Goal: Information Seeking & Learning: Learn about a topic

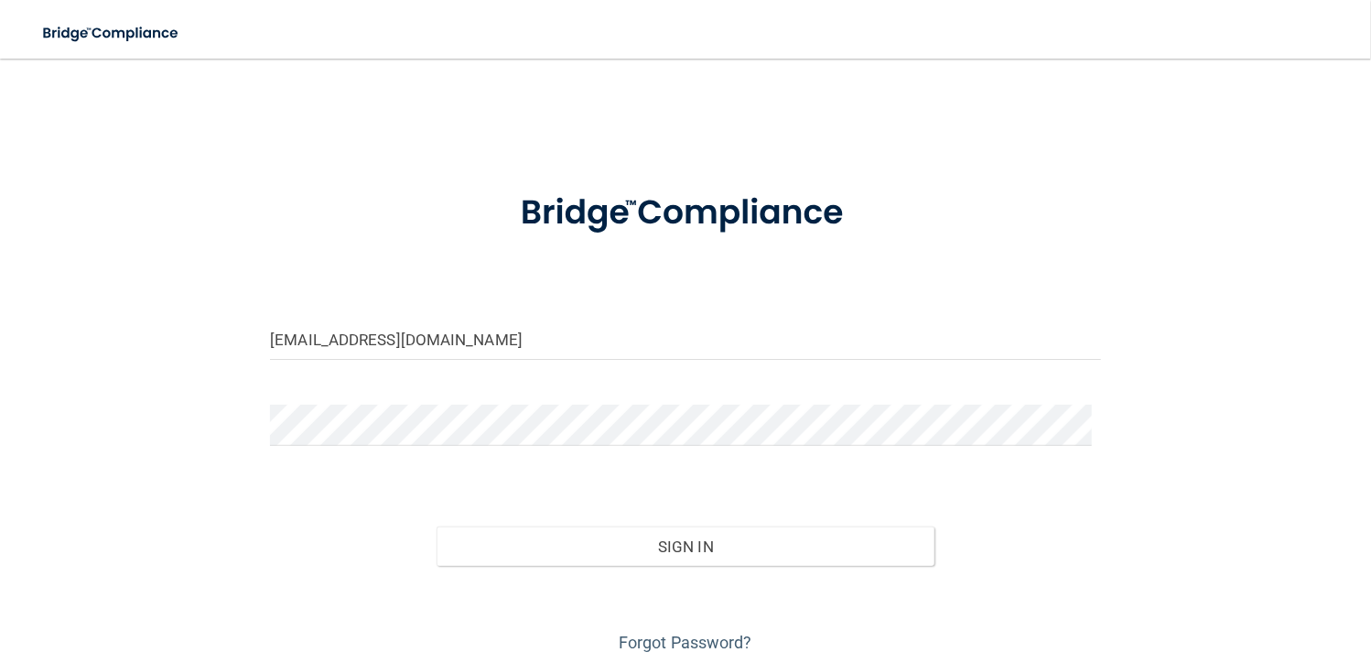
type input "[EMAIL_ADDRESS][DOMAIN_NAME]"
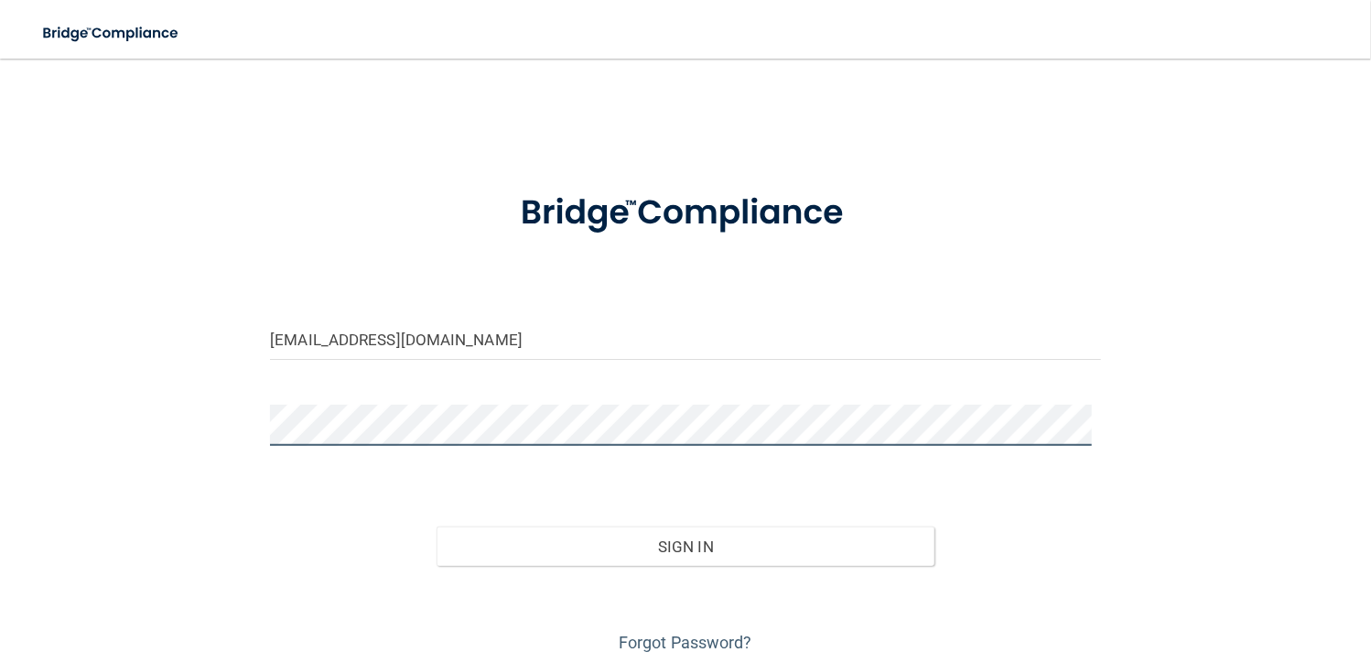
click at [437, 526] on button "Sign In" at bounding box center [686, 546] width 499 height 40
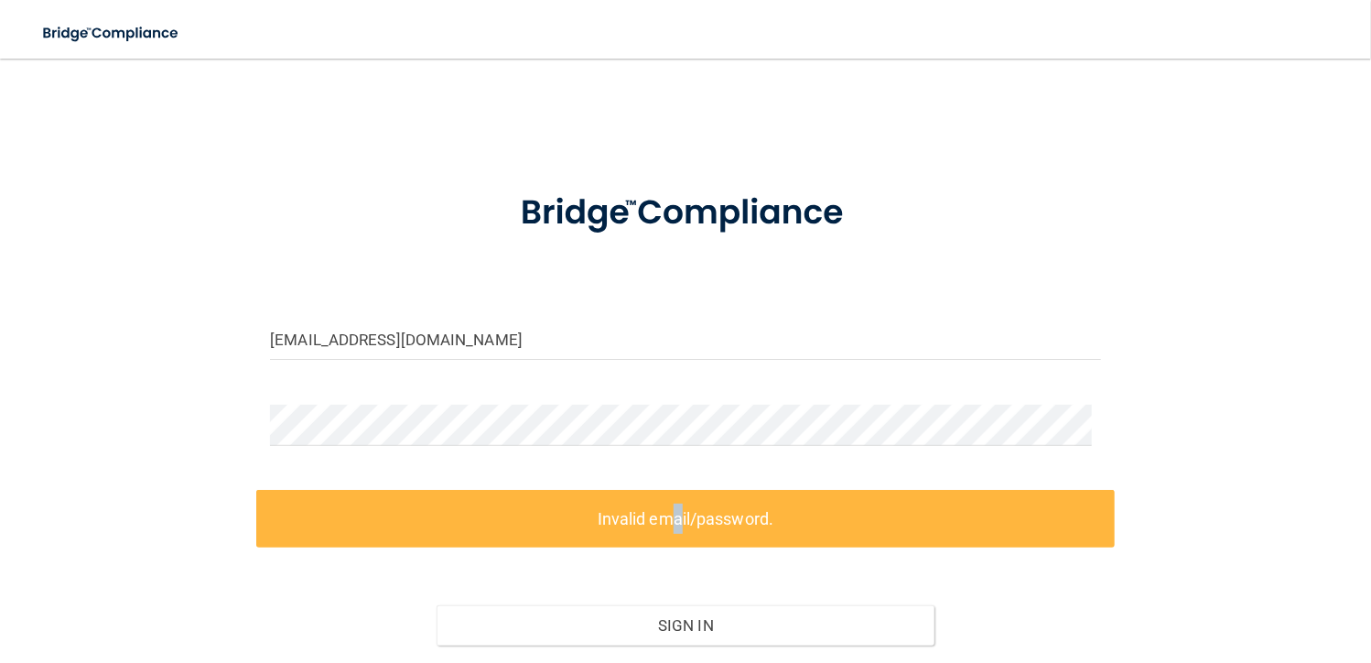
click at [659, 519] on label "Invalid email/password." at bounding box center [685, 519] width 858 height 58
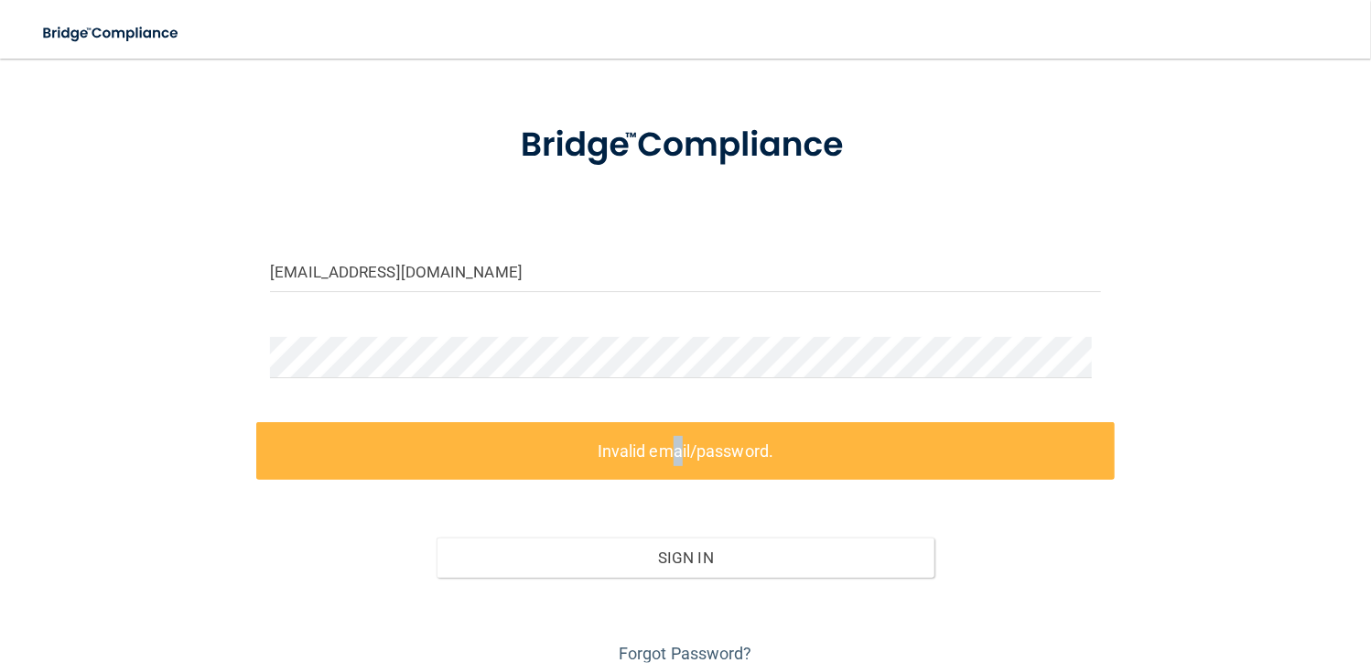
scroll to position [146, 0]
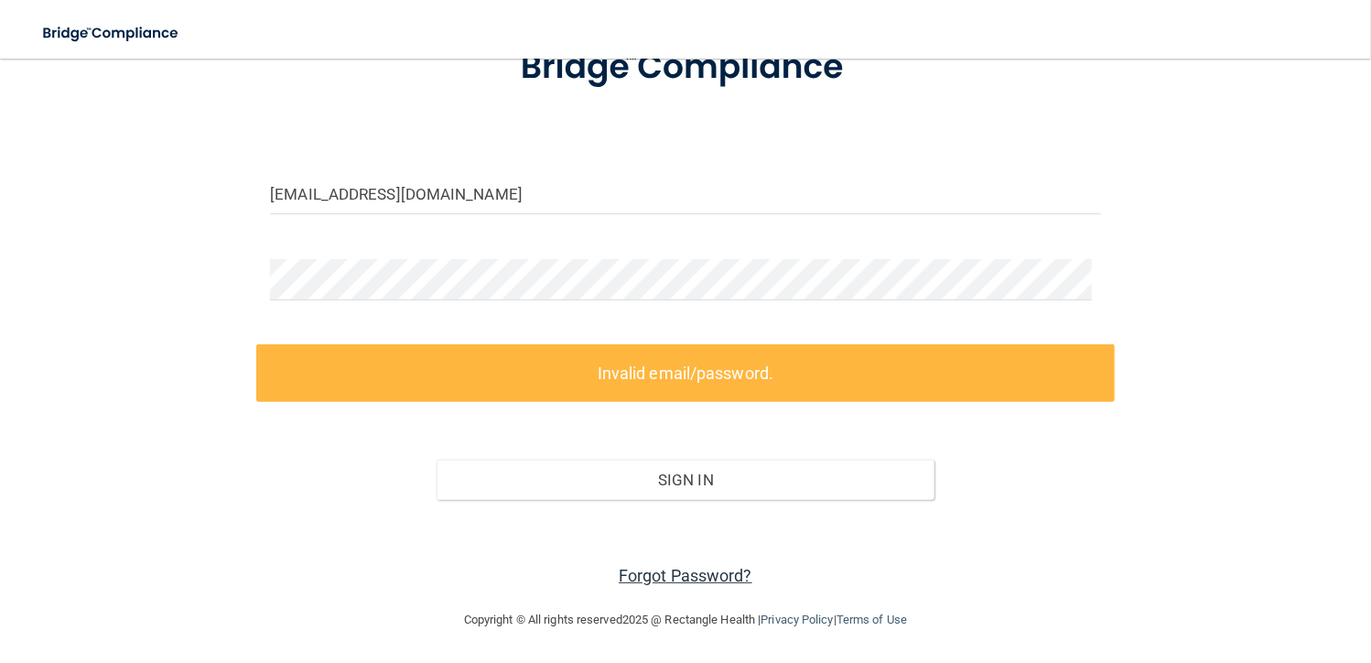
click at [714, 567] on link "Forgot Password?" at bounding box center [686, 575] width 134 height 19
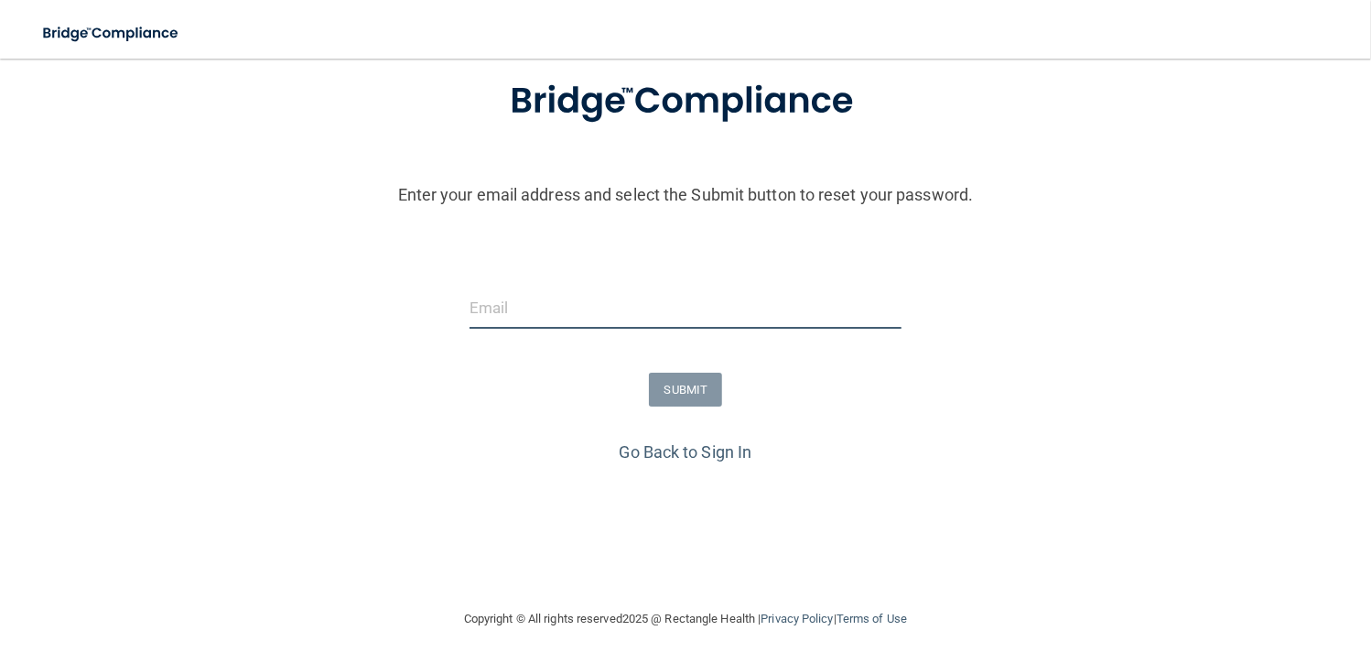
click at [552, 317] on input "email" at bounding box center [685, 307] width 433 height 41
type input "[EMAIL_ADDRESS][DOMAIN_NAME]"
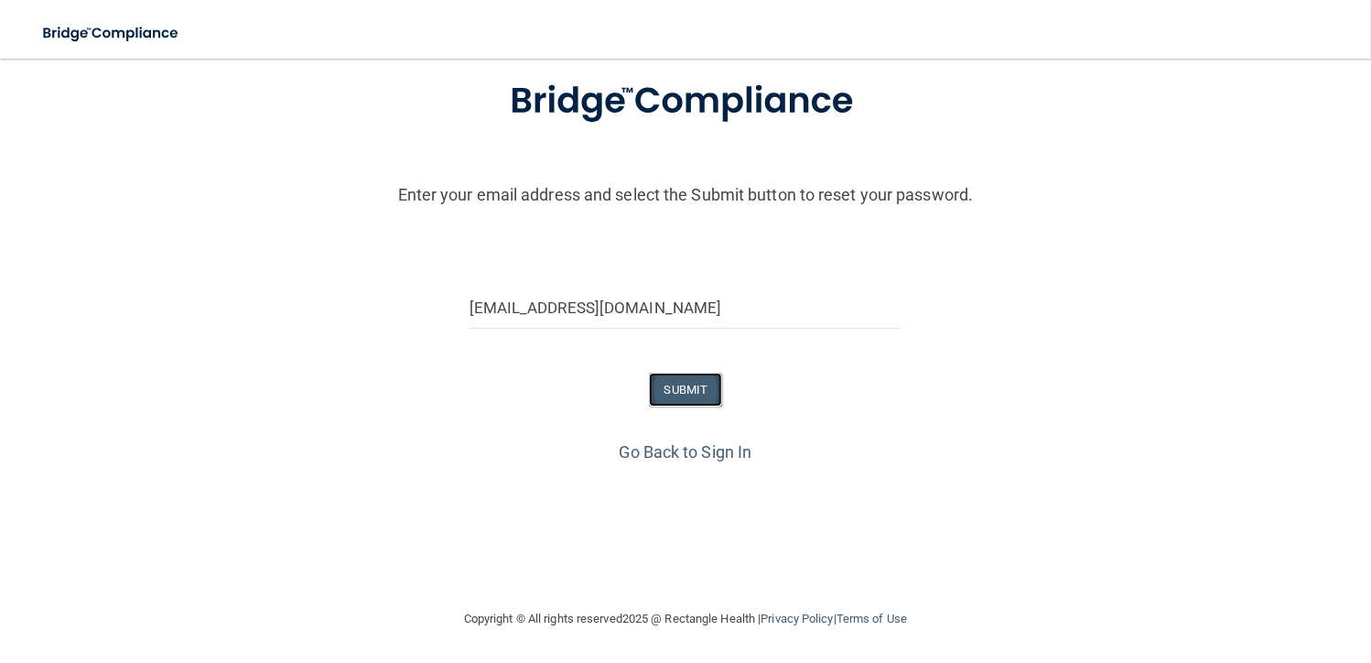
click at [665, 386] on button "SUBMIT" at bounding box center [686, 389] width 74 height 34
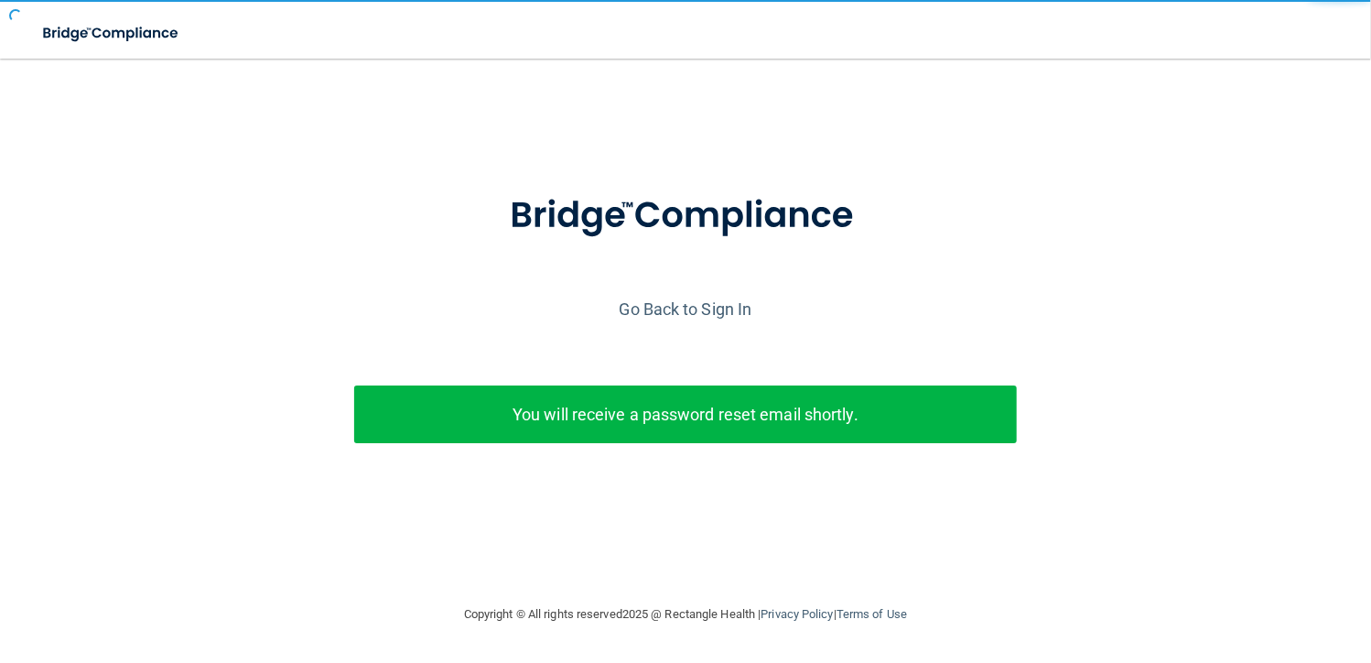
scroll to position [0, 0]
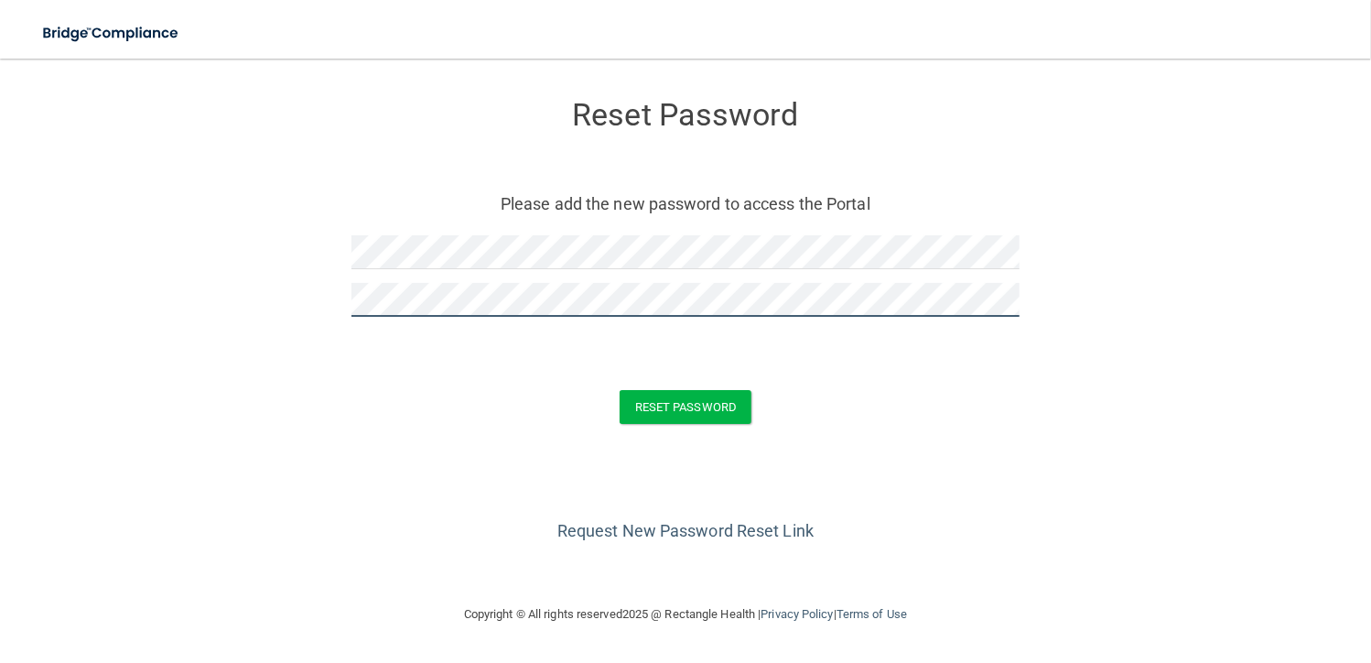
click at [620, 390] on button "Reset Password" at bounding box center [686, 407] width 132 height 34
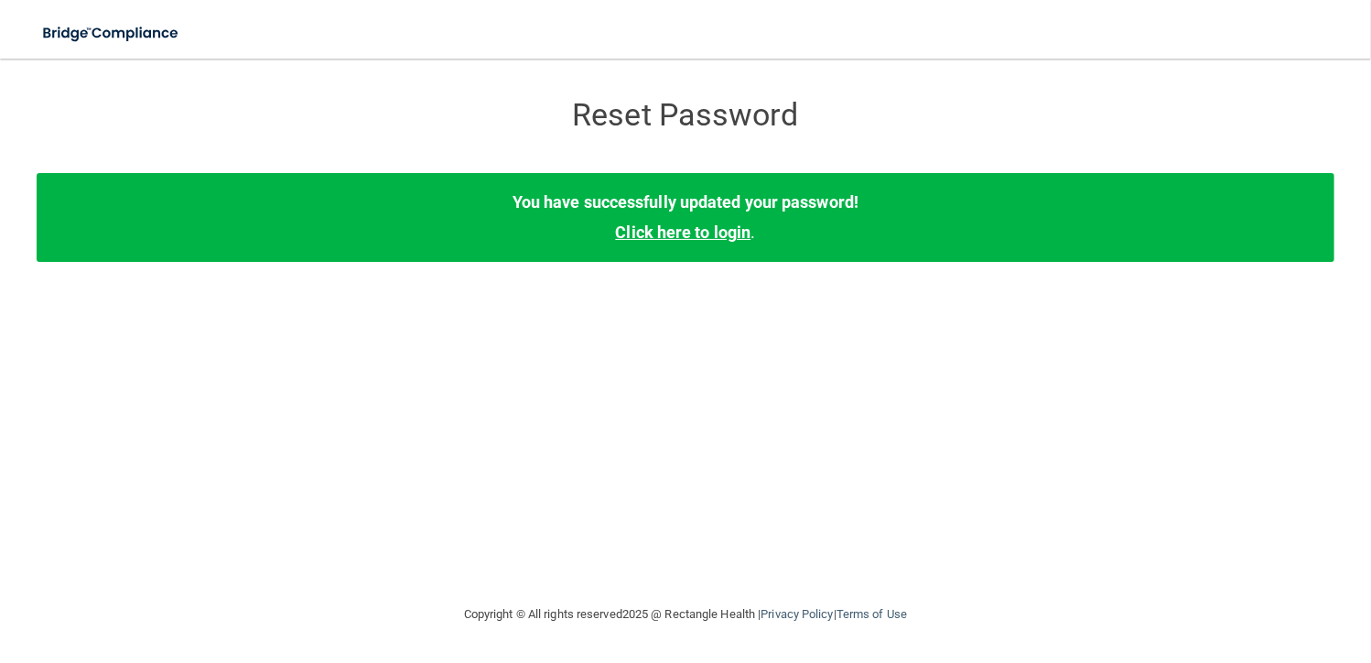
click at [668, 233] on link "Click here to login" at bounding box center [682, 231] width 135 height 19
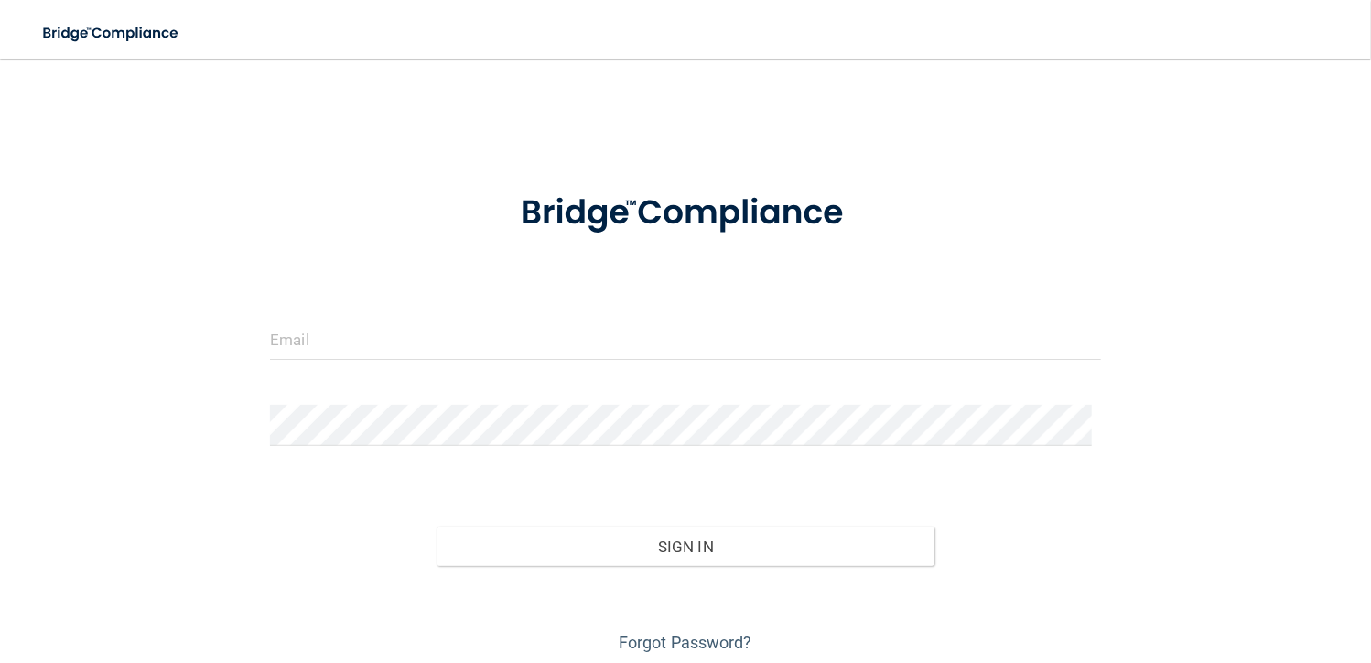
click at [494, 311] on form "Invalid email/password. You don't have permission to access that page. Sign In …" at bounding box center [685, 412] width 831 height 489
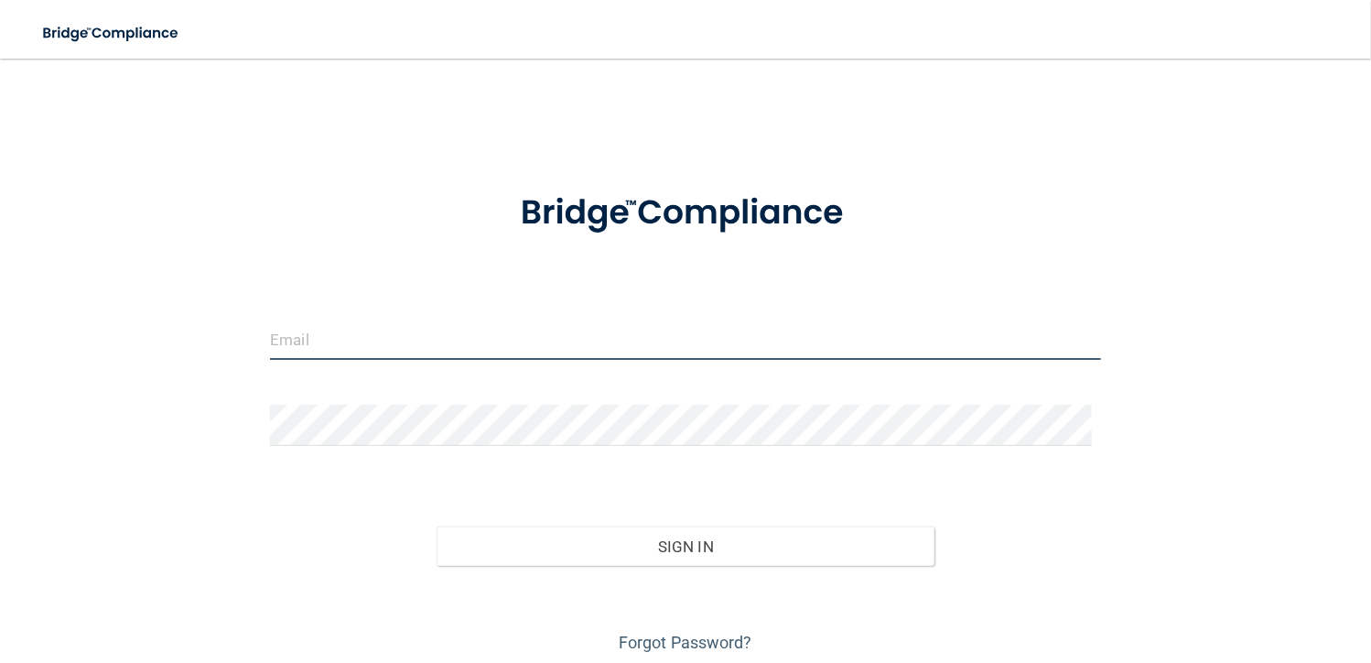
click at [413, 354] on input "email" at bounding box center [685, 338] width 831 height 41
type input "[EMAIL_ADDRESS][DOMAIN_NAME]"
click at [437, 526] on button "Sign In" at bounding box center [686, 546] width 499 height 40
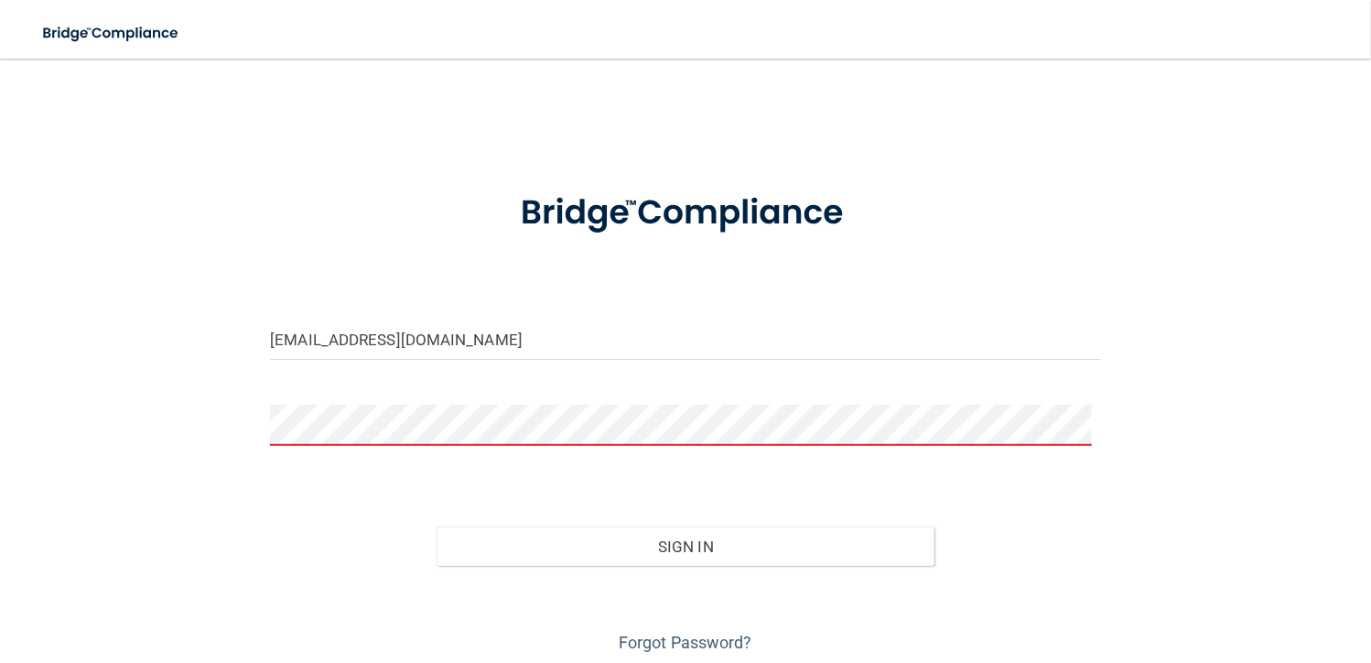
click at [437, 526] on button "Sign In" at bounding box center [686, 546] width 499 height 40
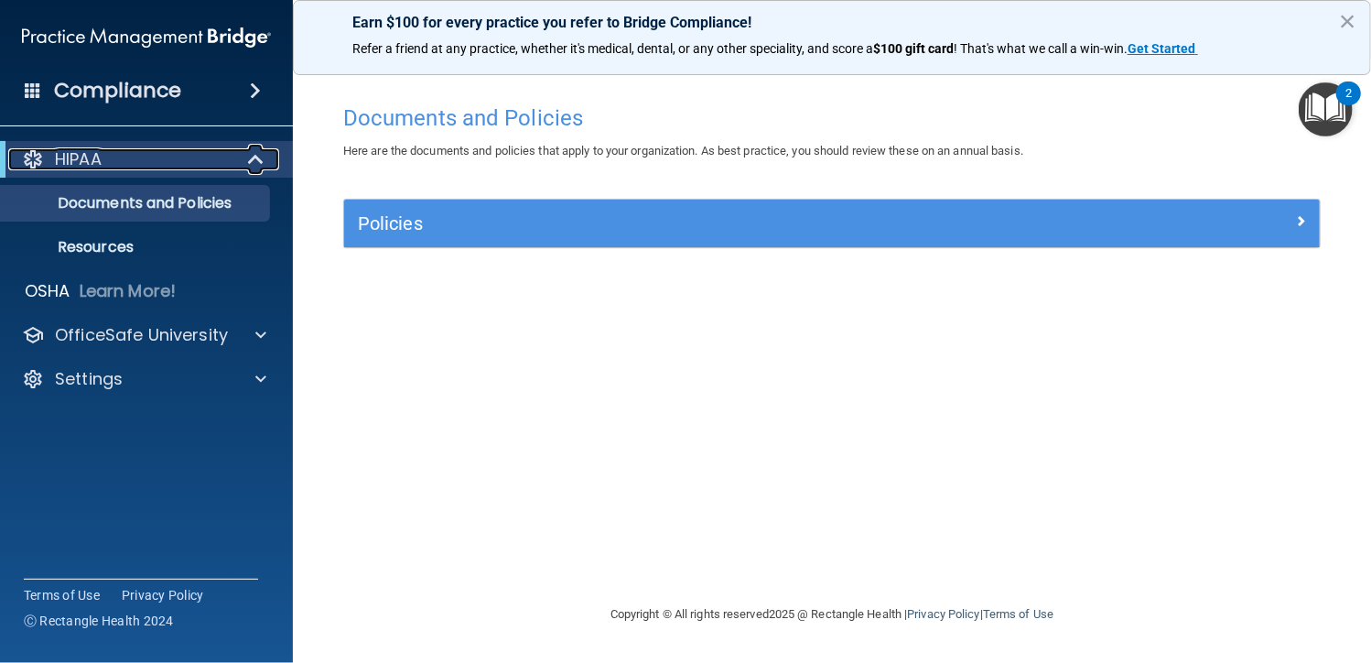
click at [240, 158] on div at bounding box center [256, 159] width 45 height 22
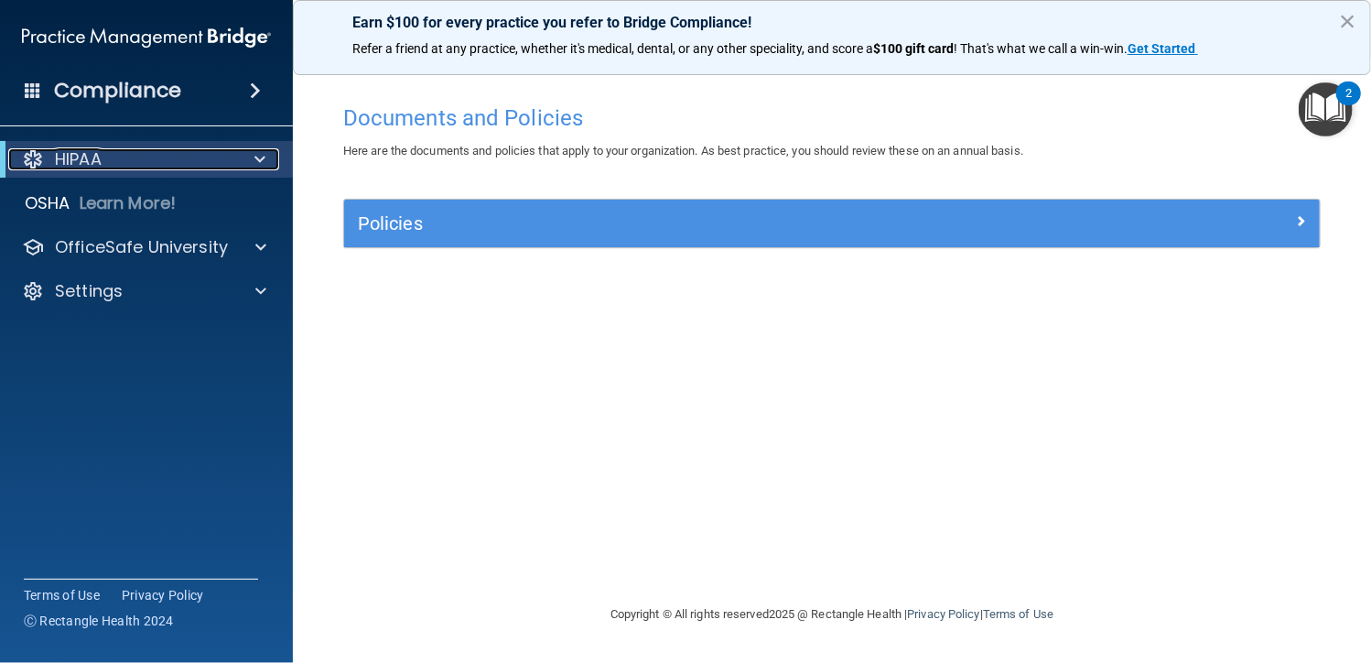
click at [111, 167] on div "HIPAA" at bounding box center [121, 159] width 226 height 22
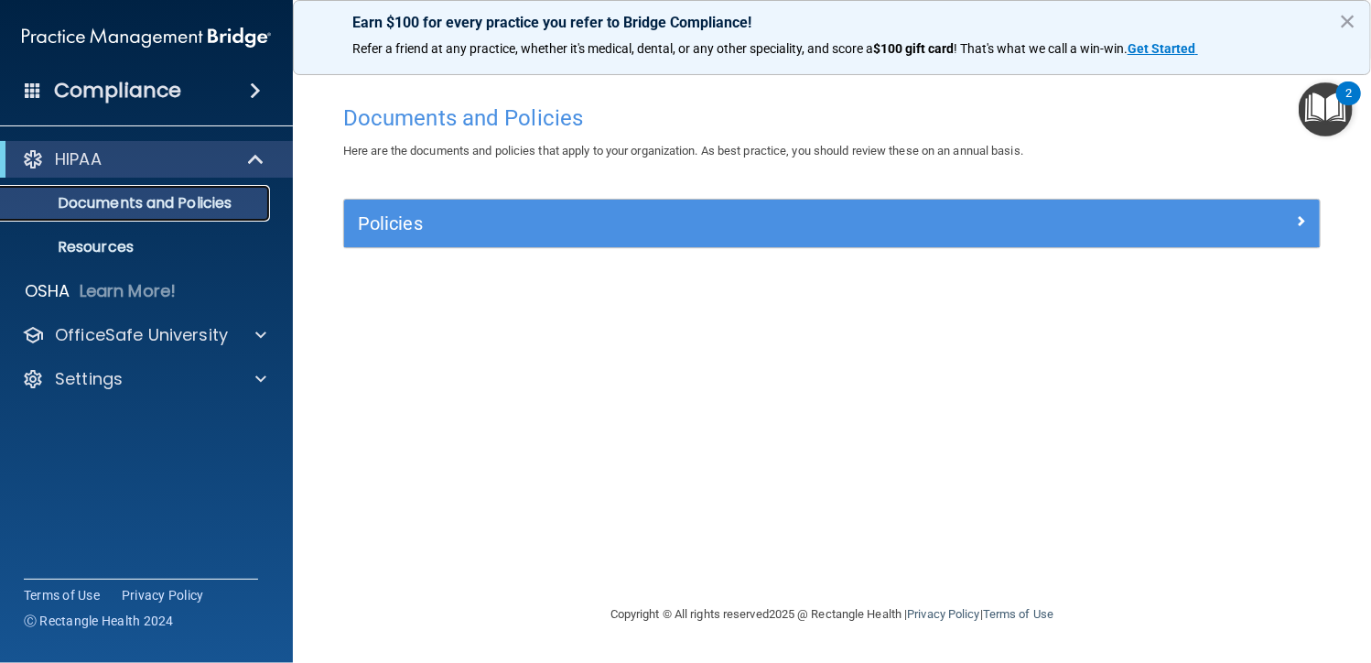
click at [194, 201] on p "Documents and Policies" at bounding box center [137, 203] width 250 height 18
click at [91, 166] on p "HIPAA" at bounding box center [78, 159] width 47 height 22
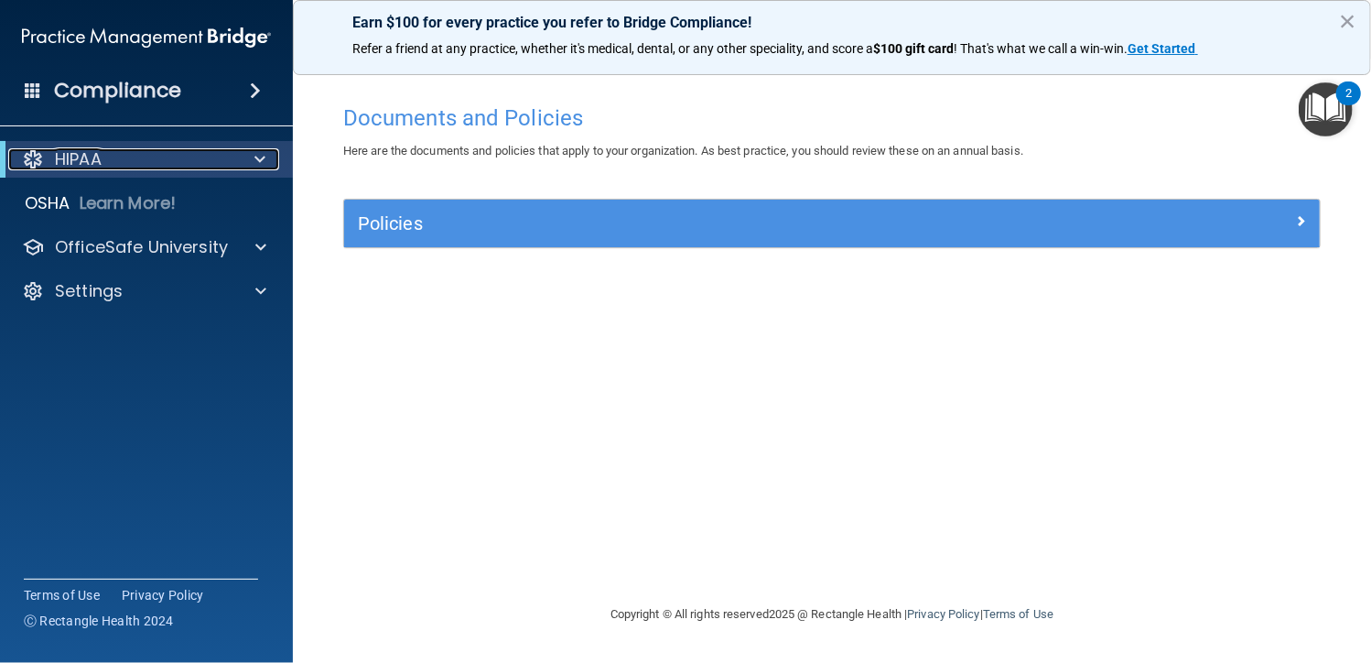
click at [268, 153] on div at bounding box center [256, 159] width 45 height 22
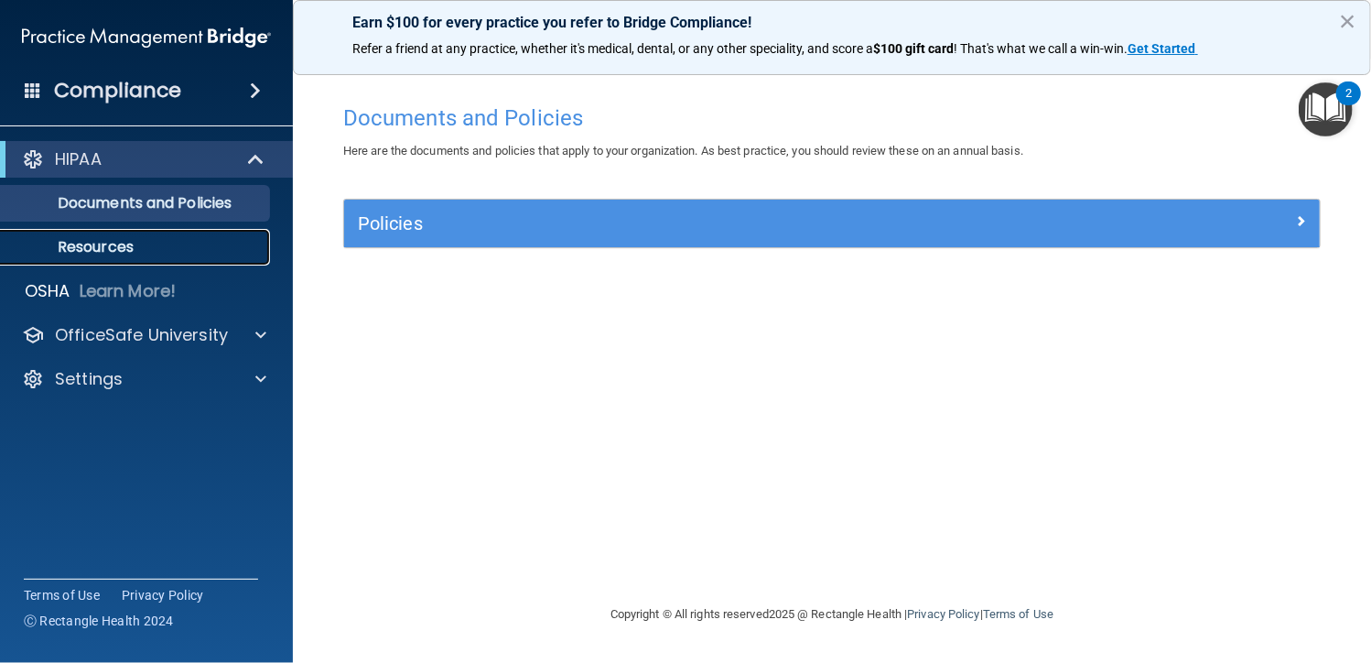
click at [101, 255] on p "Resources" at bounding box center [137, 247] width 250 height 18
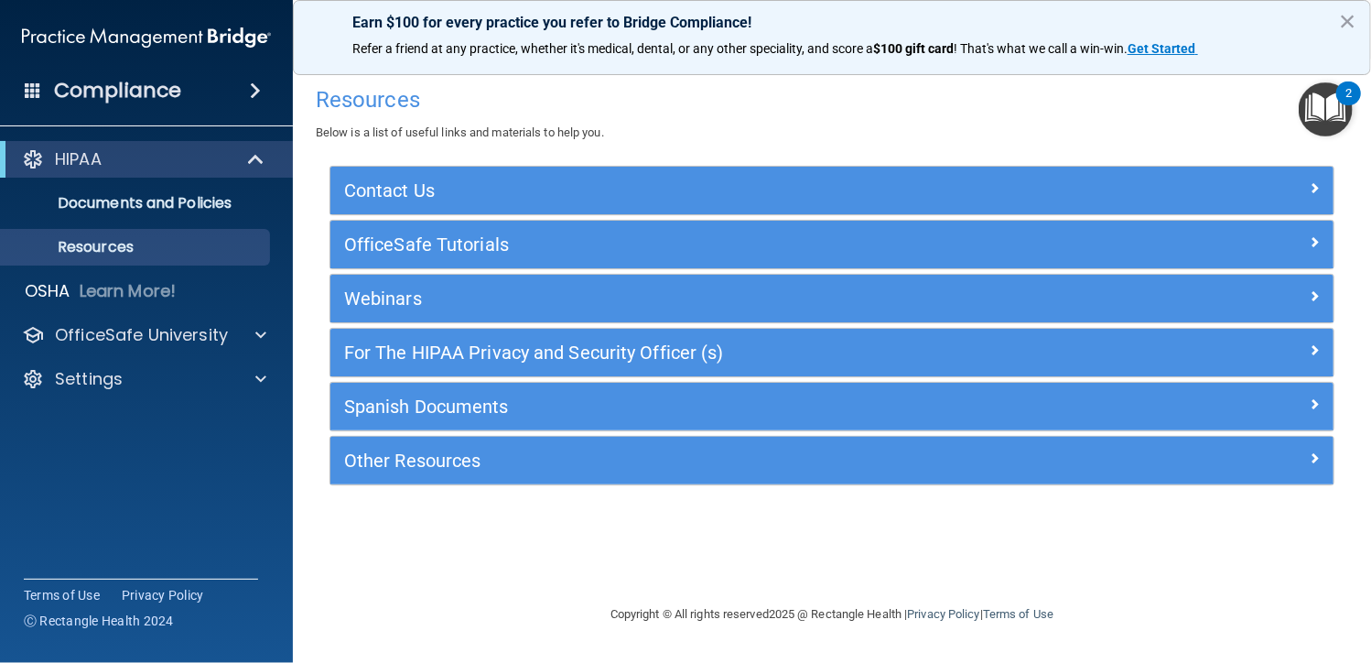
click at [255, 92] on span at bounding box center [255, 91] width 11 height 22
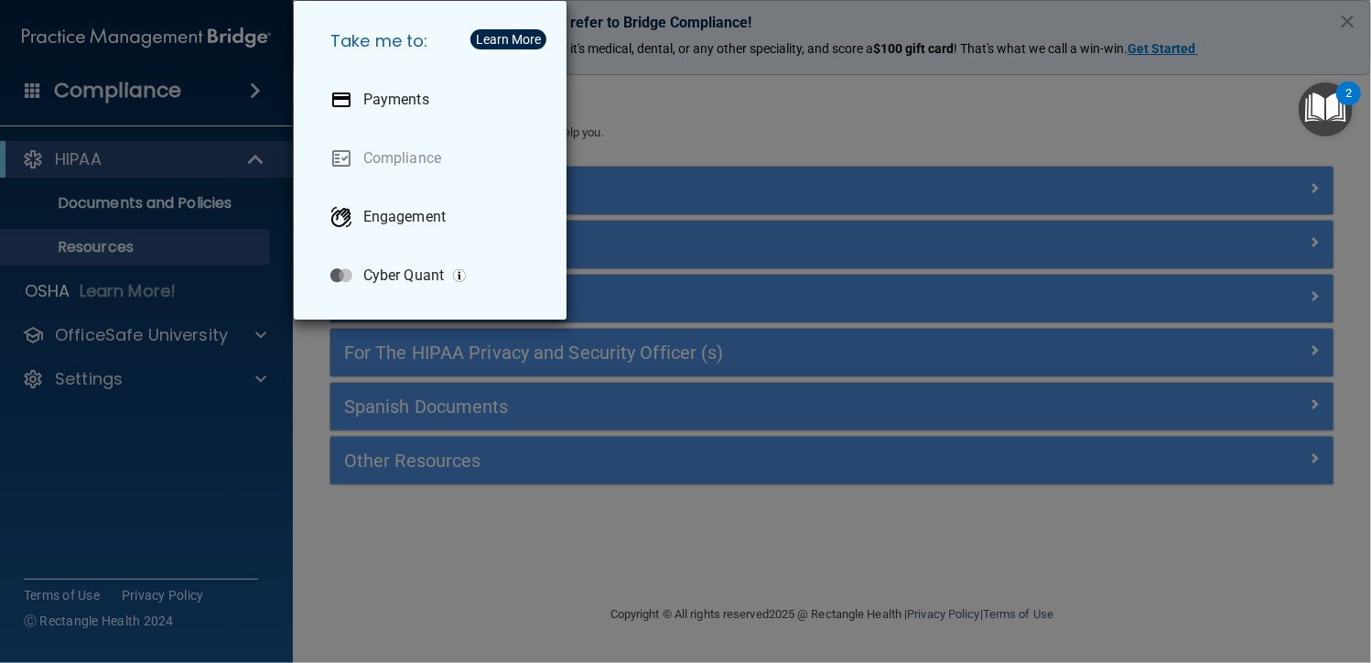
click at [824, 153] on div "Take me to: Payments Compliance Engagement Cyber Quant" at bounding box center [685, 331] width 1371 height 663
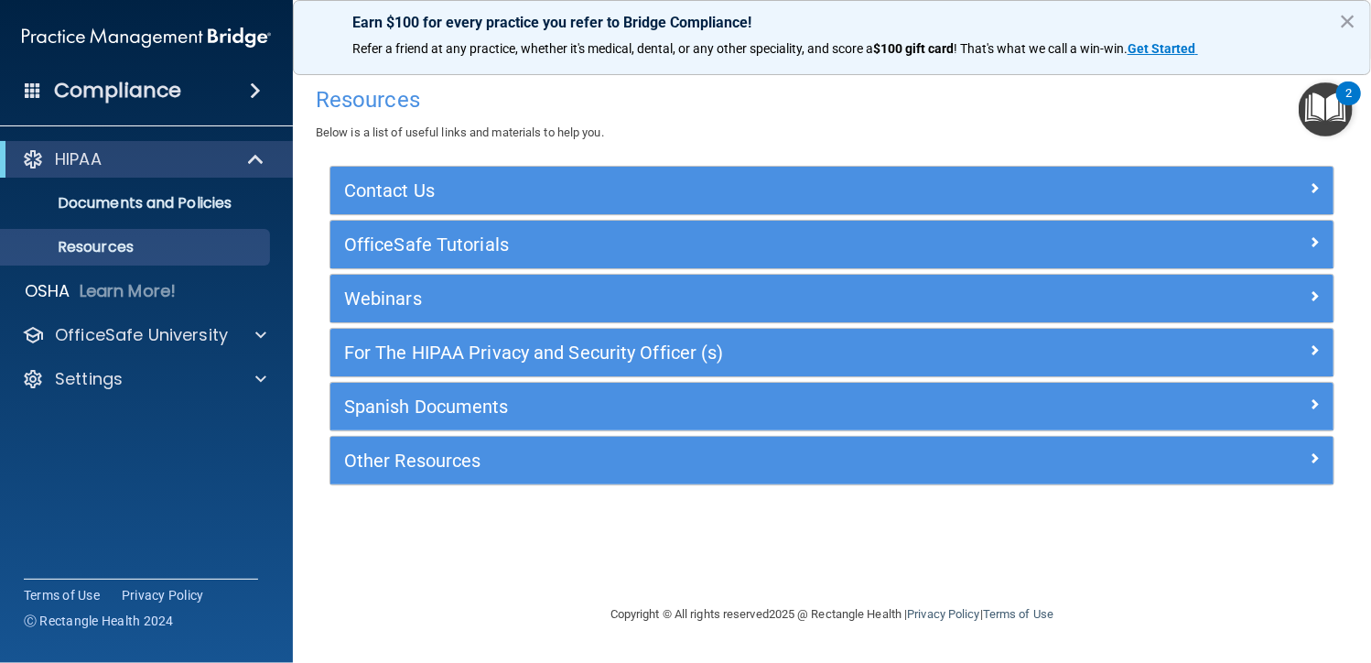
click at [1311, 124] on img "Open Resource Center, 2 new notifications" at bounding box center [1326, 109] width 54 height 54
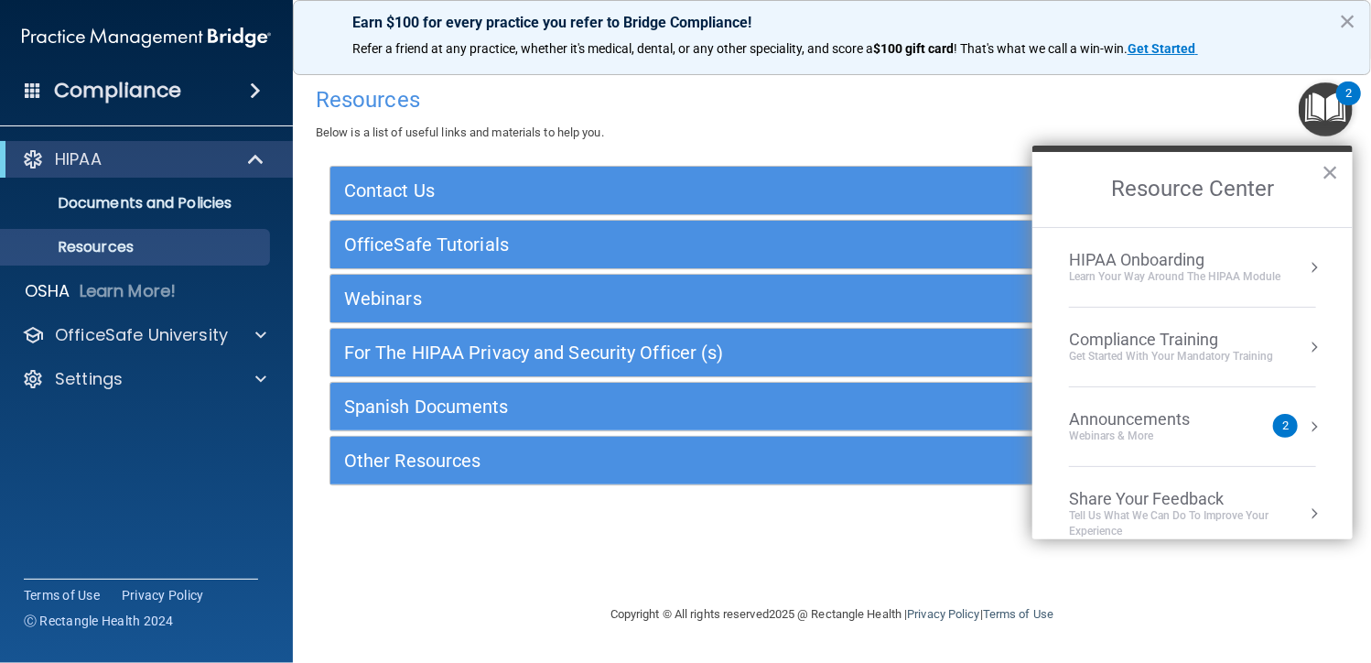
click at [1116, 267] on div "HIPAA Onboarding" at bounding box center [1174, 260] width 211 height 20
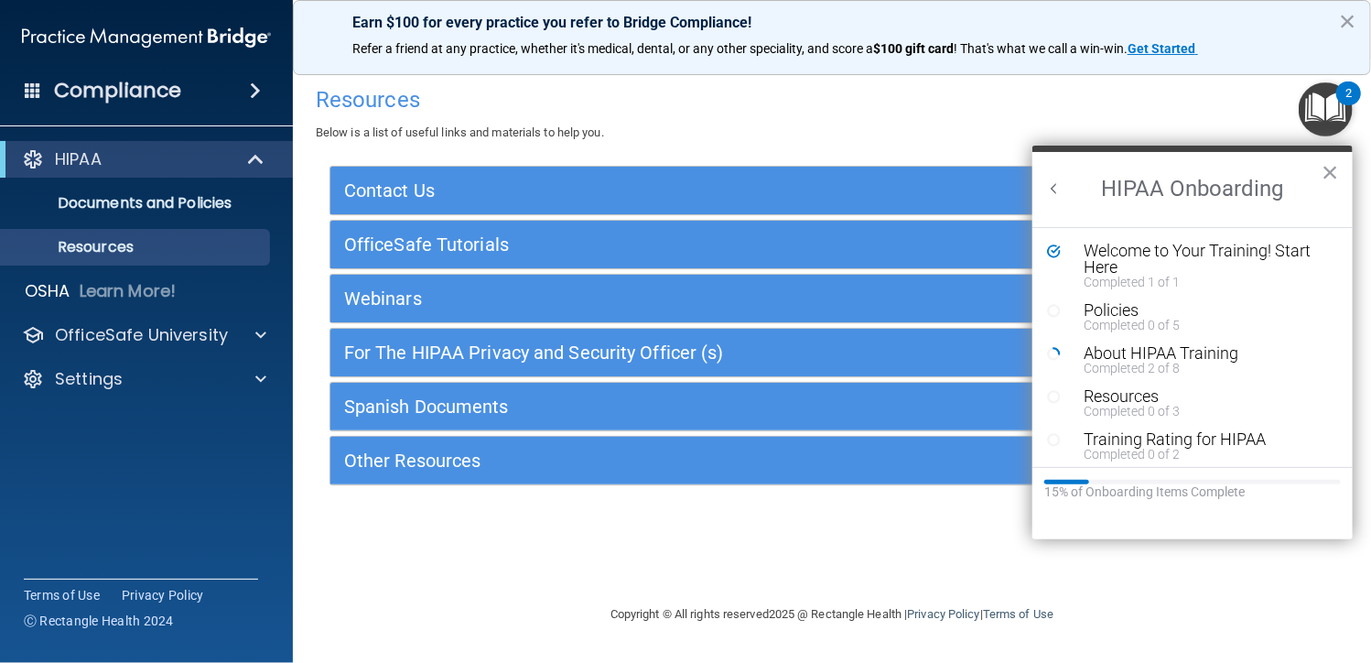
scroll to position [6, 0]
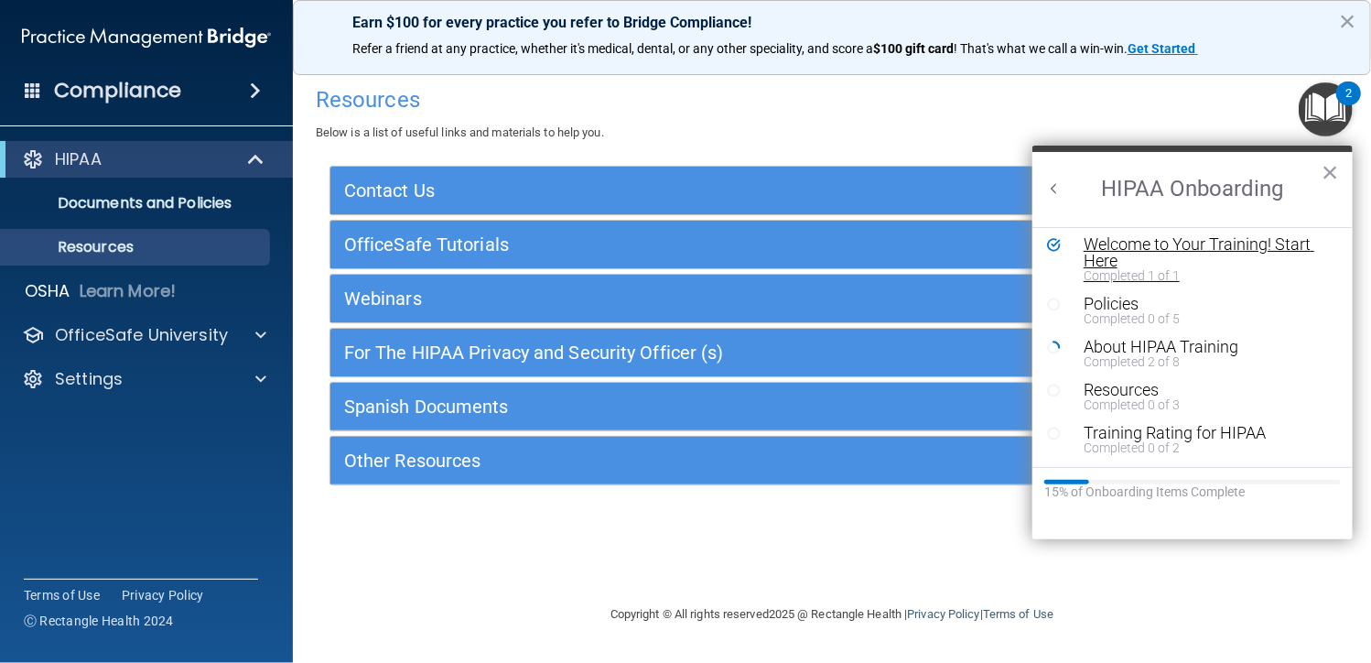
click at [1135, 261] on div "Welcome to Your Training! Start Here" at bounding box center [1199, 252] width 231 height 33
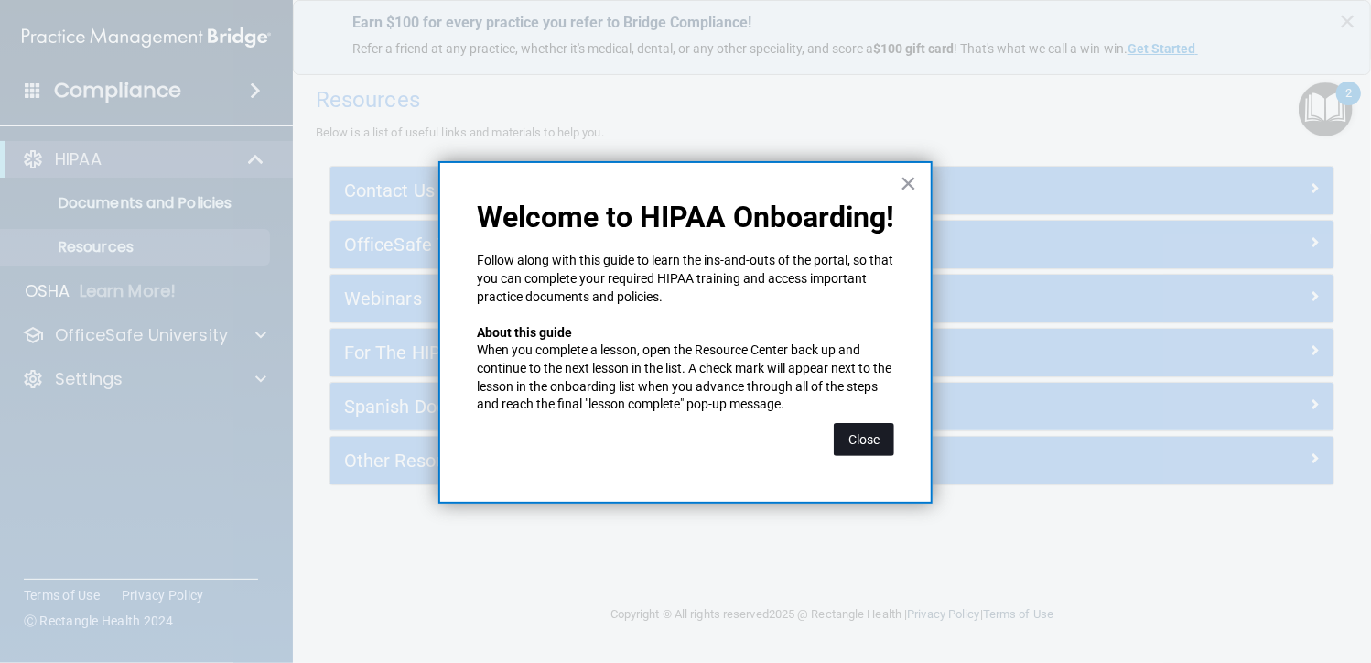
click at [878, 451] on button "Close" at bounding box center [864, 439] width 60 height 33
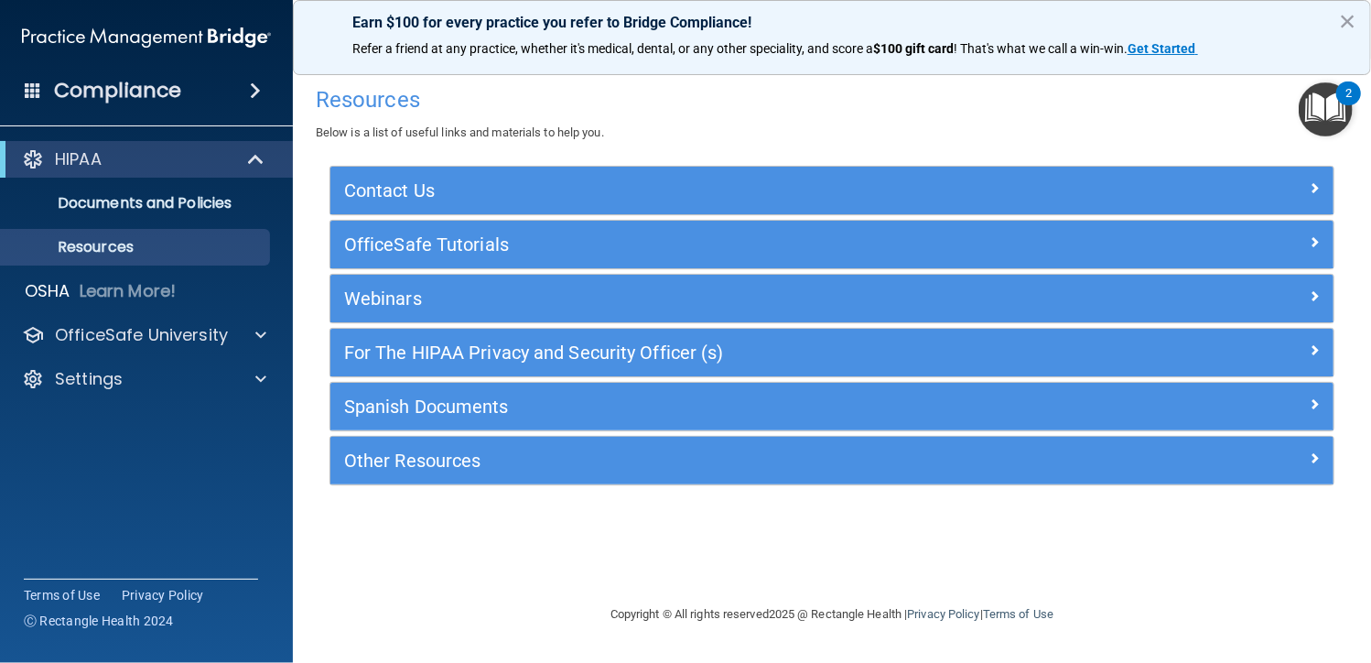
click at [1340, 109] on img "Open Resource Center, 2 new notifications" at bounding box center [1326, 109] width 54 height 54
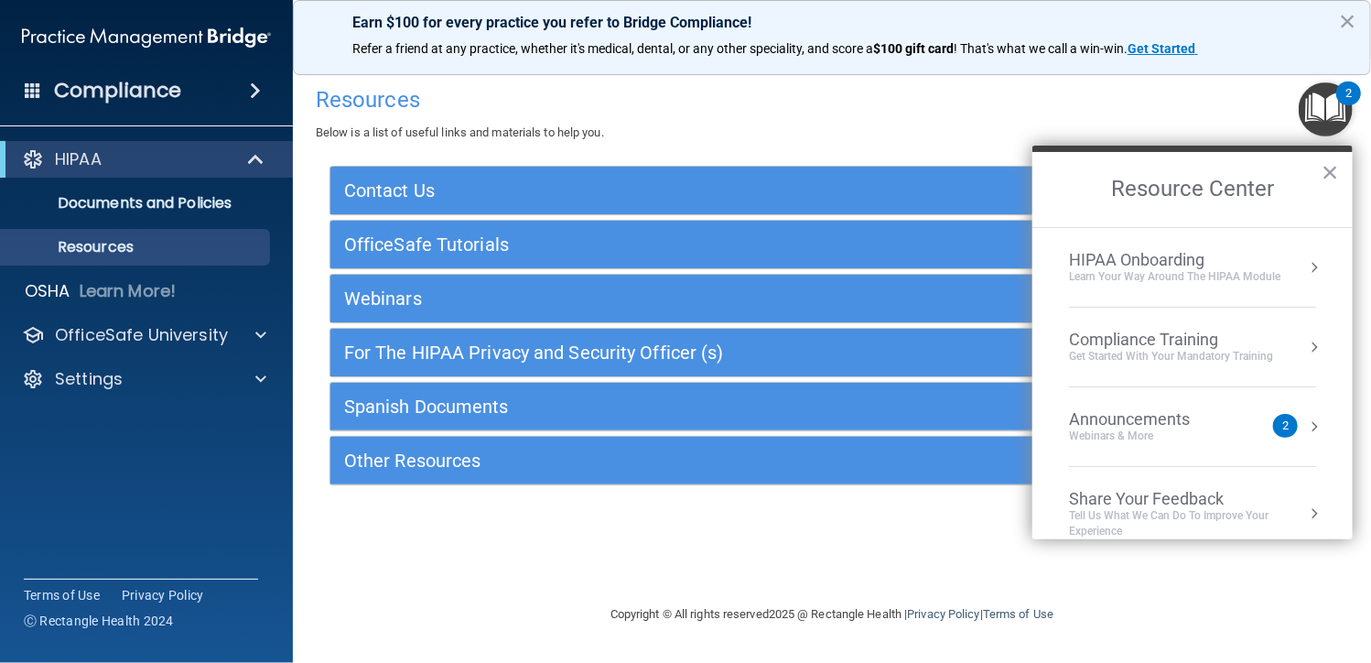
click at [1305, 347] on button "Resource Center" at bounding box center [1314, 347] width 18 height 18
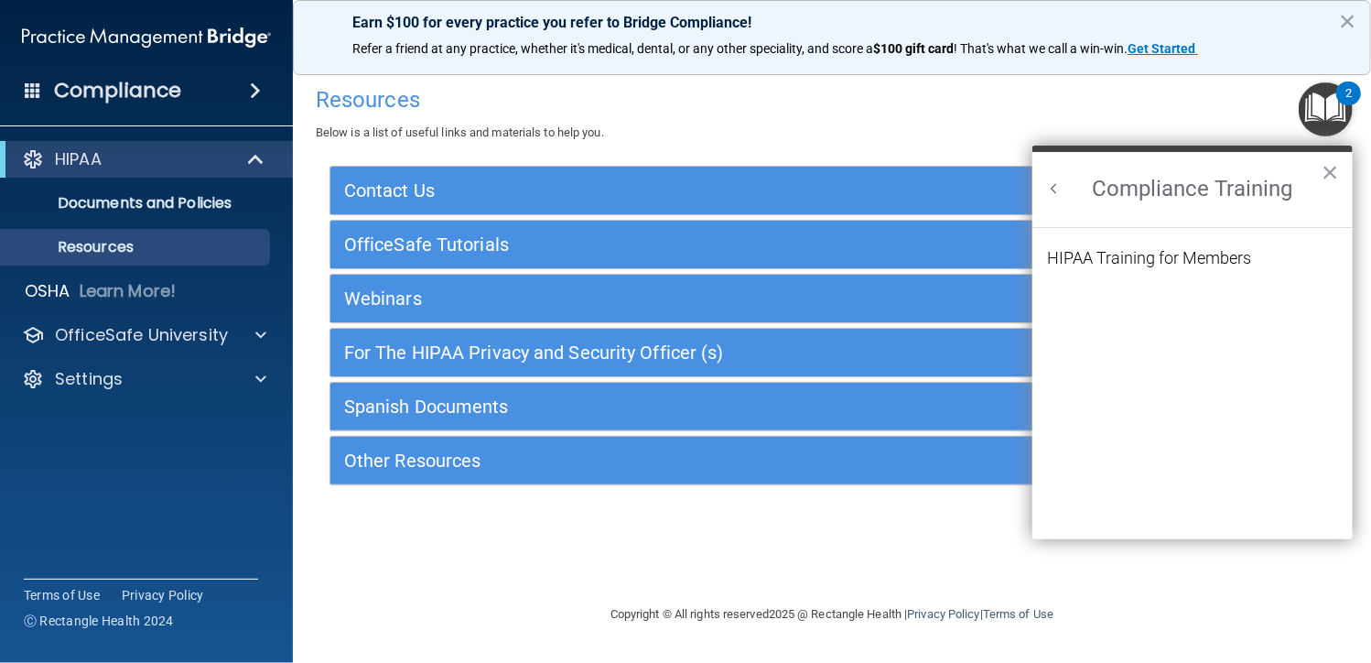
scroll to position [0, 0]
click at [1162, 256] on div "HIPAA Training for Members" at bounding box center [1149, 258] width 204 height 16
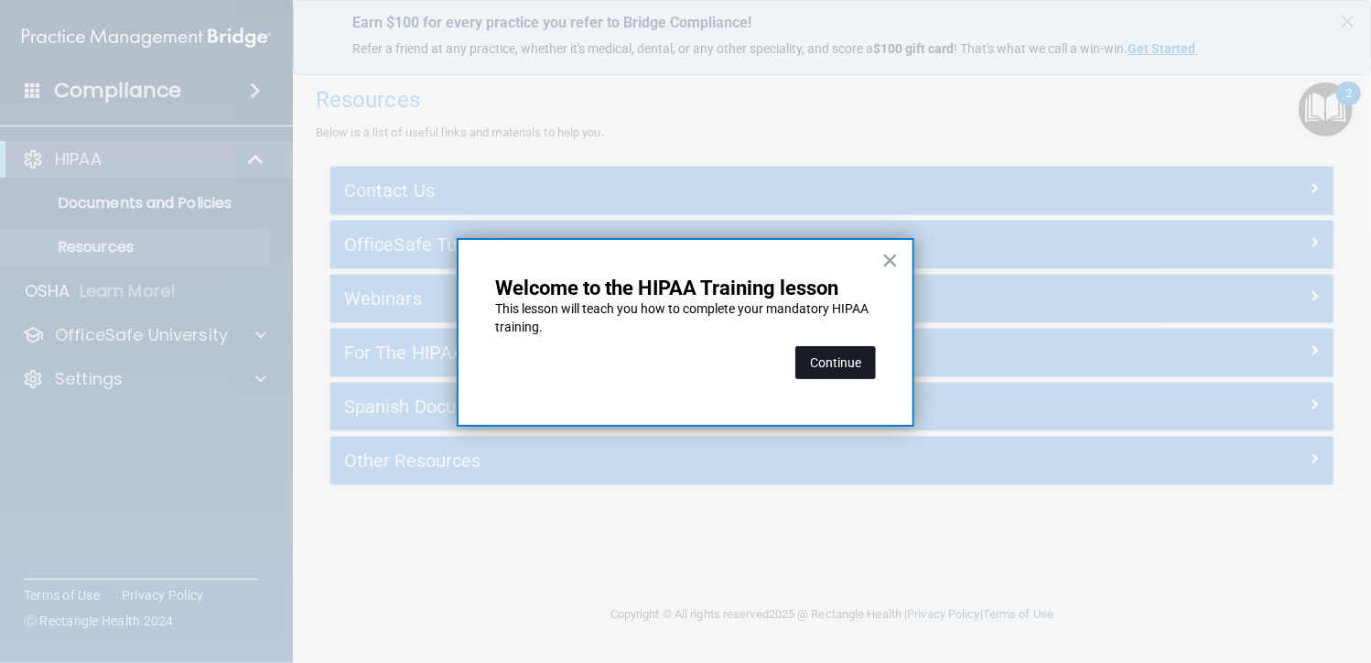
click at [838, 363] on button "Continue" at bounding box center [835, 362] width 81 height 33
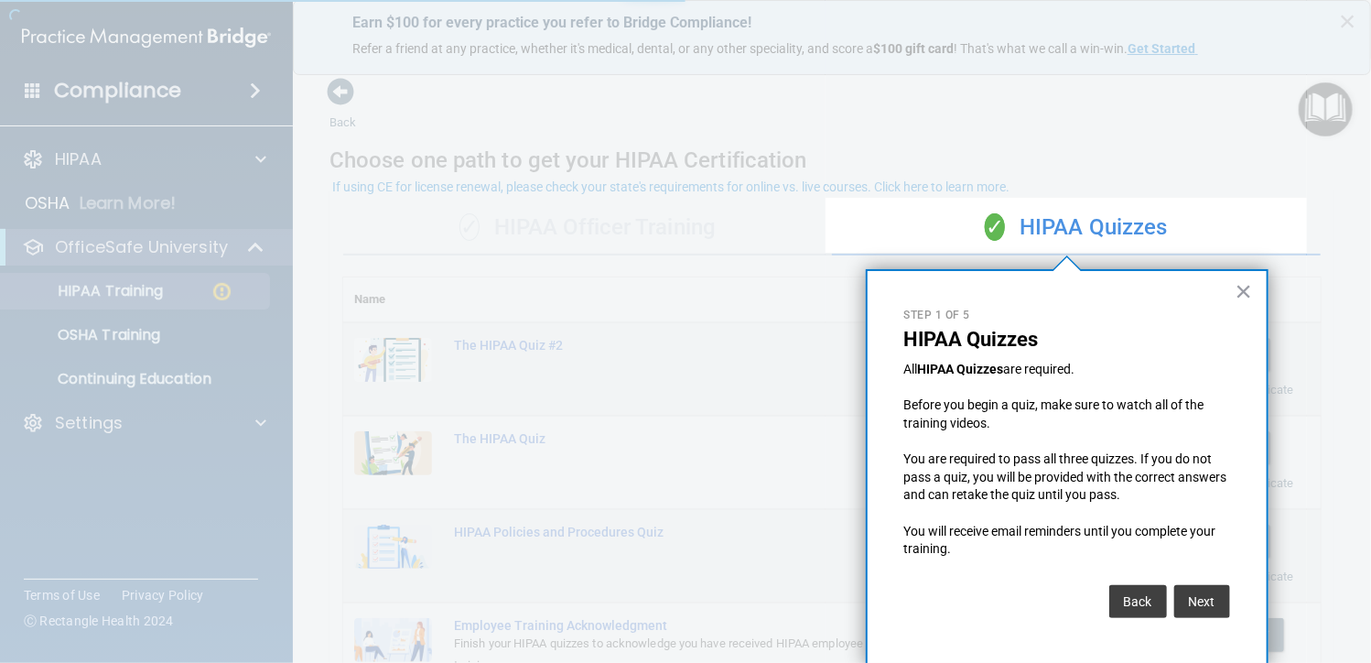
scroll to position [2, 0]
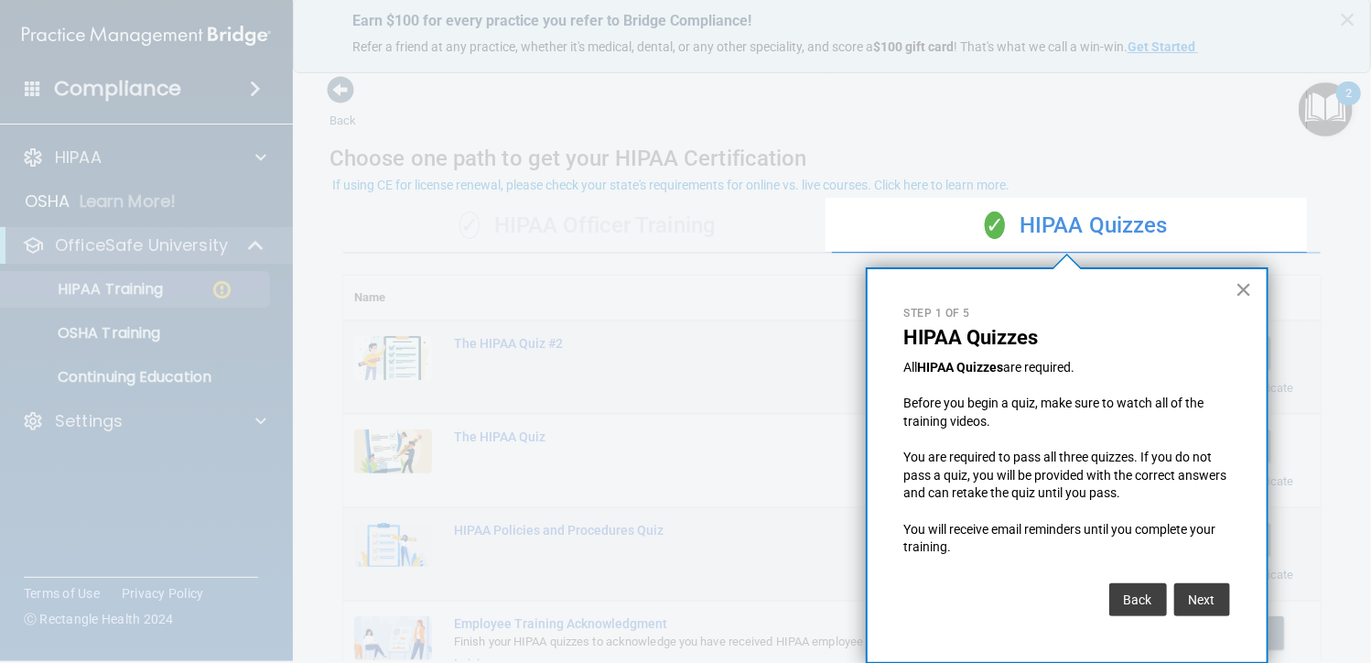
click at [1248, 289] on button "×" at bounding box center [1244, 289] width 17 height 29
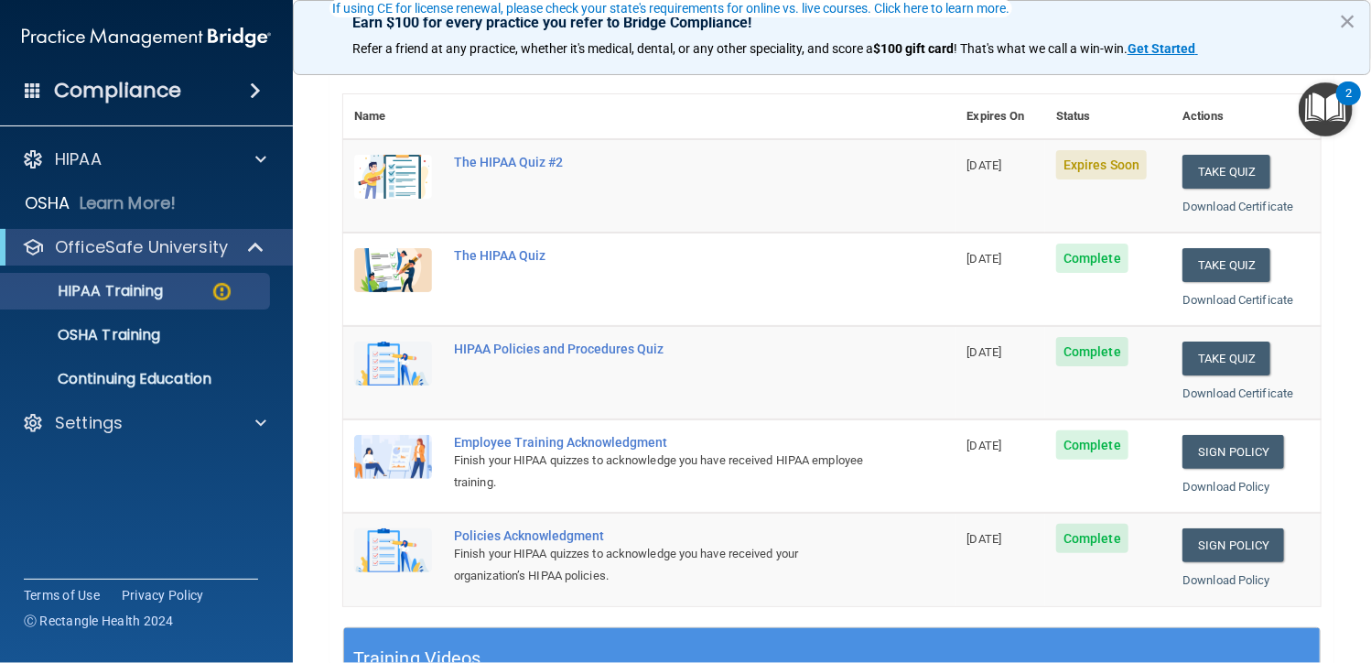
scroll to position [92, 0]
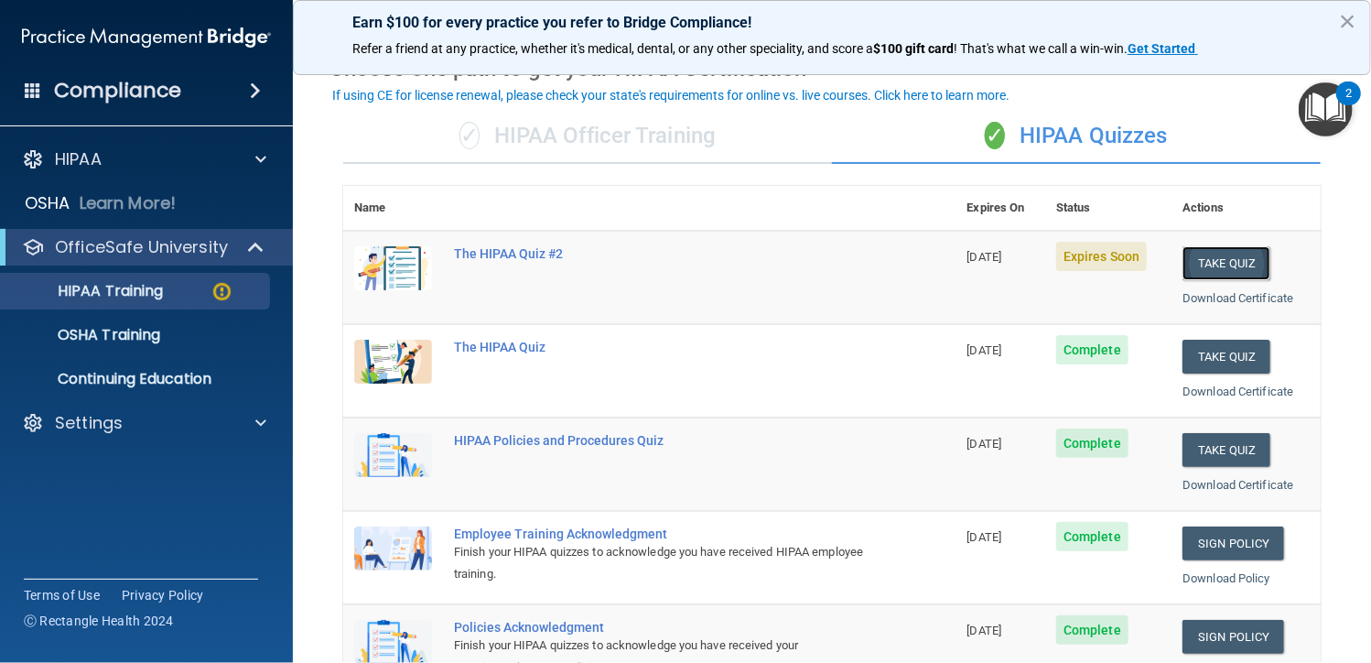
click at [1202, 259] on button "Take Quiz" at bounding box center [1226, 263] width 88 height 34
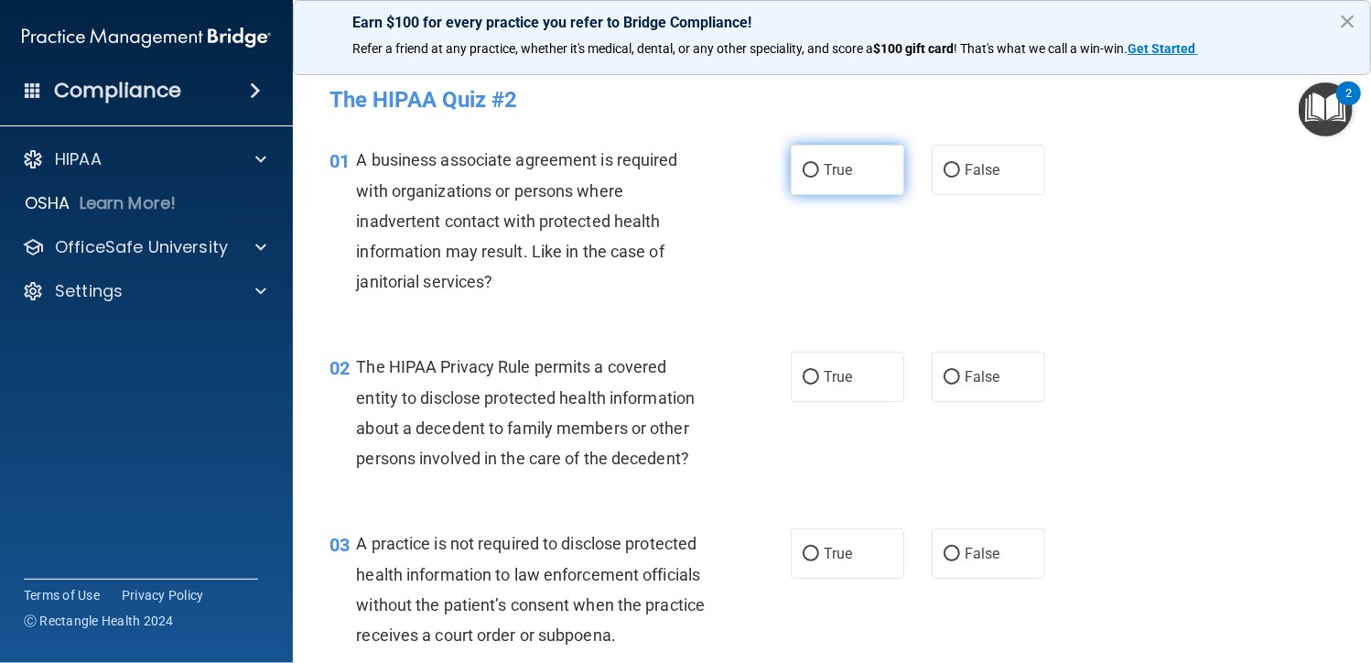
click at [813, 171] on label "True" at bounding box center [847, 170] width 113 height 50
click at [813, 171] on input "True" at bounding box center [811, 171] width 16 height 14
radio input "true"
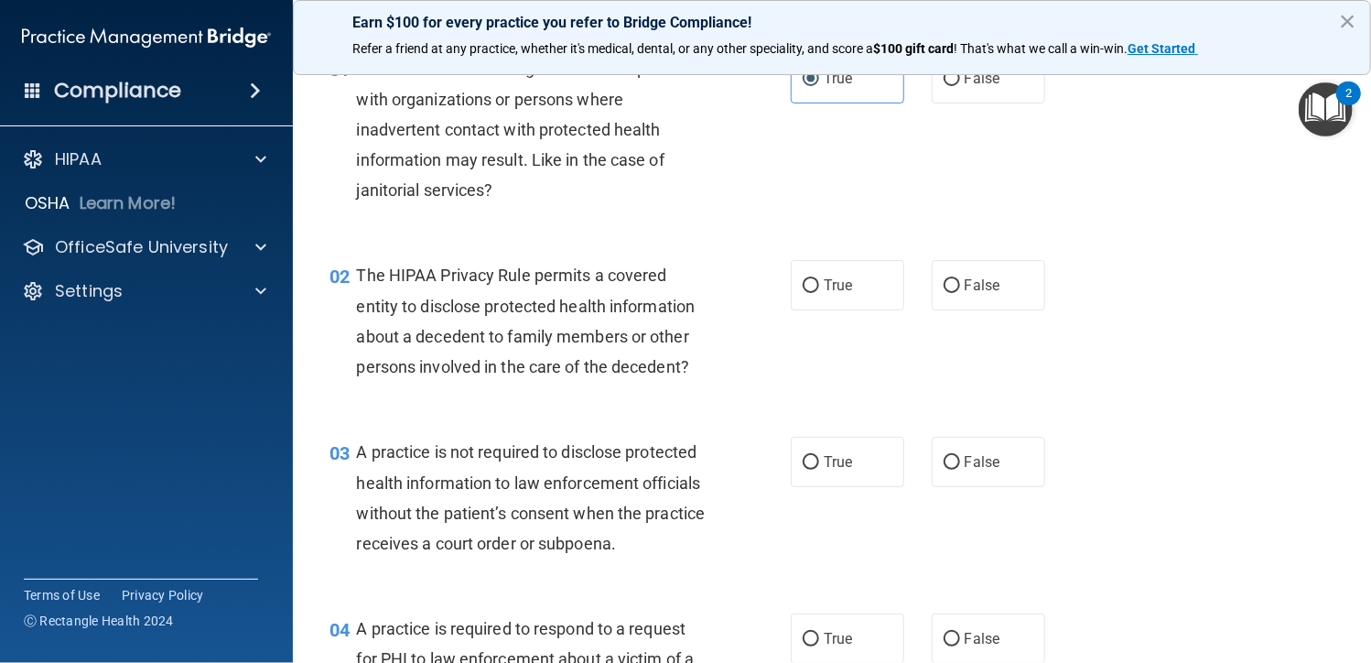
scroll to position [183, 0]
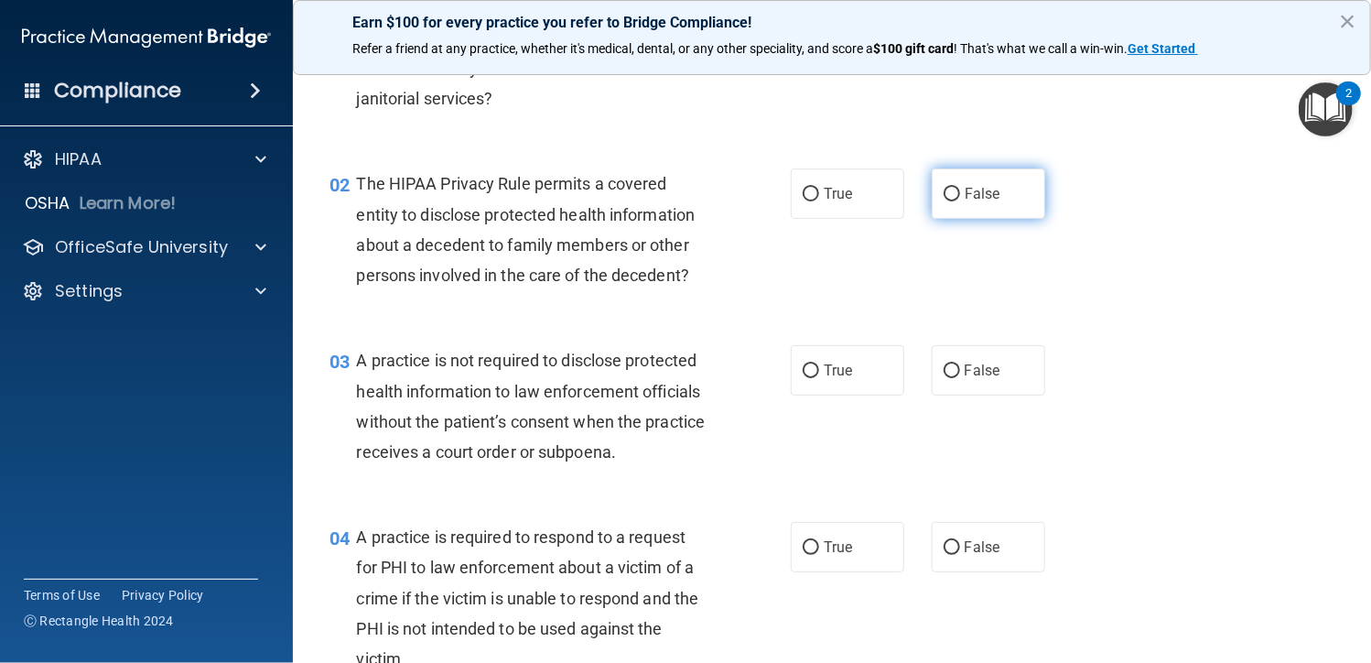
click at [953, 197] on label "False" at bounding box center [988, 193] width 113 height 50
click at [953, 197] on input "False" at bounding box center [952, 195] width 16 height 14
radio input "true"
click at [944, 370] on input "False" at bounding box center [952, 371] width 16 height 14
radio input "true"
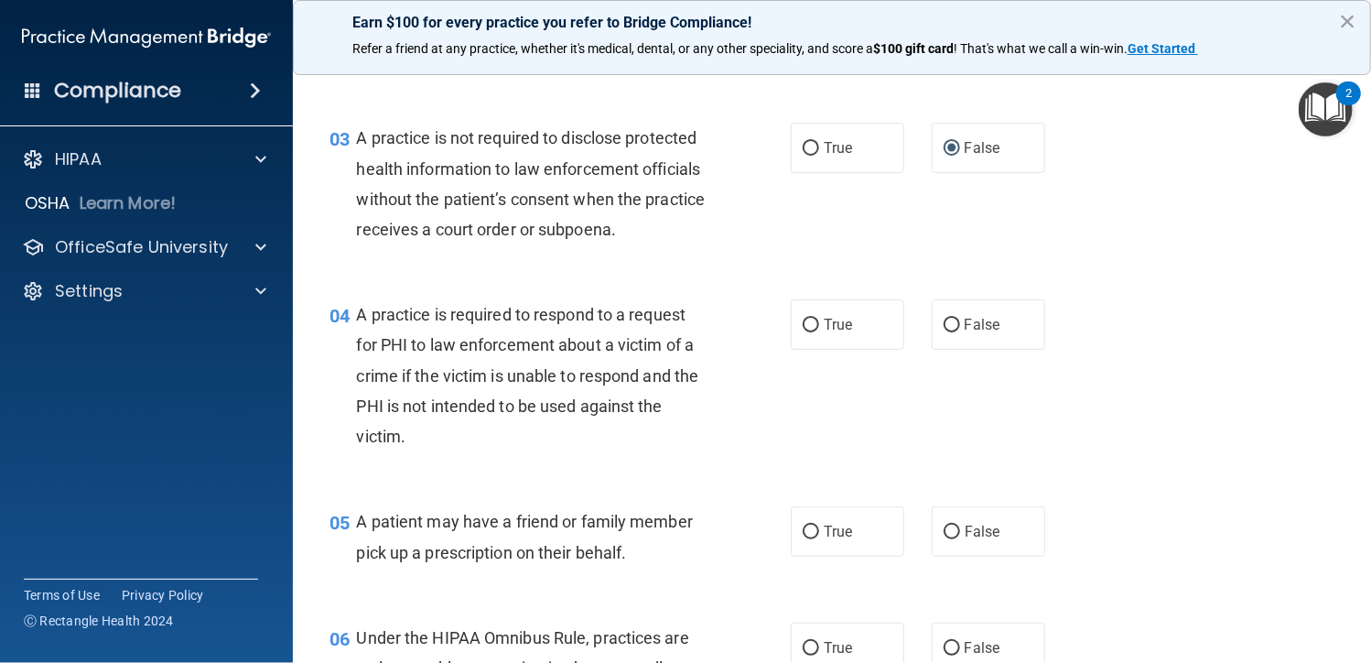
scroll to position [458, 0]
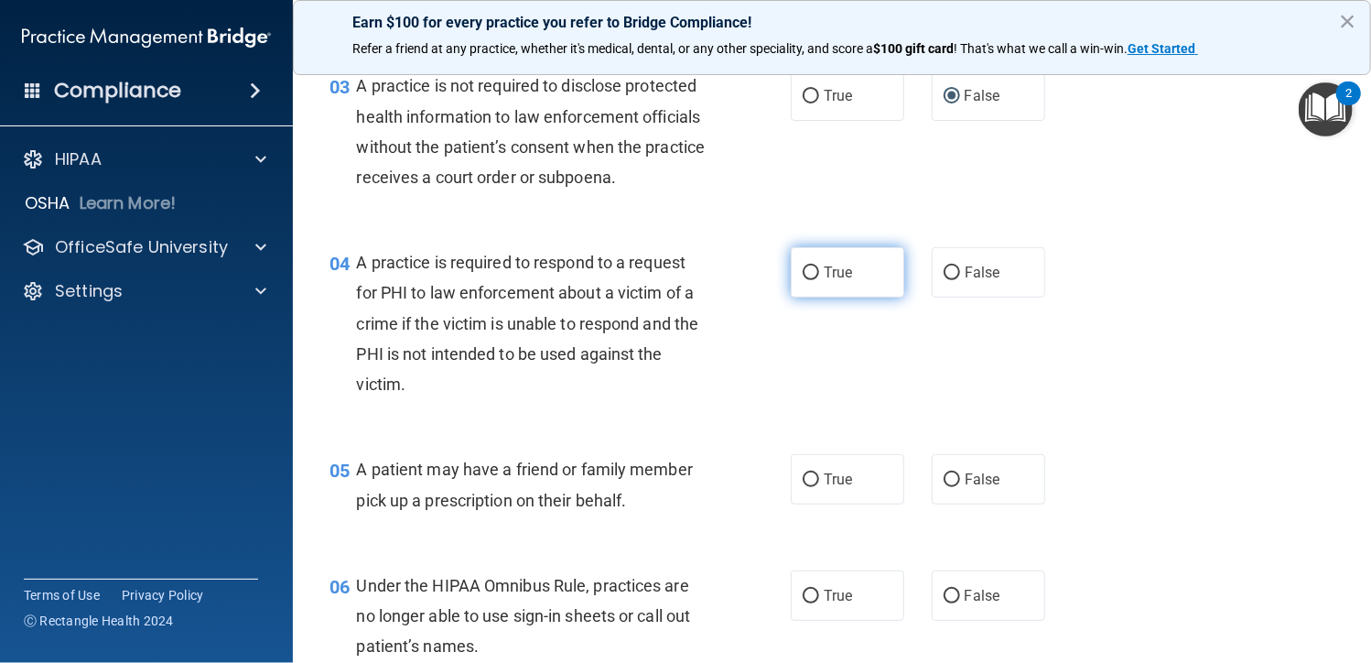
click at [791, 269] on label "True" at bounding box center [847, 272] width 113 height 50
click at [803, 269] on input "True" at bounding box center [811, 273] width 16 height 14
radio input "true"
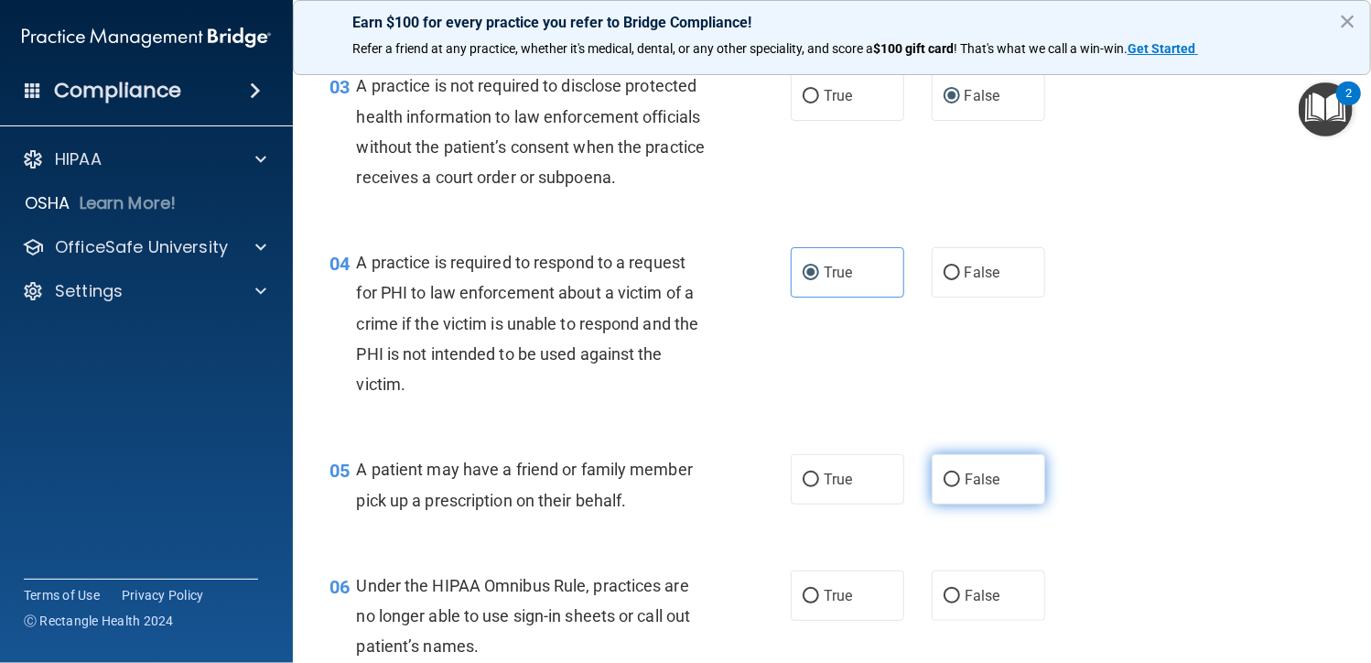
click at [944, 479] on input "False" at bounding box center [952, 480] width 16 height 14
radio input "true"
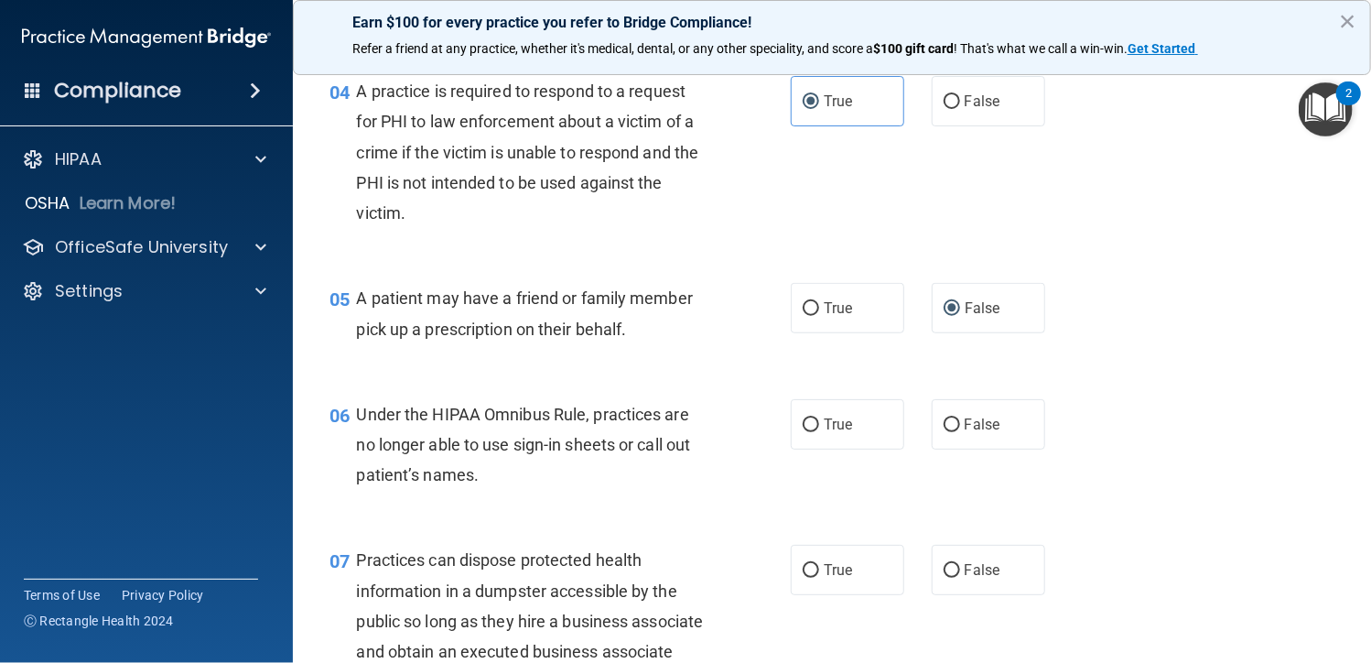
scroll to position [641, 0]
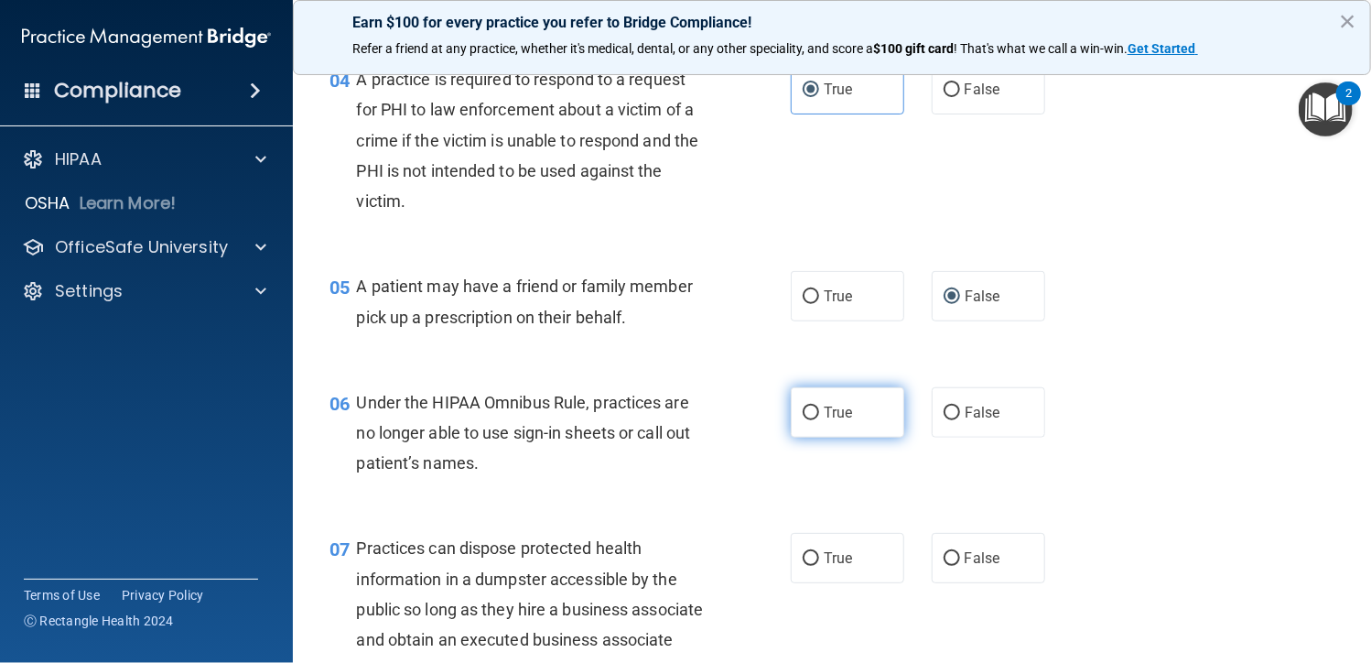
click at [813, 412] on label "True" at bounding box center [847, 412] width 113 height 50
click at [813, 412] on input "True" at bounding box center [811, 413] width 16 height 14
radio input "true"
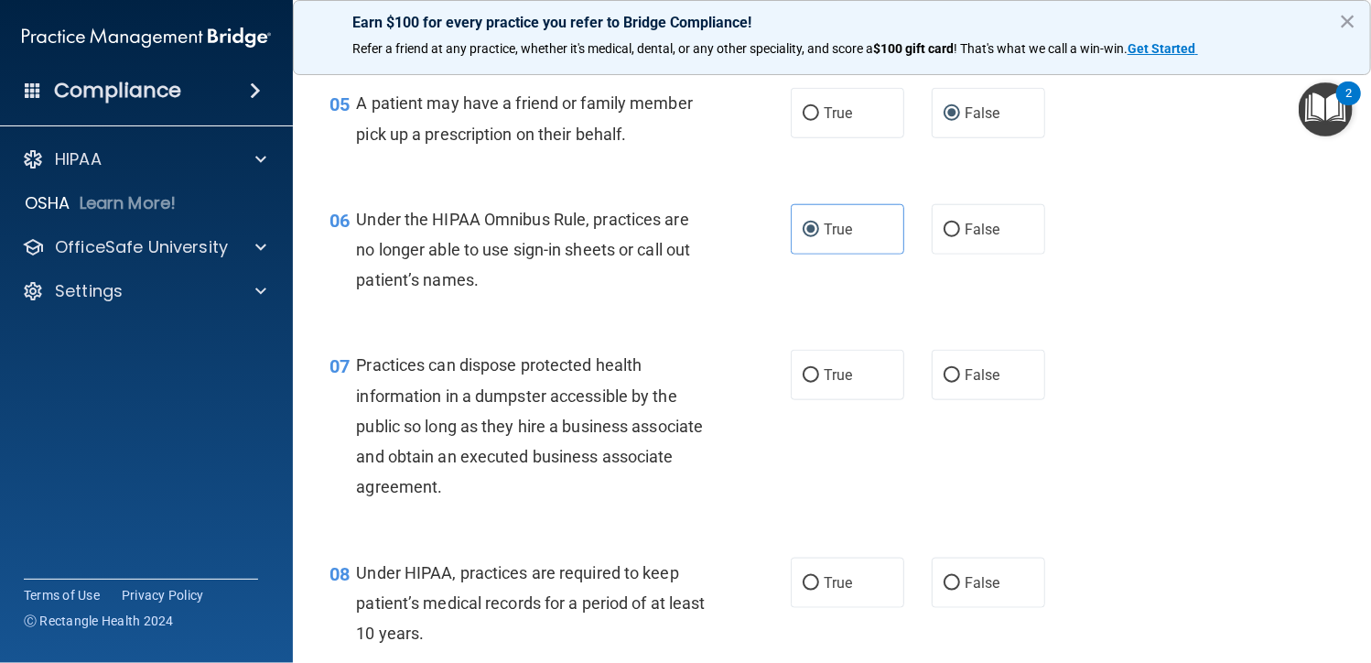
scroll to position [1007, 0]
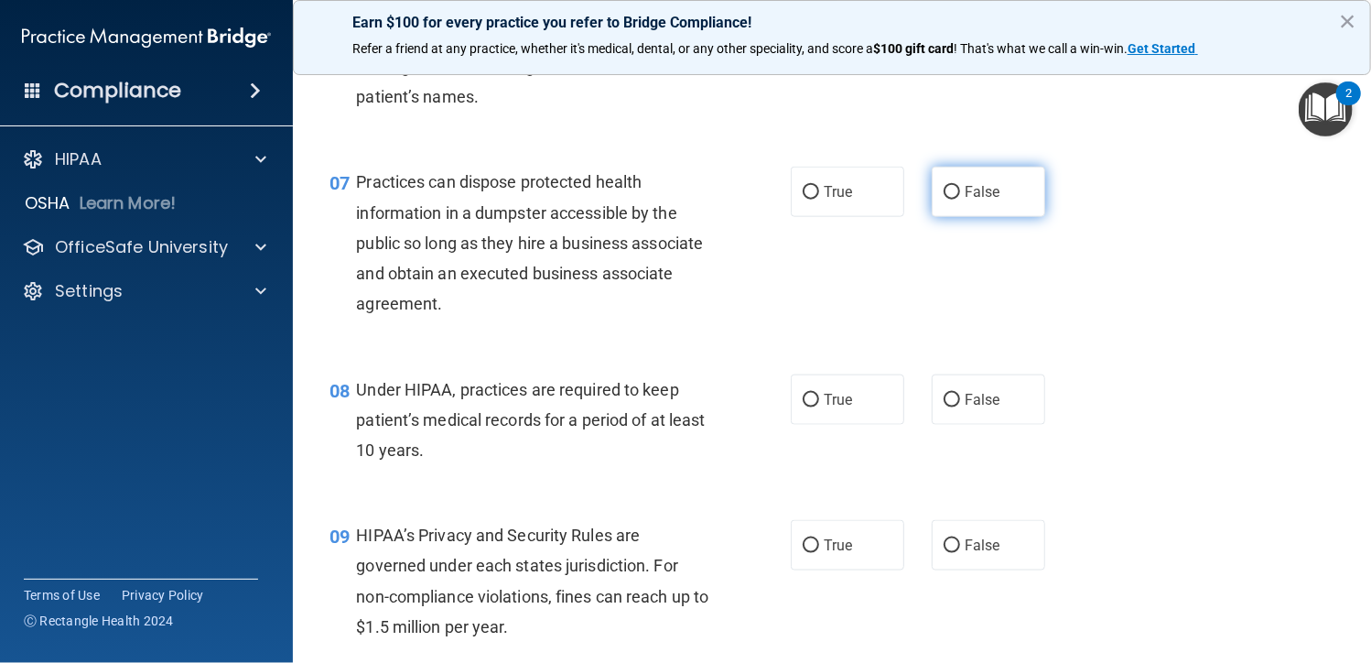
click at [948, 200] on input "False" at bounding box center [952, 193] width 16 height 14
radio input "true"
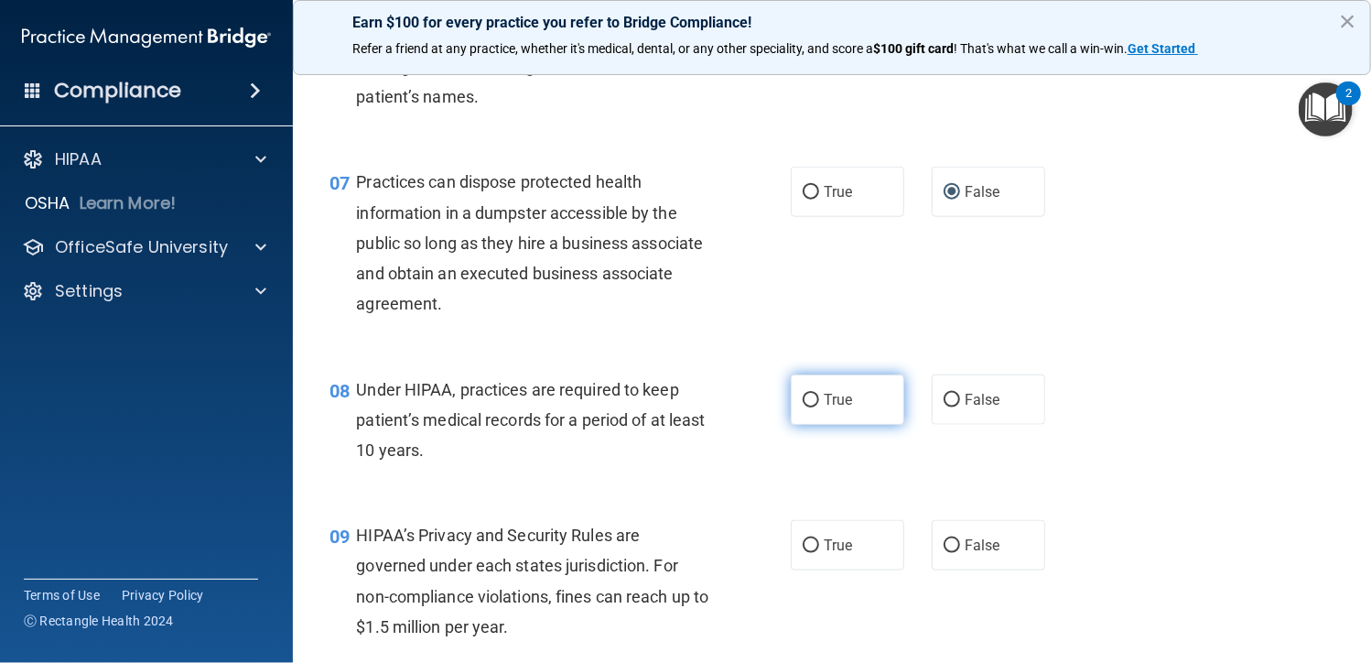
click at [805, 400] on input "True" at bounding box center [811, 401] width 16 height 14
radio input "true"
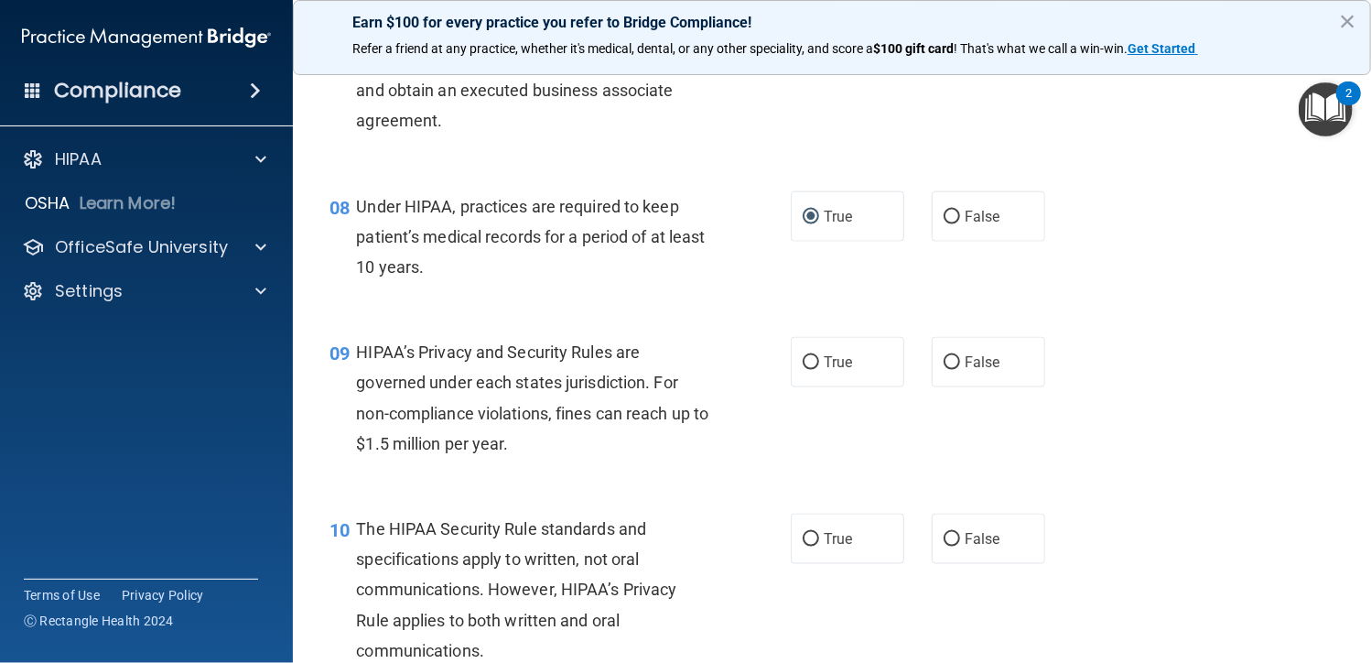
scroll to position [1373, 0]
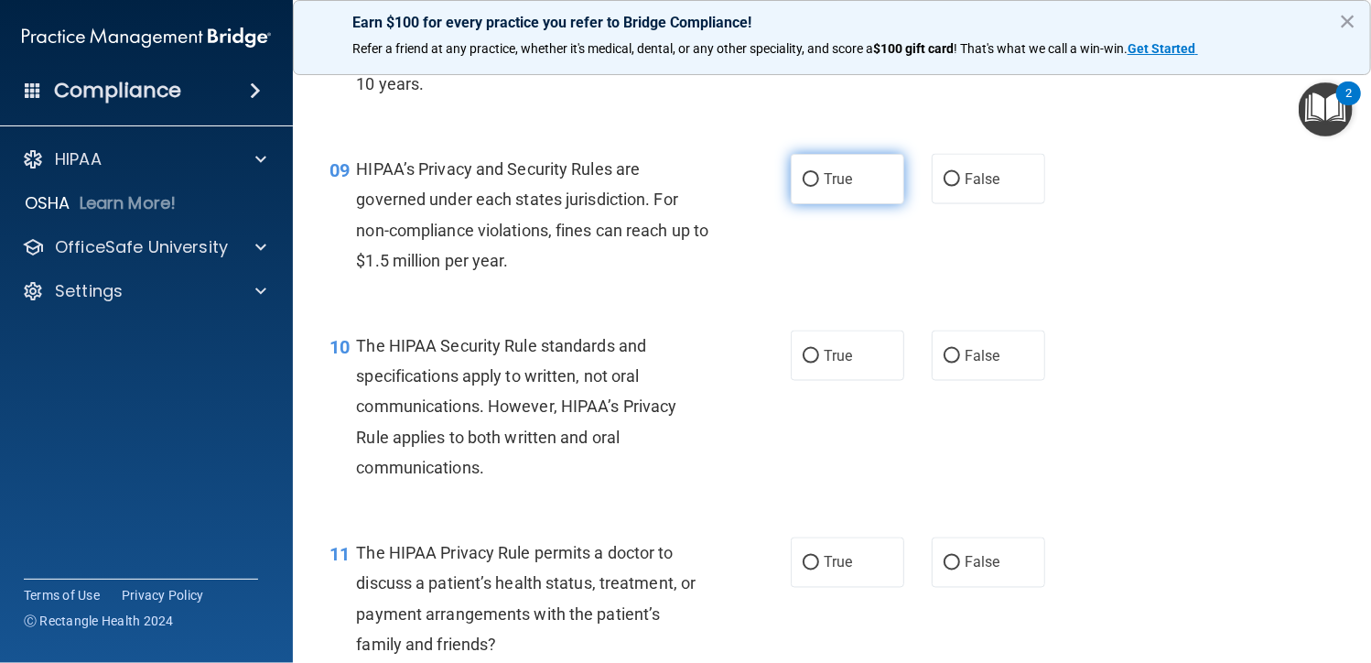
click at [803, 175] on input "True" at bounding box center [811, 180] width 16 height 14
radio input "true"
click at [983, 360] on span "False" at bounding box center [983, 355] width 36 height 17
click at [960, 360] on input "False" at bounding box center [952, 357] width 16 height 14
radio input "true"
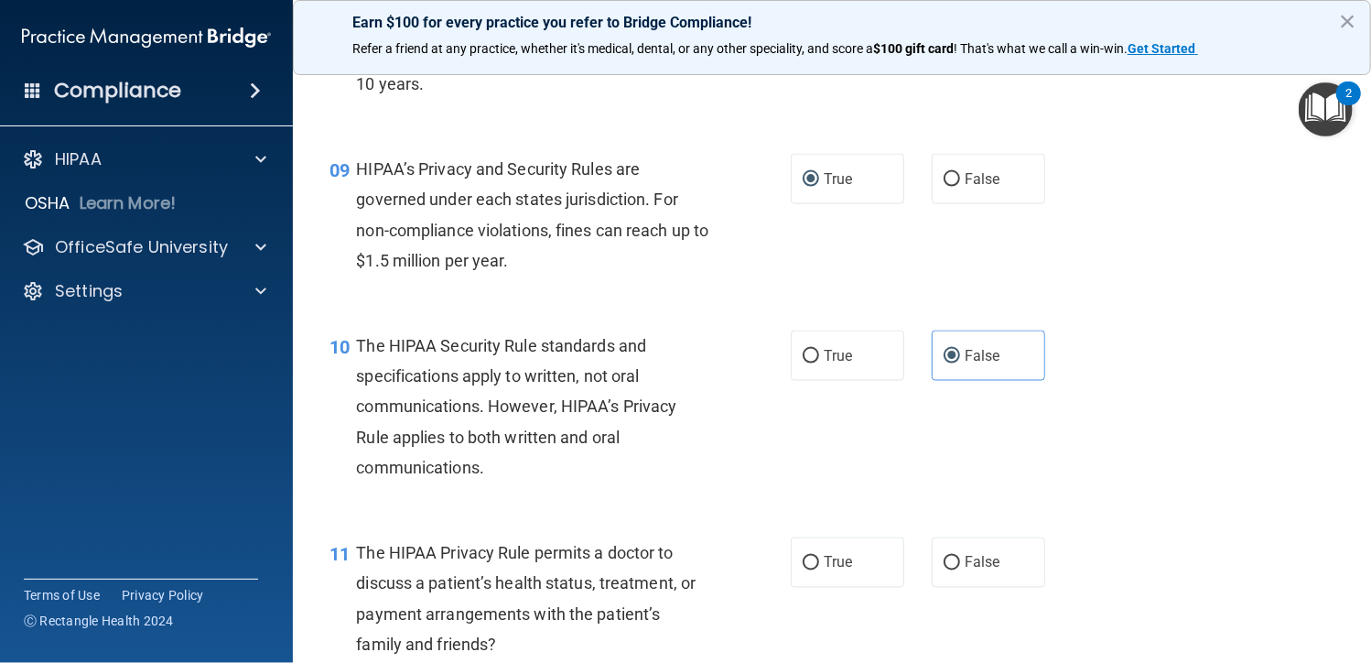
scroll to position [1830, 0]
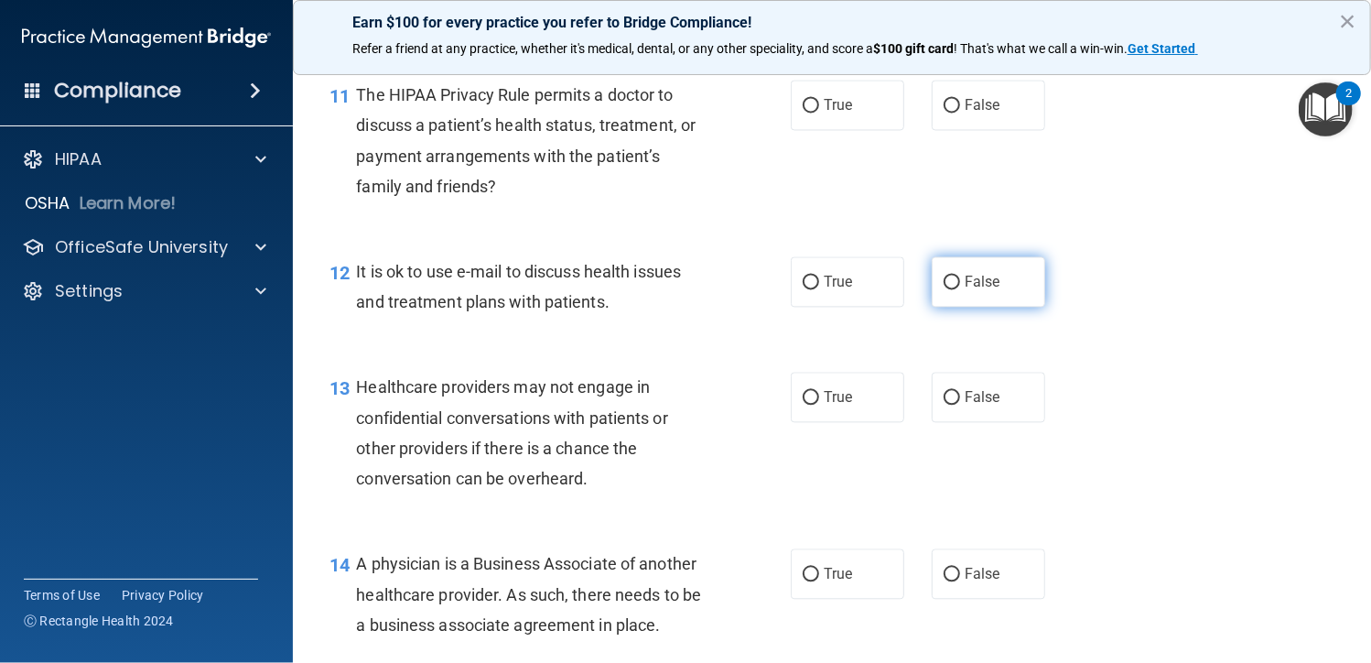
click at [970, 290] on label "False" at bounding box center [988, 281] width 113 height 50
click at [960, 289] on input "False" at bounding box center [952, 282] width 16 height 14
radio input "true"
click at [824, 394] on span "True" at bounding box center [838, 396] width 28 height 17
click at [819, 394] on input "True" at bounding box center [811, 398] width 16 height 14
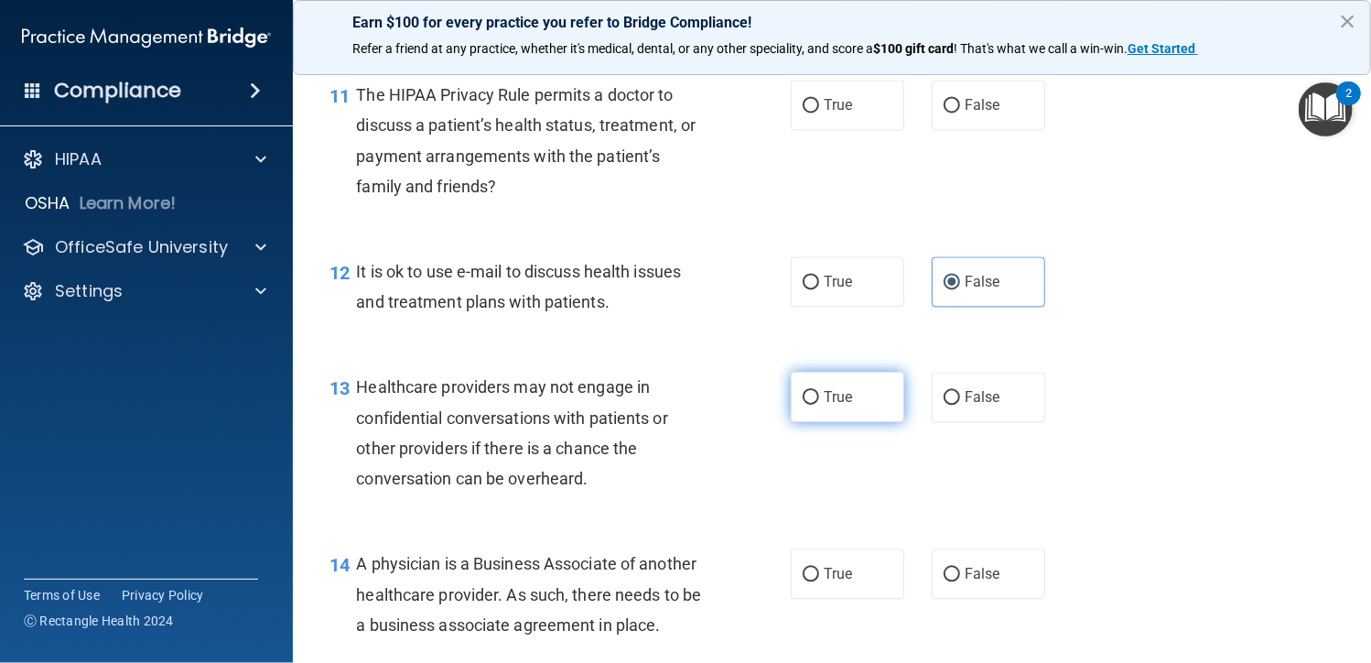
radio input "true"
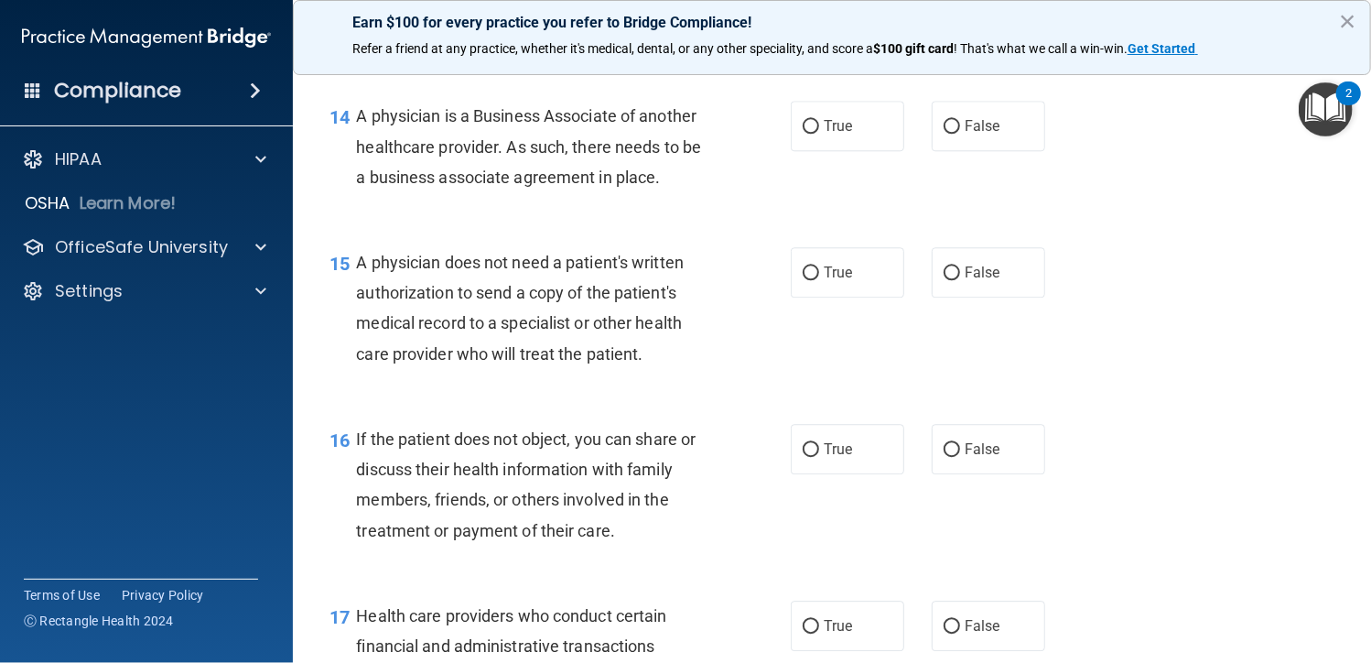
scroll to position [2288, 0]
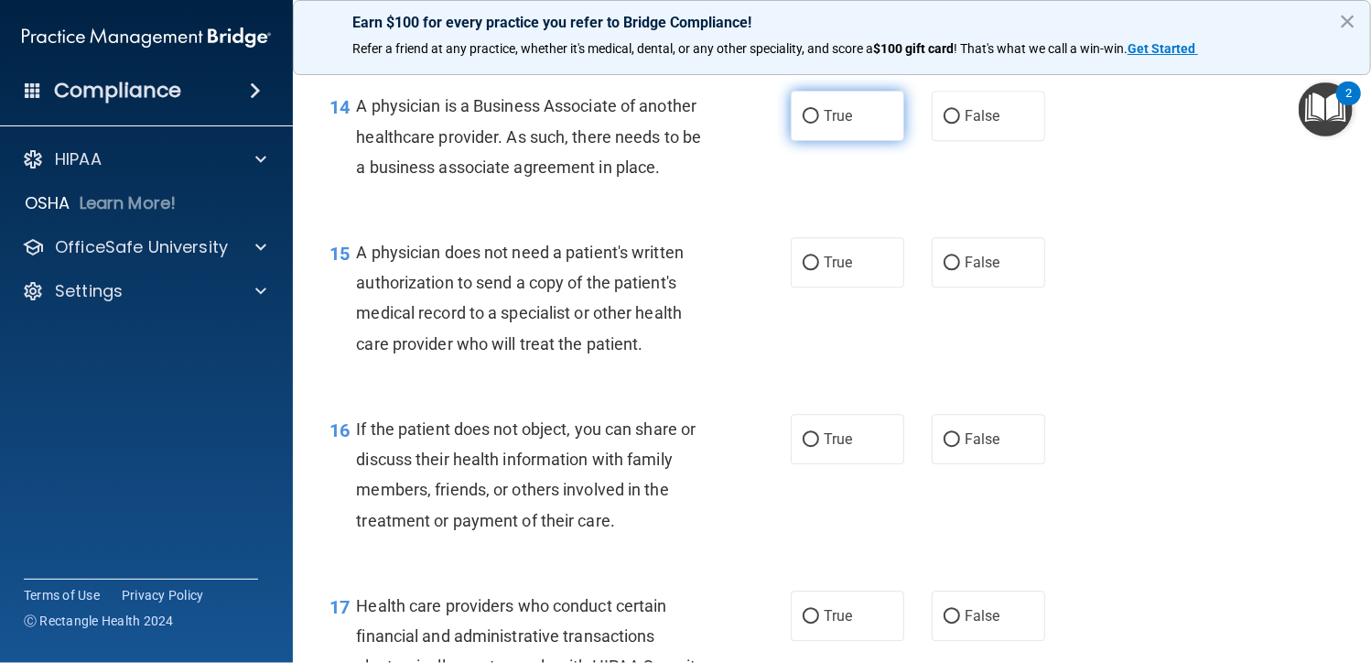
click at [824, 108] on span "True" at bounding box center [838, 115] width 28 height 17
click at [819, 110] on input "True" at bounding box center [811, 117] width 16 height 14
radio input "true"
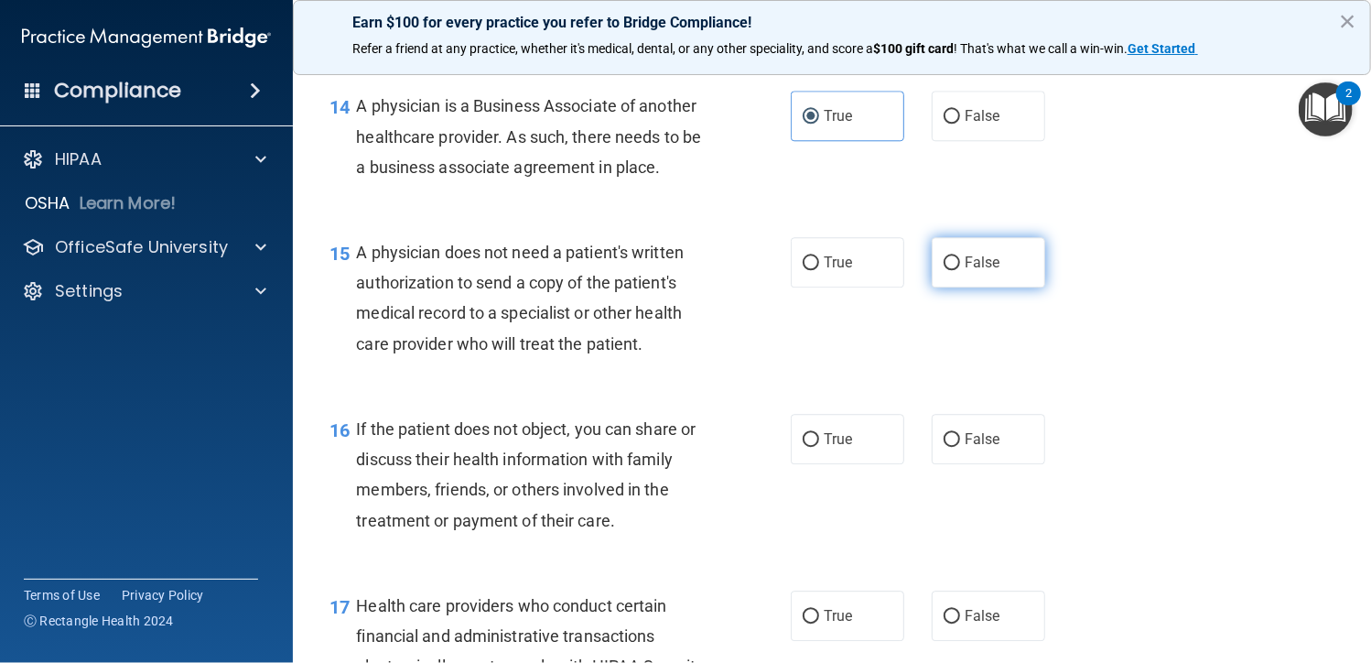
click at [971, 264] on span "False" at bounding box center [983, 262] width 36 height 17
click at [960, 264] on input "False" at bounding box center [952, 263] width 16 height 14
radio input "true"
click at [987, 425] on label "False" at bounding box center [988, 439] width 113 height 50
click at [960, 433] on input "False" at bounding box center [952, 440] width 16 height 14
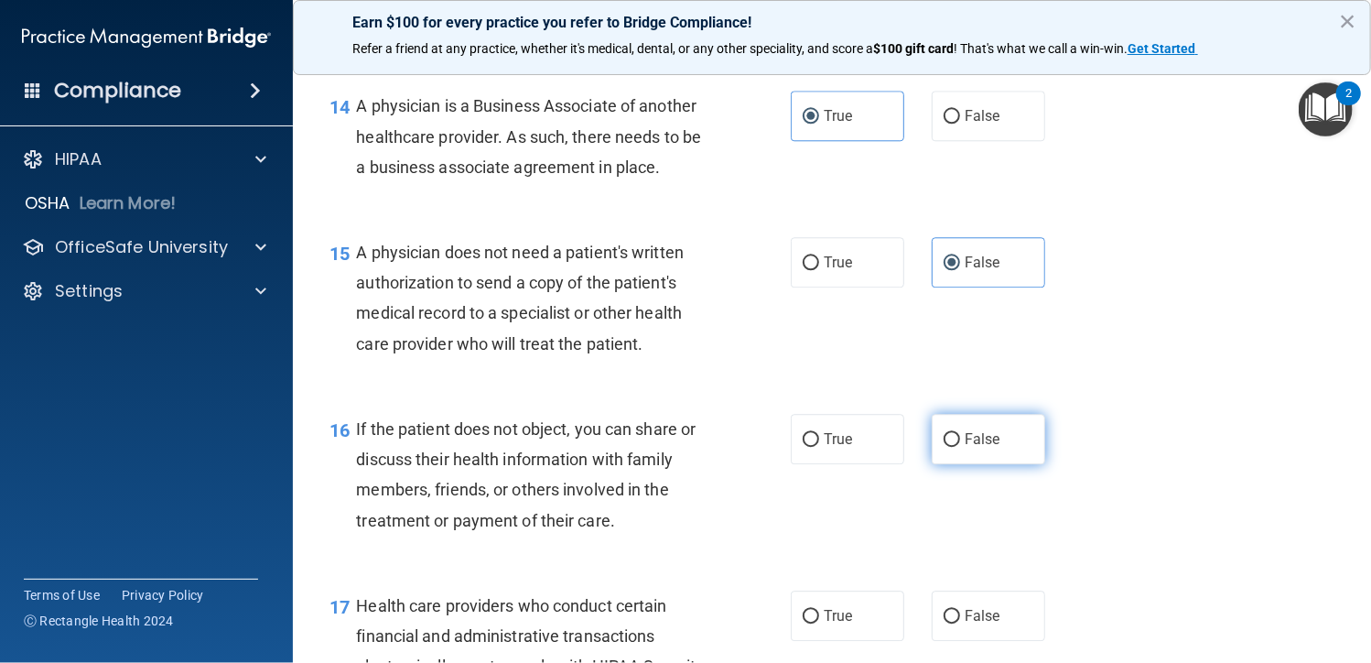
radio input "true"
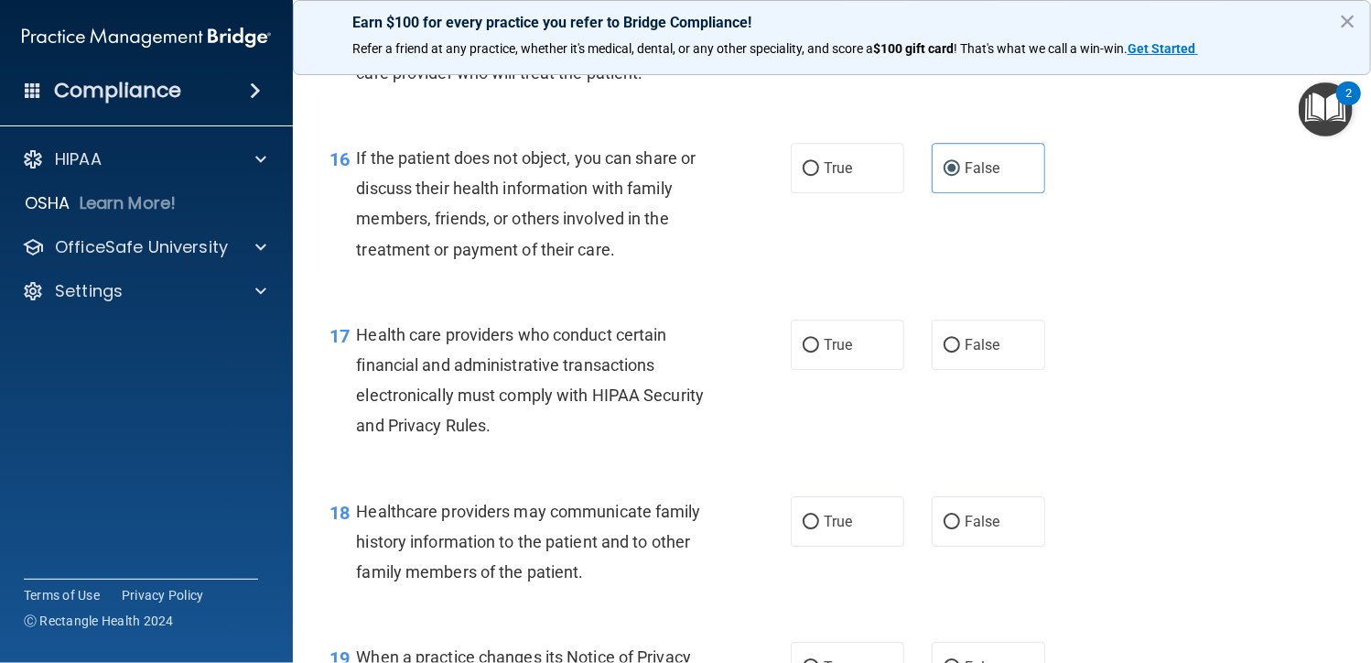
scroll to position [2563, 0]
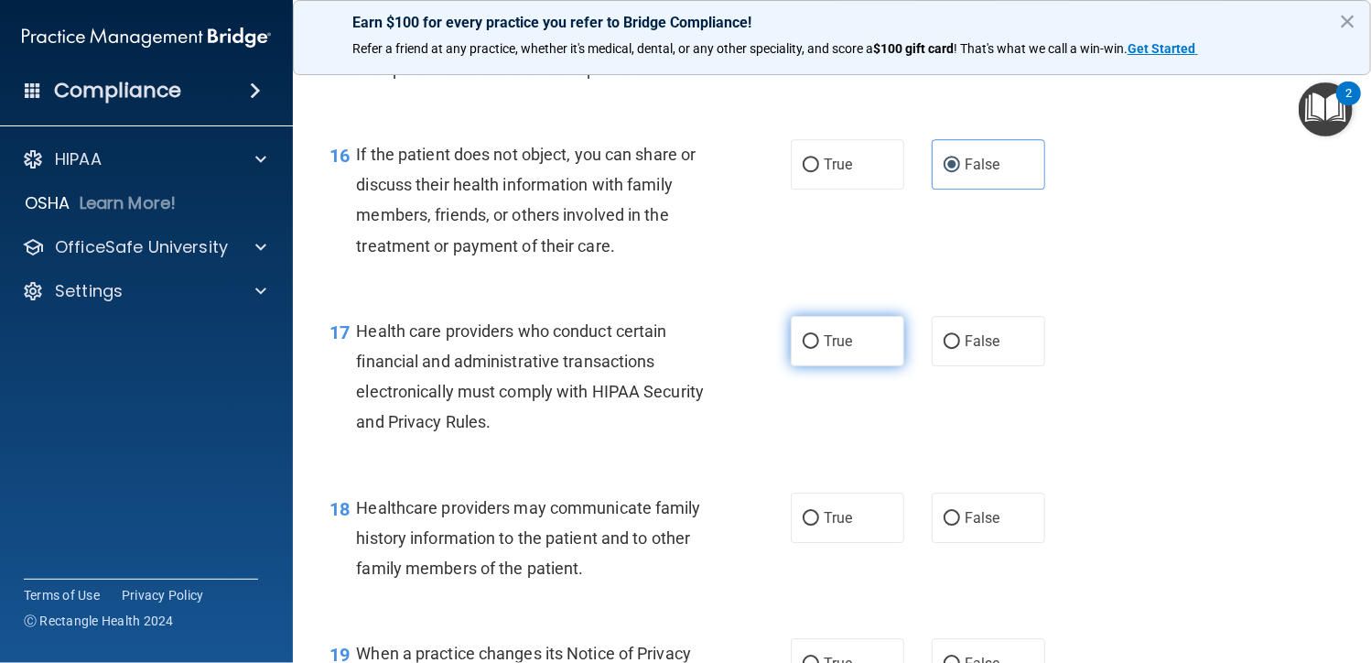
click at [813, 345] on label "True" at bounding box center [847, 341] width 113 height 50
click at [813, 345] on input "True" at bounding box center [811, 342] width 16 height 14
radio input "true"
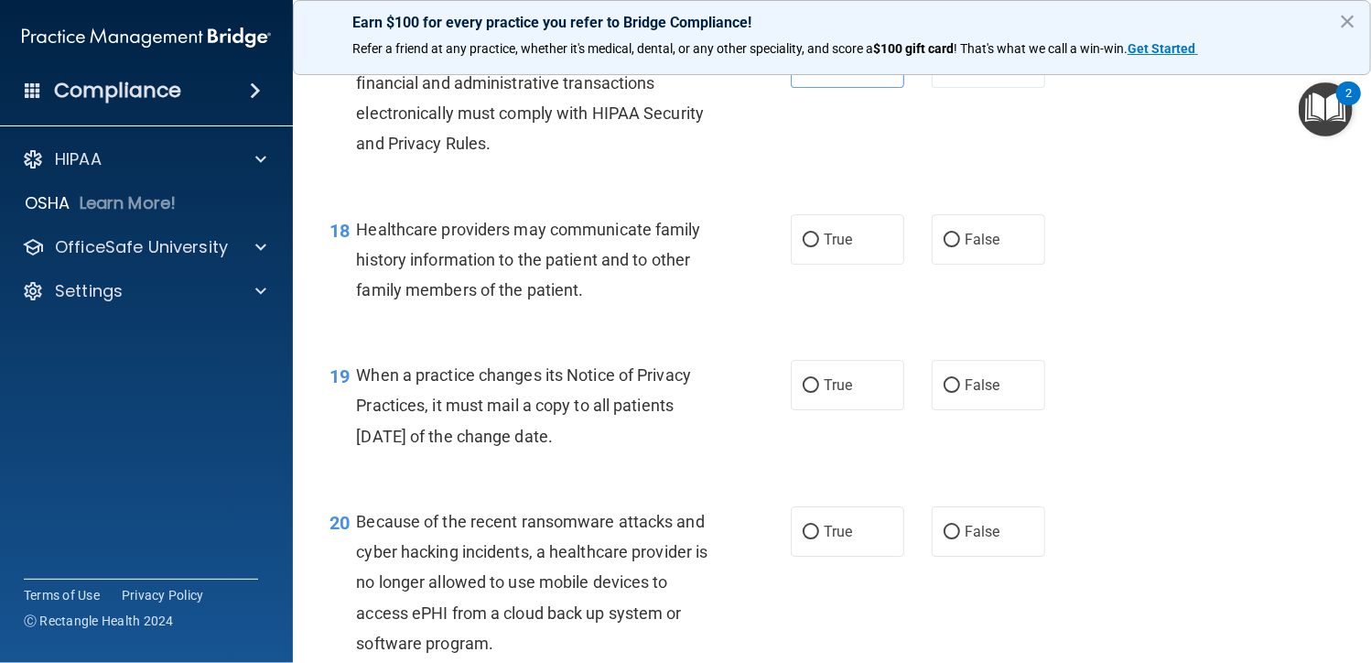
scroll to position [2837, 0]
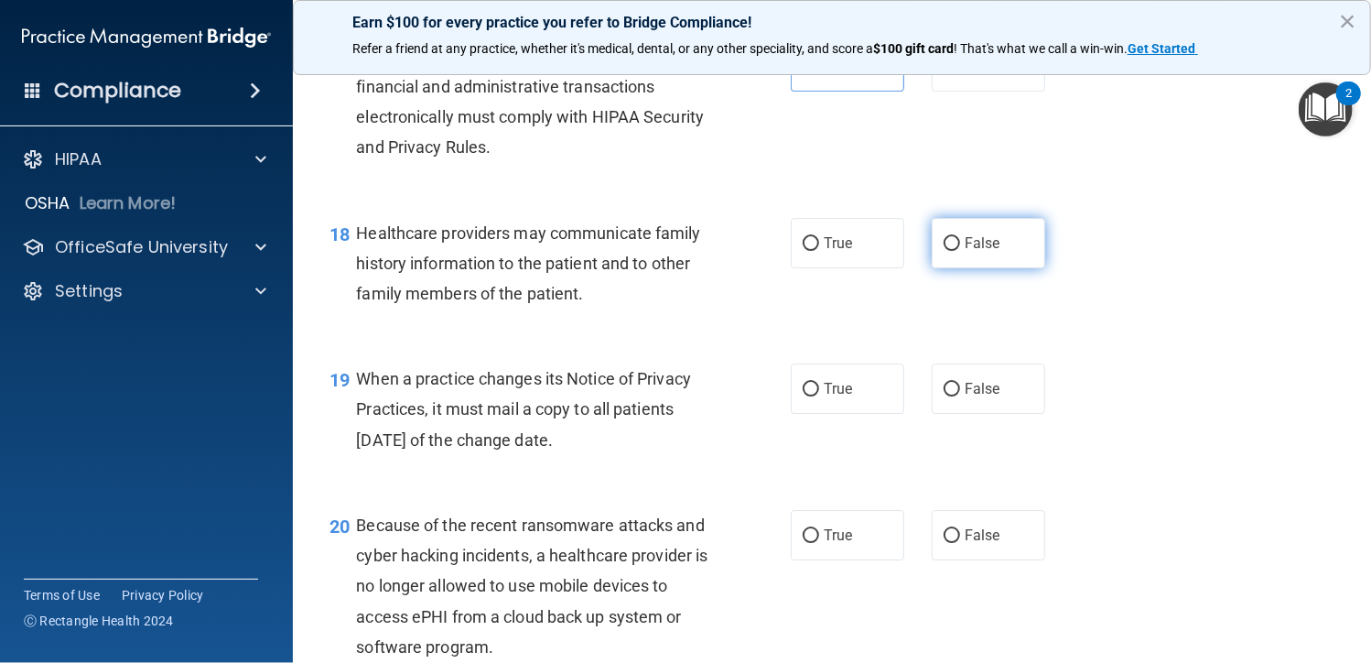
click at [959, 253] on label "False" at bounding box center [988, 243] width 113 height 50
click at [959, 251] on input "False" at bounding box center [952, 244] width 16 height 14
radio input "true"
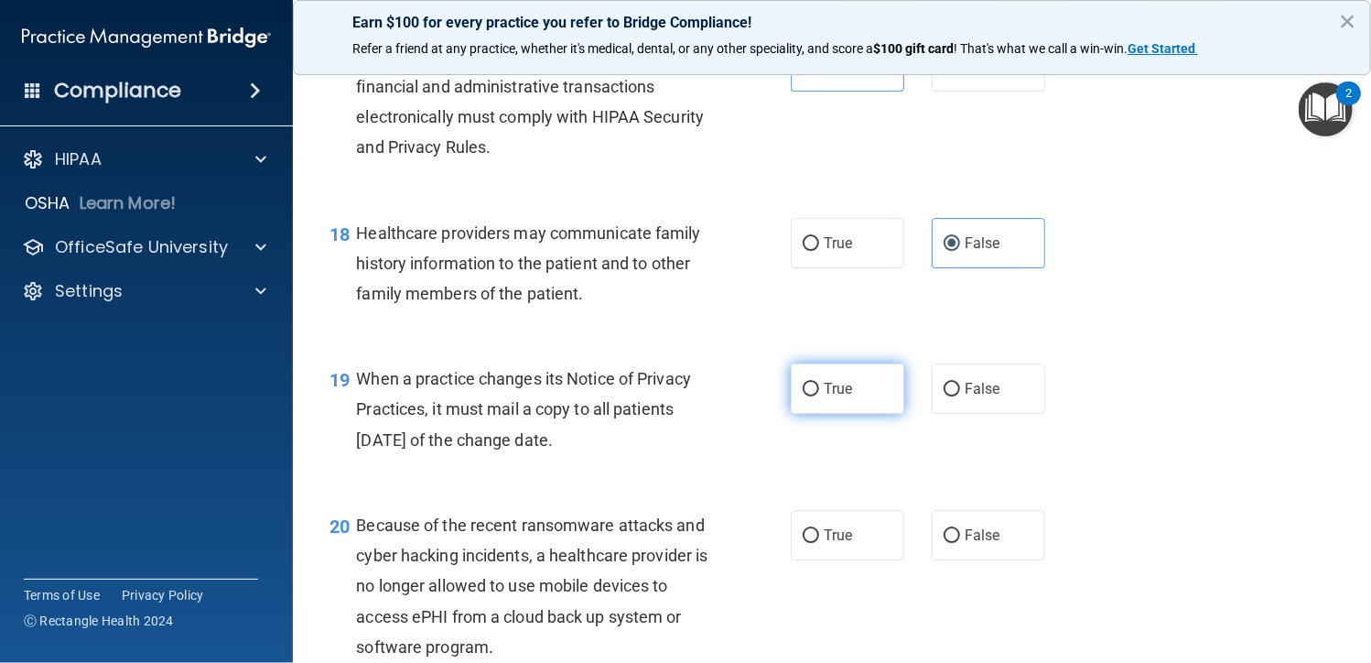
click at [824, 387] on span "True" at bounding box center [838, 388] width 28 height 17
click at [819, 387] on input "True" at bounding box center [811, 390] width 16 height 14
radio input "true"
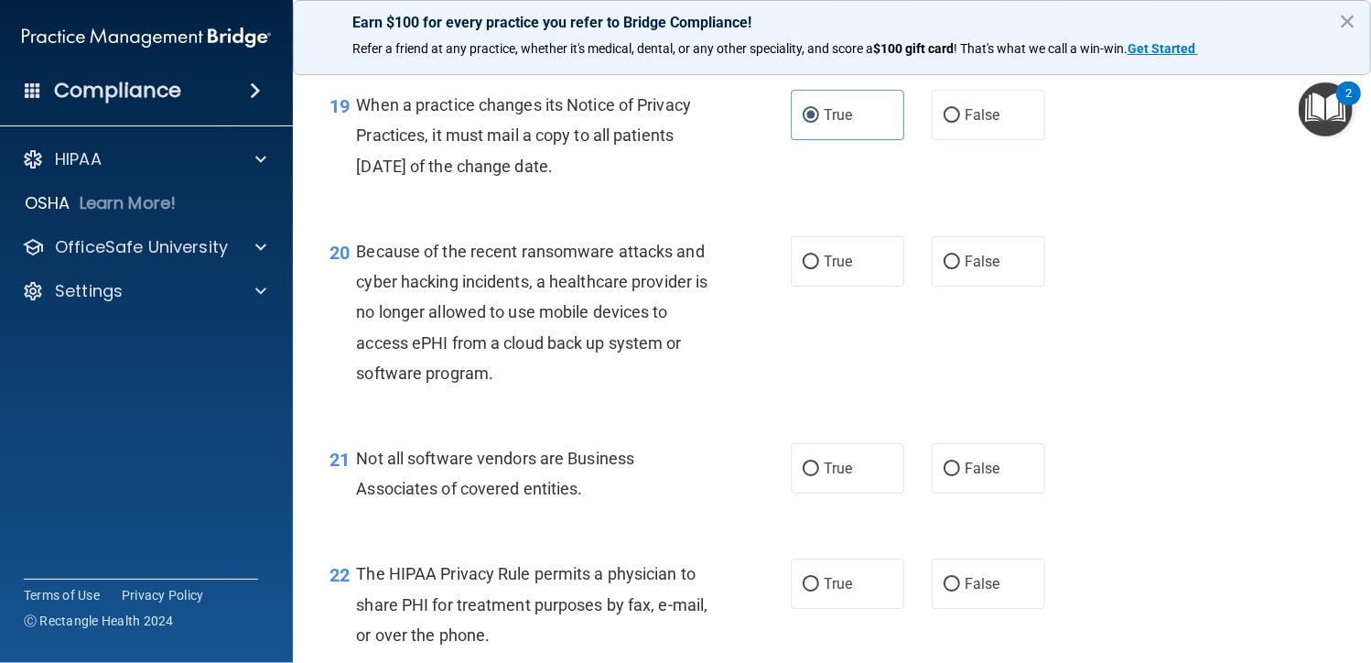
scroll to position [3112, 0]
click at [825, 265] on span "True" at bounding box center [838, 260] width 28 height 17
click at [819, 265] on input "True" at bounding box center [811, 261] width 16 height 14
radio input "true"
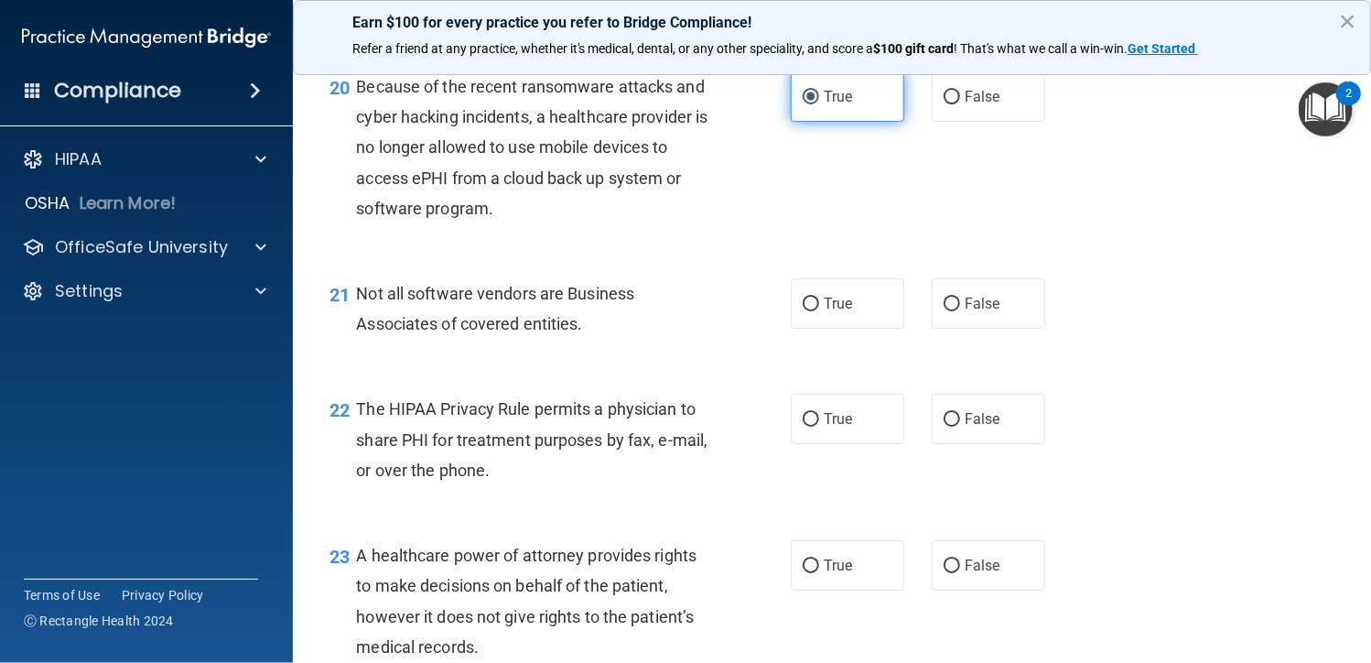
scroll to position [3295, 0]
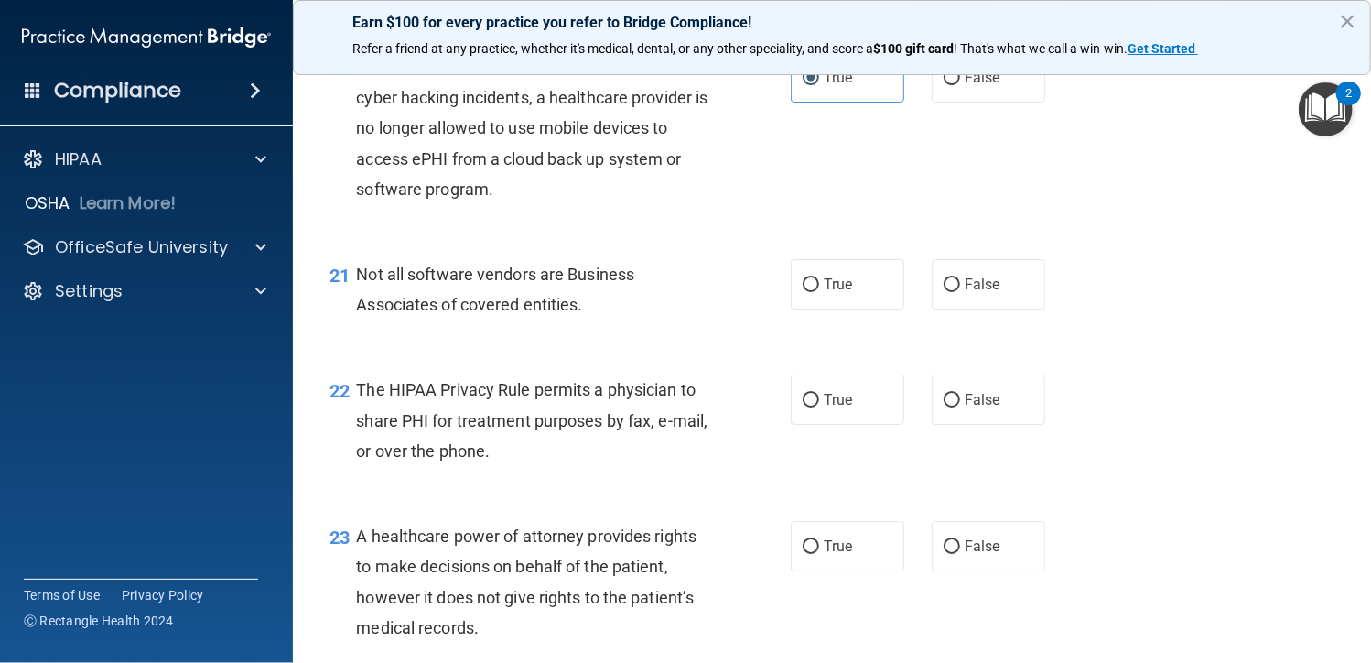
drag, startPoint x: 940, startPoint y: 402, endPoint x: 899, endPoint y: 403, distance: 41.2
click at [944, 402] on input "False" at bounding box center [952, 401] width 16 height 14
radio input "true"
click at [837, 296] on label "True" at bounding box center [847, 284] width 113 height 50
click at [819, 292] on input "True" at bounding box center [811, 285] width 16 height 14
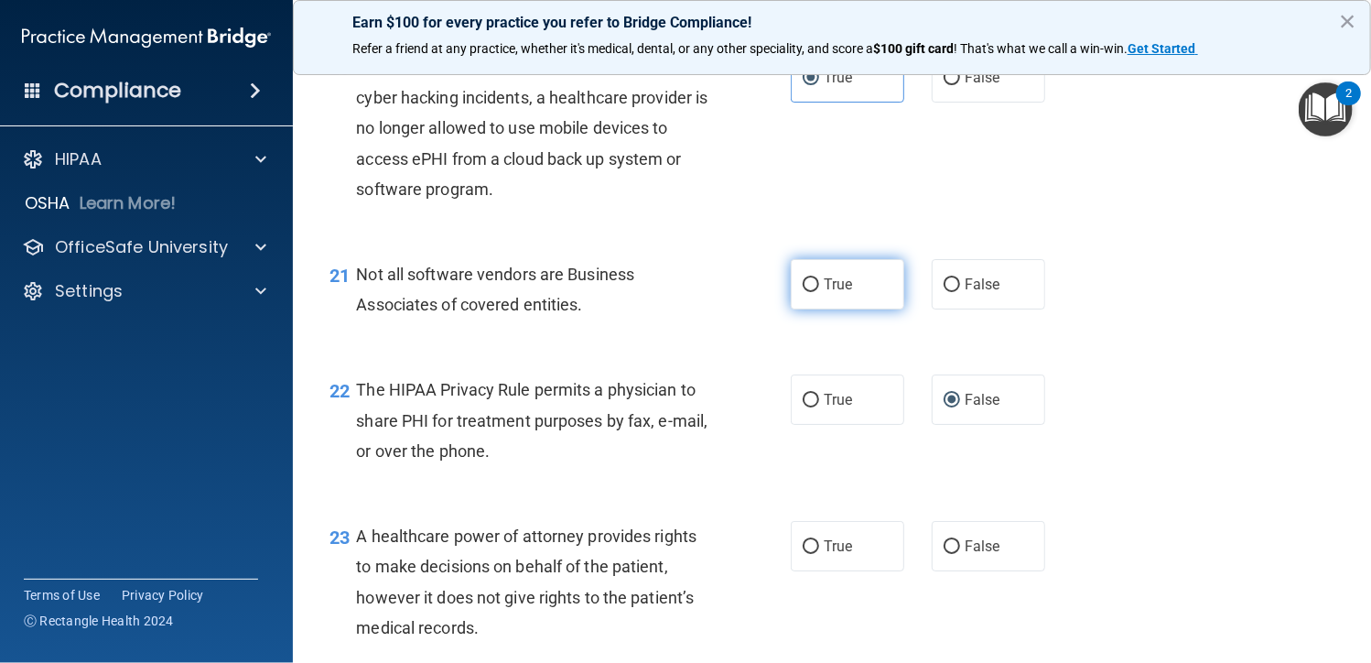
radio input "true"
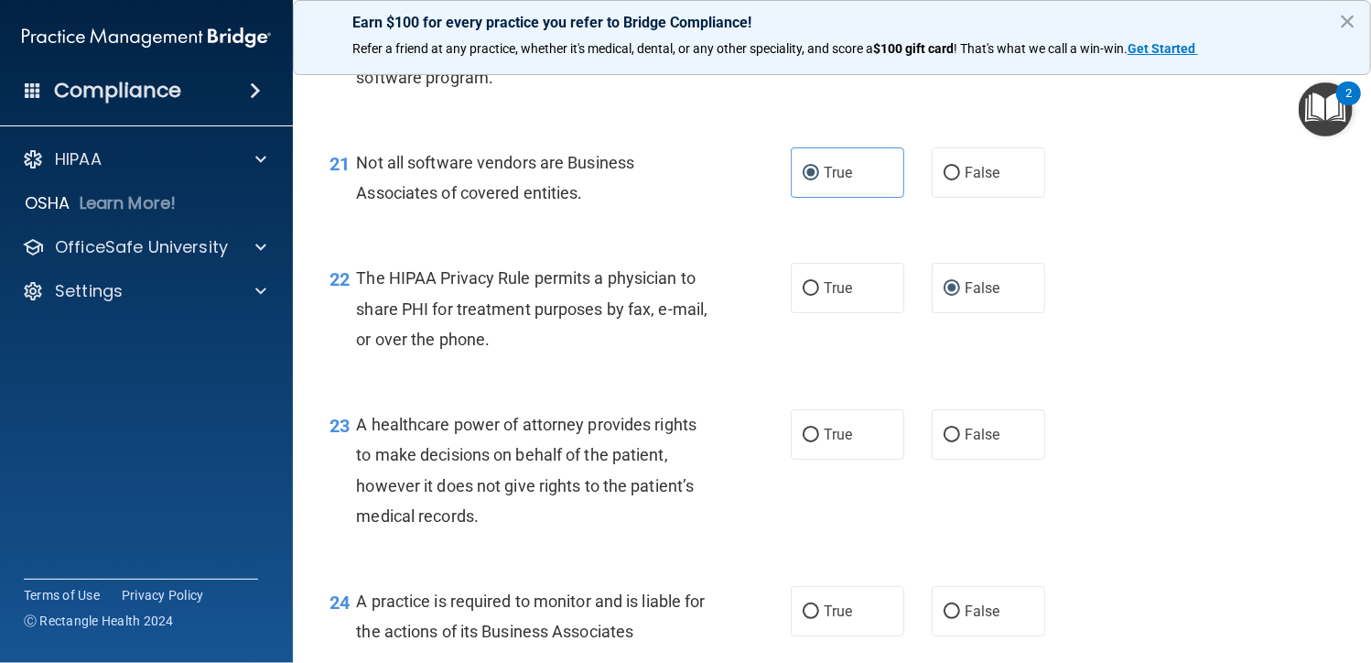
scroll to position [3569, 0]
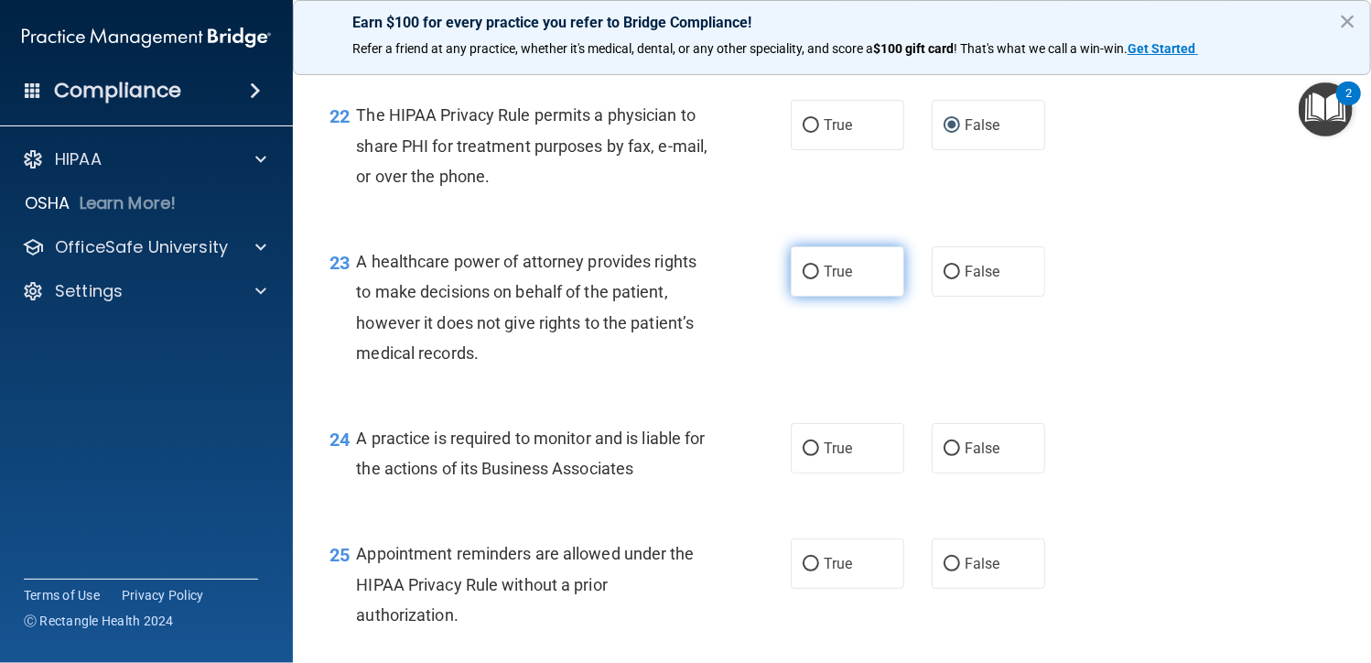
click at [865, 277] on label "True" at bounding box center [847, 271] width 113 height 50
click at [819, 277] on input "True" at bounding box center [811, 272] width 16 height 14
radio input "true"
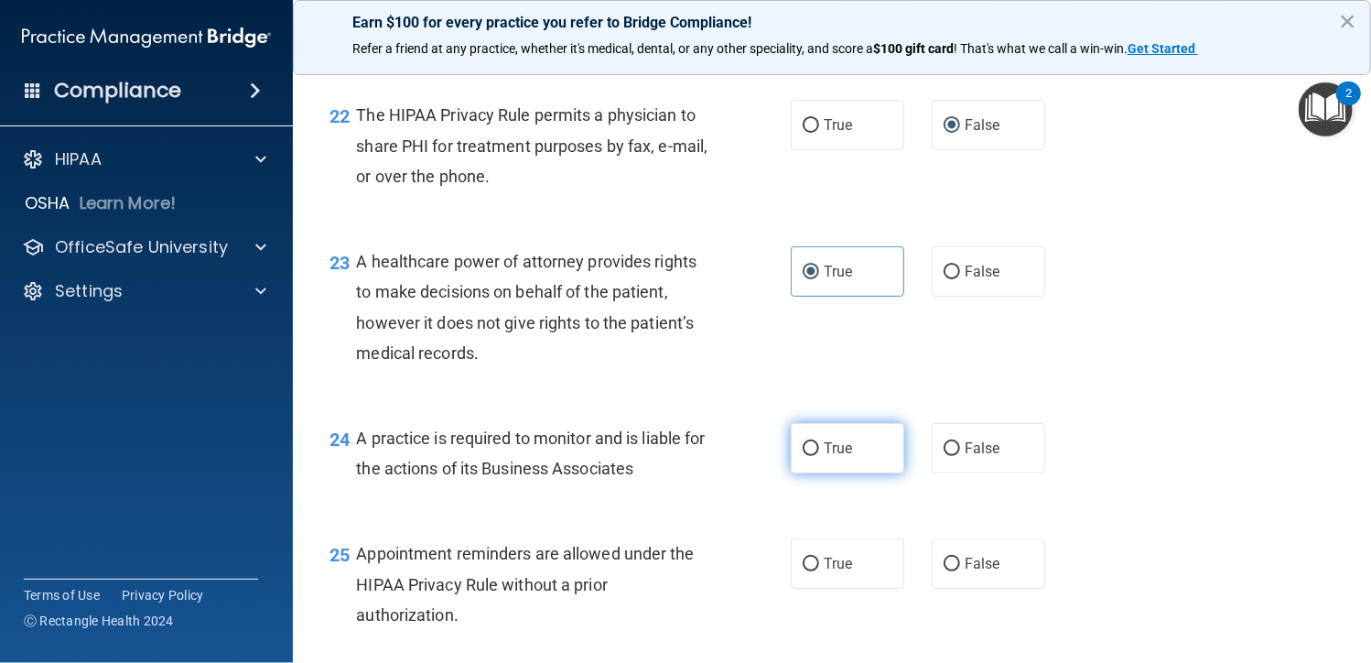
click at [851, 448] on label "True" at bounding box center [847, 448] width 113 height 50
click at [819, 448] on input "True" at bounding box center [811, 449] width 16 height 14
radio input "true"
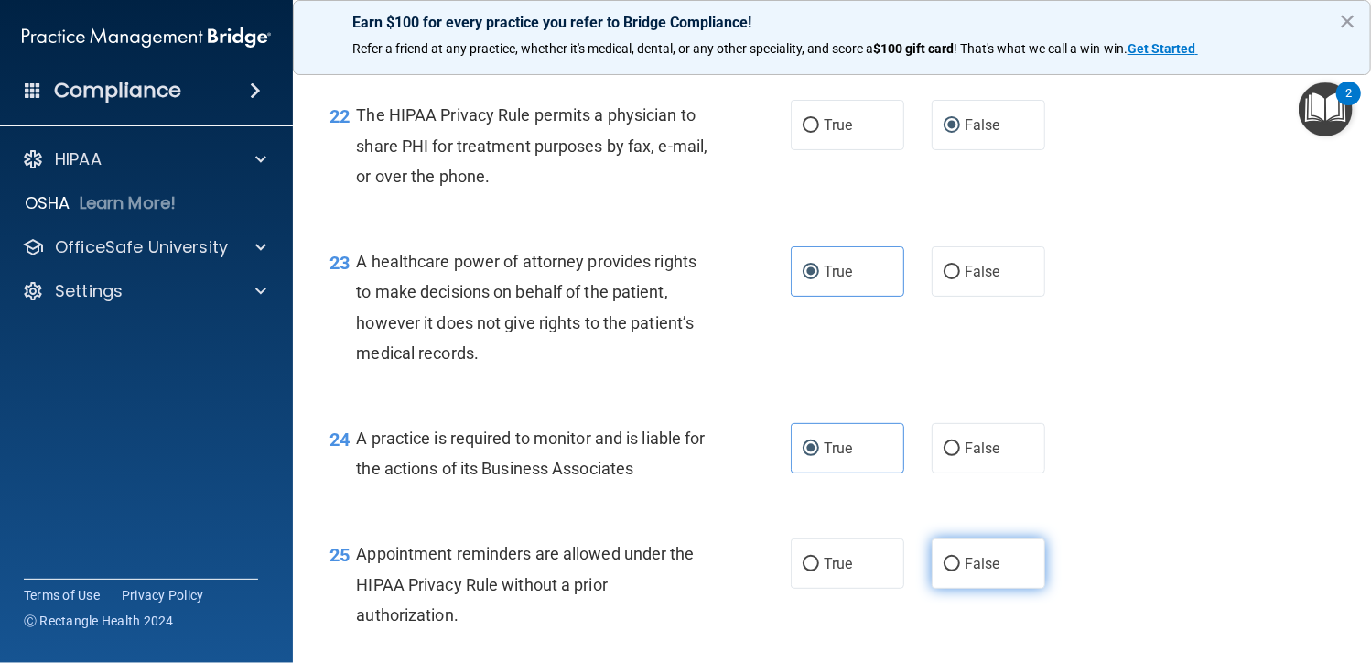
click at [952, 563] on label "False" at bounding box center [988, 563] width 113 height 50
click at [952, 563] on input "False" at bounding box center [952, 564] width 16 height 14
radio input "true"
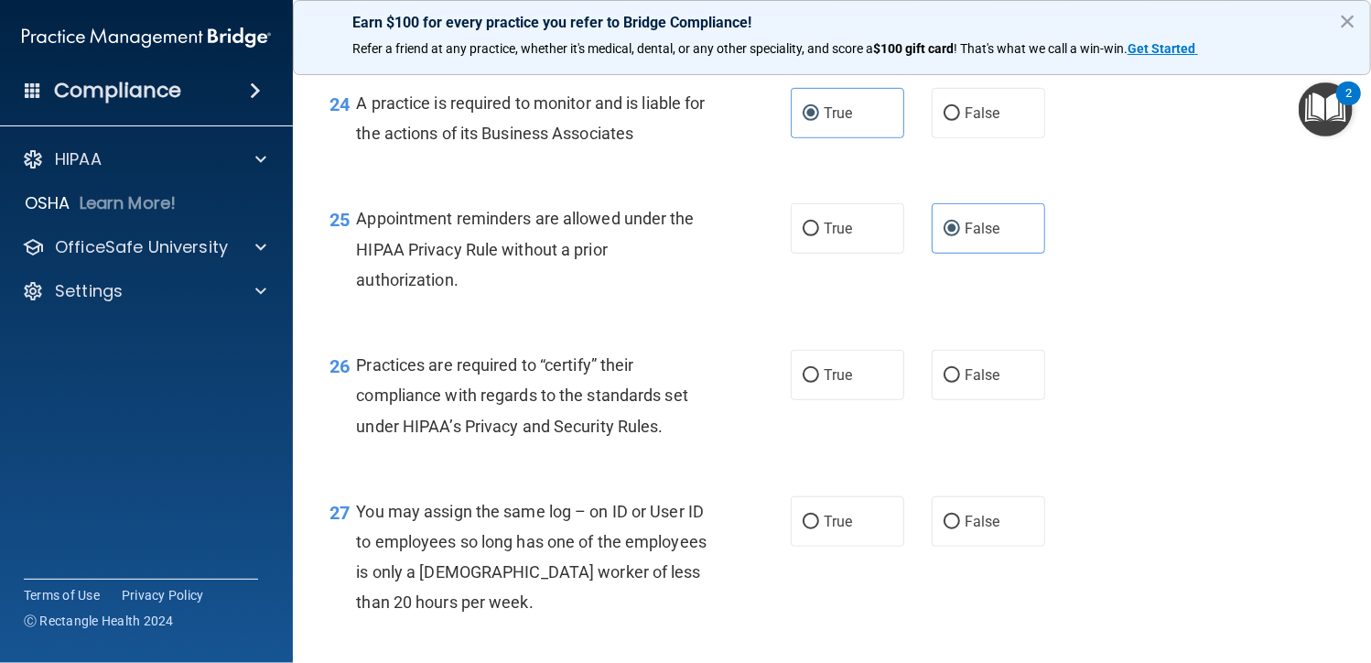
scroll to position [3935, 0]
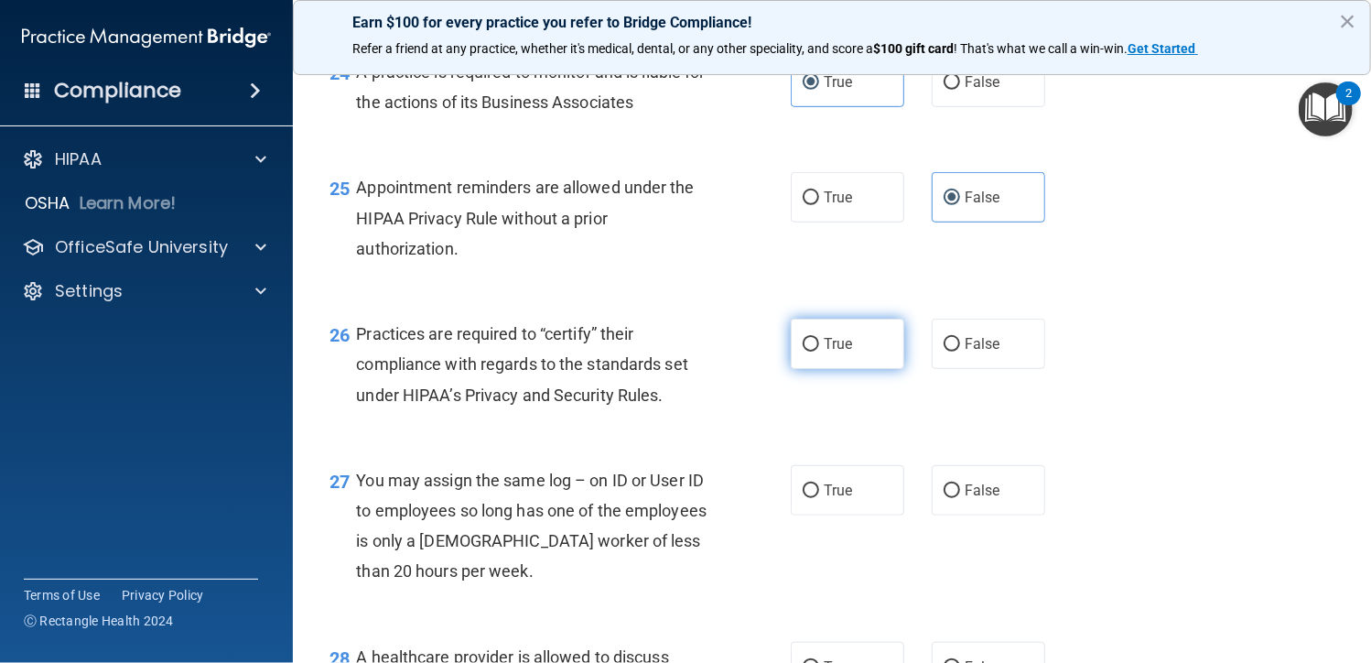
click at [830, 340] on span "True" at bounding box center [838, 343] width 28 height 17
click at [819, 340] on input "True" at bounding box center [811, 345] width 16 height 14
radio input "true"
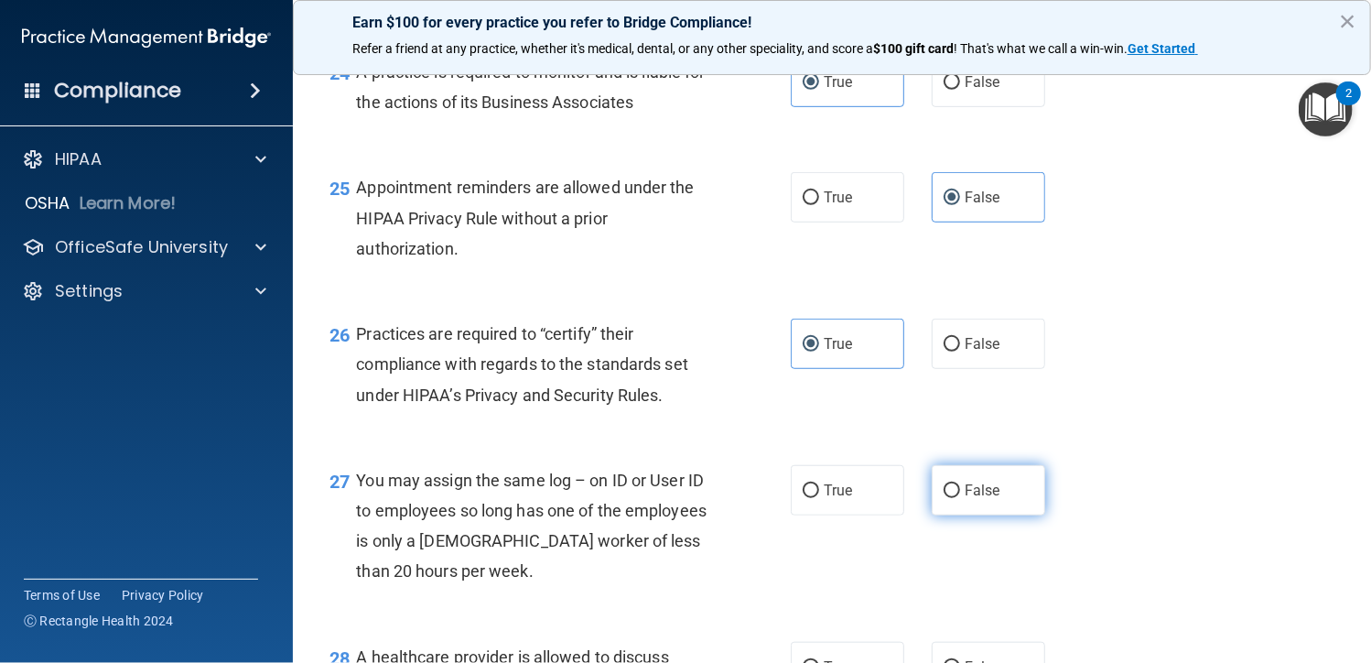
click at [971, 504] on label "False" at bounding box center [988, 490] width 113 height 50
click at [960, 498] on input "False" at bounding box center [952, 491] width 16 height 14
radio input "true"
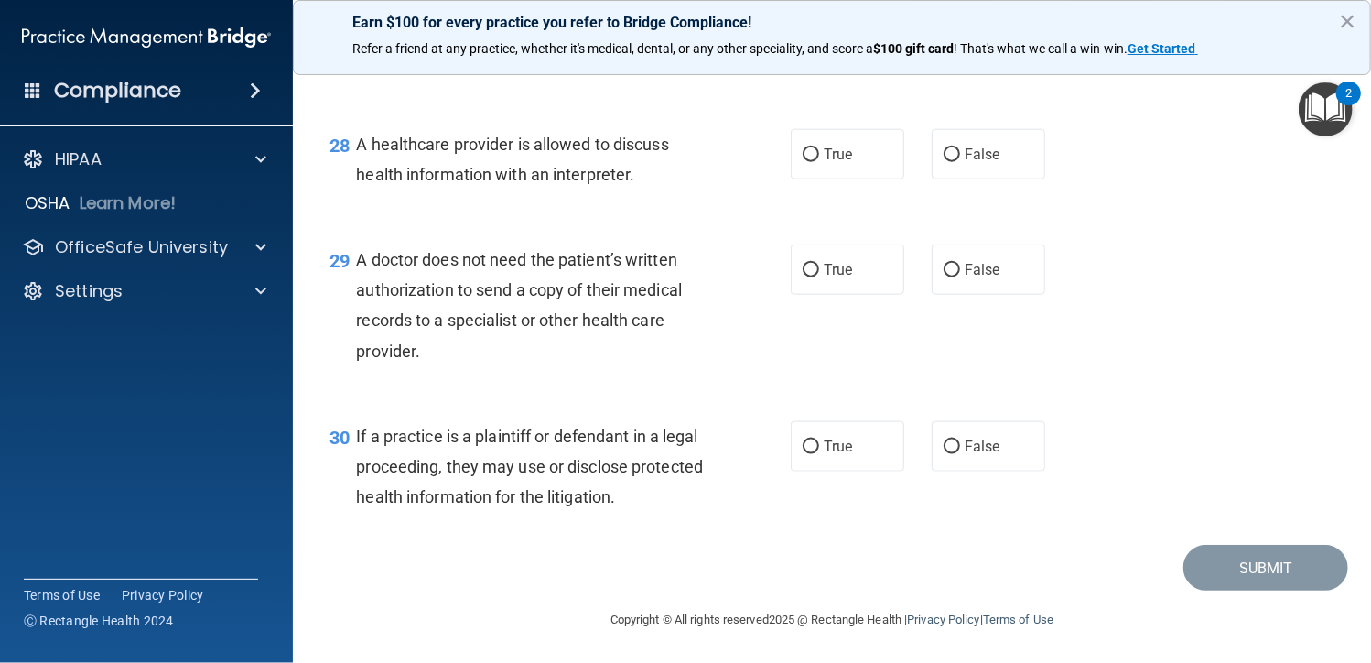
scroll to position [4449, 0]
click at [824, 159] on span "True" at bounding box center [838, 153] width 28 height 17
click at [819, 159] on input "True" at bounding box center [811, 154] width 16 height 14
radio input "true"
click at [995, 267] on label "False" at bounding box center [988, 268] width 113 height 50
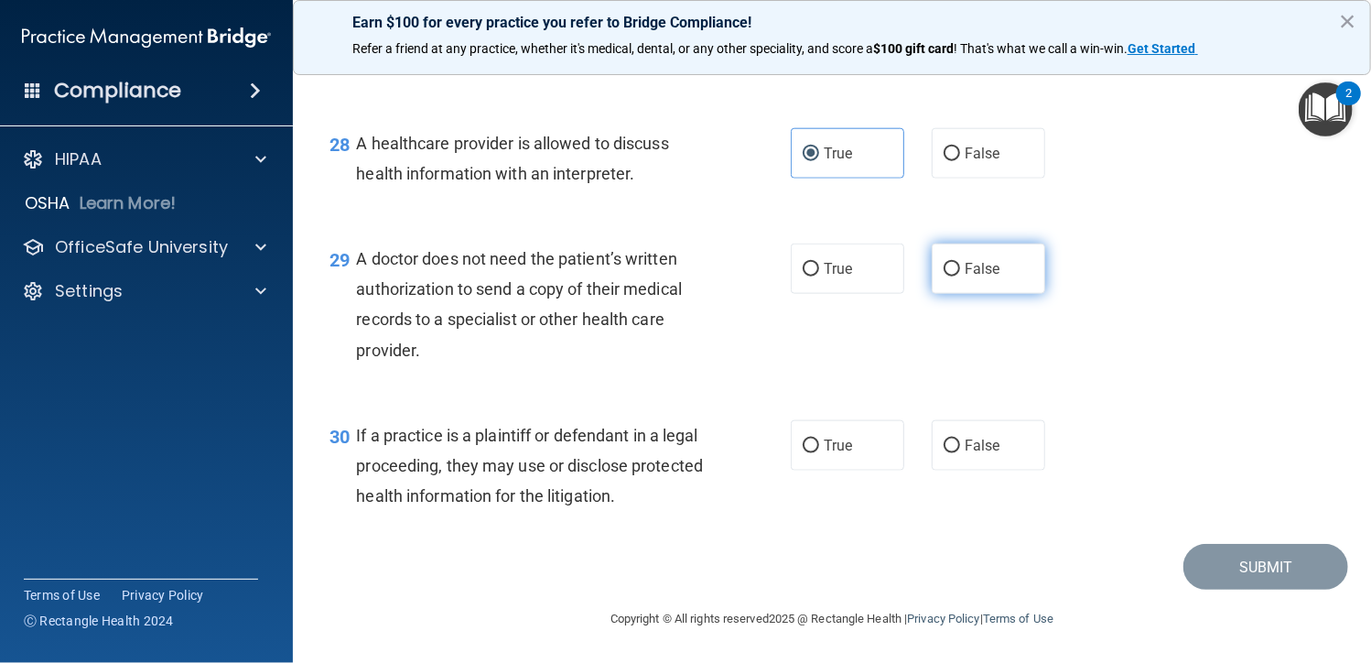
click at [960, 267] on input "False" at bounding box center [952, 270] width 16 height 14
radio input "true"
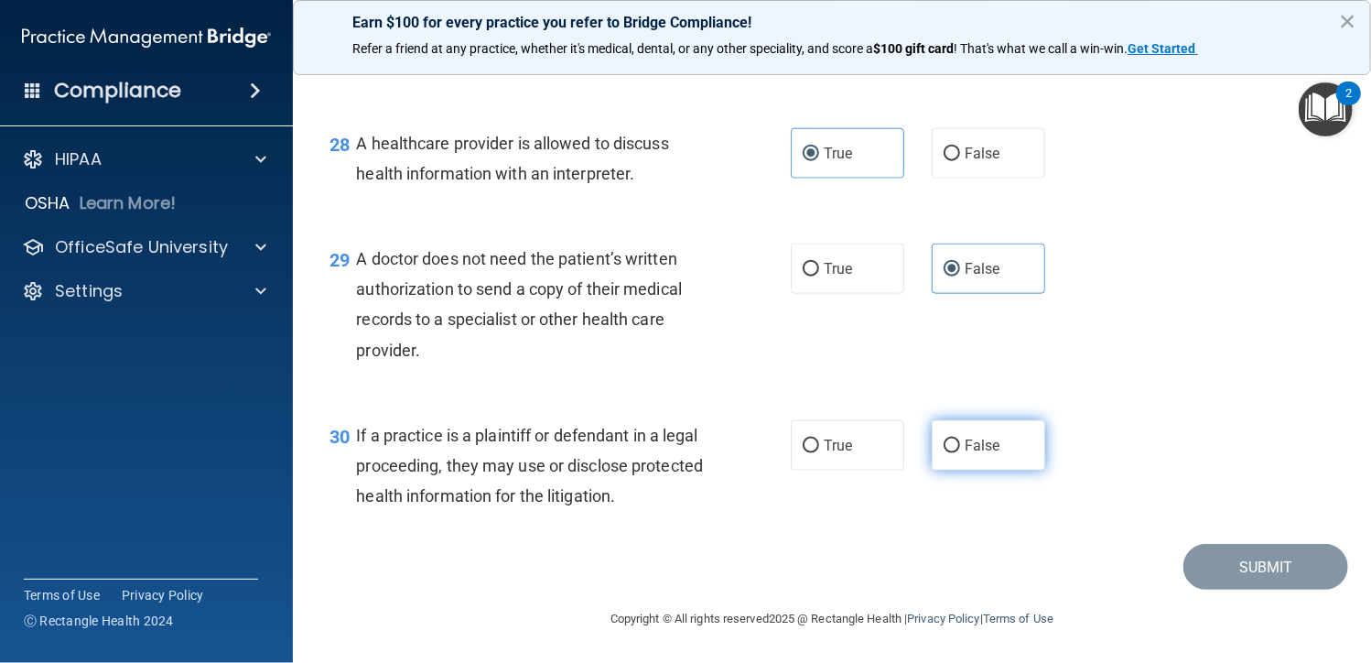
click at [1007, 432] on label "False" at bounding box center [988, 445] width 113 height 50
click at [960, 439] on input "False" at bounding box center [952, 446] width 16 height 14
radio input "true"
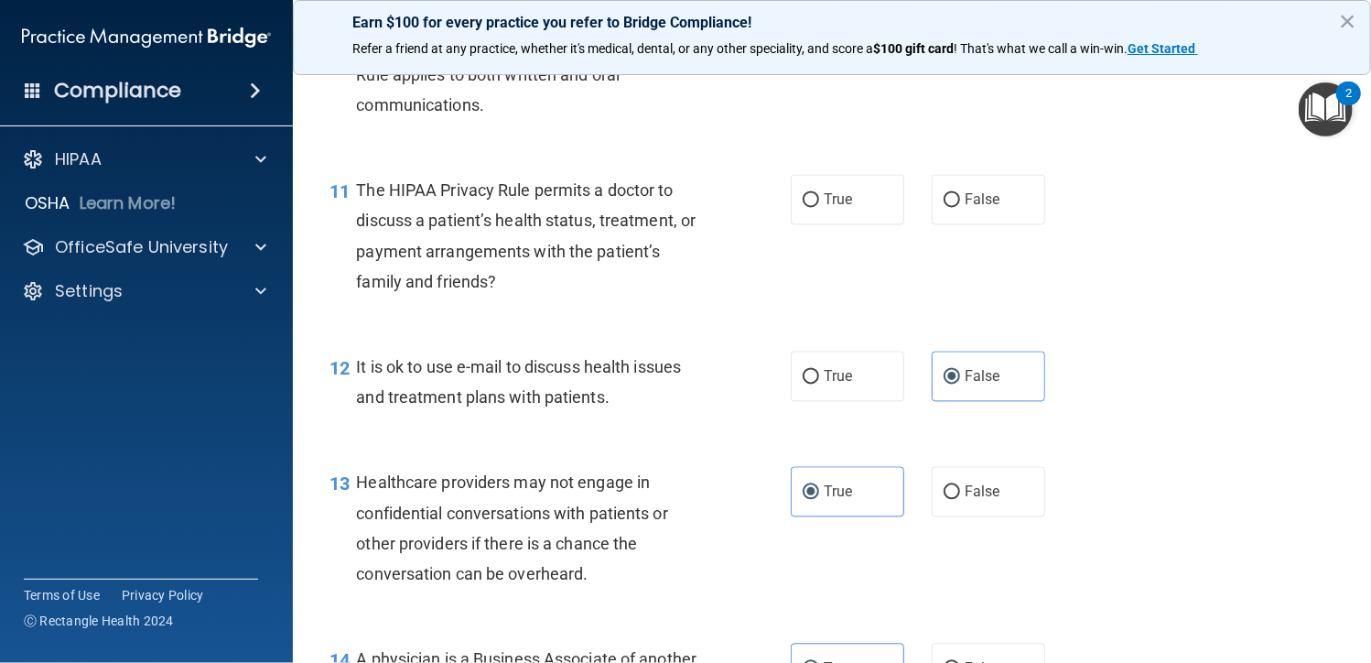
scroll to position [1703, 0]
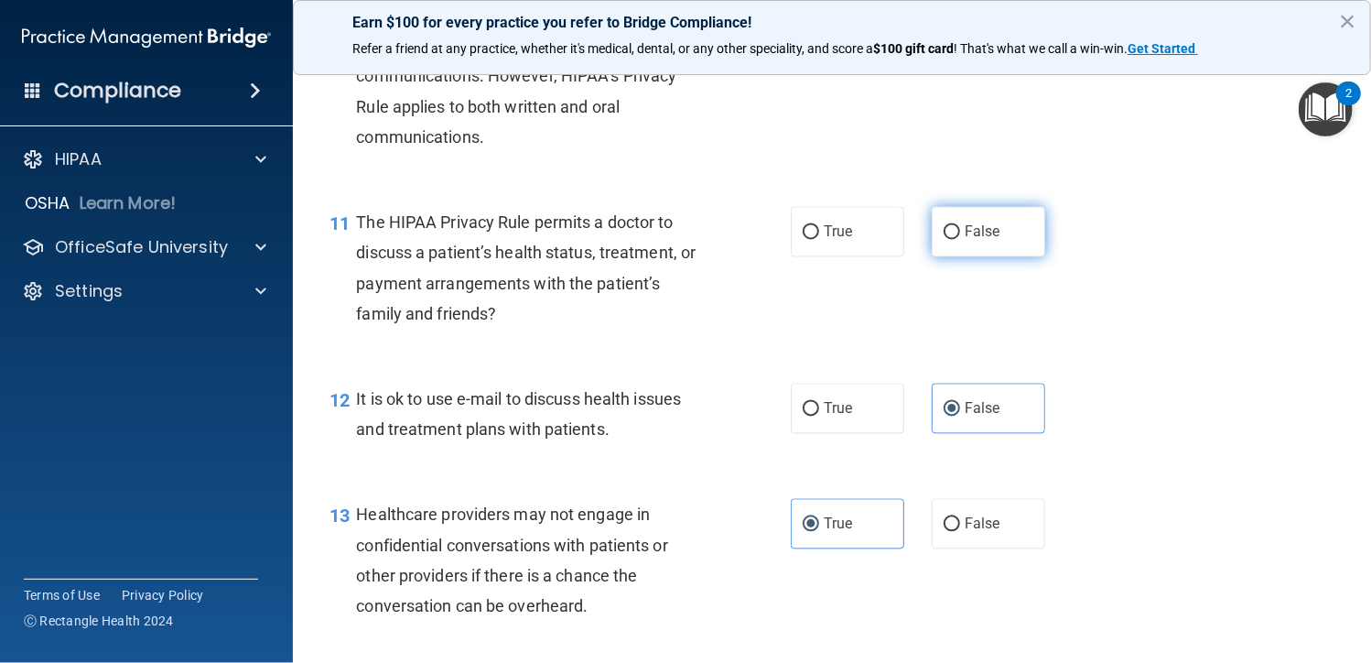
click at [944, 227] on input "False" at bounding box center [952, 233] width 16 height 14
radio input "true"
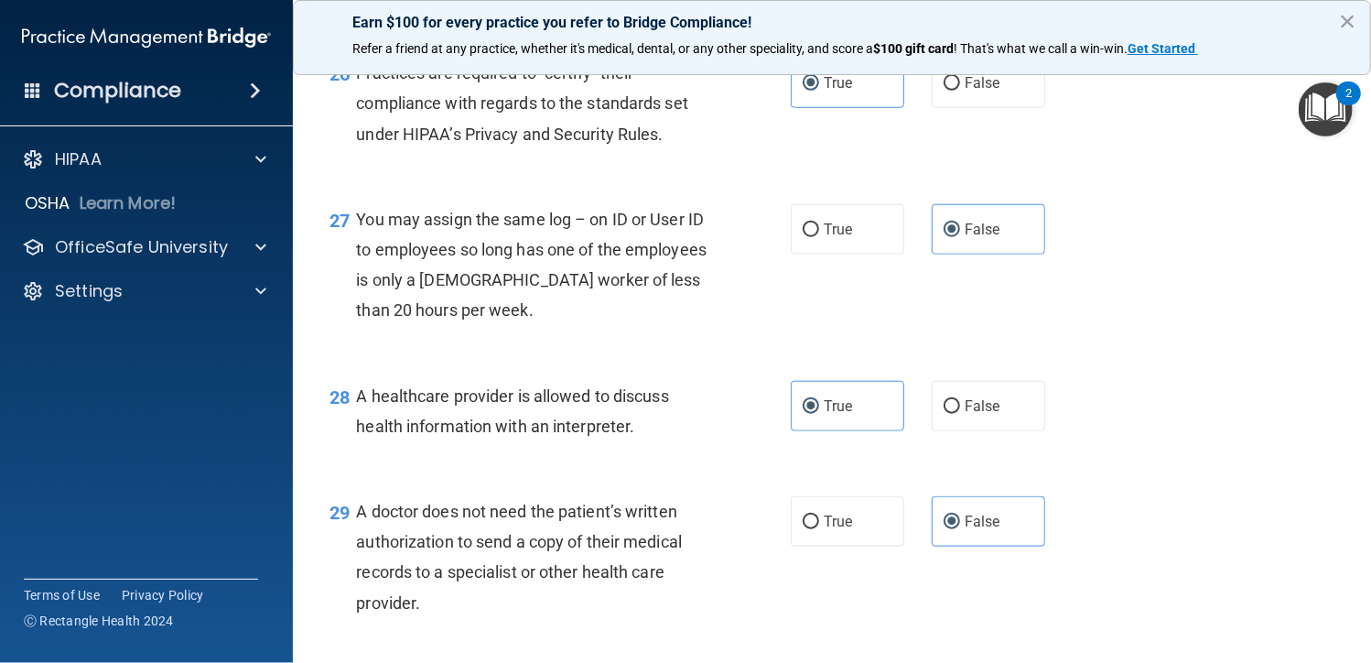
scroll to position [4449, 0]
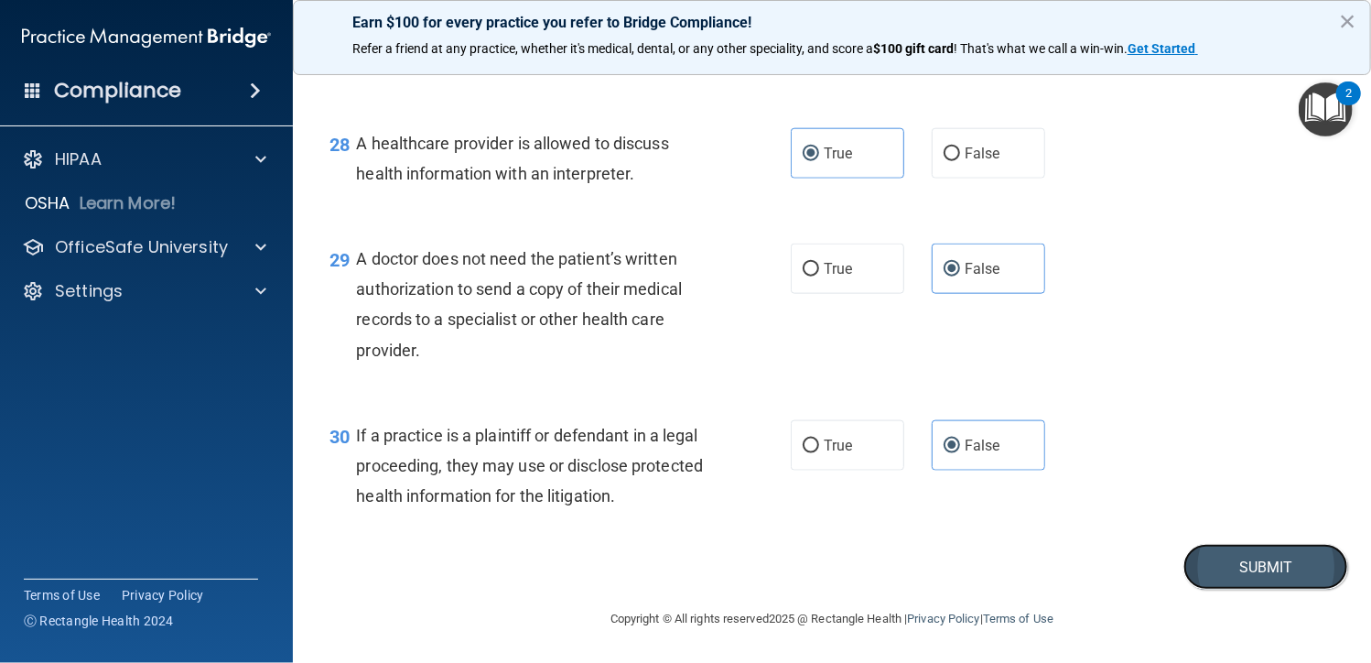
click at [1195, 564] on button "Submit" at bounding box center [1265, 567] width 165 height 47
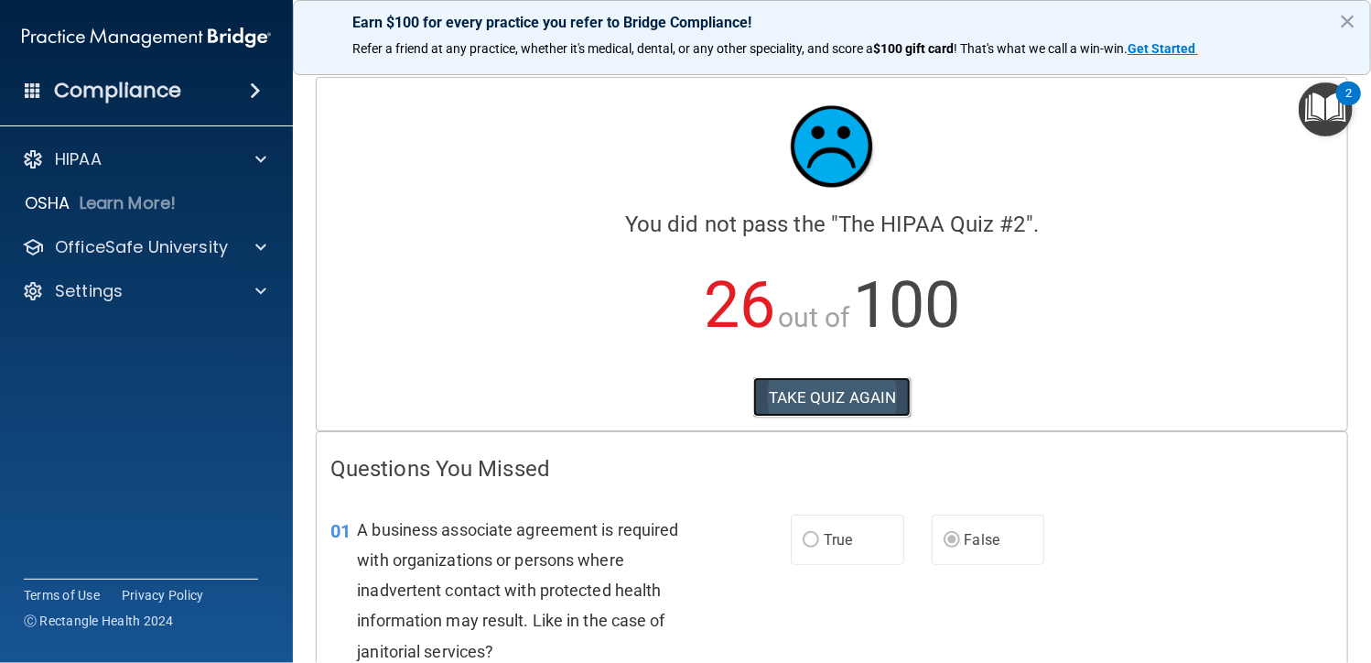
click at [864, 397] on button "TAKE QUIZ AGAIN" at bounding box center [832, 397] width 158 height 40
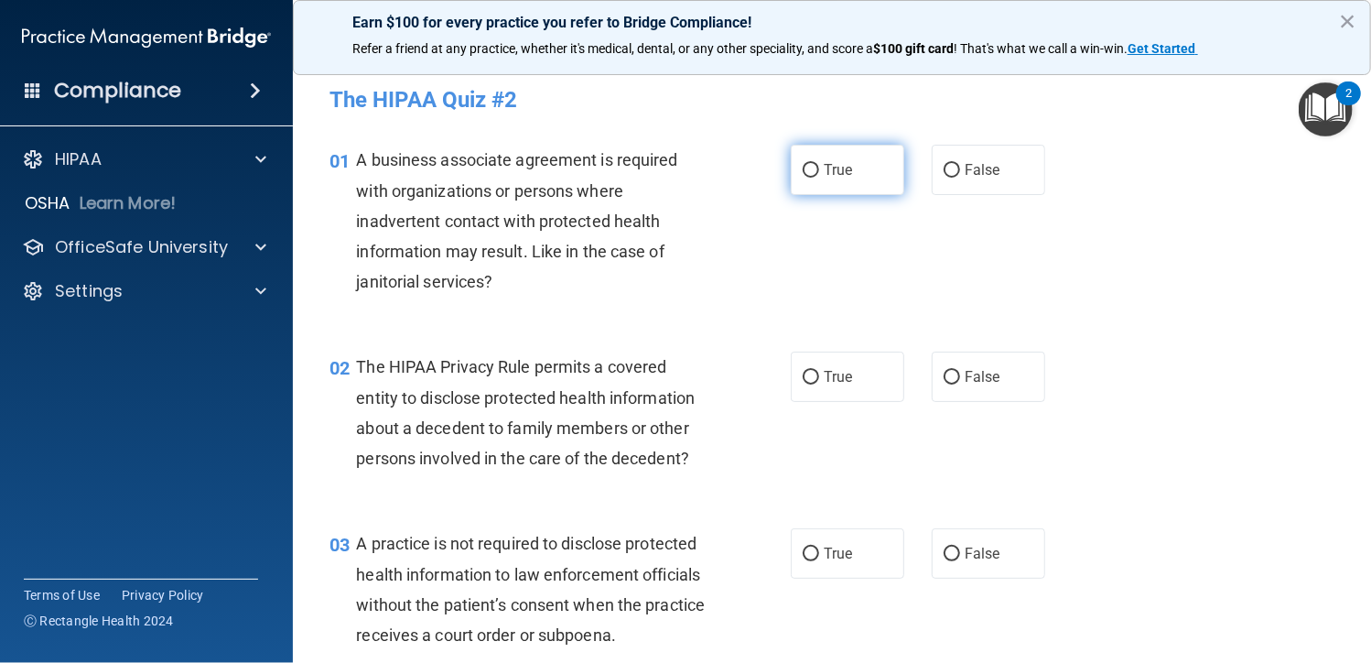
click at [806, 167] on input "True" at bounding box center [811, 171] width 16 height 14
radio input "true"
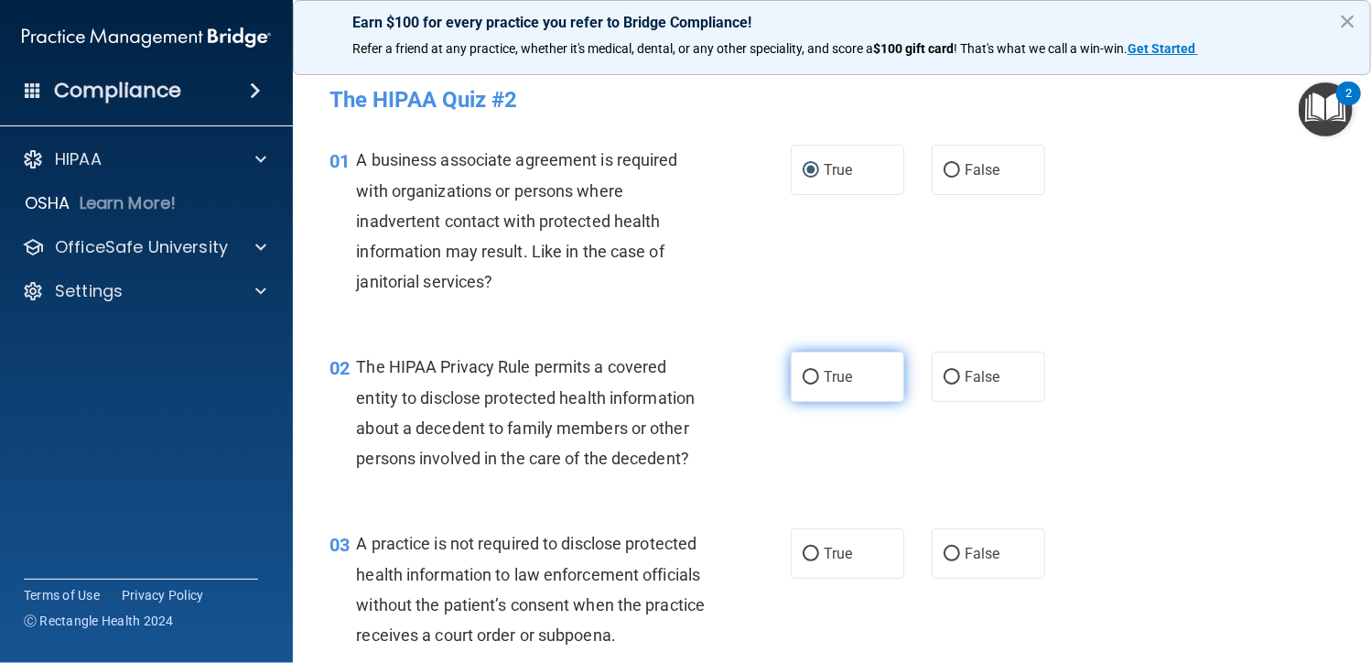
click at [810, 369] on label "True" at bounding box center [847, 376] width 113 height 50
click at [810, 371] on input "True" at bounding box center [811, 378] width 16 height 14
radio input "true"
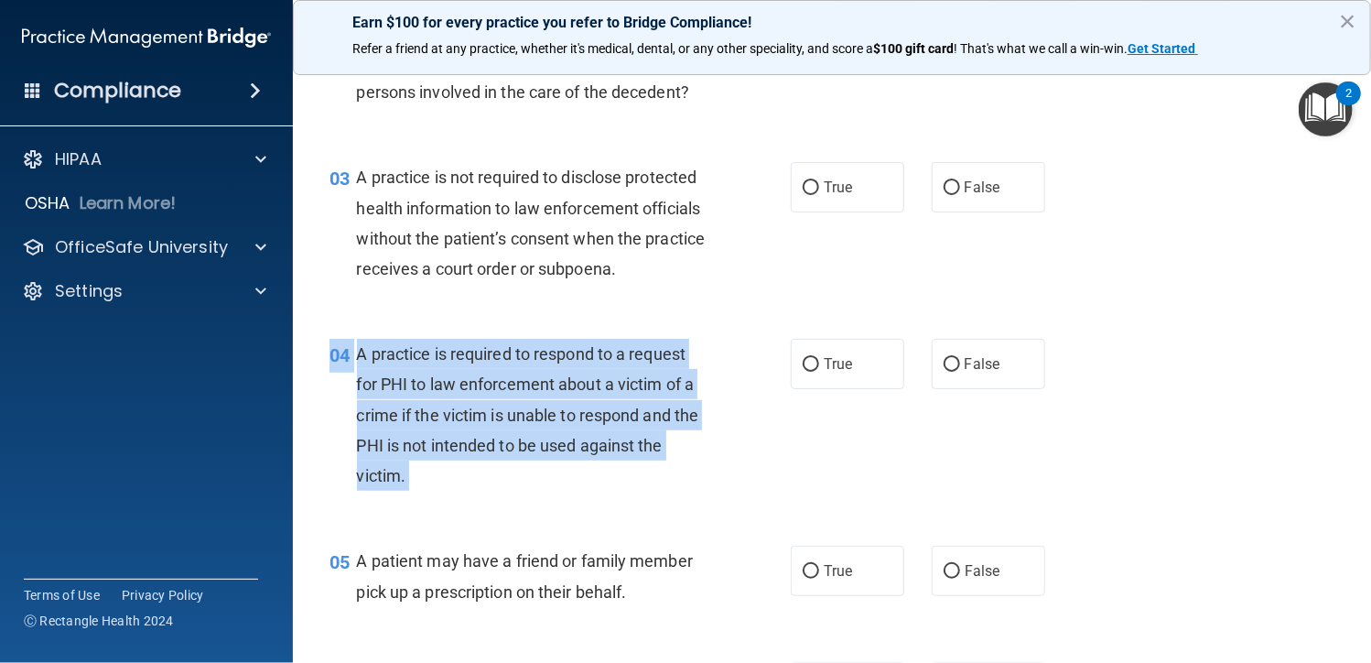
drag, startPoint x: 817, startPoint y: 368, endPoint x: 1048, endPoint y: 435, distance: 240.1
click at [1048, 435] on div "04 A practice is required to respond to a request for PHI to law enforcement ab…" at bounding box center [832, 419] width 1032 height 207
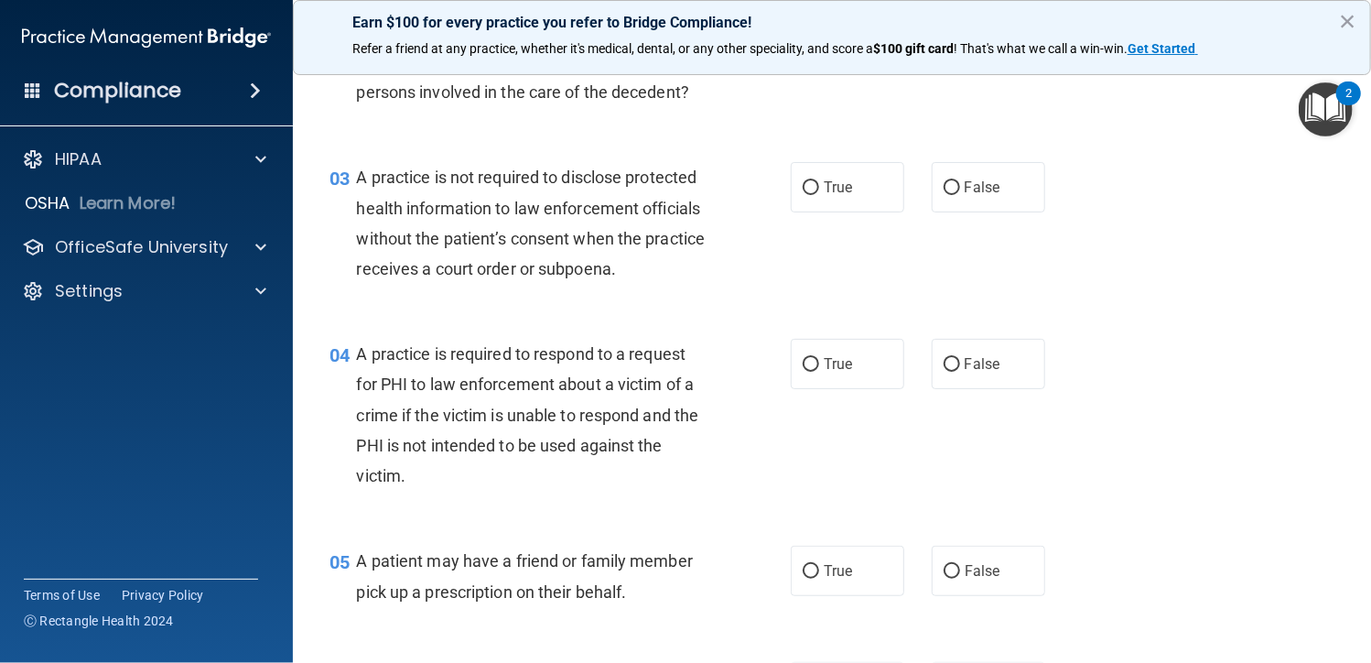
click at [826, 420] on div "04 A practice is required to respond to a request for PHI to law enforcement ab…" at bounding box center [832, 419] width 1032 height 207
click at [815, 368] on label "True" at bounding box center [847, 364] width 113 height 50
click at [815, 368] on input "True" at bounding box center [811, 365] width 16 height 14
radio input "true"
click at [944, 574] on input "False" at bounding box center [952, 572] width 16 height 14
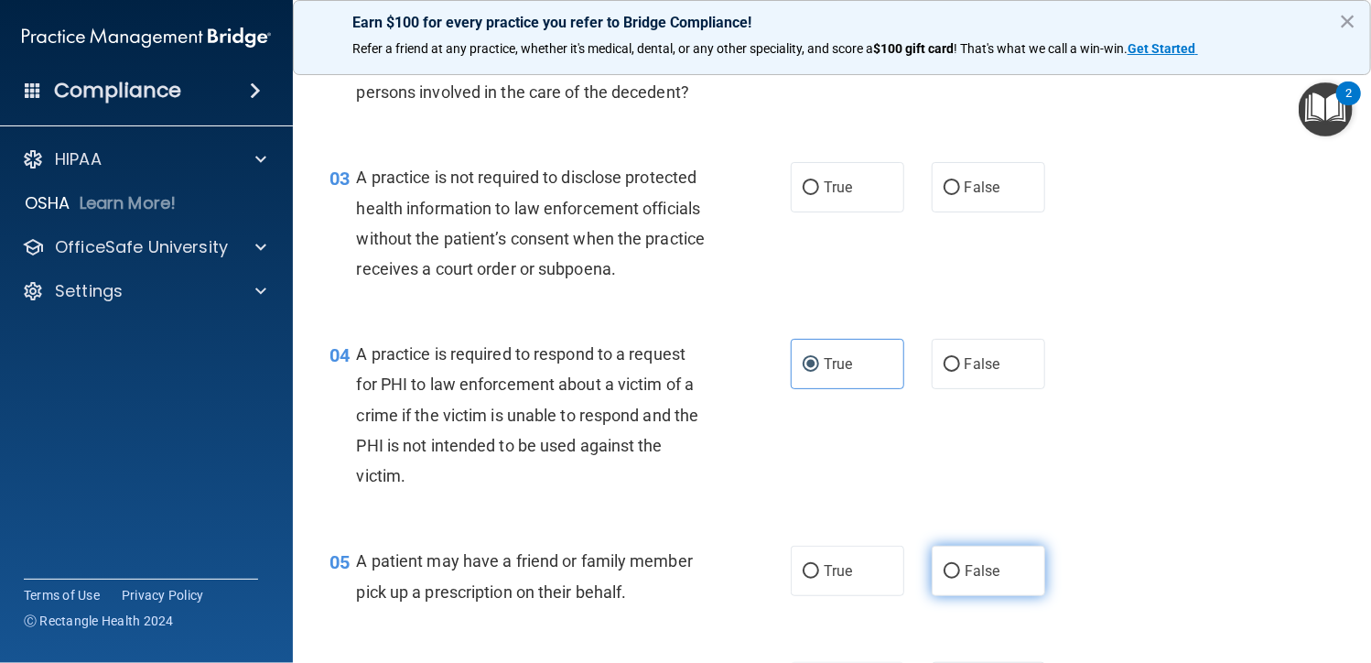
radio input "true"
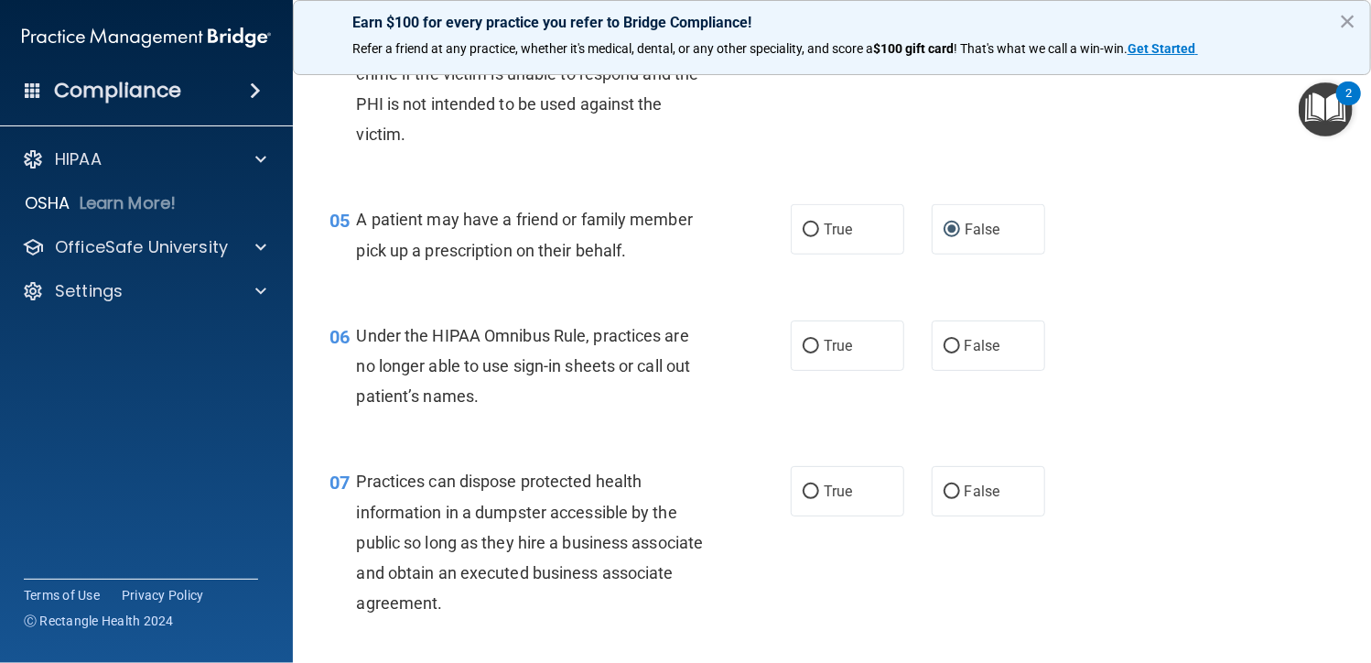
scroll to position [732, 0]
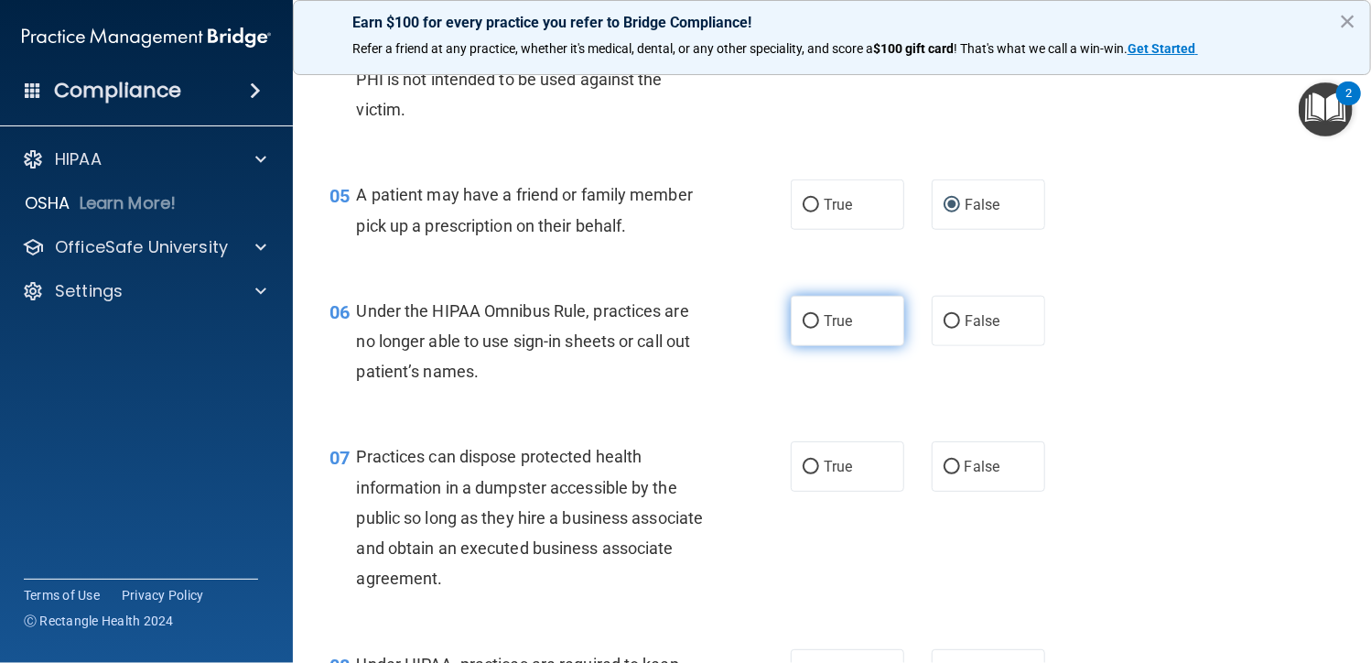
click at [793, 316] on label "True" at bounding box center [847, 321] width 113 height 50
click at [803, 316] on input "True" at bounding box center [811, 322] width 16 height 14
radio input "true"
click at [947, 472] on input "False" at bounding box center [952, 467] width 16 height 14
radio input "true"
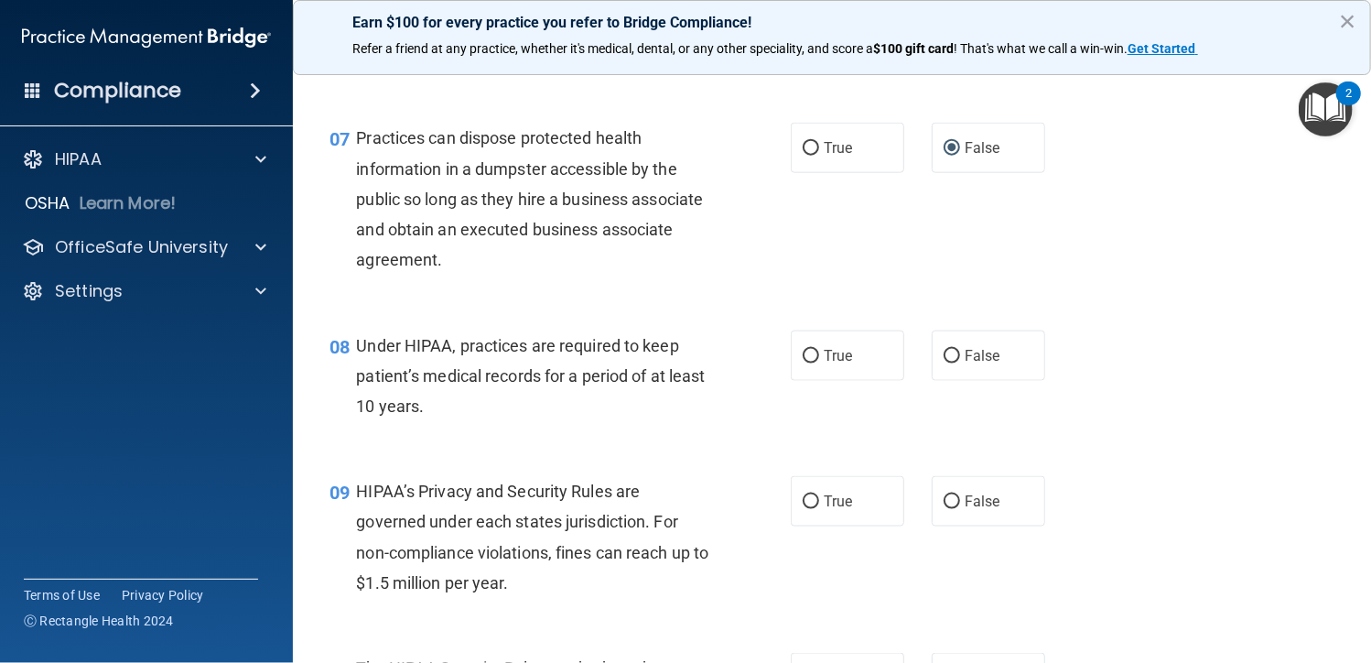
scroll to position [1098, 0]
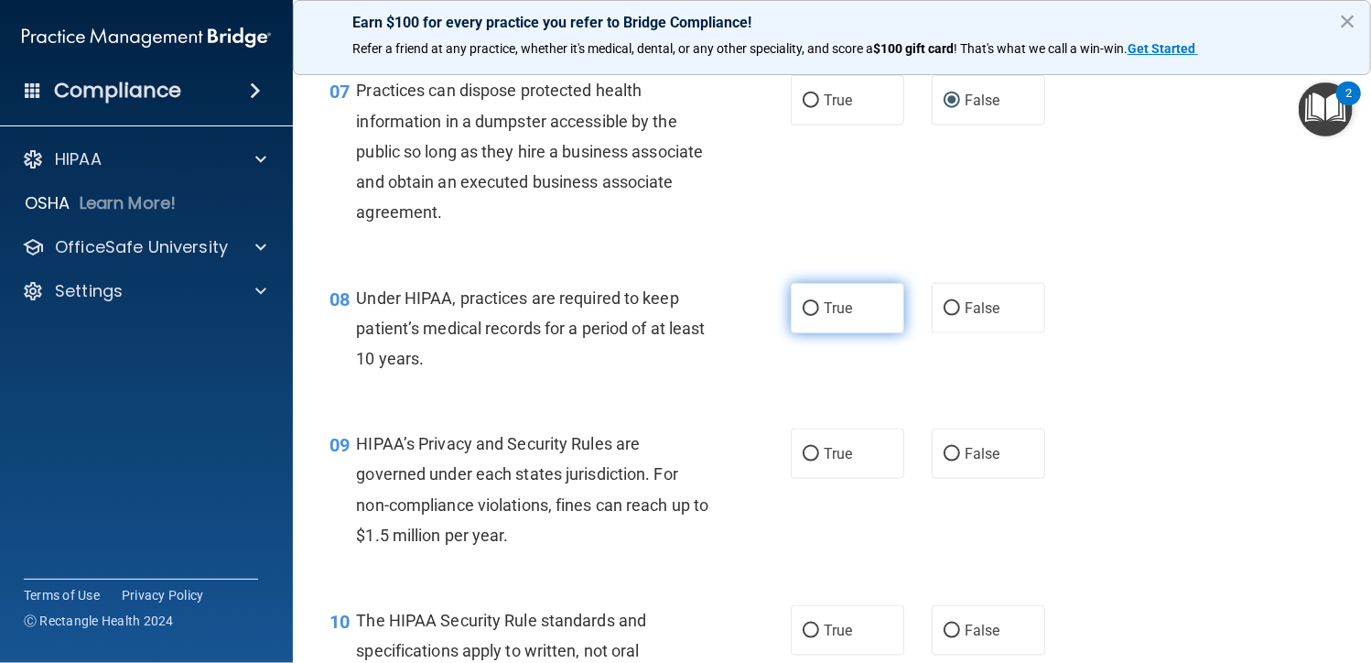
click at [818, 317] on label "True" at bounding box center [847, 308] width 113 height 50
click at [818, 316] on input "True" at bounding box center [811, 309] width 16 height 14
radio input "true"
click at [806, 460] on input "True" at bounding box center [811, 455] width 16 height 14
radio input "true"
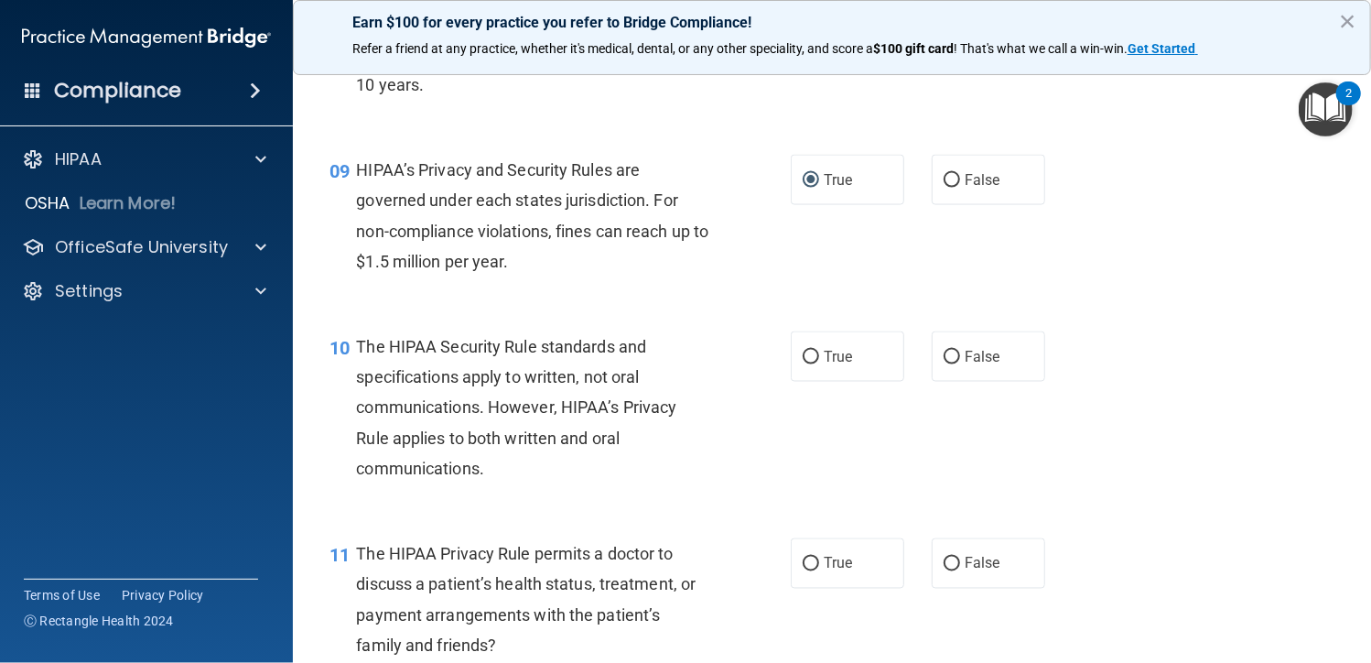
scroll to position [1373, 0]
click at [824, 360] on span "True" at bounding box center [838, 355] width 28 height 17
click at [819, 360] on input "True" at bounding box center [811, 357] width 16 height 14
radio input "true"
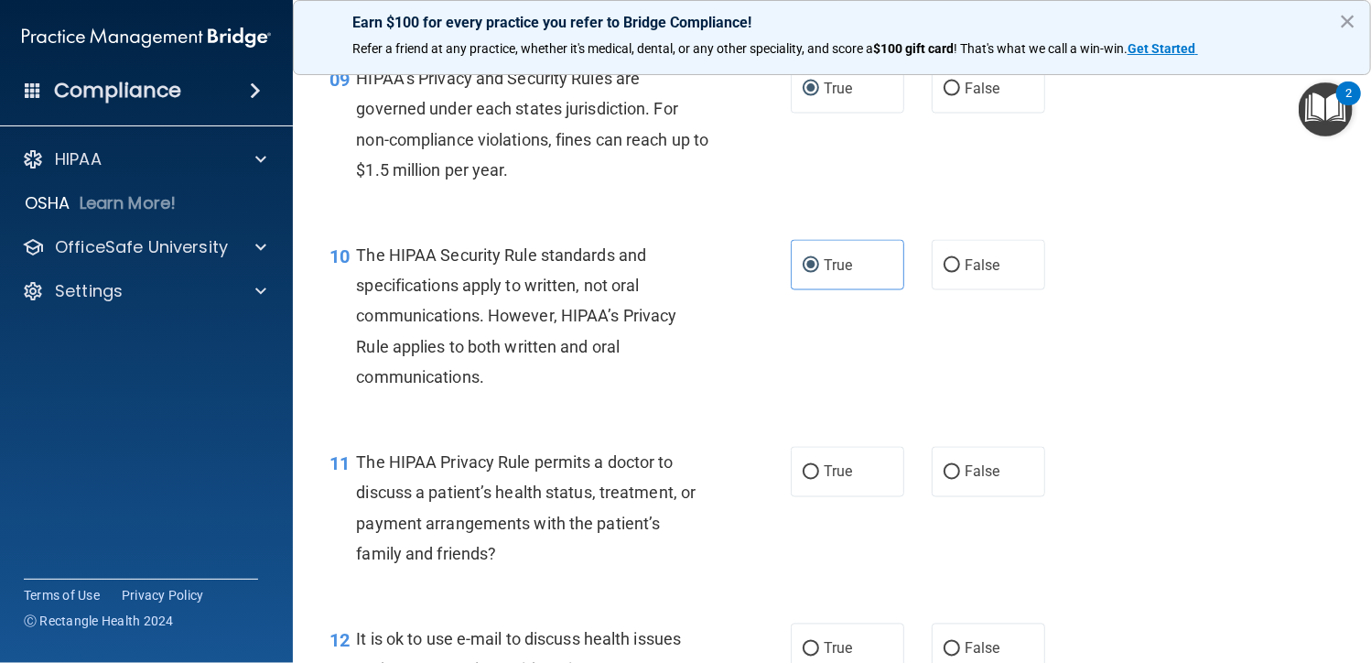
scroll to position [1556, 0]
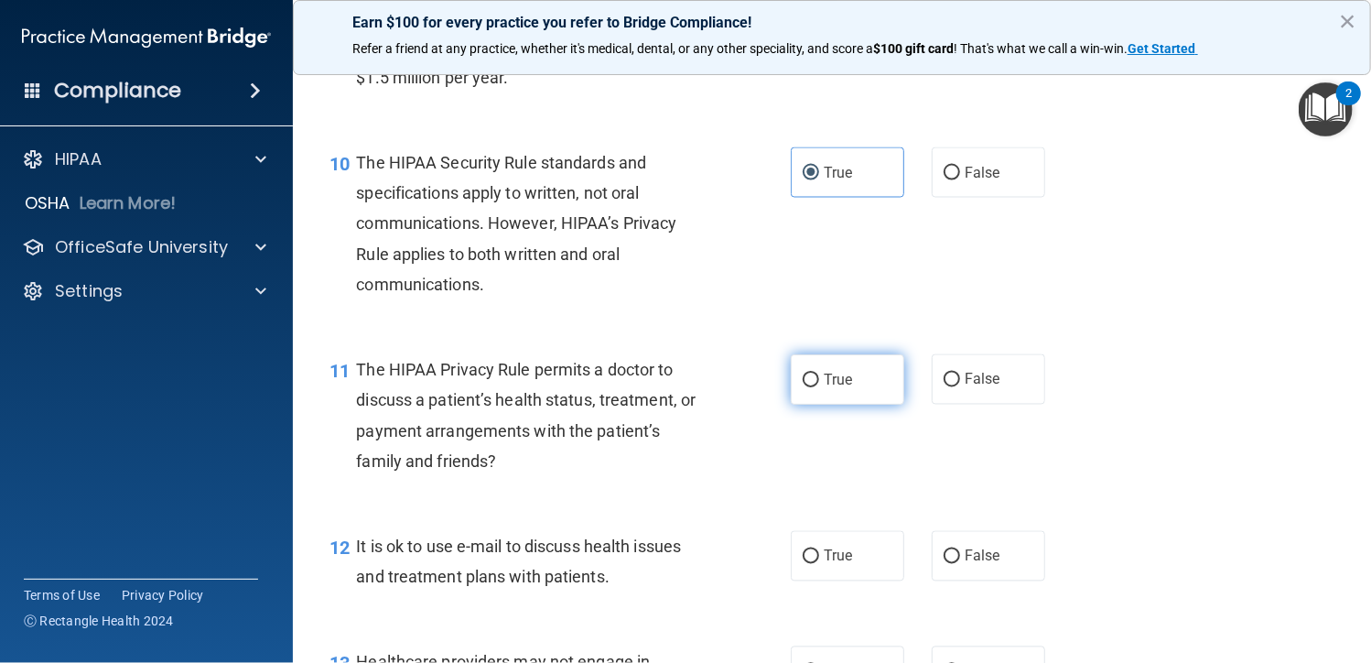
click at [805, 381] on input "True" at bounding box center [811, 380] width 16 height 14
radio input "true"
click at [932, 559] on label "False" at bounding box center [988, 556] width 113 height 50
click at [944, 559] on input "False" at bounding box center [952, 557] width 16 height 14
radio input "true"
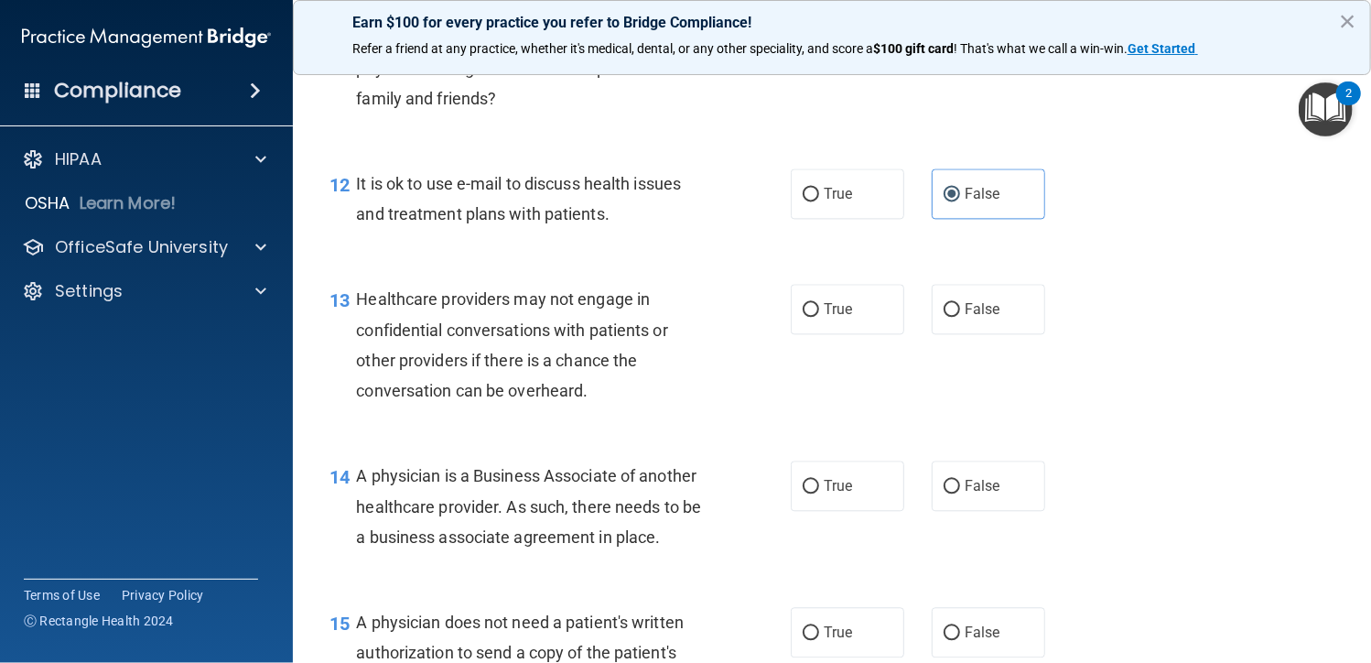
scroll to position [1922, 0]
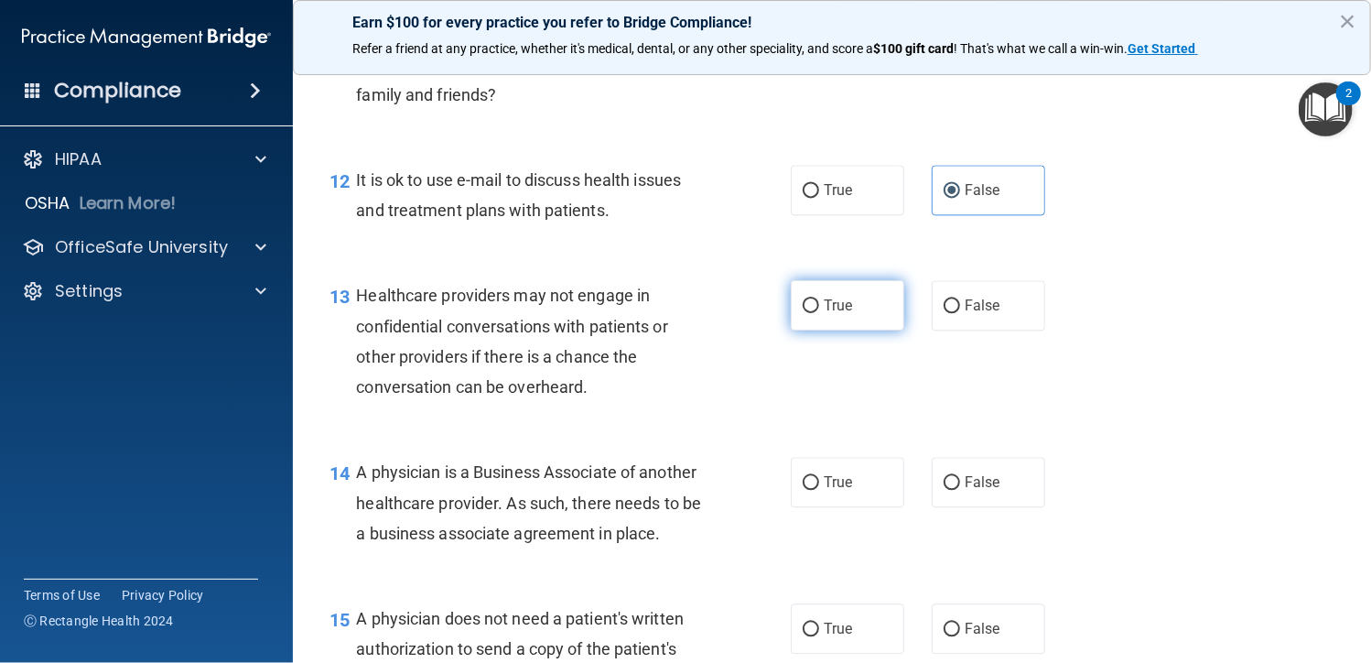
click at [815, 312] on label "True" at bounding box center [847, 305] width 113 height 50
click at [815, 312] on input "True" at bounding box center [811, 306] width 16 height 14
radio input "true"
click at [803, 479] on input "True" at bounding box center [811, 483] width 16 height 14
radio input "true"
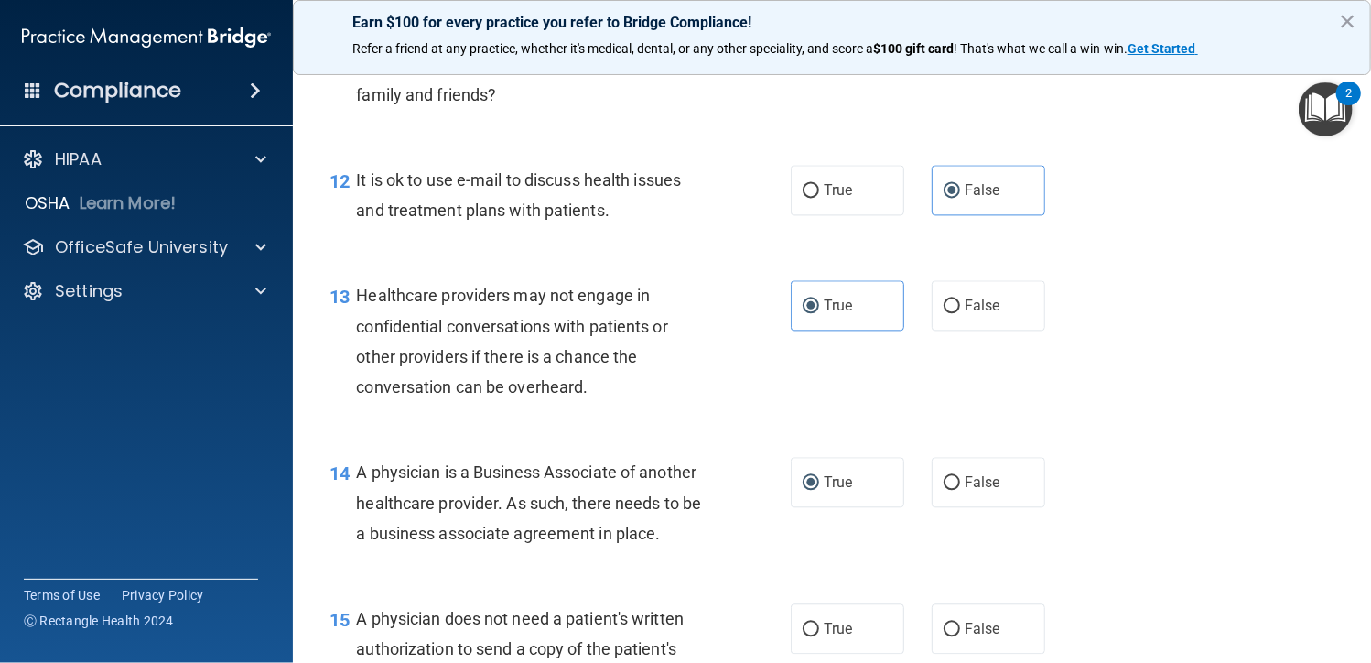
scroll to position [2196, 0]
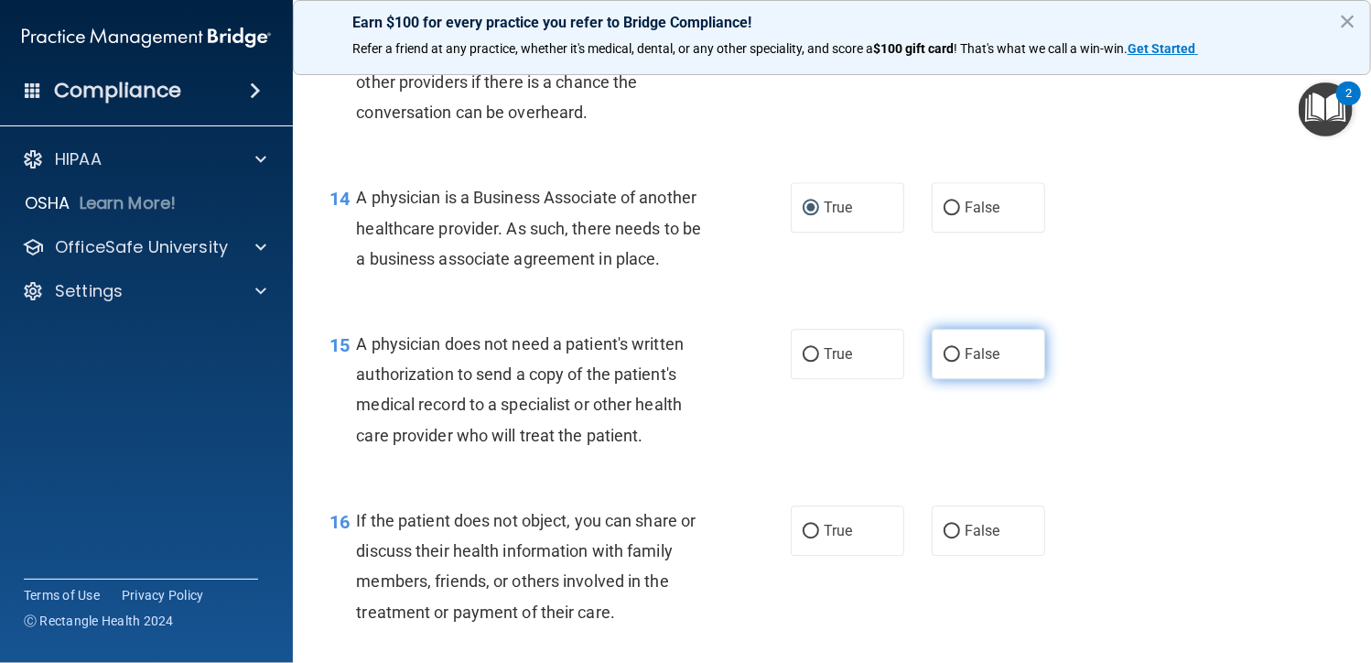
click at [946, 358] on input "False" at bounding box center [952, 355] width 16 height 14
radio input "true"
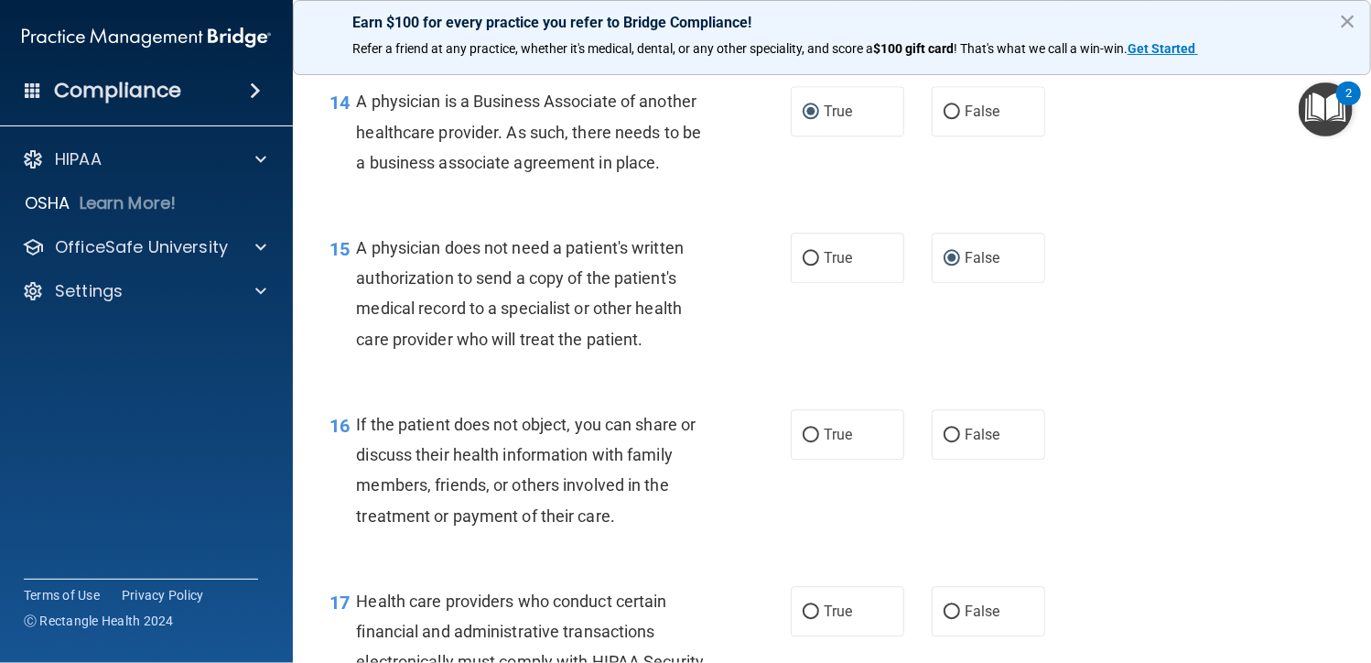
scroll to position [2379, 0]
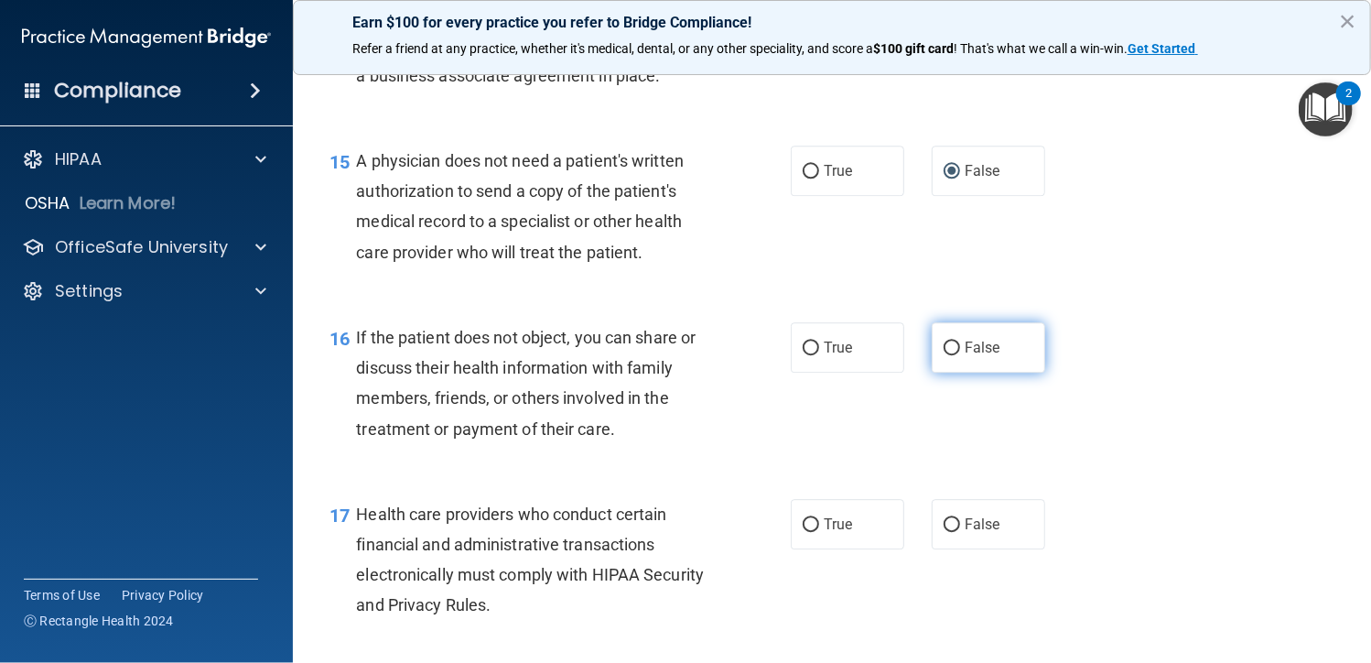
click at [966, 342] on span "False" at bounding box center [983, 347] width 36 height 17
click at [960, 342] on input "False" at bounding box center [952, 348] width 16 height 14
radio input "true"
click at [807, 520] on input "True" at bounding box center [811, 525] width 16 height 14
radio input "true"
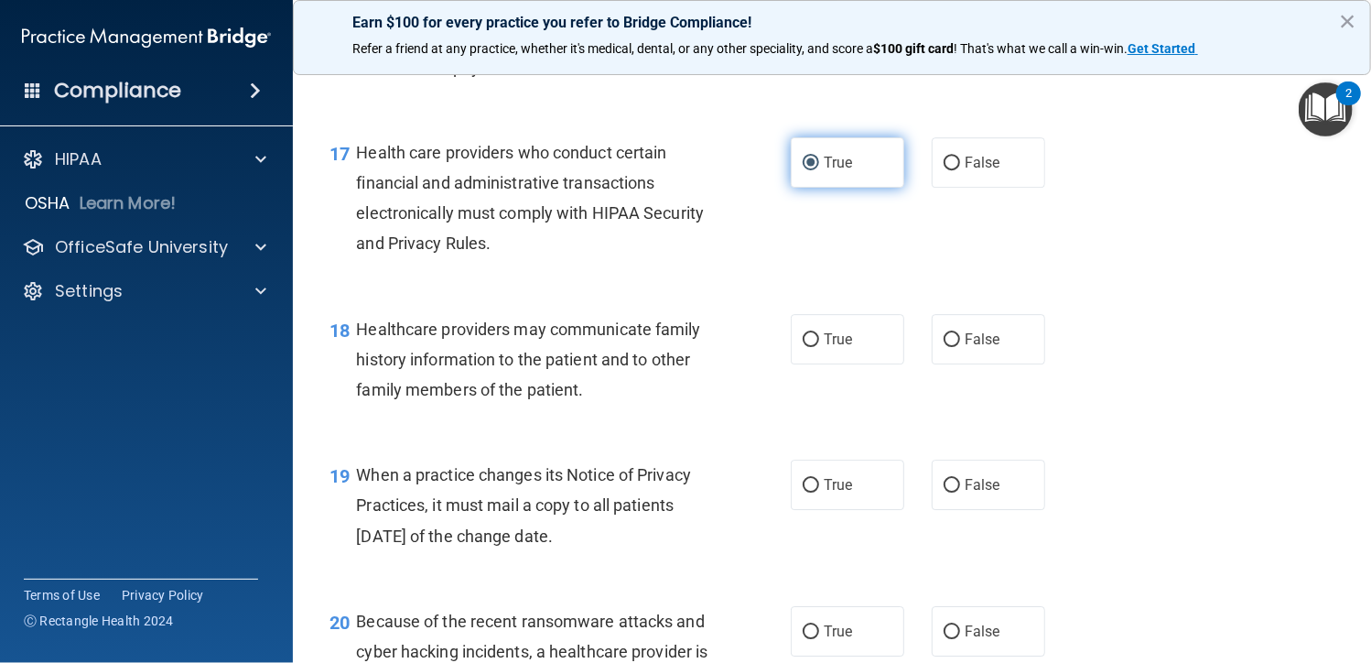
scroll to position [2746, 0]
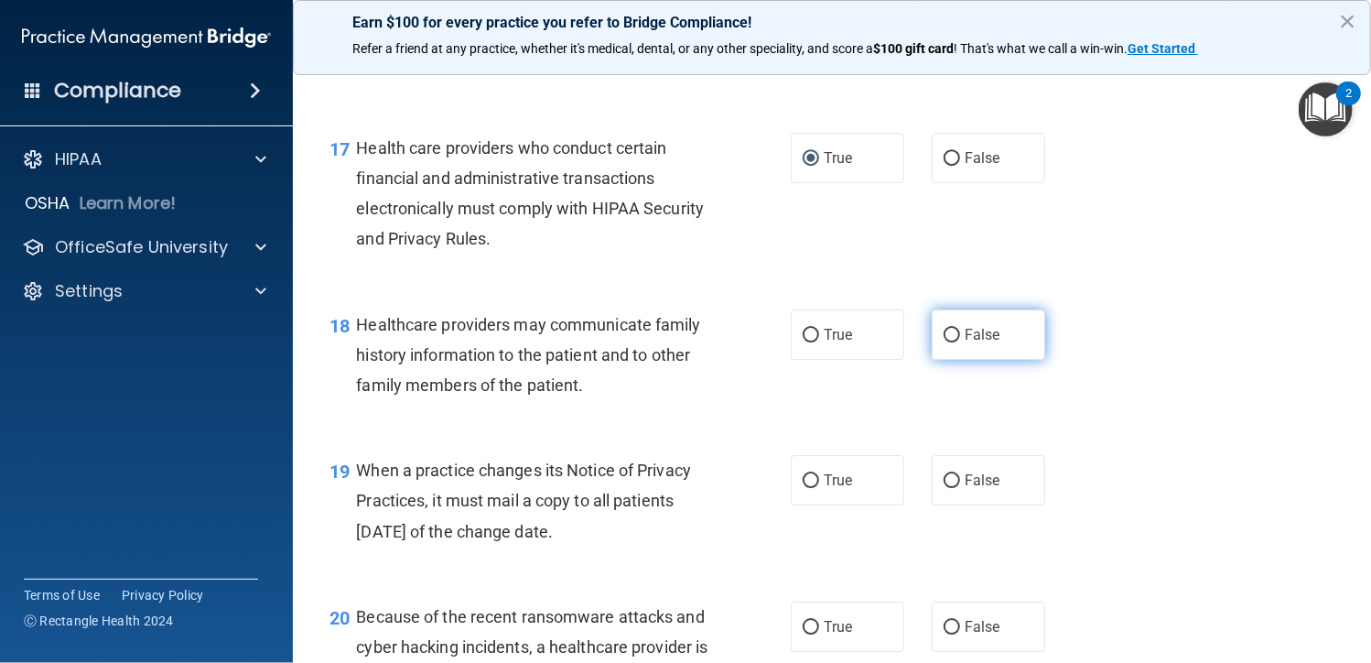
click at [987, 340] on span "False" at bounding box center [983, 334] width 36 height 17
click at [960, 340] on input "False" at bounding box center [952, 336] width 16 height 14
radio input "true"
click at [838, 476] on span "True" at bounding box center [838, 479] width 28 height 17
click at [819, 476] on input "True" at bounding box center [811, 481] width 16 height 14
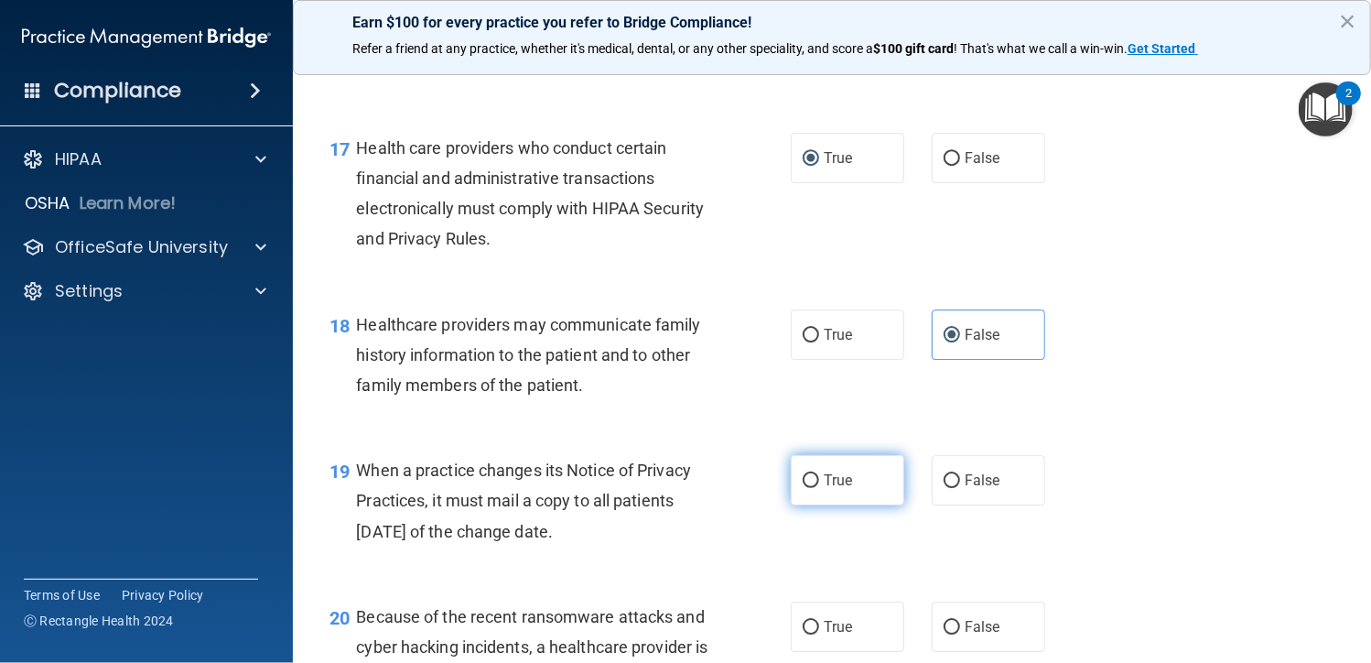
radio input "true"
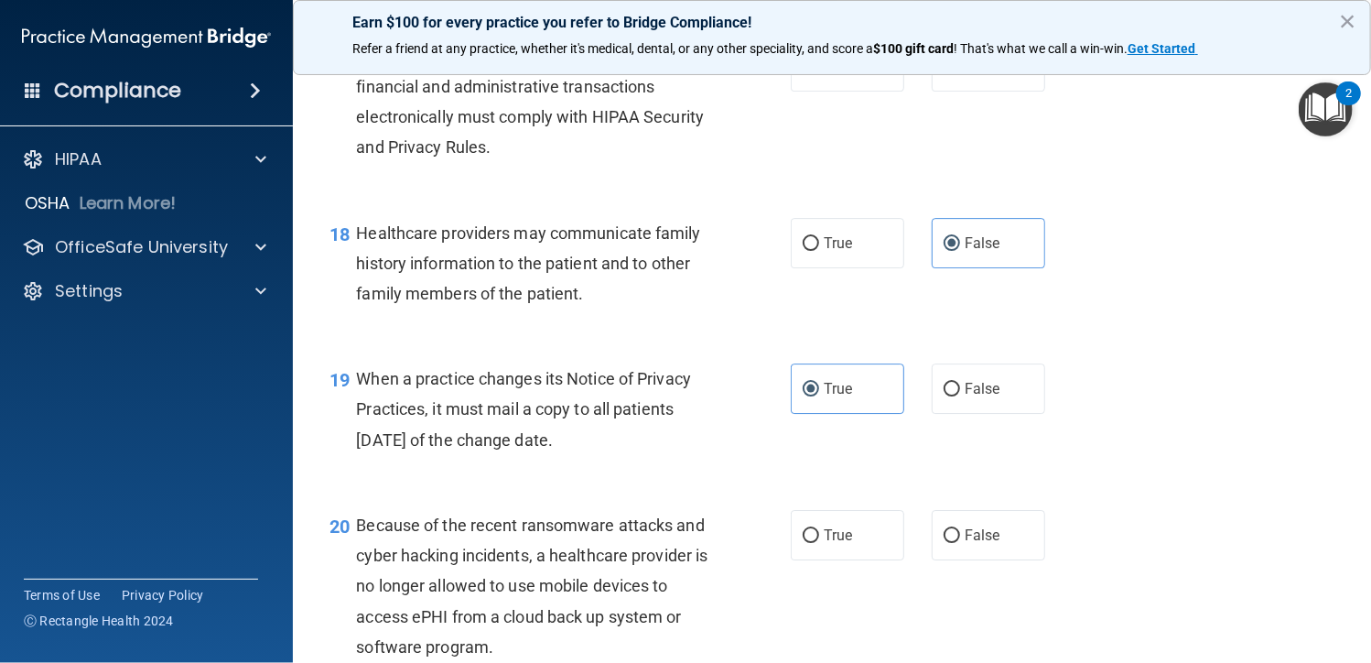
scroll to position [2929, 0]
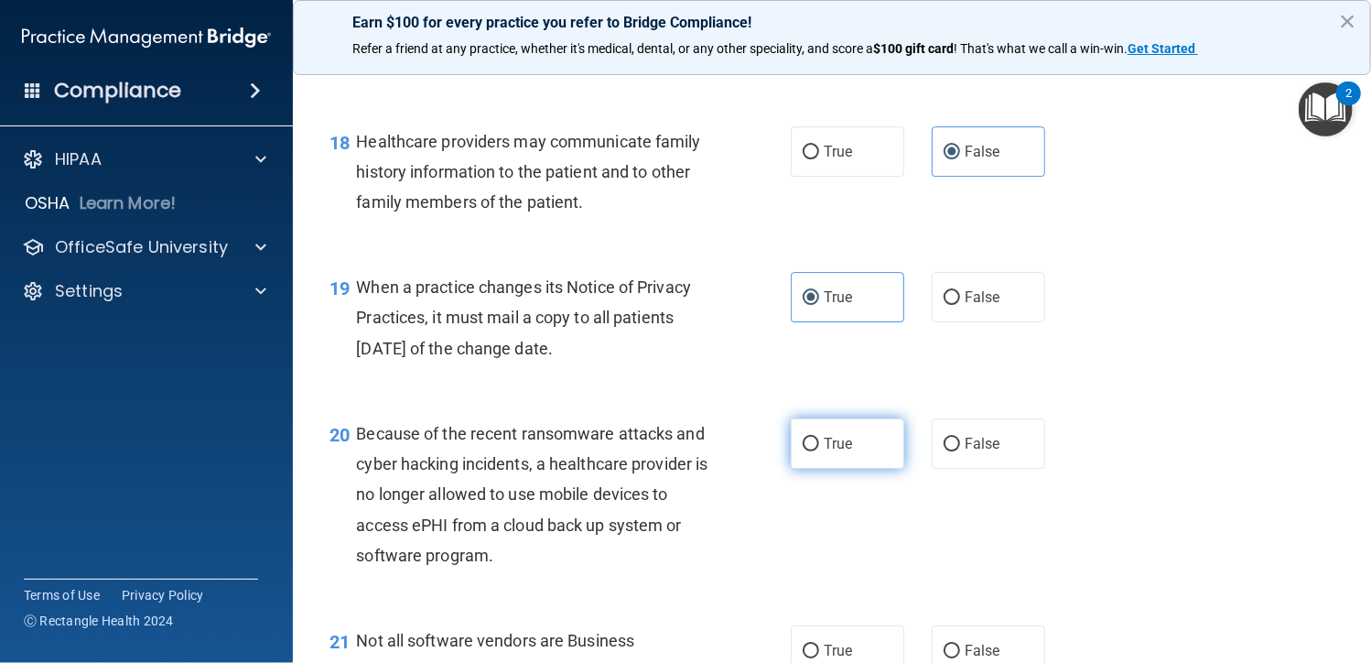
click at [811, 449] on input "True" at bounding box center [811, 444] width 16 height 14
radio input "true"
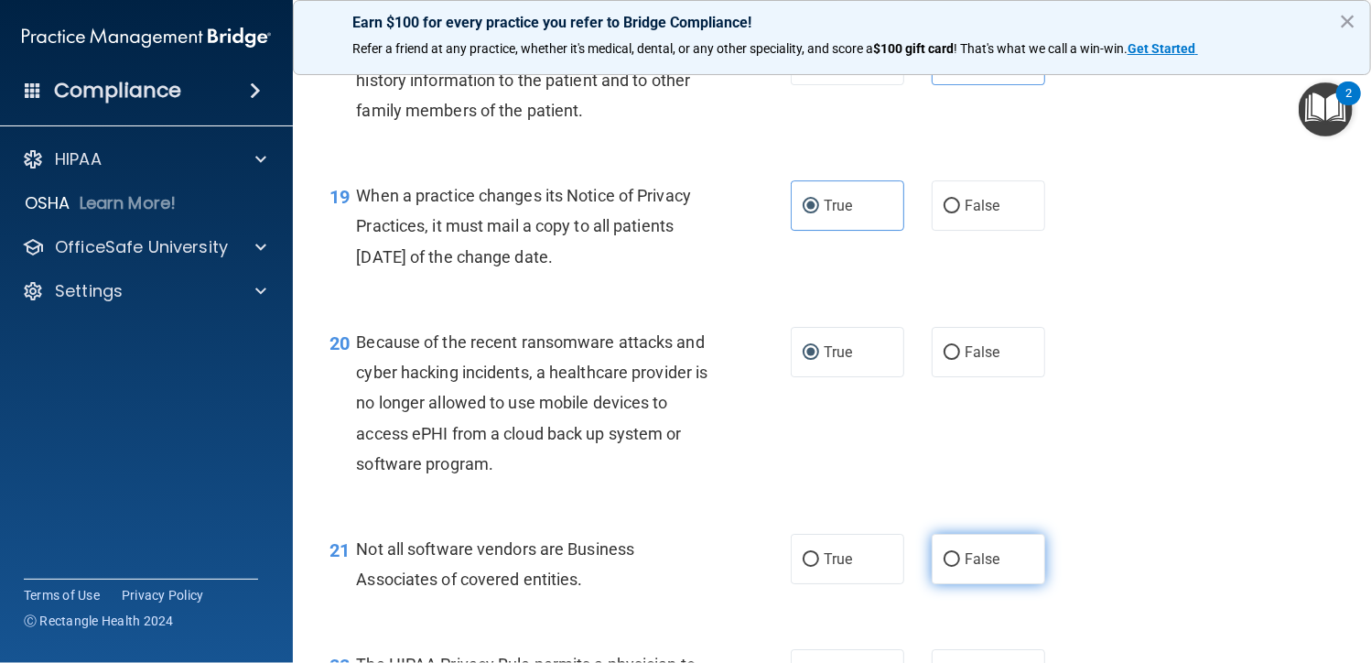
click at [965, 559] on span "False" at bounding box center [983, 558] width 36 height 17
click at [956, 559] on input "False" at bounding box center [952, 560] width 16 height 14
radio input "true"
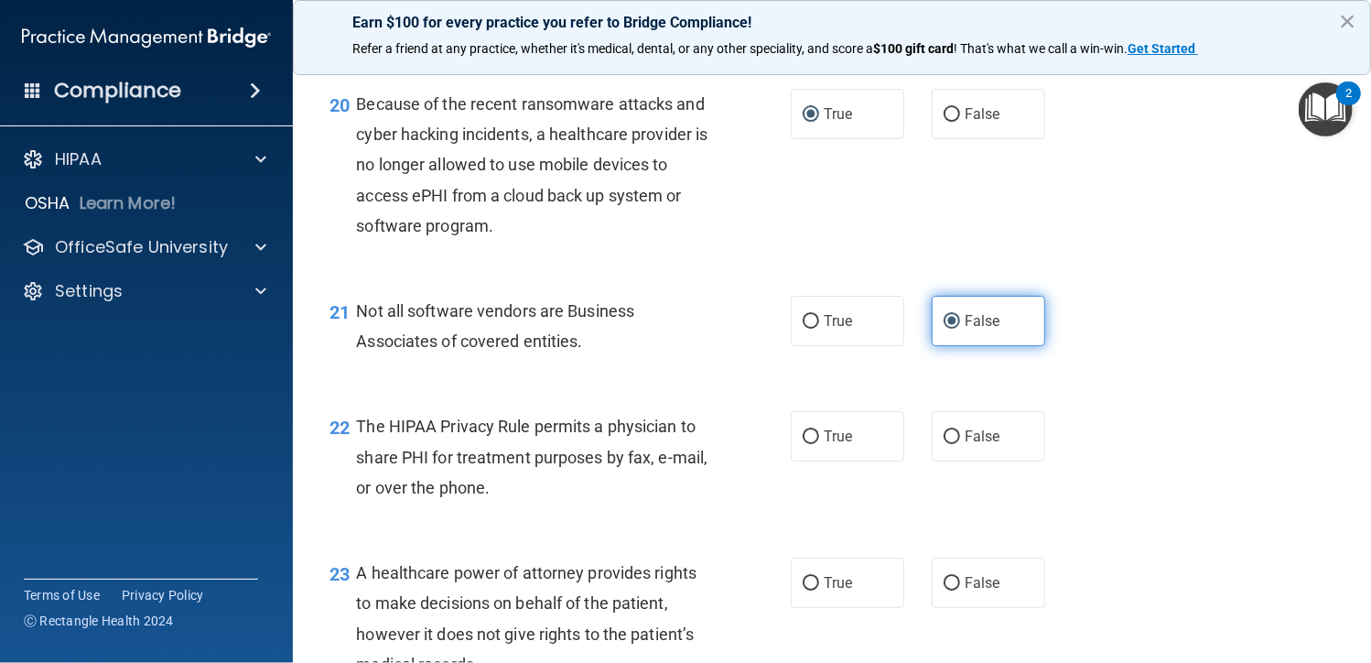
scroll to position [3295, 0]
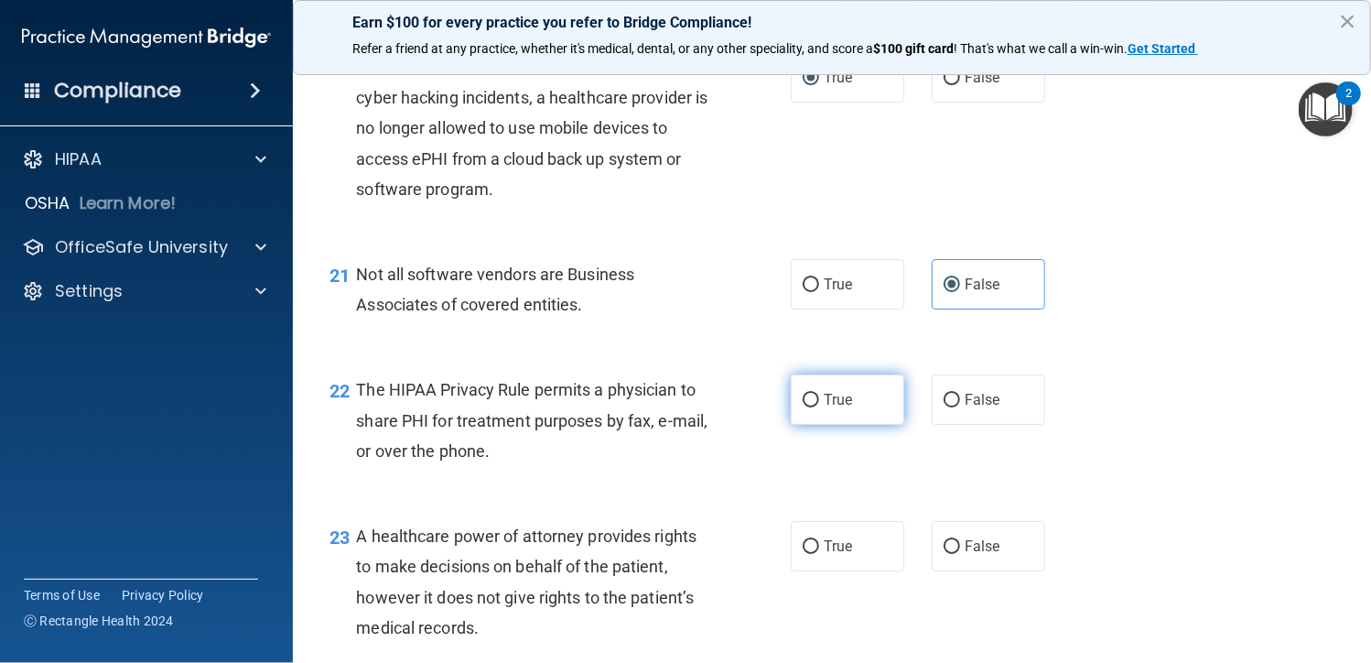
click at [810, 405] on input "True" at bounding box center [811, 401] width 16 height 14
radio input "true"
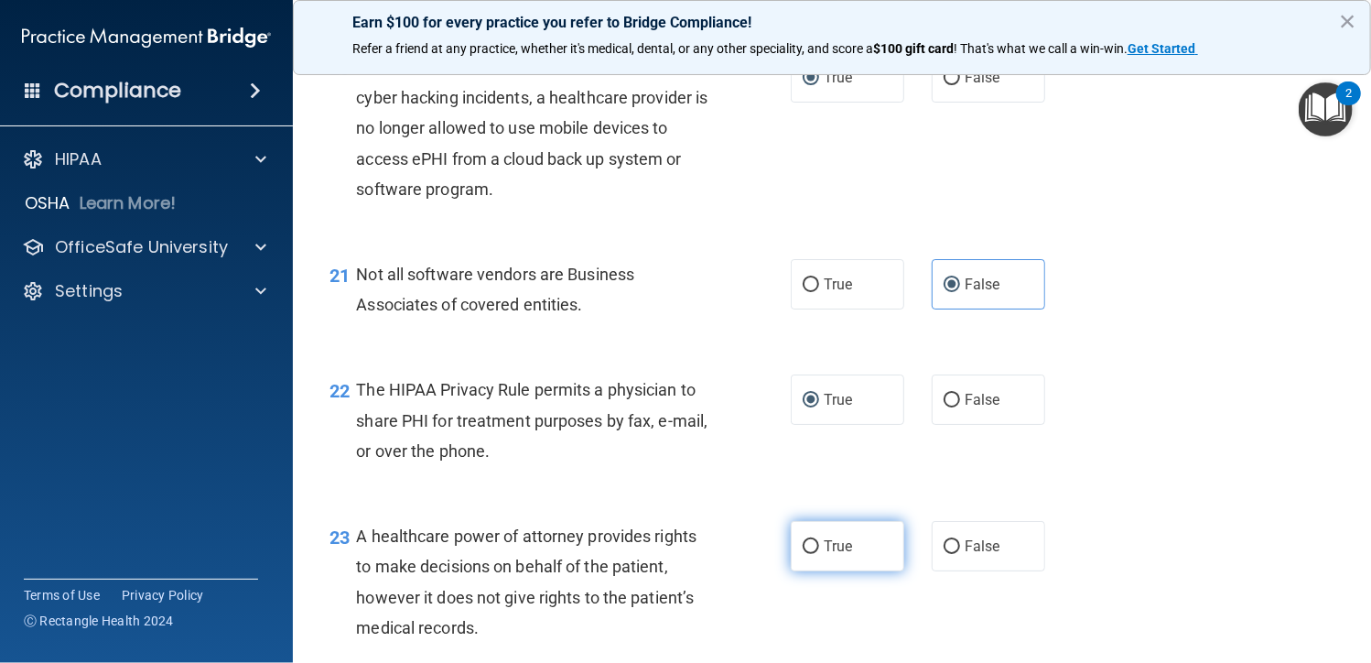
click at [824, 549] on span "True" at bounding box center [838, 545] width 28 height 17
click at [817, 549] on input "True" at bounding box center [811, 547] width 16 height 14
radio input "true"
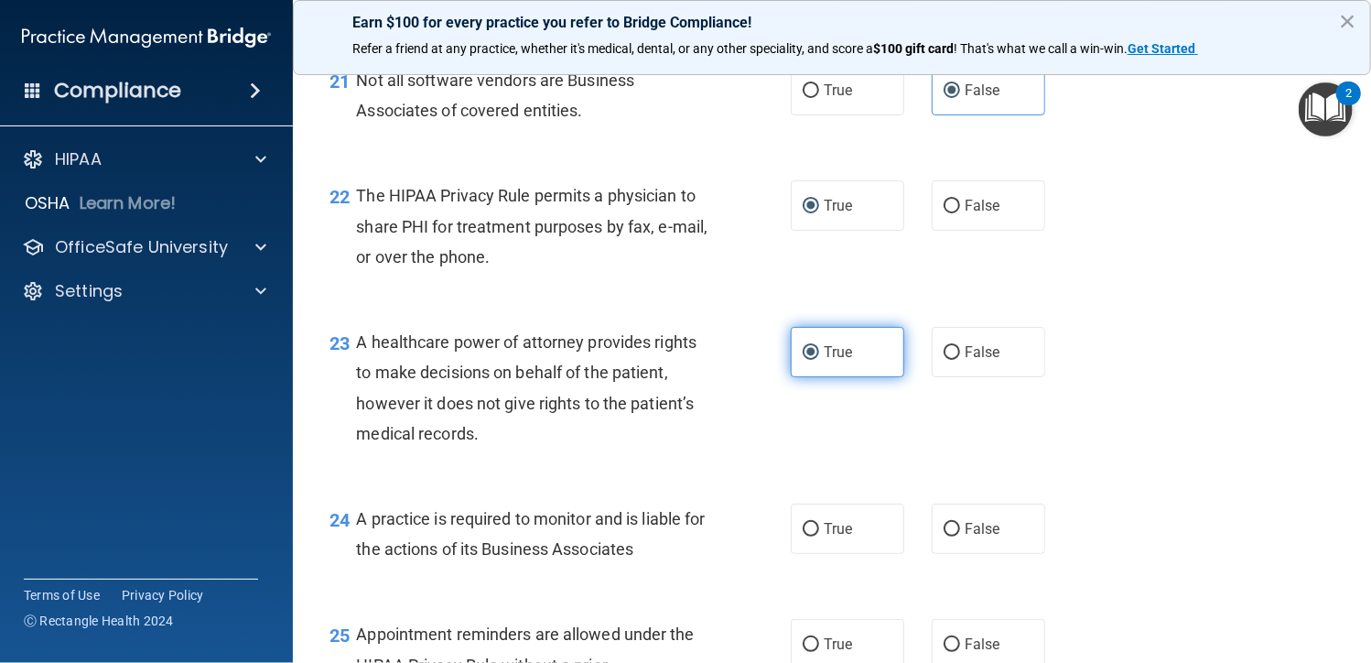
scroll to position [3478, 0]
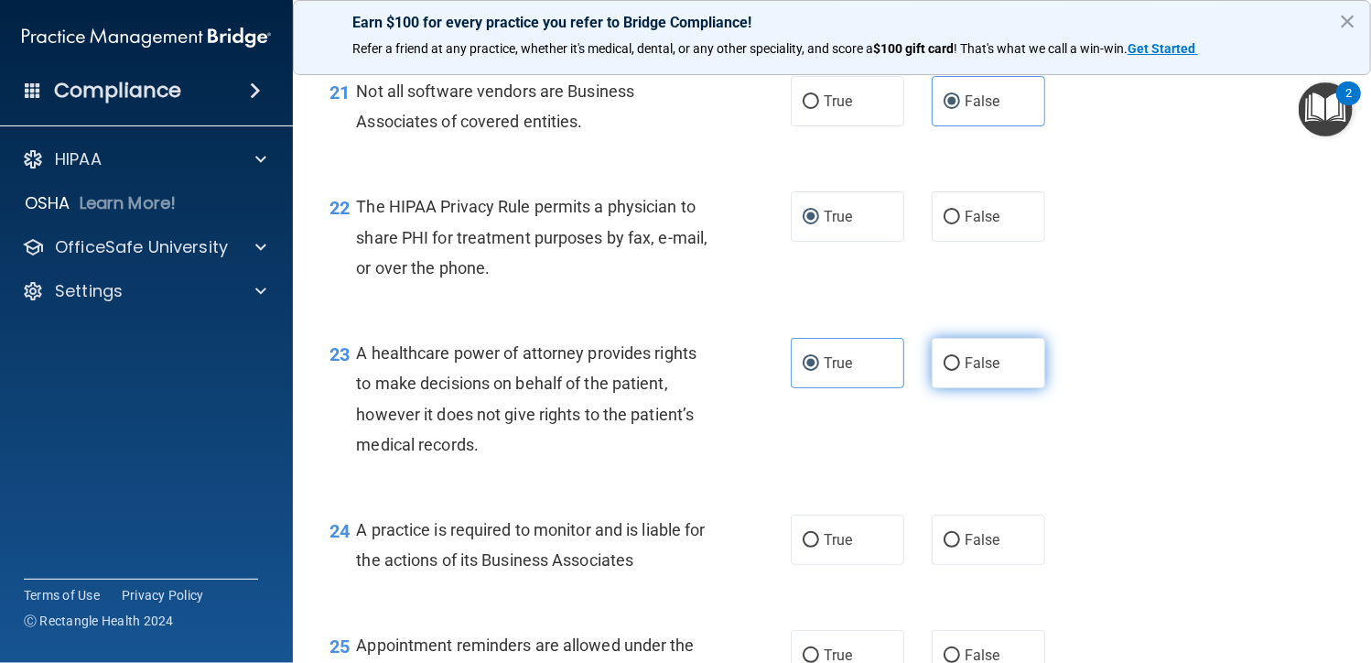
click at [992, 371] on label "False" at bounding box center [988, 363] width 113 height 50
click at [960, 371] on input "False" at bounding box center [952, 364] width 16 height 14
radio input "true"
radio input "false"
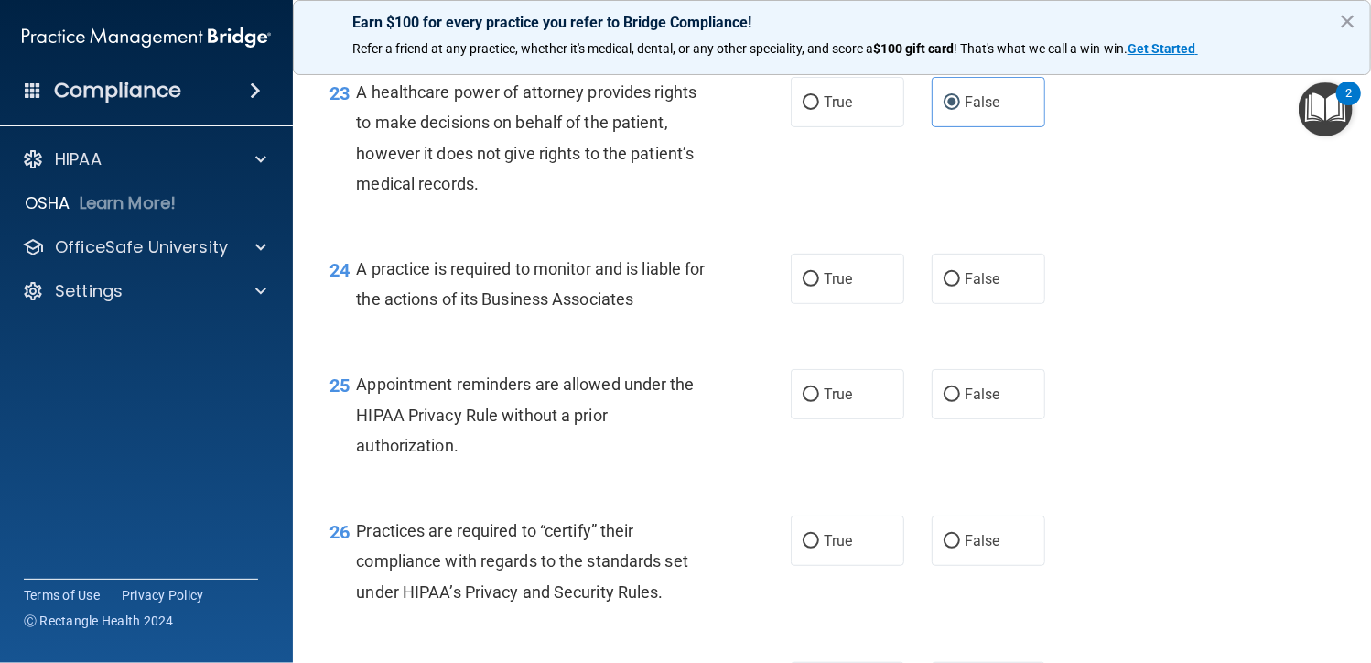
scroll to position [3661, 0]
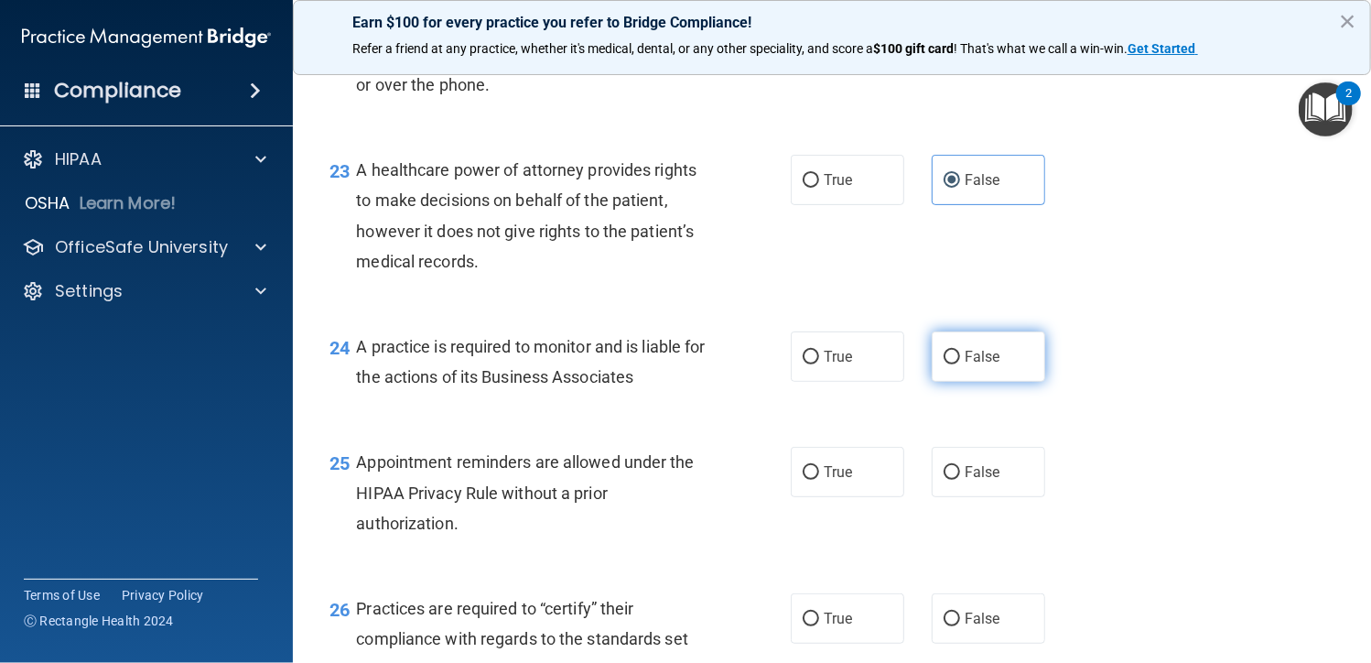
click at [984, 358] on span "False" at bounding box center [983, 356] width 36 height 17
click at [960, 358] on input "False" at bounding box center [952, 358] width 16 height 14
radio input "true"
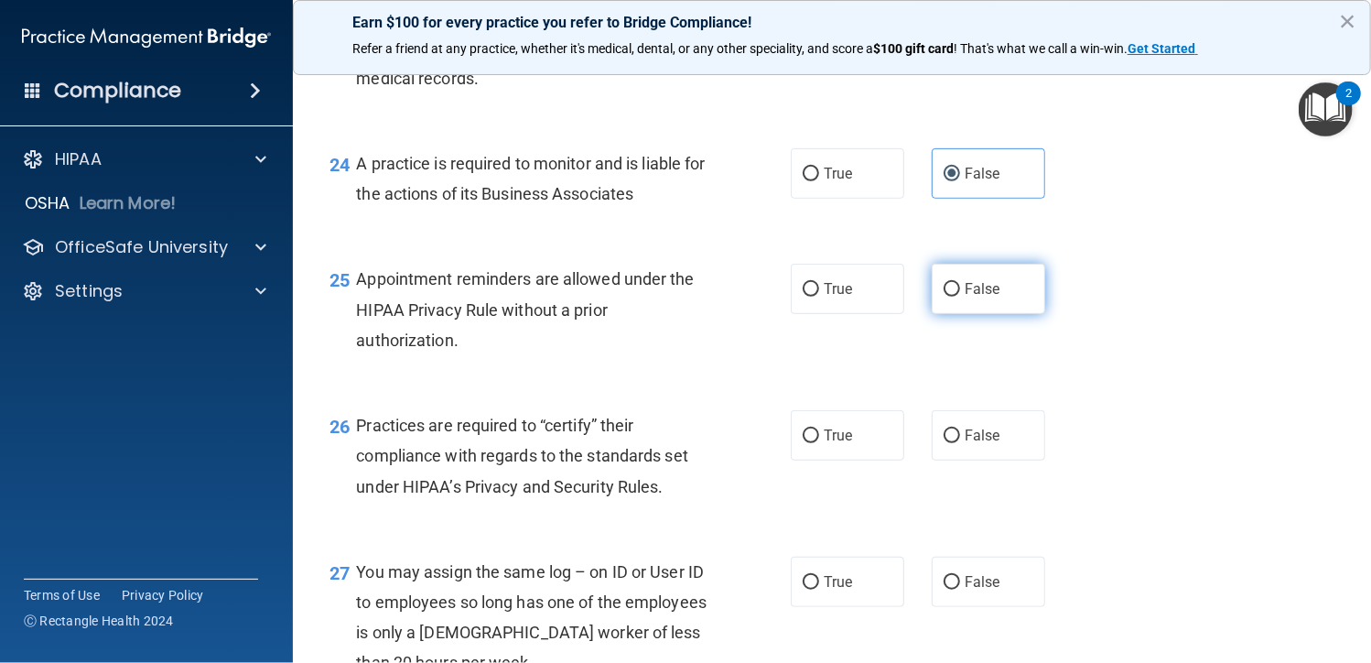
click at [949, 288] on input "False" at bounding box center [952, 290] width 16 height 14
radio input "true"
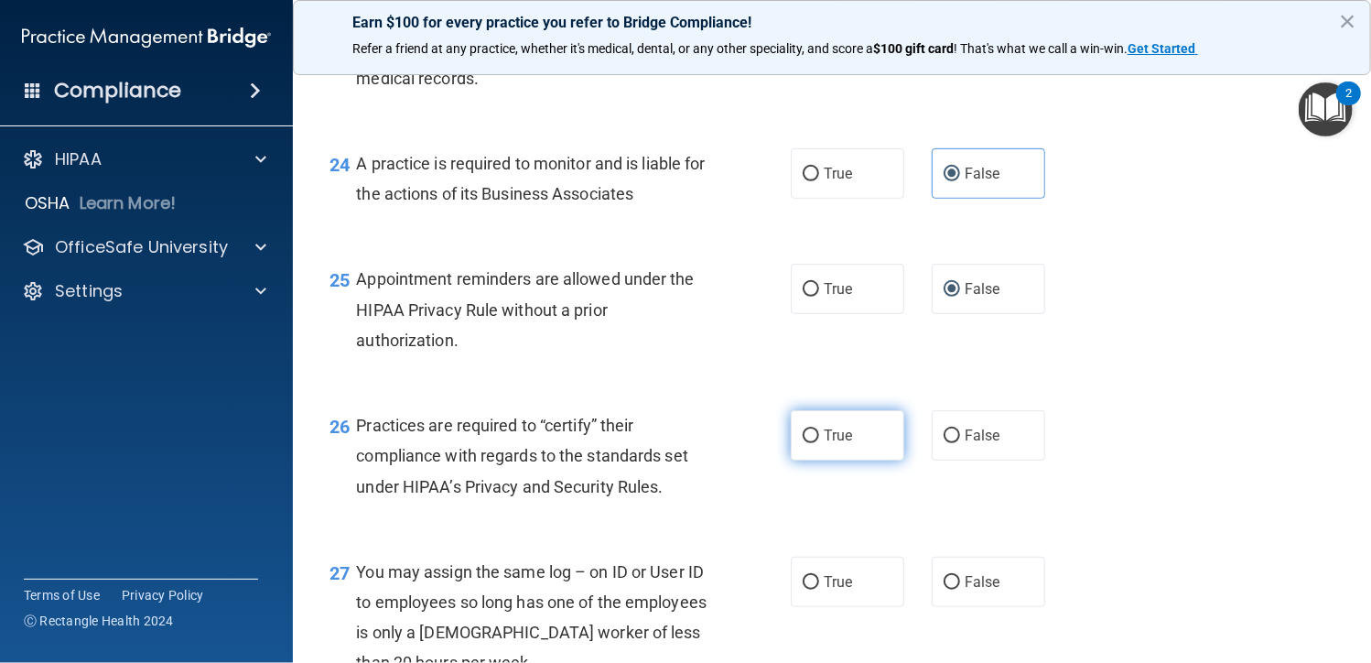
click at [809, 440] on input "True" at bounding box center [811, 436] width 16 height 14
radio input "true"
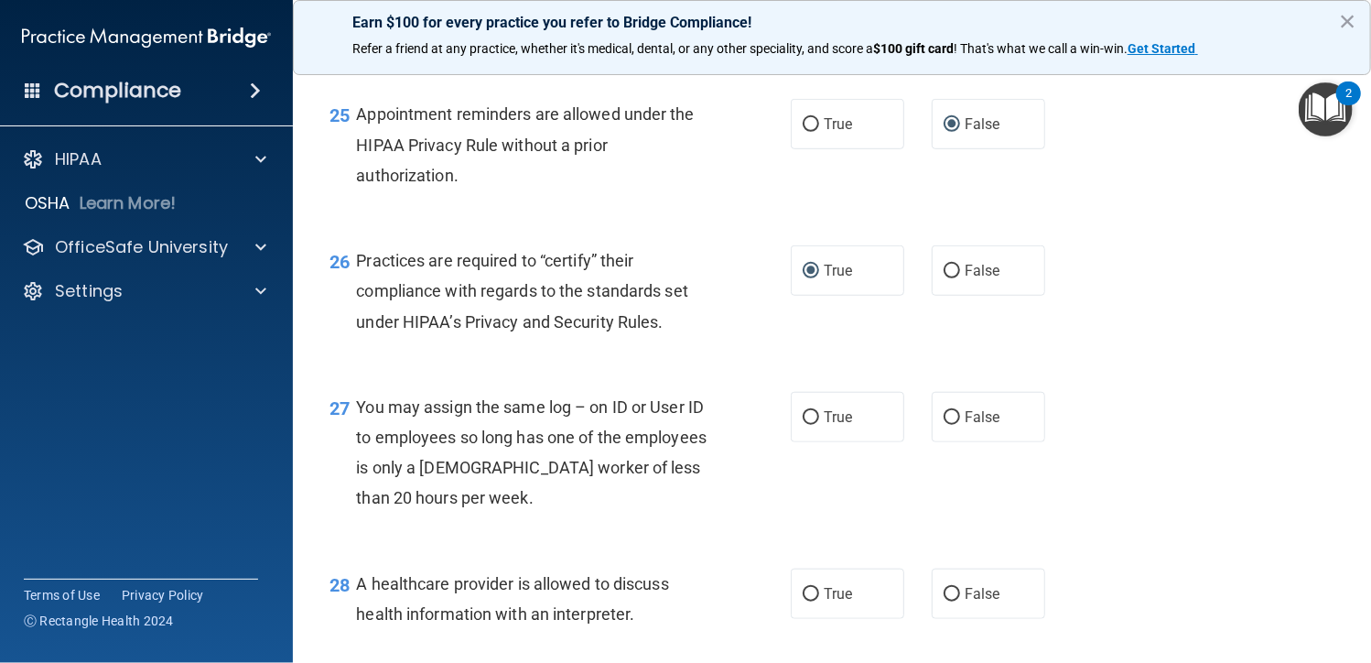
scroll to position [4027, 0]
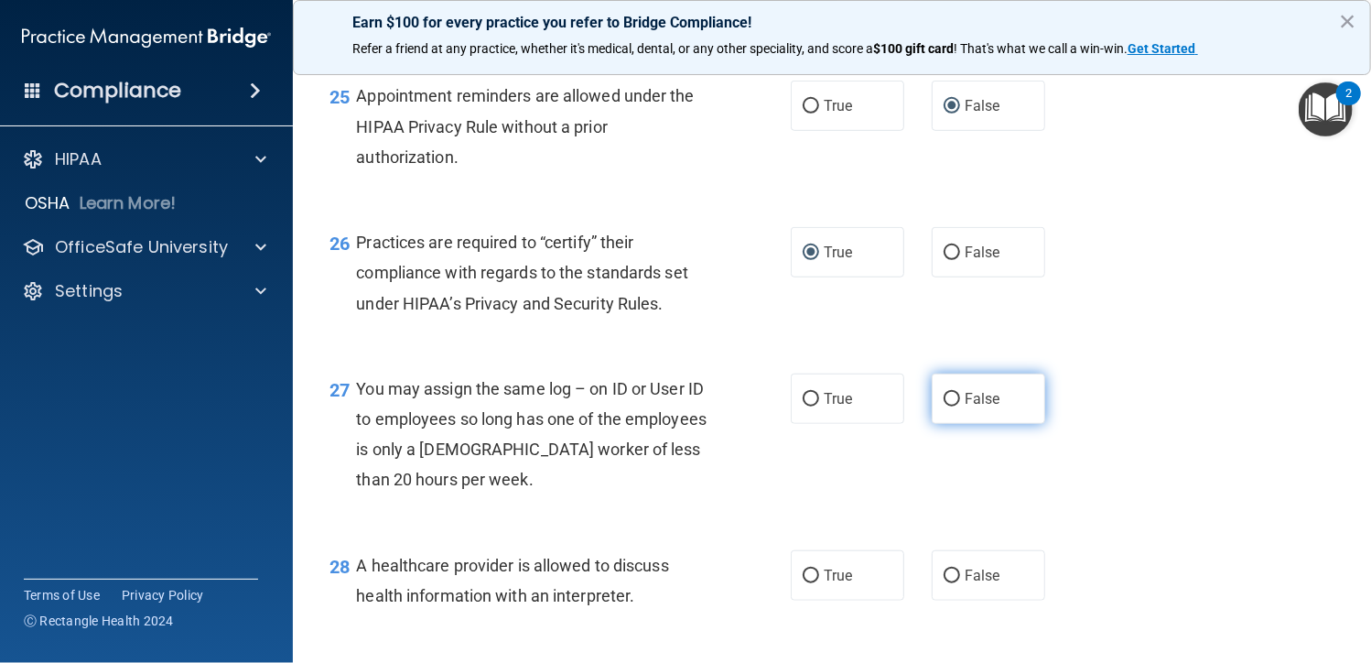
click at [974, 395] on span "False" at bounding box center [983, 398] width 36 height 17
click at [960, 395] on input "False" at bounding box center [952, 400] width 16 height 14
radio input "true"
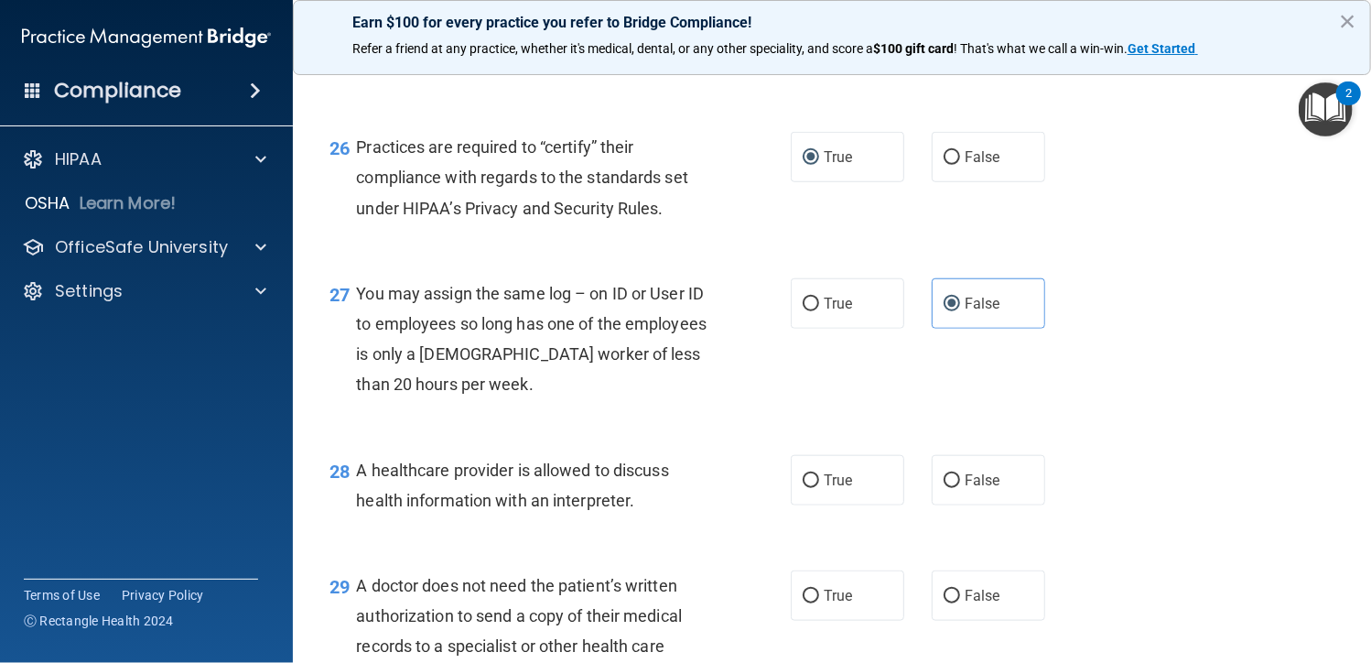
scroll to position [4301, 0]
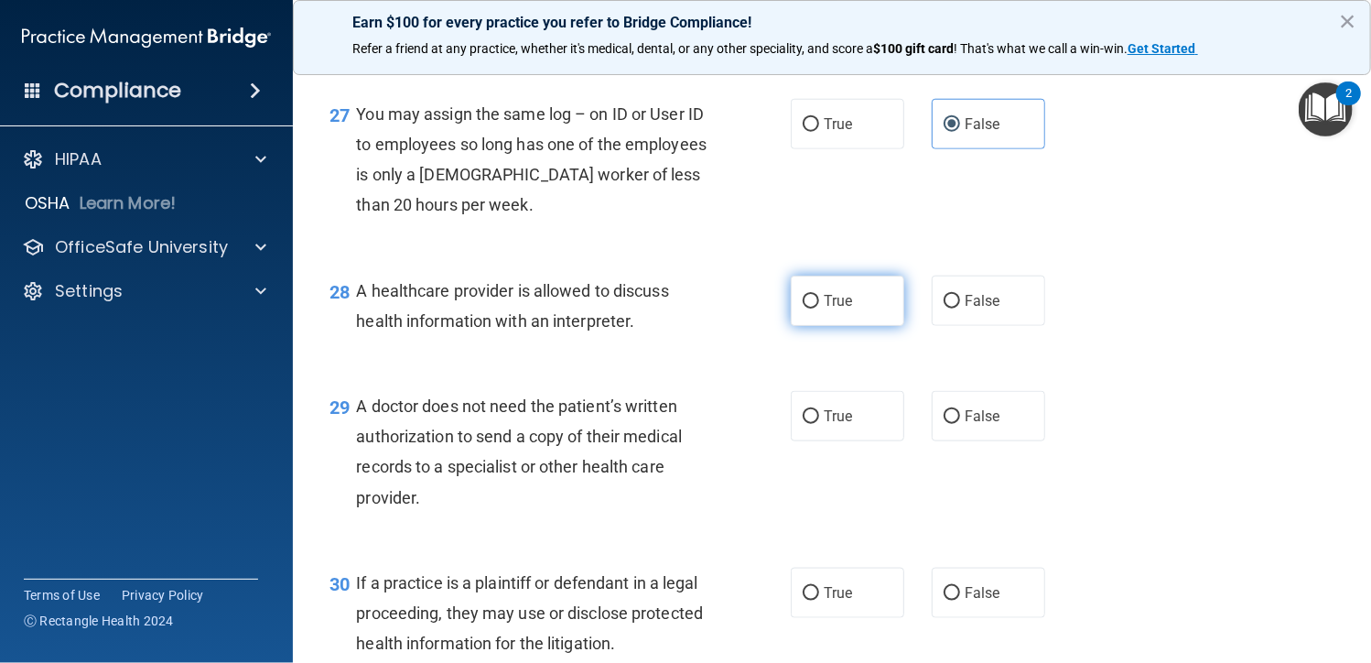
click at [854, 295] on label "True" at bounding box center [847, 300] width 113 height 50
click at [819, 295] on input "True" at bounding box center [811, 302] width 16 height 14
radio input "true"
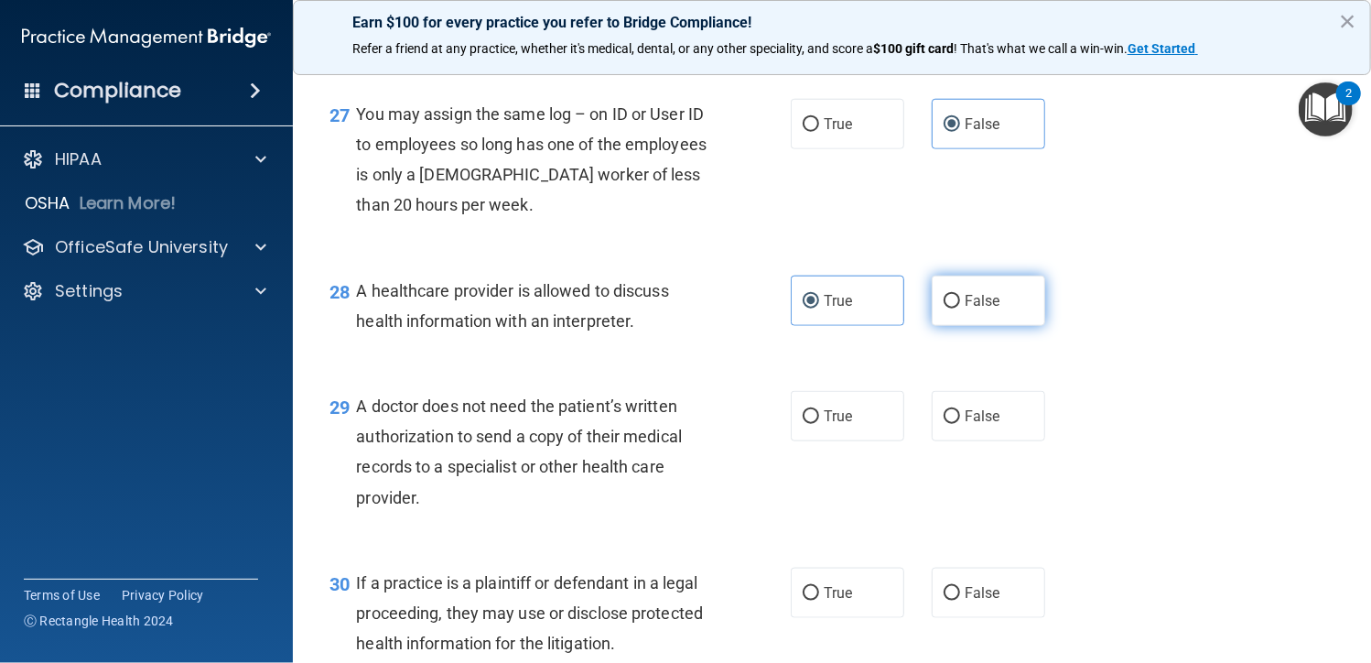
click at [982, 303] on span "False" at bounding box center [983, 300] width 36 height 17
click at [960, 303] on input "False" at bounding box center [952, 302] width 16 height 14
radio input "true"
radio input "false"
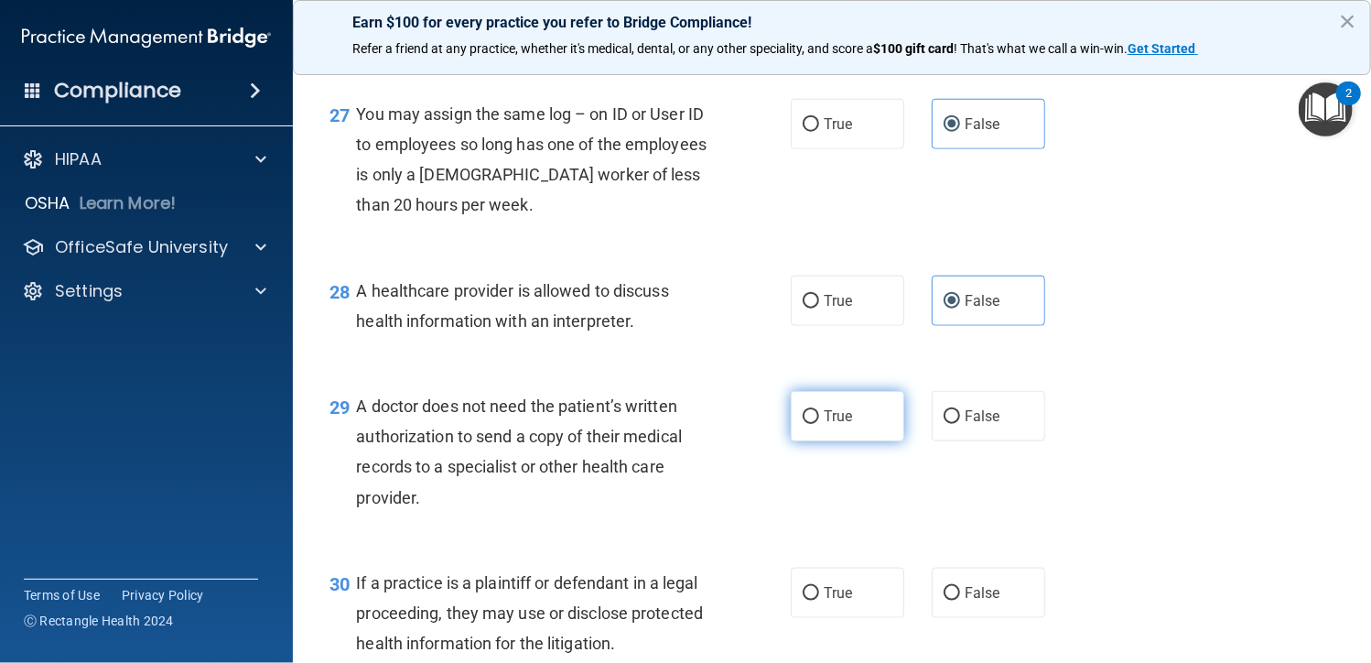
click at [841, 417] on span "True" at bounding box center [838, 415] width 28 height 17
click at [819, 417] on input "True" at bounding box center [811, 417] width 16 height 14
radio input "true"
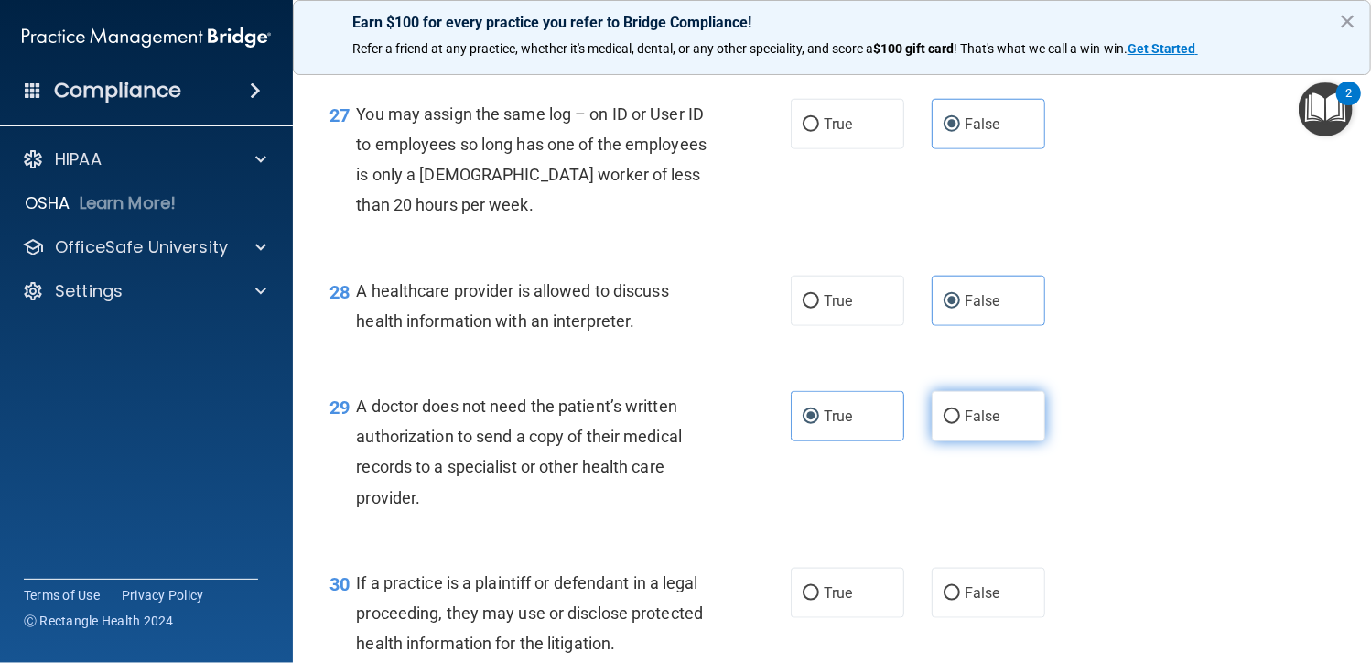
click at [965, 419] on span "False" at bounding box center [983, 415] width 36 height 17
click at [960, 419] on input "False" at bounding box center [952, 417] width 16 height 14
radio input "true"
radio input "false"
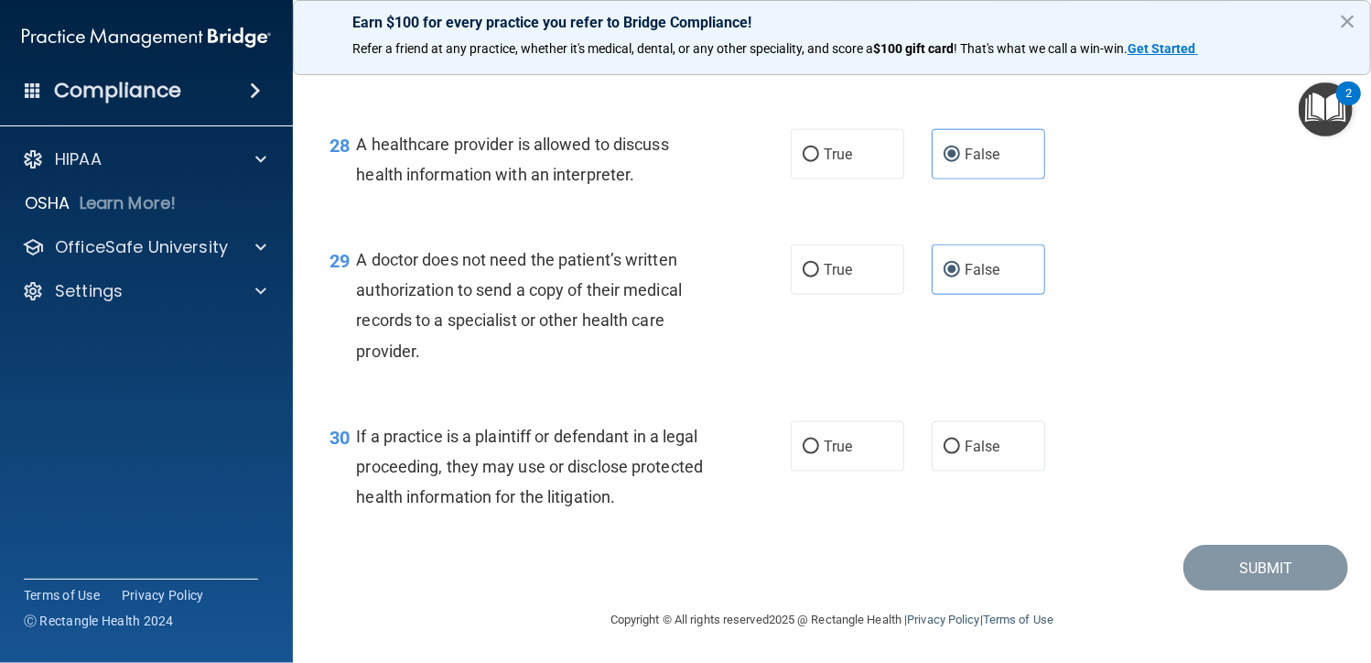
scroll to position [4449, 0]
click at [988, 438] on span "False" at bounding box center [983, 445] width 36 height 17
click at [960, 439] on input "False" at bounding box center [952, 446] width 16 height 14
radio input "true"
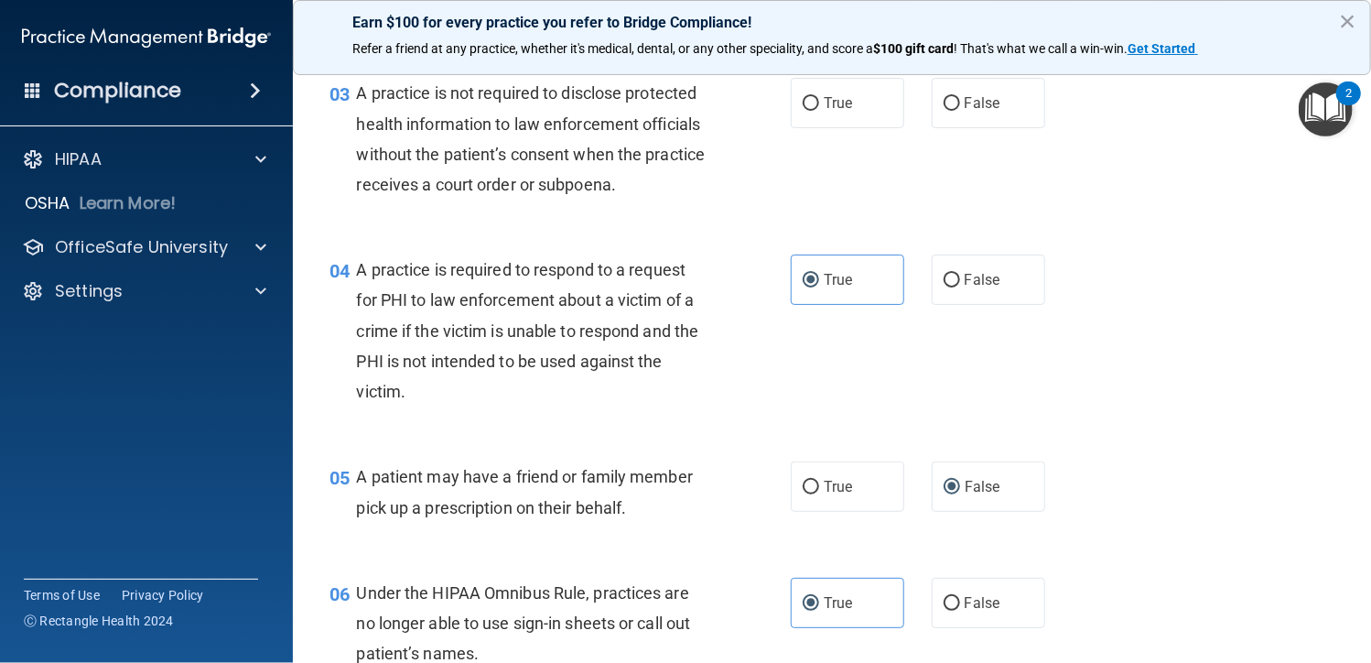
scroll to position [422, 0]
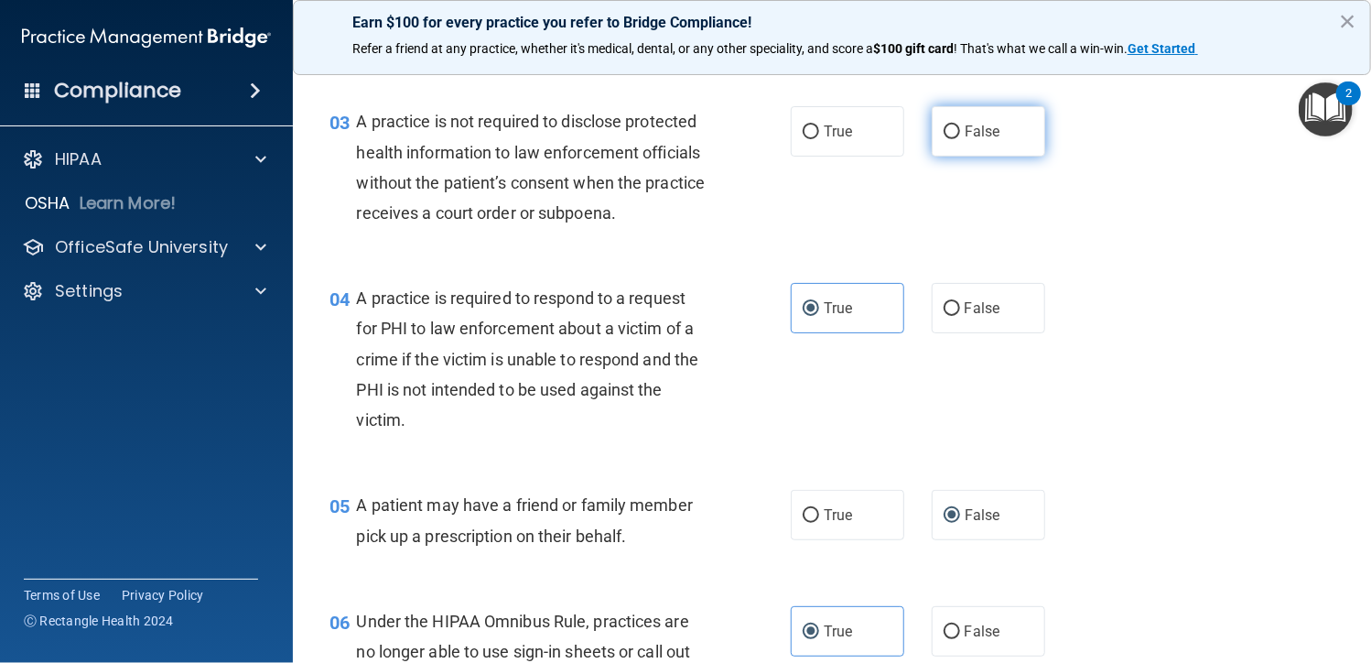
click at [966, 135] on span "False" at bounding box center [983, 131] width 36 height 17
click at [960, 135] on input "False" at bounding box center [952, 132] width 16 height 14
radio input "true"
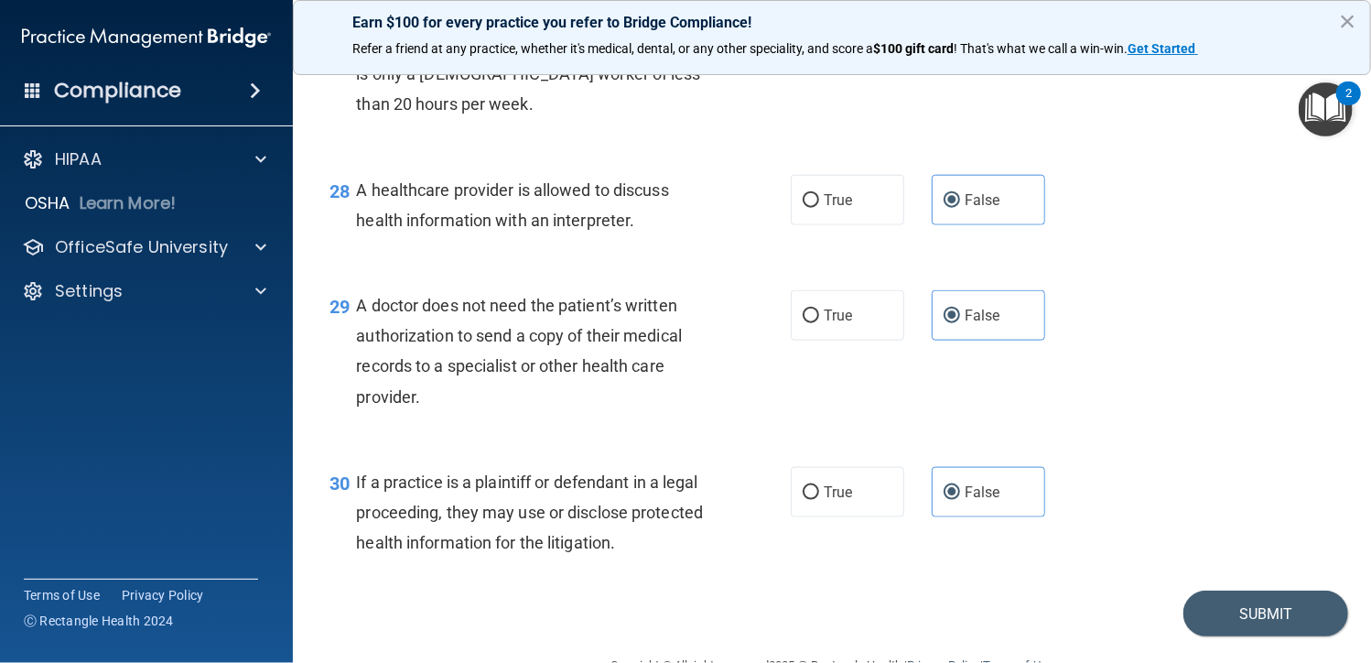
scroll to position [4449, 0]
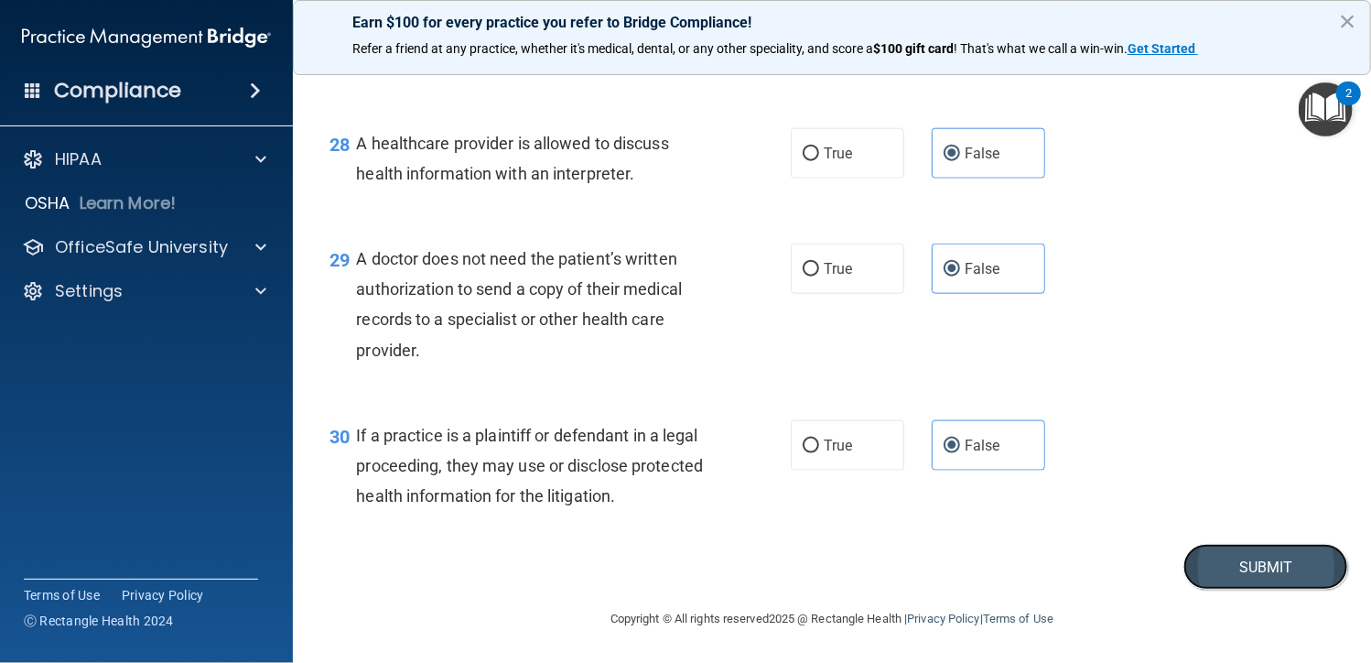
click at [1234, 556] on button "Submit" at bounding box center [1265, 567] width 165 height 47
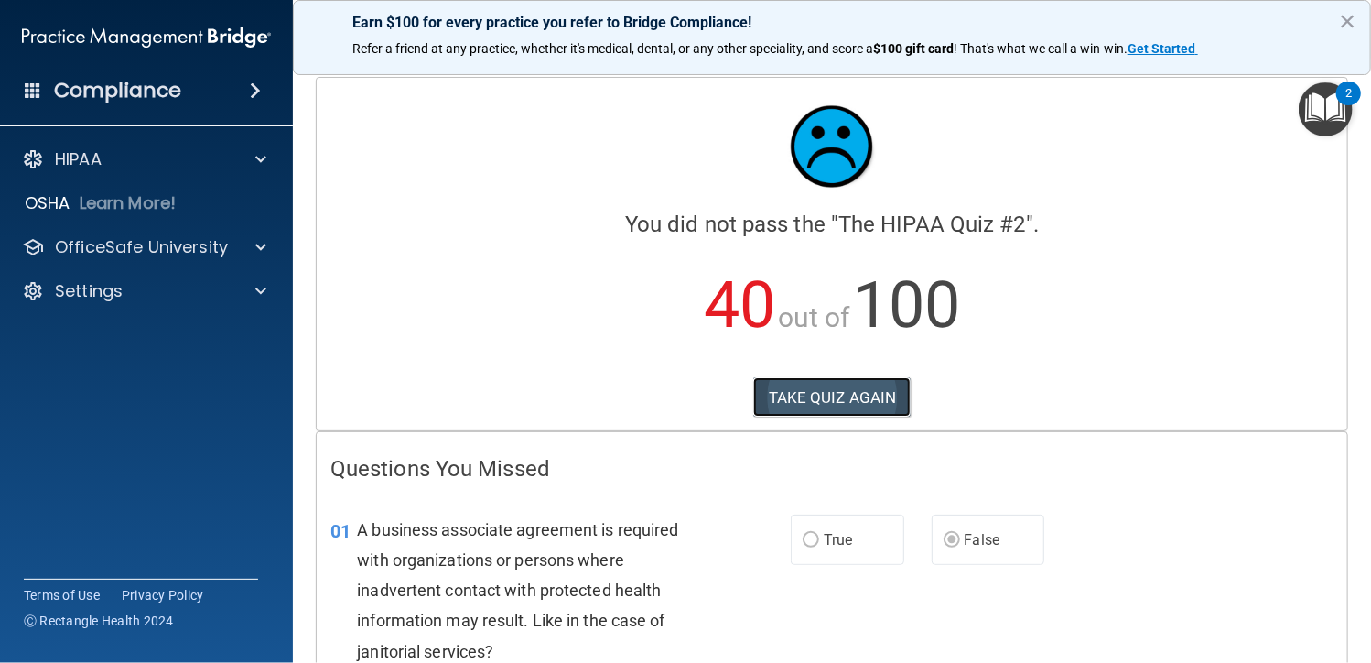
click at [814, 387] on button "TAKE QUIZ AGAIN" at bounding box center [832, 397] width 158 height 40
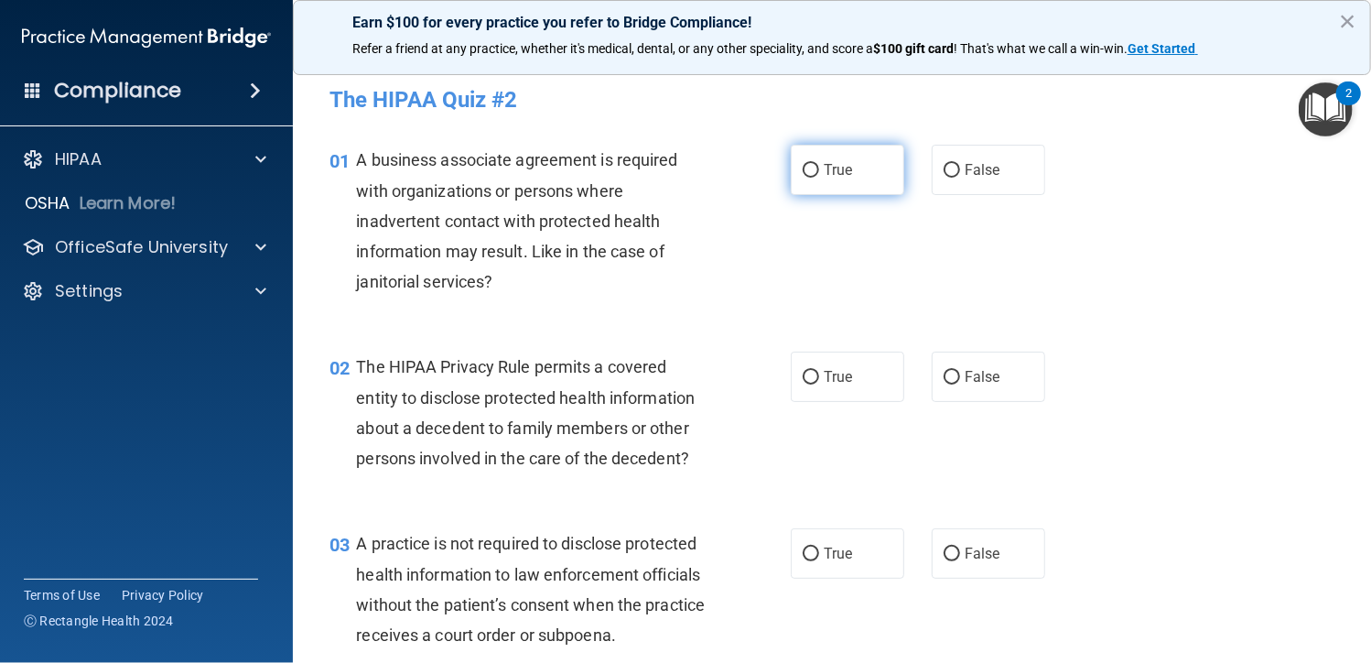
click at [803, 171] on input "True" at bounding box center [811, 171] width 16 height 14
radio input "true"
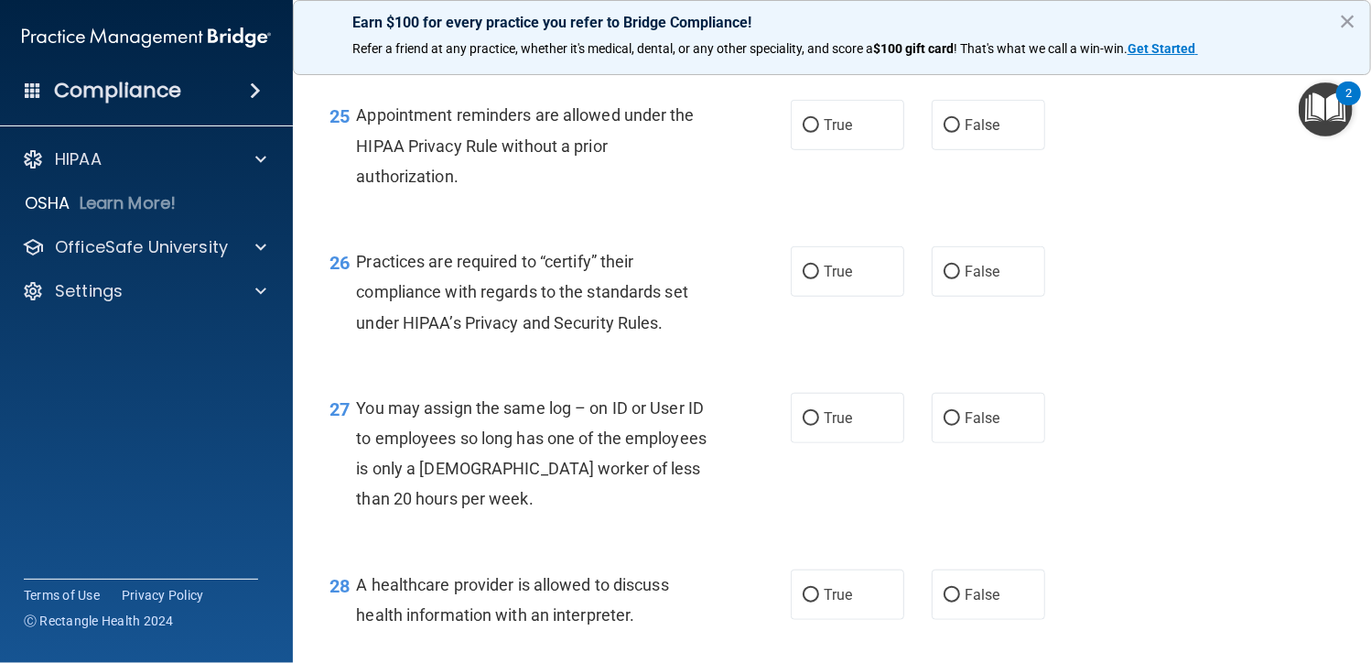
scroll to position [4449, 0]
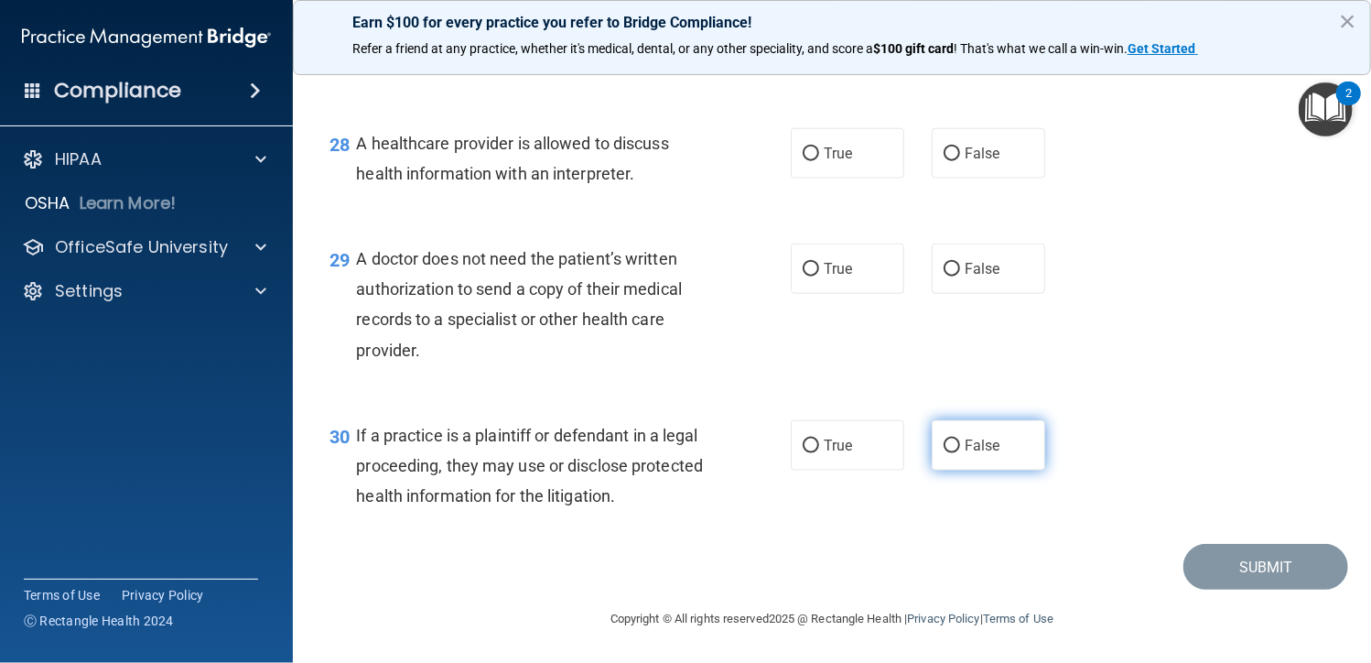
click at [955, 447] on label "False" at bounding box center [988, 445] width 113 height 50
click at [955, 447] on input "False" at bounding box center [952, 446] width 16 height 14
radio input "true"
click at [977, 274] on span "False" at bounding box center [983, 268] width 36 height 17
click at [960, 274] on input "False" at bounding box center [952, 270] width 16 height 14
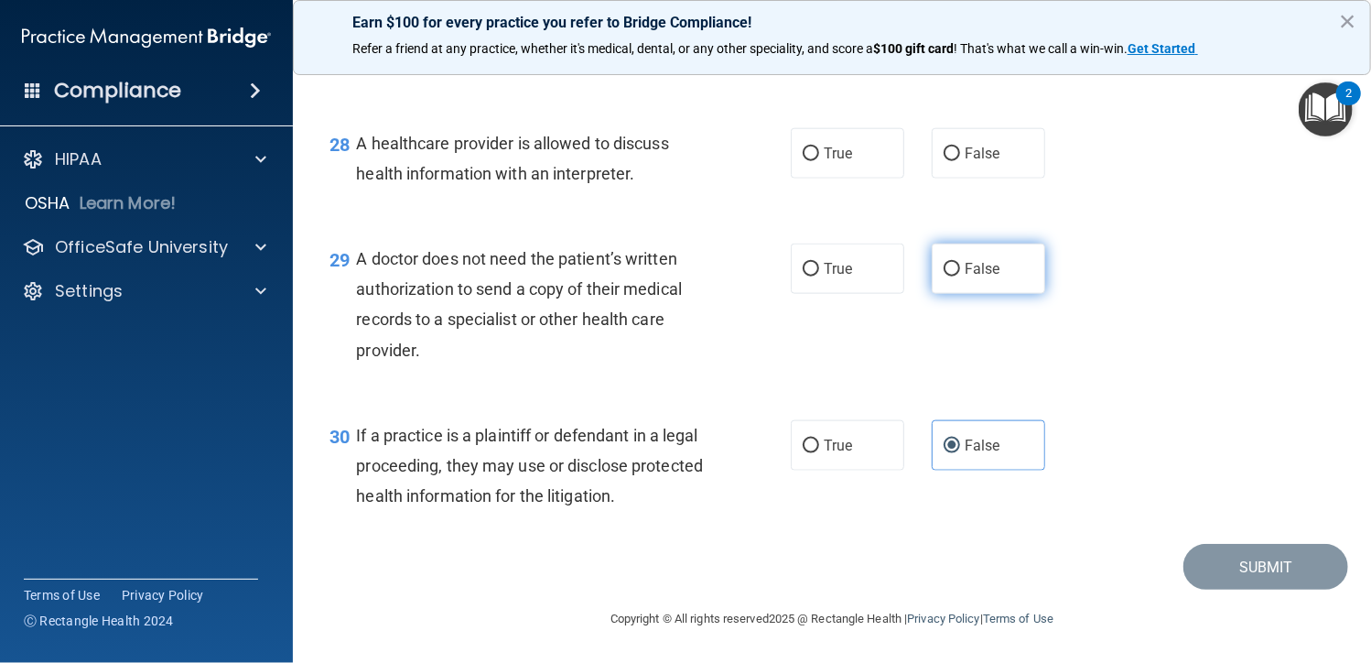
radio input "true"
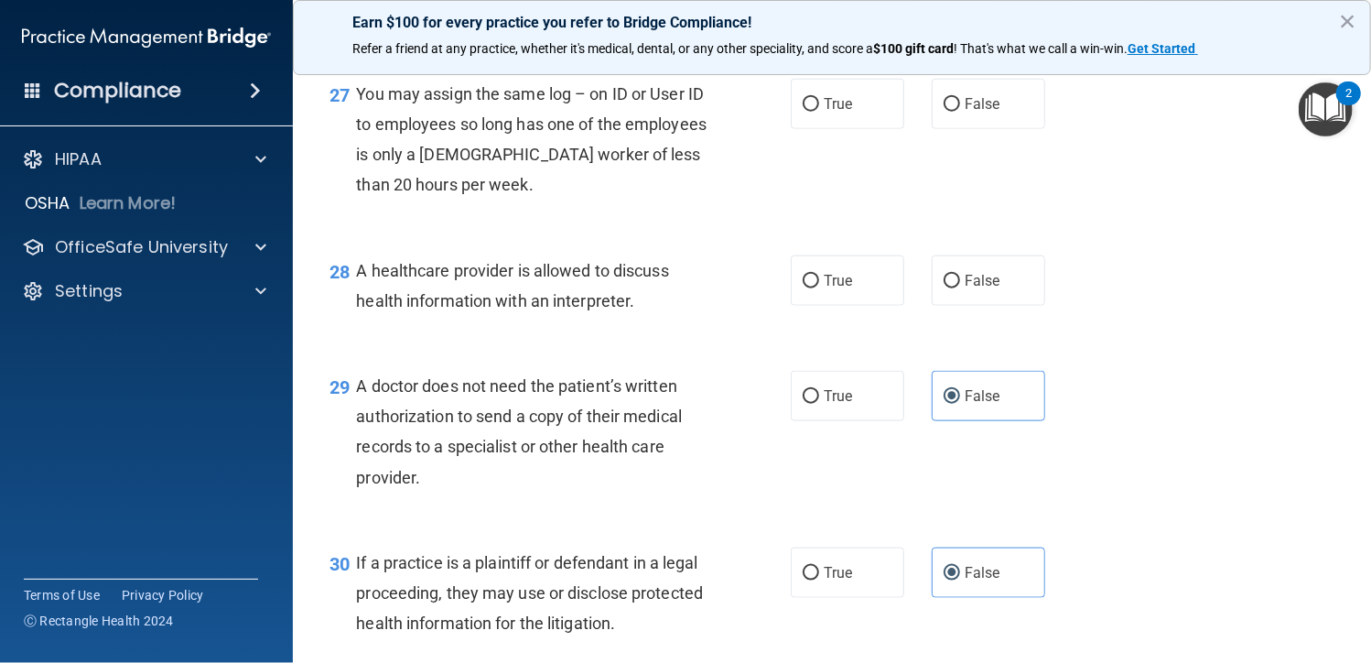
scroll to position [4266, 0]
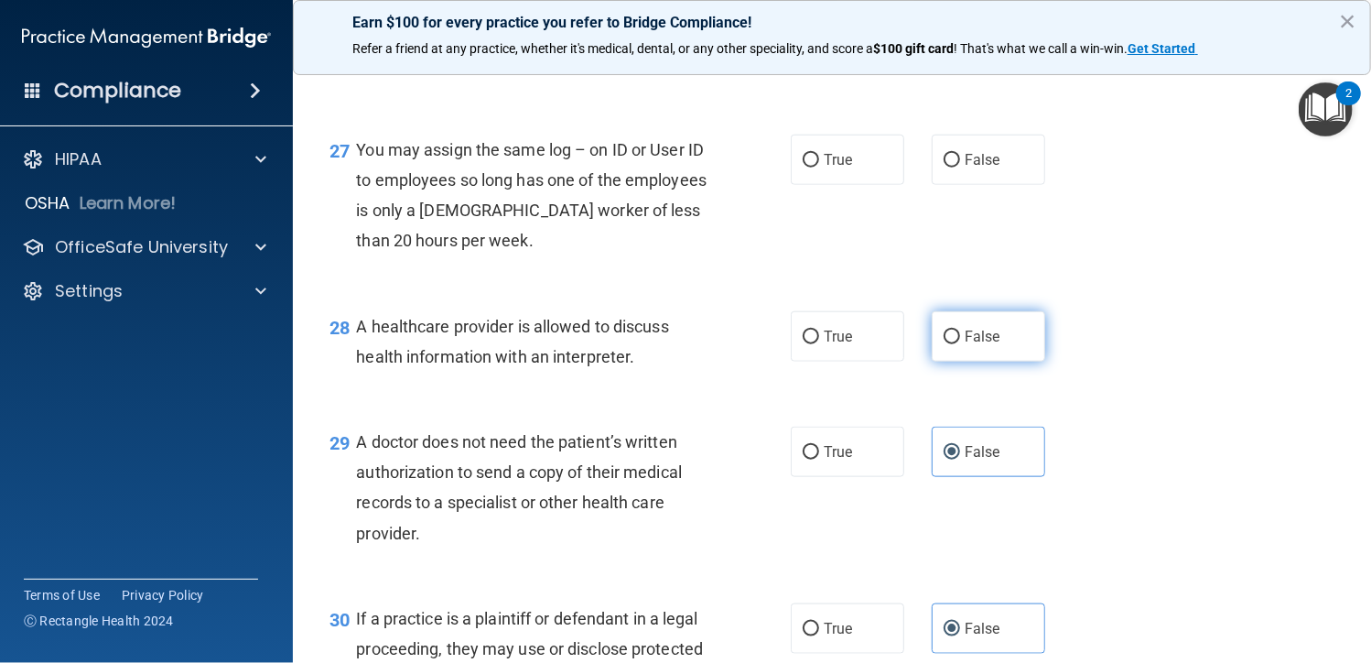
click at [954, 345] on label "False" at bounding box center [988, 336] width 113 height 50
click at [954, 344] on input "False" at bounding box center [952, 337] width 16 height 14
radio input "true"
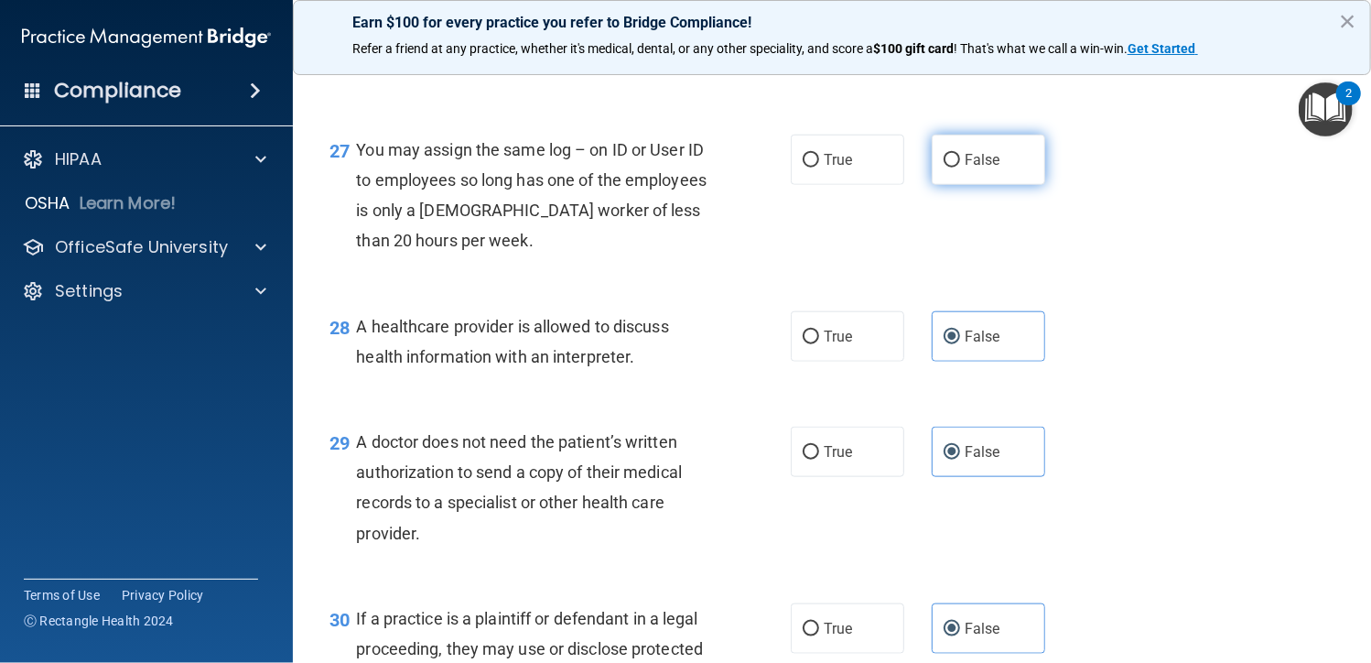
click at [976, 153] on span "False" at bounding box center [983, 159] width 36 height 17
click at [960, 154] on input "False" at bounding box center [952, 161] width 16 height 14
radio input "true"
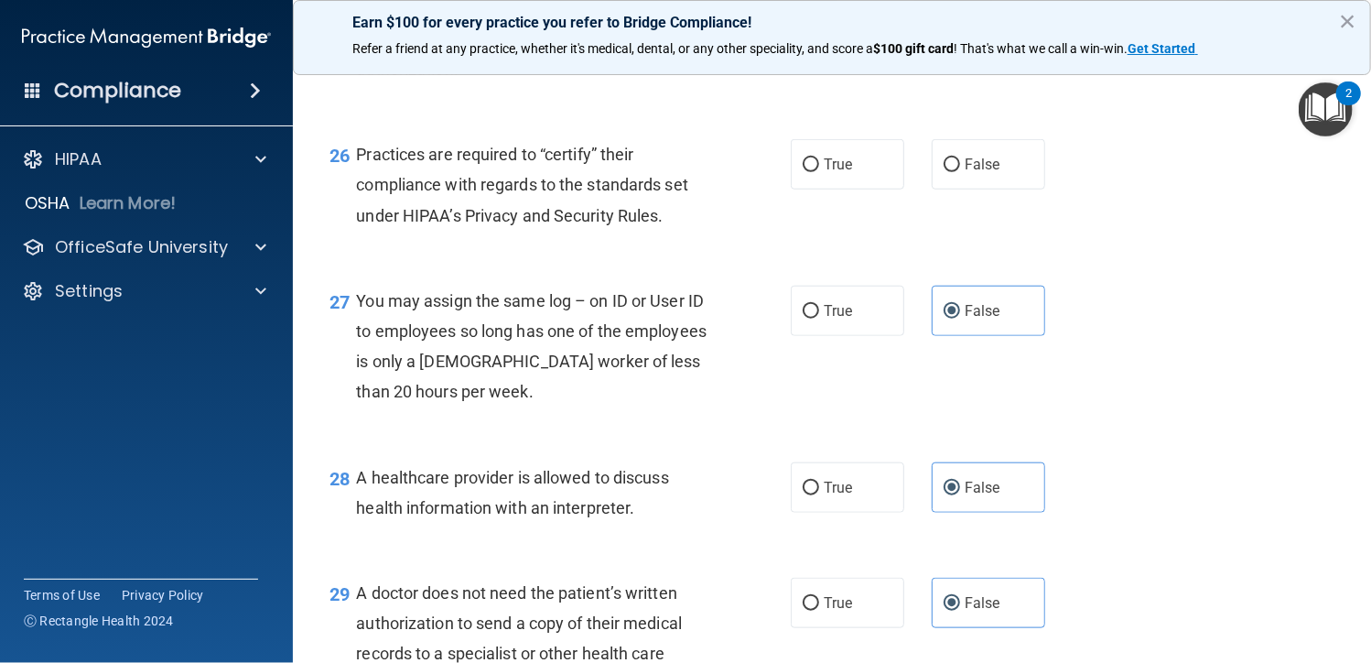
scroll to position [4083, 0]
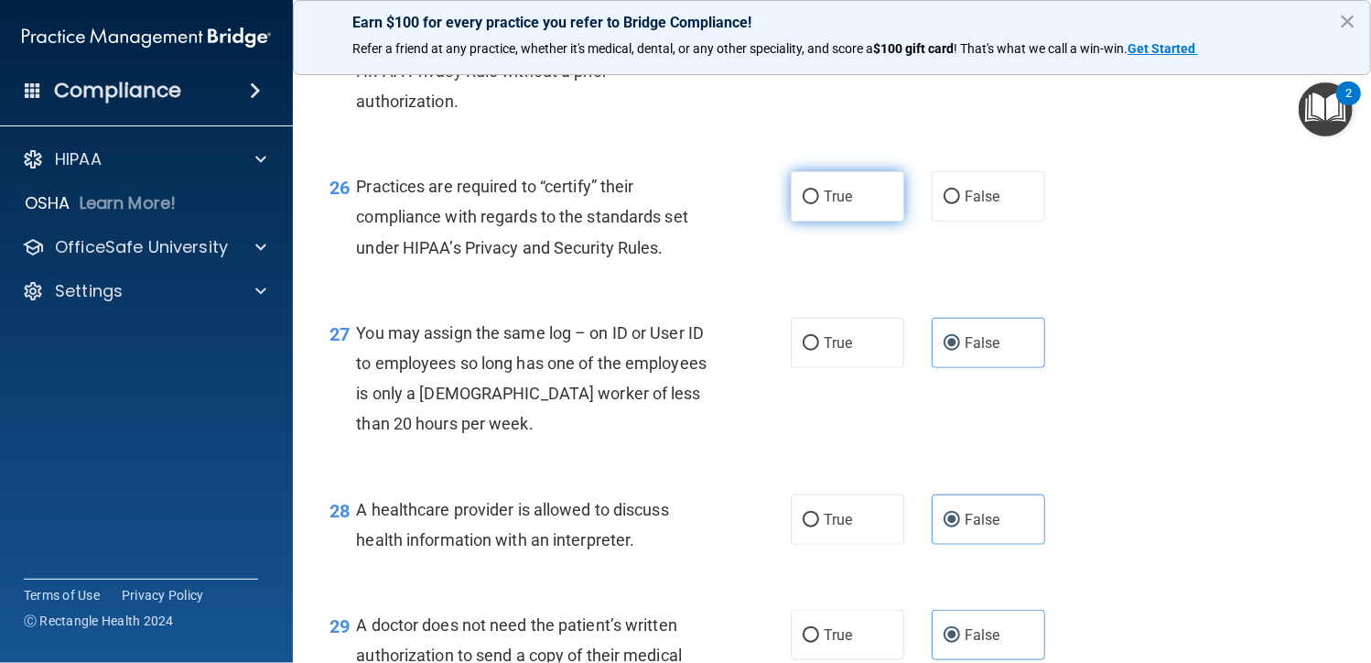
click at [826, 188] on span "True" at bounding box center [838, 196] width 28 height 17
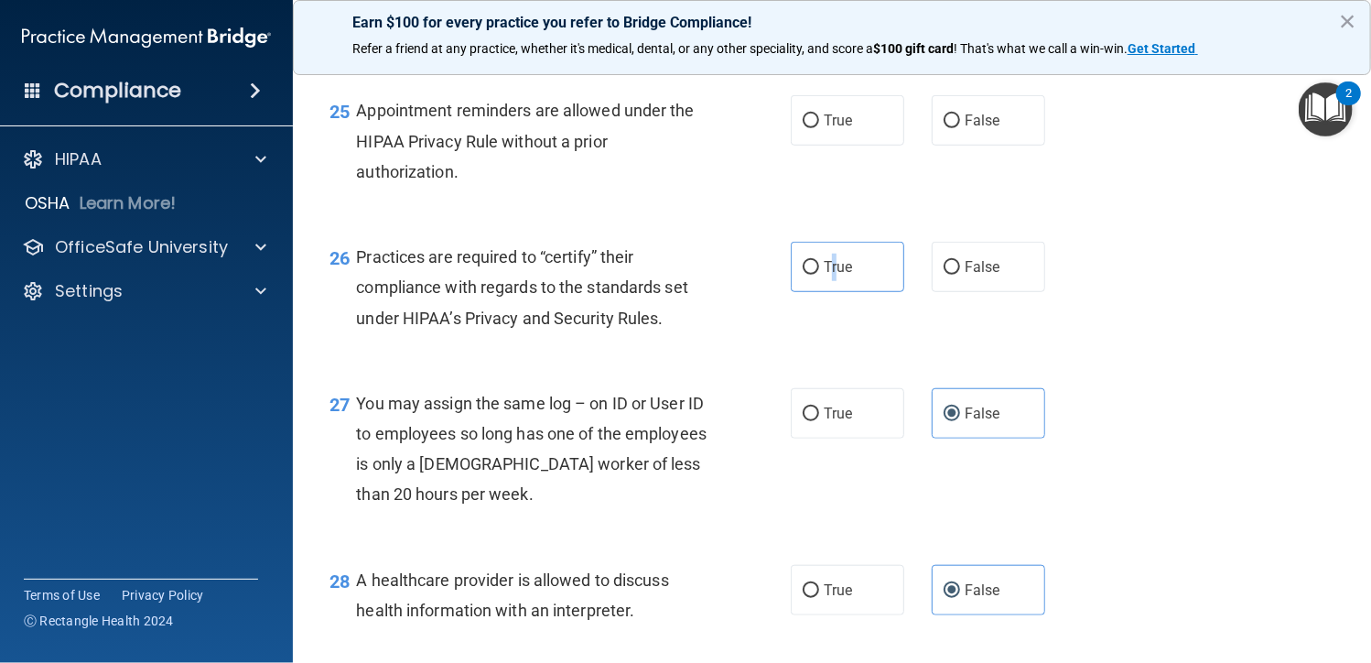
scroll to position [3900, 0]
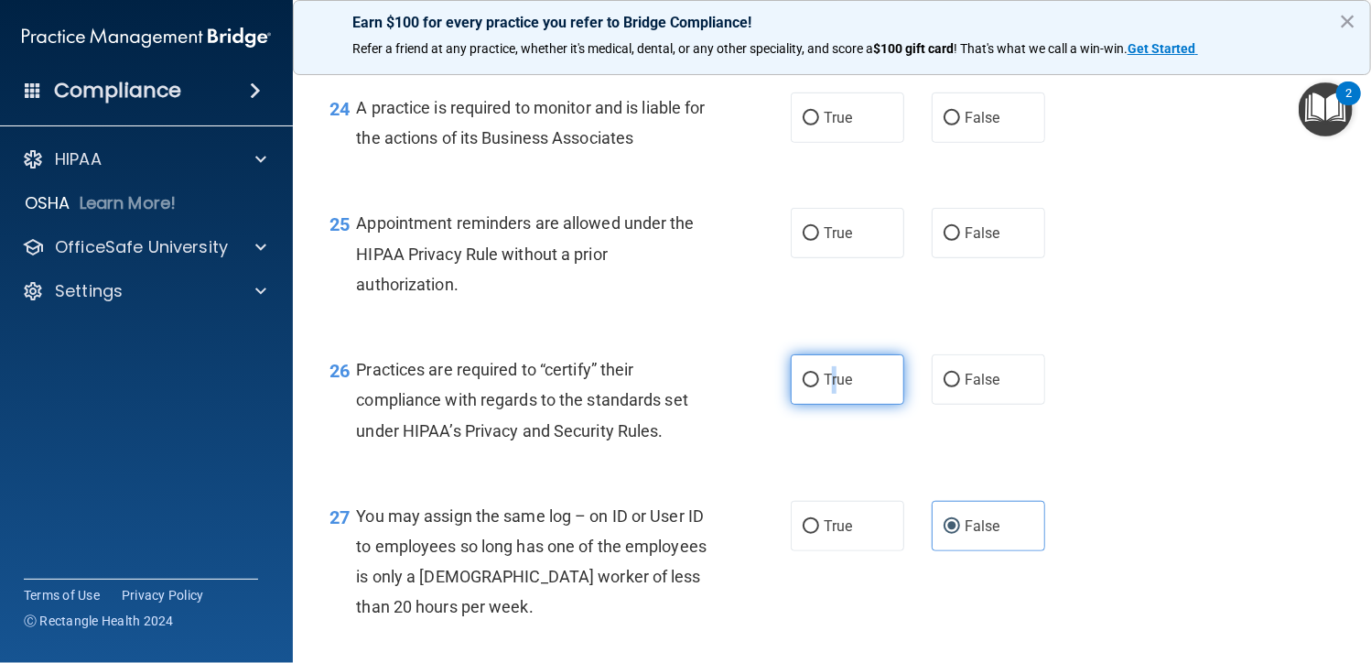
click at [804, 384] on input "True" at bounding box center [811, 380] width 16 height 14
radio input "true"
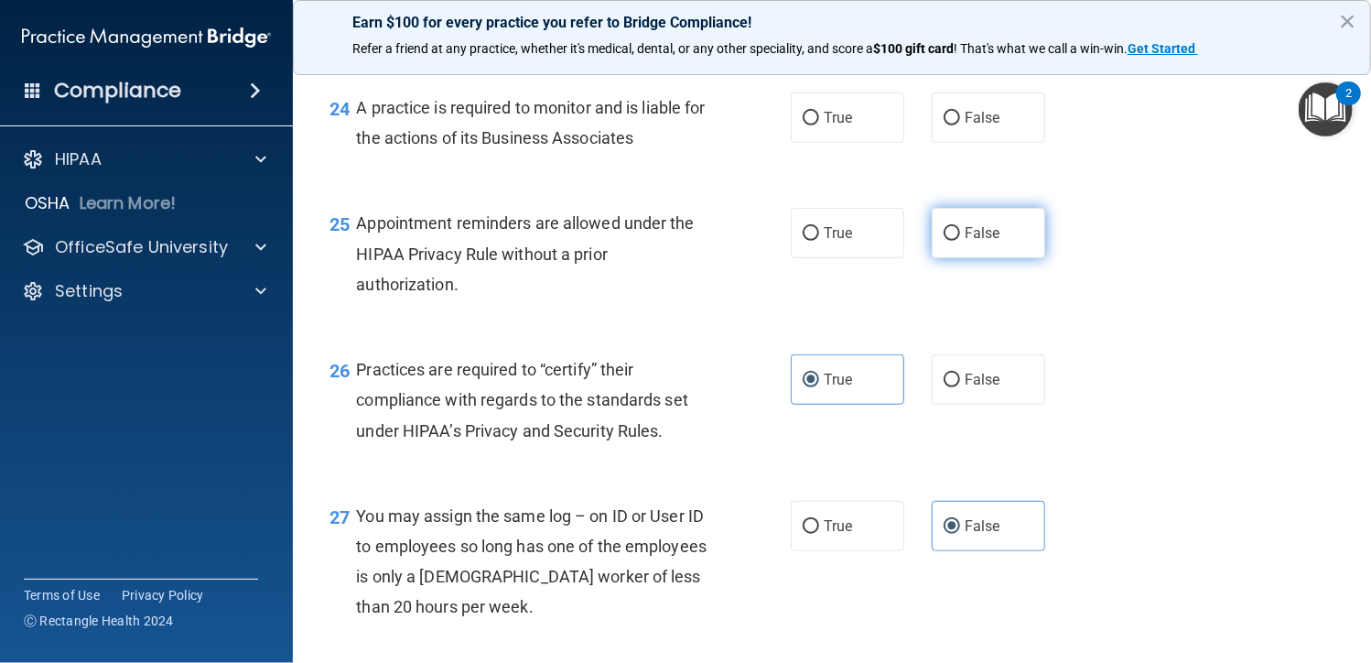
click at [933, 227] on label "False" at bounding box center [988, 233] width 113 height 50
click at [944, 227] on input "False" at bounding box center [952, 234] width 16 height 14
radio input "true"
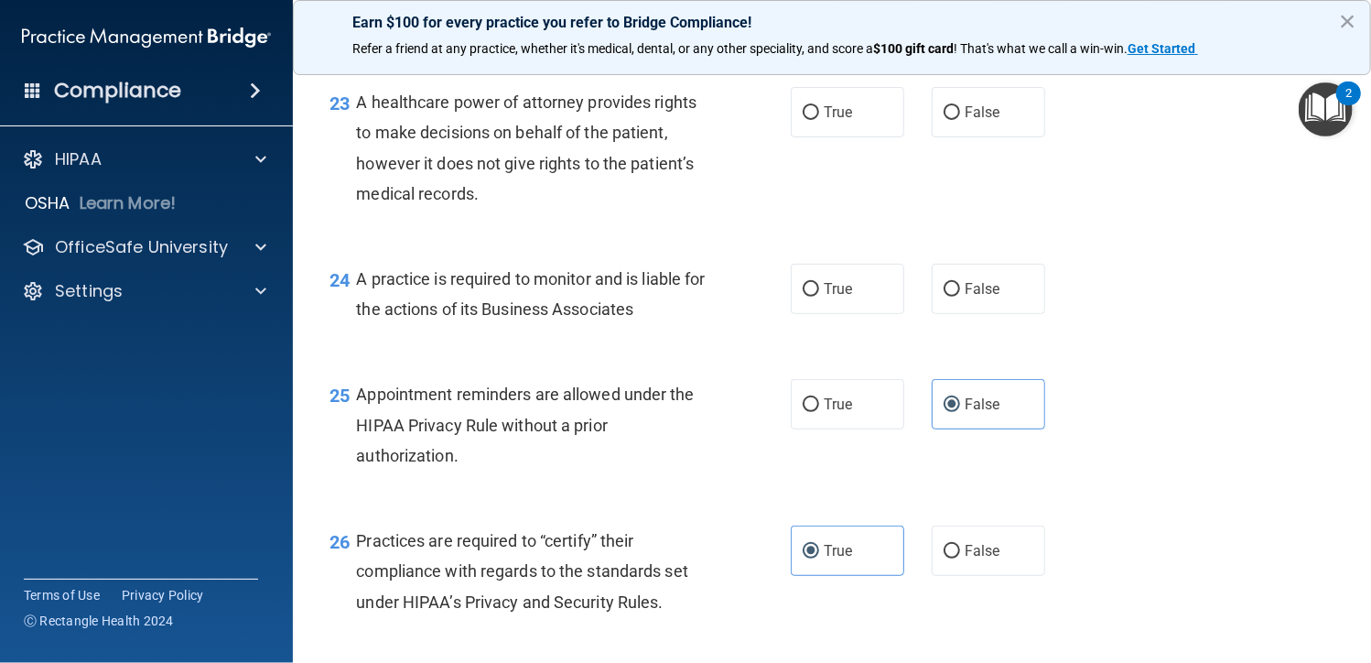
scroll to position [3717, 0]
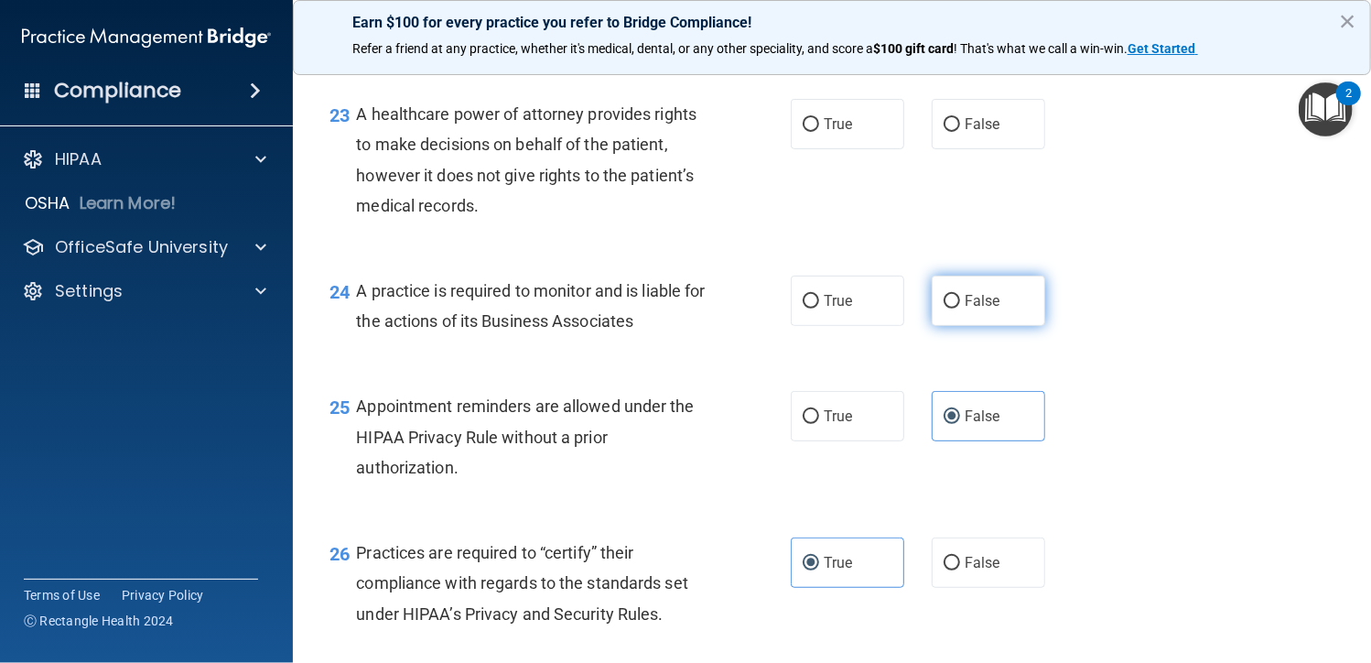
drag, startPoint x: 959, startPoint y: 316, endPoint x: 931, endPoint y: 300, distance: 32.4
click at [959, 316] on label "False" at bounding box center [988, 300] width 113 height 50
click at [959, 308] on input "False" at bounding box center [952, 302] width 16 height 14
radio input "true"
click at [965, 127] on span "False" at bounding box center [983, 123] width 36 height 17
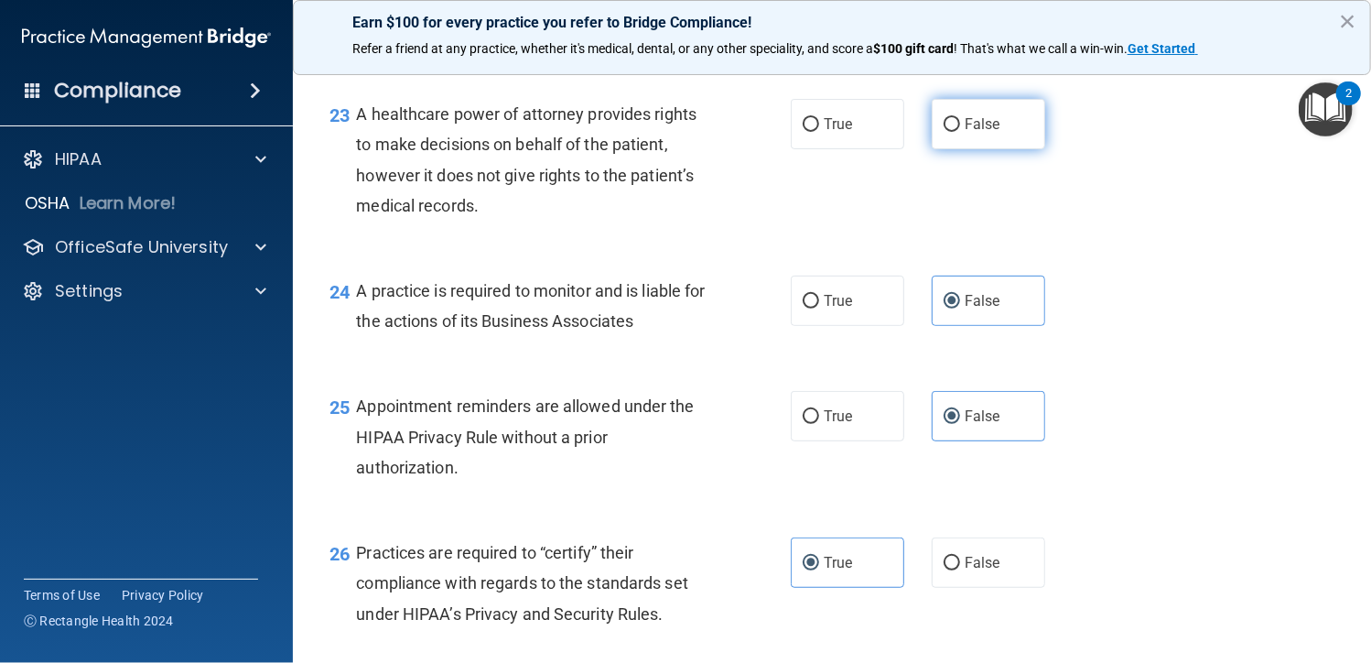
click at [960, 127] on input "False" at bounding box center [952, 125] width 16 height 14
radio input "true"
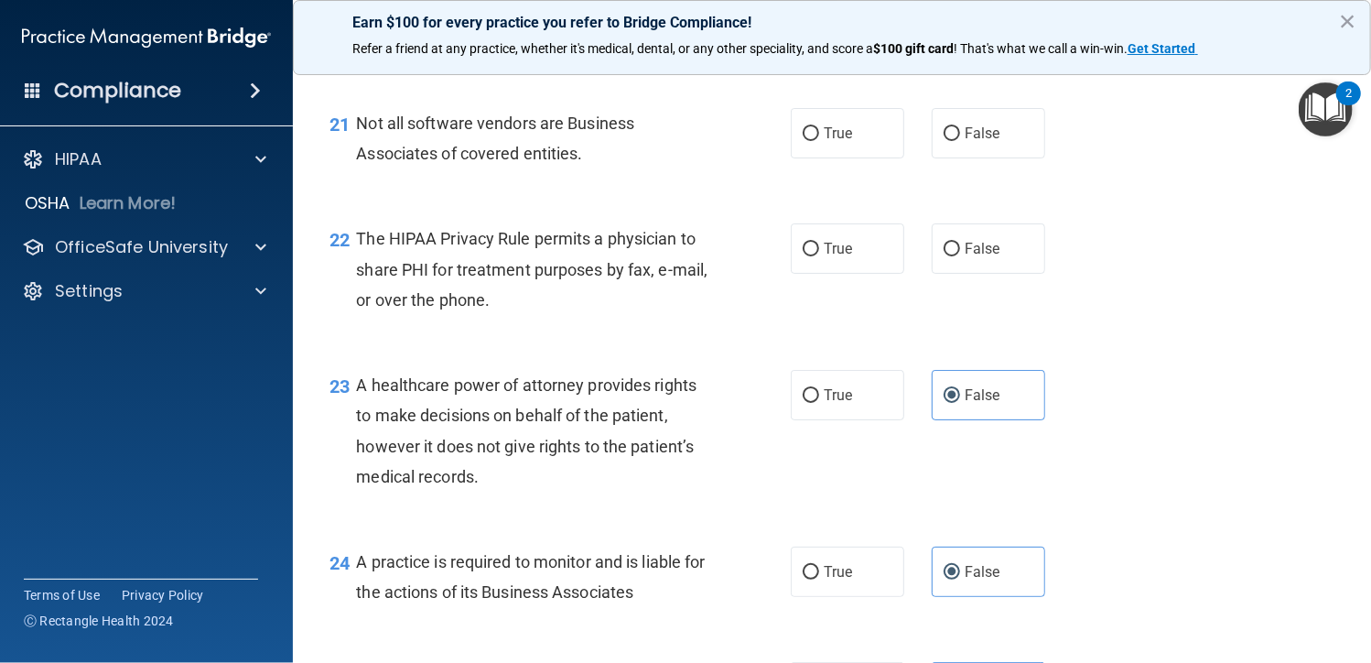
scroll to position [3442, 0]
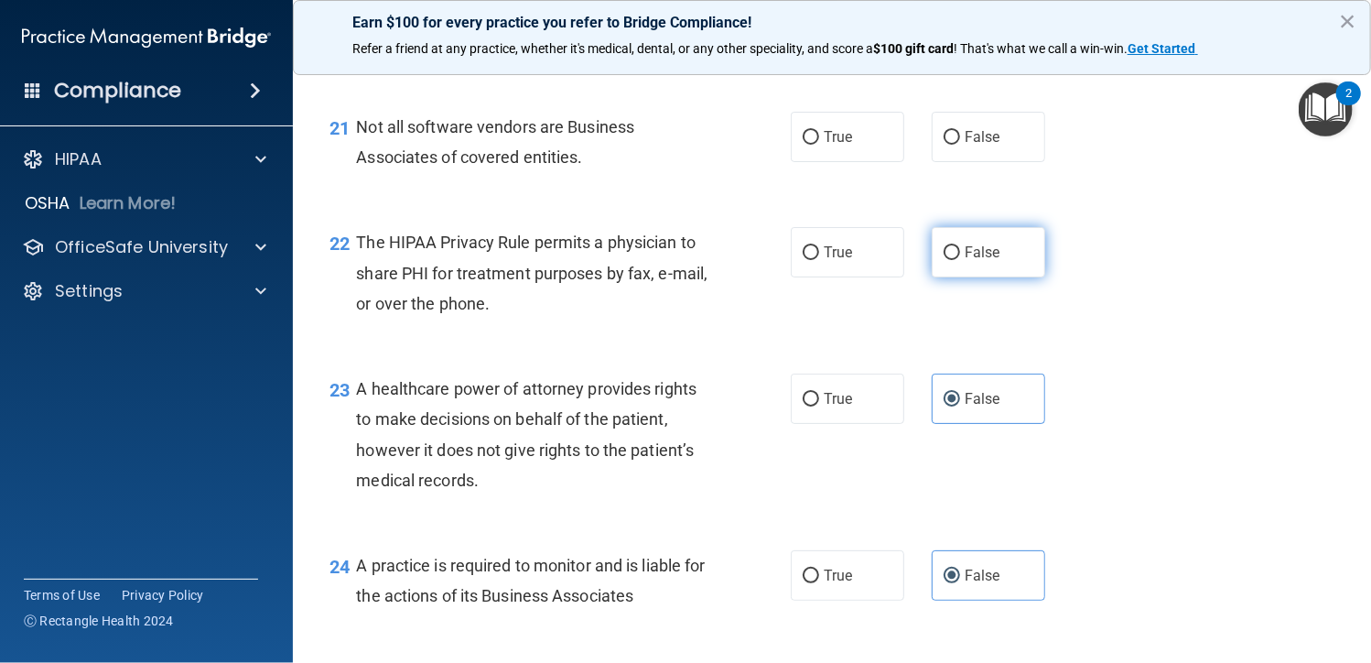
click at [998, 254] on label "False" at bounding box center [988, 252] width 113 height 50
click at [960, 254] on input "False" at bounding box center [952, 253] width 16 height 14
radio input "true"
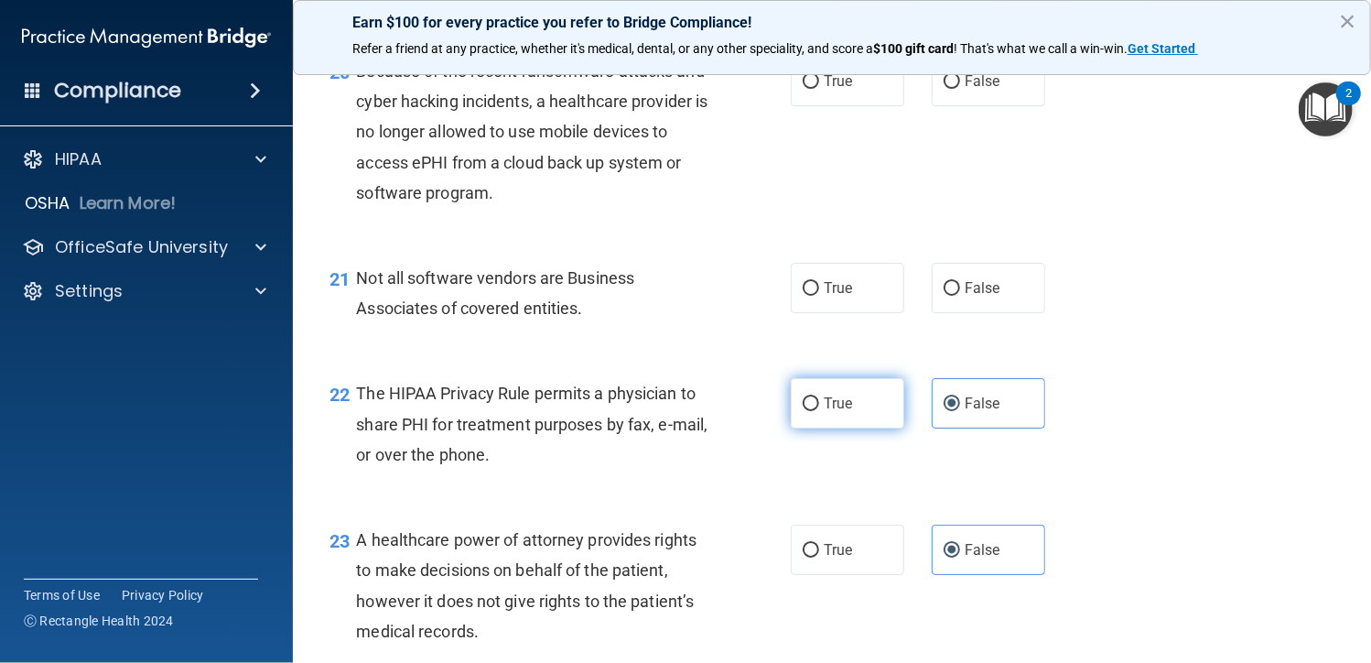
scroll to position [3259, 0]
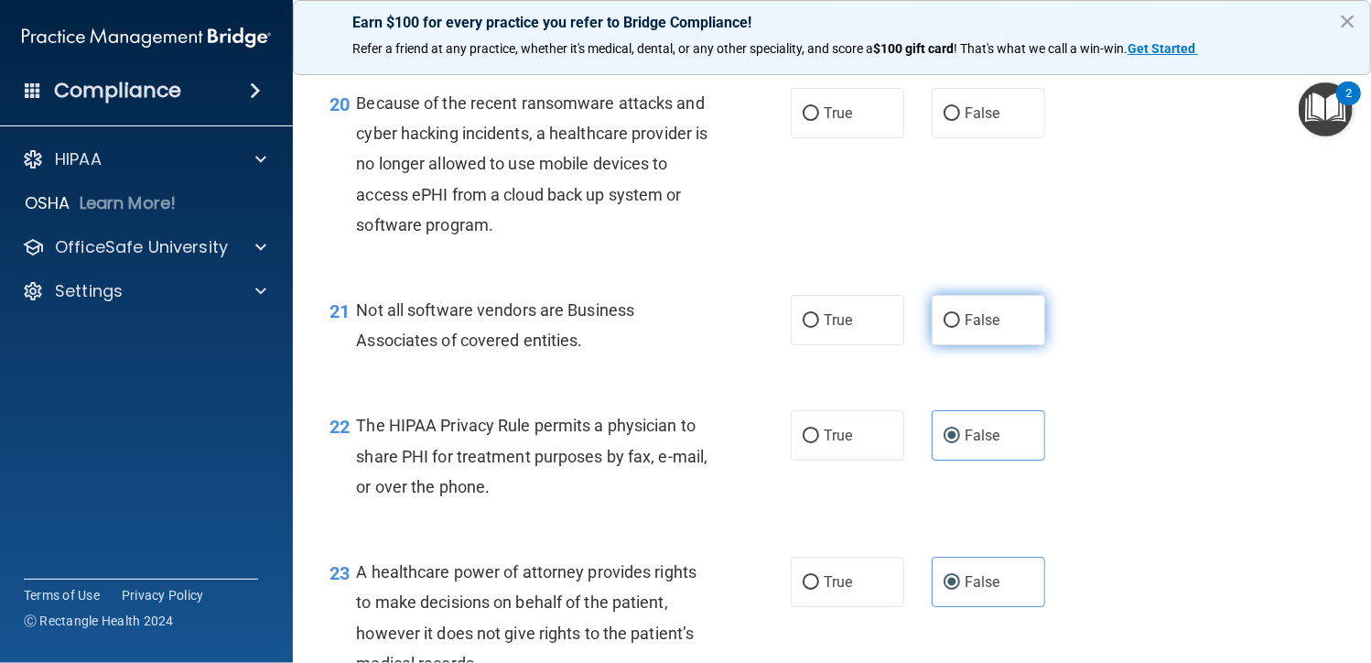
click at [977, 330] on label "False" at bounding box center [988, 320] width 113 height 50
click at [960, 328] on input "False" at bounding box center [952, 321] width 16 height 14
radio input "true"
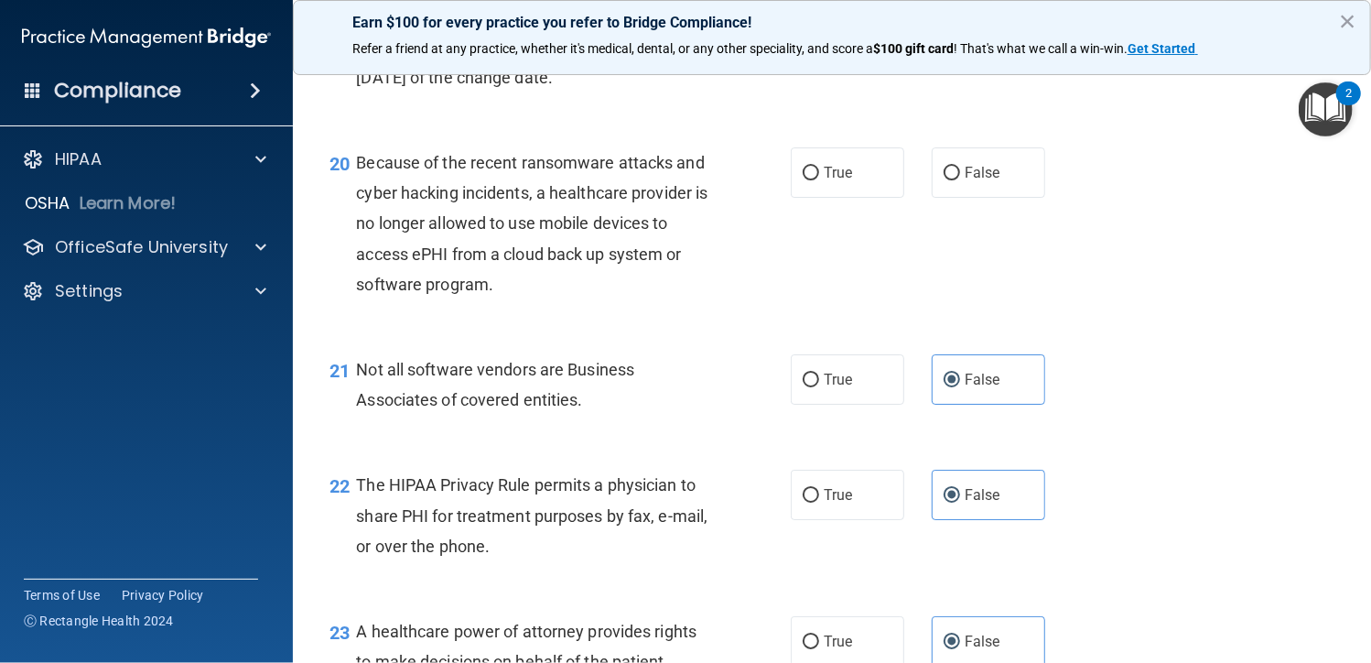
scroll to position [3167, 0]
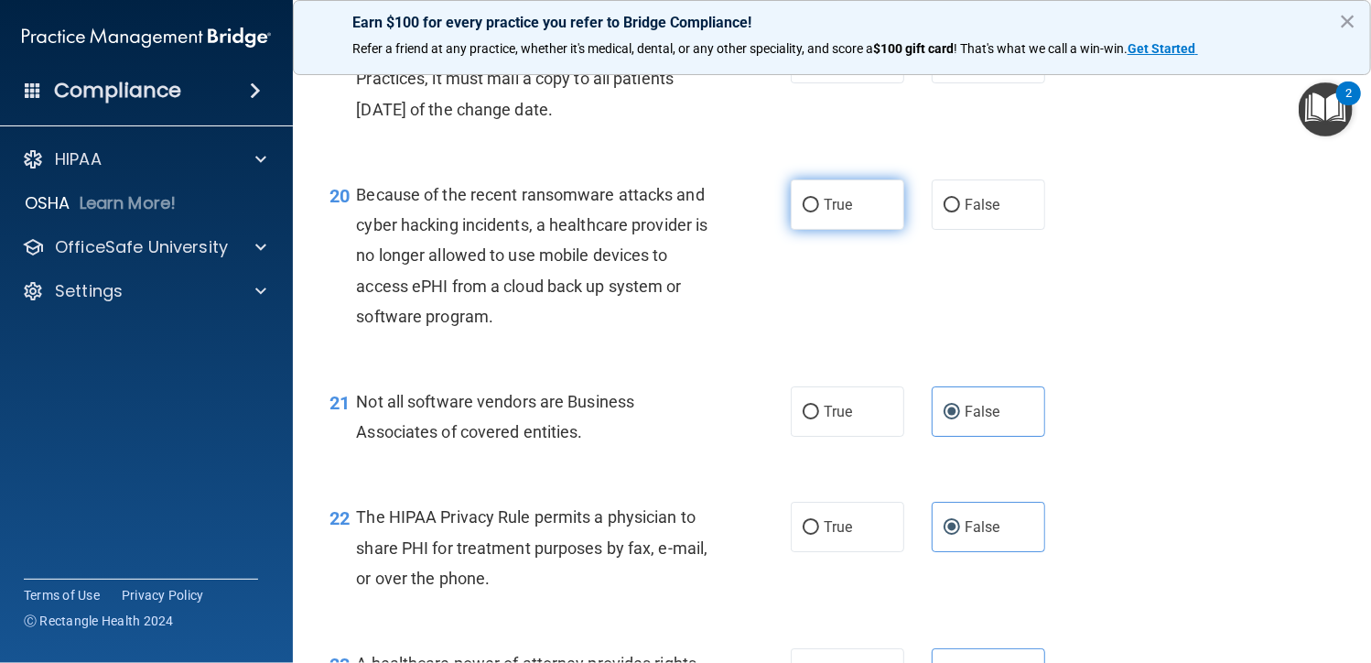
click at [827, 224] on label "True" at bounding box center [847, 204] width 113 height 50
click at [819, 212] on input "True" at bounding box center [811, 206] width 16 height 14
radio input "true"
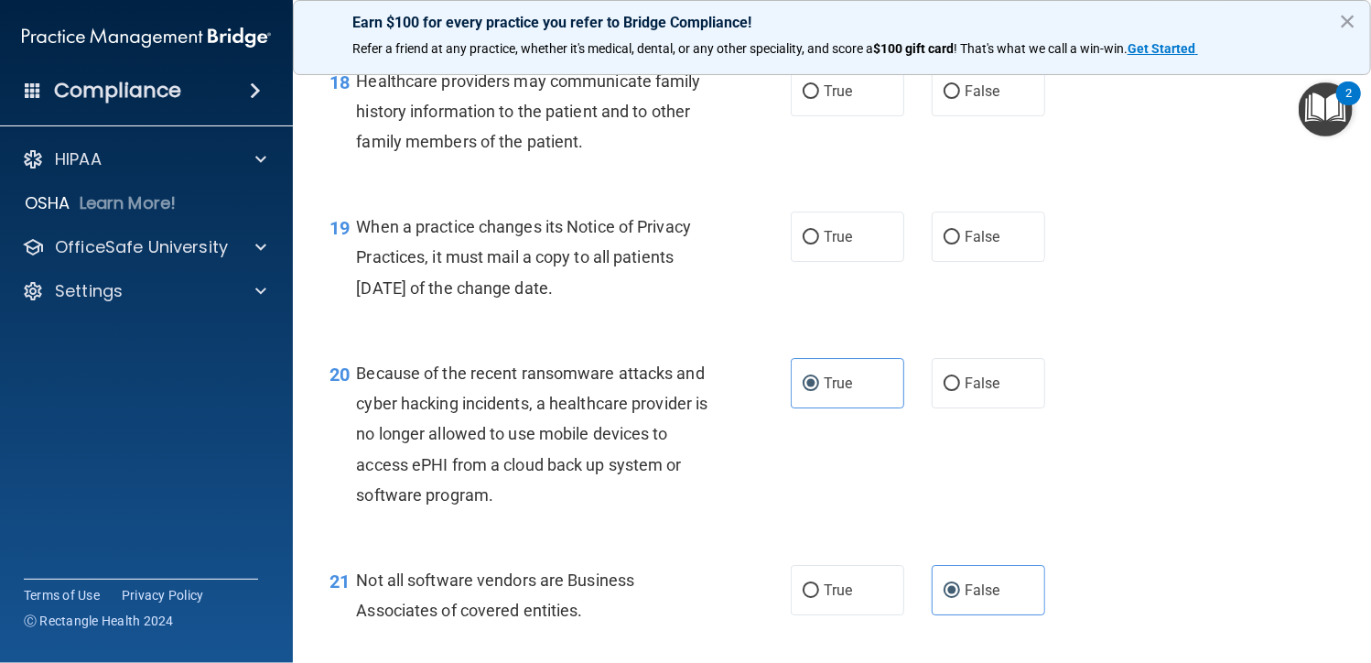
scroll to position [2984, 0]
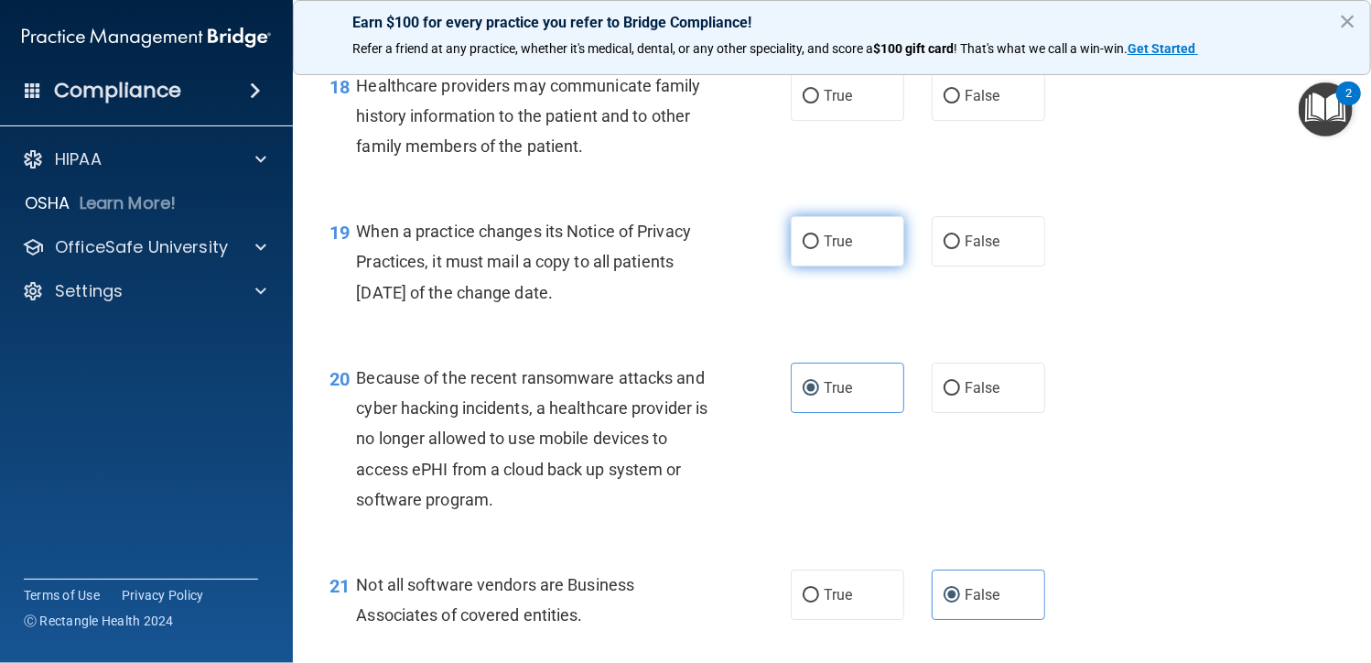
click at [852, 244] on label "True" at bounding box center [847, 241] width 113 height 50
click at [819, 244] on input "True" at bounding box center [811, 242] width 16 height 14
radio input "true"
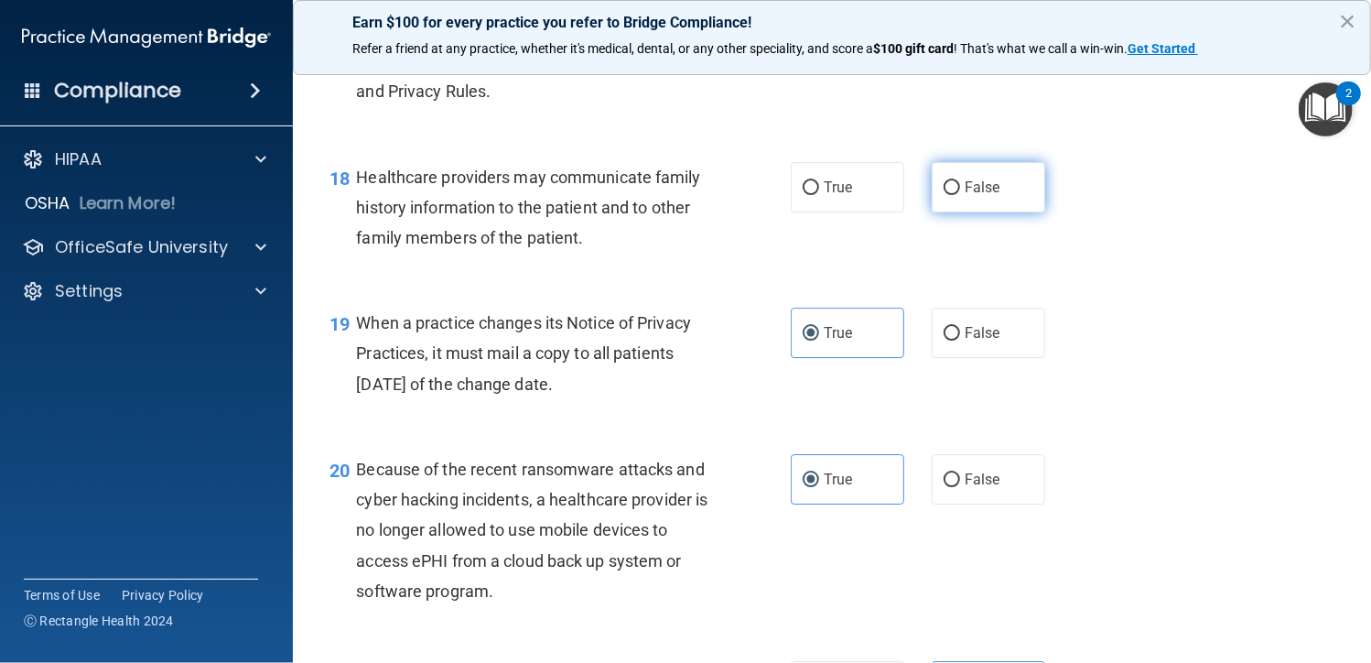
click at [965, 185] on span "False" at bounding box center [983, 186] width 36 height 17
click at [960, 185] on input "False" at bounding box center [952, 188] width 16 height 14
radio input "true"
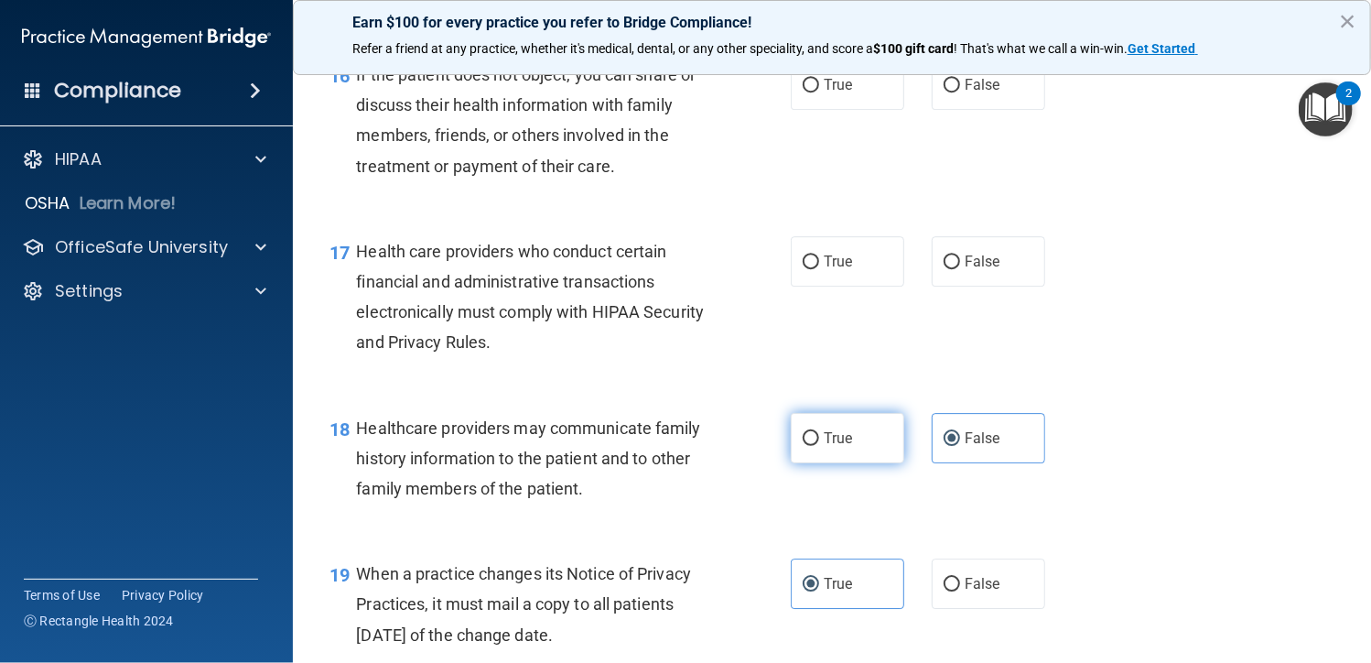
scroll to position [2618, 0]
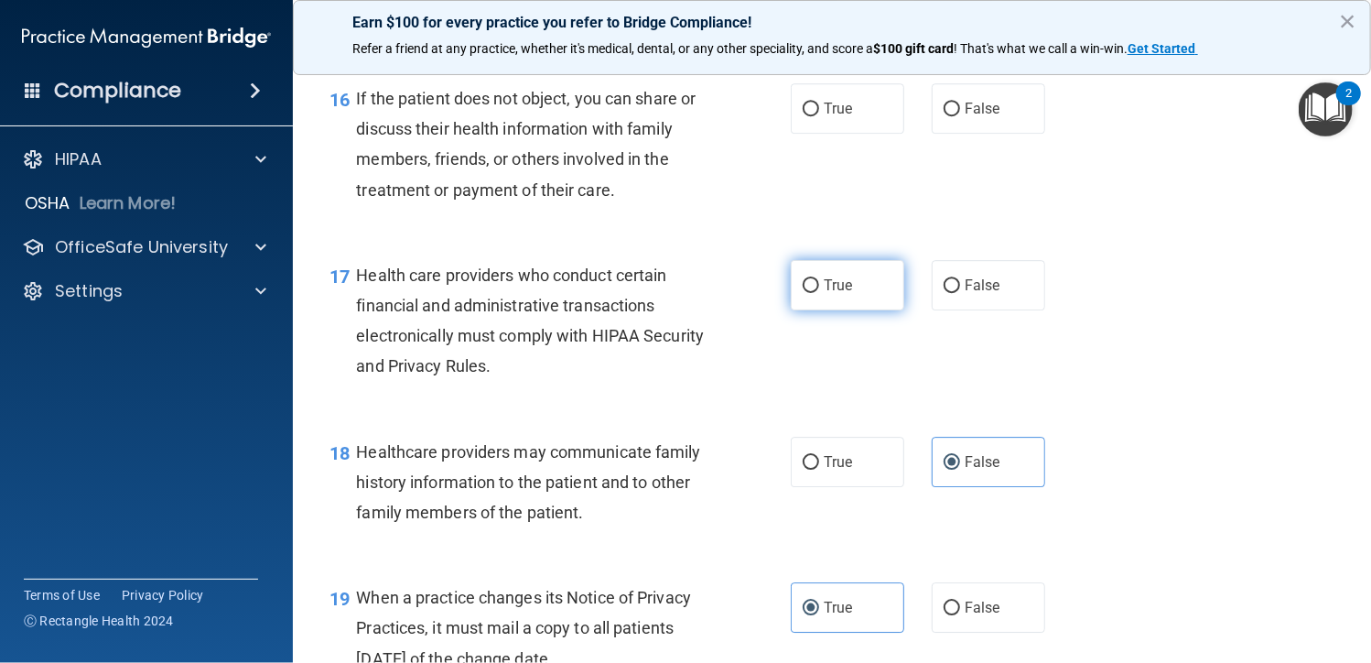
click at [842, 297] on label "True" at bounding box center [847, 285] width 113 height 50
click at [819, 293] on input "True" at bounding box center [811, 286] width 16 height 14
radio input "true"
click at [953, 116] on label "False" at bounding box center [988, 108] width 113 height 50
click at [953, 116] on input "False" at bounding box center [952, 110] width 16 height 14
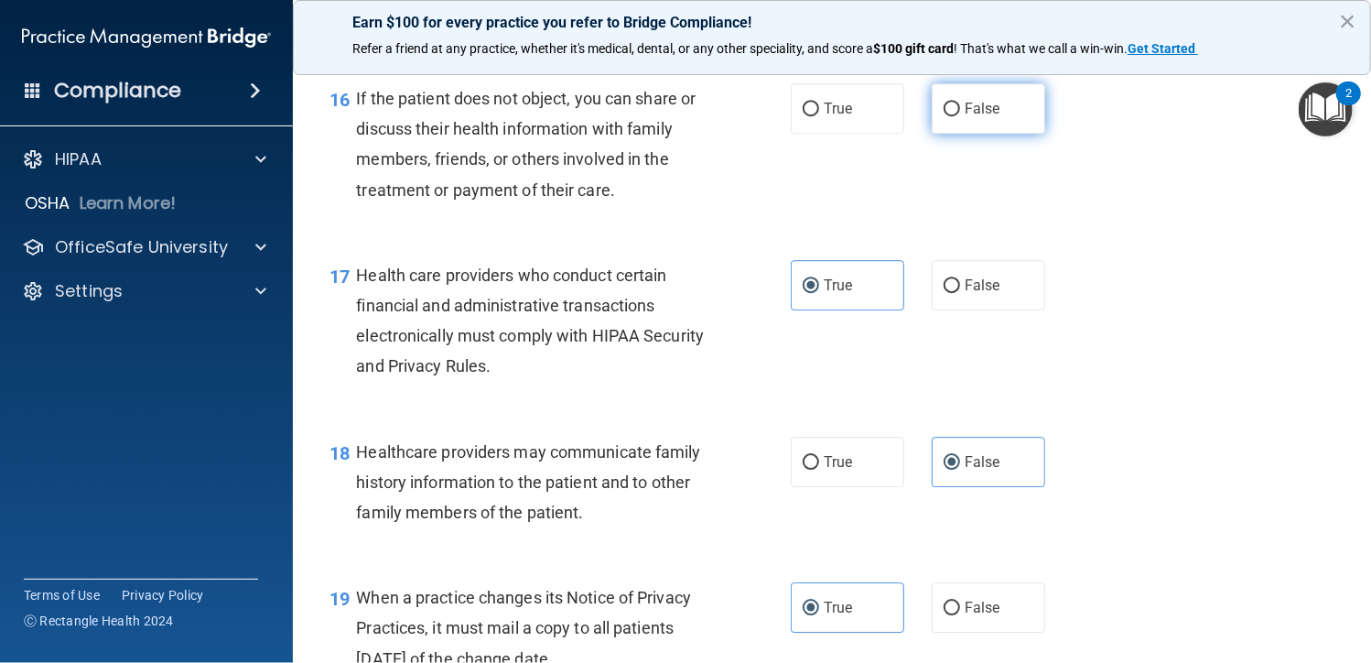
radio input "true"
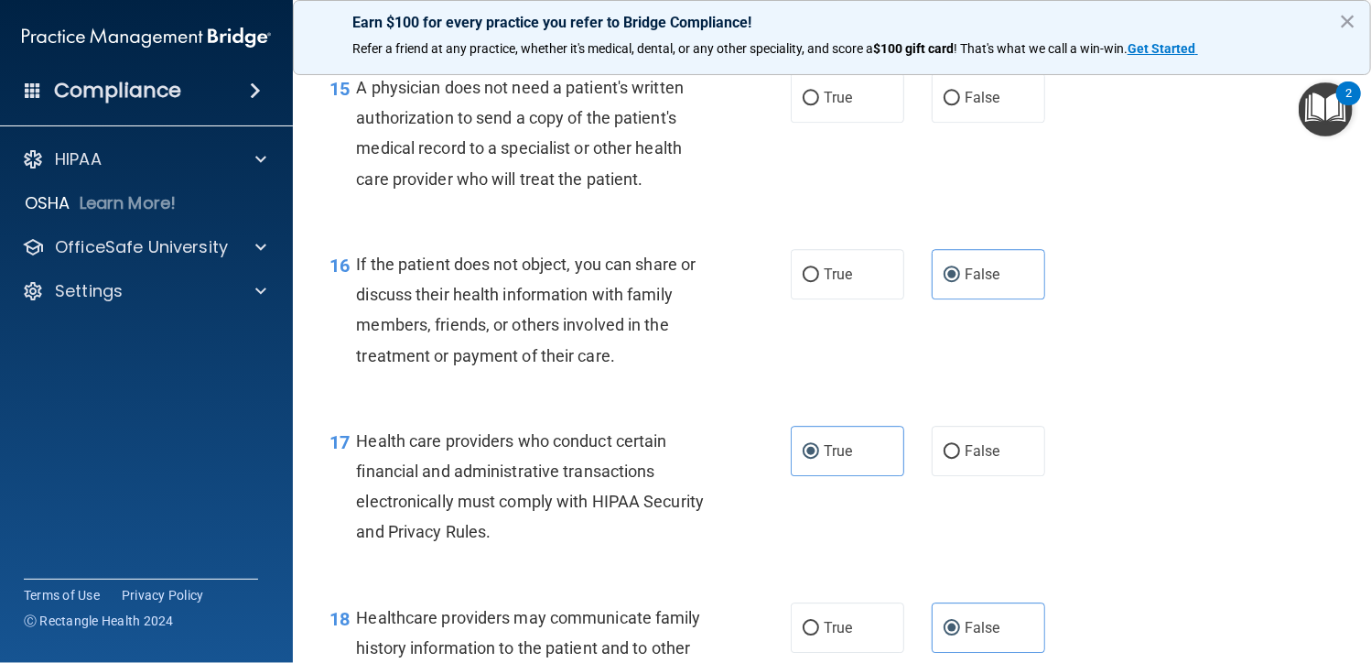
scroll to position [2435, 0]
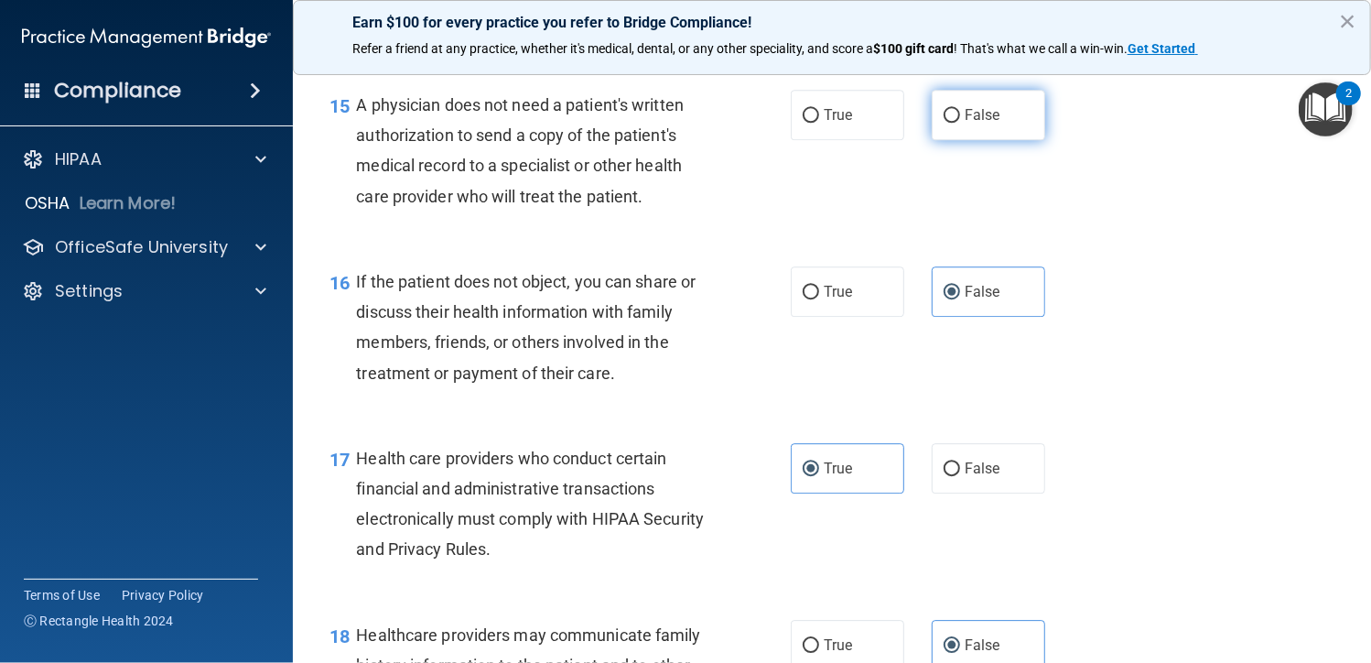
click at [955, 103] on label "False" at bounding box center [988, 115] width 113 height 50
click at [955, 109] on input "False" at bounding box center [952, 116] width 16 height 14
radio input "true"
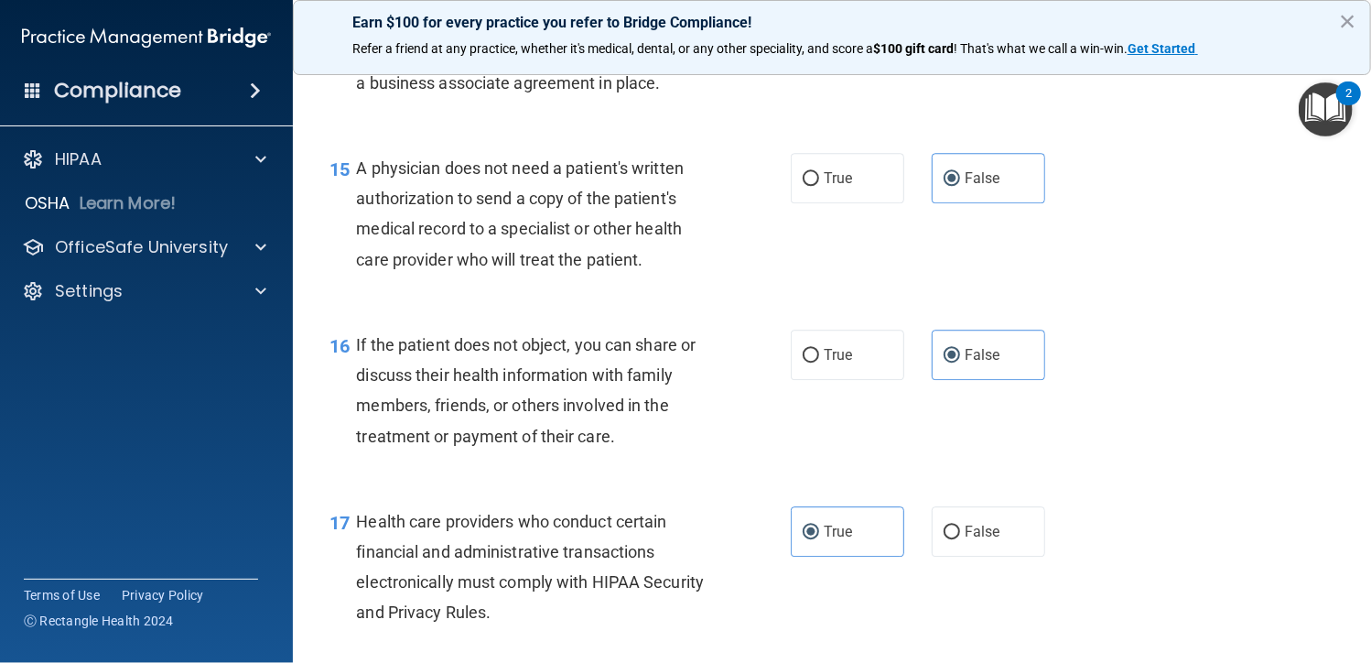
scroll to position [2252, 0]
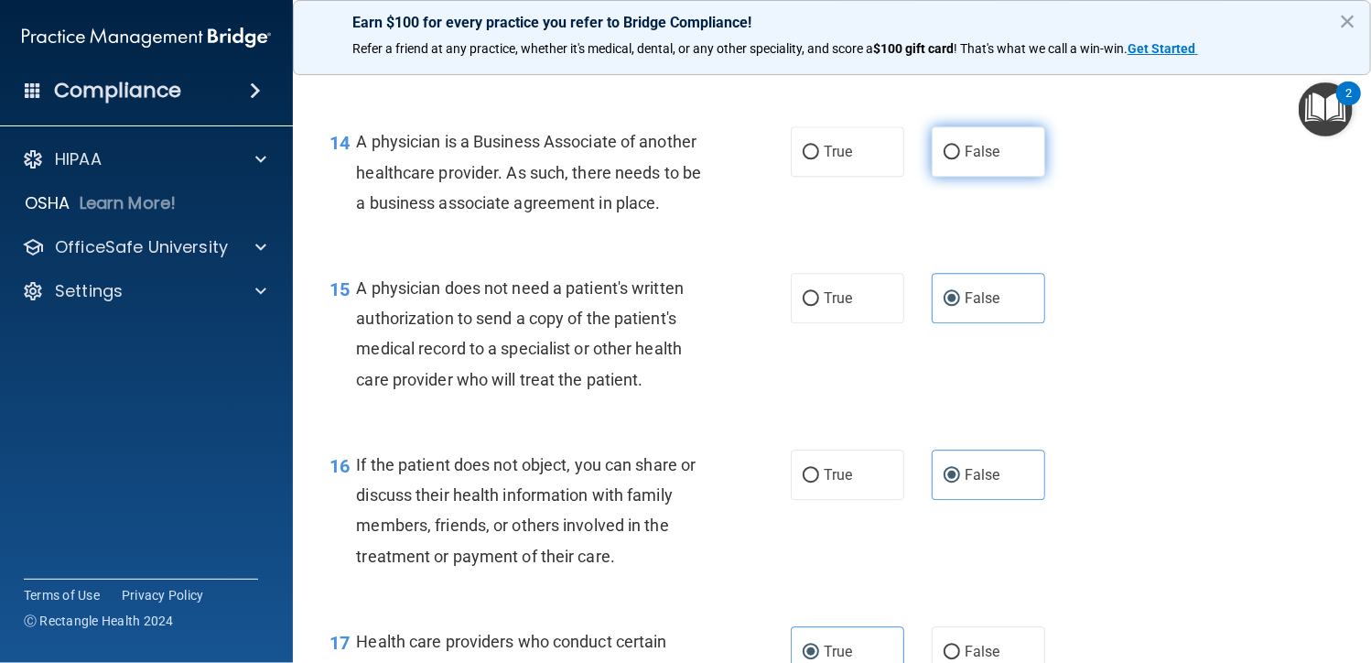
click at [955, 154] on label "False" at bounding box center [988, 151] width 113 height 50
click at [955, 154] on input "False" at bounding box center [952, 153] width 16 height 14
radio input "true"
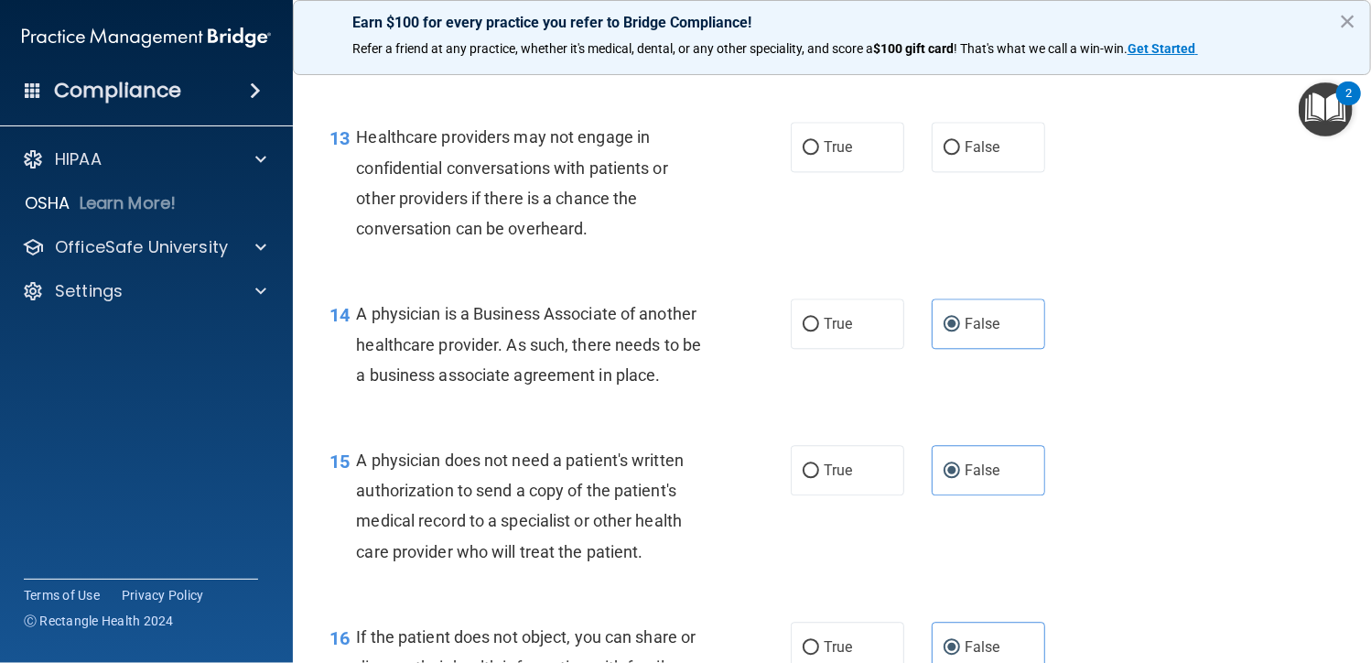
scroll to position [2069, 0]
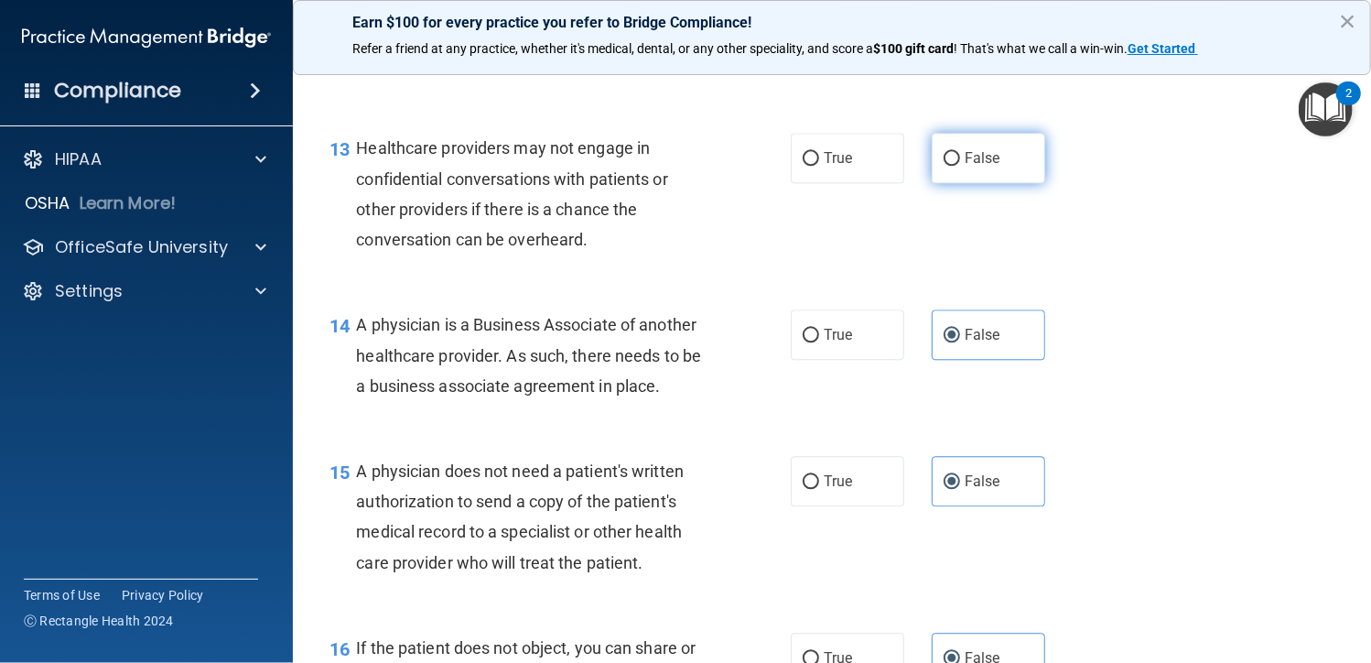
click at [992, 167] on label "False" at bounding box center [988, 158] width 113 height 50
click at [960, 166] on input "False" at bounding box center [952, 159] width 16 height 14
radio input "true"
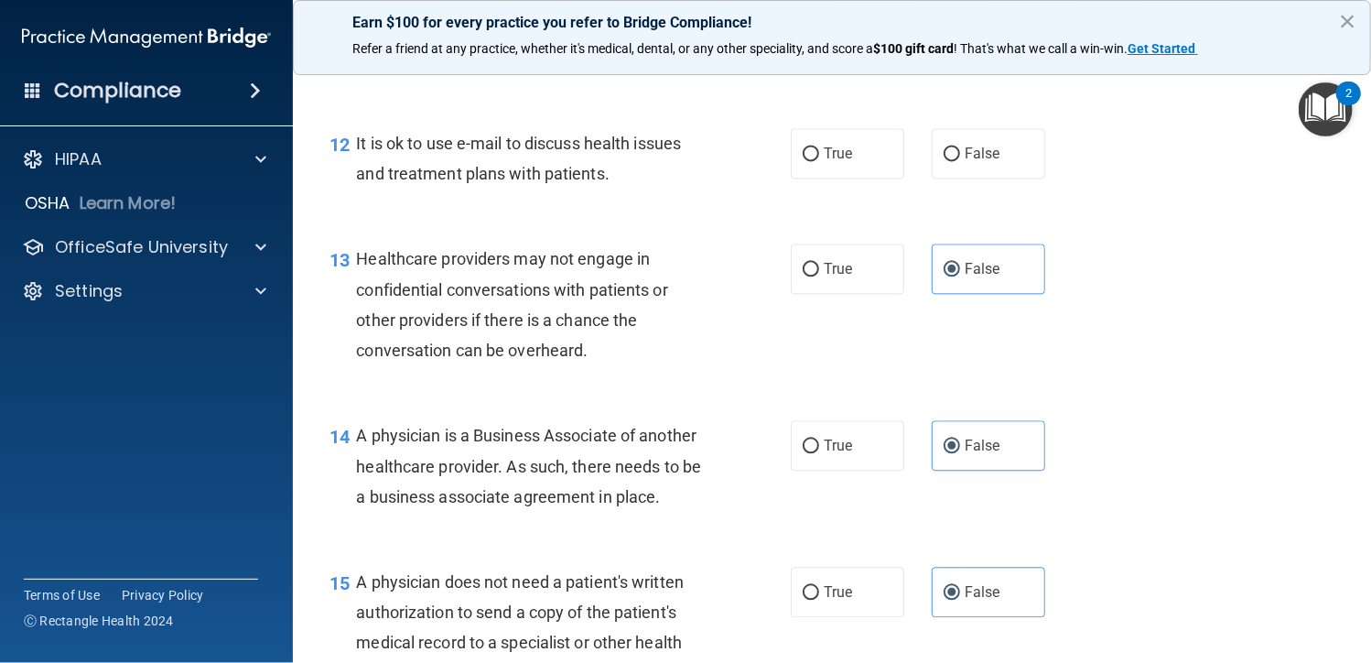
scroll to position [1886, 0]
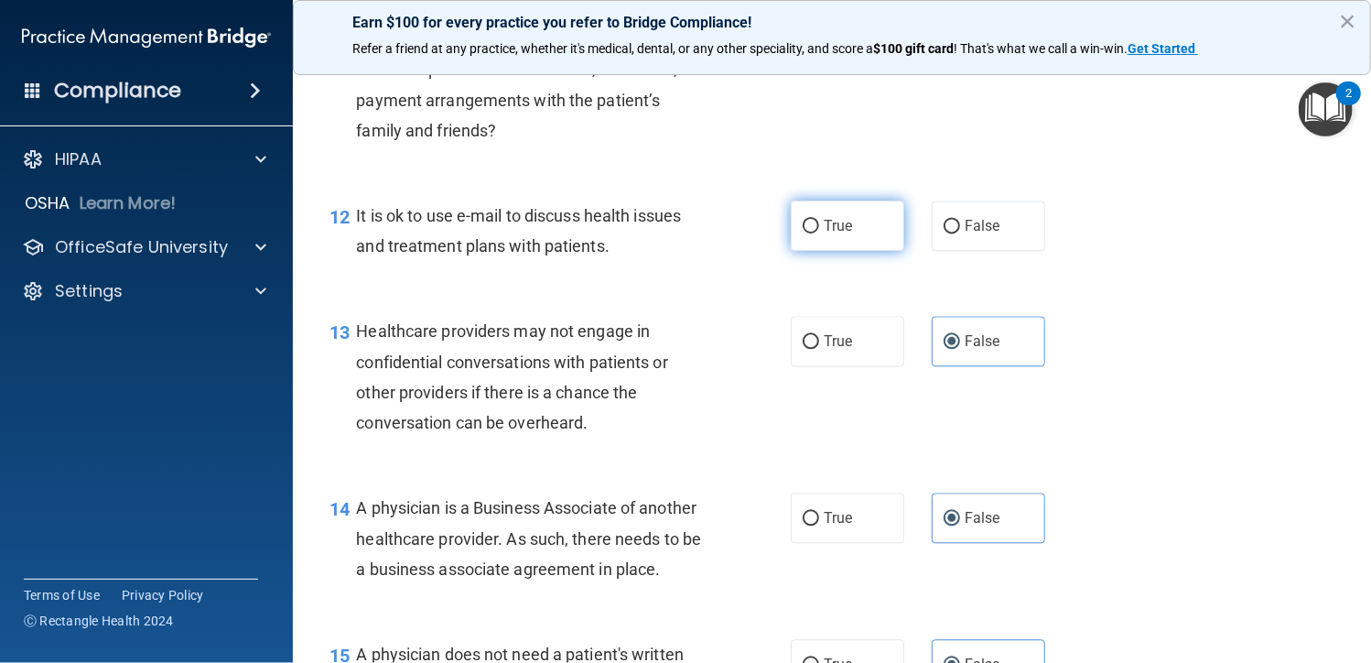
click at [860, 235] on label "True" at bounding box center [847, 225] width 113 height 50
click at [819, 233] on input "True" at bounding box center [811, 227] width 16 height 14
radio input "true"
click at [983, 235] on label "False" at bounding box center [988, 225] width 113 height 50
click at [960, 233] on input "False" at bounding box center [952, 227] width 16 height 14
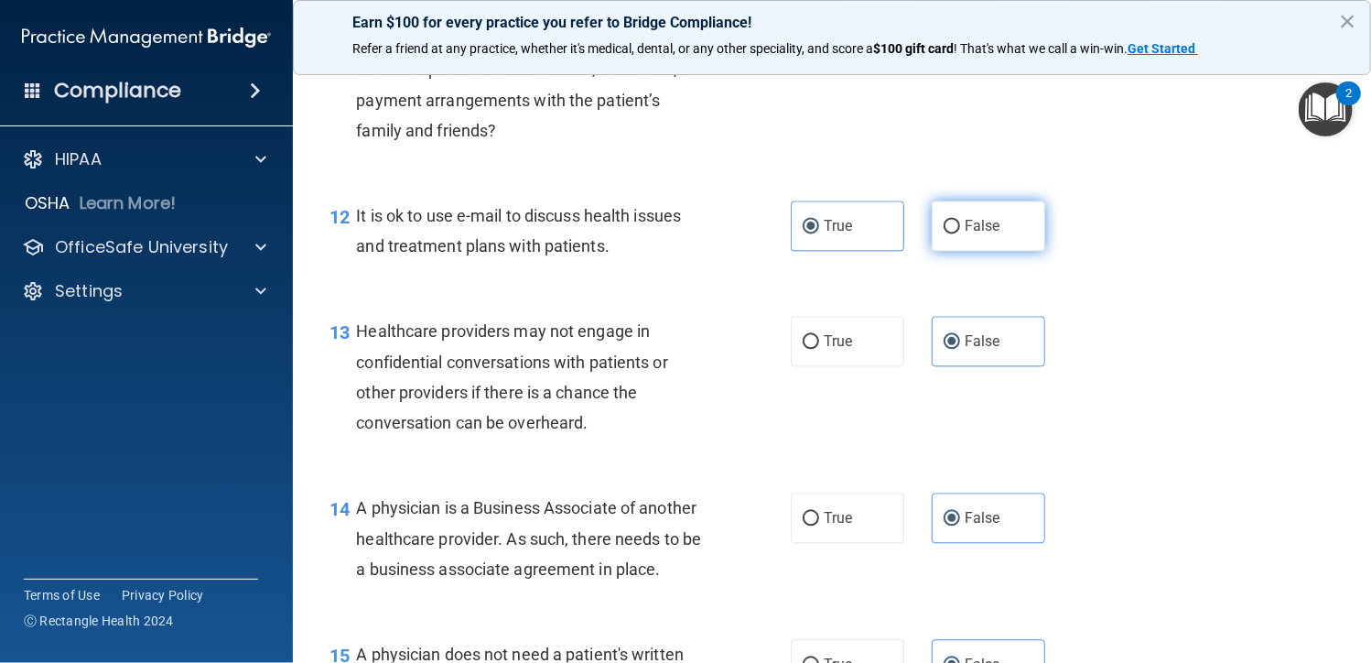
radio input "true"
radio input "false"
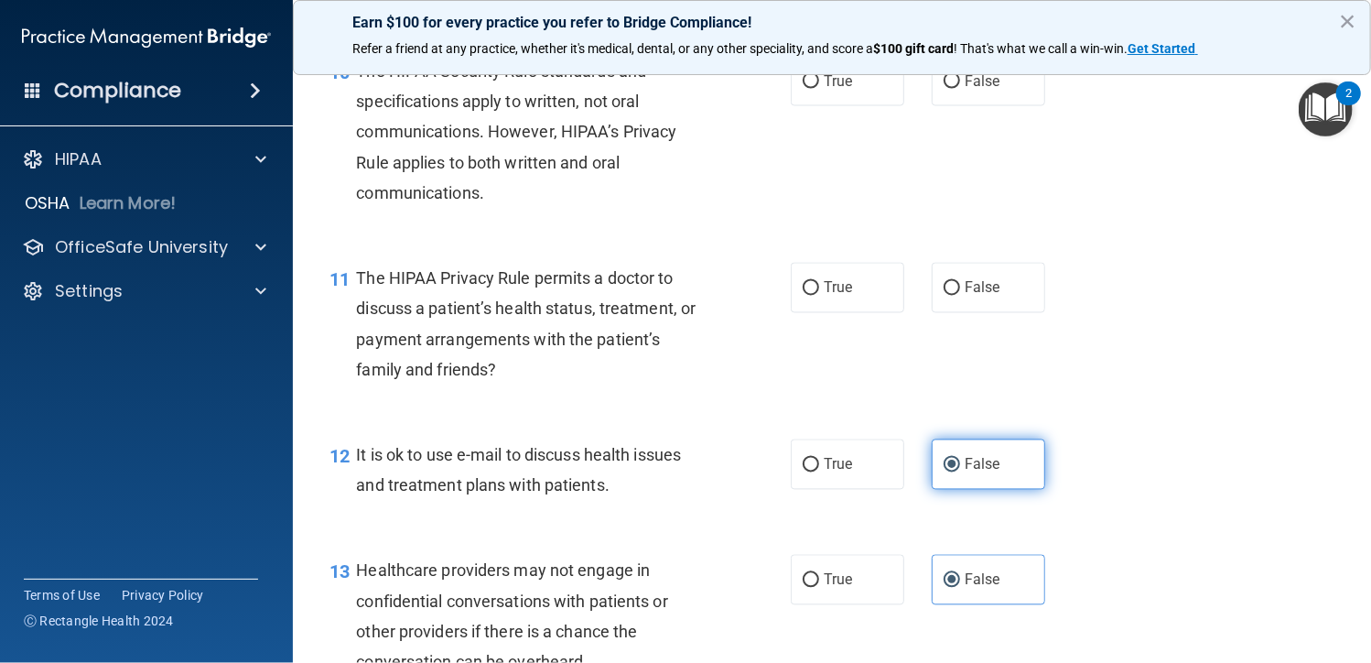
scroll to position [1612, 0]
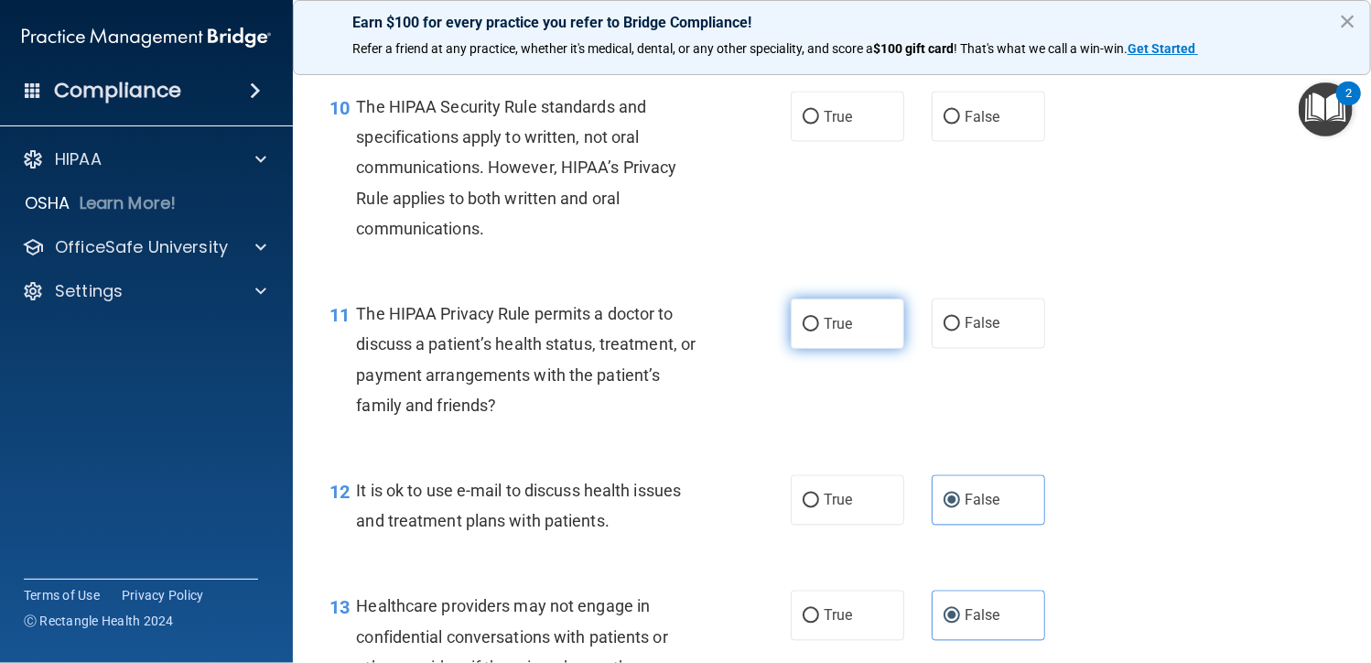
click at [846, 319] on label "True" at bounding box center [847, 323] width 113 height 50
click at [819, 319] on input "True" at bounding box center [811, 325] width 16 height 14
radio input "true"
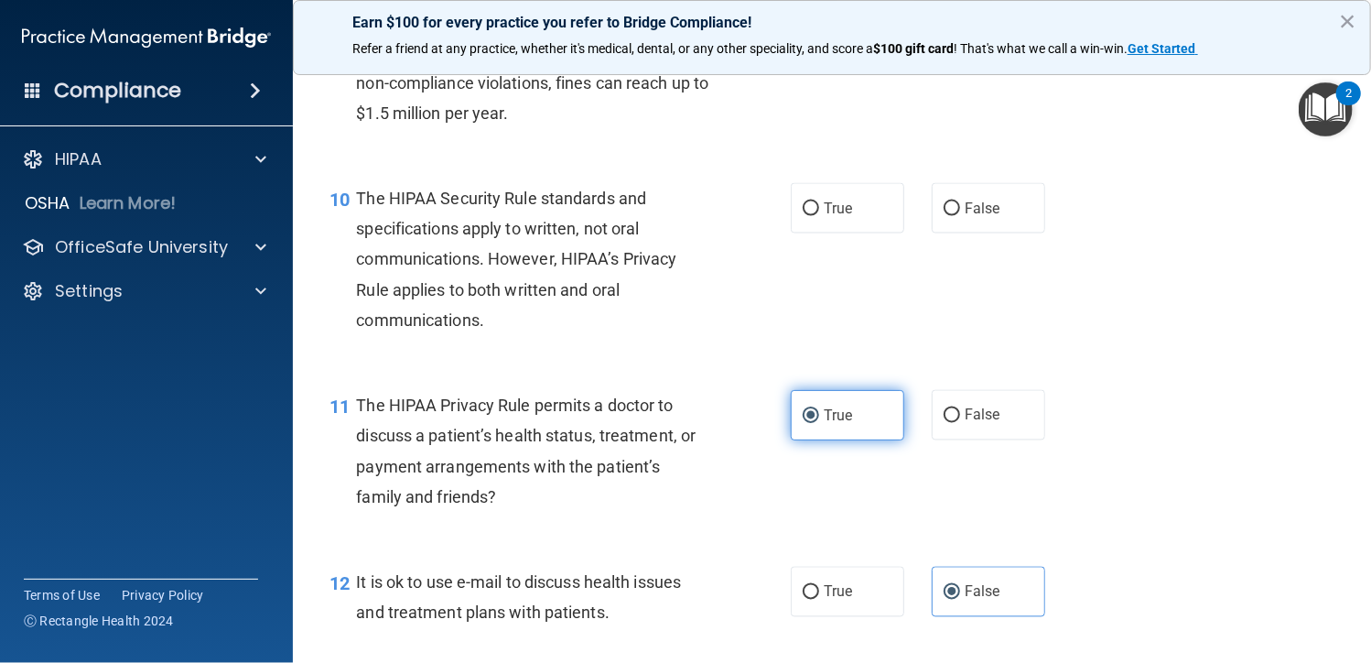
scroll to position [1429, 0]
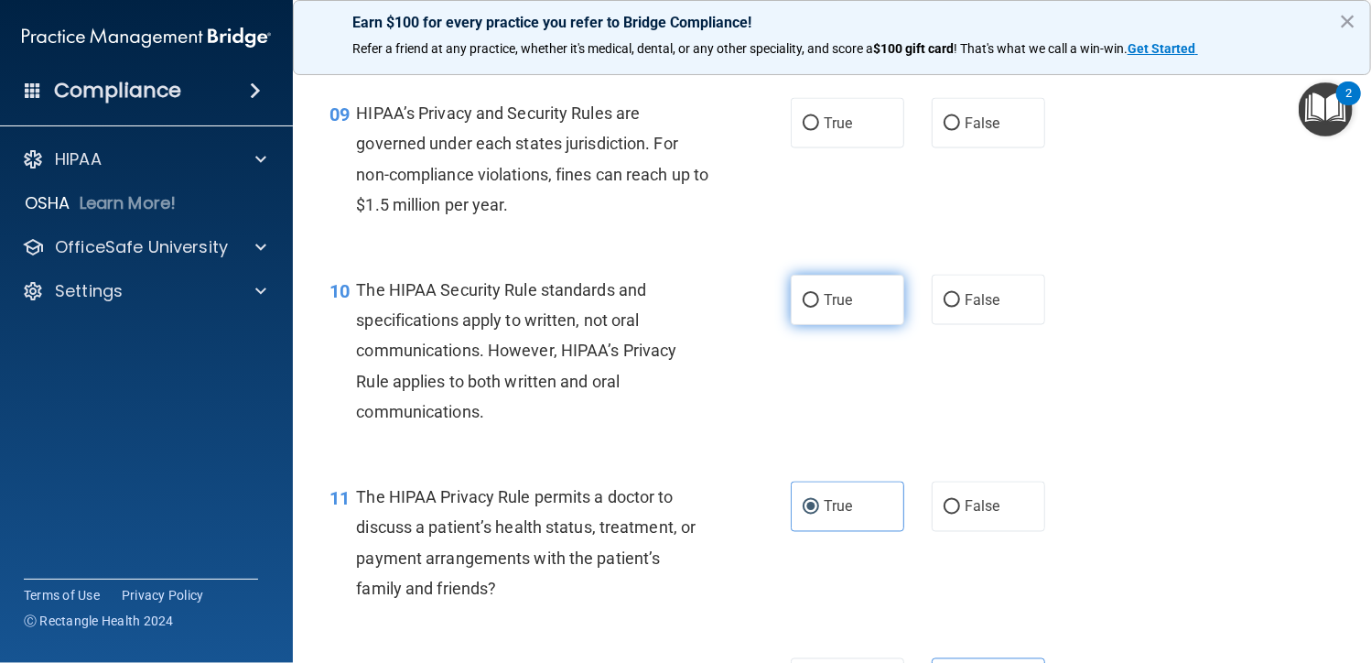
click at [846, 285] on label "True" at bounding box center [847, 300] width 113 height 50
click at [819, 294] on input "True" at bounding box center [811, 301] width 16 height 14
radio input "true"
click at [977, 138] on label "False" at bounding box center [988, 123] width 113 height 50
click at [960, 131] on input "False" at bounding box center [952, 124] width 16 height 14
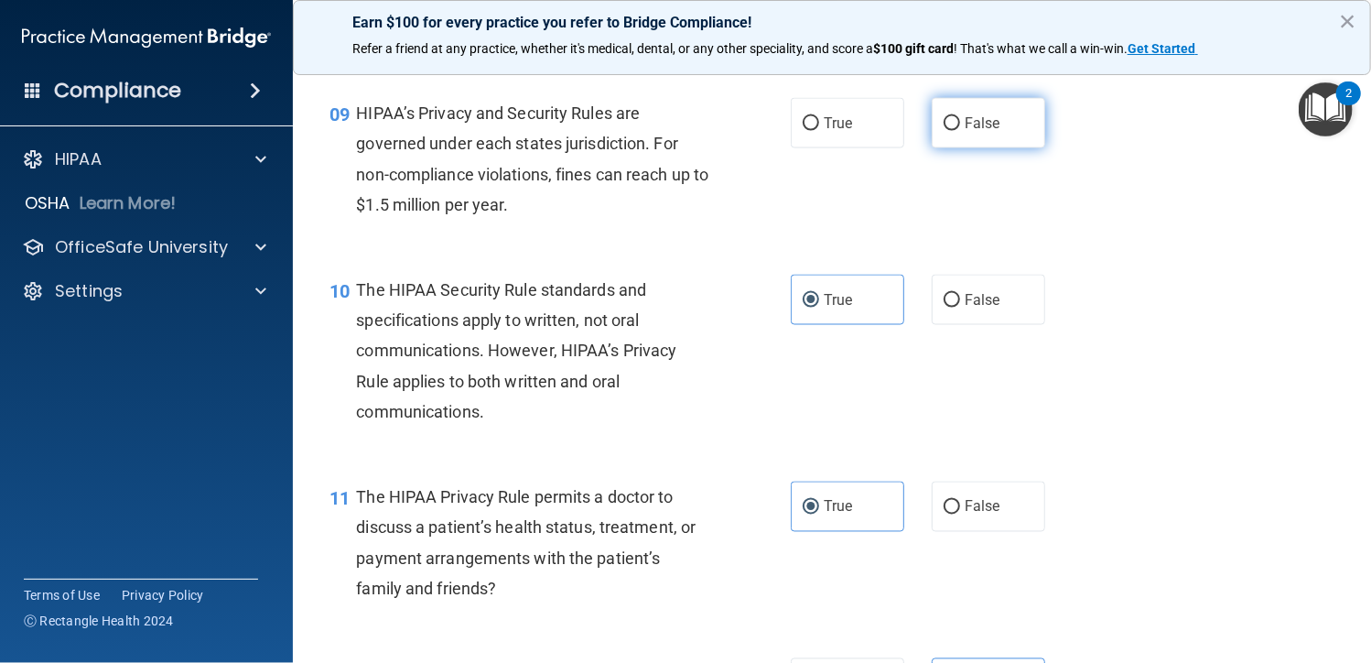
radio input "true"
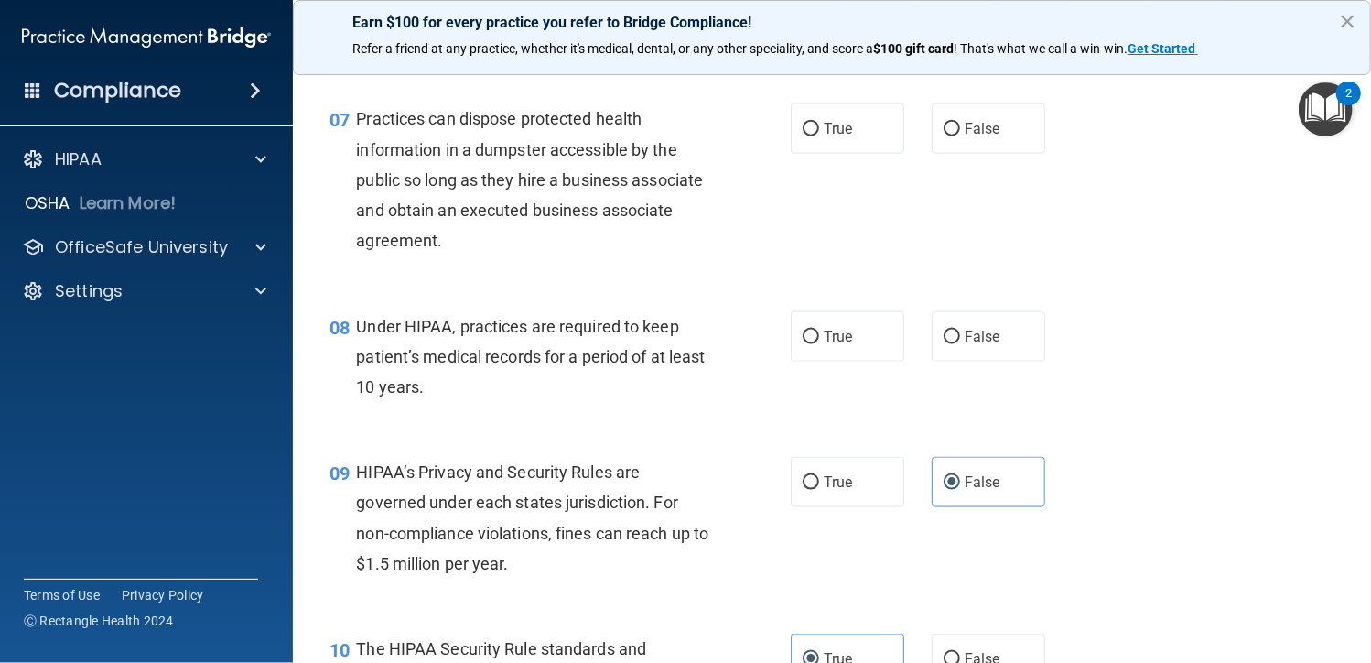
scroll to position [1063, 0]
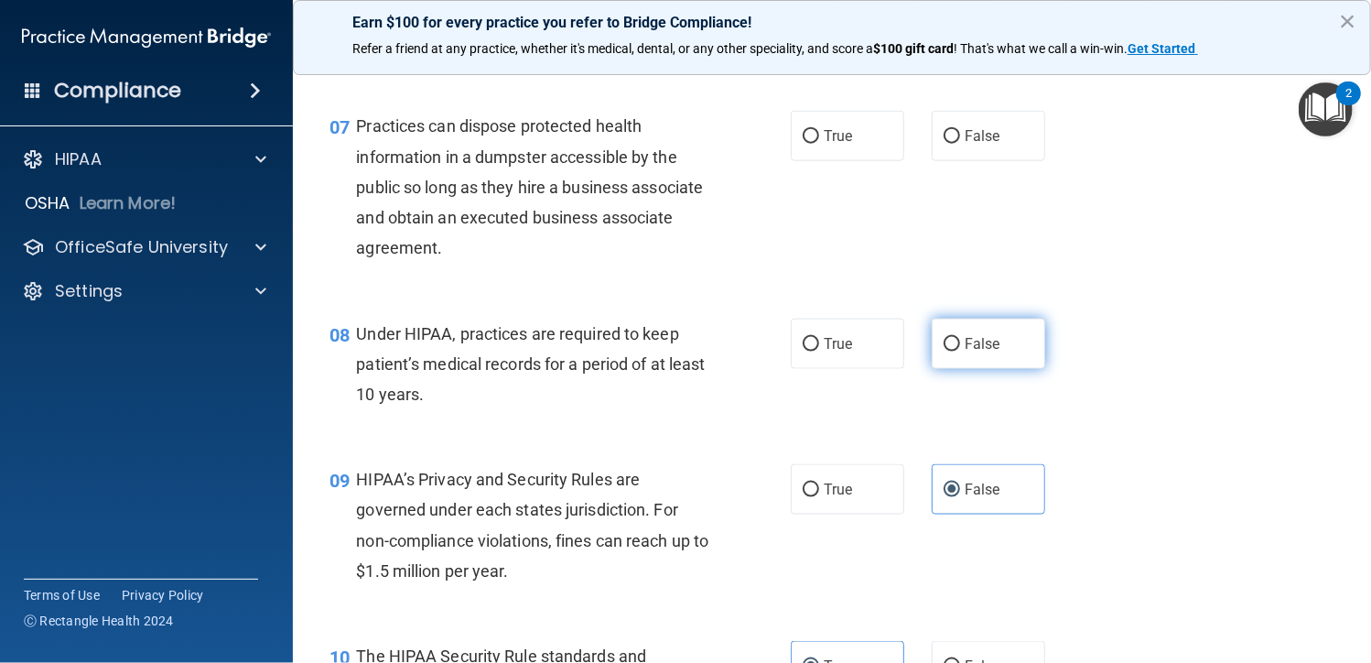
click at [948, 347] on input "False" at bounding box center [952, 345] width 16 height 14
radio input "true"
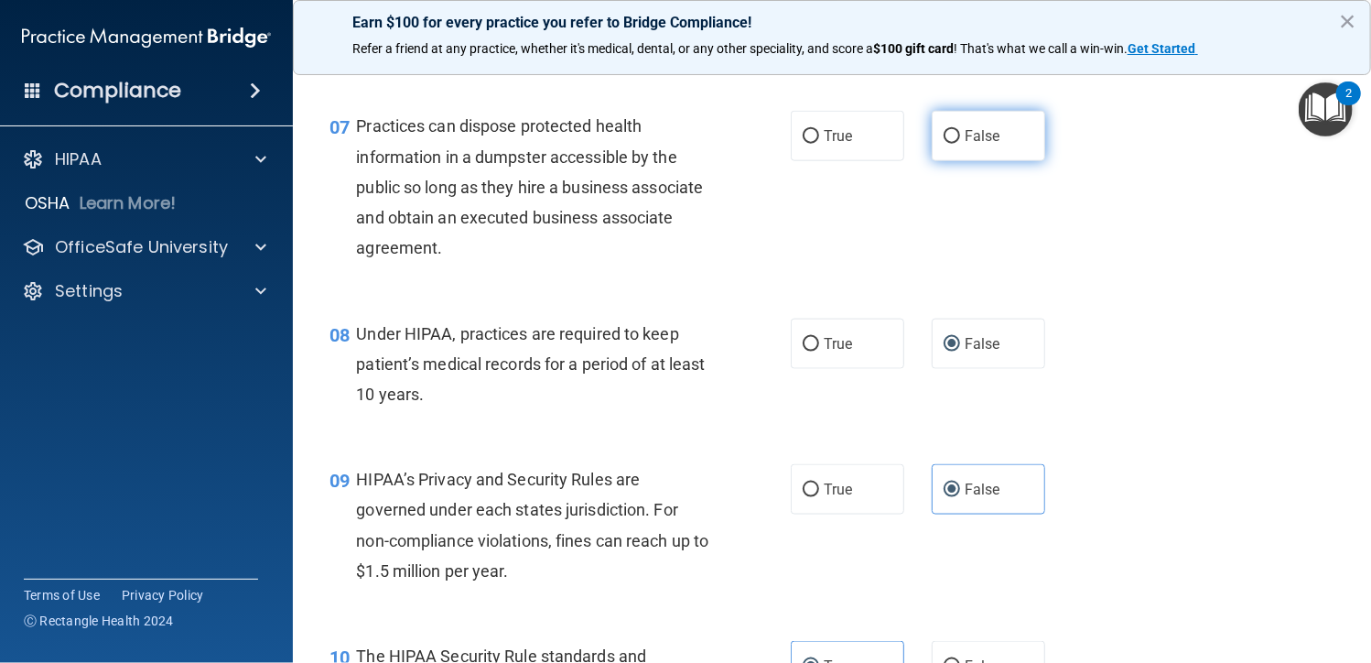
click at [987, 141] on span "False" at bounding box center [983, 135] width 36 height 17
click at [960, 141] on input "False" at bounding box center [952, 137] width 16 height 14
radio input "true"
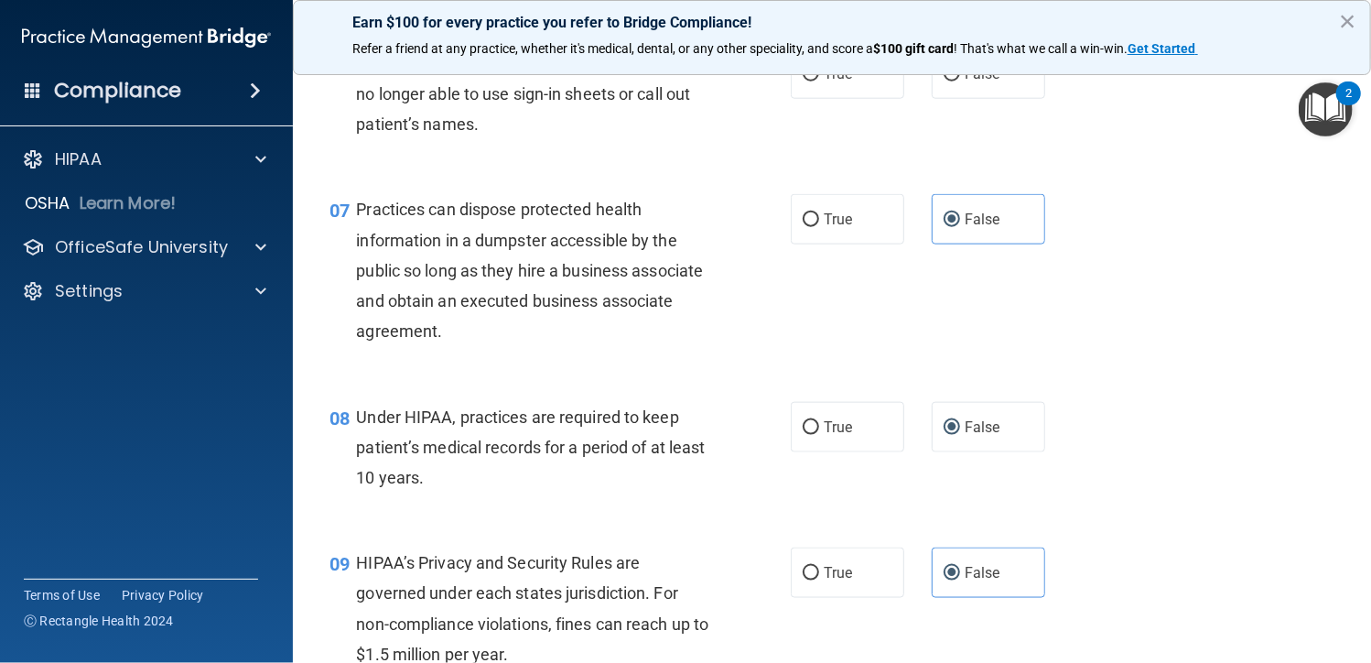
scroll to position [879, 0]
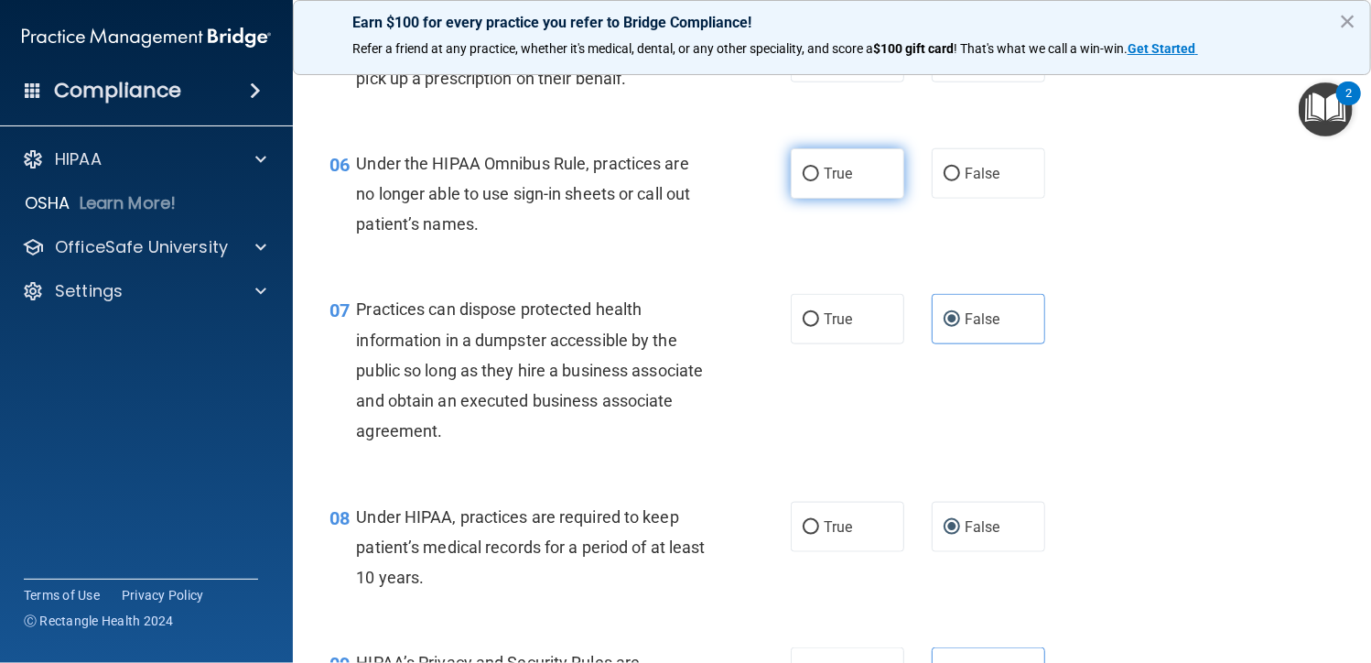
click at [854, 167] on label "True" at bounding box center [847, 173] width 113 height 50
click at [819, 167] on input "True" at bounding box center [811, 174] width 16 height 14
radio input "true"
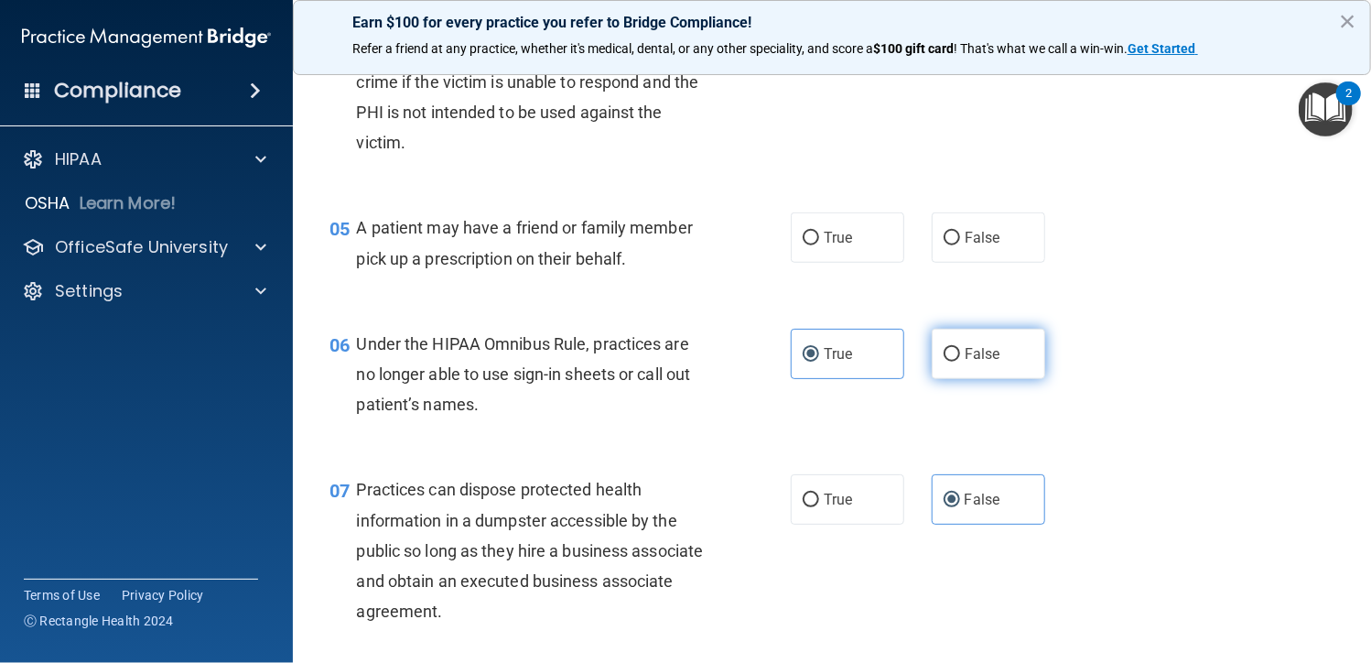
scroll to position [696, 0]
click at [996, 363] on label "False" at bounding box center [988, 356] width 113 height 50
click at [960, 363] on input "False" at bounding box center [952, 358] width 16 height 14
radio input "true"
radio input "false"
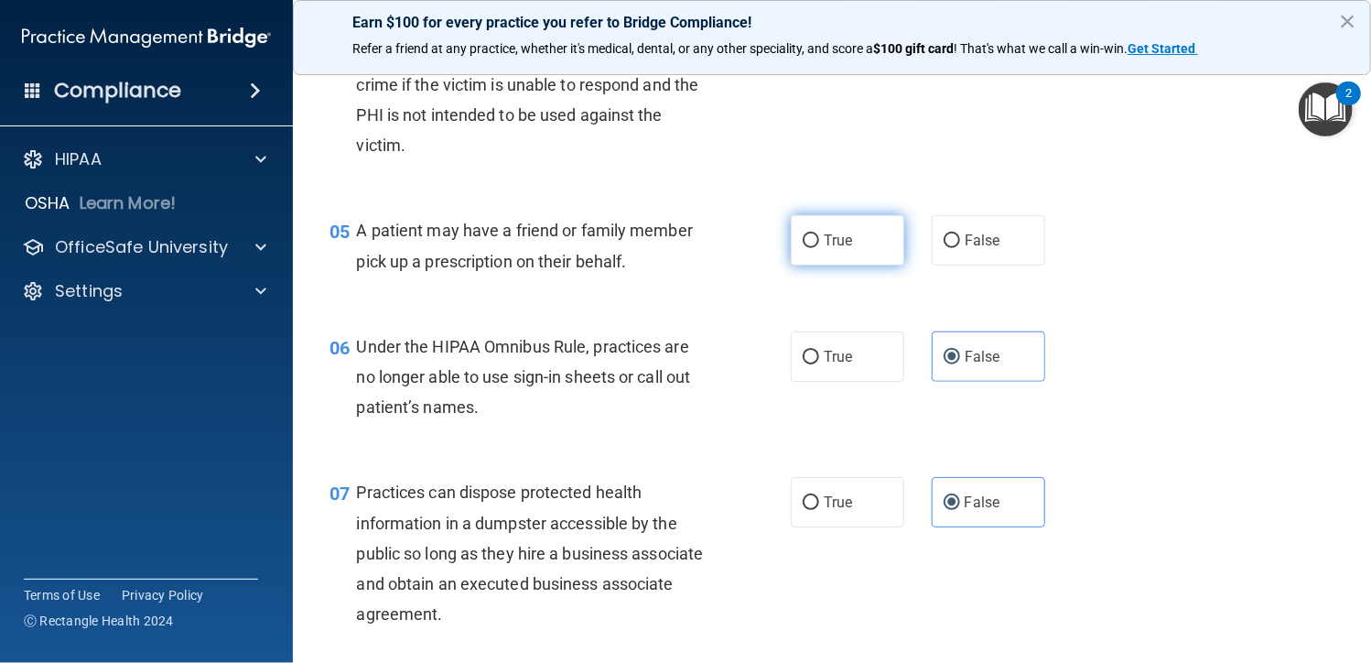
click at [812, 246] on input "True" at bounding box center [811, 241] width 16 height 14
radio input "true"
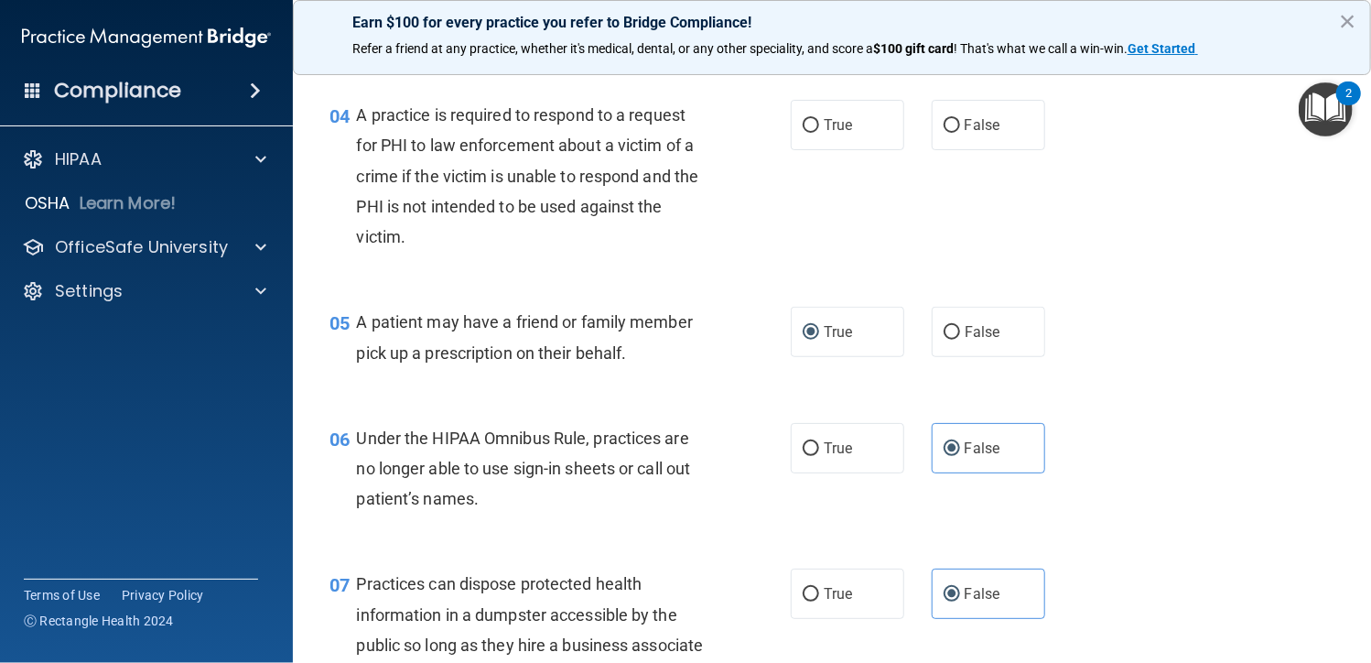
scroll to position [513, 0]
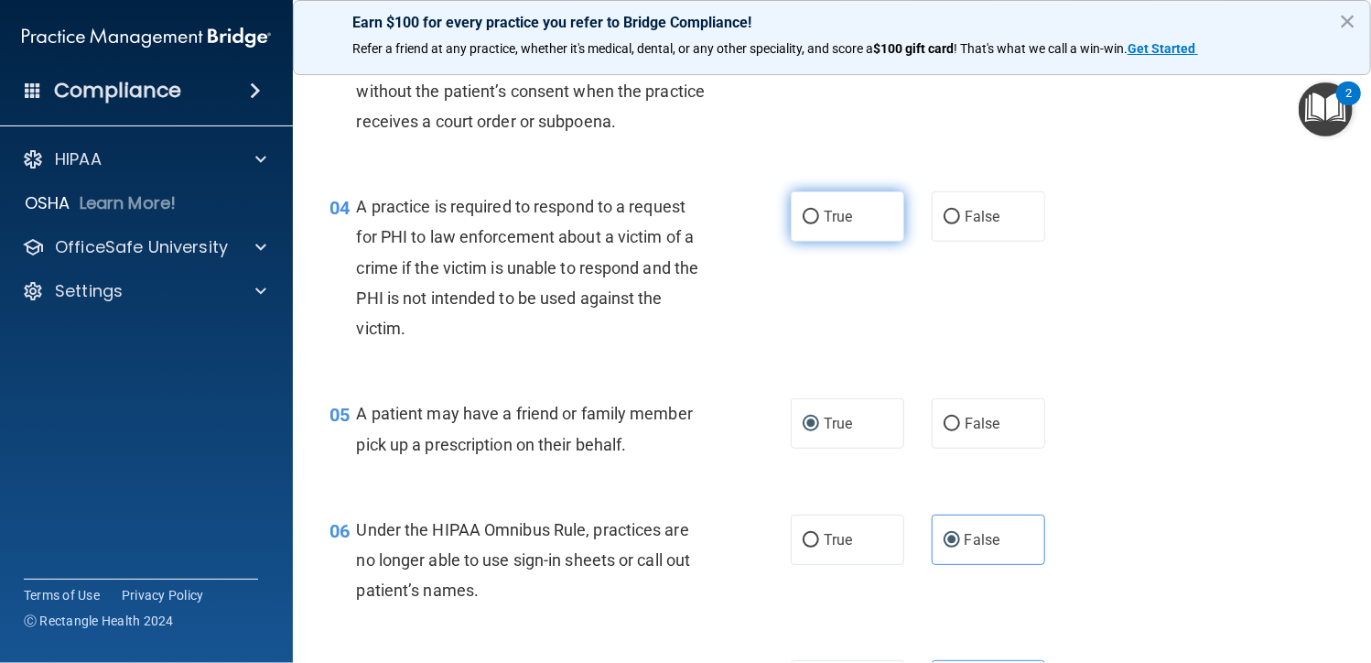
click at [854, 226] on label "True" at bounding box center [847, 216] width 113 height 50
click at [819, 224] on input "True" at bounding box center [811, 217] width 16 height 14
radio input "true"
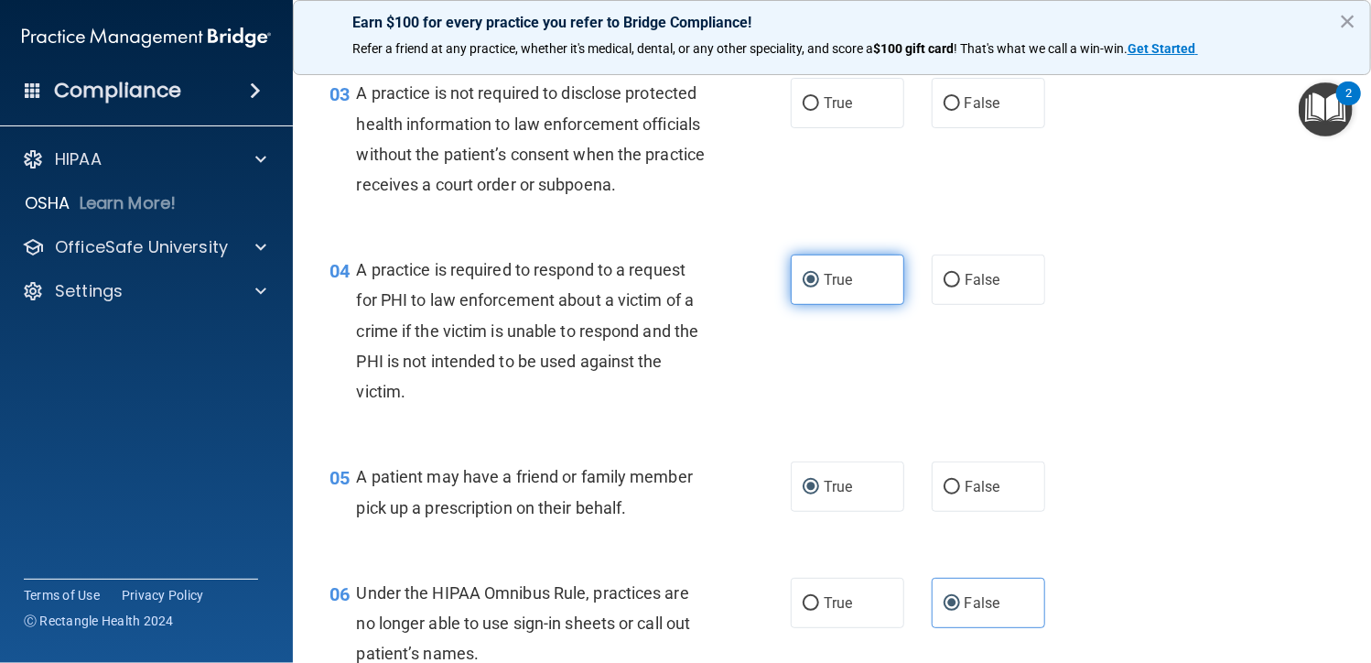
scroll to position [330, 0]
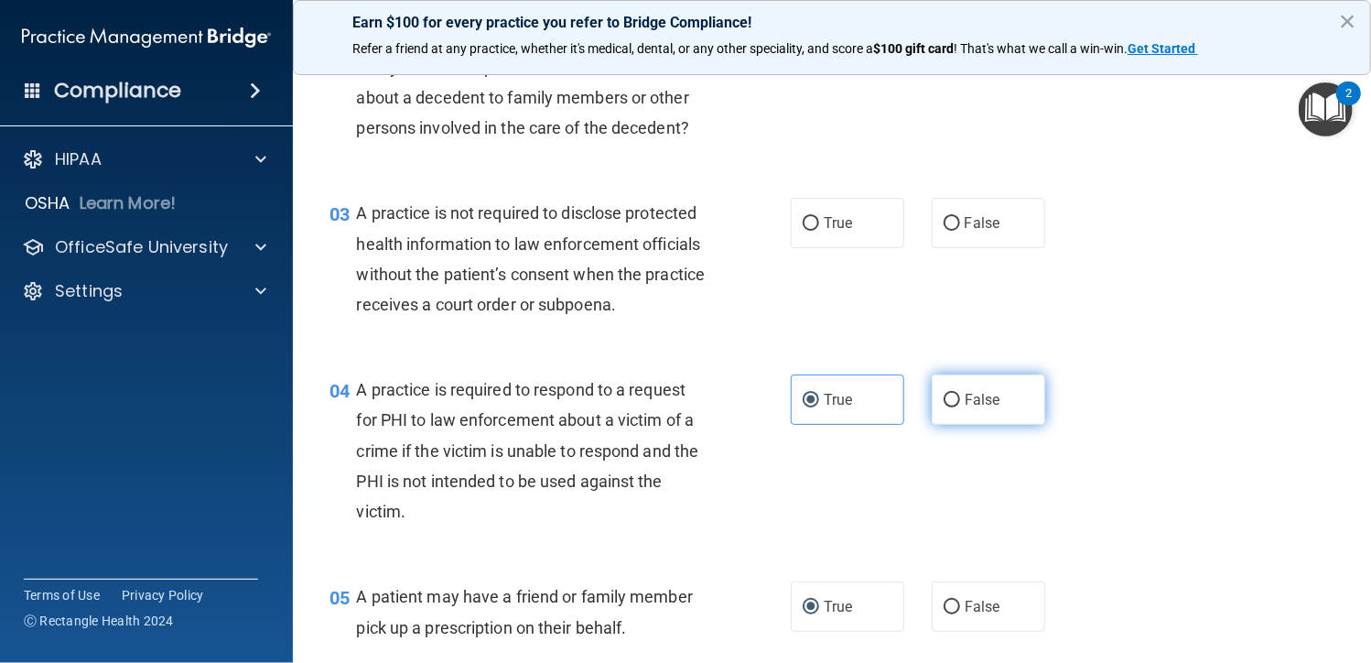
click at [1001, 402] on label "False" at bounding box center [988, 399] width 113 height 50
click at [960, 402] on input "False" at bounding box center [952, 401] width 16 height 14
radio input "true"
radio input "false"
click at [987, 219] on span "False" at bounding box center [983, 222] width 36 height 17
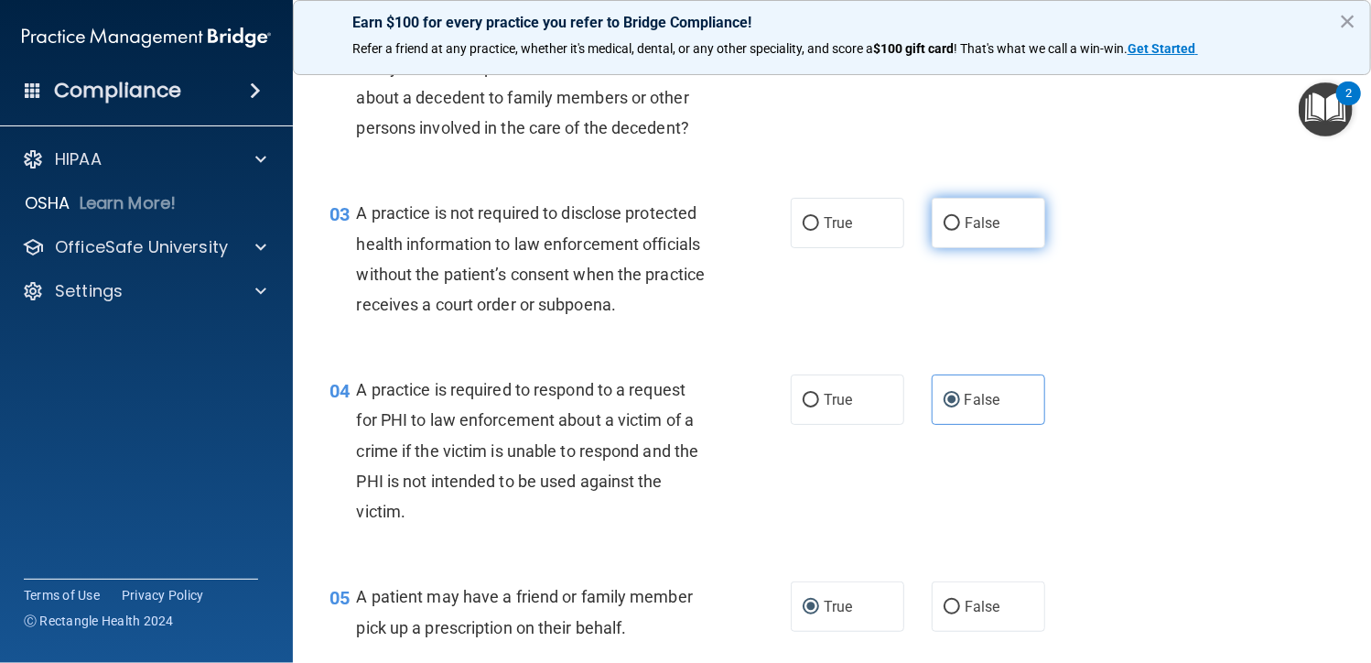
click at [960, 219] on input "False" at bounding box center [952, 224] width 16 height 14
radio input "true"
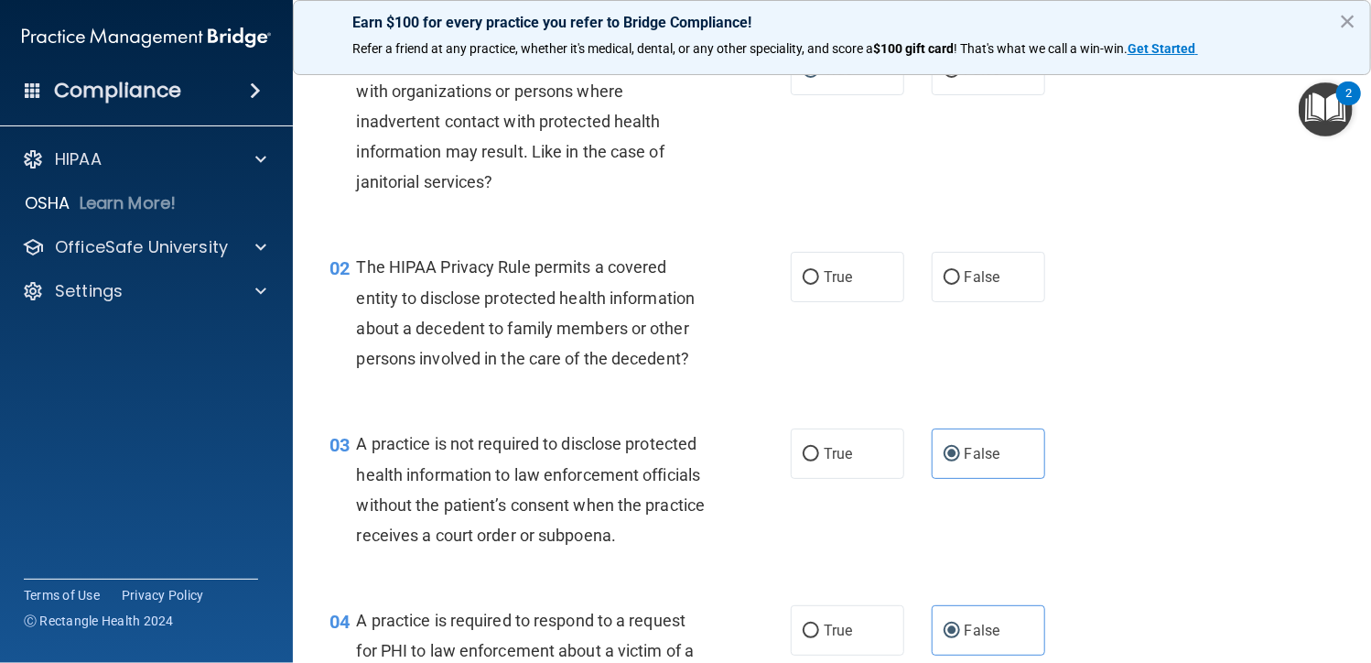
scroll to position [56, 0]
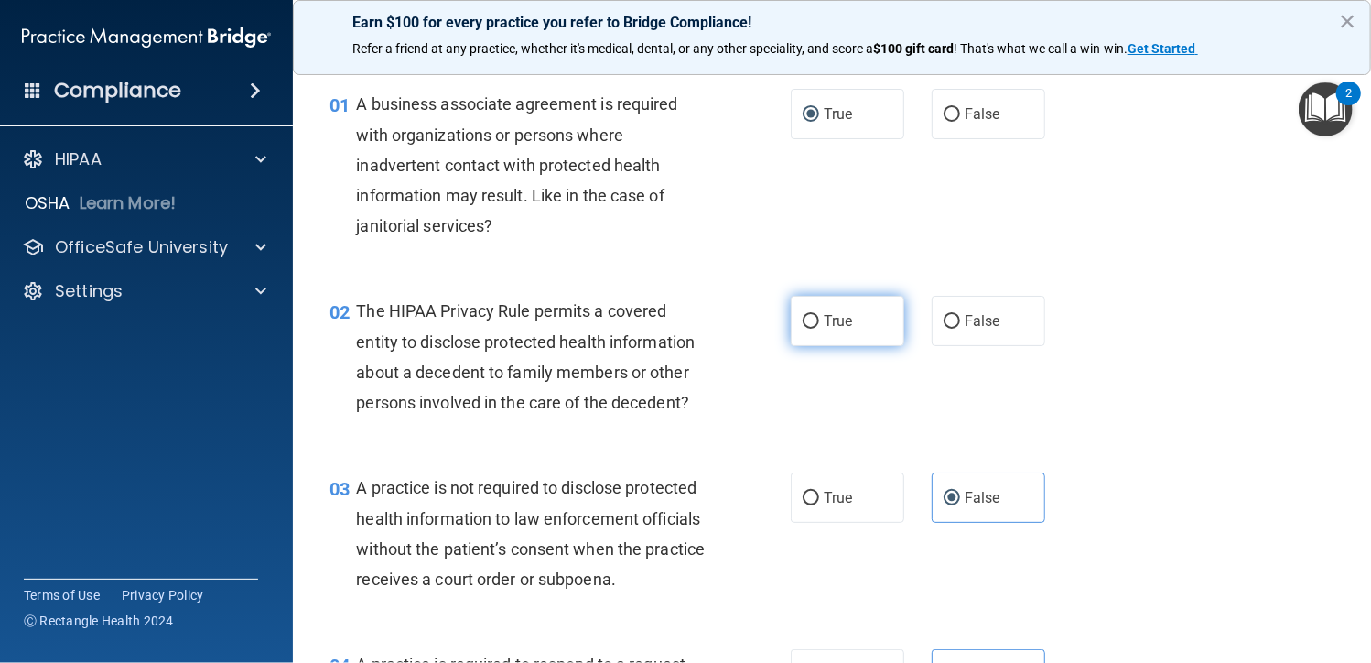
click at [855, 335] on label "True" at bounding box center [847, 321] width 113 height 50
click at [819, 329] on input "True" at bounding box center [811, 322] width 16 height 14
radio input "true"
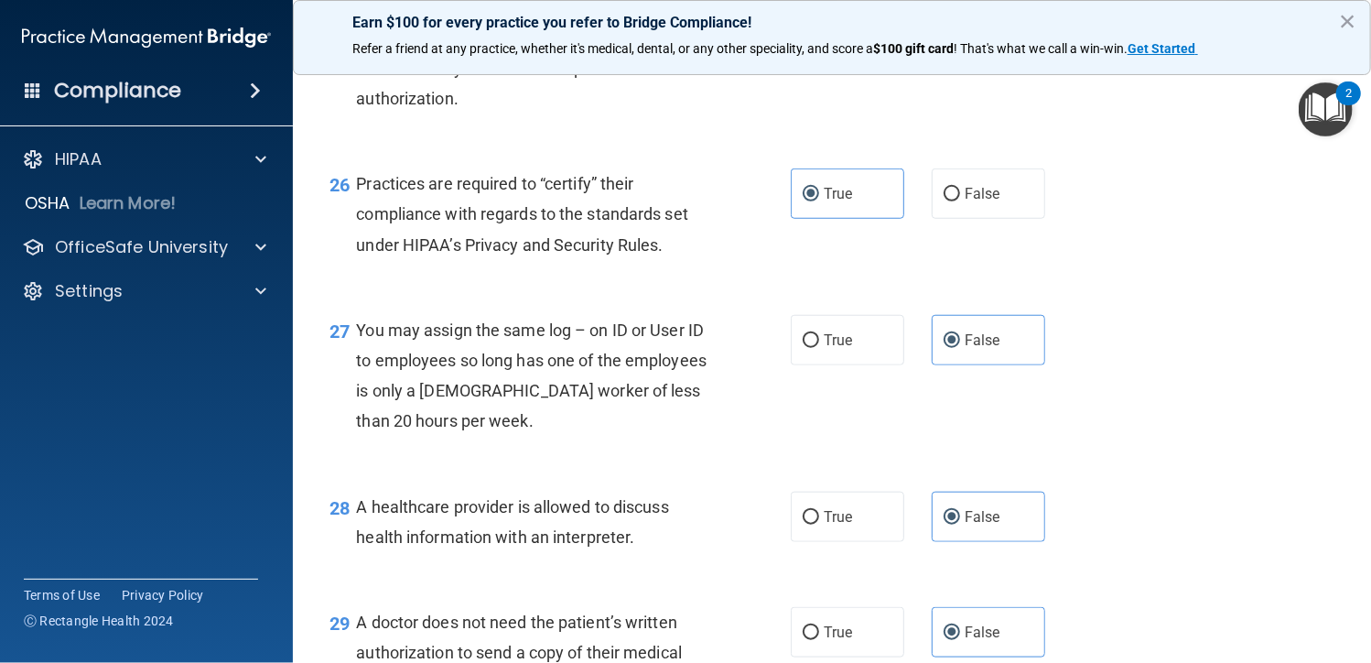
scroll to position [4449, 0]
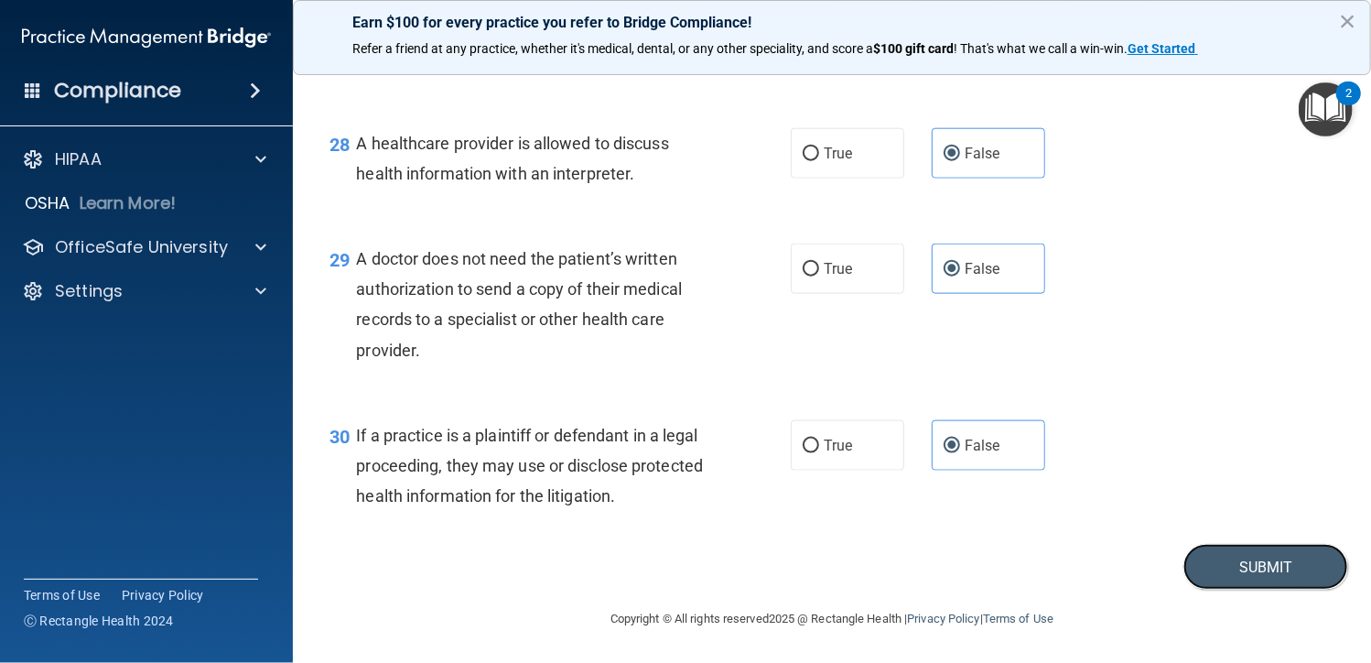
drag, startPoint x: 1226, startPoint y: 556, endPoint x: 212, endPoint y: 515, distance: 1014.8
click at [1225, 556] on button "Submit" at bounding box center [1265, 567] width 165 height 47
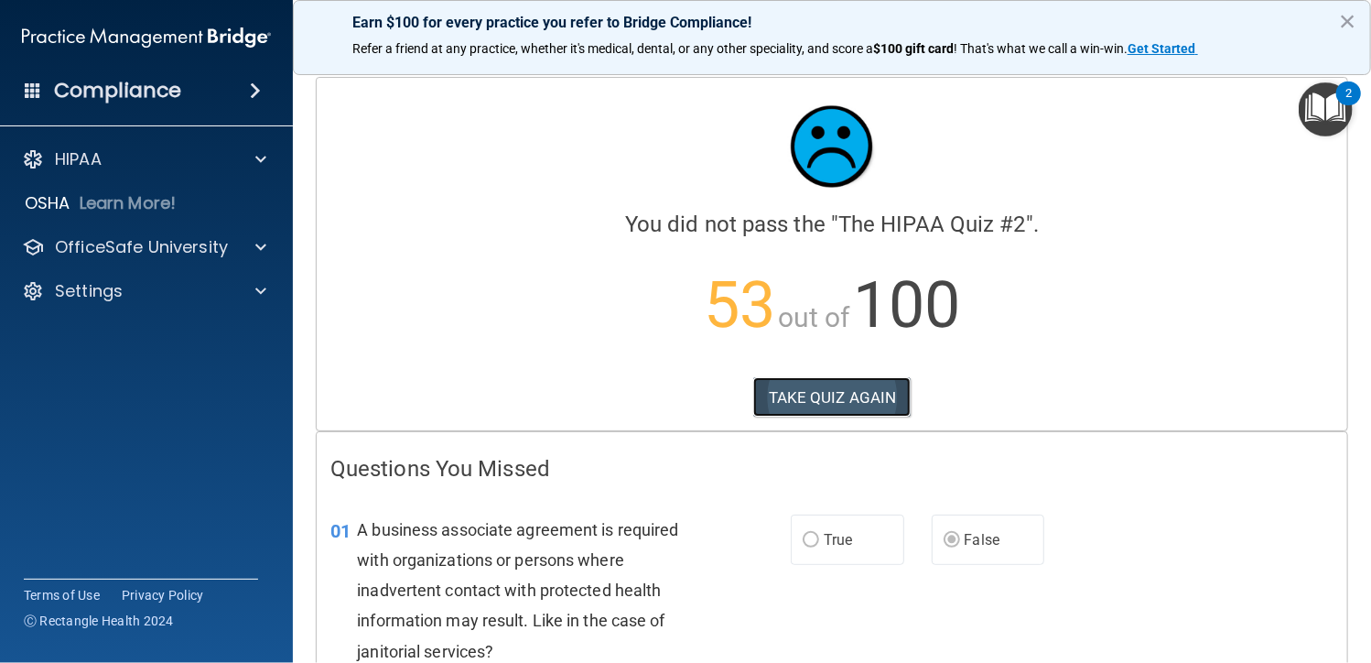
click at [832, 405] on button "TAKE QUIZ AGAIN" at bounding box center [832, 397] width 158 height 40
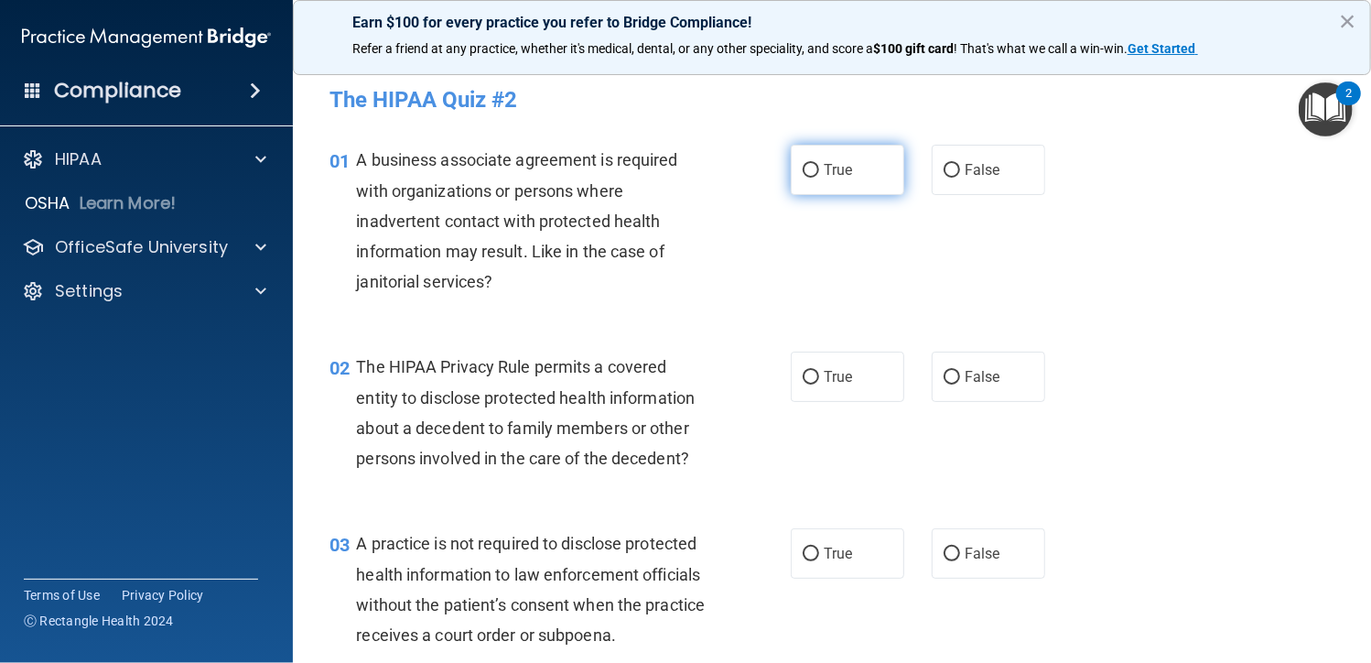
click at [803, 164] on input "True" at bounding box center [811, 171] width 16 height 14
radio input "true"
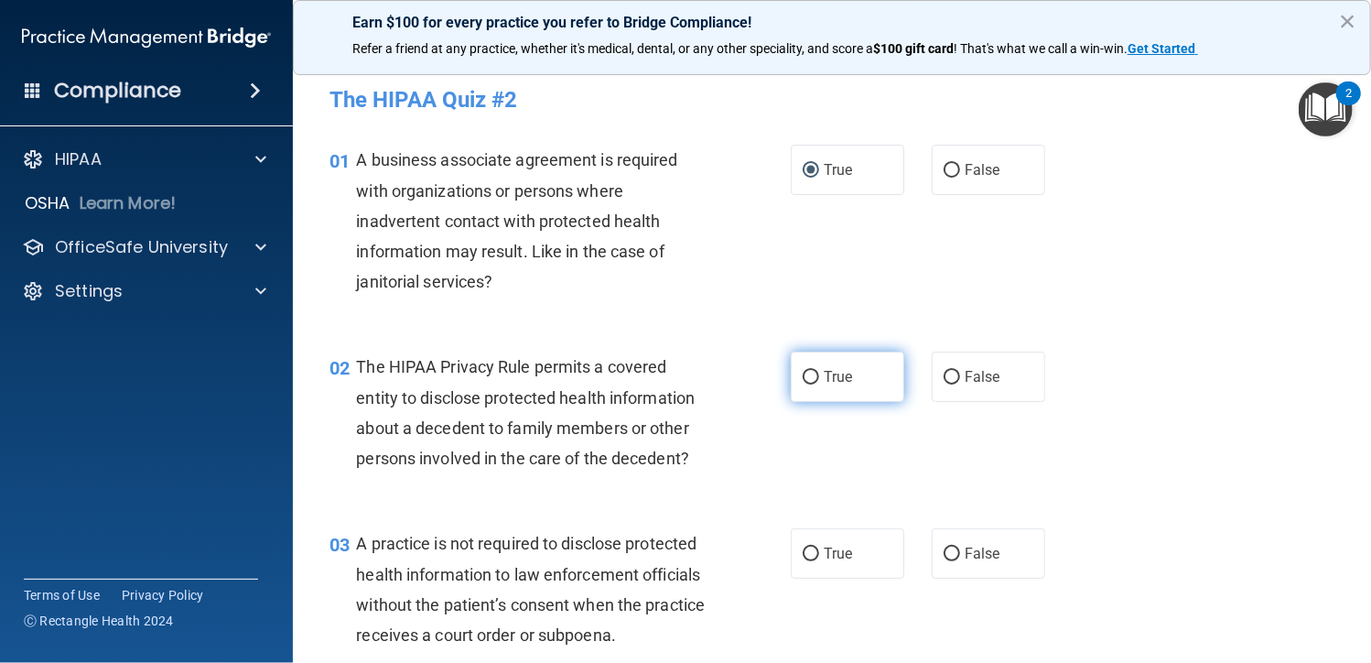
click at [815, 374] on label "True" at bounding box center [847, 376] width 113 height 50
click at [815, 374] on input "True" at bounding box center [811, 378] width 16 height 14
radio input "true"
click at [795, 561] on label "True" at bounding box center [847, 553] width 113 height 50
click at [803, 561] on input "True" at bounding box center [811, 554] width 16 height 14
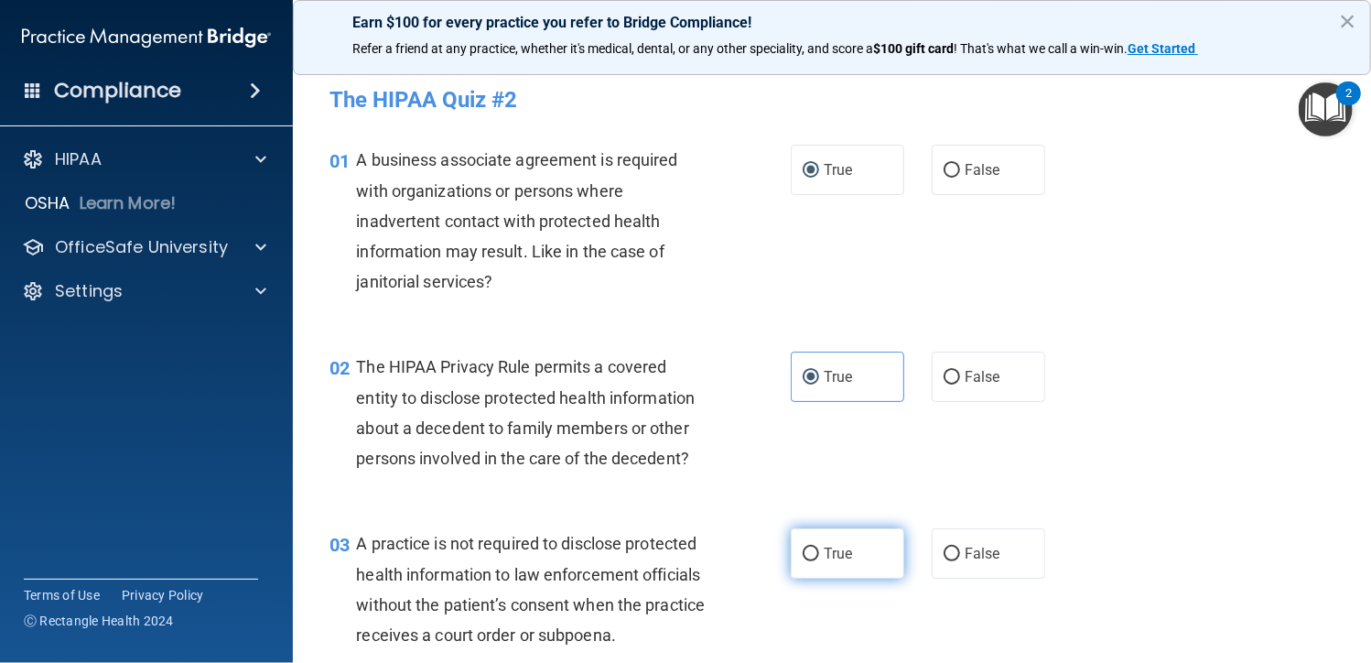
radio input "true"
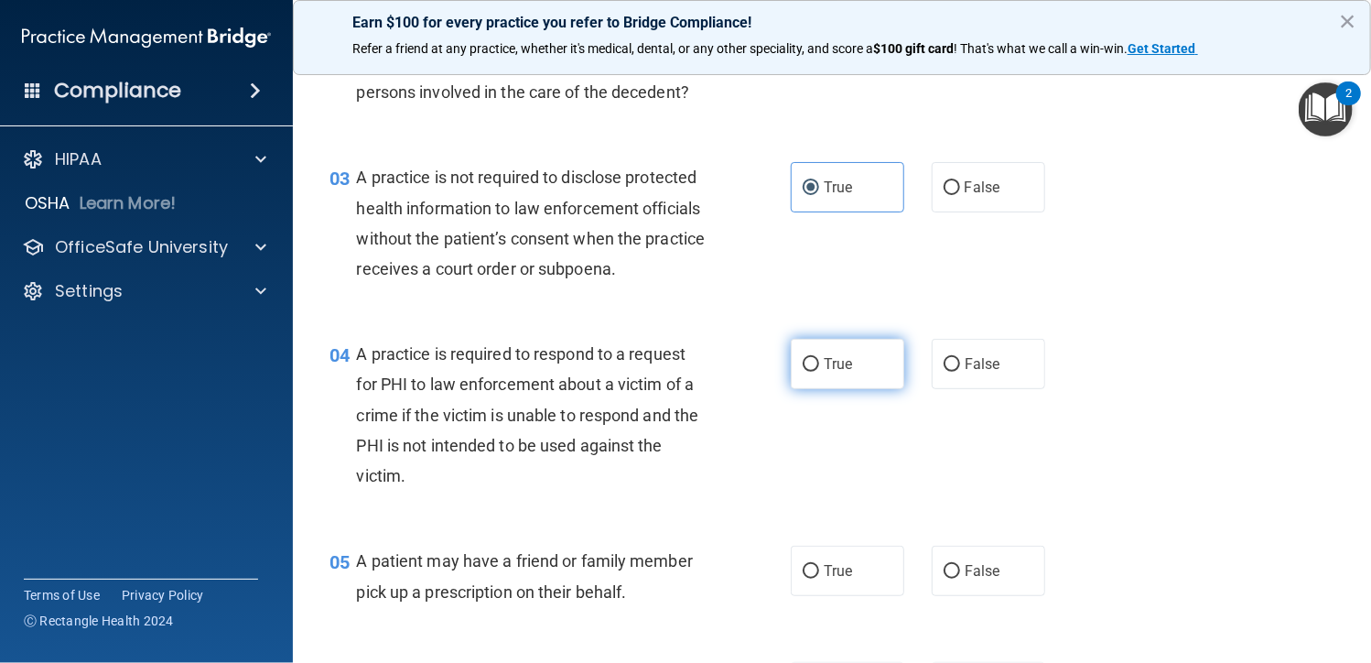
click at [857, 361] on label "True" at bounding box center [847, 364] width 113 height 50
click at [819, 361] on input "True" at bounding box center [811, 365] width 16 height 14
radio input "true"
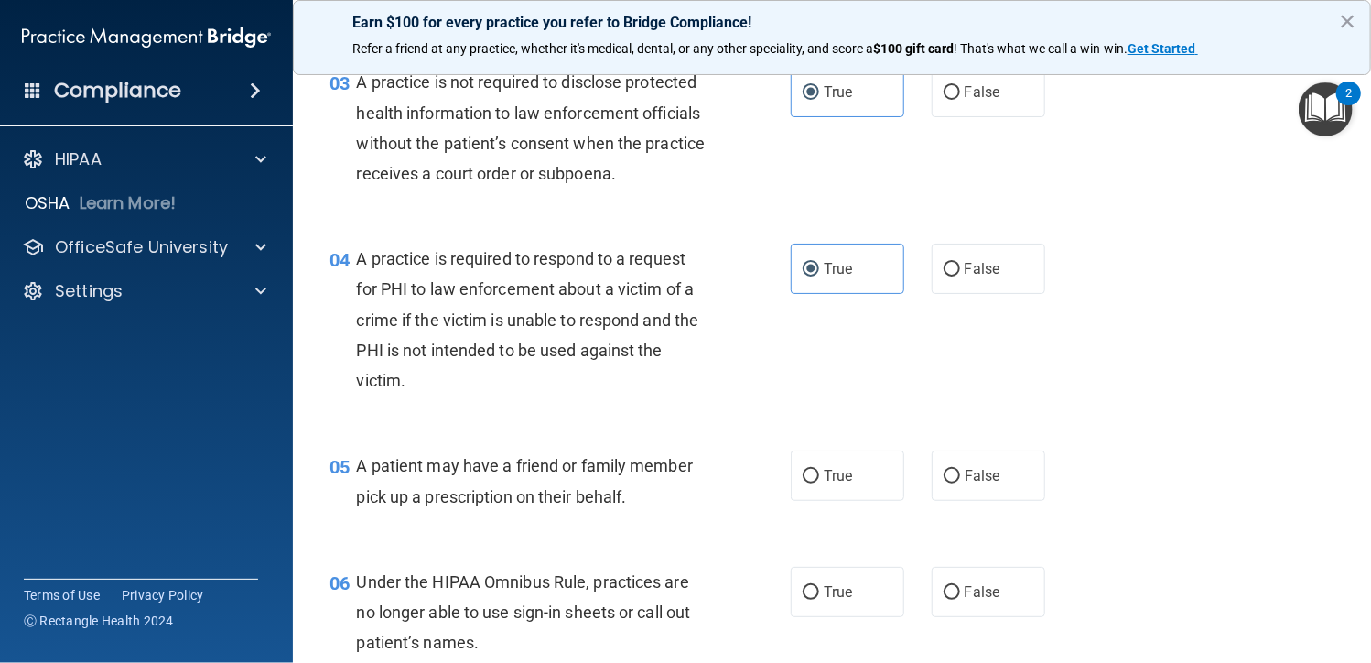
scroll to position [641, 0]
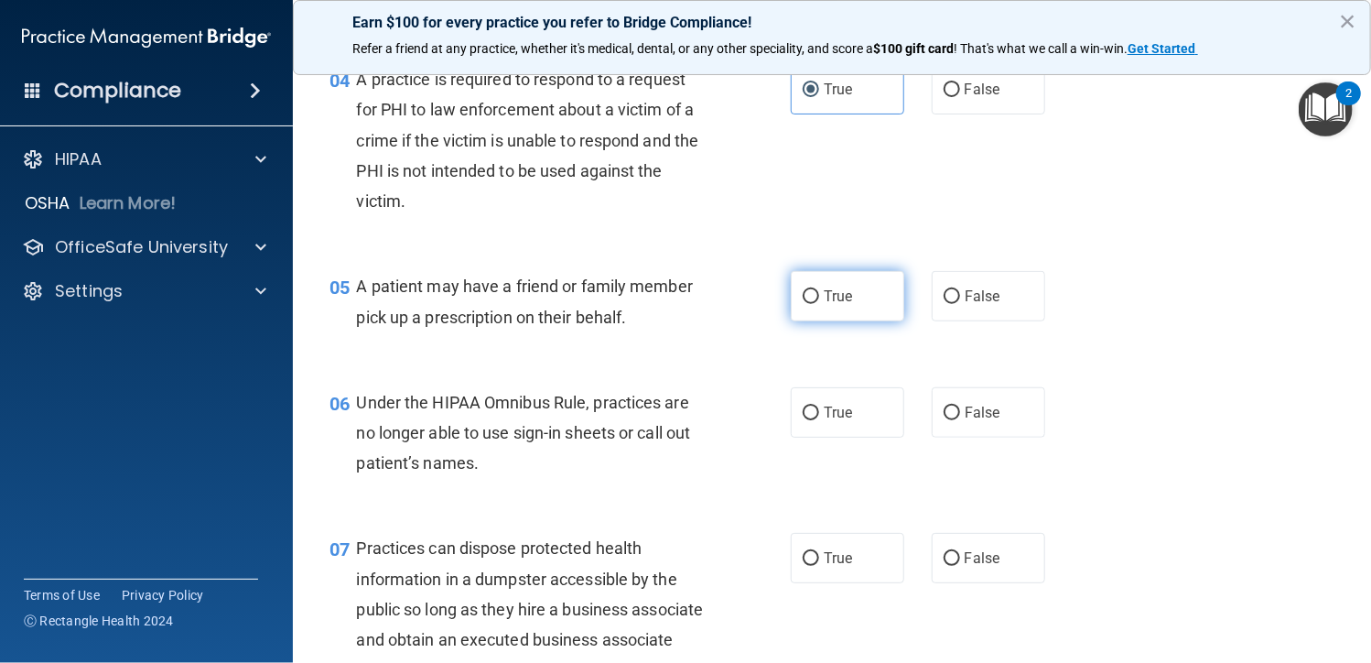
click at [805, 295] on input "True" at bounding box center [811, 297] width 16 height 14
radio input "true"
click at [965, 413] on span "False" at bounding box center [983, 412] width 36 height 17
click at [960, 413] on input "False" at bounding box center [952, 413] width 16 height 14
radio input "true"
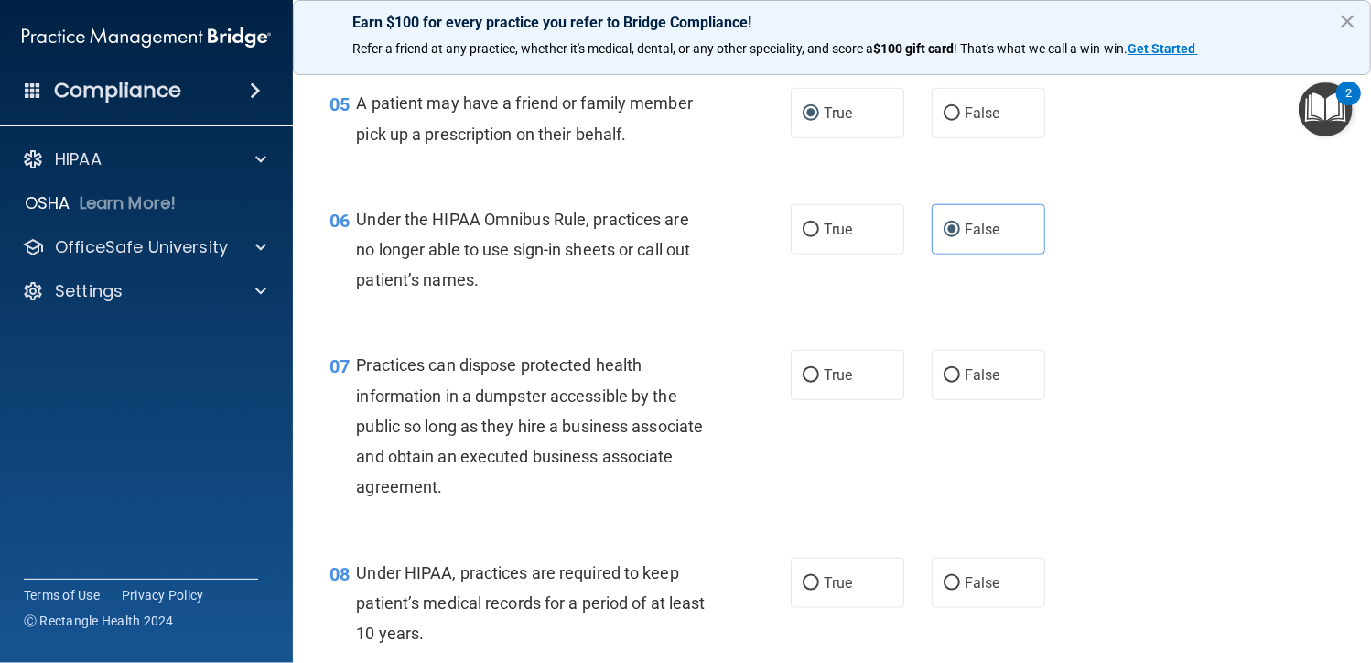
scroll to position [915, 0]
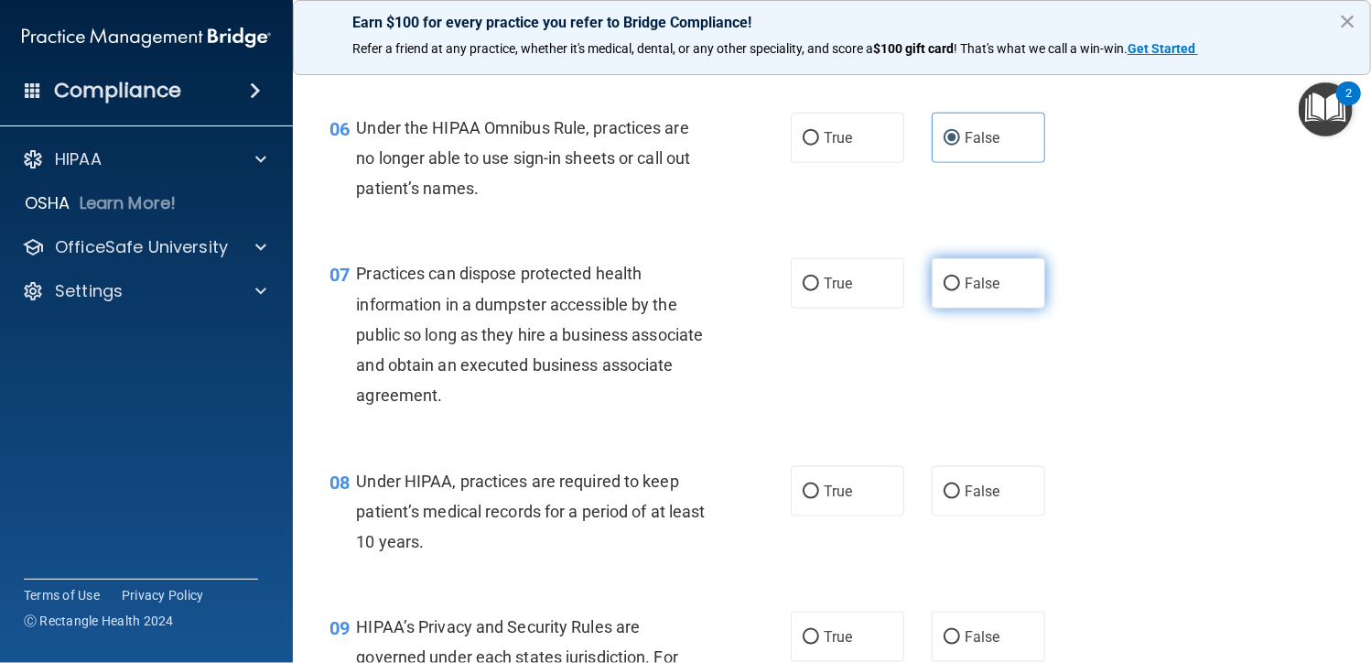
click at [991, 297] on label "False" at bounding box center [988, 283] width 113 height 50
click at [960, 291] on input "False" at bounding box center [952, 284] width 16 height 14
radio input "true"
click at [920, 491] on div "True False" at bounding box center [927, 491] width 272 height 50
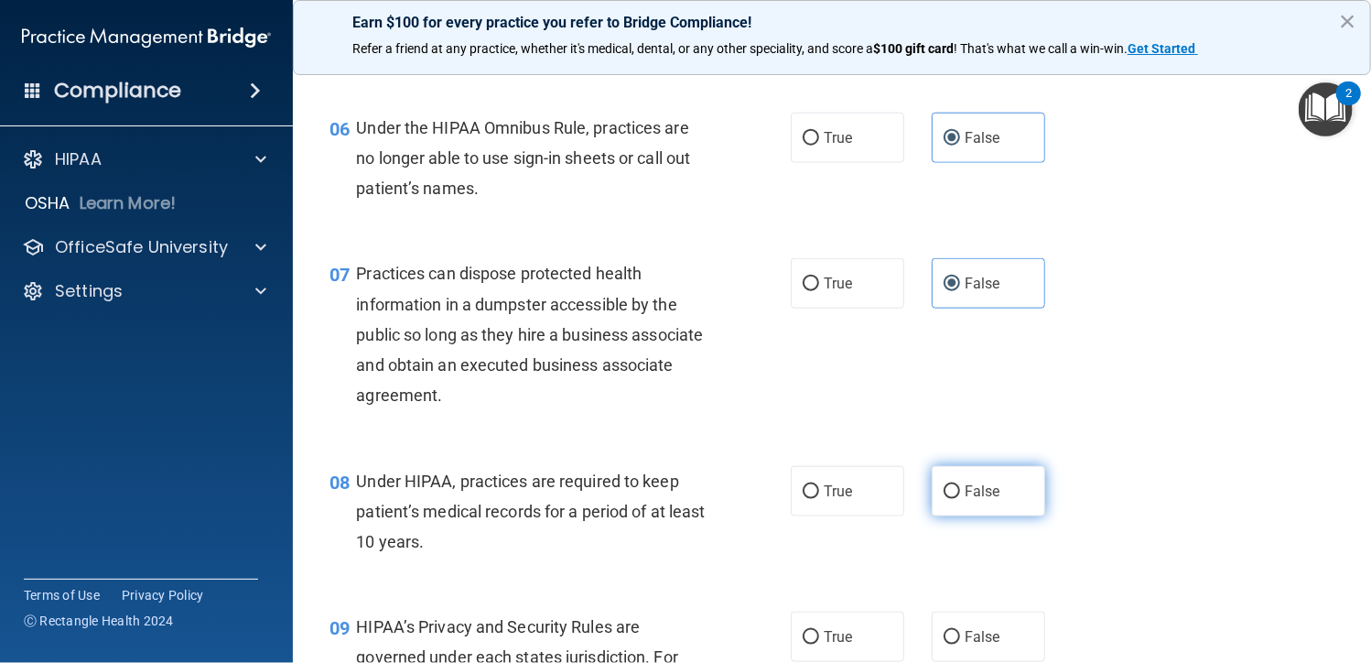
click at [954, 491] on label "False" at bounding box center [988, 491] width 113 height 50
click at [954, 491] on input "False" at bounding box center [952, 492] width 16 height 14
radio input "true"
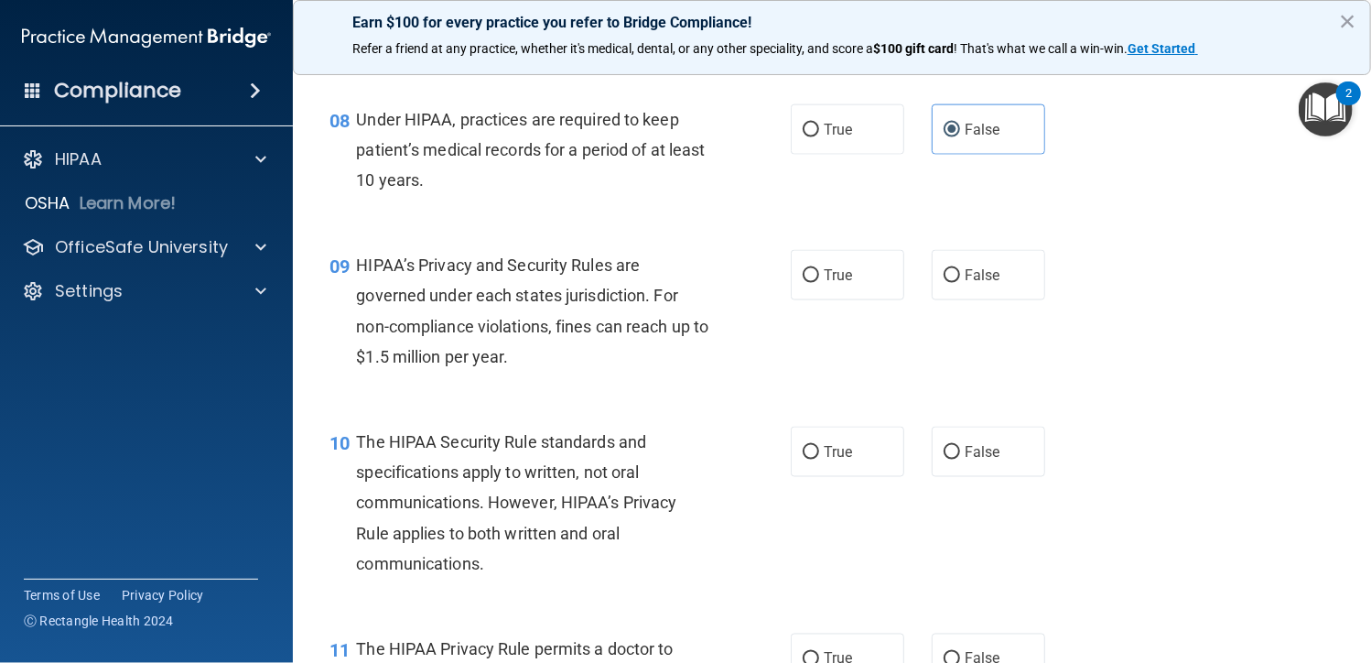
scroll to position [1281, 0]
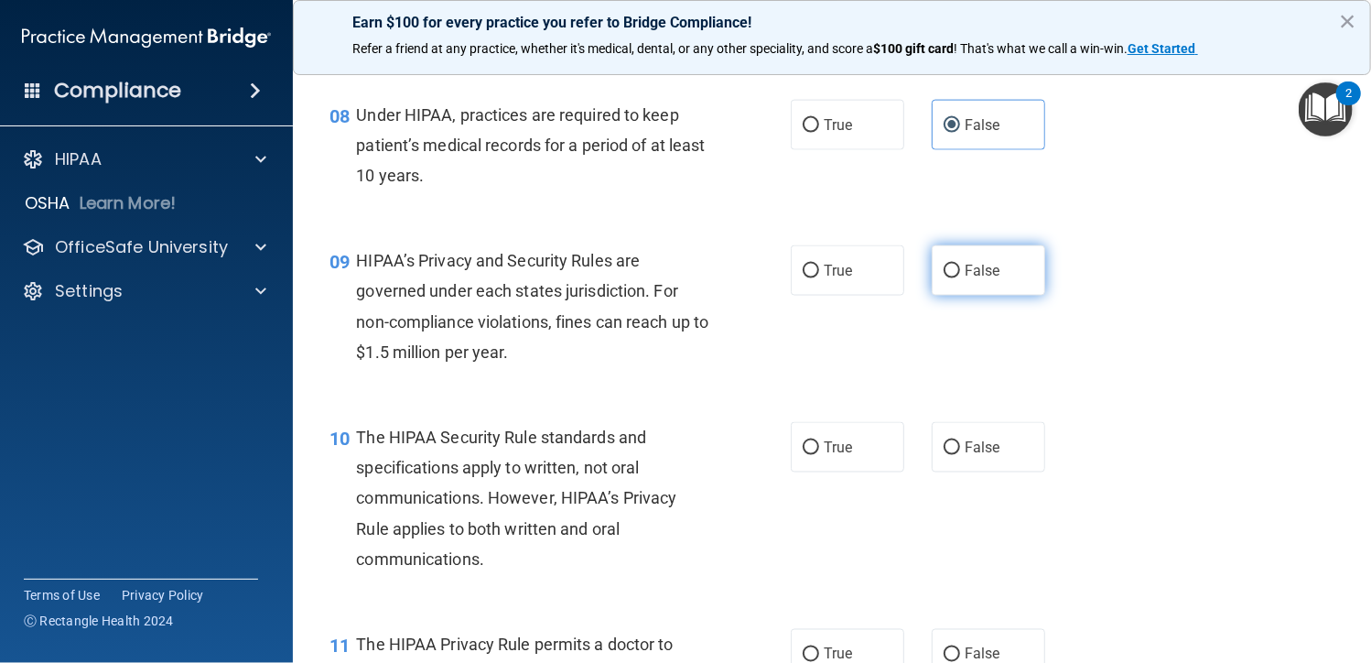
click at [966, 276] on span "False" at bounding box center [983, 270] width 36 height 17
click at [960, 276] on input "False" at bounding box center [952, 271] width 16 height 14
radio input "true"
drag, startPoint x: 943, startPoint y: 438, endPoint x: 1113, endPoint y: 464, distance: 172.1
click at [944, 441] on input "False" at bounding box center [952, 448] width 16 height 14
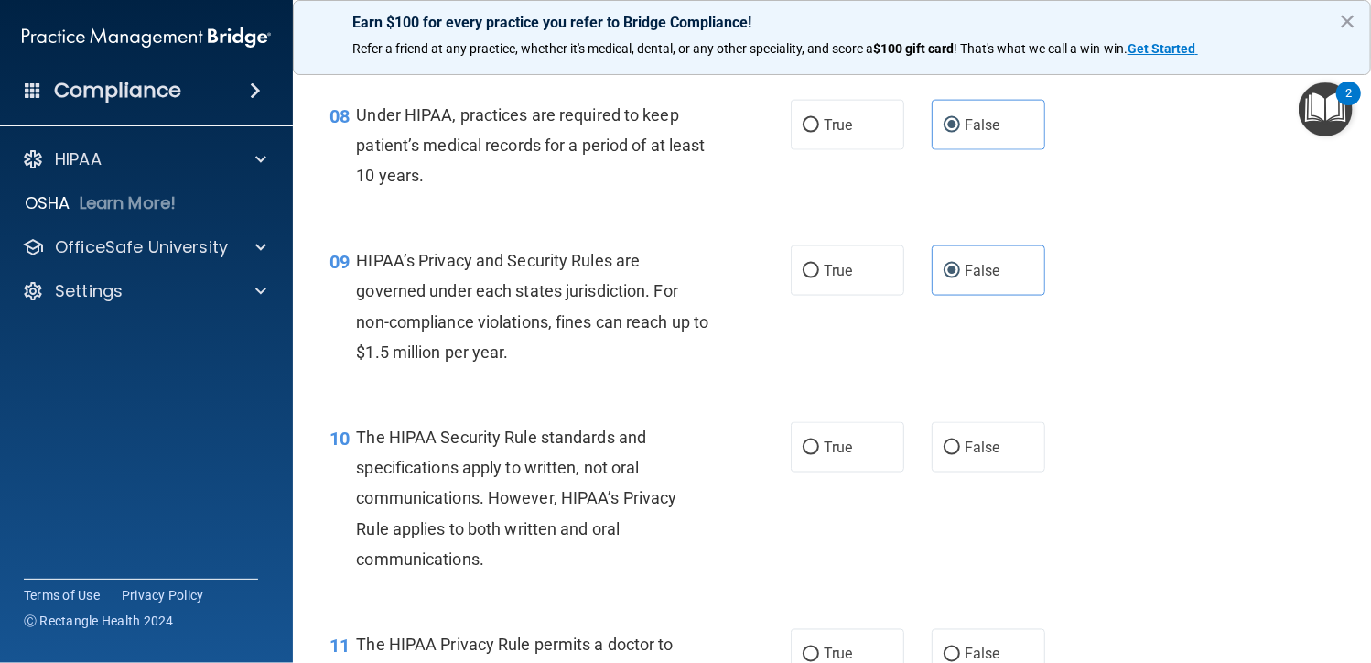
radio input "true"
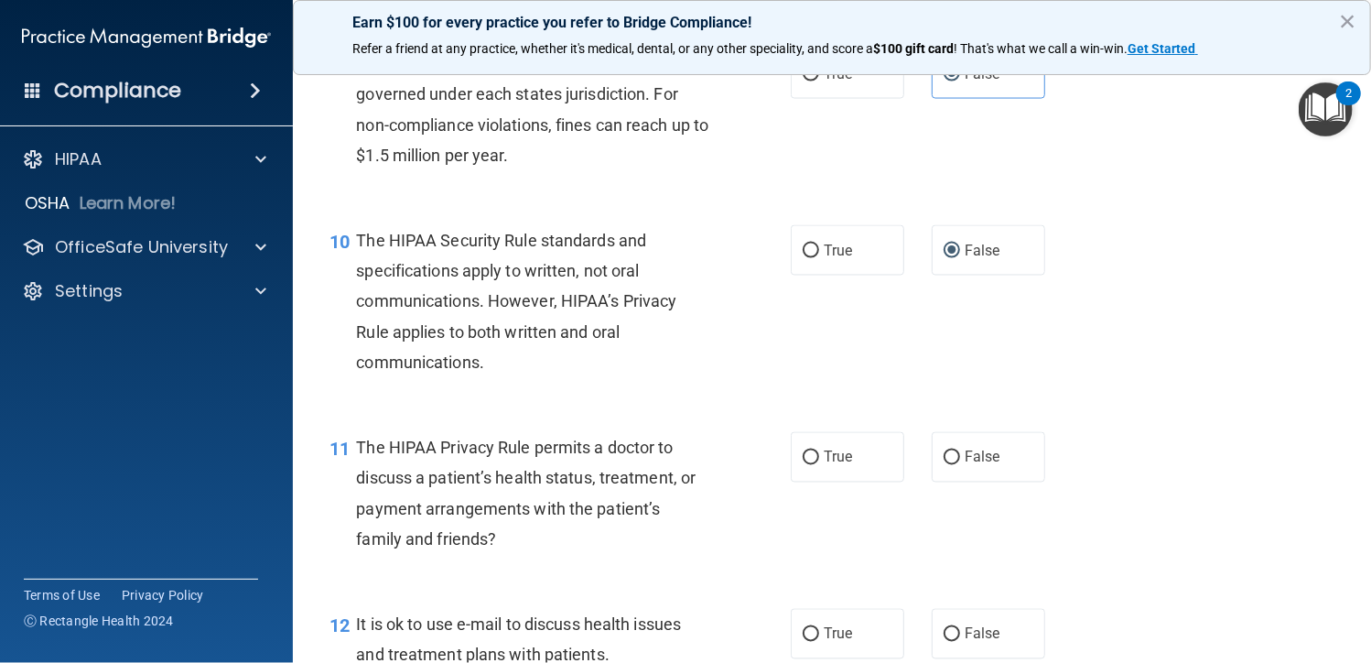
scroll to position [1556, 0]
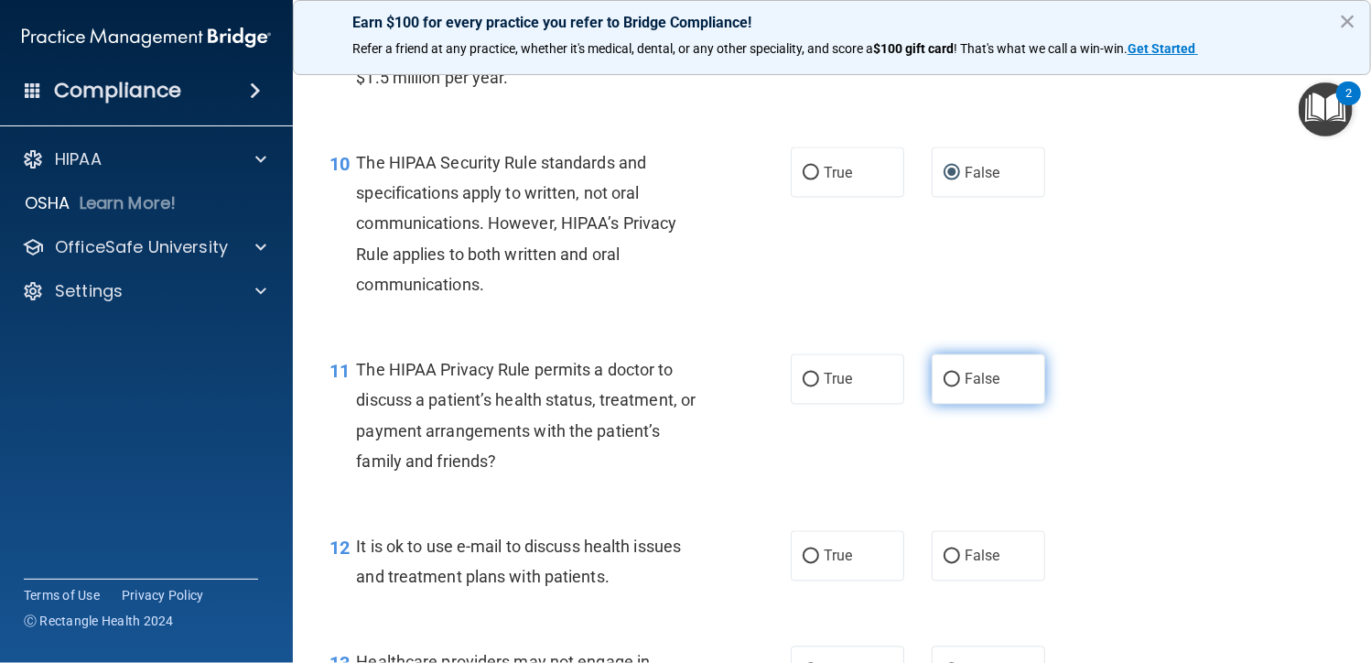
click at [955, 387] on label "False" at bounding box center [988, 379] width 113 height 50
click at [955, 387] on input "False" at bounding box center [952, 380] width 16 height 14
radio input "true"
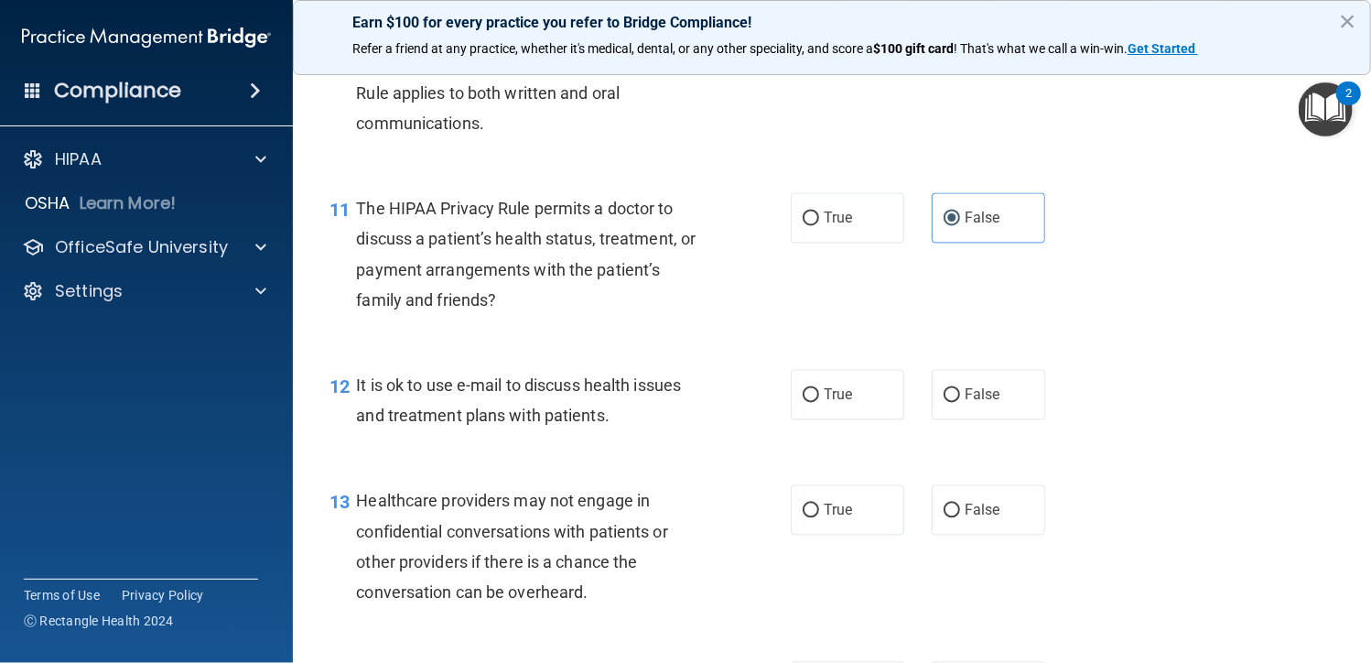
scroll to position [1739, 0]
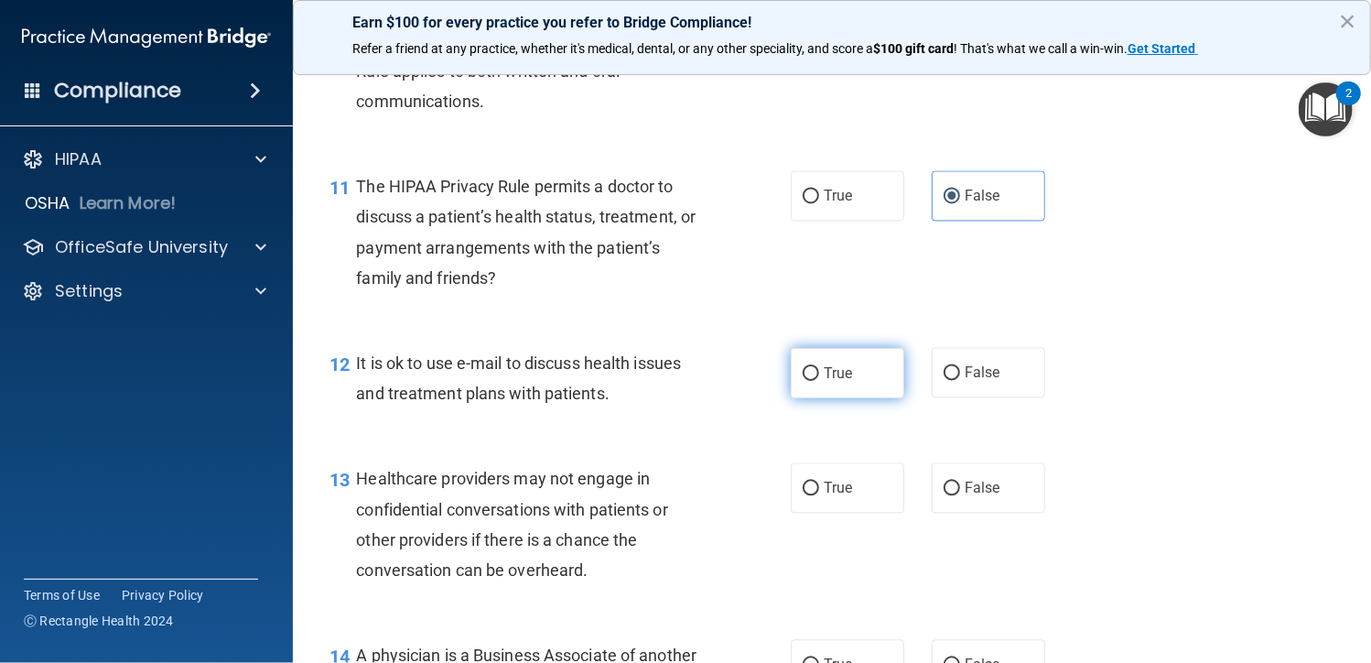
click at [864, 389] on label "True" at bounding box center [847, 373] width 113 height 50
click at [819, 381] on input "True" at bounding box center [811, 374] width 16 height 14
radio input "true"
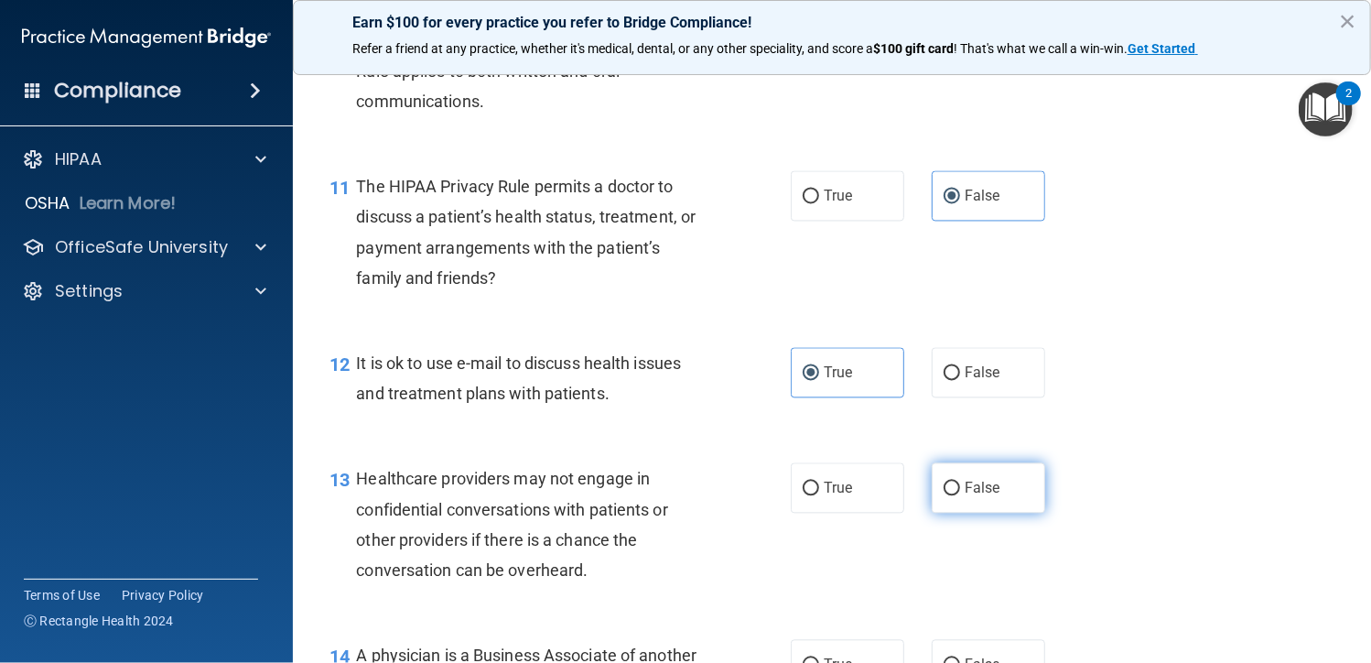
click at [967, 493] on span "False" at bounding box center [983, 488] width 36 height 17
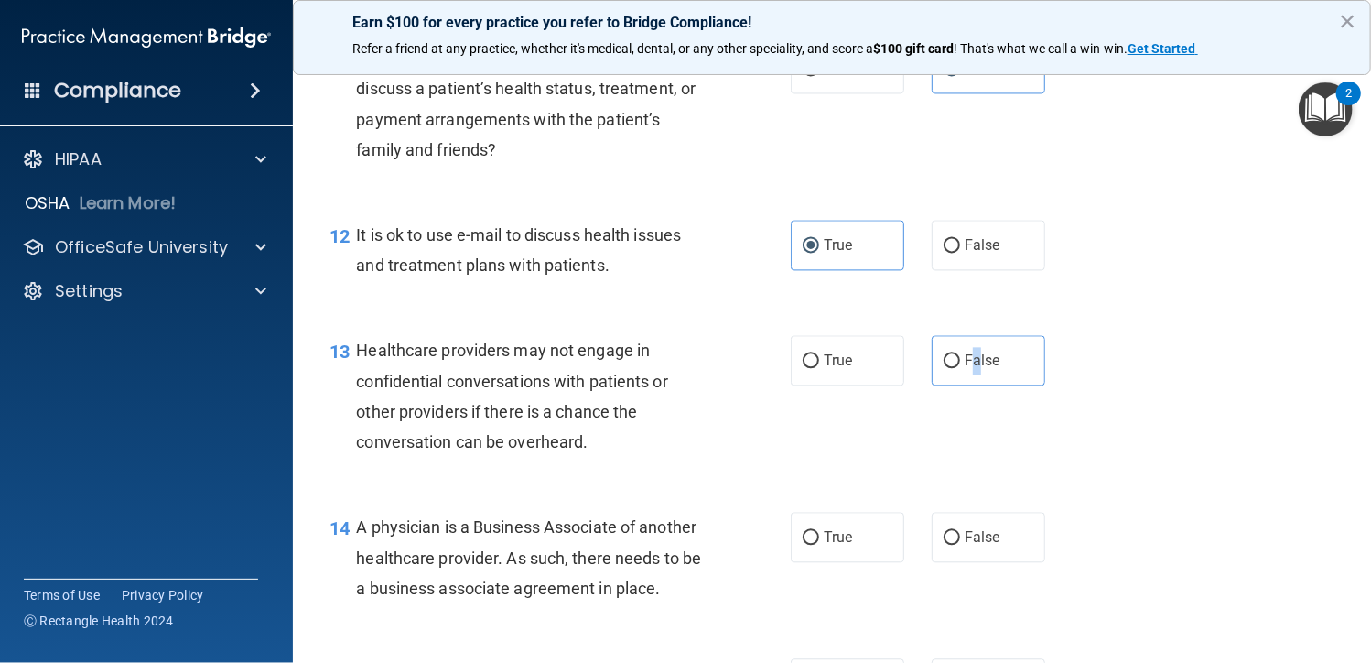
scroll to position [2013, 0]
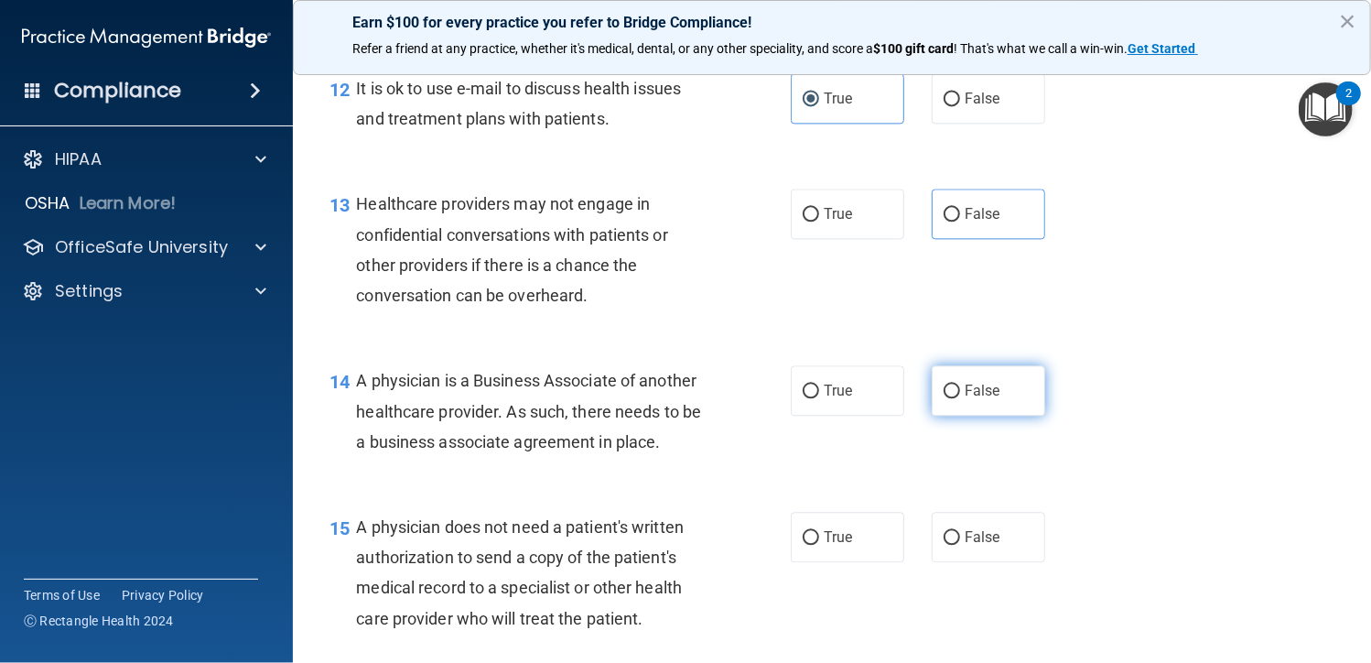
click at [973, 391] on span "False" at bounding box center [983, 390] width 36 height 17
click at [960, 391] on input "False" at bounding box center [952, 391] width 16 height 14
radio input "true"
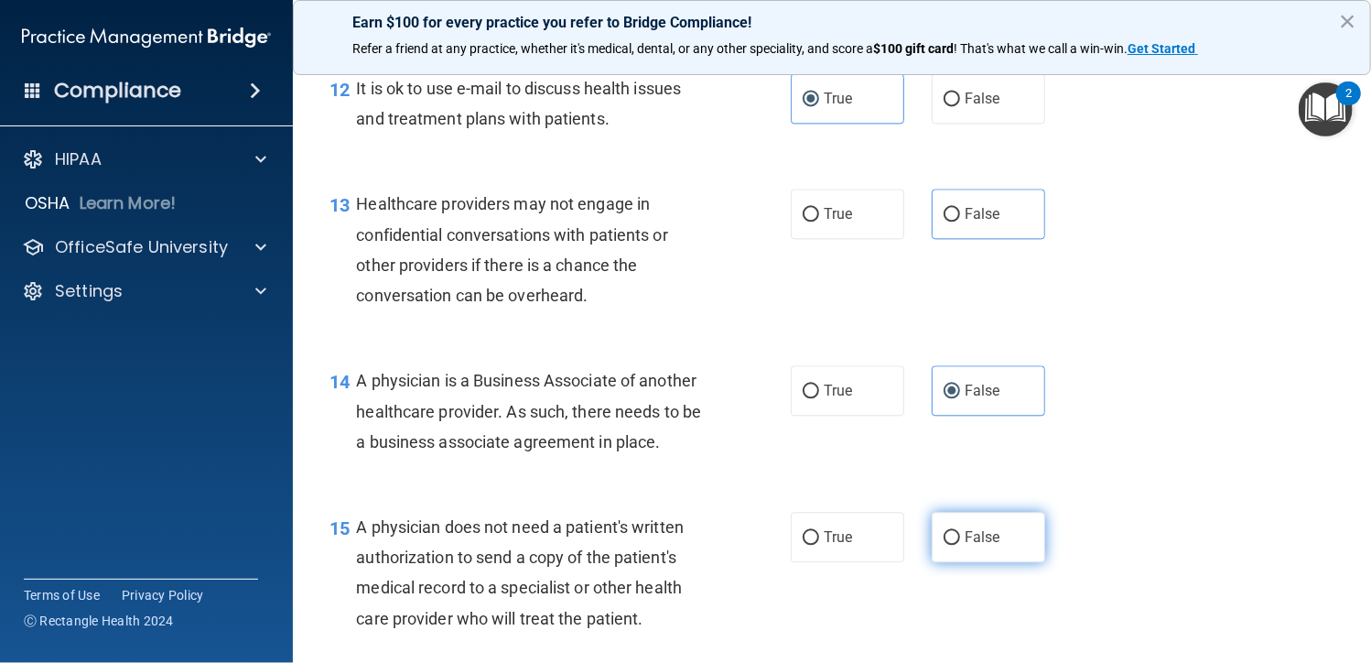
click at [968, 545] on span "False" at bounding box center [983, 536] width 36 height 17
click at [960, 545] on input "False" at bounding box center [952, 538] width 16 height 14
radio input "true"
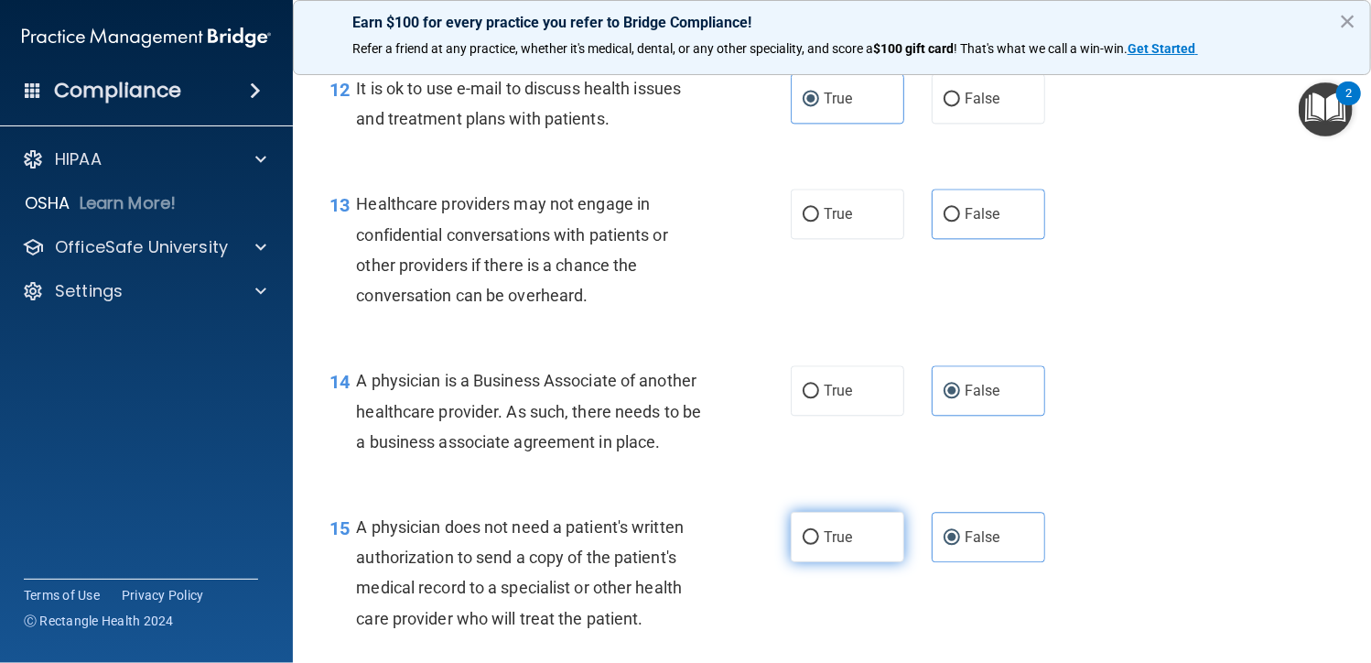
scroll to position [2288, 0]
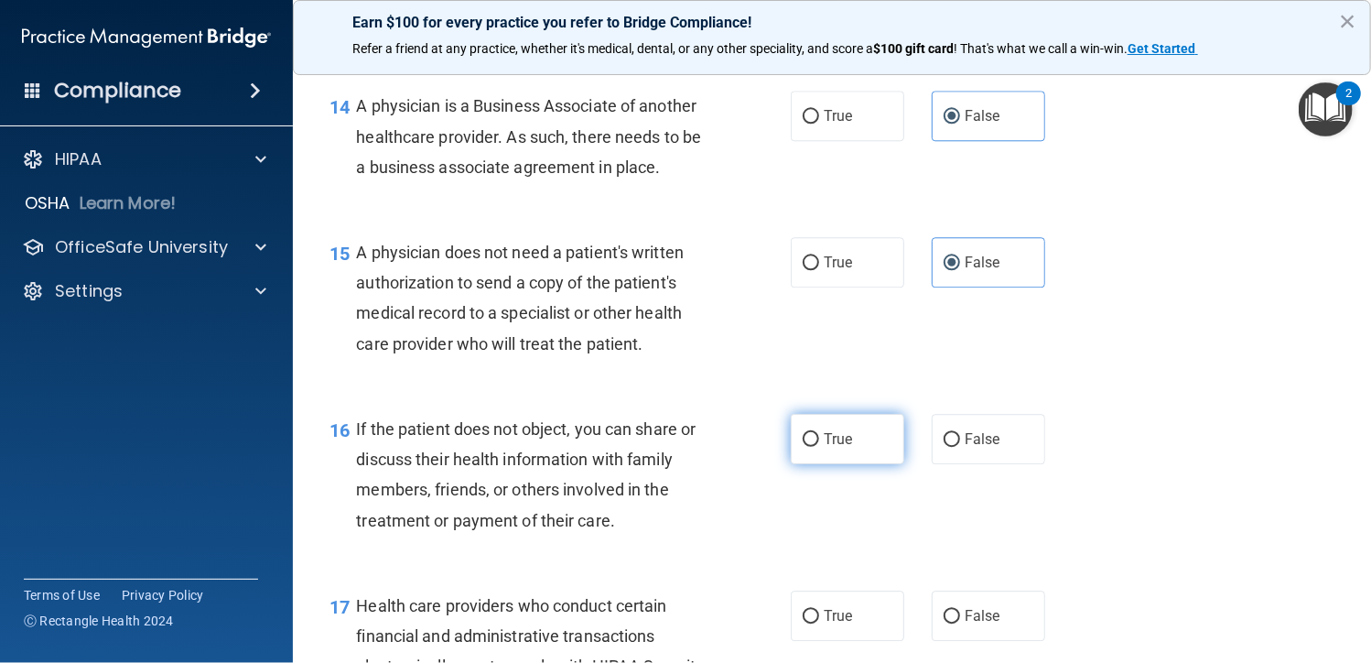
click at [864, 437] on label "True" at bounding box center [847, 439] width 113 height 50
click at [819, 437] on input "True" at bounding box center [811, 440] width 16 height 14
radio input "true"
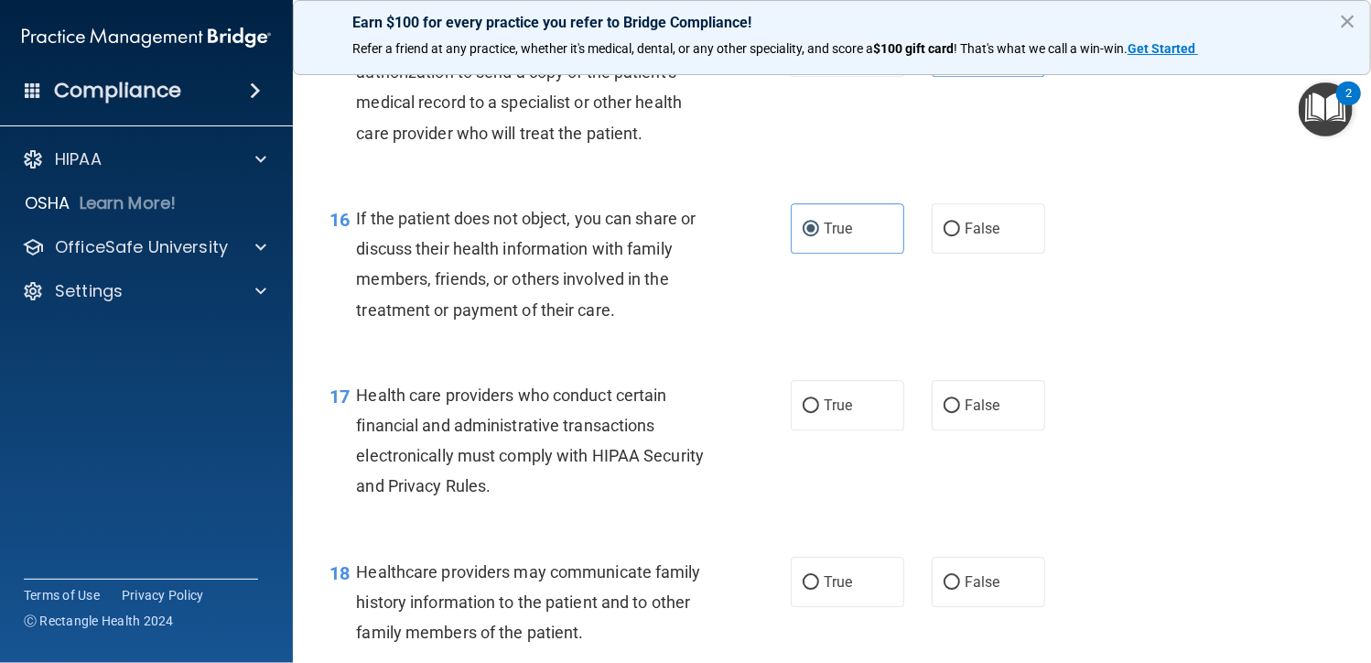
scroll to position [2563, 0]
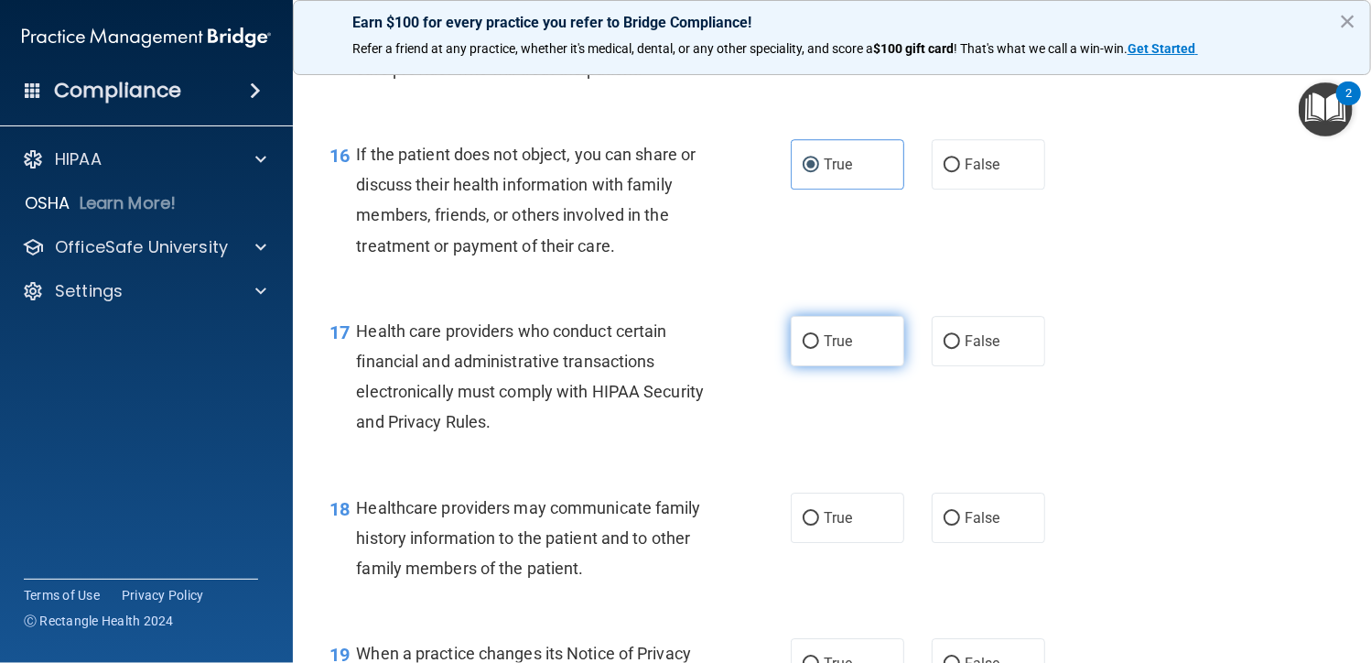
click at [853, 333] on label "True" at bounding box center [847, 341] width 113 height 50
click at [819, 335] on input "True" at bounding box center [811, 342] width 16 height 14
radio input "true"
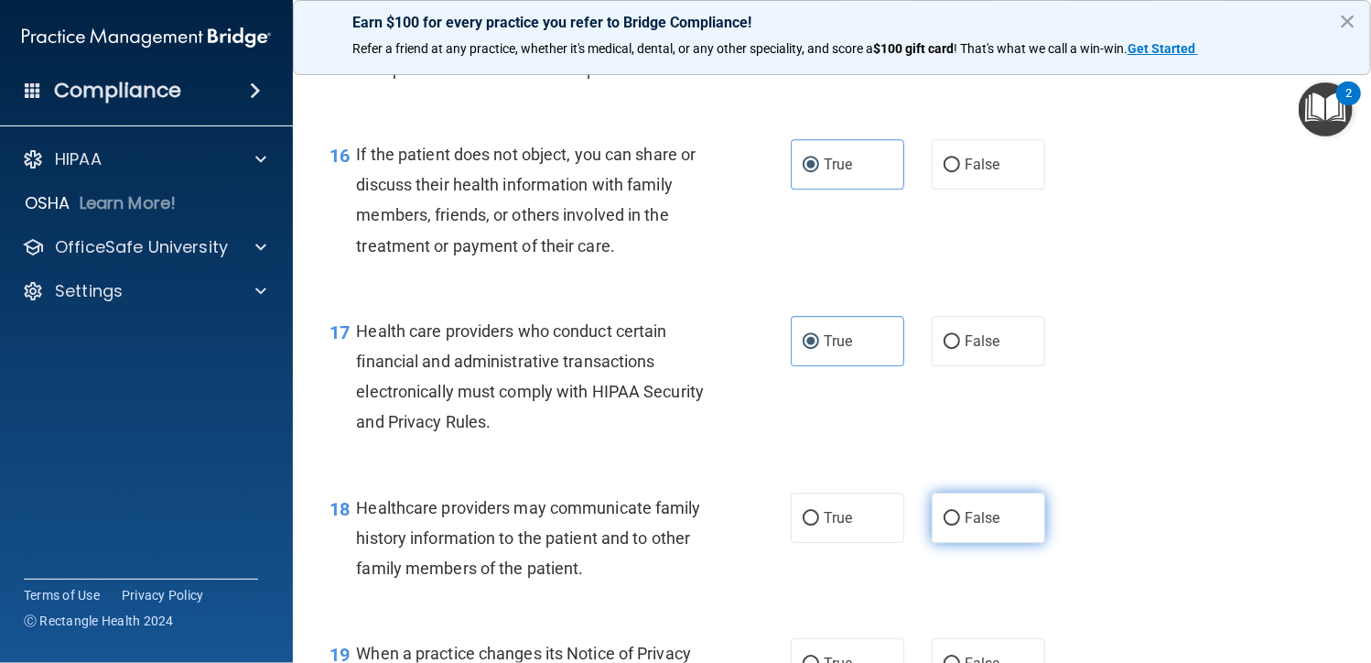
click at [954, 526] on label "False" at bounding box center [988, 517] width 113 height 50
click at [954, 525] on input "False" at bounding box center [952, 519] width 16 height 14
radio input "true"
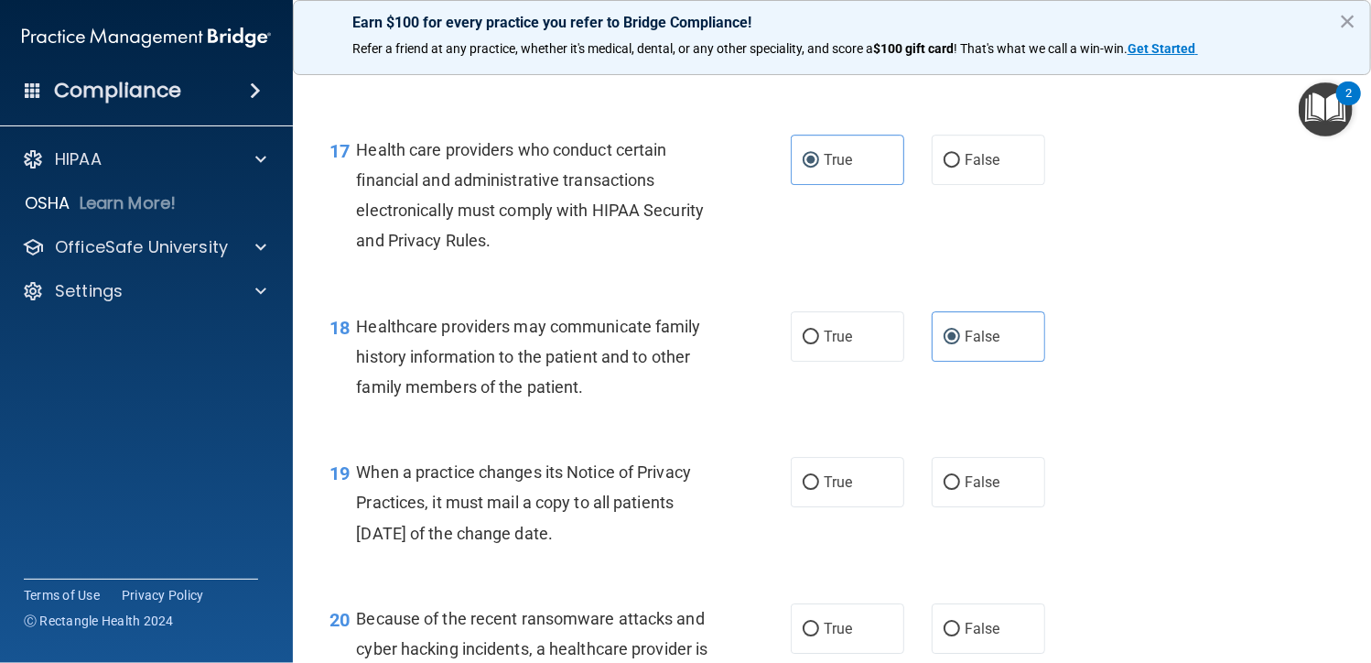
scroll to position [2746, 0]
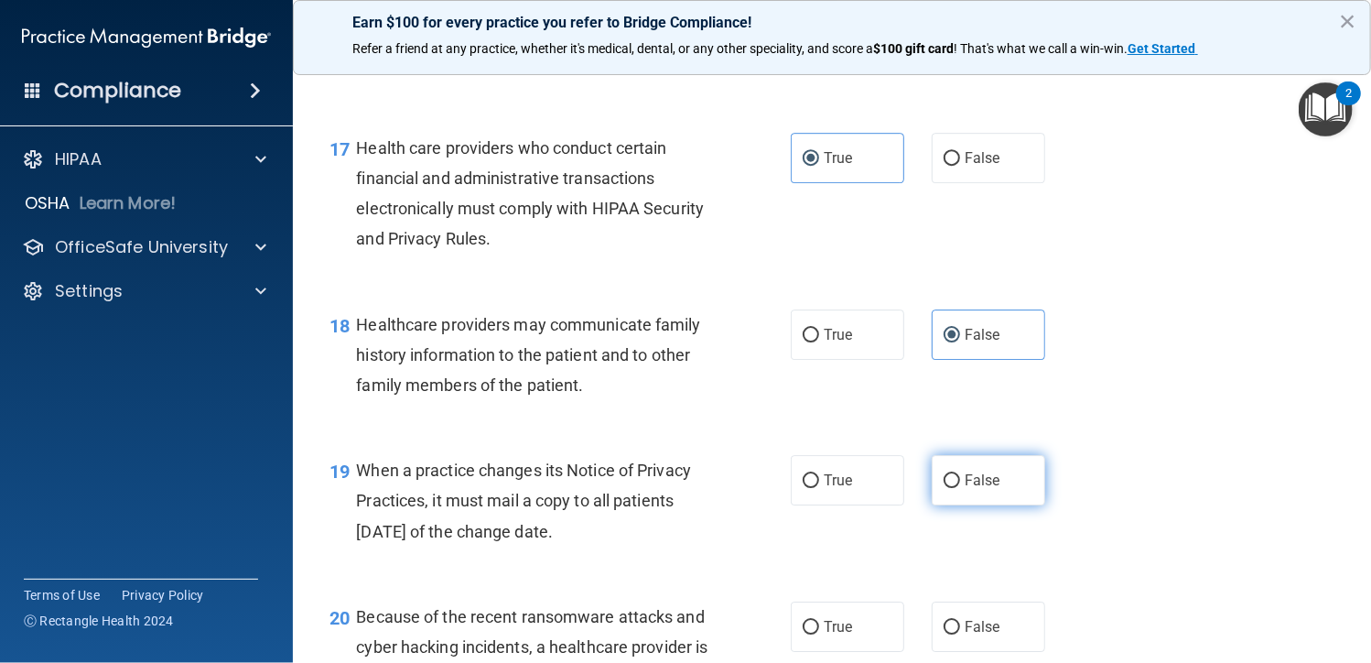
click at [959, 494] on label "False" at bounding box center [988, 480] width 113 height 50
click at [959, 488] on input "False" at bounding box center [952, 481] width 16 height 14
radio input "true"
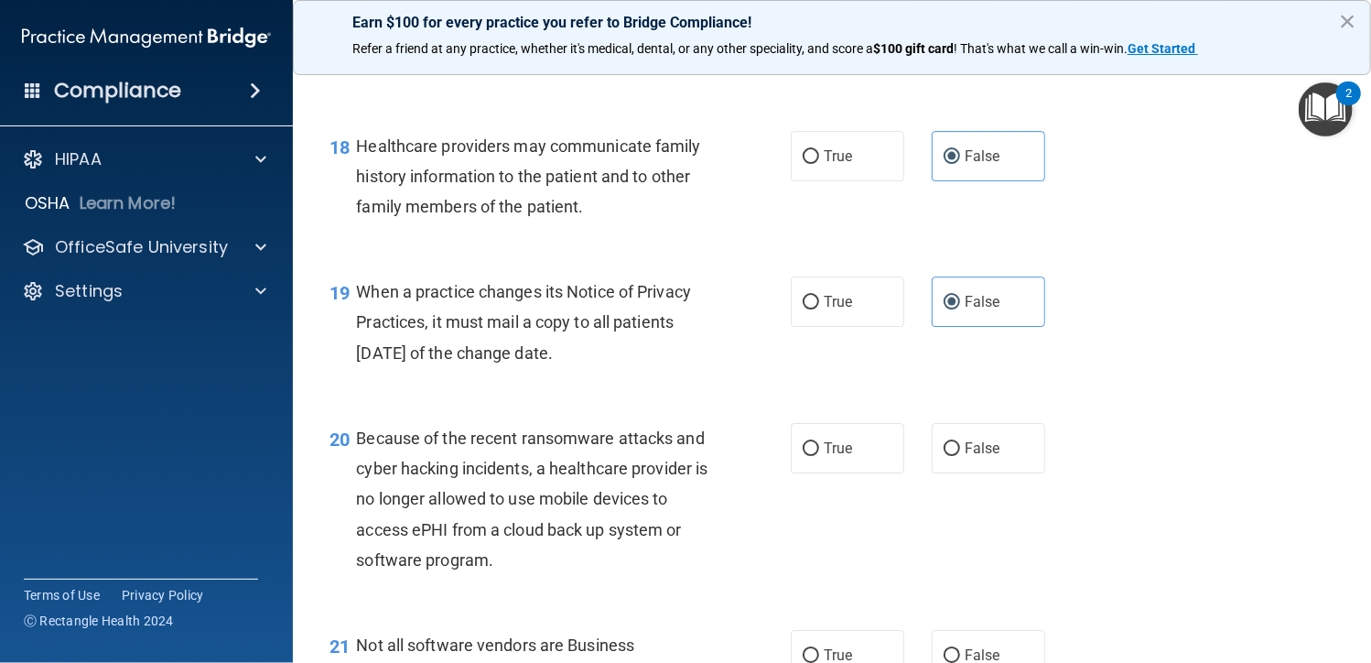
scroll to position [2929, 0]
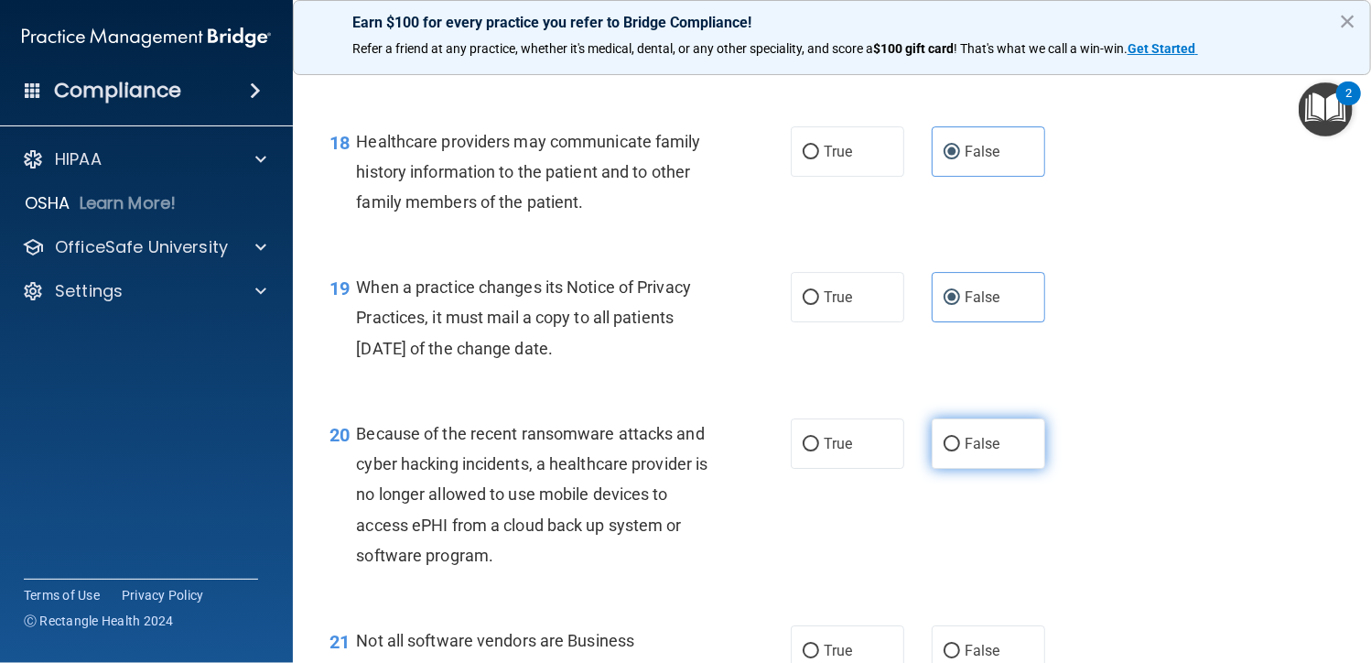
click at [952, 449] on label "False" at bounding box center [988, 443] width 113 height 50
click at [952, 449] on input "False" at bounding box center [952, 444] width 16 height 14
radio input "true"
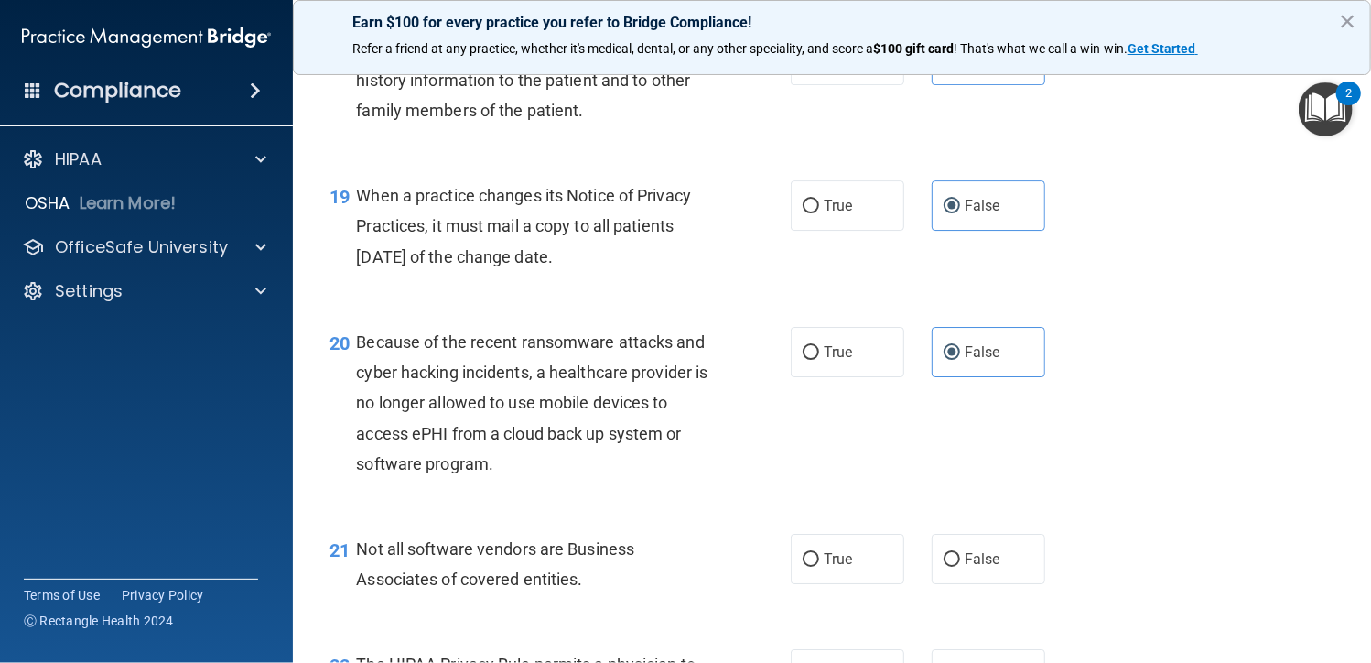
scroll to position [3112, 0]
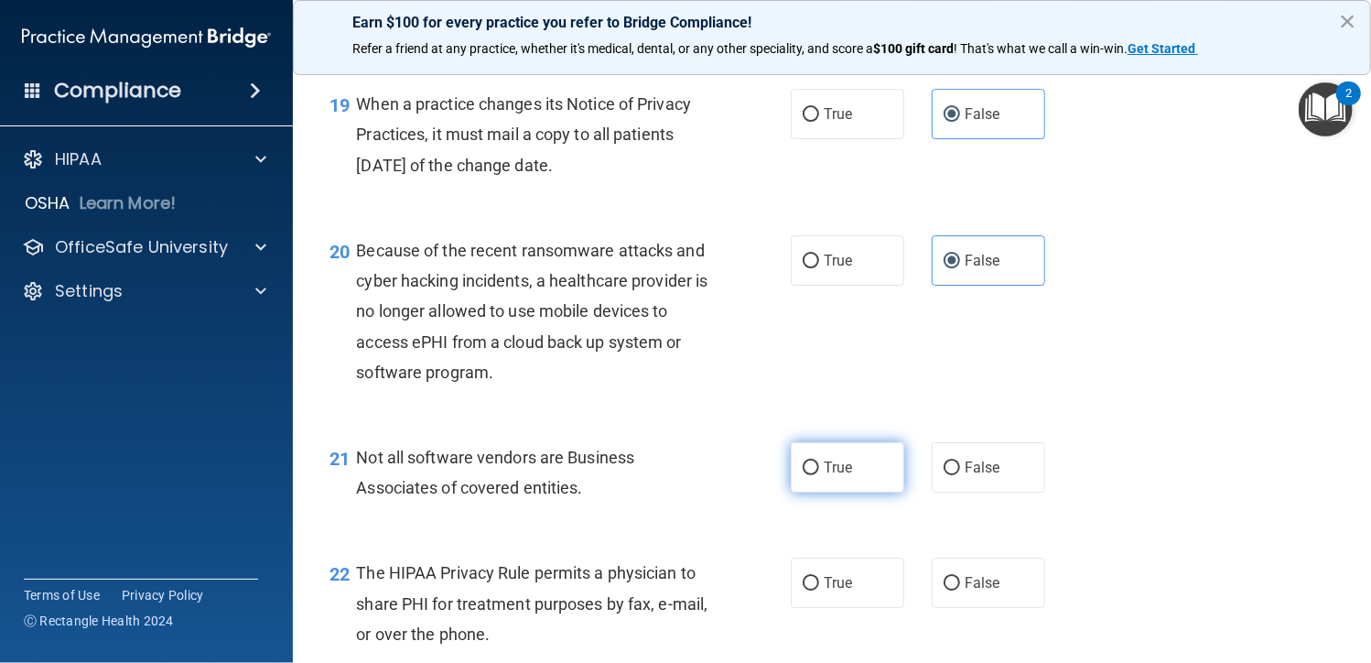
click at [841, 456] on label "True" at bounding box center [847, 467] width 113 height 50
click at [819, 461] on input "True" at bounding box center [811, 468] width 16 height 14
radio input "true"
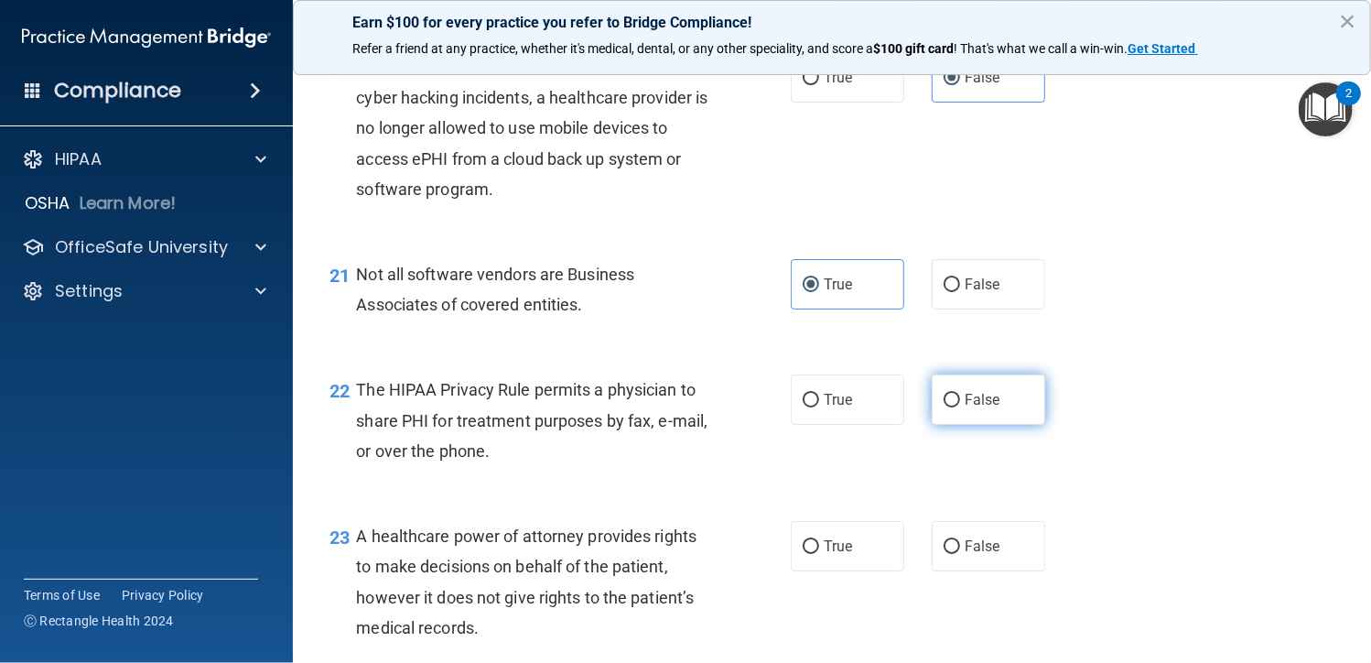
click at [965, 398] on span "False" at bounding box center [983, 399] width 36 height 17
click at [959, 398] on input "False" at bounding box center [952, 401] width 16 height 14
radio input "true"
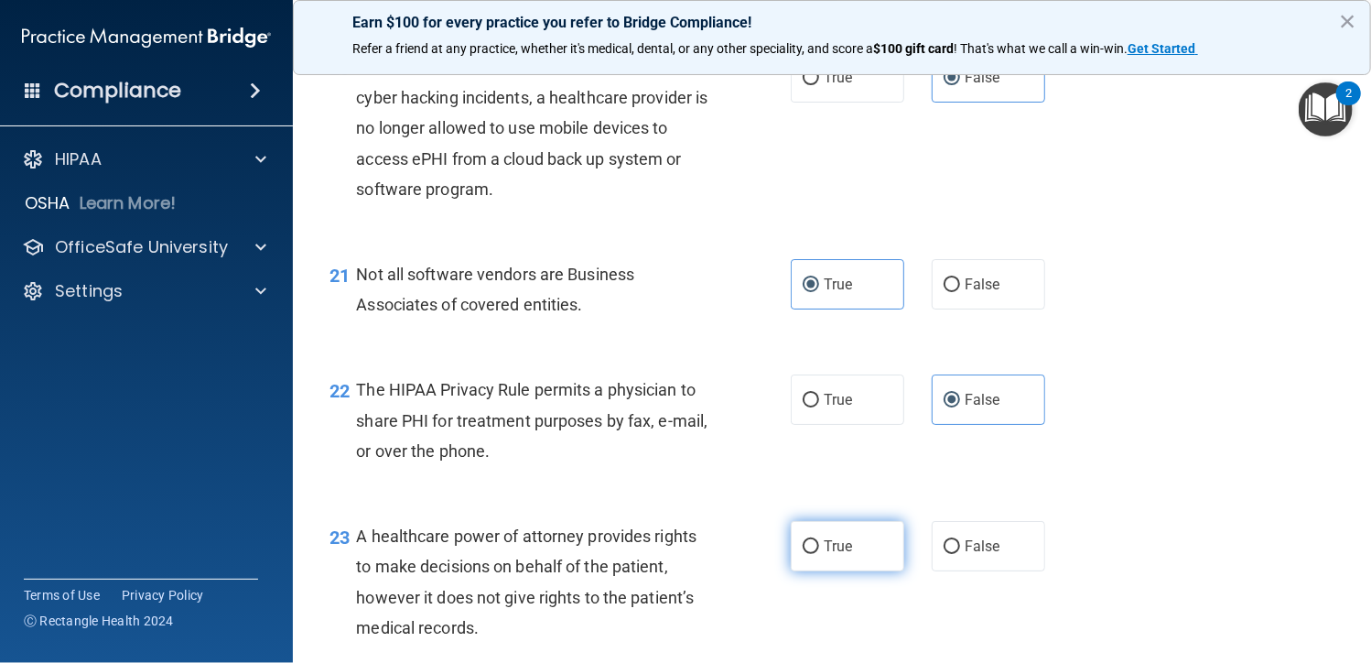
click at [843, 547] on span "True" at bounding box center [838, 545] width 28 height 17
click at [819, 547] on input "True" at bounding box center [811, 547] width 16 height 14
radio input "true"
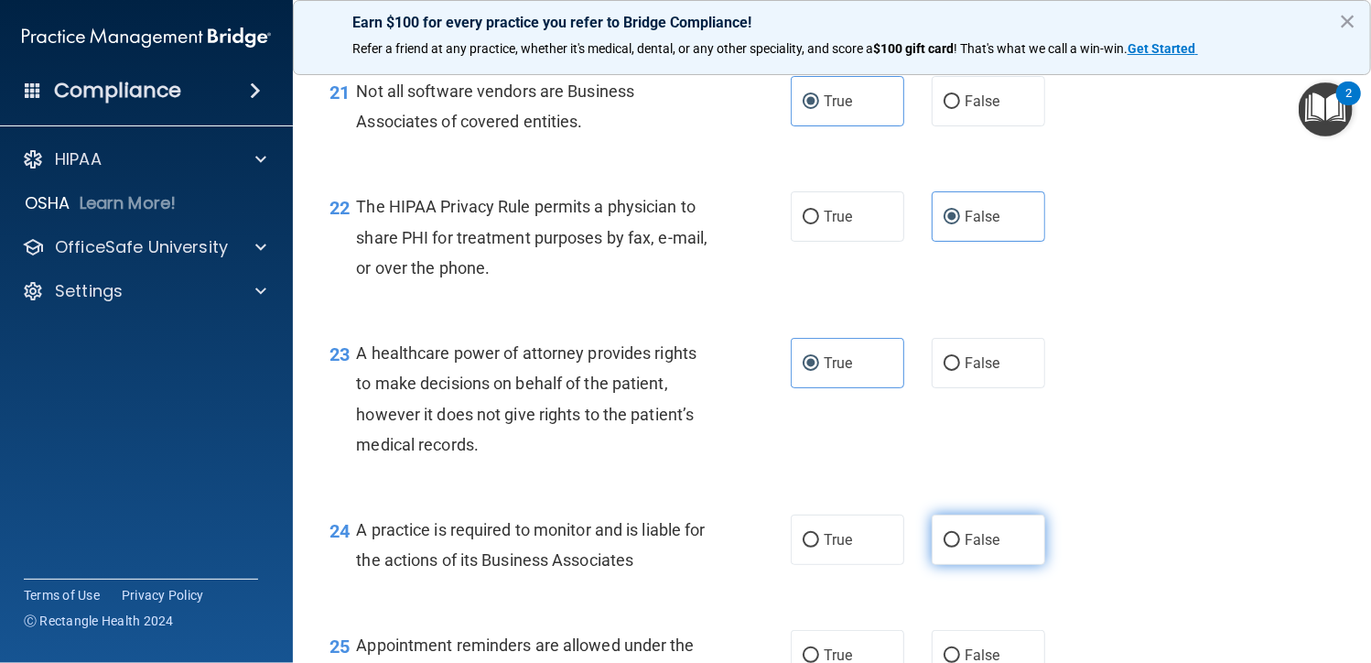
click at [965, 545] on span "False" at bounding box center [983, 539] width 36 height 17
click at [959, 545] on input "False" at bounding box center [952, 541] width 16 height 14
radio input "true"
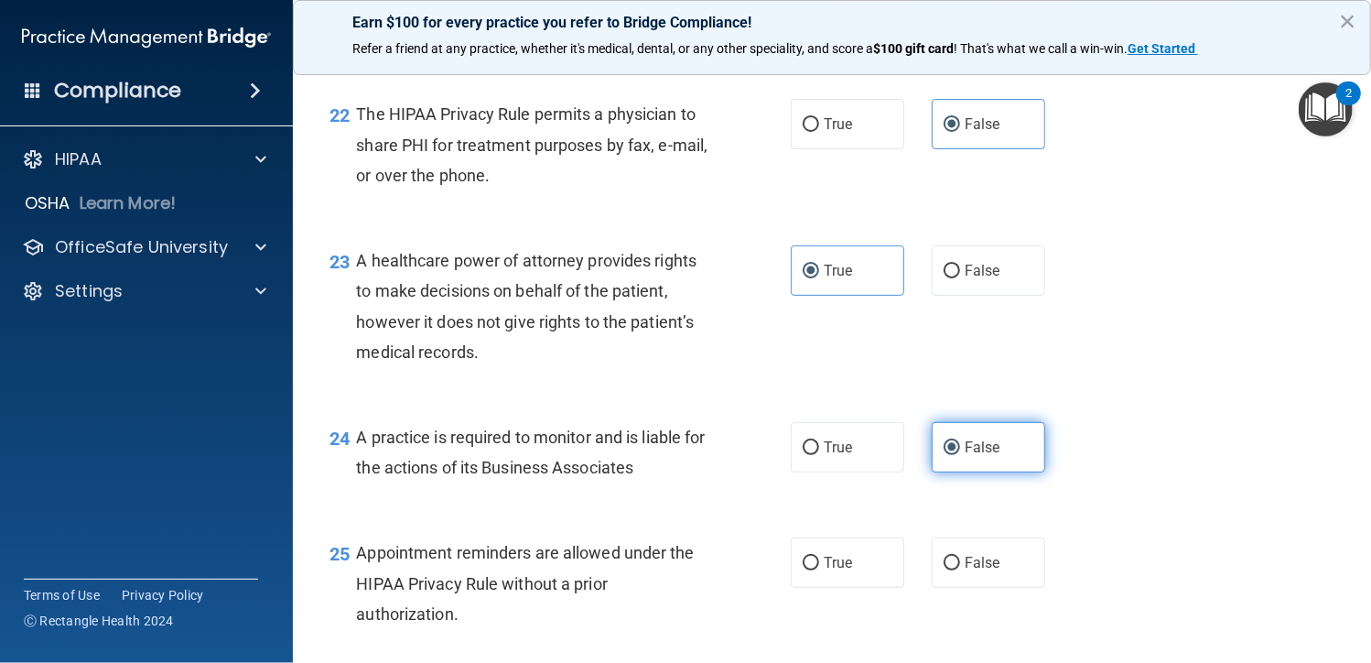
scroll to position [3661, 0]
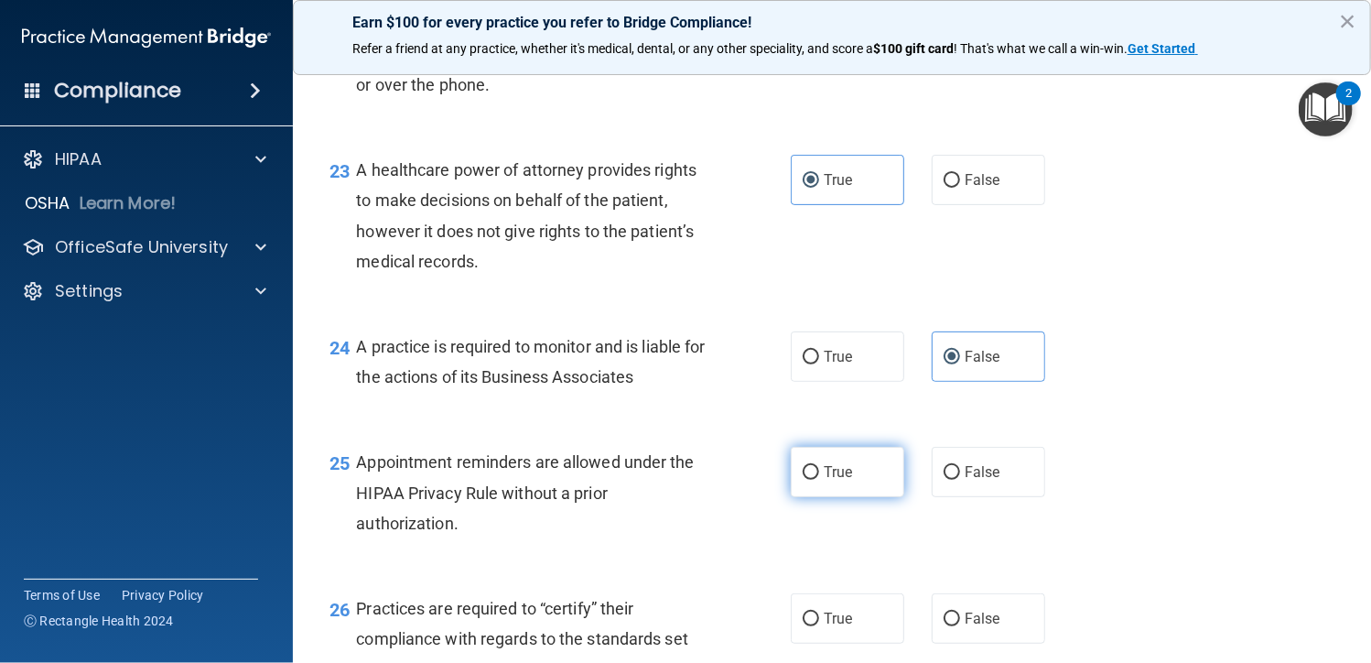
click at [842, 479] on span "True" at bounding box center [838, 471] width 28 height 17
click at [819, 479] on input "True" at bounding box center [811, 473] width 16 height 14
radio input "true"
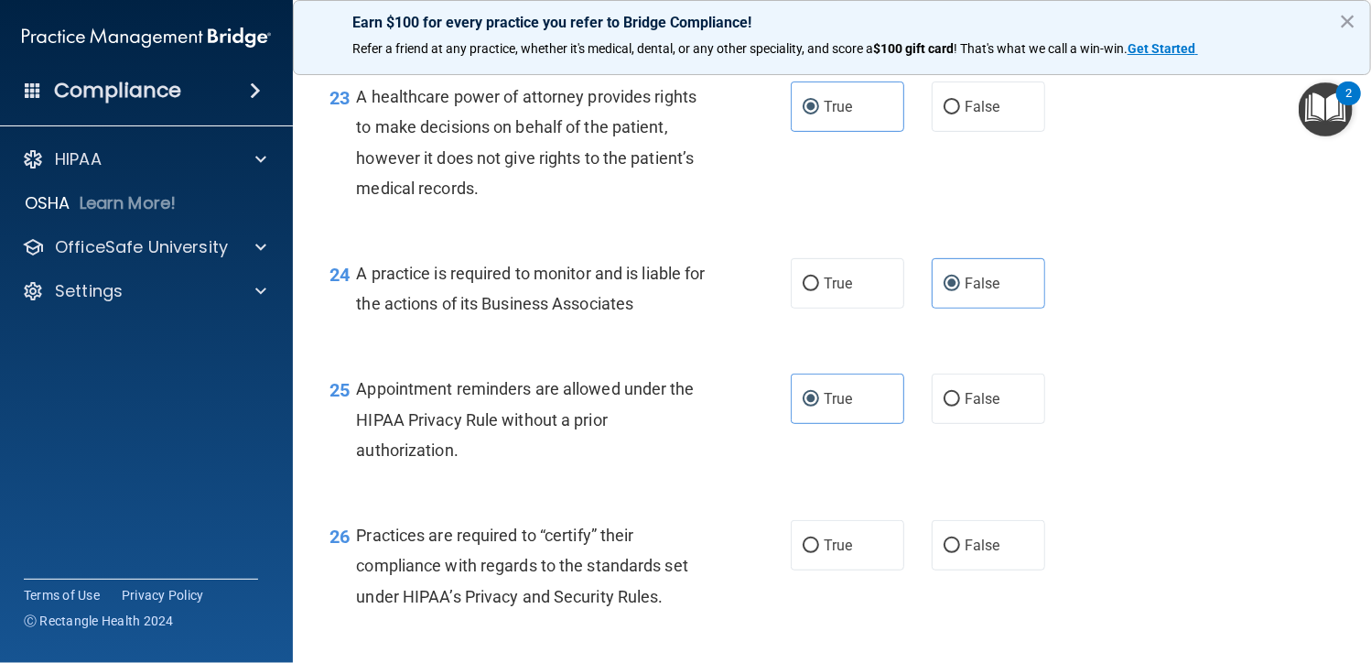
scroll to position [3844, 0]
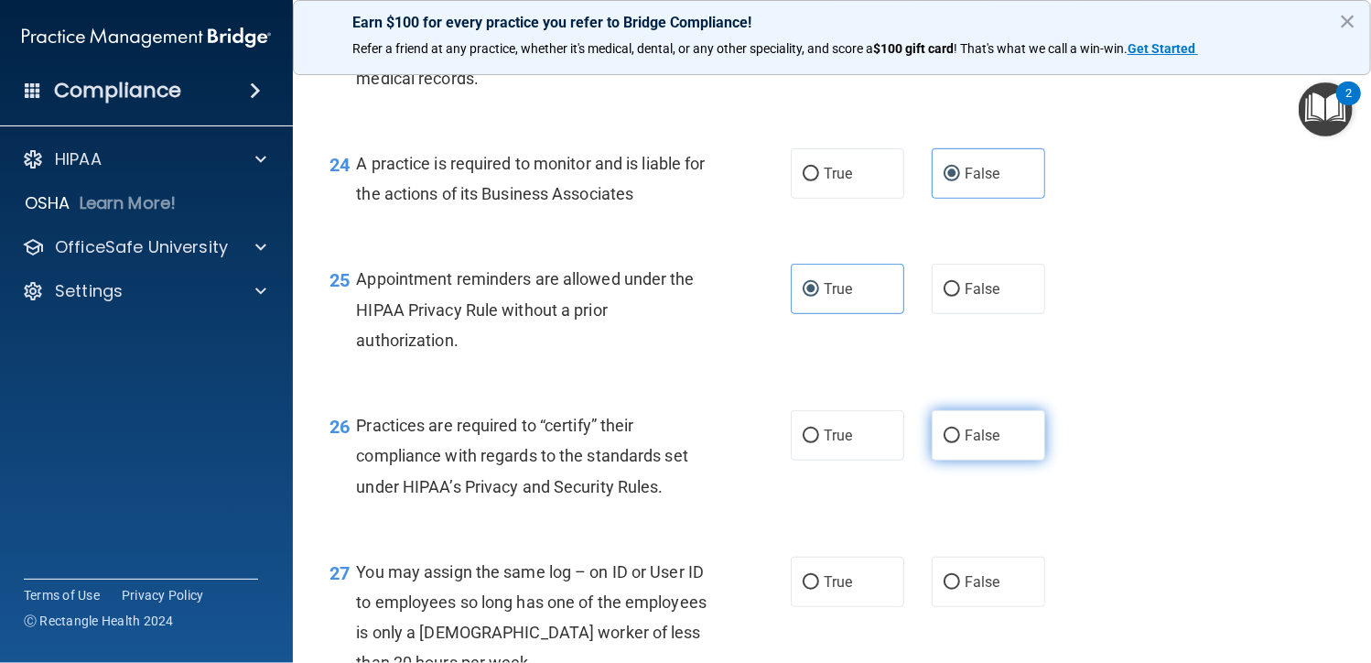
click at [944, 431] on input "False" at bounding box center [952, 436] width 16 height 14
radio input "true"
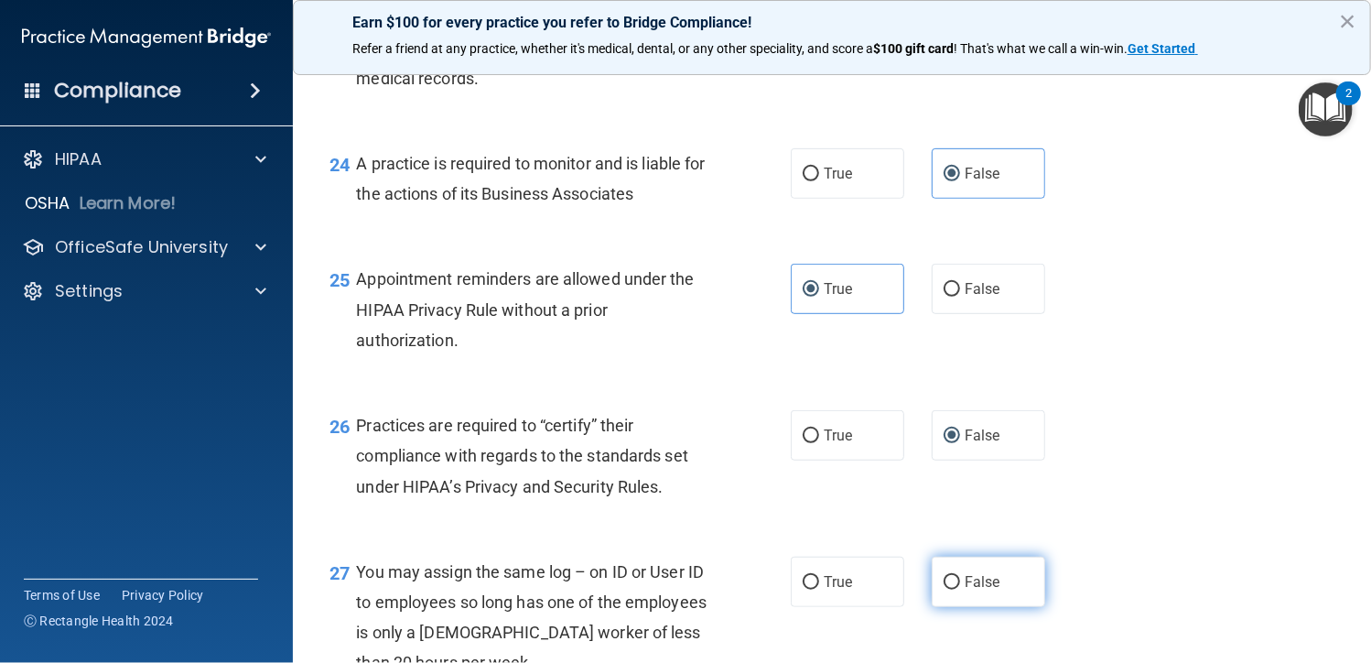
click at [945, 576] on input "False" at bounding box center [952, 583] width 16 height 14
radio input "true"
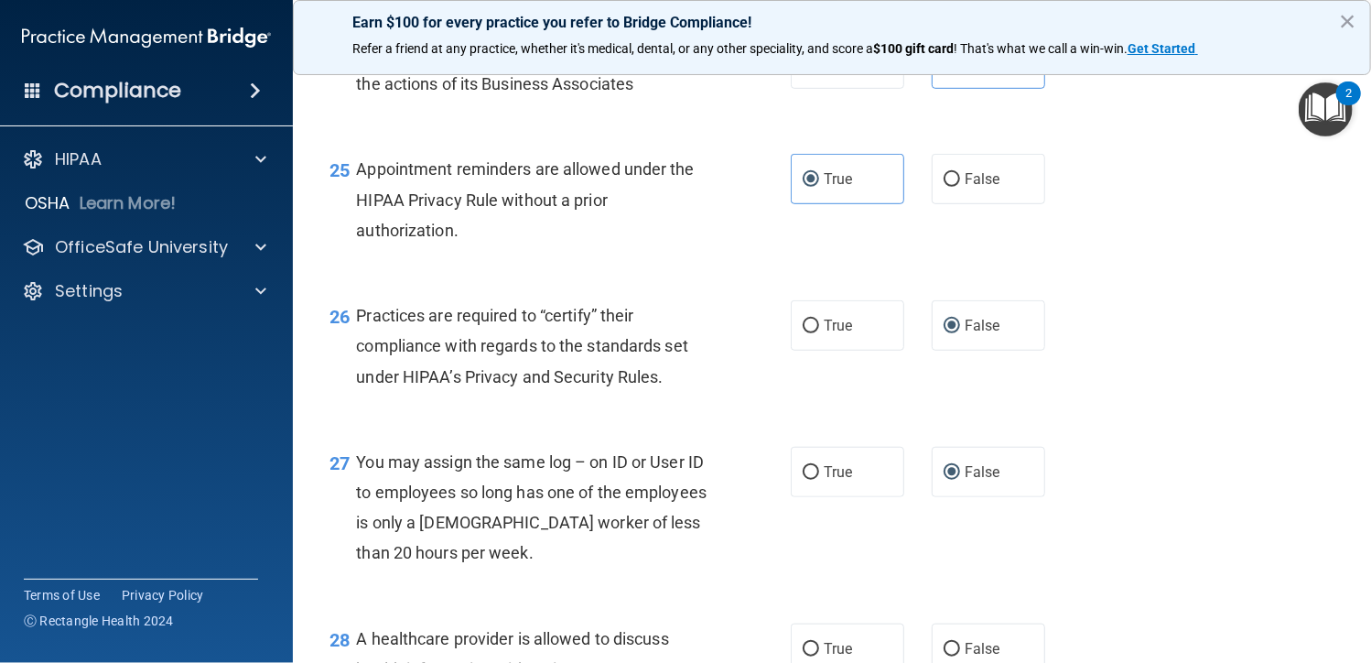
scroll to position [4118, 0]
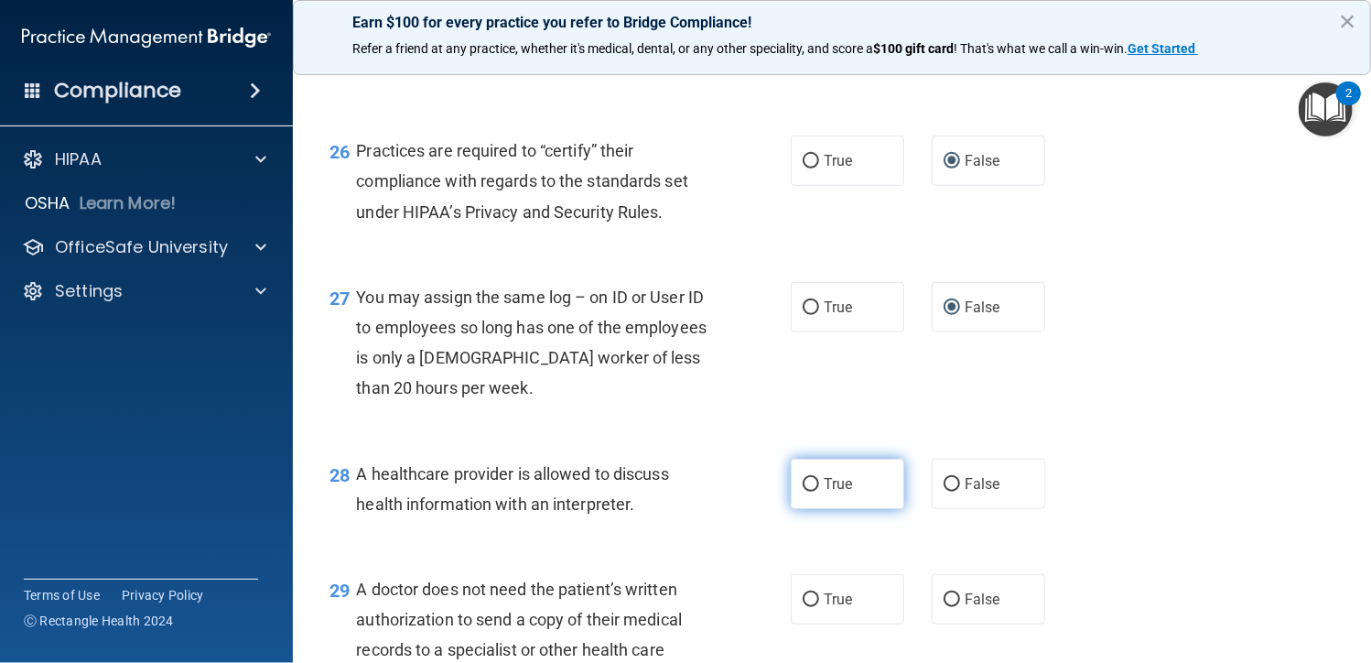
click at [802, 493] on label "True" at bounding box center [847, 484] width 113 height 50
click at [803, 491] on input "True" at bounding box center [811, 485] width 16 height 14
radio input "true"
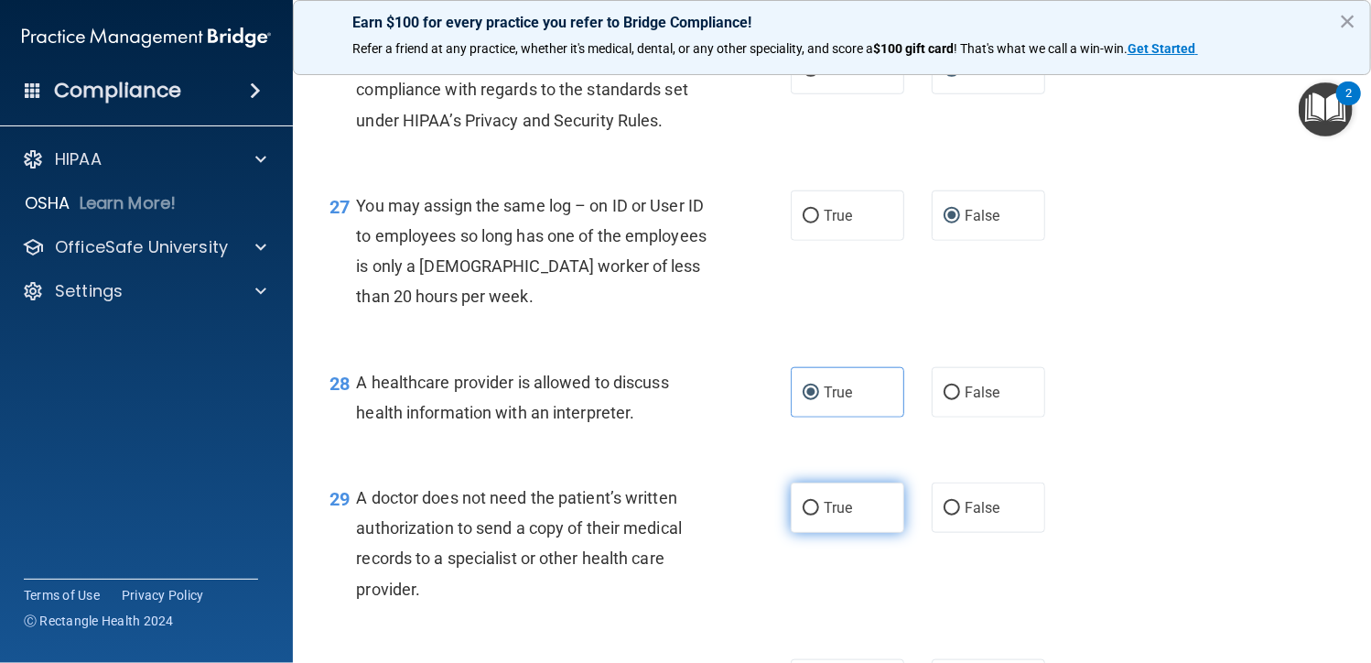
click at [827, 514] on span "True" at bounding box center [838, 507] width 28 height 17
click at [819, 514] on input "True" at bounding box center [811, 509] width 16 height 14
radio input "true"
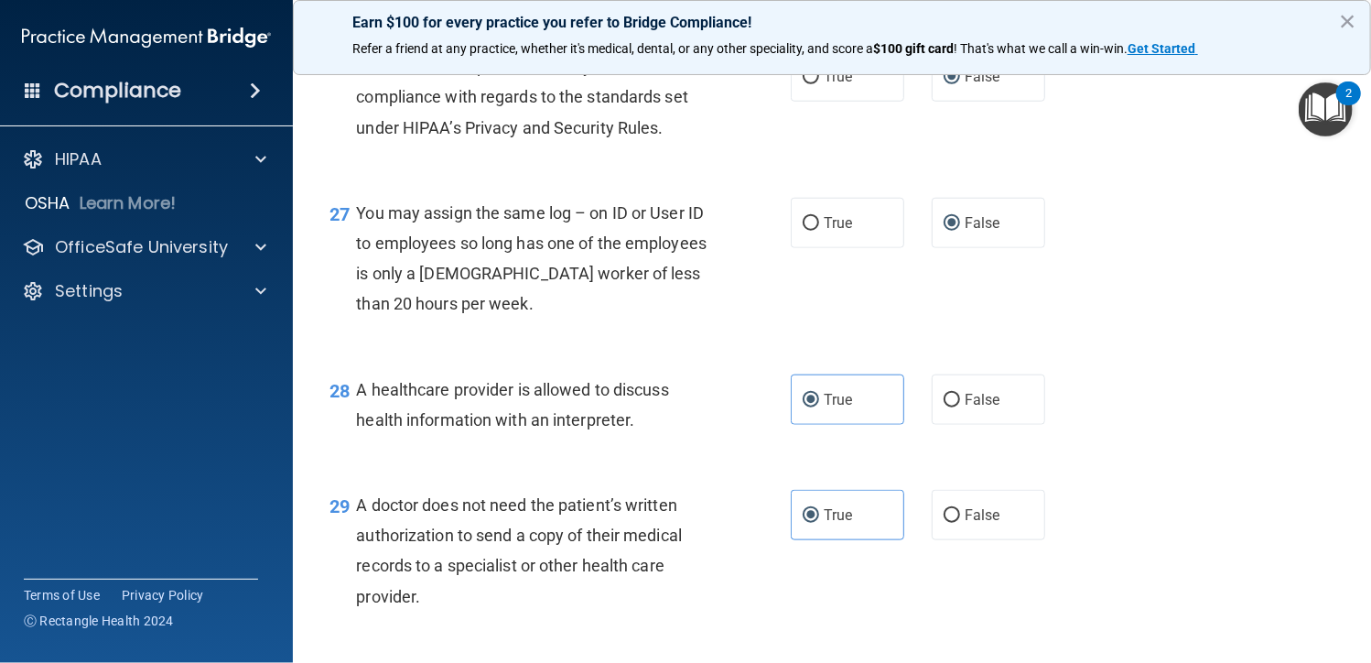
scroll to position [4357, 0]
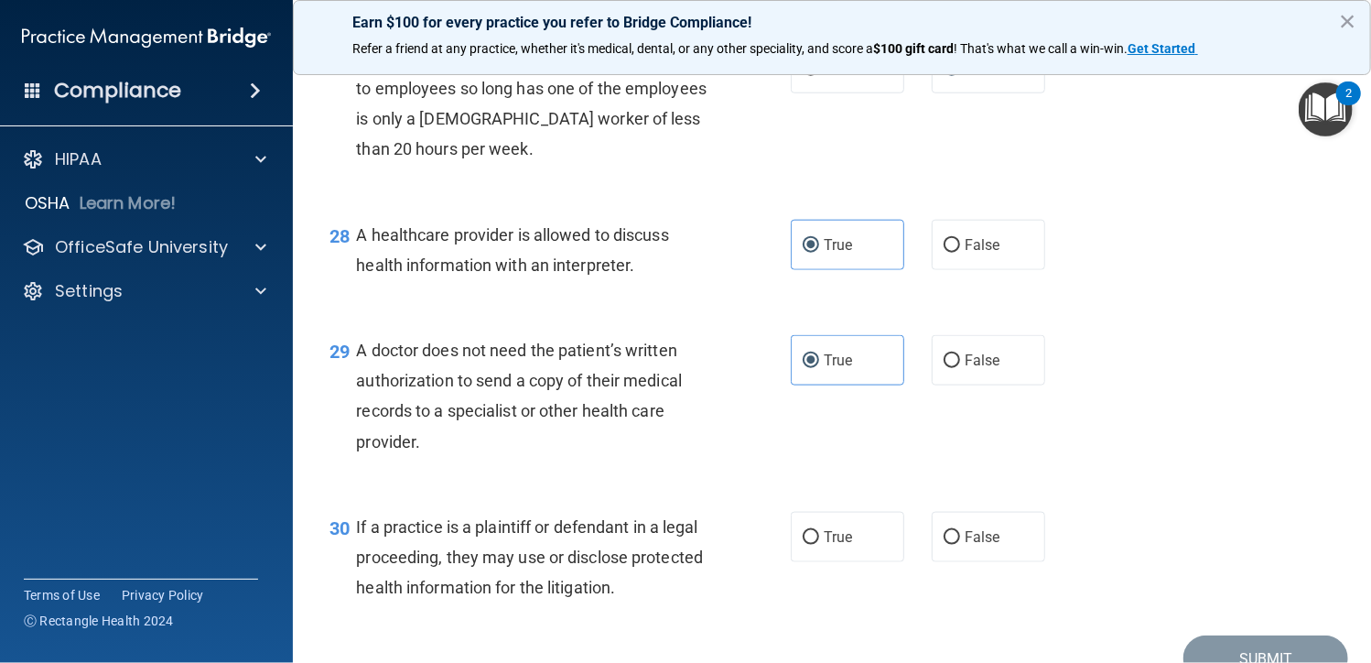
click at [904, 529] on div "True False" at bounding box center [927, 537] width 272 height 50
drag, startPoint x: 878, startPoint y: 524, endPoint x: 866, endPoint y: 503, distance: 24.2
click at [868, 506] on div "30 If a practice is a plaintiff or defendant in a legal proceeding, they may us…" at bounding box center [832, 562] width 1032 height 146
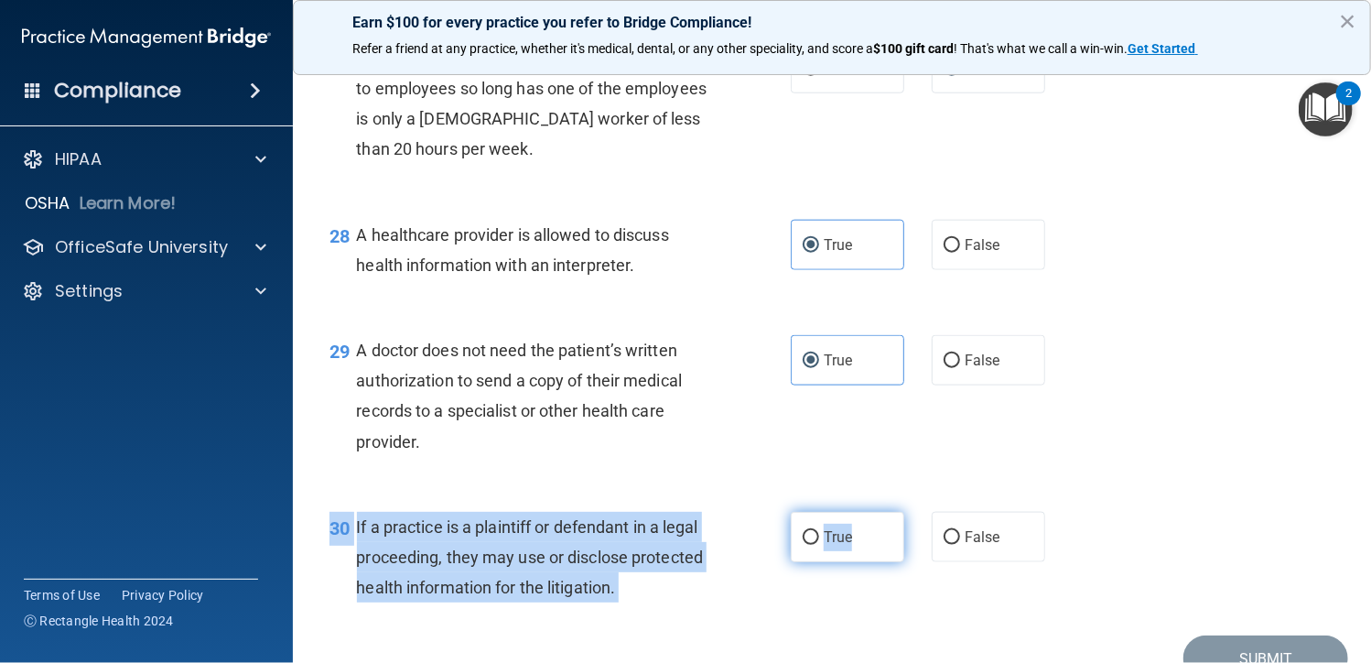
click at [841, 534] on span "True" at bounding box center [838, 536] width 28 height 17
click at [819, 534] on input "True" at bounding box center [811, 538] width 16 height 14
radio input "true"
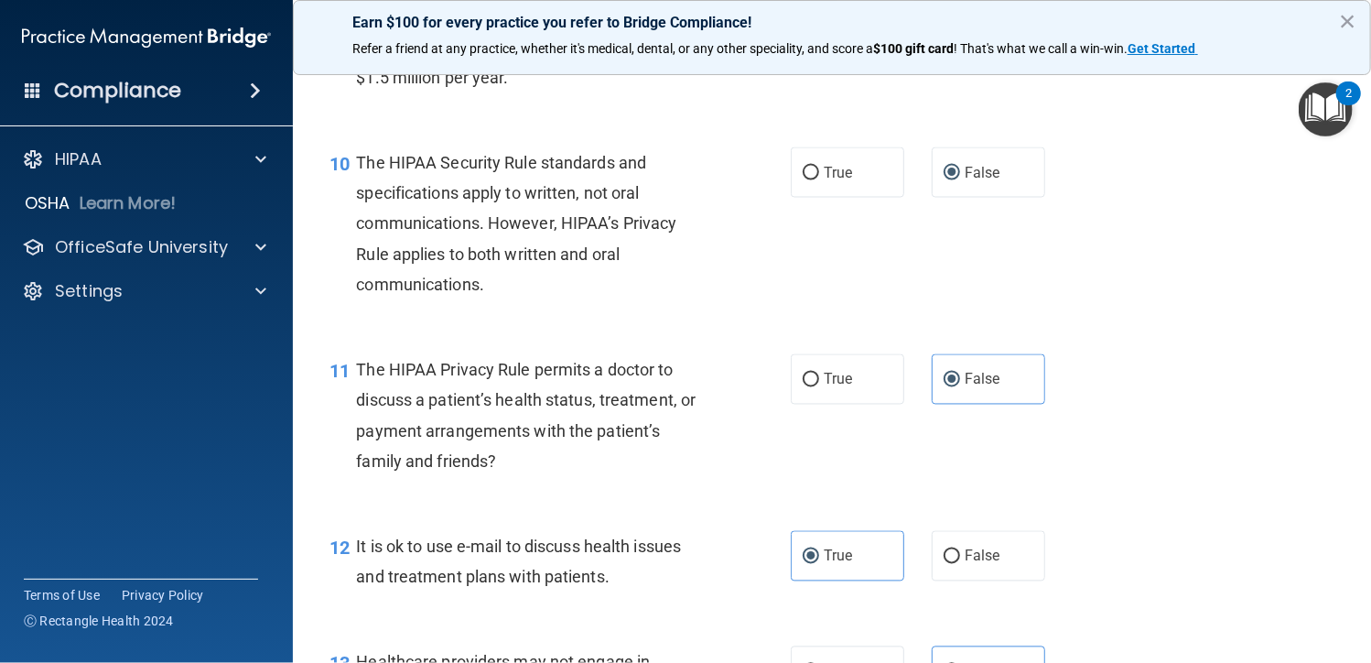
scroll to position [1830, 0]
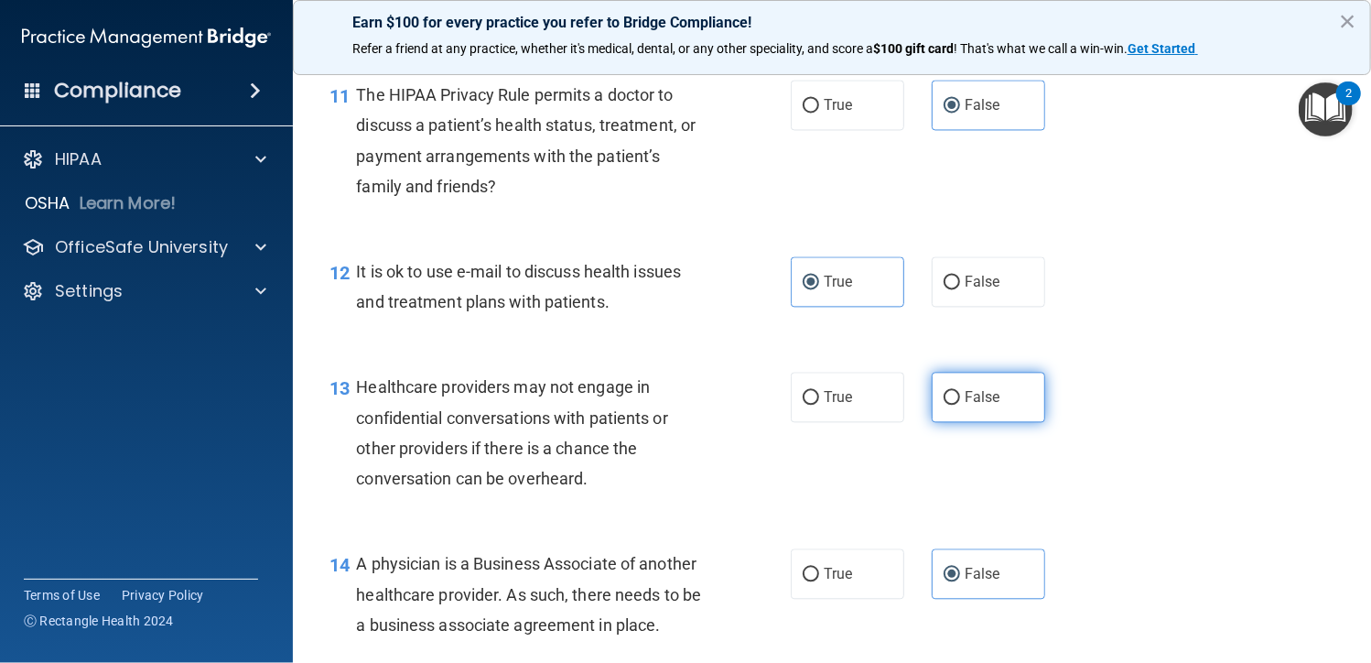
click at [951, 405] on label "False" at bounding box center [988, 397] width 113 height 50
click at [951, 405] on input "False" at bounding box center [952, 398] width 16 height 14
radio input "true"
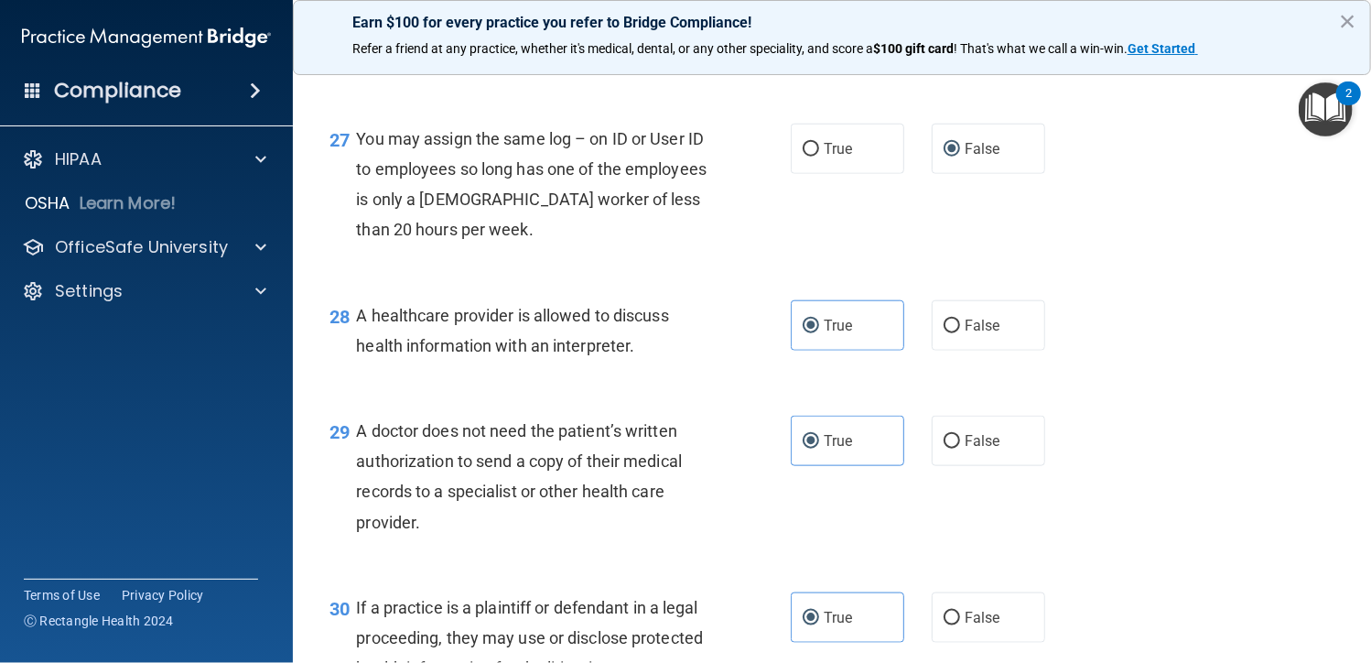
scroll to position [4449, 0]
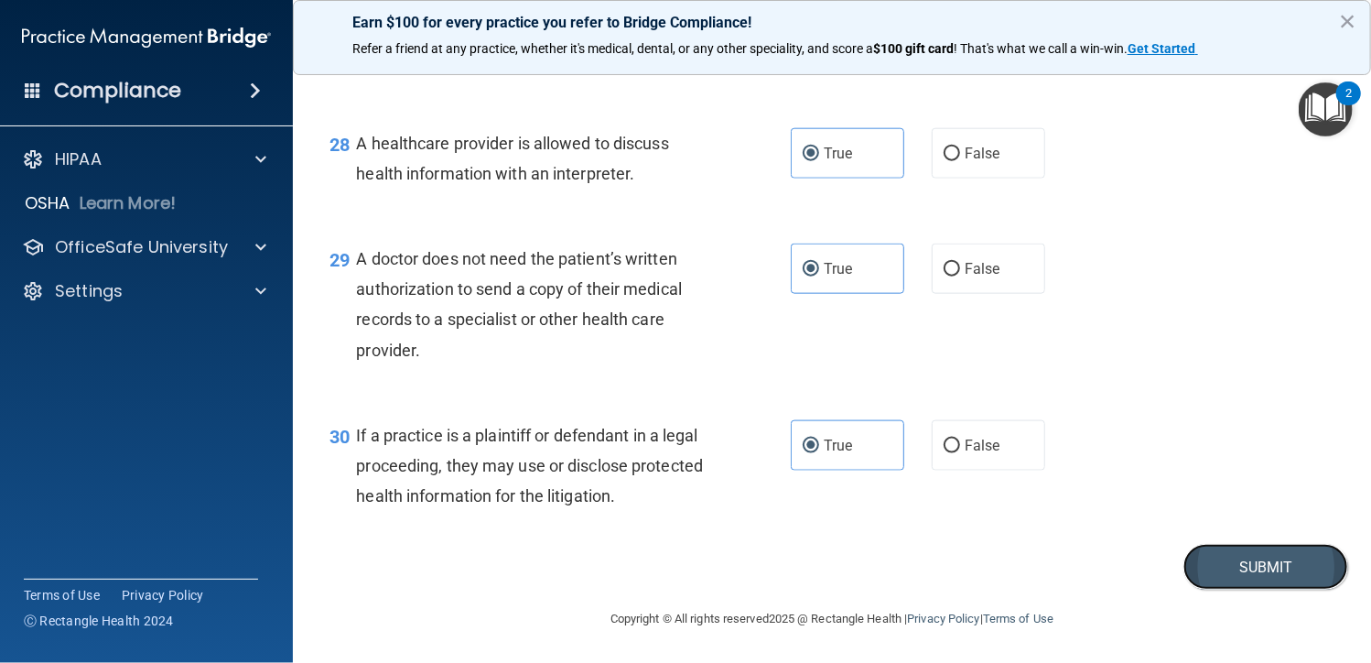
click at [1184, 558] on button "Submit" at bounding box center [1265, 567] width 165 height 47
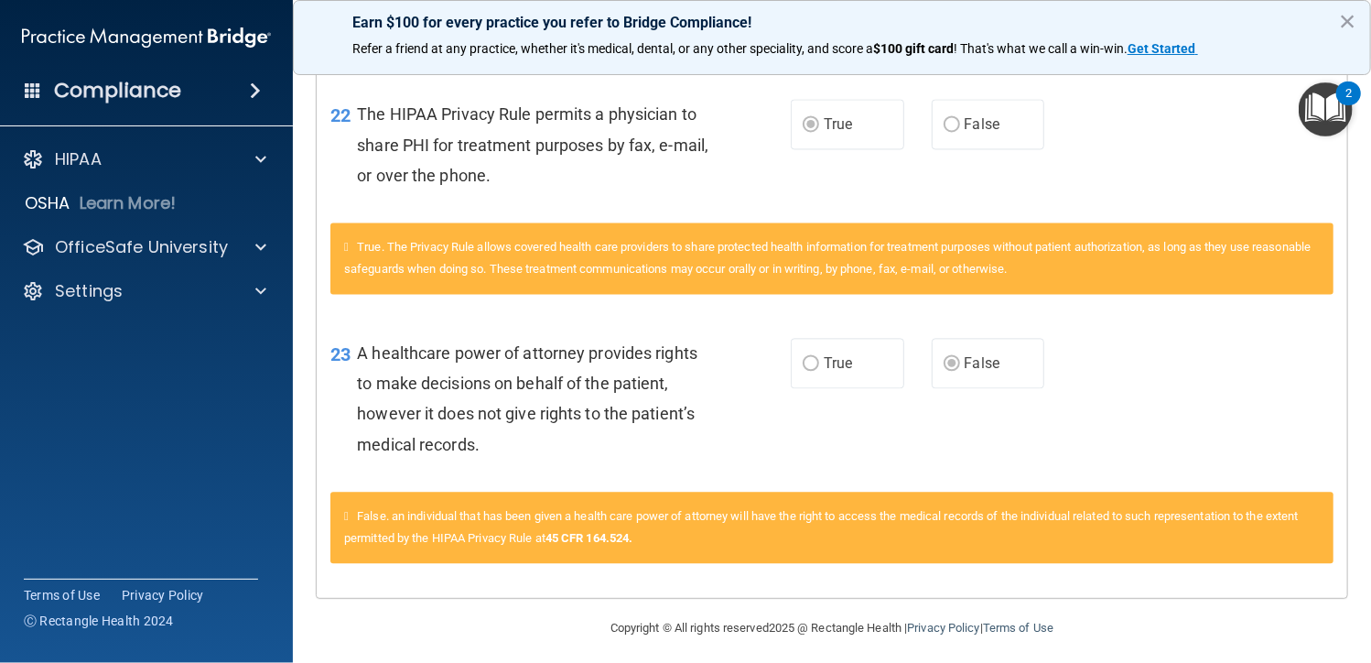
scroll to position [1811, 0]
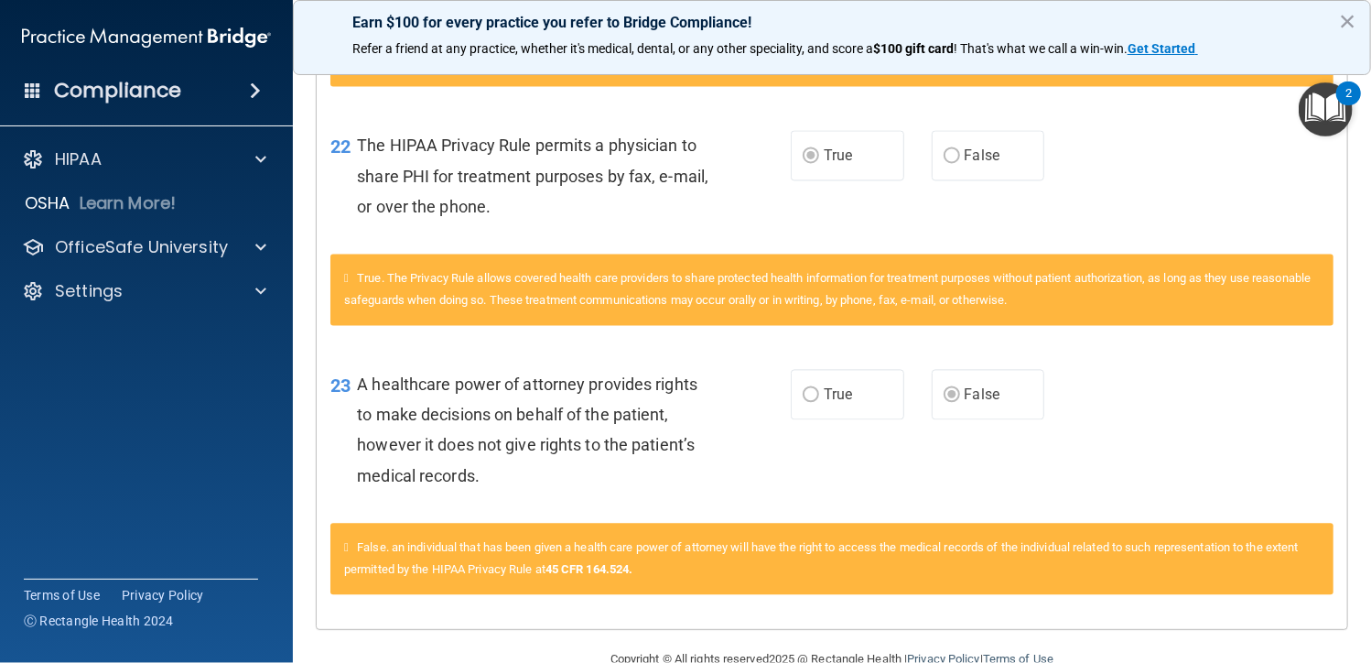
click at [871, 419] on label "True" at bounding box center [847, 394] width 113 height 50
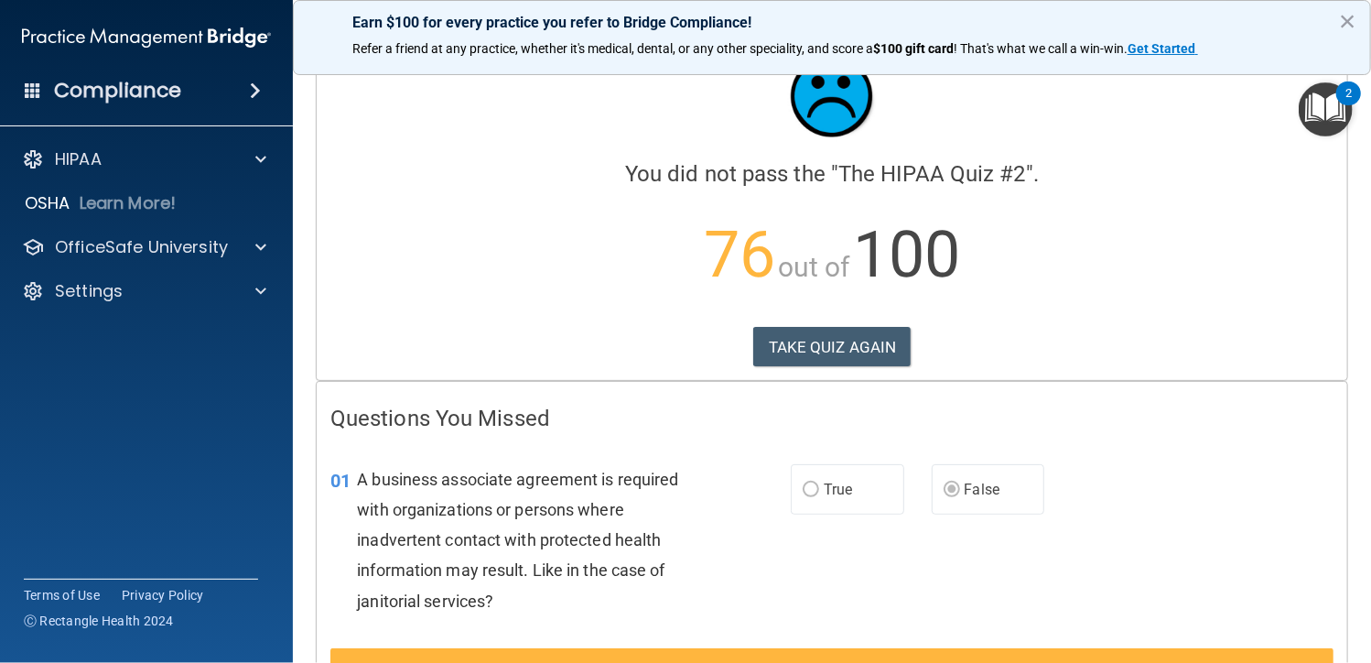
scroll to position [0, 0]
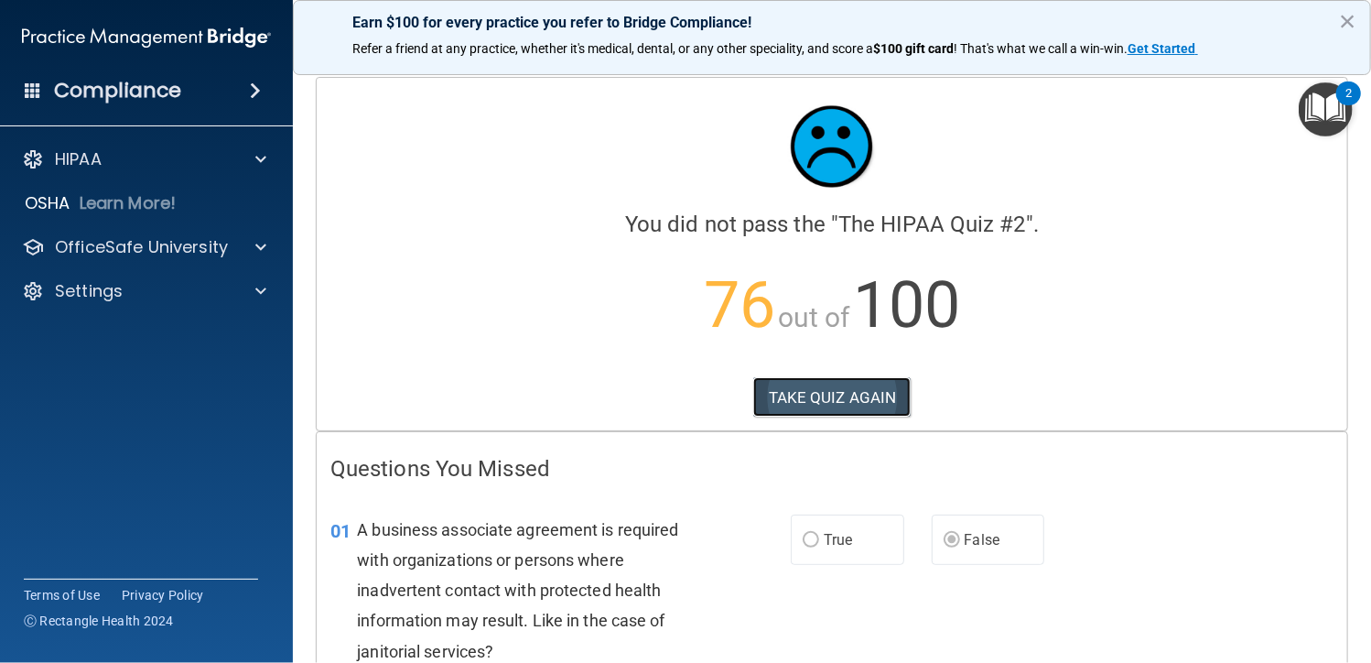
click at [842, 384] on button "TAKE QUIZ AGAIN" at bounding box center [832, 397] width 158 height 40
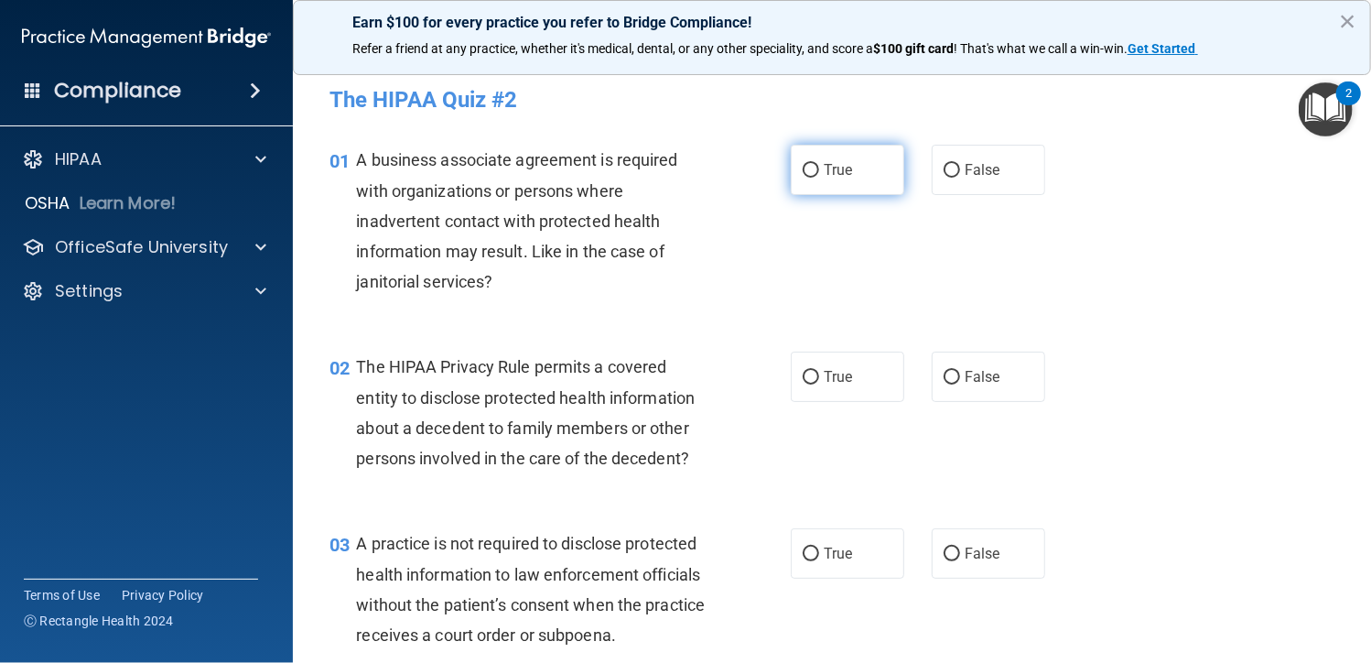
click at [825, 181] on label "True" at bounding box center [847, 170] width 113 height 50
click at [819, 178] on input "True" at bounding box center [811, 171] width 16 height 14
radio input "true"
click at [815, 570] on label "True" at bounding box center [847, 553] width 113 height 50
click at [815, 561] on input "True" at bounding box center [811, 554] width 16 height 14
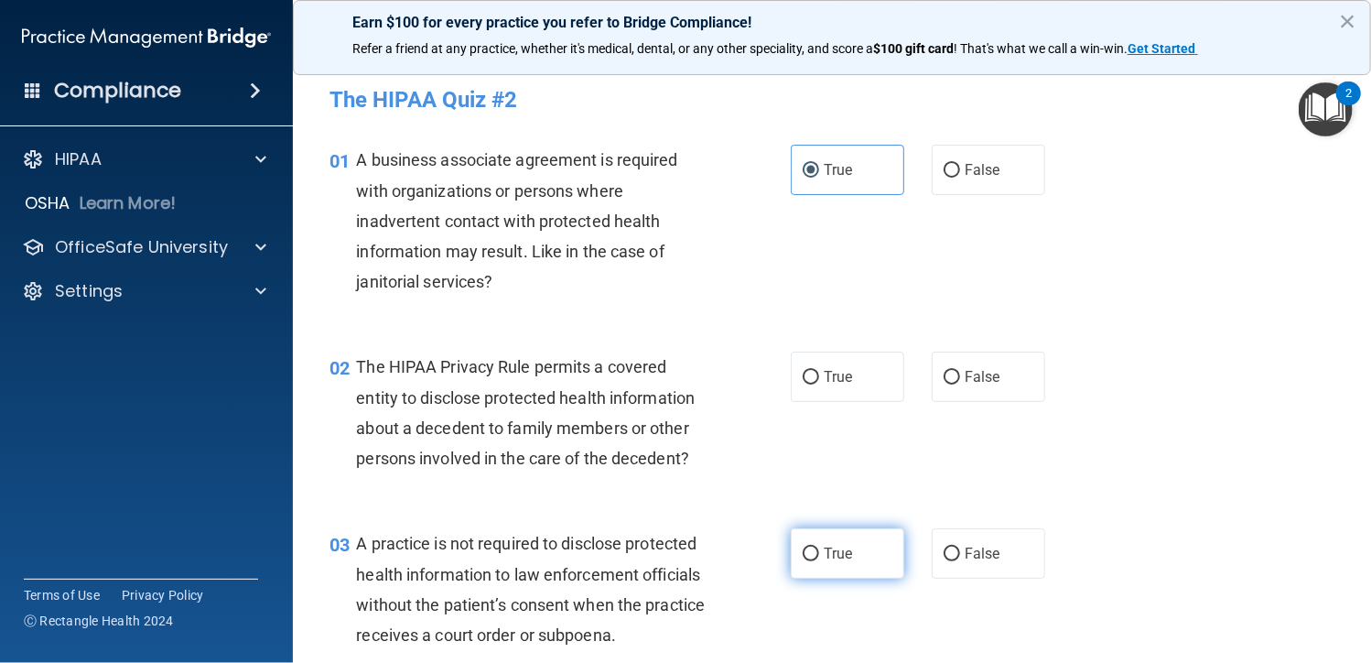
radio input "true"
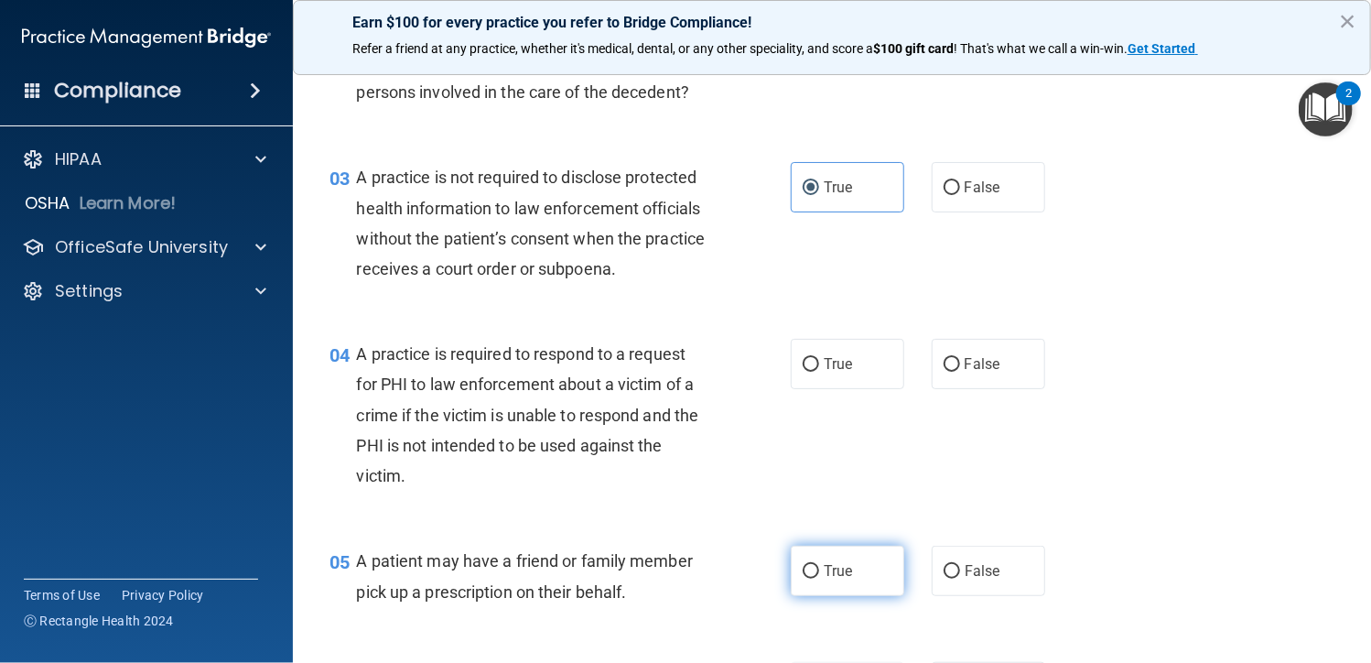
click at [822, 582] on label "True" at bounding box center [847, 570] width 113 height 50
click at [819, 578] on input "True" at bounding box center [811, 572] width 16 height 14
radio input "true"
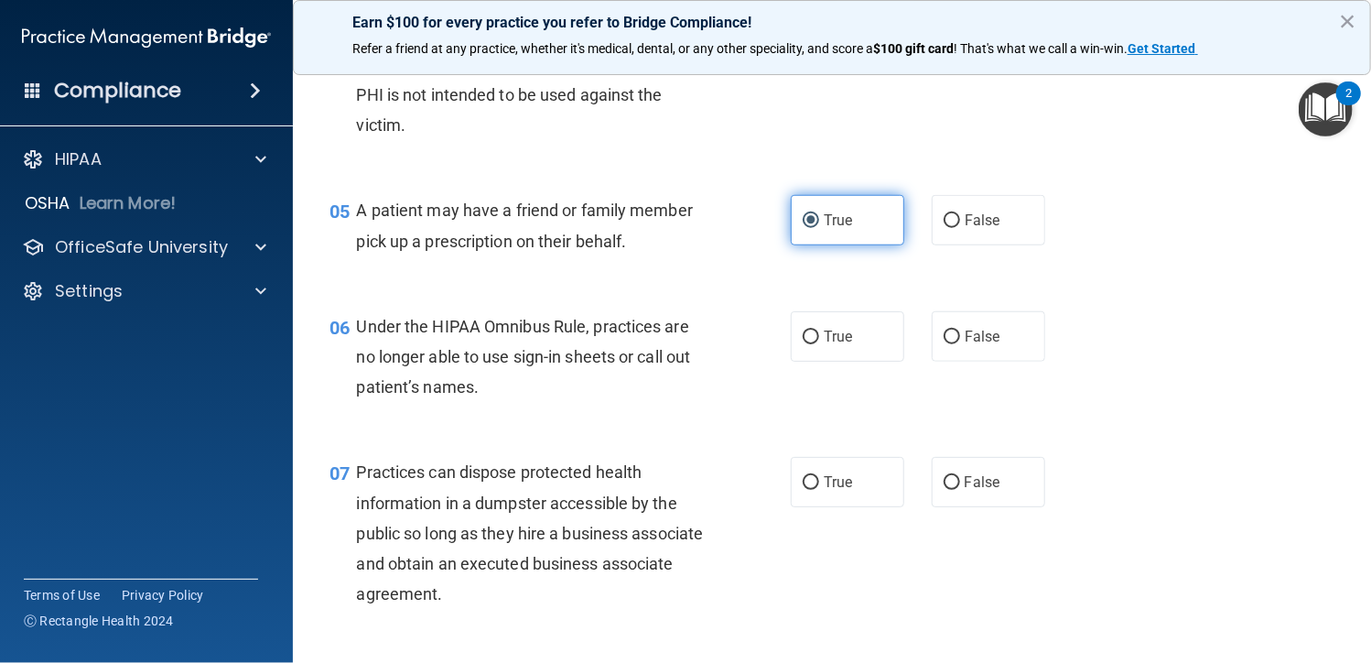
scroll to position [732, 0]
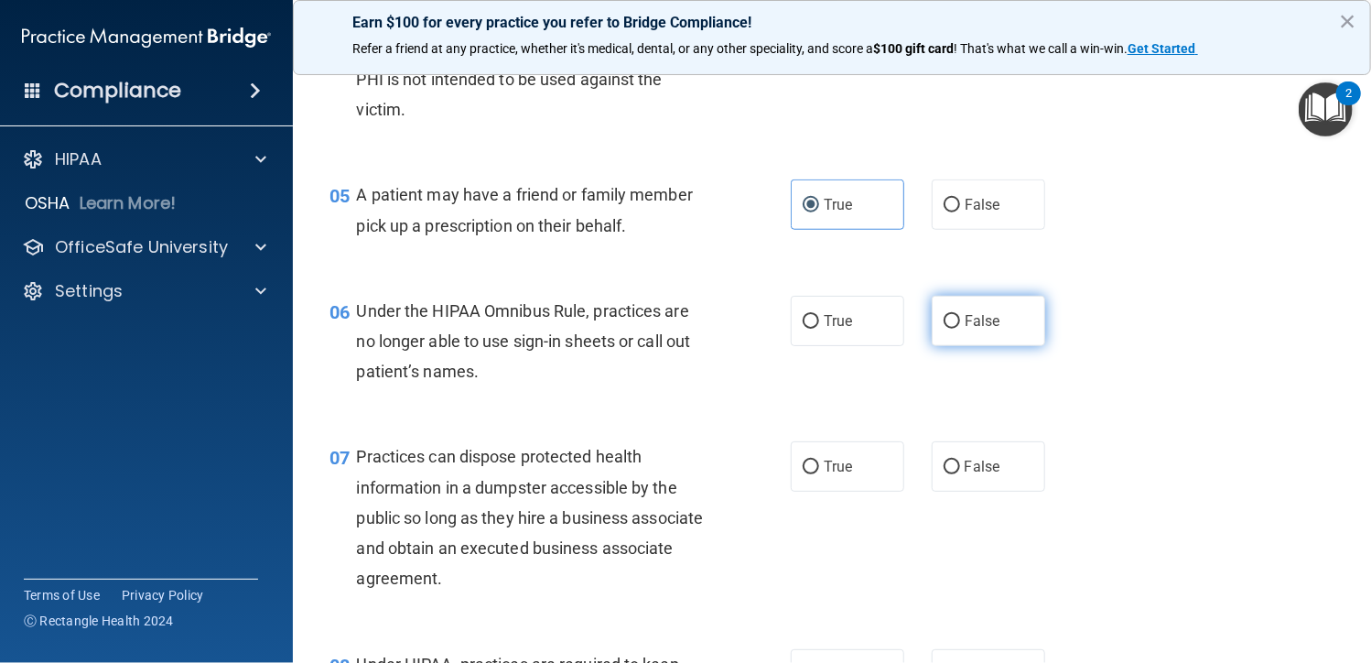
click at [949, 322] on input "False" at bounding box center [952, 322] width 16 height 14
radio input "true"
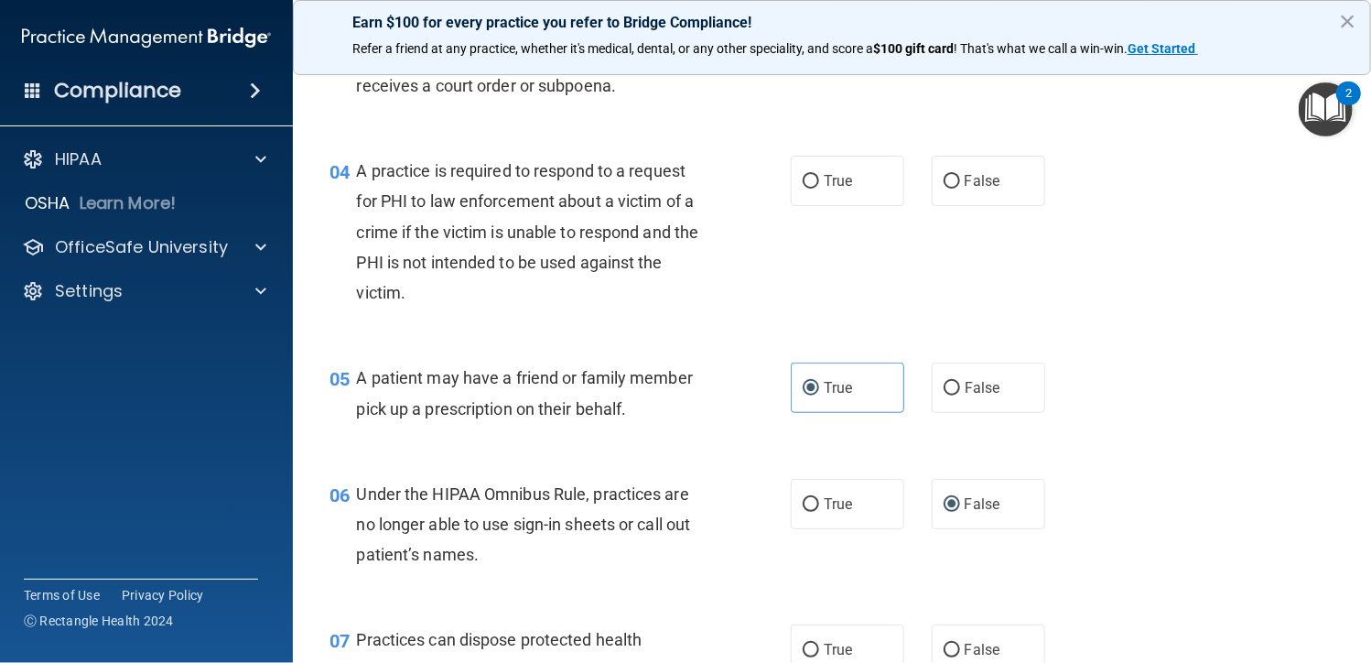
scroll to position [366, 0]
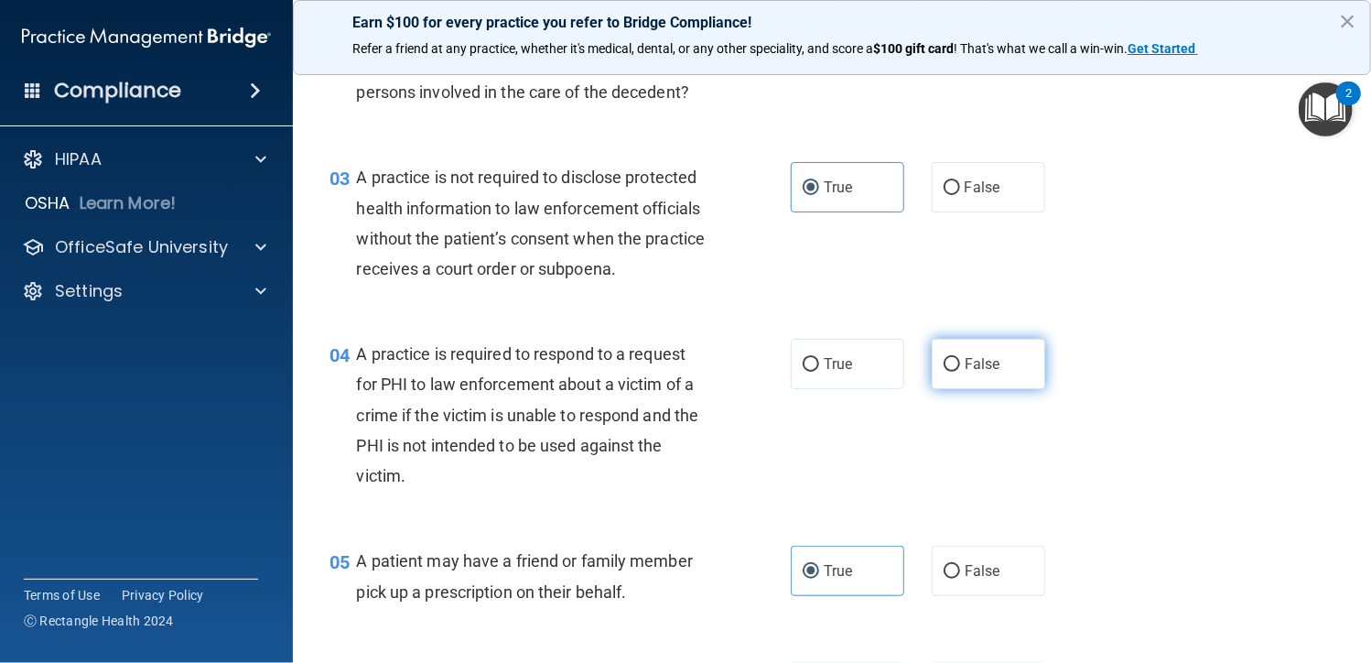
click at [967, 365] on span "False" at bounding box center [983, 363] width 36 height 17
click at [960, 365] on input "False" at bounding box center [952, 365] width 16 height 14
radio input "true"
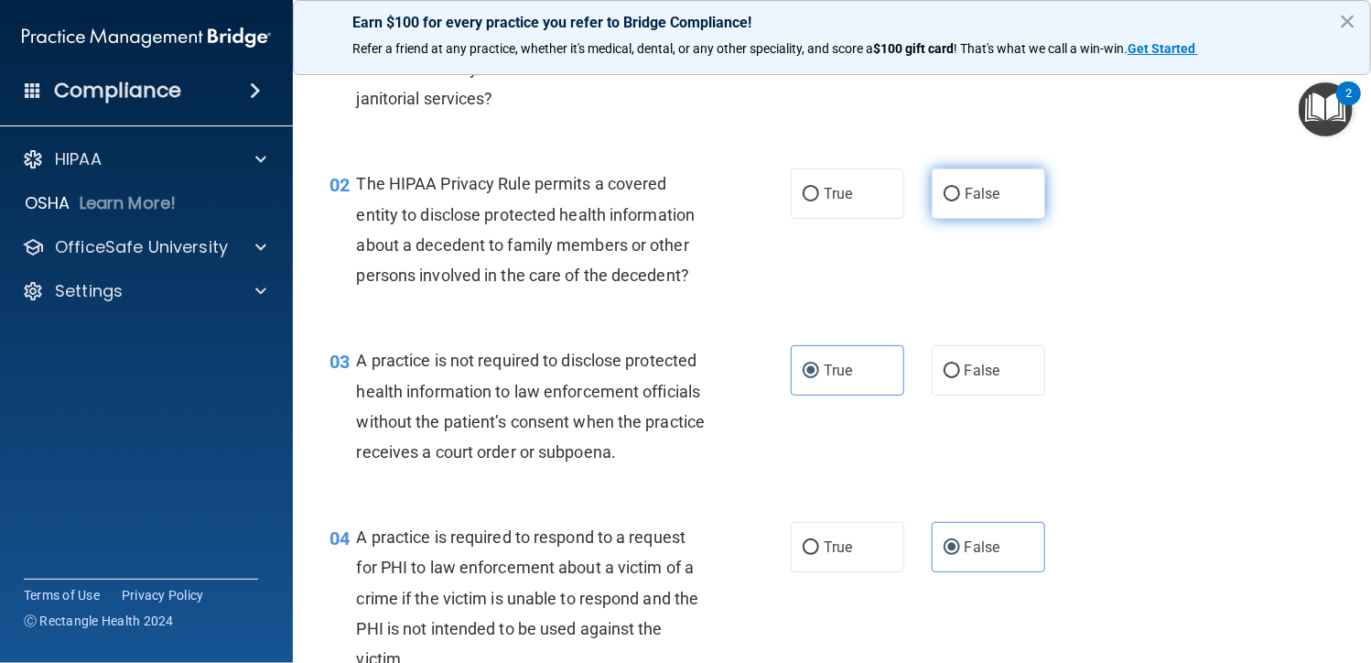
click at [955, 181] on label "False" at bounding box center [988, 193] width 113 height 50
click at [955, 188] on input "False" at bounding box center [952, 195] width 16 height 14
radio input "true"
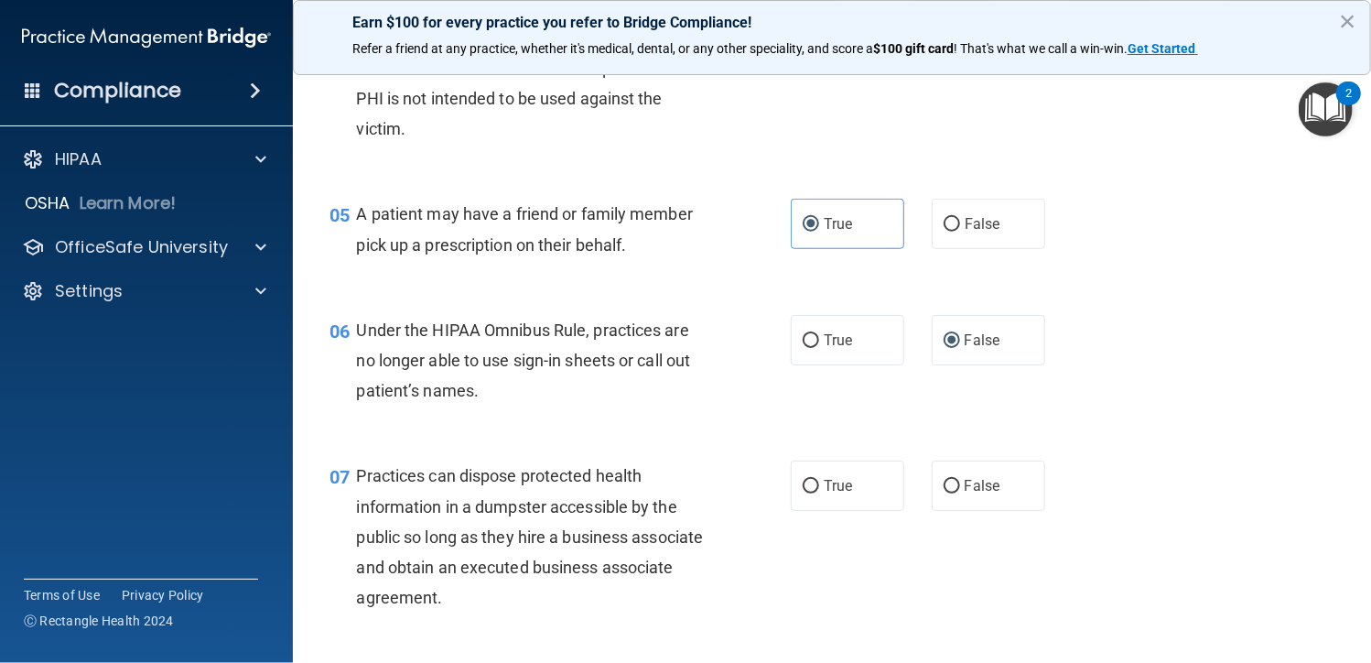
scroll to position [915, 0]
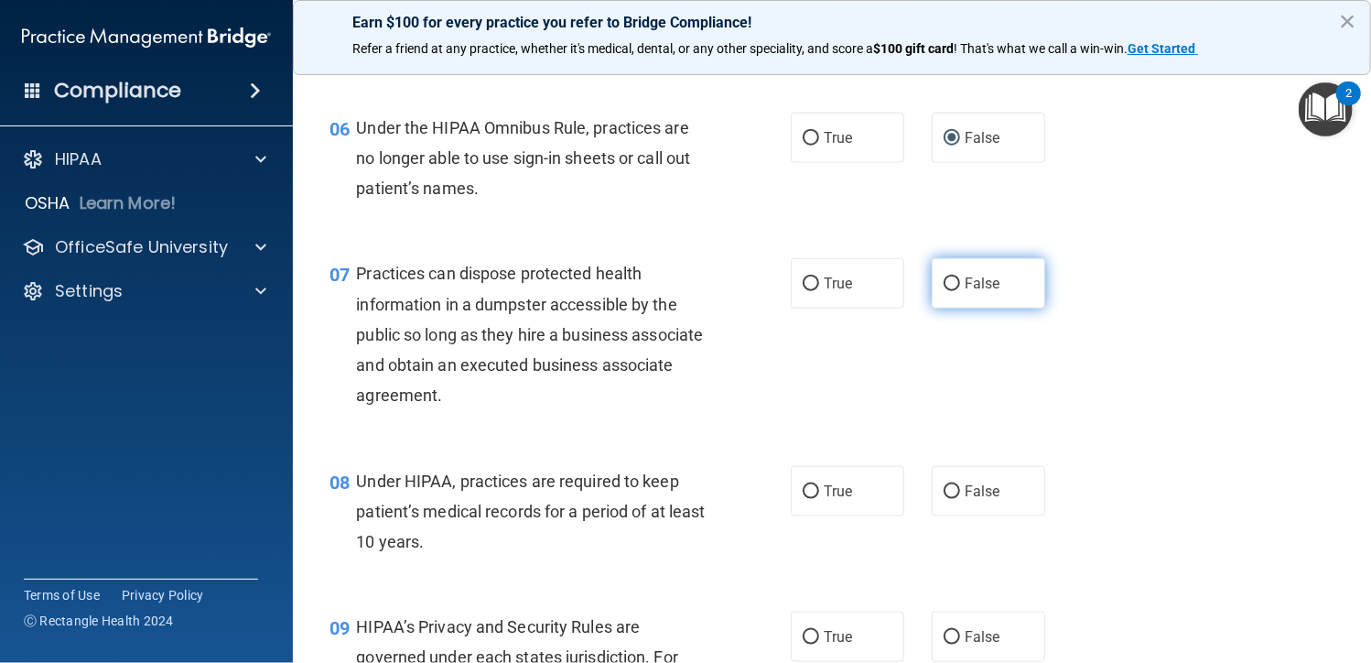
click at [970, 275] on span "False" at bounding box center [983, 283] width 36 height 17
click at [960, 277] on input "False" at bounding box center [952, 284] width 16 height 14
radio input "true"
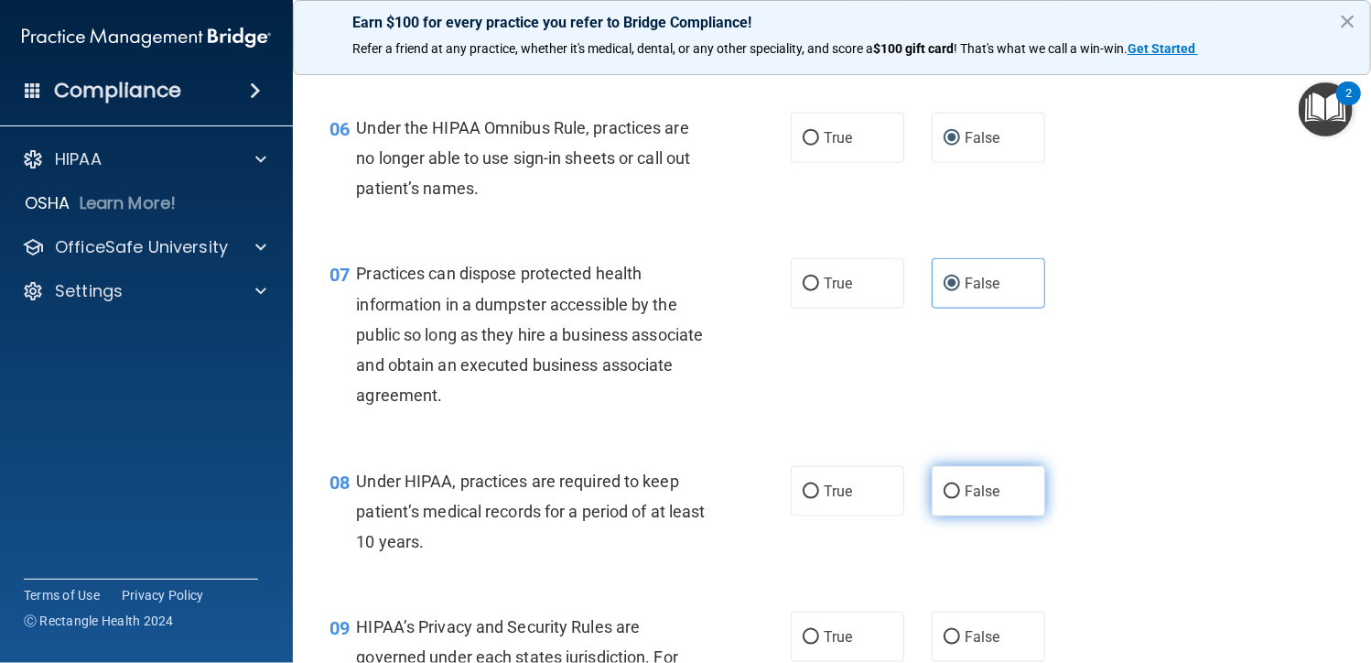
click at [965, 491] on span "False" at bounding box center [983, 490] width 36 height 17
click at [959, 491] on input "False" at bounding box center [952, 492] width 16 height 14
radio input "true"
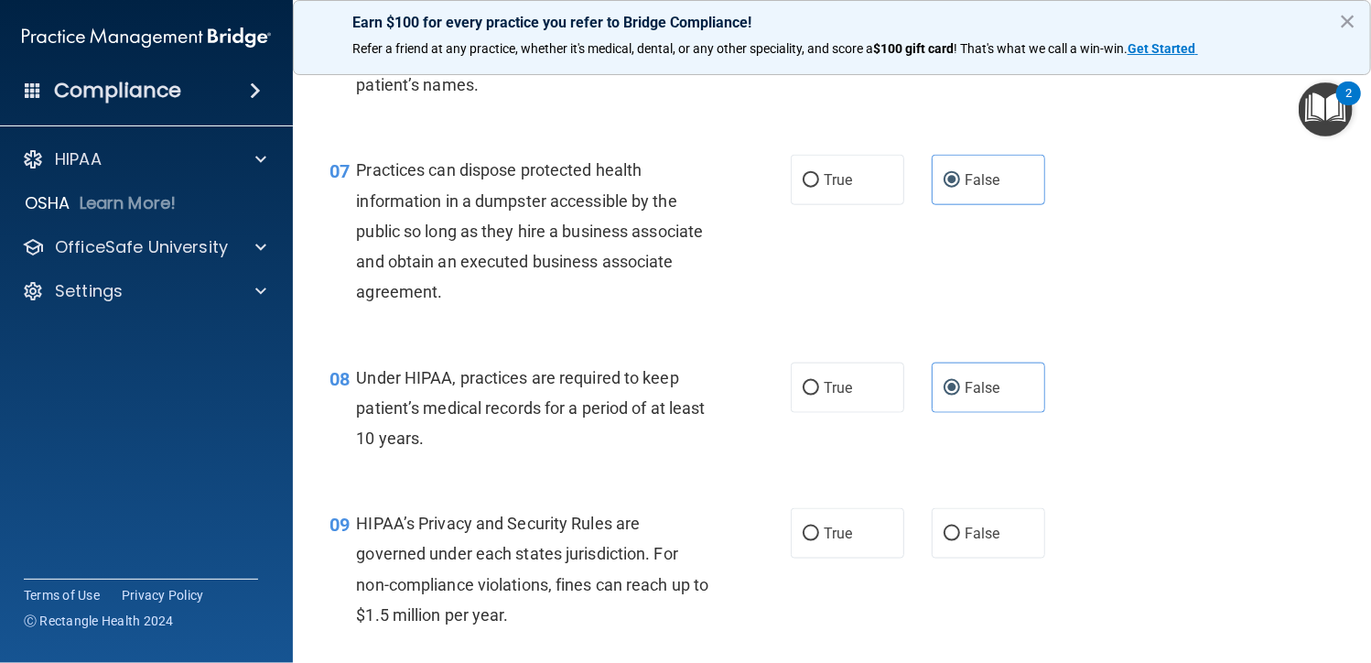
scroll to position [1098, 0]
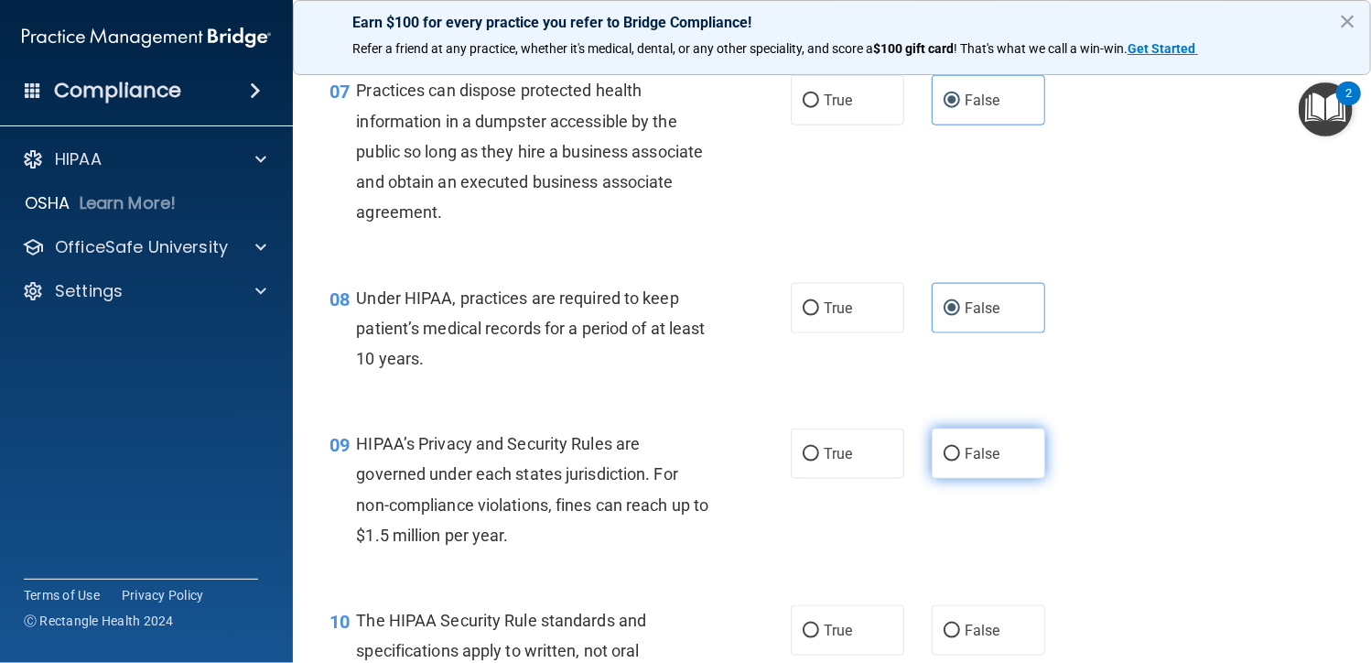
click at [1004, 442] on label "False" at bounding box center [988, 453] width 113 height 50
click at [960, 448] on input "False" at bounding box center [952, 455] width 16 height 14
radio input "true"
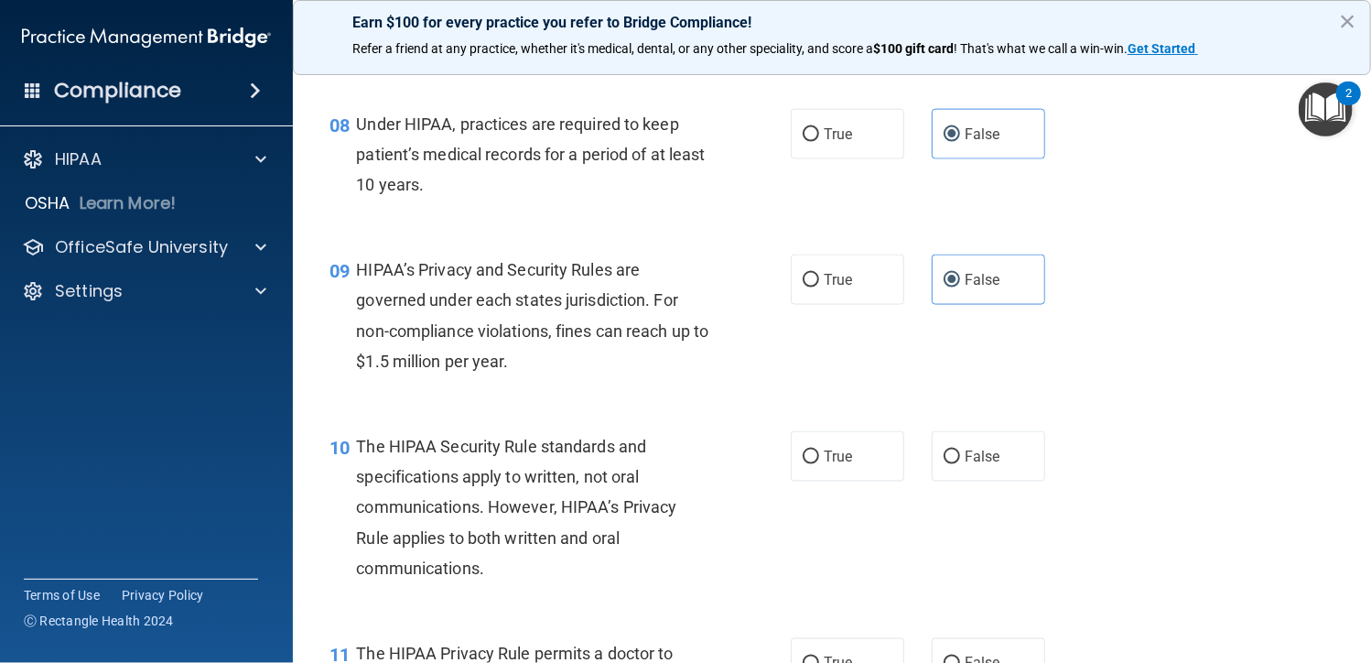
scroll to position [1281, 0]
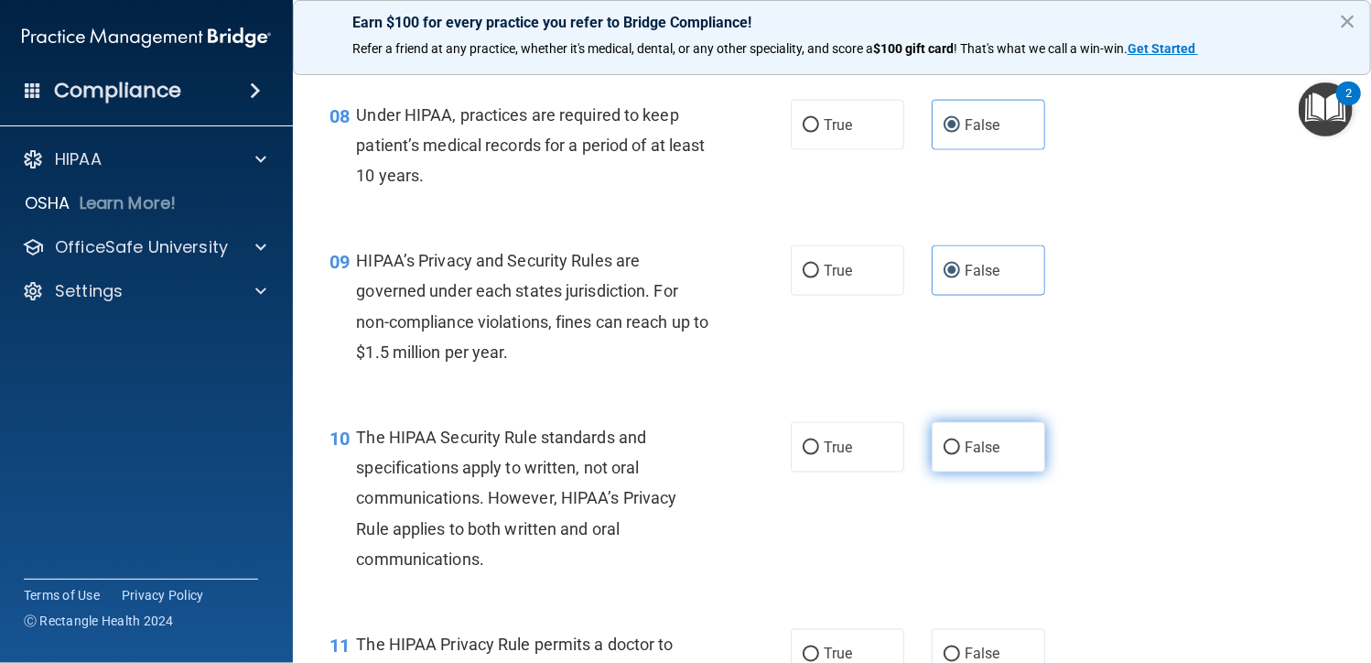
click at [965, 441] on span "False" at bounding box center [983, 446] width 36 height 17
click at [960, 441] on input "False" at bounding box center [952, 448] width 16 height 14
radio input "true"
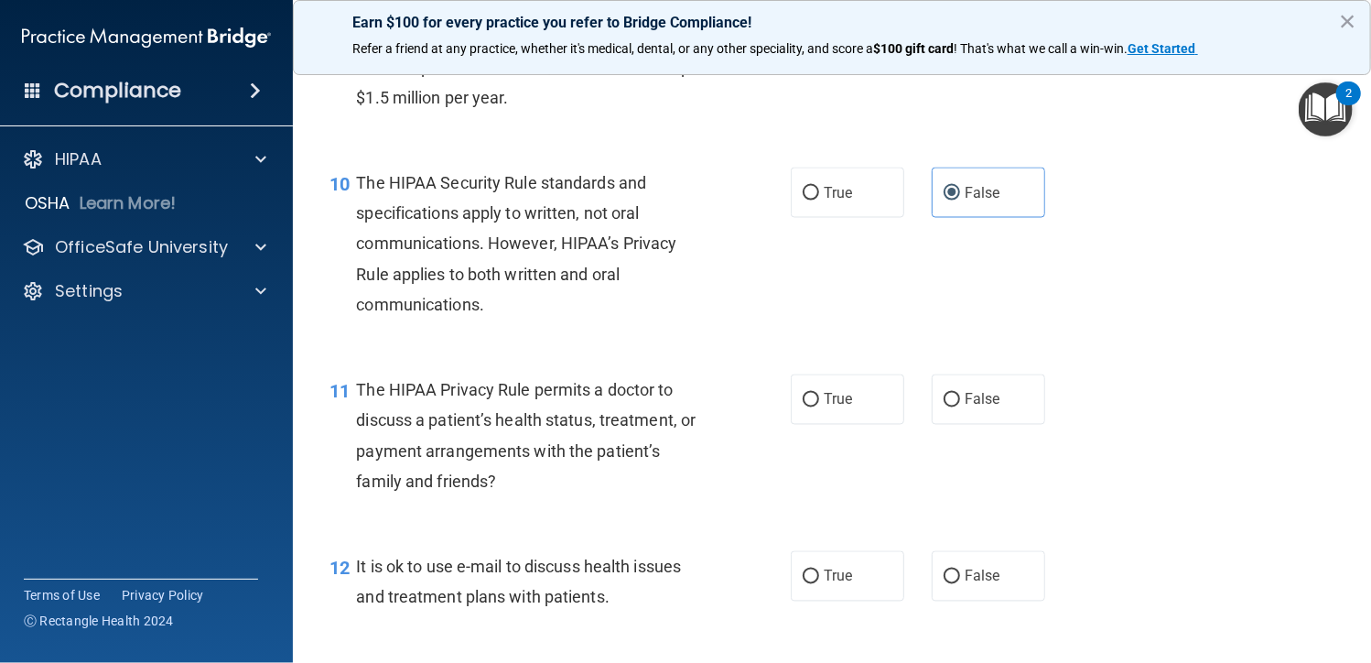
scroll to position [1647, 0]
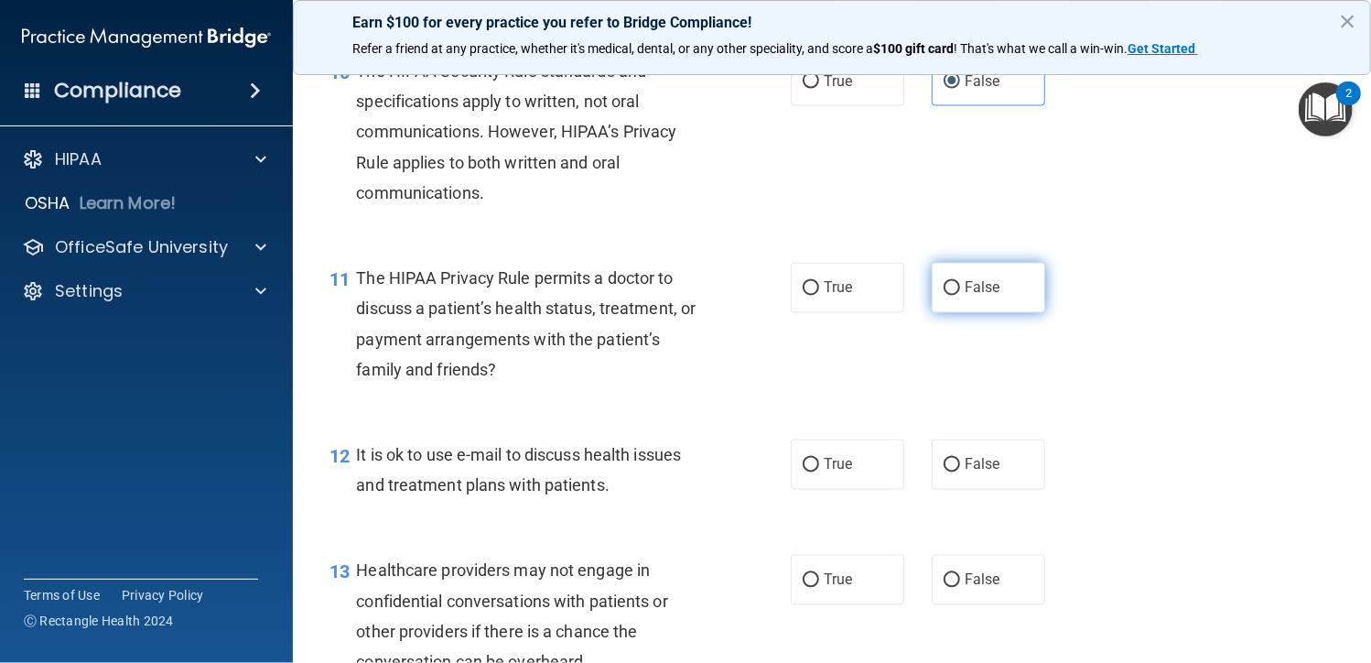
click at [977, 302] on label "False" at bounding box center [988, 288] width 113 height 50
click at [960, 296] on input "False" at bounding box center [952, 289] width 16 height 14
radio input "true"
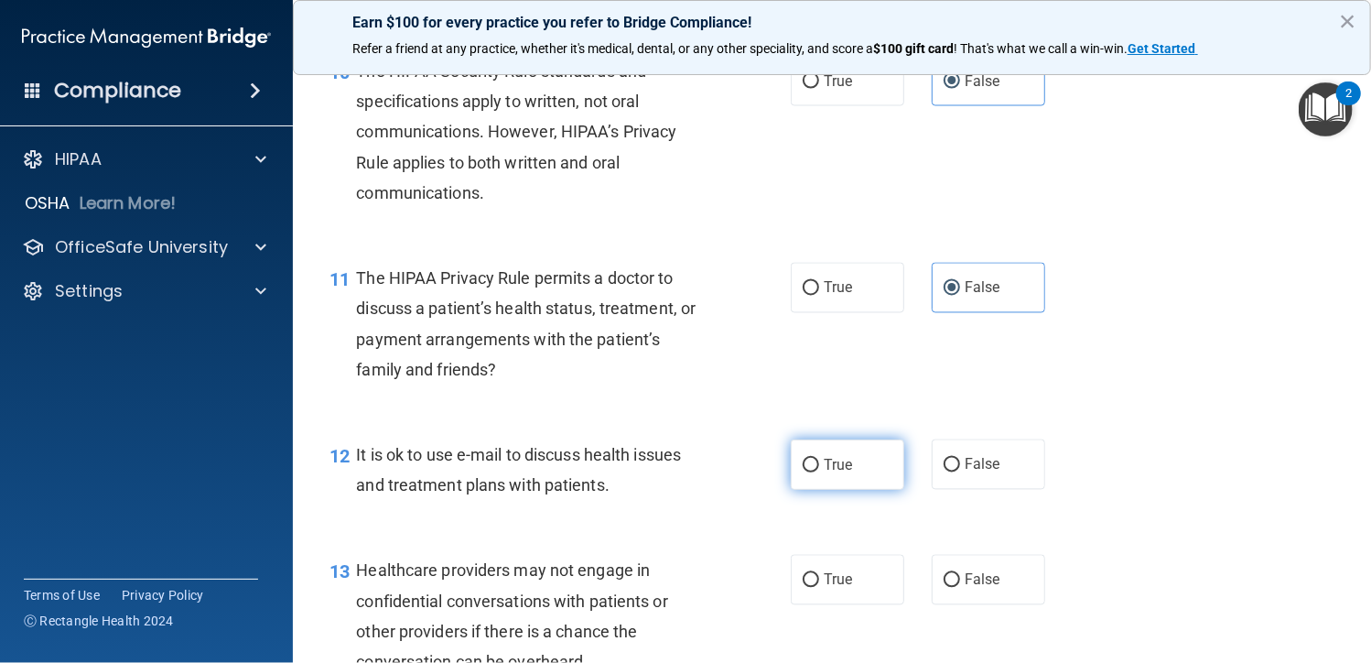
click at [875, 470] on label "True" at bounding box center [847, 464] width 113 height 50
click at [819, 470] on input "True" at bounding box center [811, 466] width 16 height 14
radio input "true"
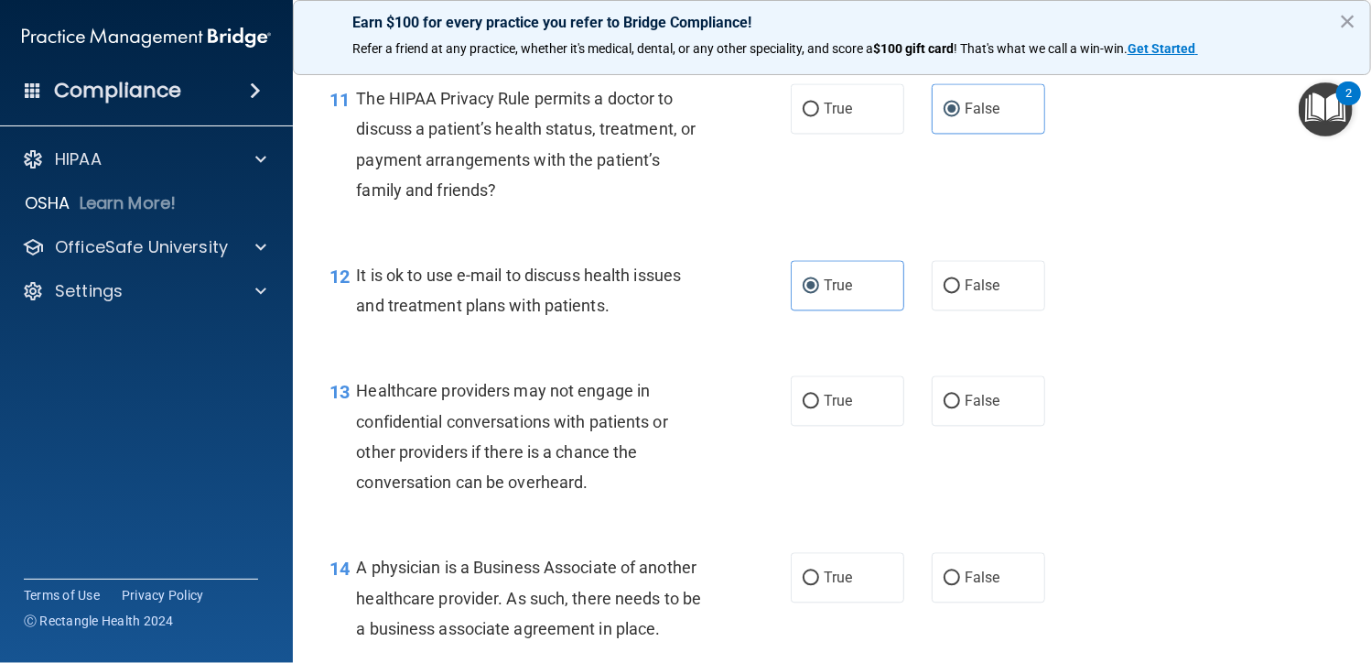
scroll to position [1830, 0]
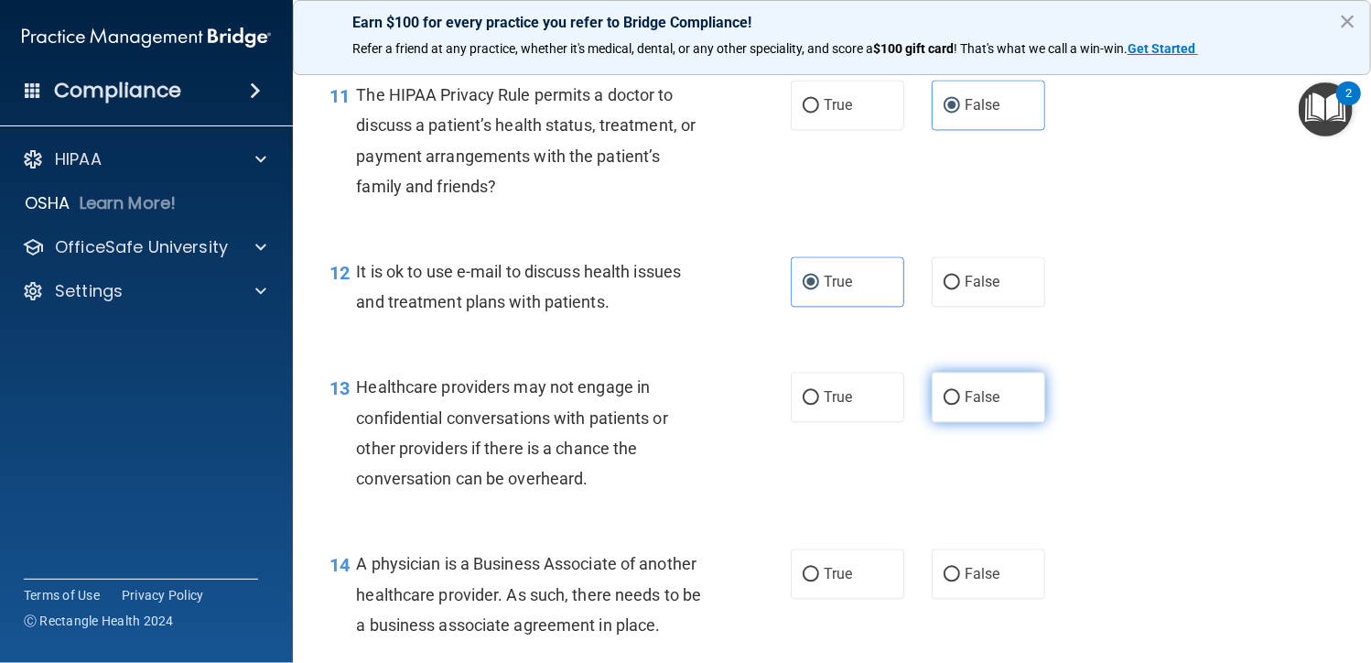
click at [981, 401] on span "False" at bounding box center [983, 396] width 36 height 17
click at [960, 401] on input "False" at bounding box center [952, 398] width 16 height 14
radio input "true"
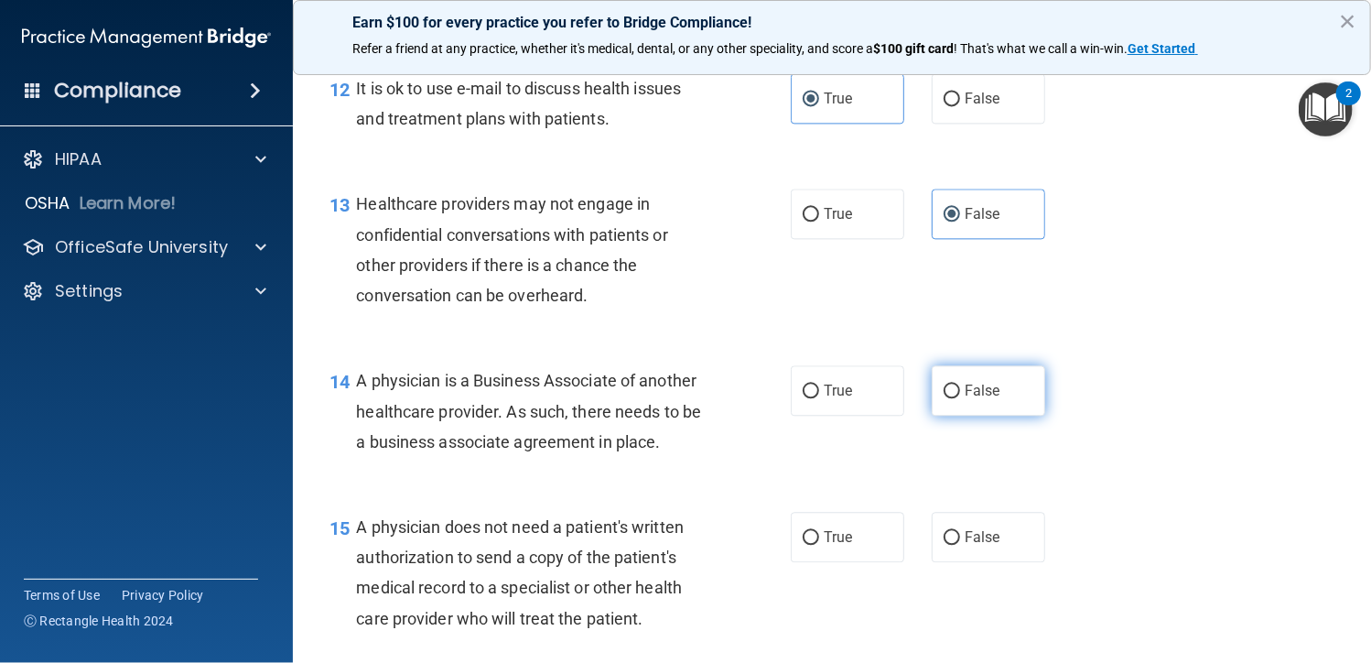
click at [981, 398] on span "False" at bounding box center [983, 390] width 36 height 17
click at [960, 398] on input "False" at bounding box center [952, 391] width 16 height 14
radio input "true"
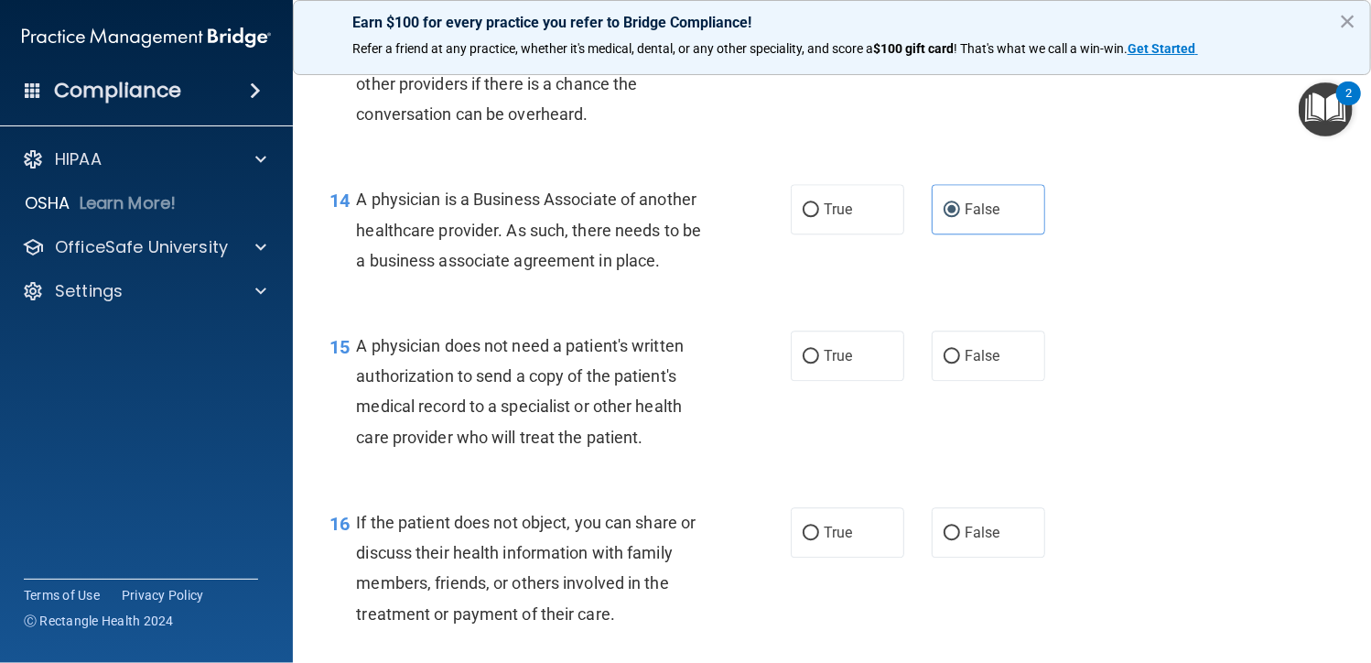
scroll to position [2196, 0]
click at [875, 363] on label "True" at bounding box center [847, 354] width 113 height 50
click at [819, 361] on input "True" at bounding box center [811, 355] width 16 height 14
radio input "true"
click at [809, 541] on label "True" at bounding box center [847, 530] width 113 height 50
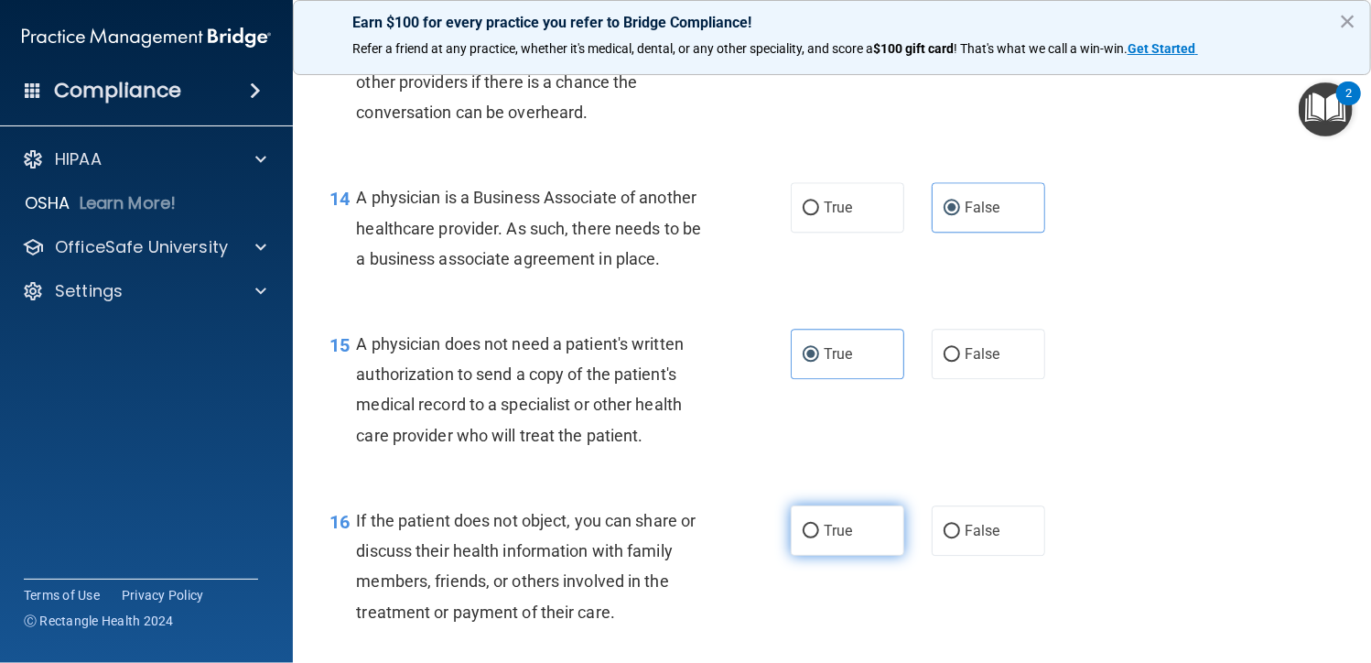
click at [809, 538] on input "True" at bounding box center [811, 531] width 16 height 14
radio input "true"
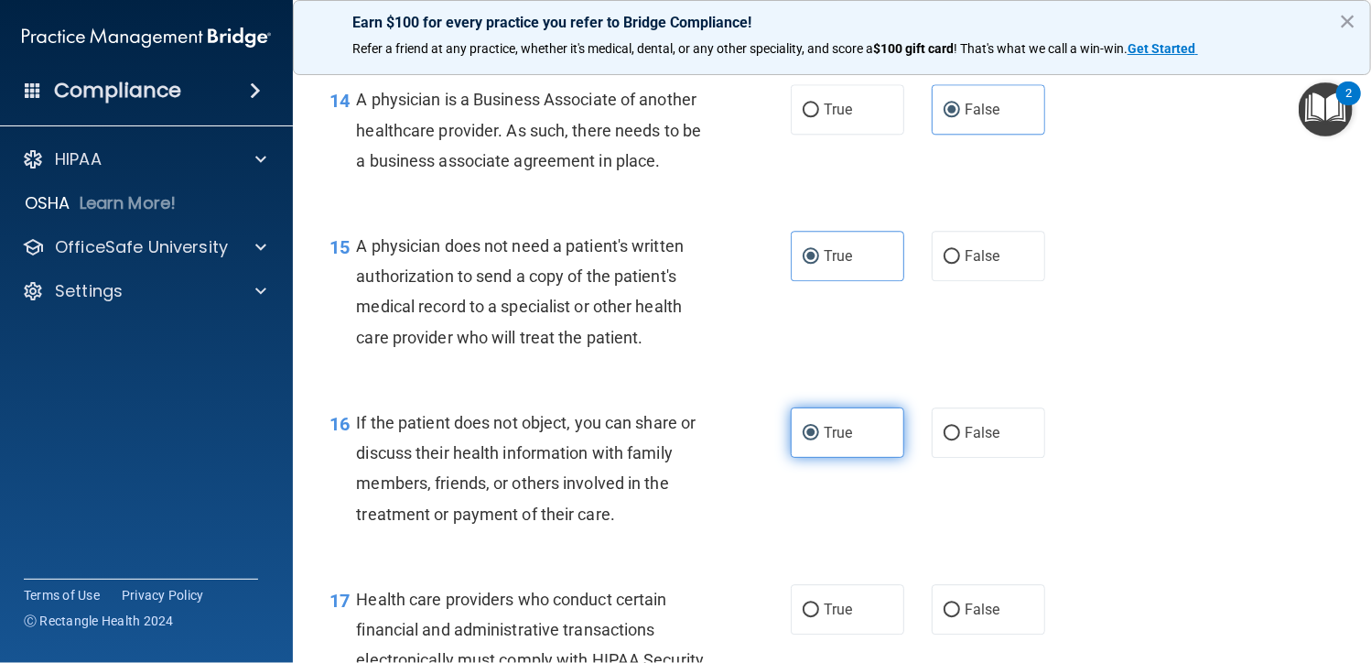
scroll to position [2471, 0]
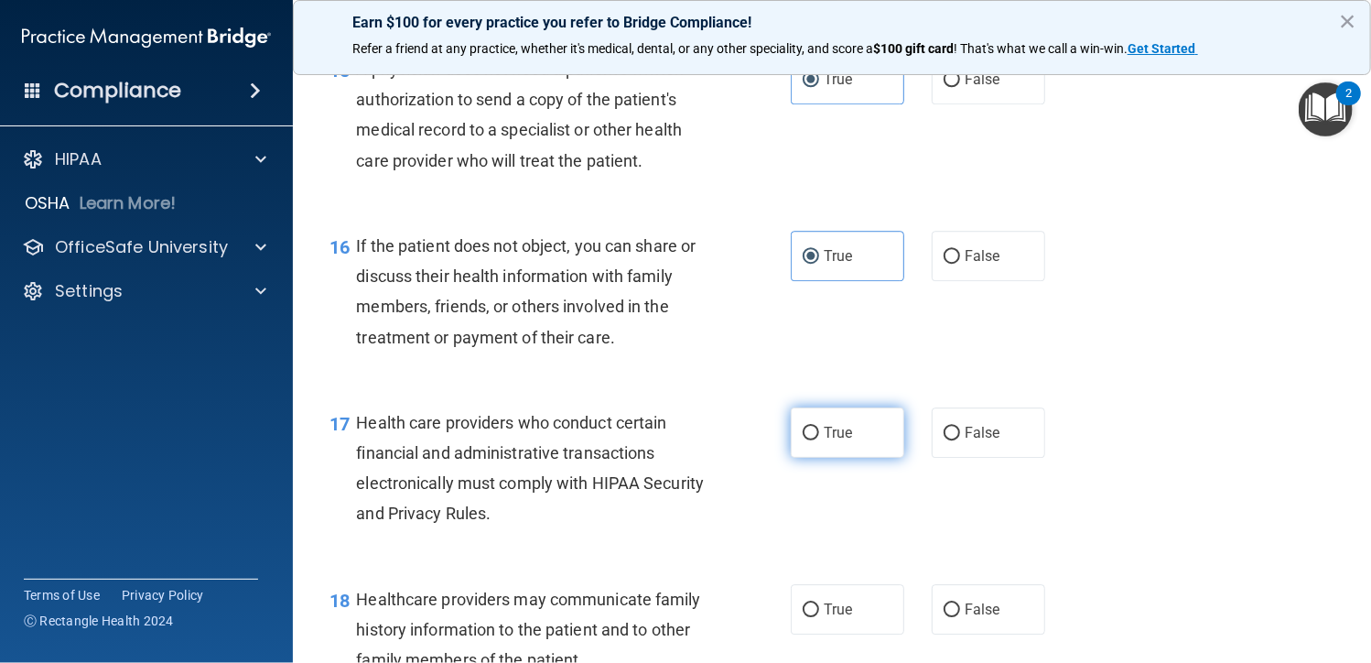
click at [802, 444] on label "True" at bounding box center [847, 432] width 113 height 50
click at [803, 440] on input "True" at bounding box center [811, 433] width 16 height 14
radio input "true"
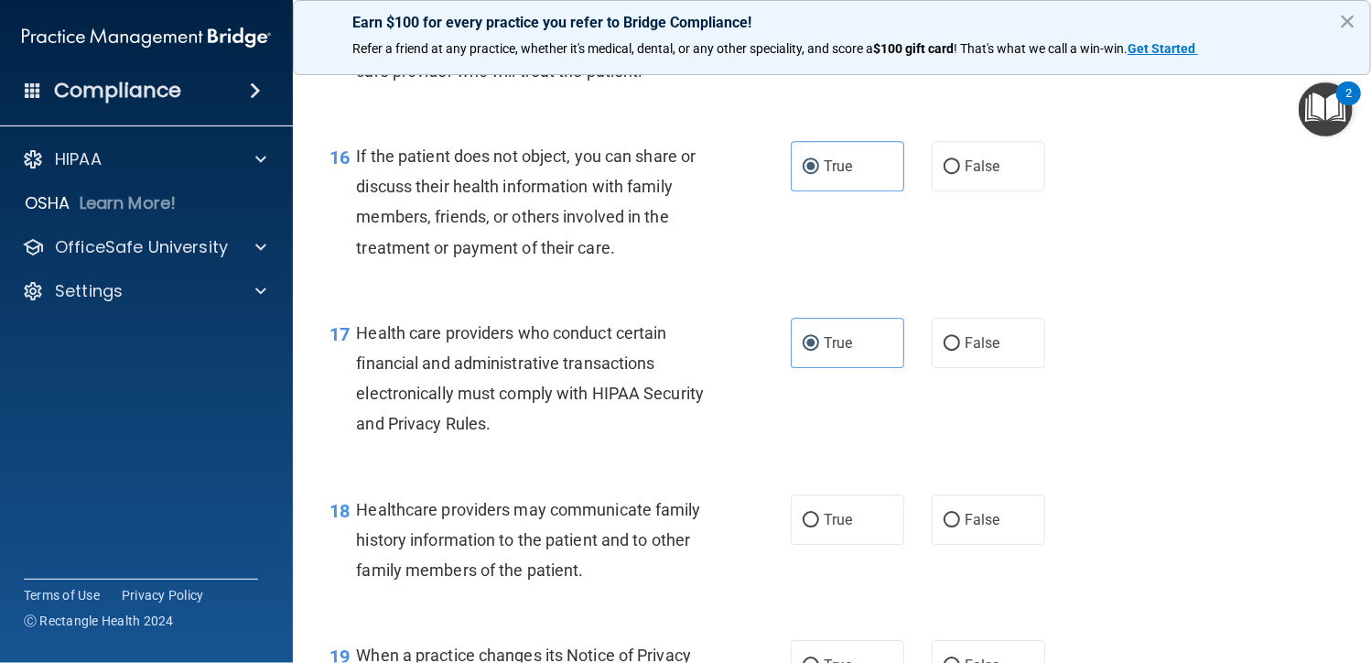
scroll to position [2654, 0]
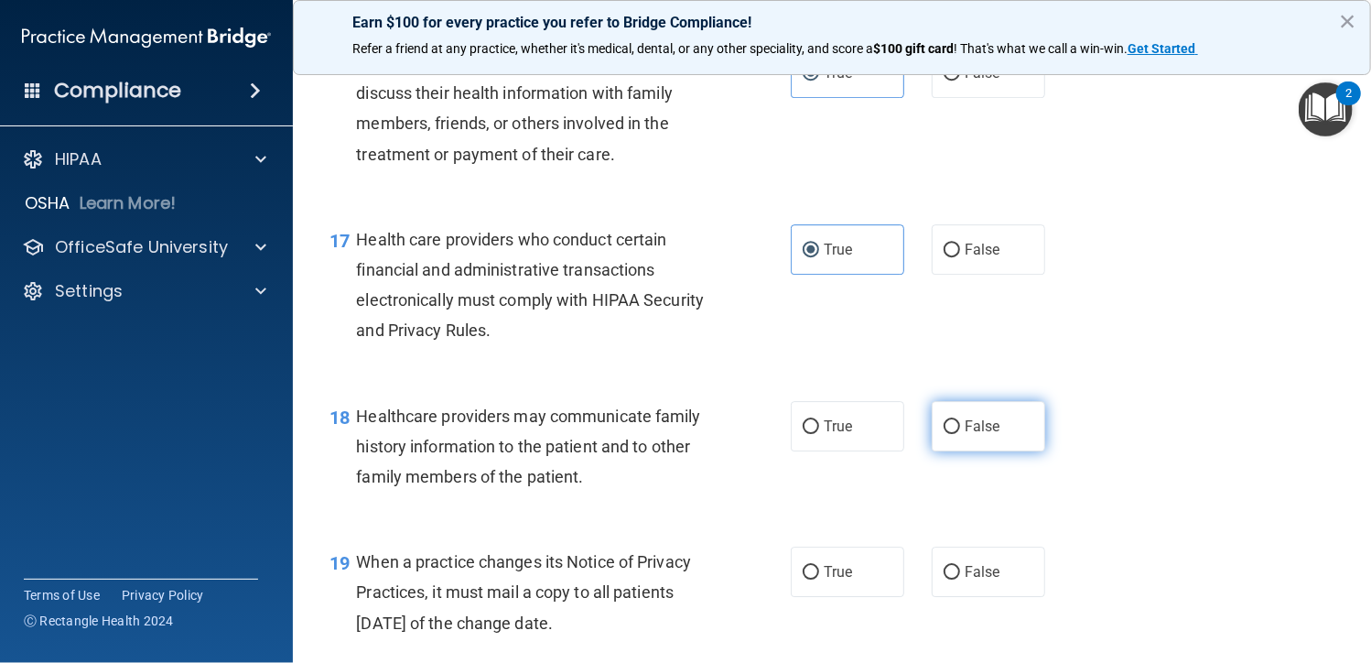
drag, startPoint x: 963, startPoint y: 411, endPoint x: 963, endPoint y: 426, distance: 15.6
click at [963, 417] on label "False" at bounding box center [988, 426] width 113 height 50
click at [960, 420] on input "False" at bounding box center [952, 427] width 16 height 14
radio input "true"
click at [959, 560] on label "False" at bounding box center [988, 571] width 113 height 50
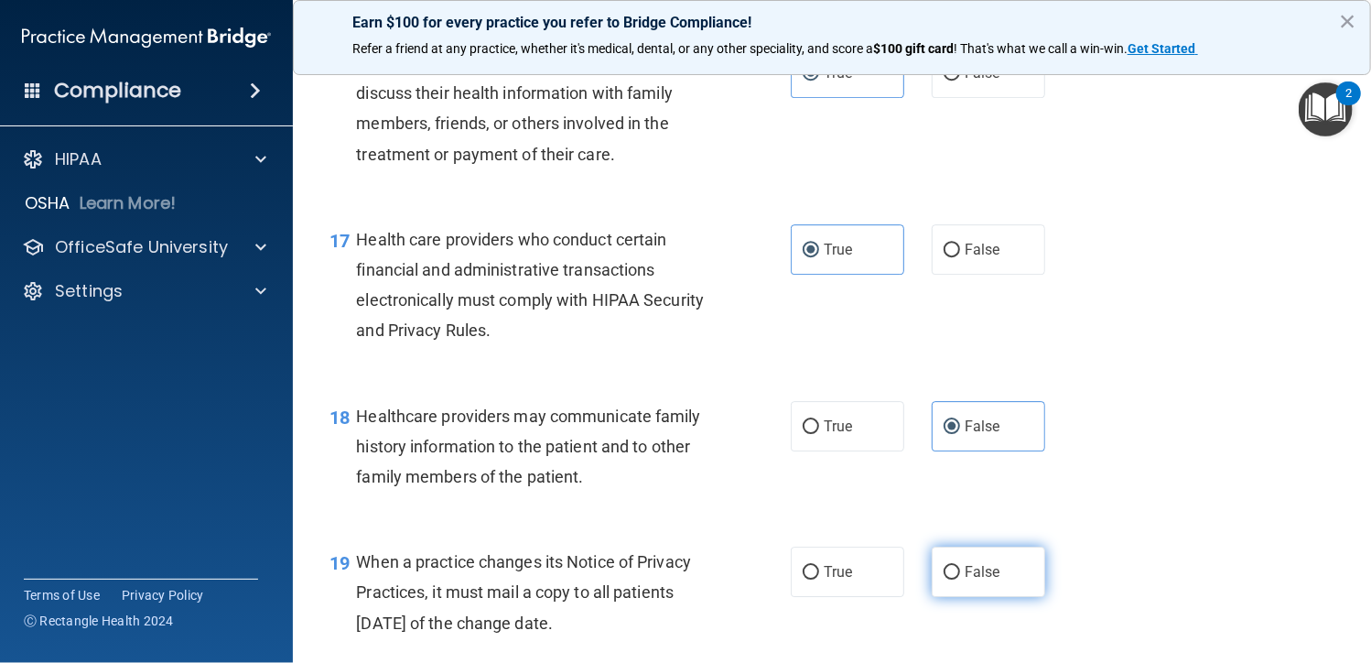
click at [959, 566] on input "False" at bounding box center [952, 573] width 16 height 14
radio input "true"
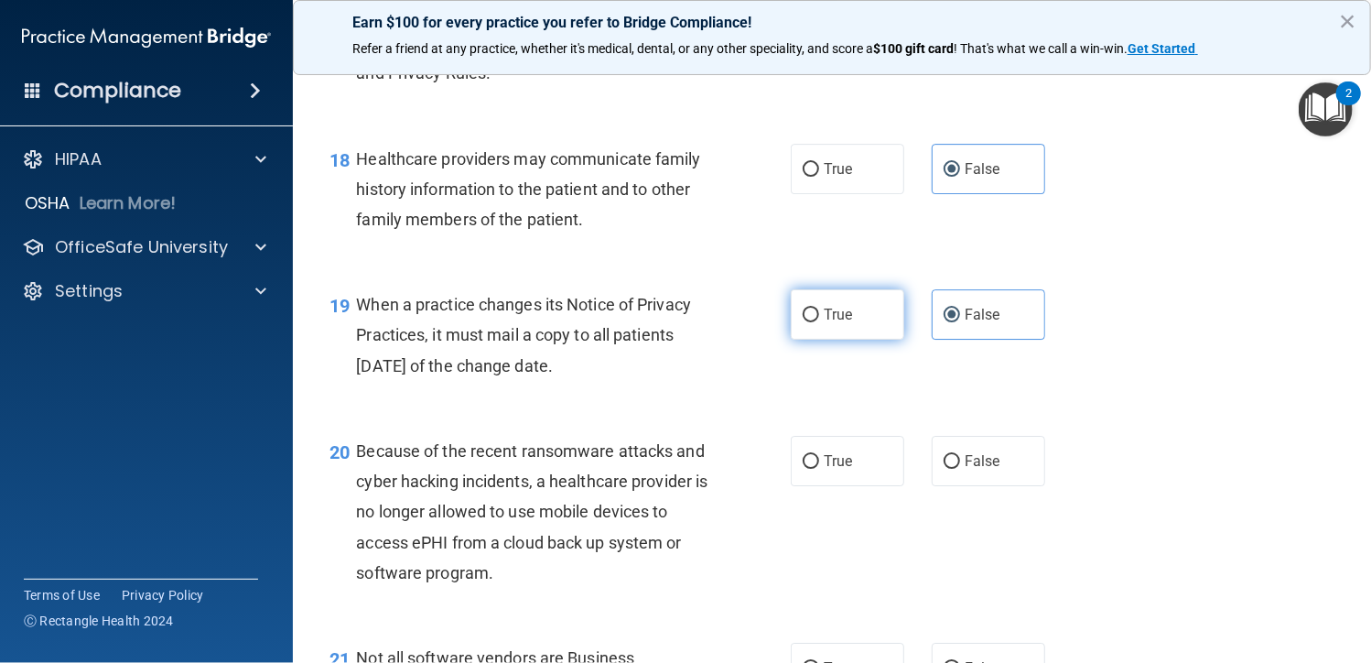
scroll to position [2929, 0]
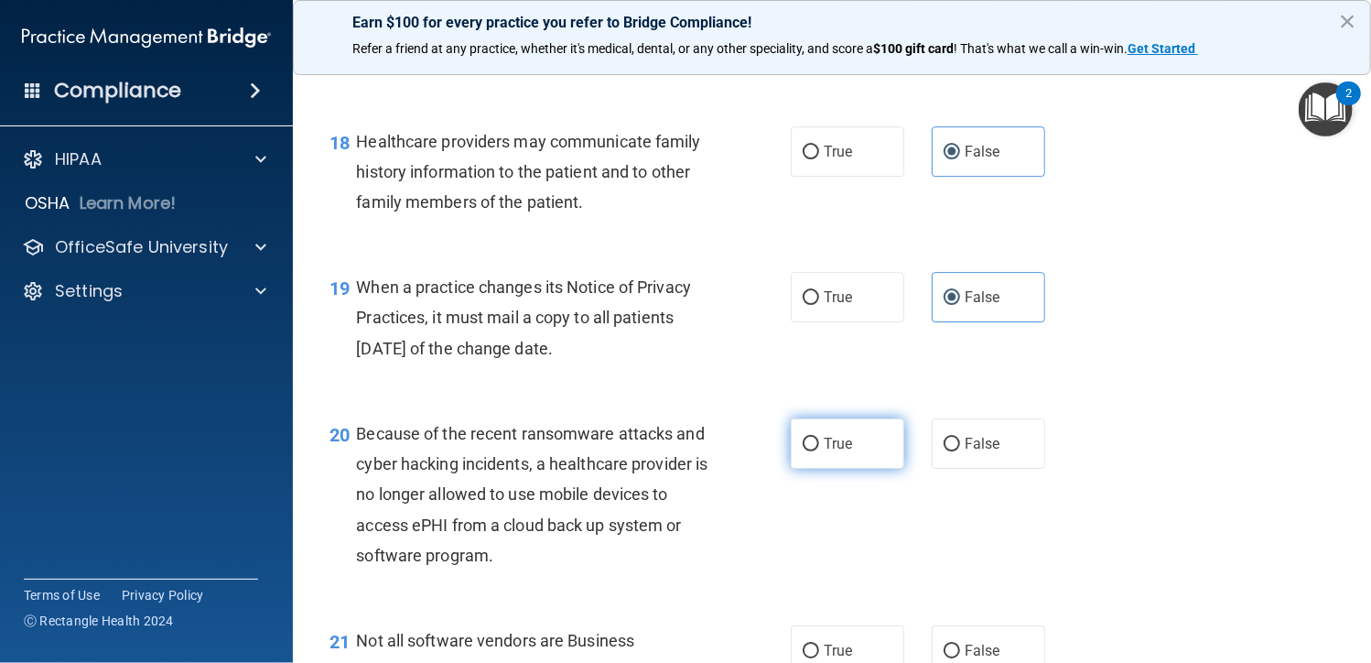
click at [810, 457] on label "True" at bounding box center [847, 443] width 113 height 50
click at [810, 451] on input "True" at bounding box center [811, 444] width 16 height 14
radio input "true"
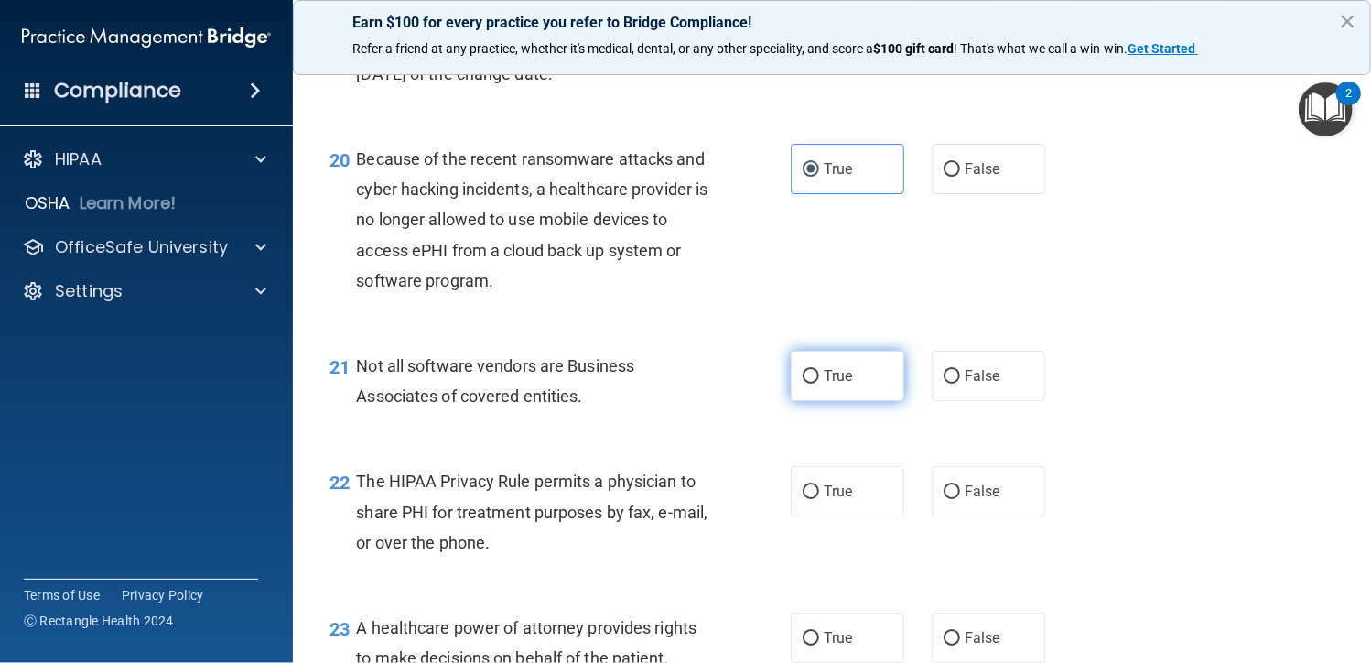
click at [836, 389] on label "True" at bounding box center [847, 376] width 113 height 50
click at [819, 383] on input "True" at bounding box center [811, 377] width 16 height 14
radio input "true"
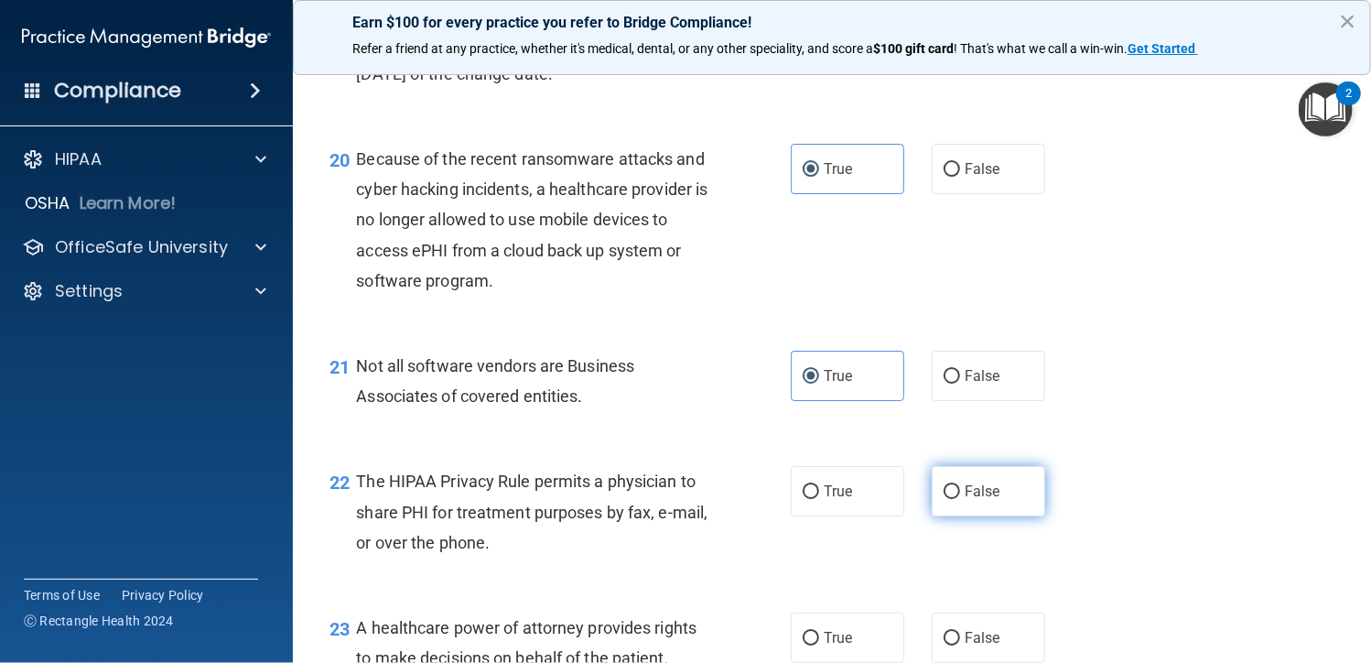
click at [989, 500] on span "False" at bounding box center [983, 490] width 36 height 17
click at [960, 499] on input "False" at bounding box center [952, 492] width 16 height 14
radio input "true"
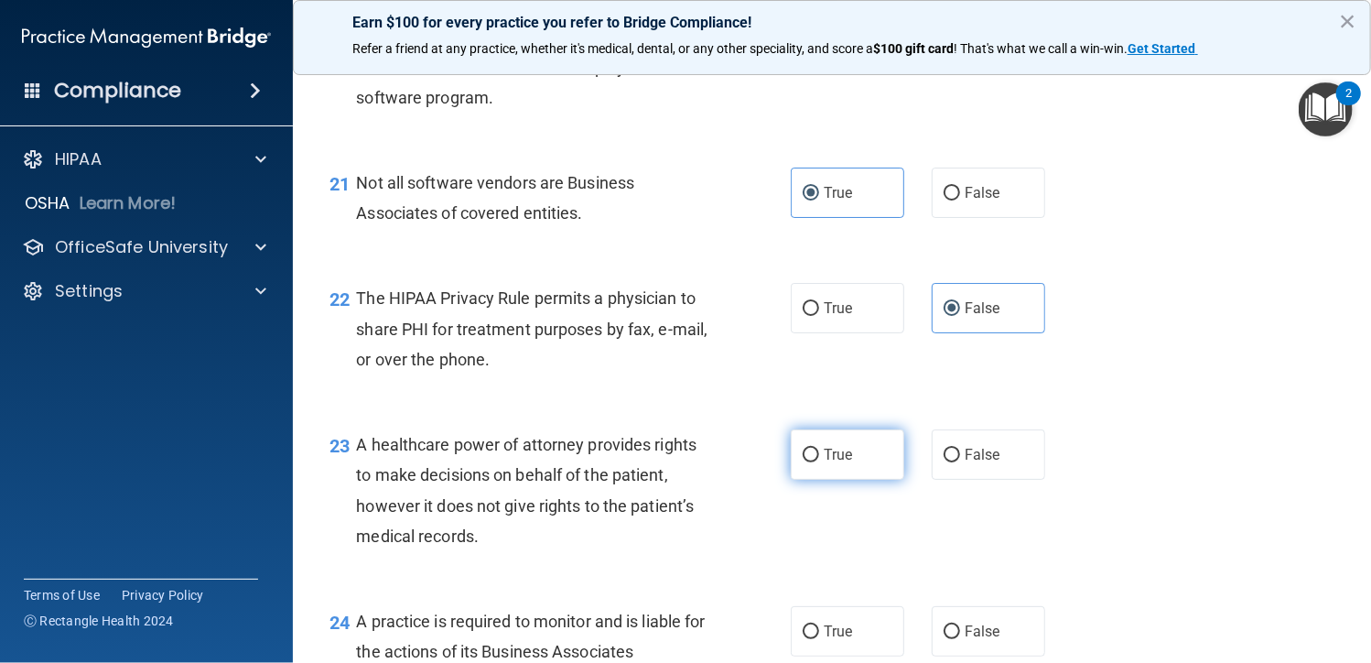
click at [814, 475] on label "True" at bounding box center [847, 454] width 113 height 50
click at [814, 462] on input "True" at bounding box center [811, 455] width 16 height 14
radio input "true"
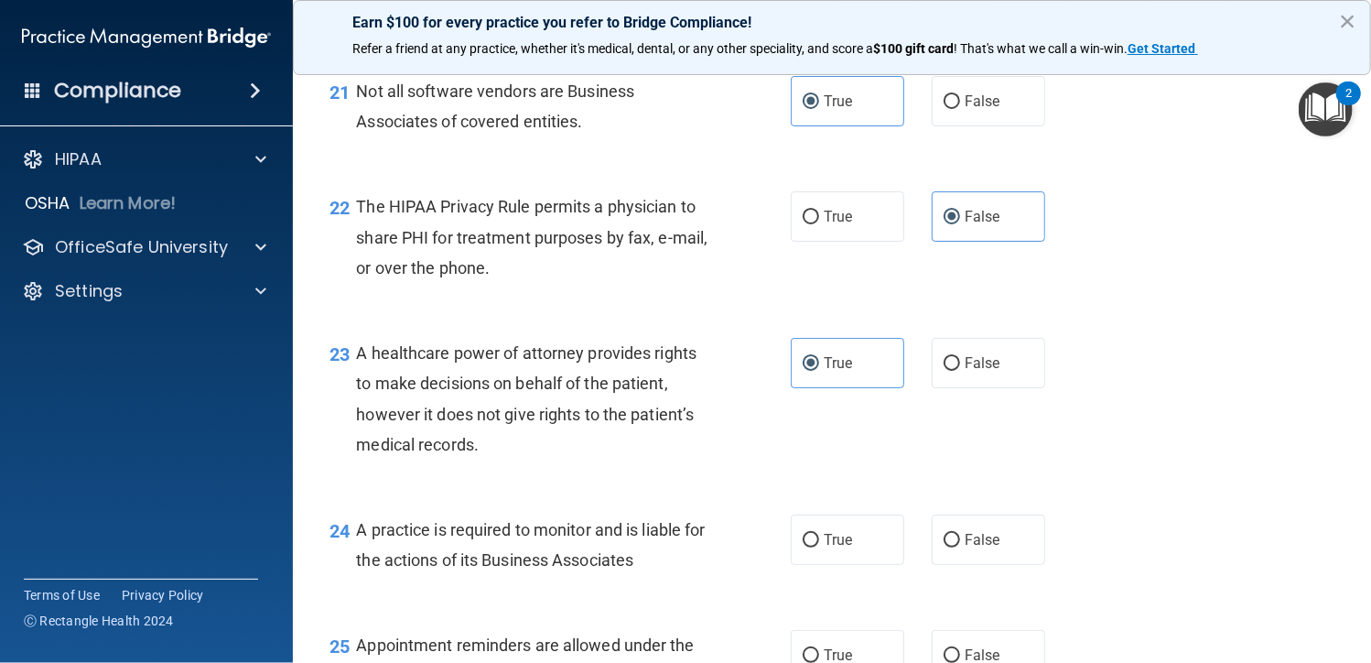
scroll to position [3661, 0]
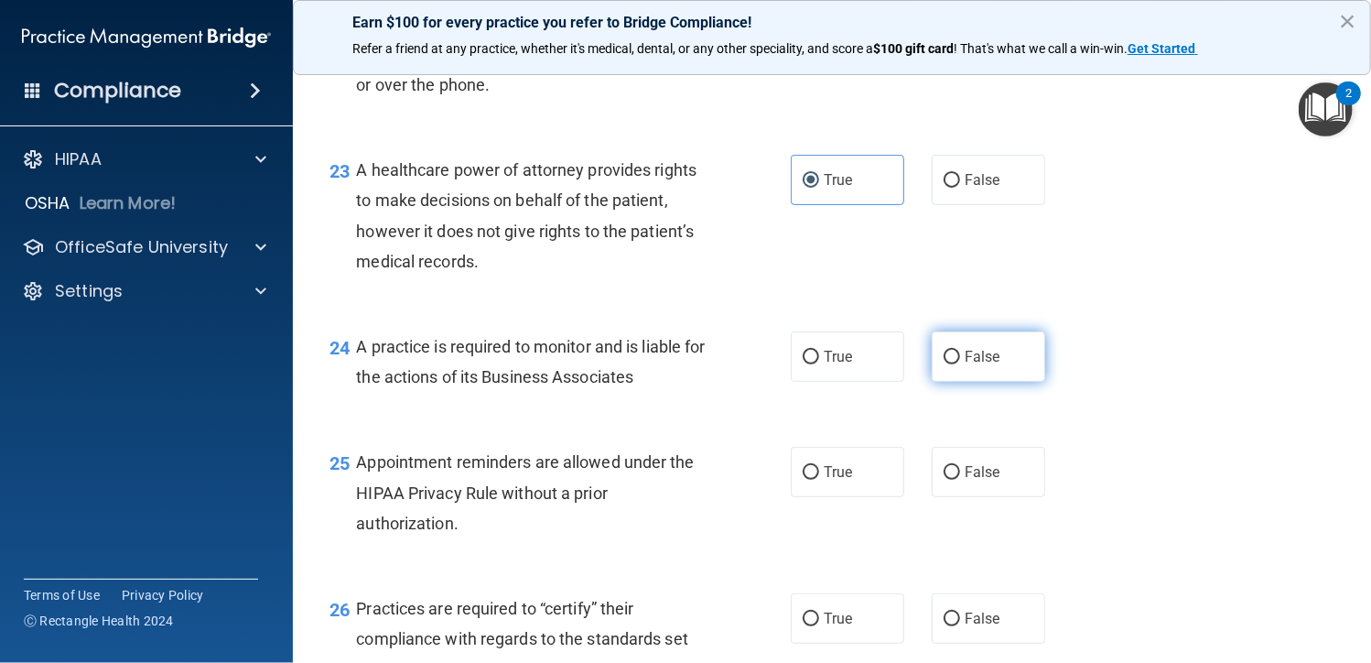
click at [970, 354] on span "False" at bounding box center [983, 356] width 36 height 17
click at [960, 354] on input "False" at bounding box center [952, 358] width 16 height 14
radio input "true"
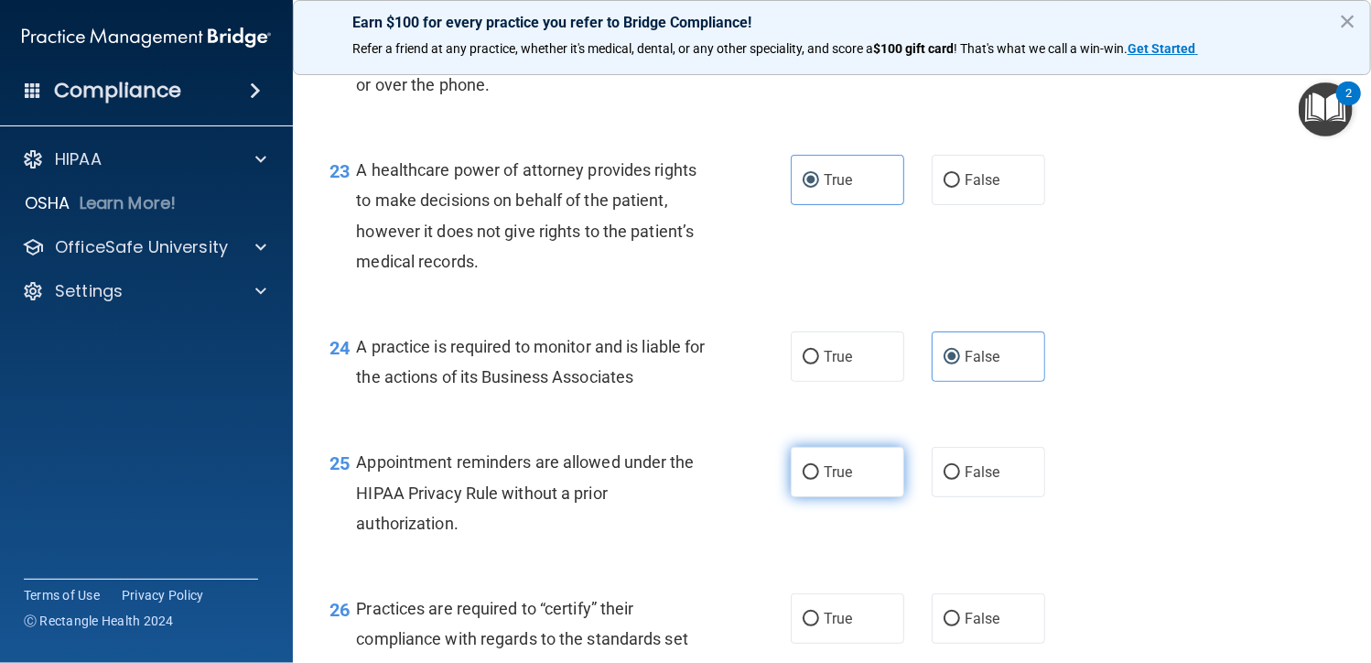
click at [827, 480] on span "True" at bounding box center [838, 471] width 28 height 17
click at [819, 480] on input "True" at bounding box center [811, 473] width 16 height 14
radio input "true"
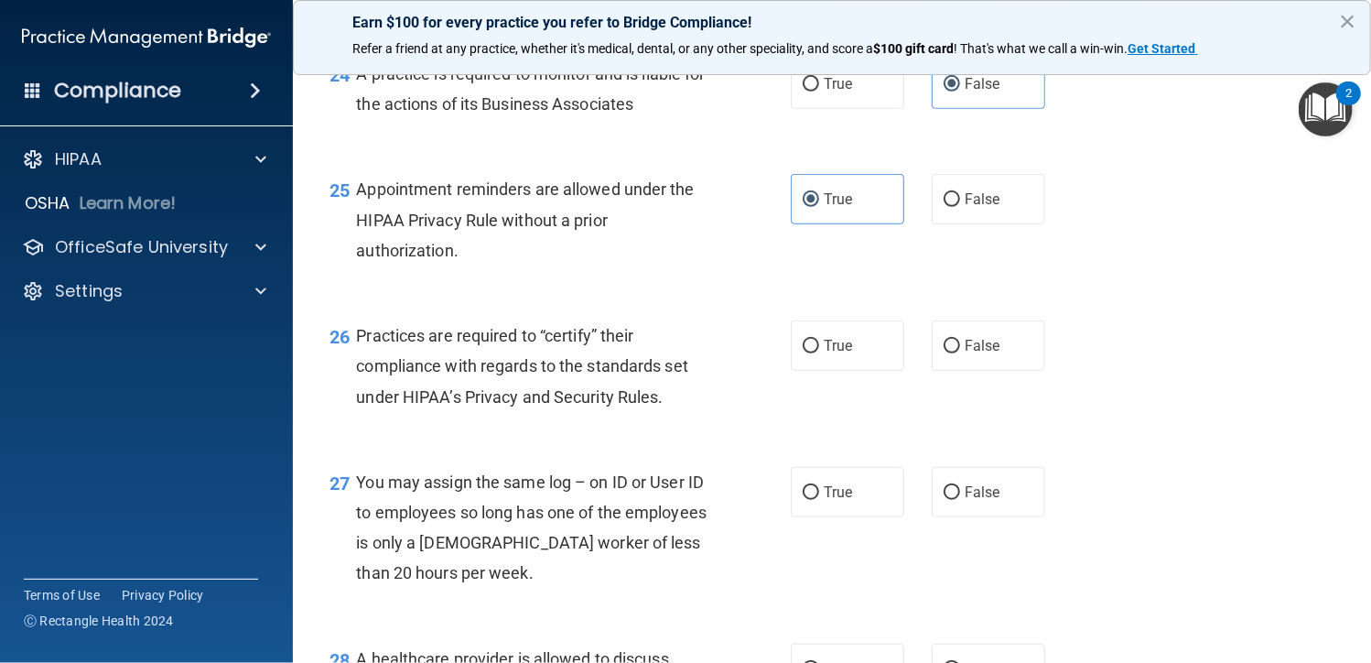
scroll to position [3935, 0]
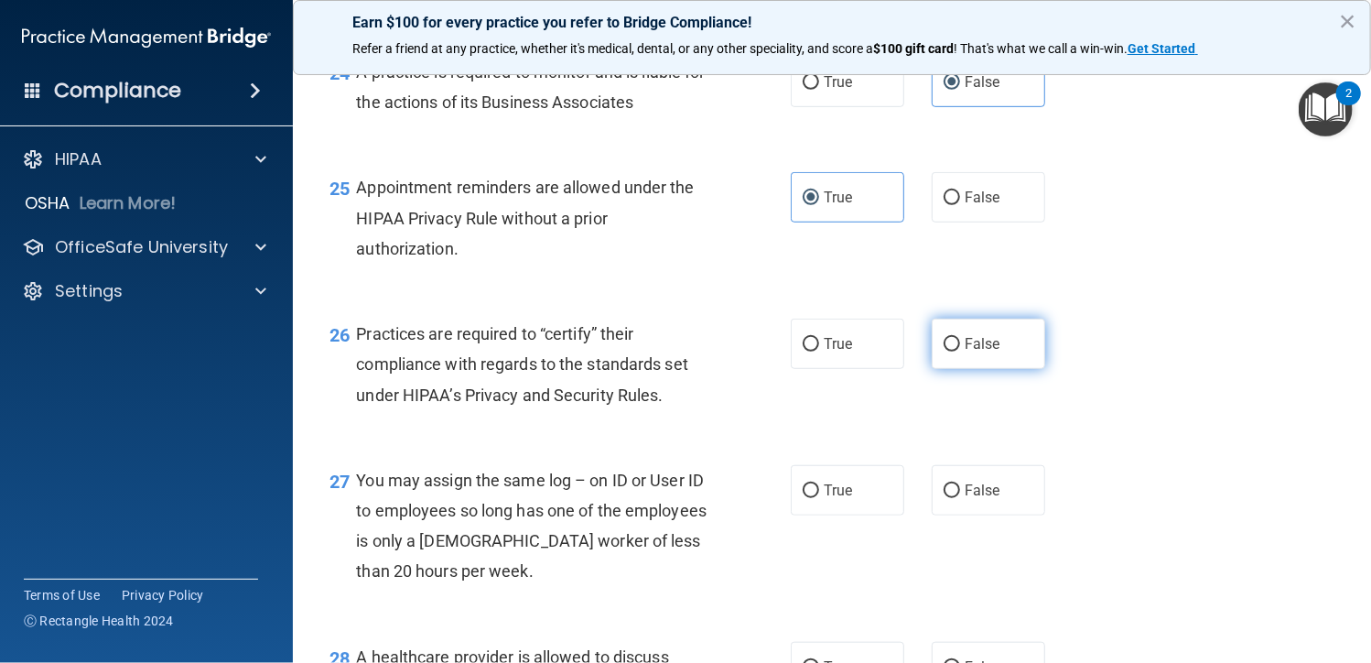
click at [965, 338] on span "False" at bounding box center [983, 343] width 36 height 17
click at [960, 338] on input "False" at bounding box center [952, 345] width 16 height 14
radio input "true"
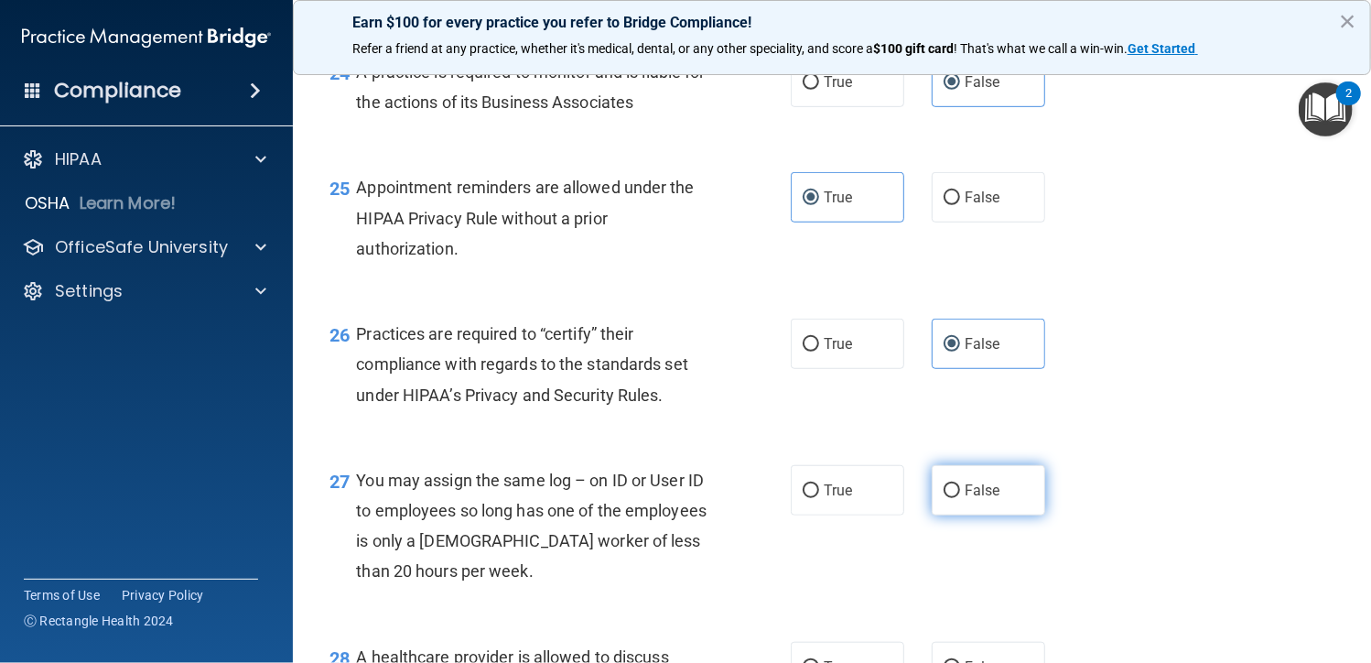
click at [974, 488] on span "False" at bounding box center [983, 489] width 36 height 17
click at [960, 488] on input "False" at bounding box center [952, 491] width 16 height 14
radio input "true"
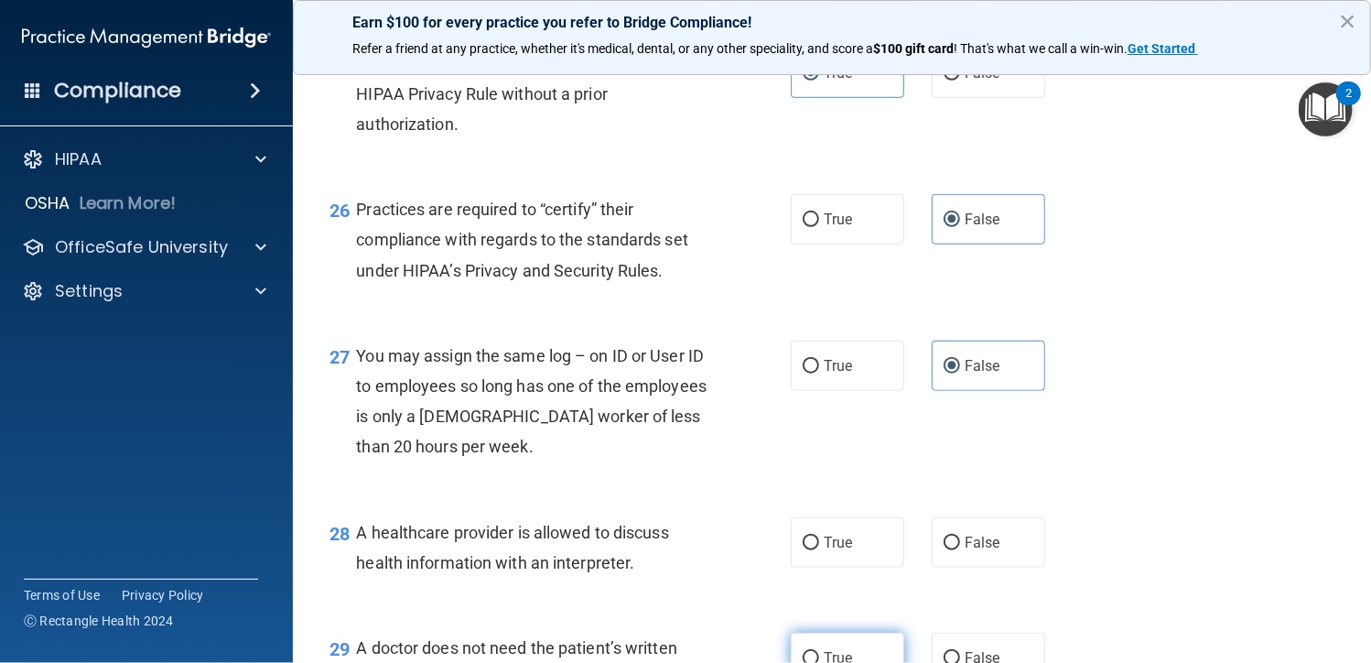
scroll to position [4210, 0]
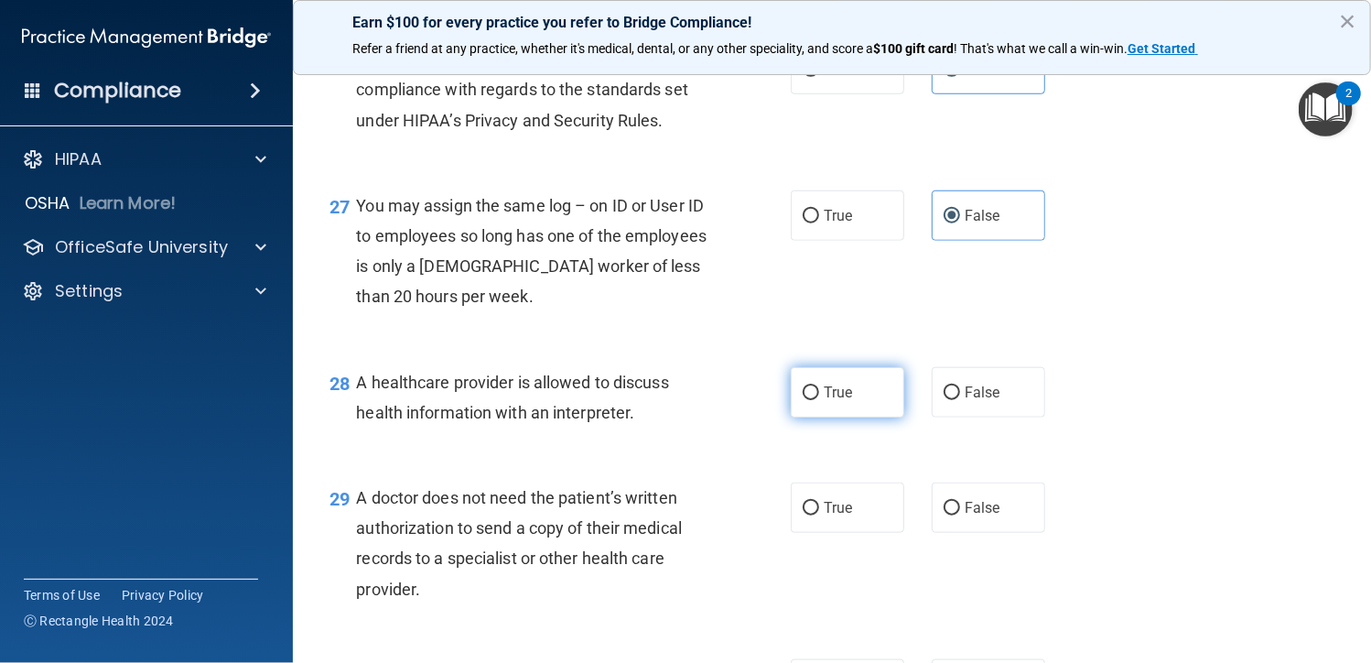
click at [807, 410] on label "True" at bounding box center [847, 392] width 113 height 50
click at [807, 400] on input "True" at bounding box center [811, 393] width 16 height 14
radio input "true"
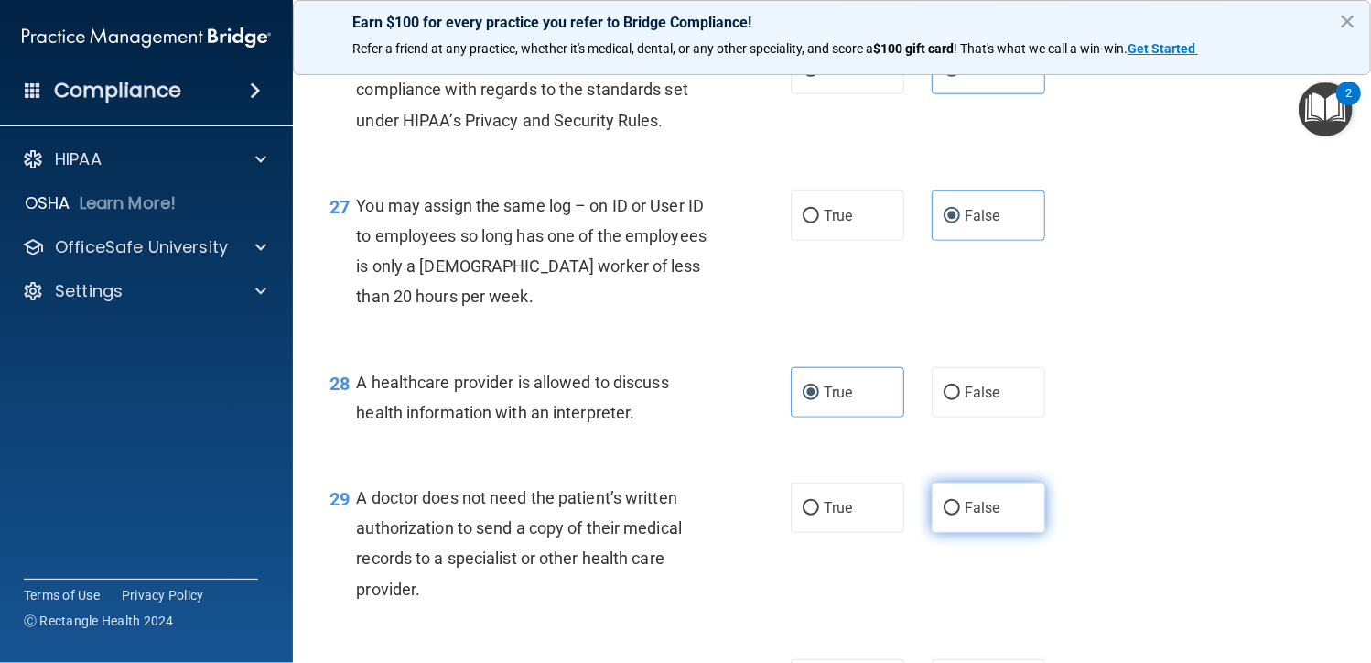
click at [965, 508] on span "False" at bounding box center [983, 507] width 36 height 17
click at [960, 508] on input "False" at bounding box center [952, 509] width 16 height 14
radio input "true"
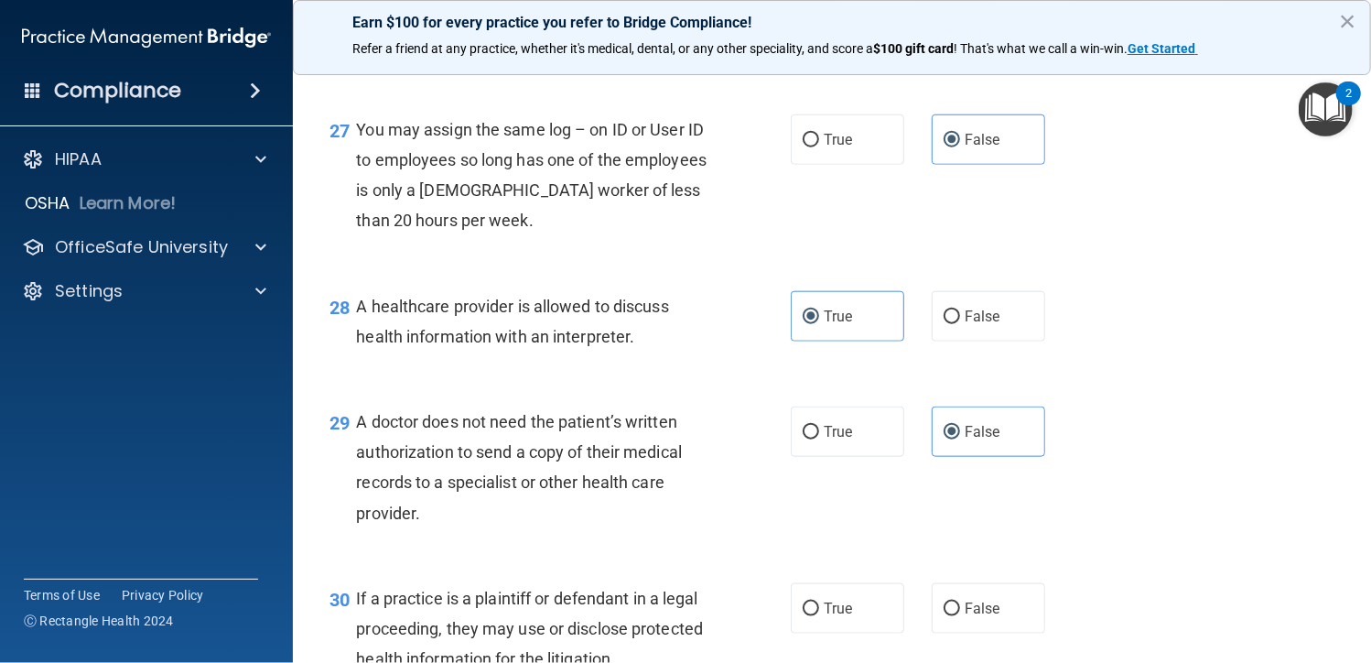
scroll to position [4393, 0]
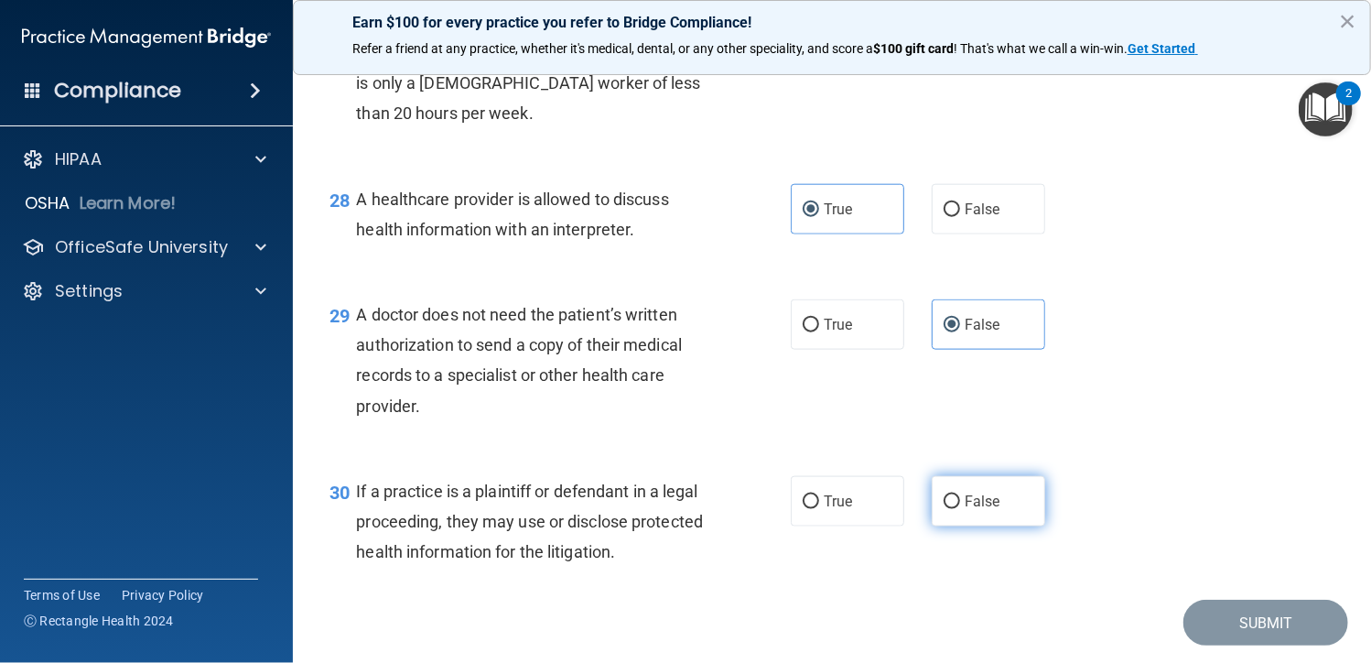
click at [944, 503] on input "False" at bounding box center [952, 502] width 16 height 14
radio input "true"
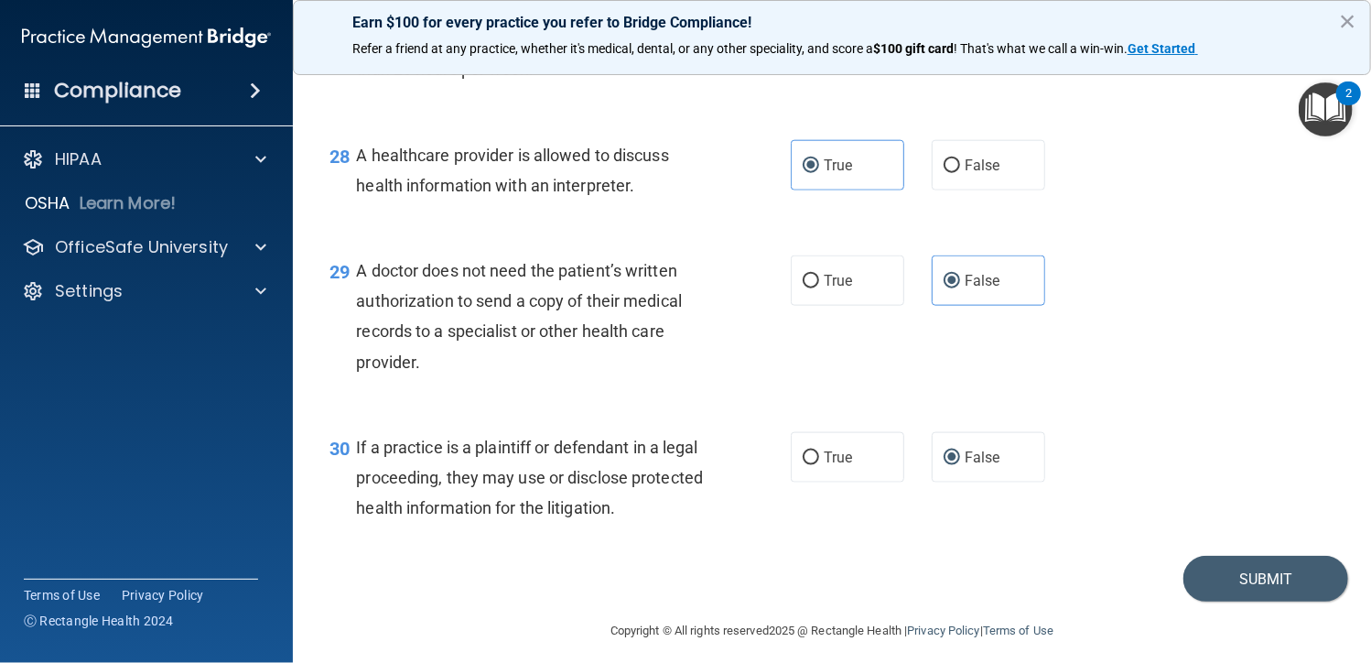
scroll to position [4449, 0]
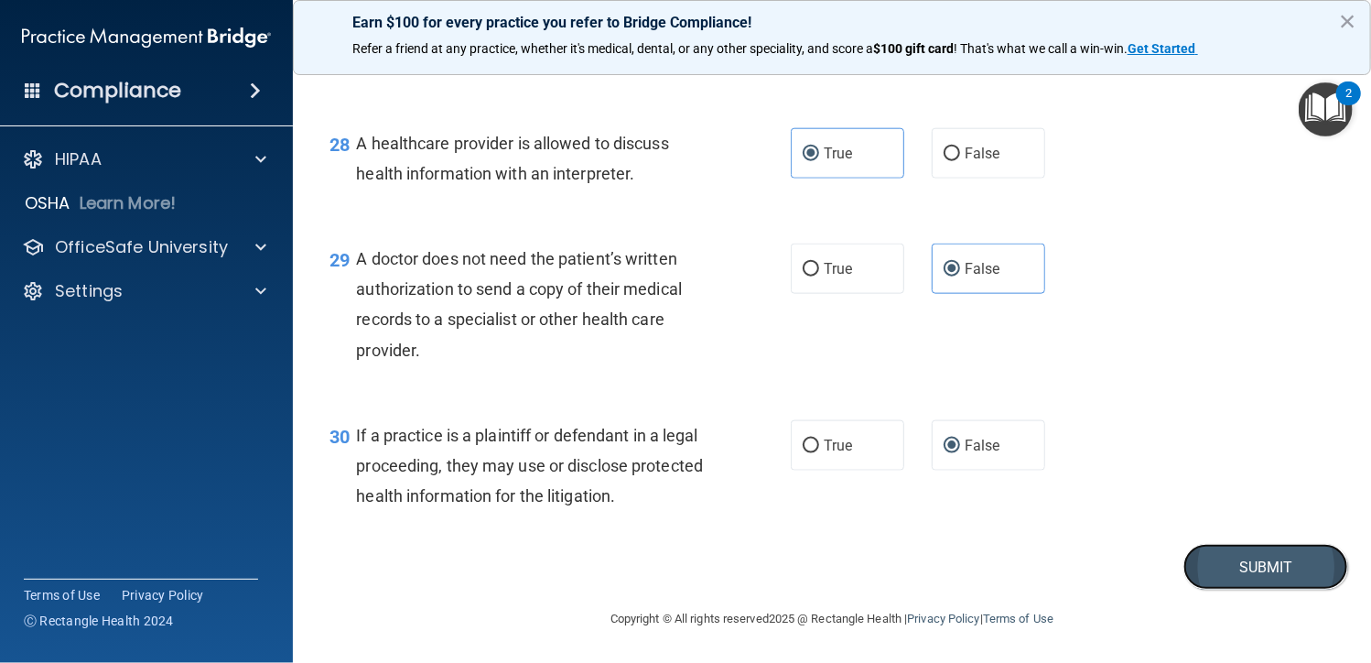
drag, startPoint x: 1241, startPoint y: 559, endPoint x: 1226, endPoint y: 546, distance: 19.5
click at [1238, 559] on button "Submit" at bounding box center [1265, 567] width 165 height 47
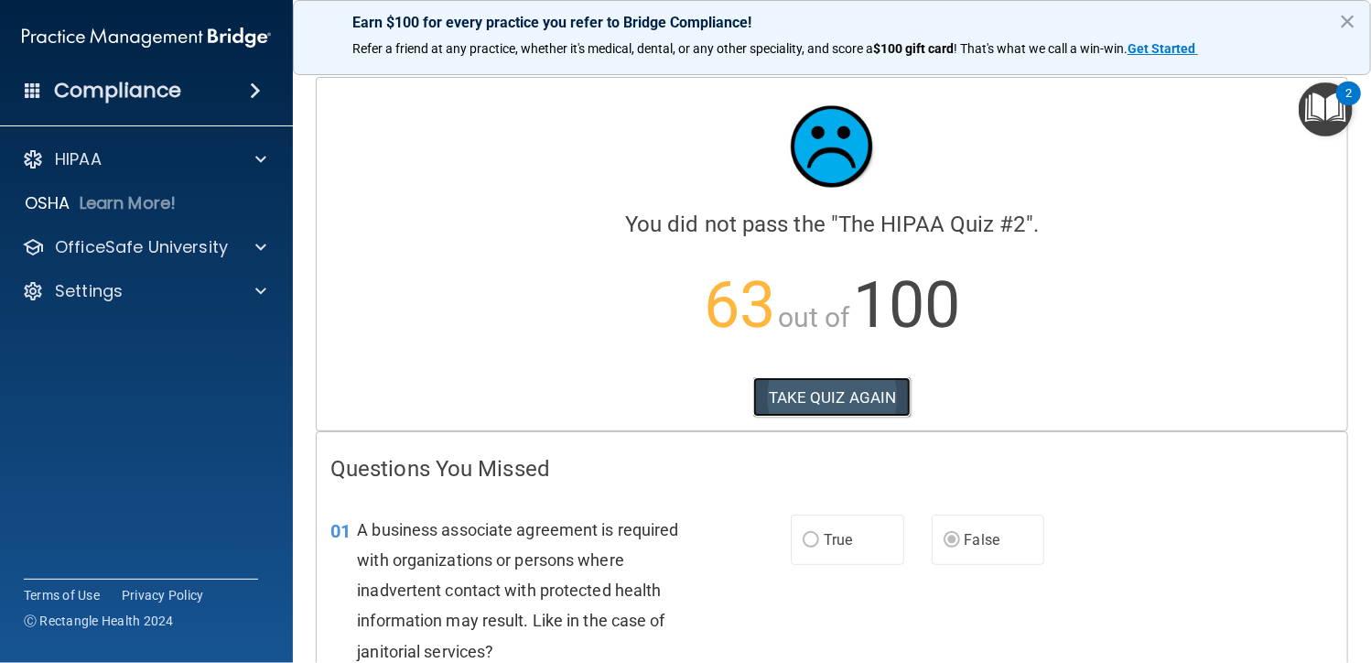
click at [840, 401] on button "TAKE QUIZ AGAIN" at bounding box center [832, 397] width 158 height 40
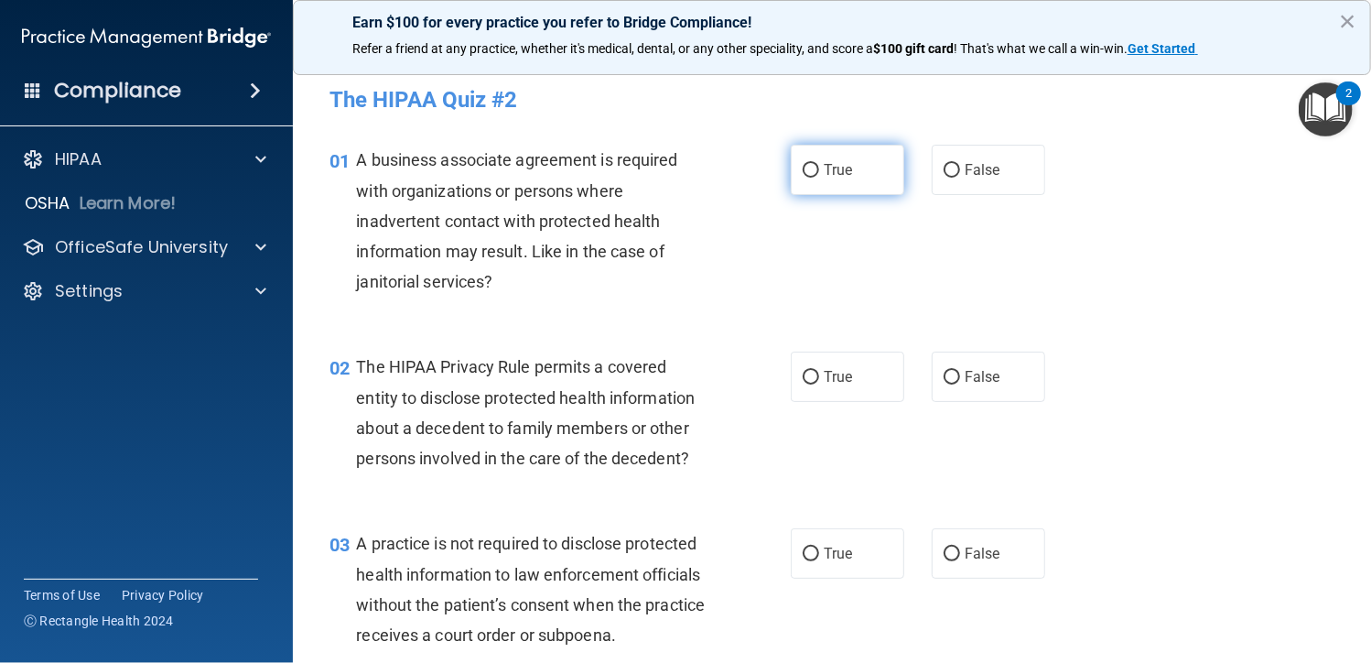
click at [810, 173] on input "True" at bounding box center [811, 171] width 16 height 14
radio input "true"
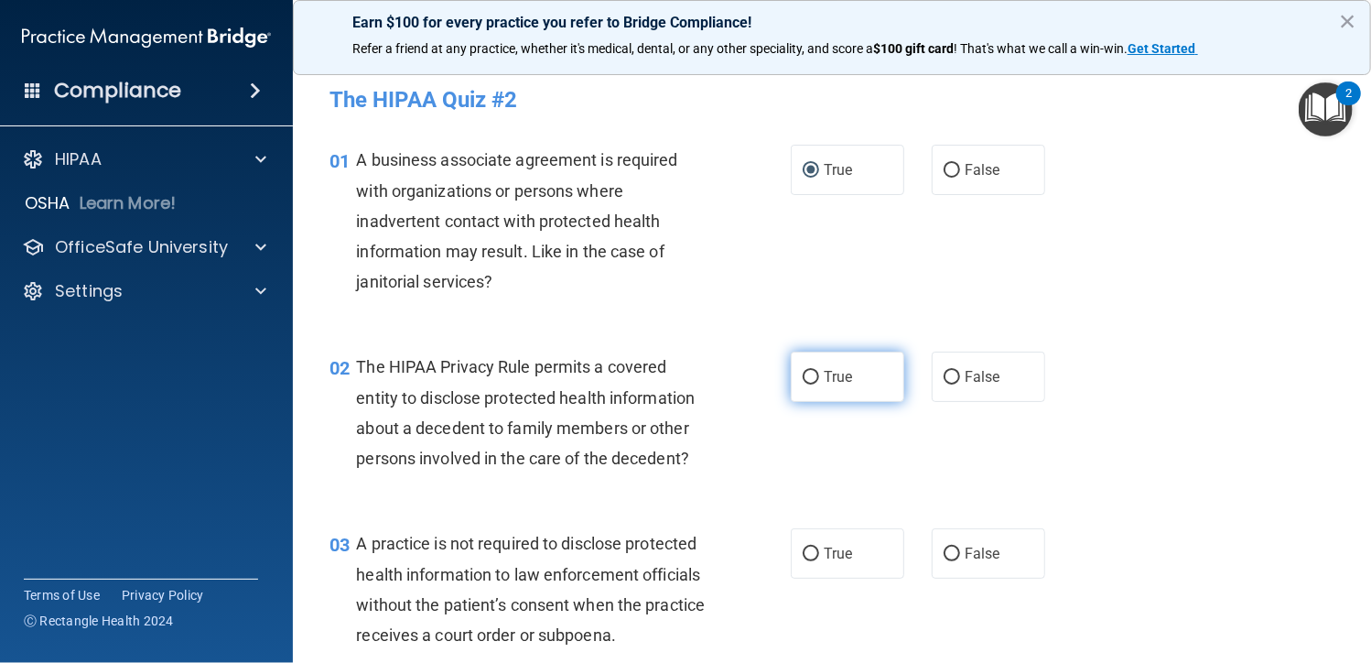
click at [829, 369] on span "True" at bounding box center [838, 376] width 28 height 17
click at [819, 371] on input "True" at bounding box center [811, 378] width 16 height 14
radio input "true"
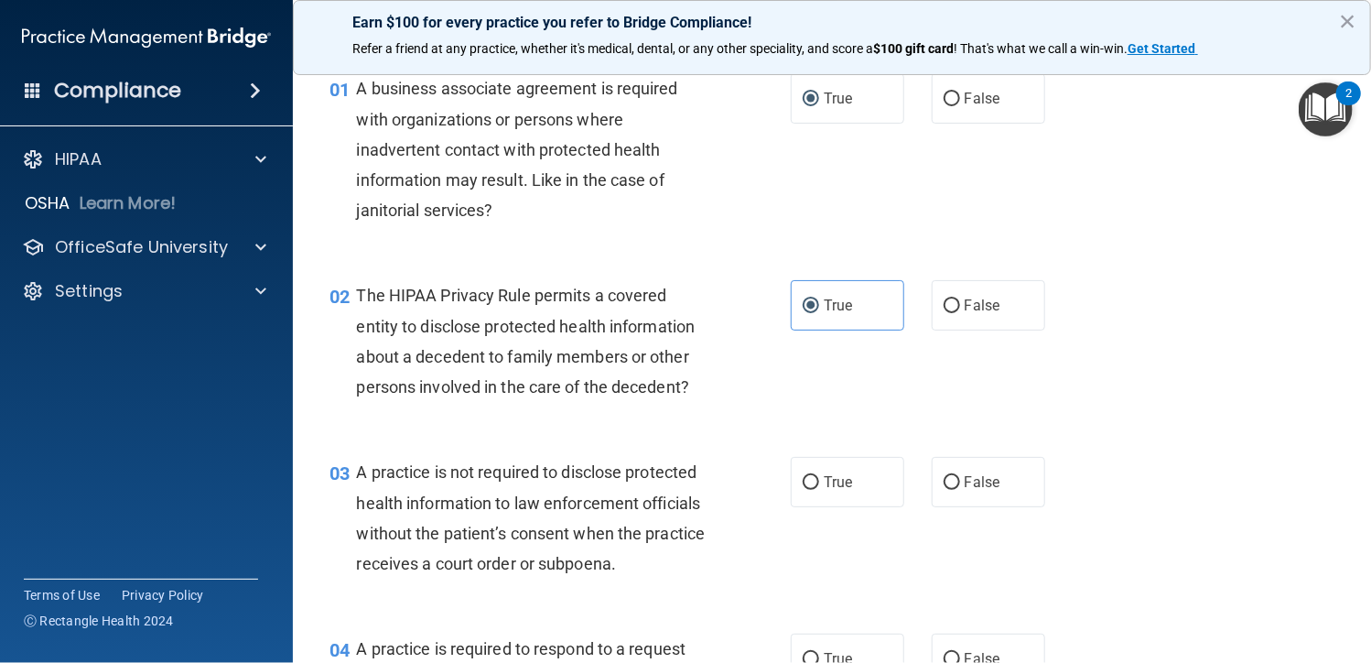
scroll to position [183, 0]
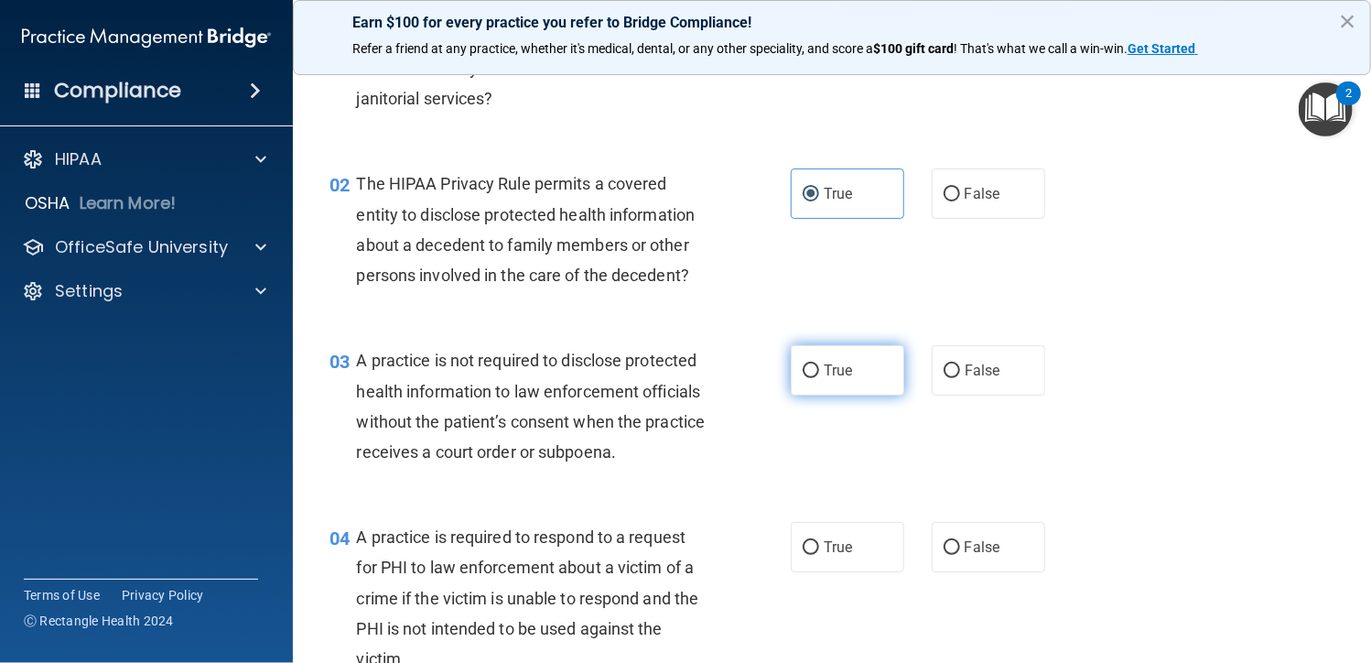
click at [842, 354] on label "True" at bounding box center [847, 370] width 113 height 50
click at [819, 364] on input "True" at bounding box center [811, 371] width 16 height 14
radio input "true"
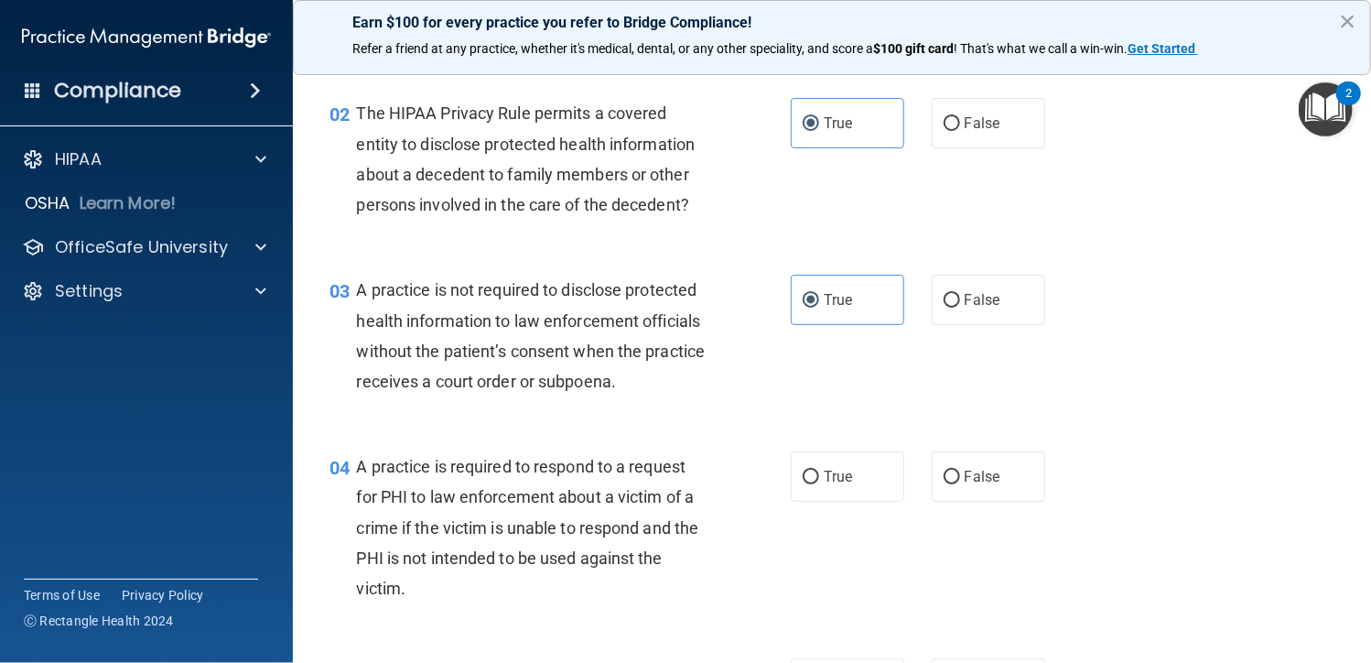
scroll to position [366, 0]
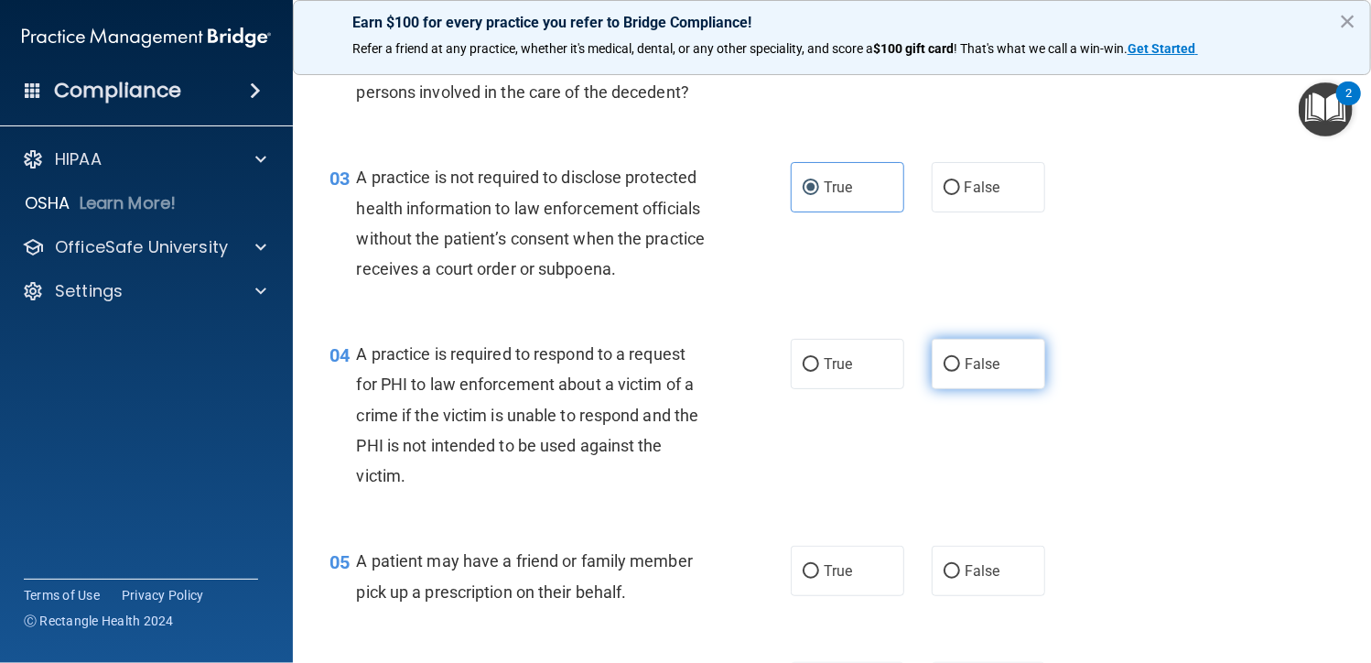
click at [965, 355] on span "False" at bounding box center [983, 363] width 36 height 17
click at [960, 358] on input "False" at bounding box center [952, 365] width 16 height 14
radio input "true"
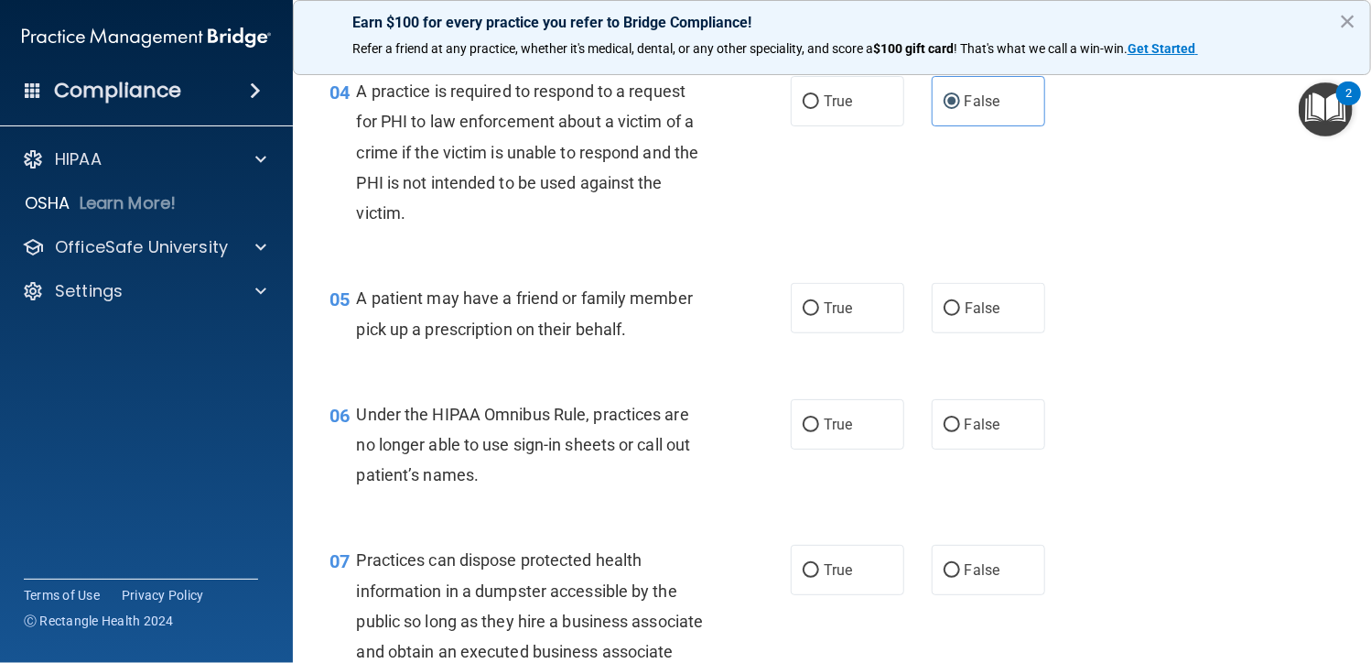
scroll to position [641, 0]
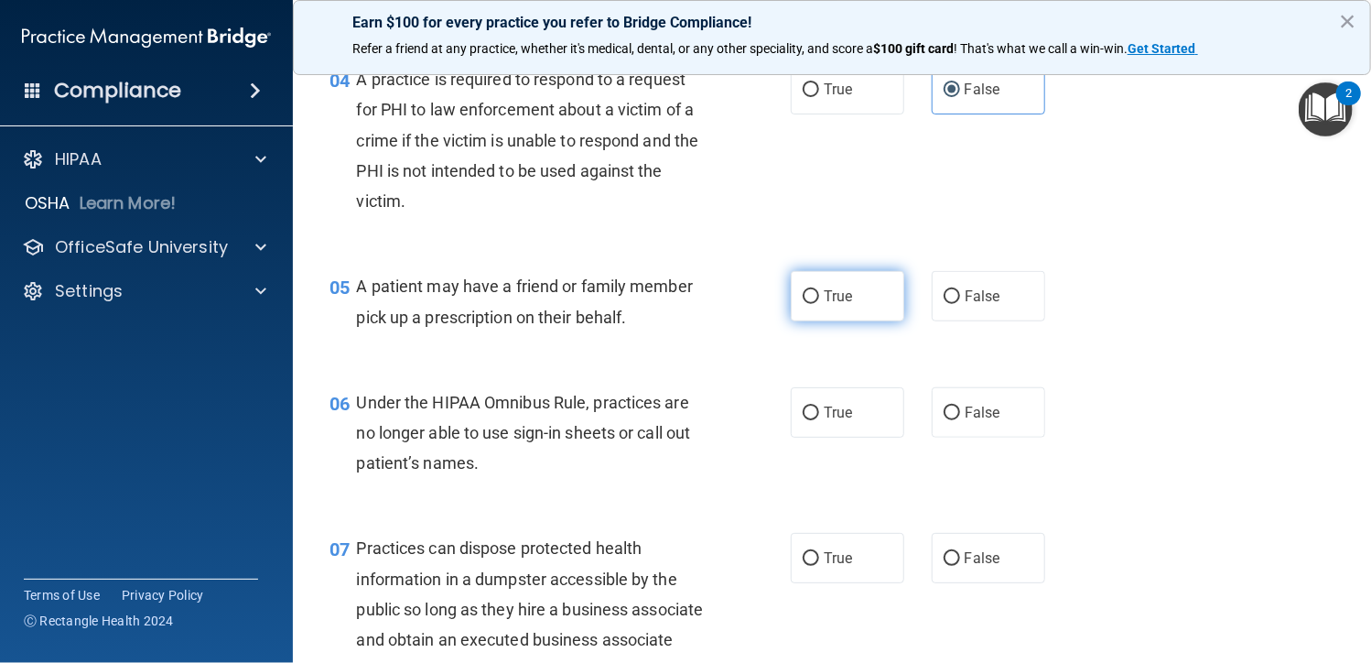
click at [824, 296] on span "True" at bounding box center [838, 295] width 28 height 17
click at [819, 296] on input "True" at bounding box center [811, 297] width 16 height 14
radio input "true"
click at [987, 415] on span "False" at bounding box center [983, 412] width 36 height 17
click at [960, 415] on input "False" at bounding box center [952, 413] width 16 height 14
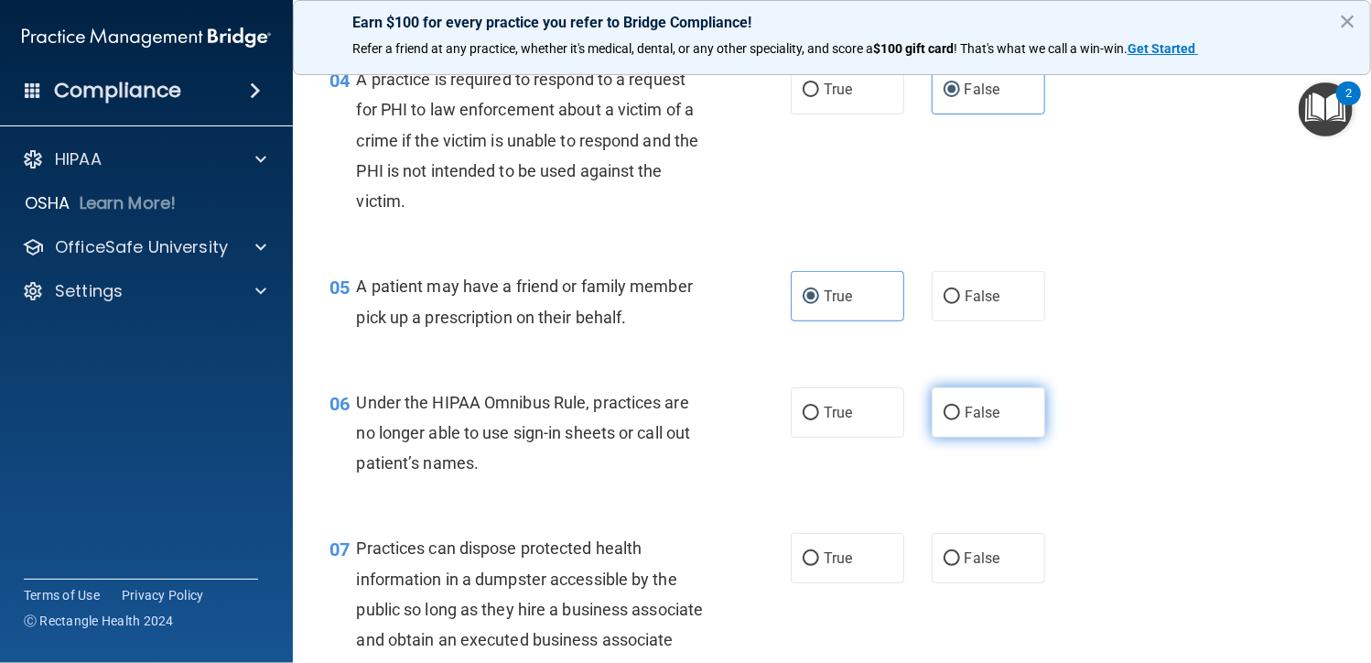
radio input "true"
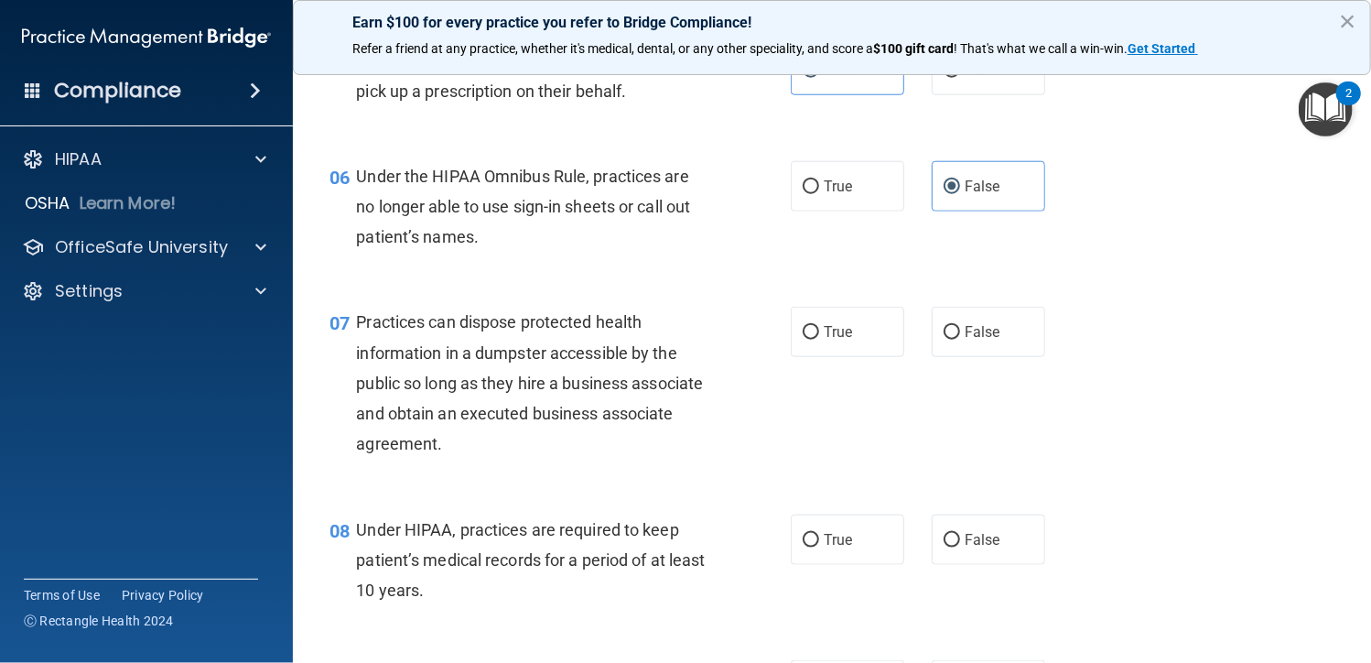
scroll to position [915, 0]
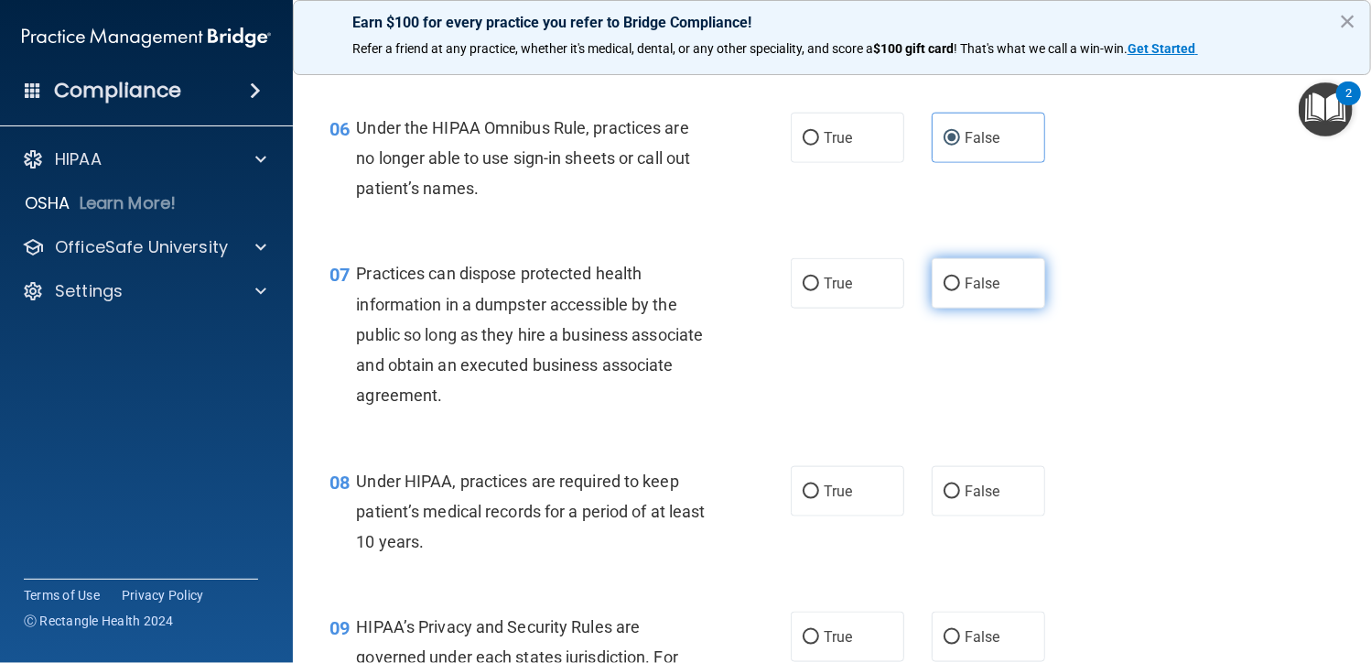
click at [966, 281] on span "False" at bounding box center [983, 283] width 36 height 17
click at [960, 281] on input "False" at bounding box center [952, 284] width 16 height 14
radio input "true"
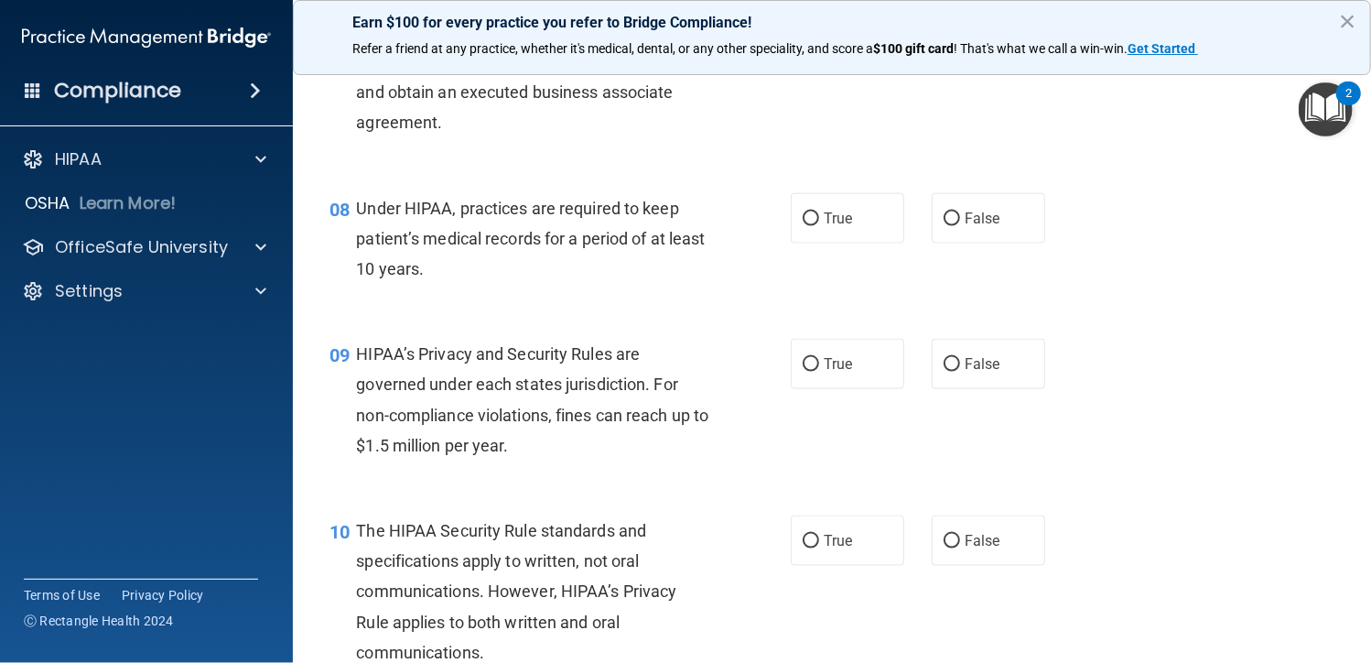
scroll to position [1190, 0]
click at [953, 204] on label "False" at bounding box center [988, 216] width 113 height 50
click at [953, 210] on input "False" at bounding box center [952, 217] width 16 height 14
radio input "true"
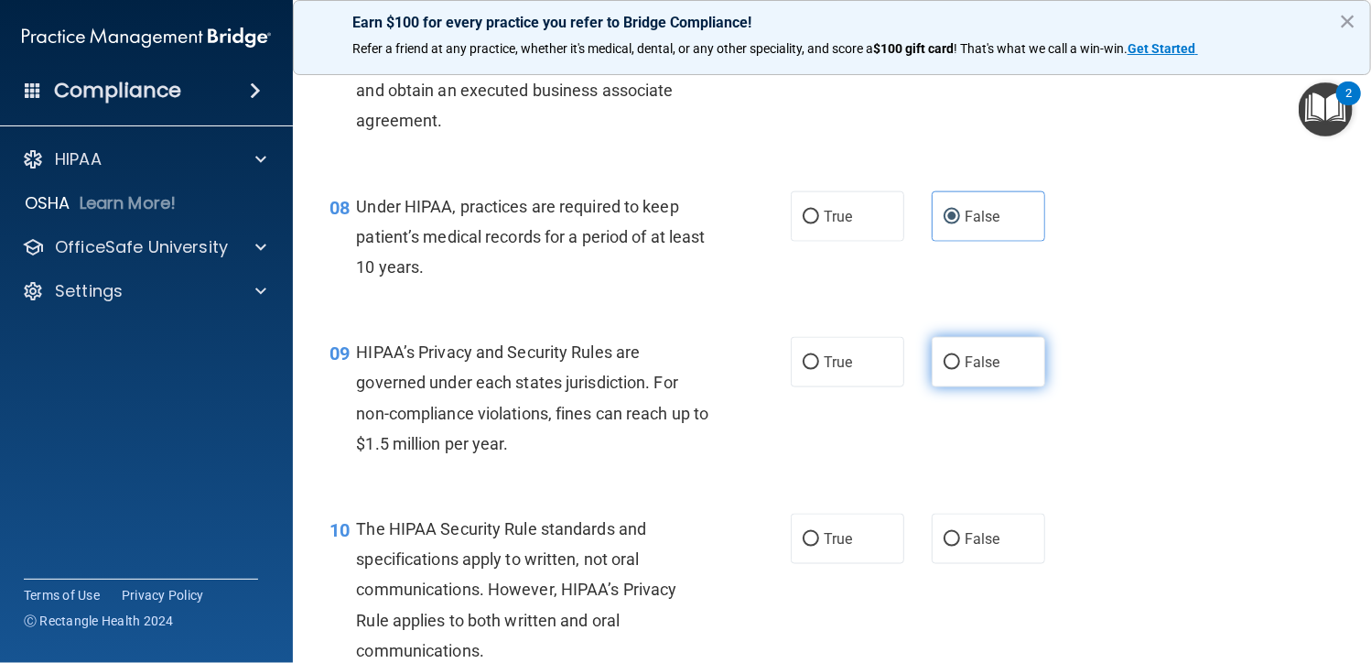
click at [1013, 361] on label "False" at bounding box center [988, 362] width 113 height 50
click at [960, 361] on input "False" at bounding box center [952, 363] width 16 height 14
radio input "true"
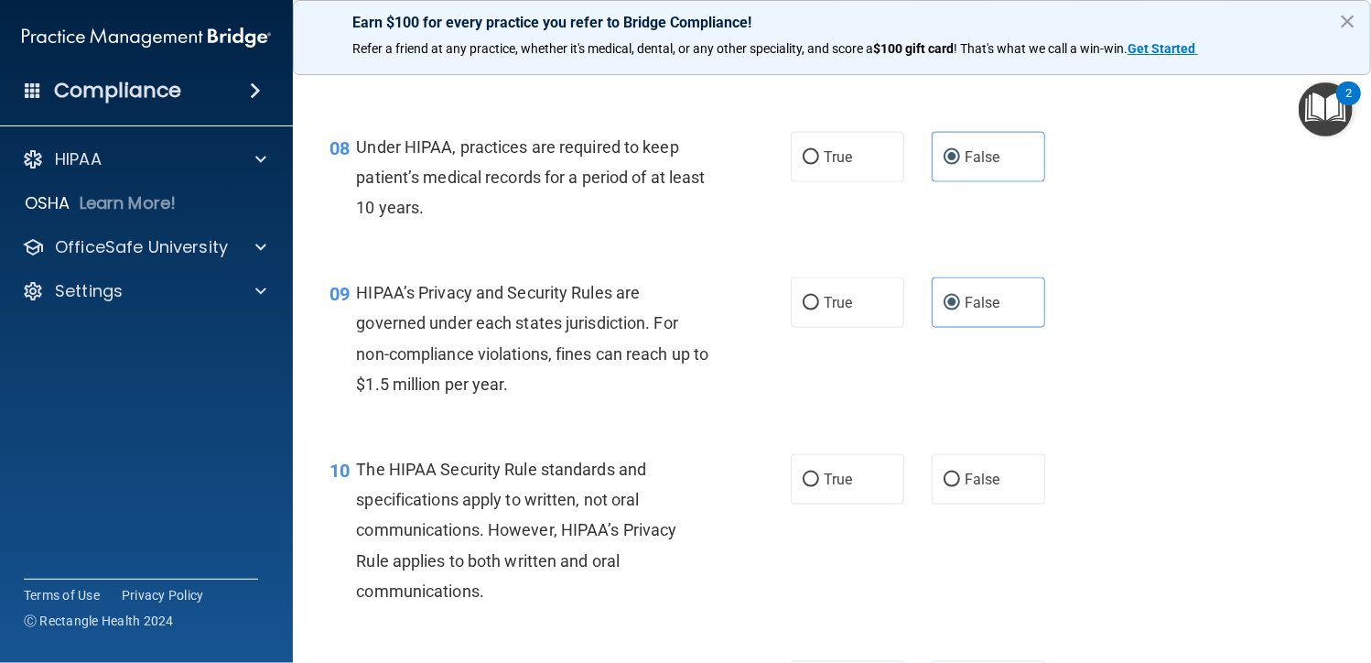
scroll to position [1281, 0]
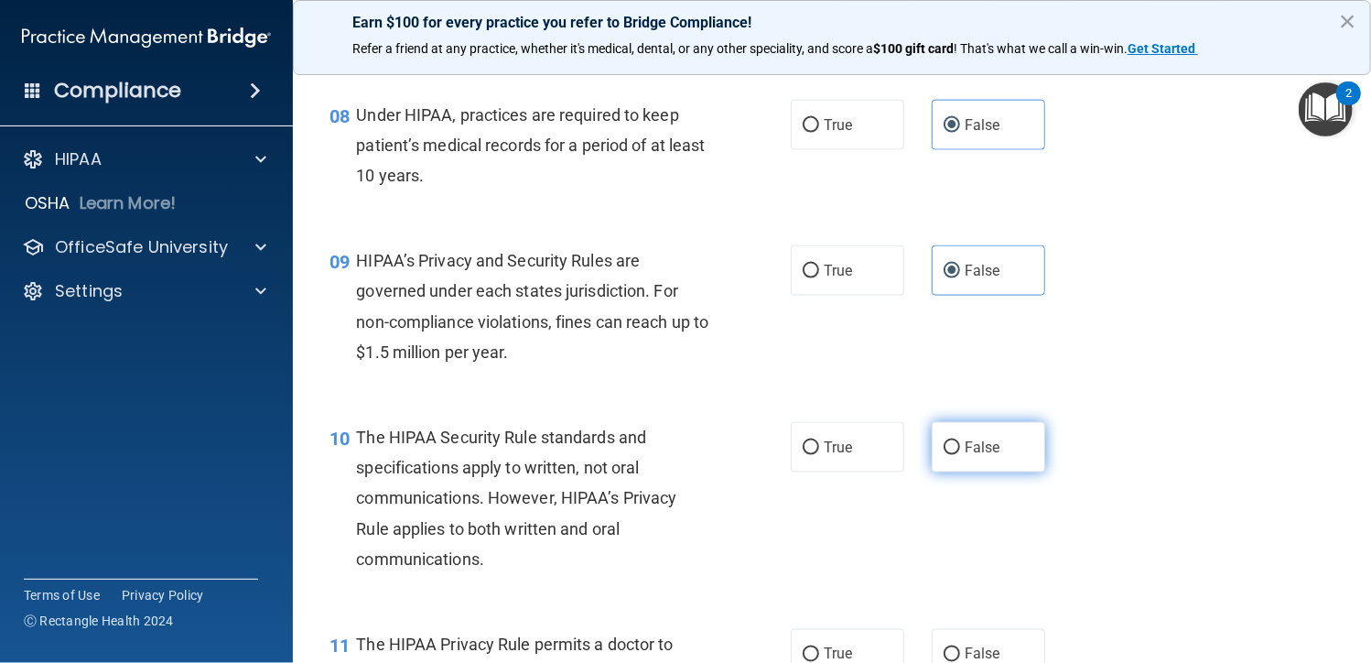
click at [999, 464] on label "False" at bounding box center [988, 447] width 113 height 50
click at [960, 455] on input "False" at bounding box center [952, 448] width 16 height 14
radio input "true"
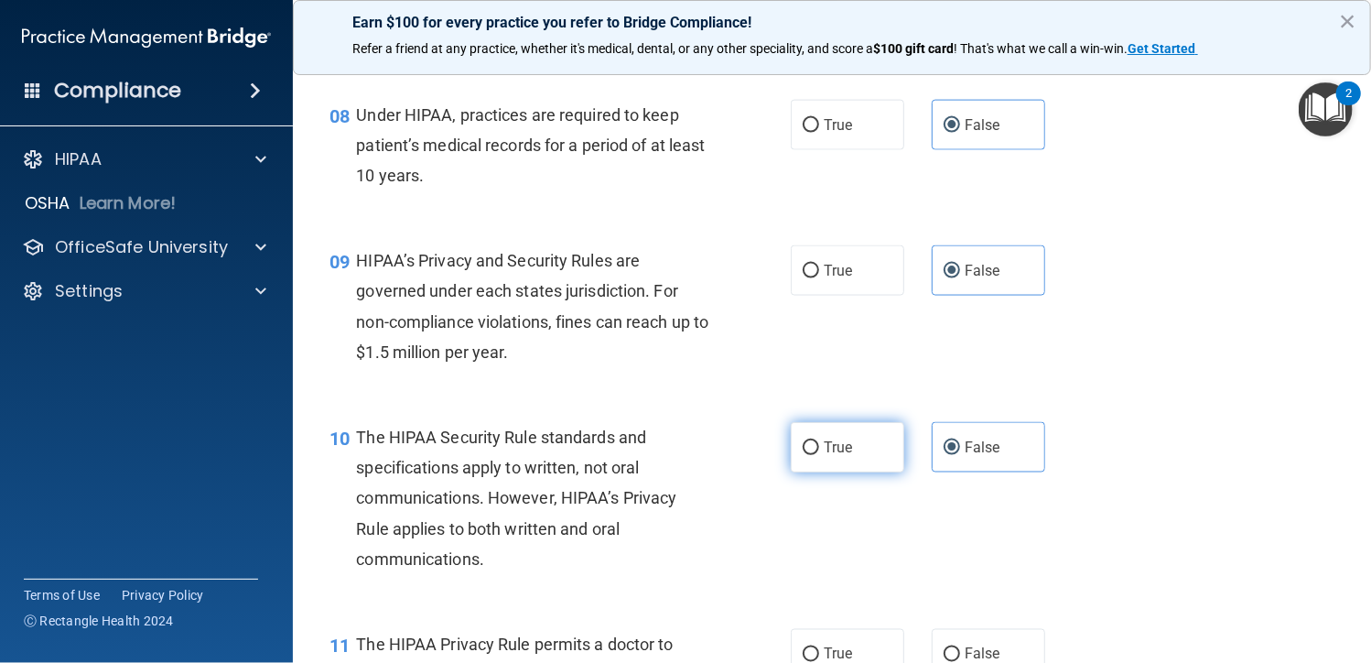
click at [823, 460] on label "True" at bounding box center [847, 447] width 113 height 50
click at [819, 455] on input "True" at bounding box center [811, 448] width 16 height 14
radio input "true"
radio input "false"
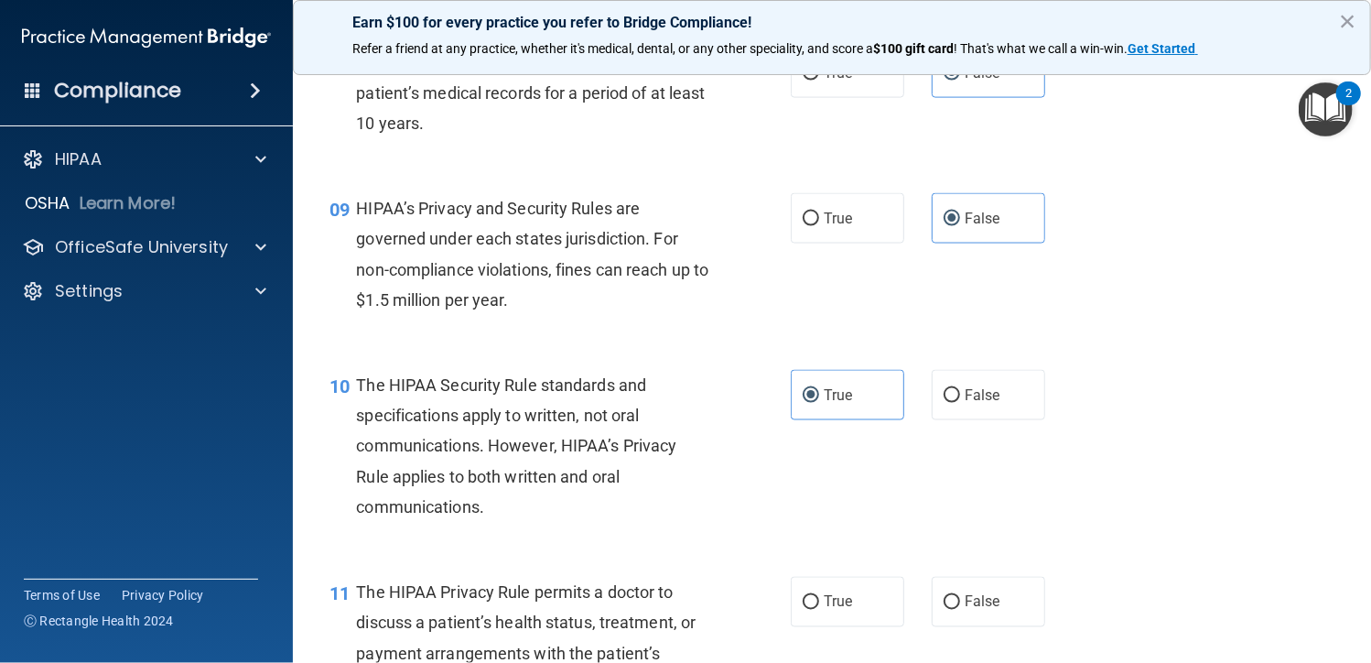
scroll to position [1556, 0]
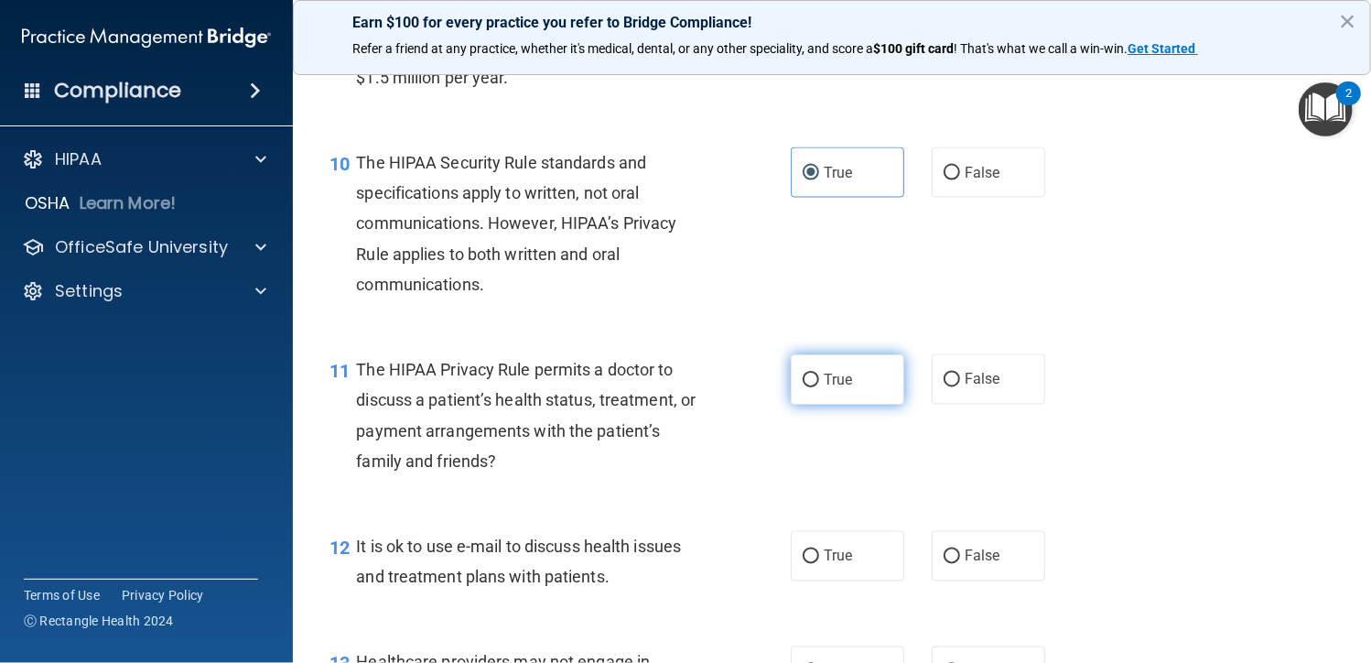
click at [869, 384] on label "True" at bounding box center [847, 379] width 113 height 50
click at [819, 384] on input "True" at bounding box center [811, 380] width 16 height 14
radio input "true"
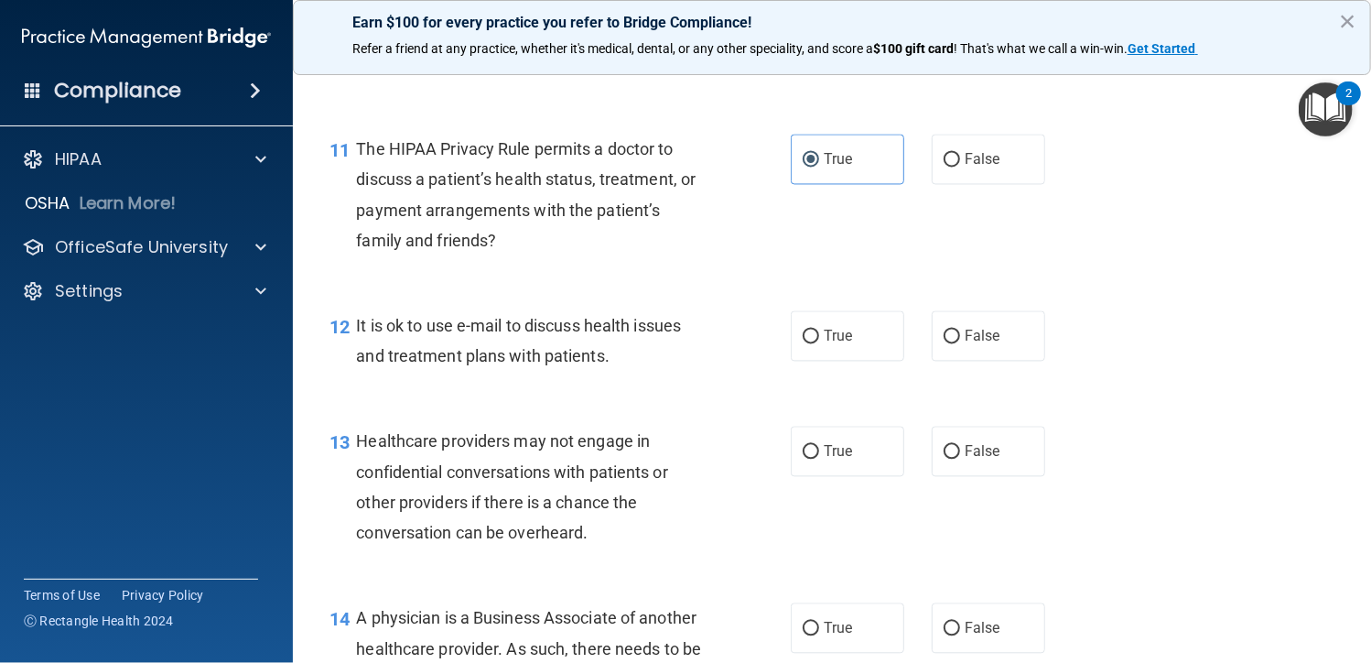
scroll to position [1830, 0]
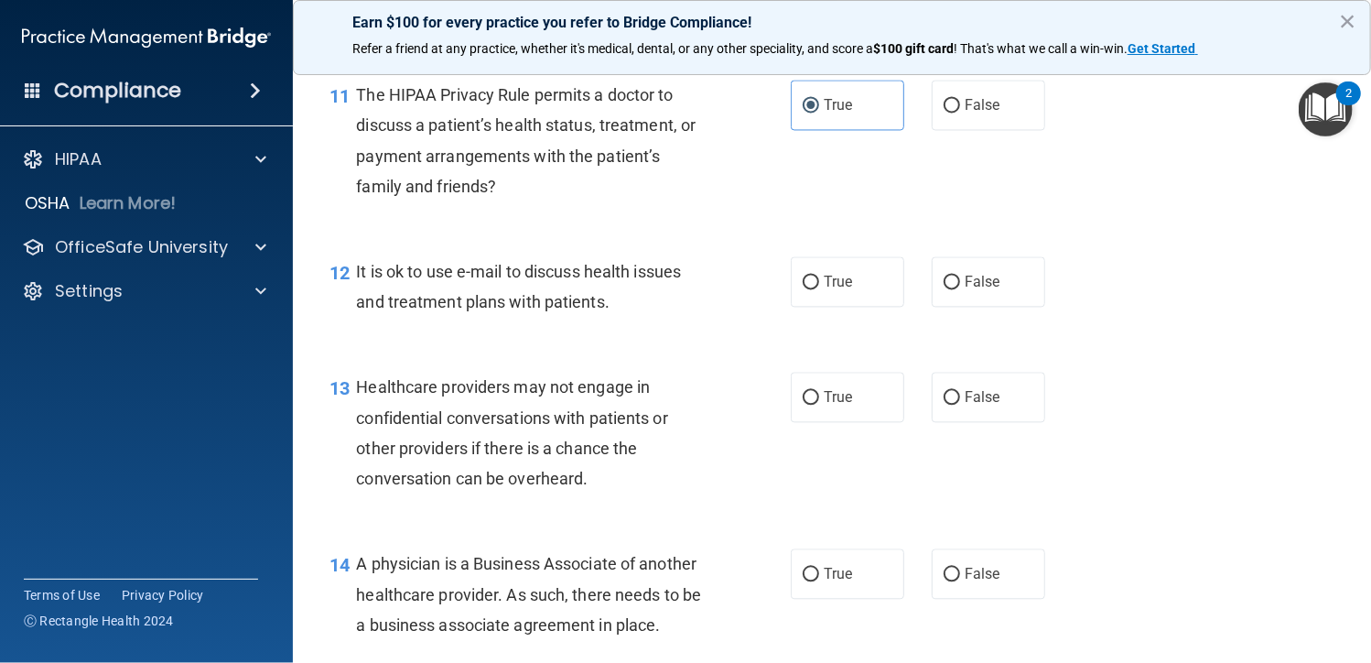
drag, startPoint x: 839, startPoint y: 280, endPoint x: 670, endPoint y: 344, distance: 181.0
click at [839, 281] on span "True" at bounding box center [838, 281] width 28 height 17
click at [819, 281] on input "True" at bounding box center [811, 282] width 16 height 14
radio input "true"
drag, startPoint x: 979, startPoint y: 391, endPoint x: 610, endPoint y: 449, distance: 374.3
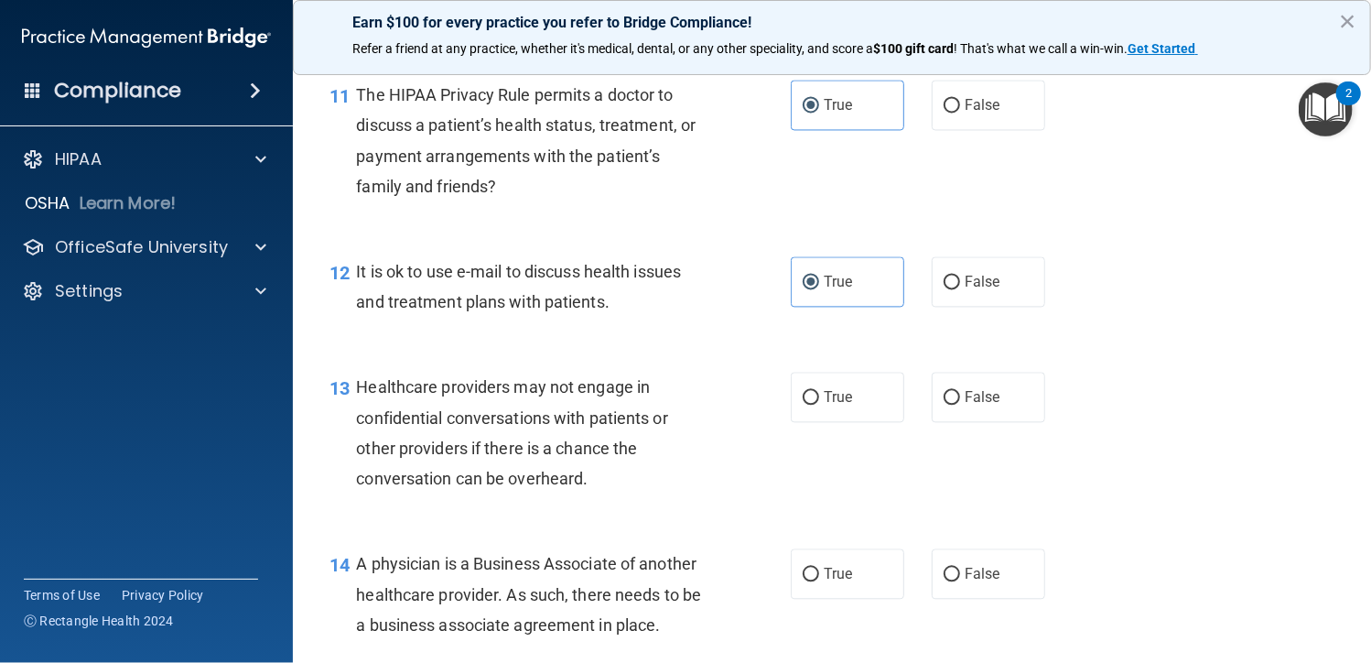
click at [981, 391] on span "False" at bounding box center [983, 396] width 36 height 17
click at [960, 391] on input "False" at bounding box center [952, 398] width 16 height 14
radio input "true"
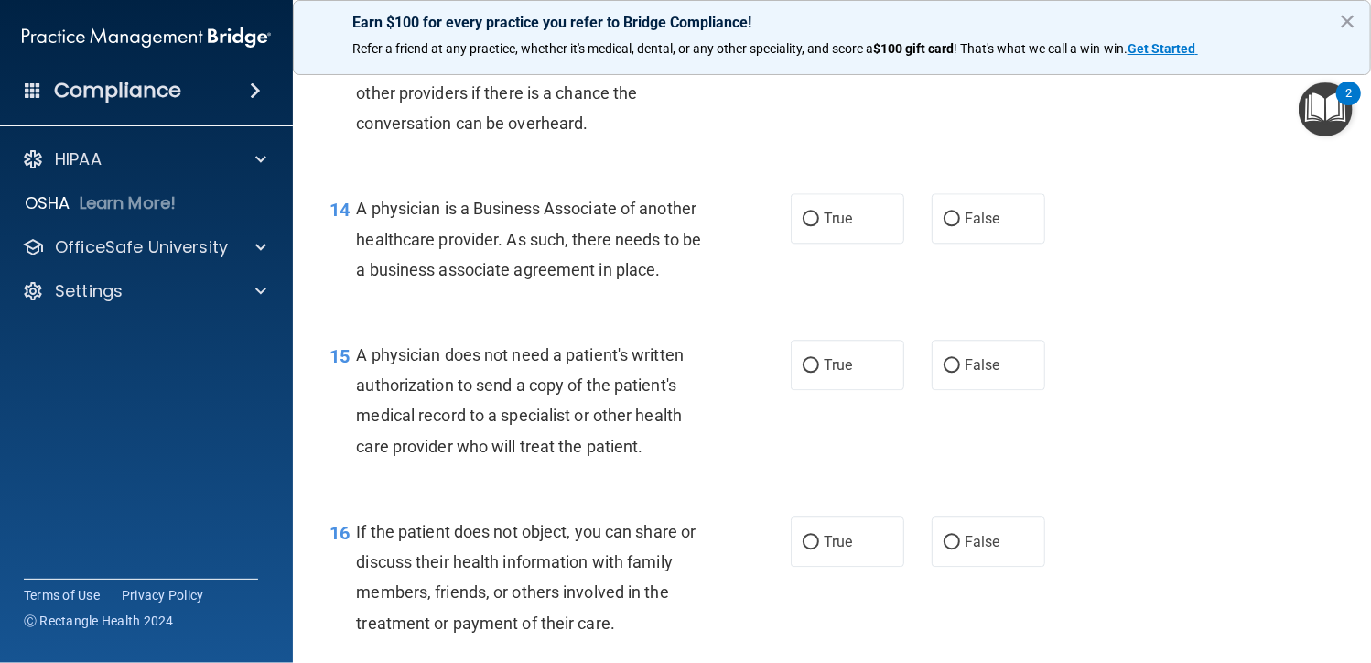
scroll to position [2196, 0]
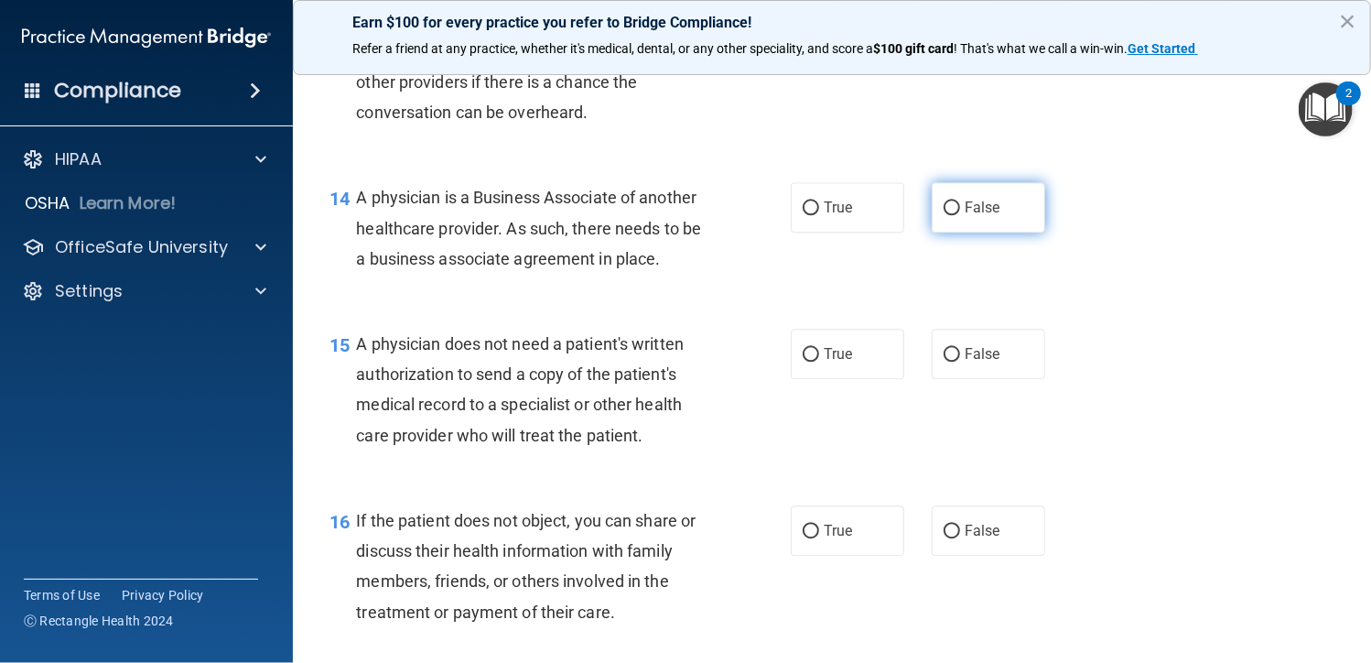
click at [992, 221] on label "False" at bounding box center [988, 207] width 113 height 50
click at [960, 215] on input "False" at bounding box center [952, 208] width 16 height 14
radio input "true"
click at [804, 350] on input "True" at bounding box center [811, 355] width 16 height 14
radio input "true"
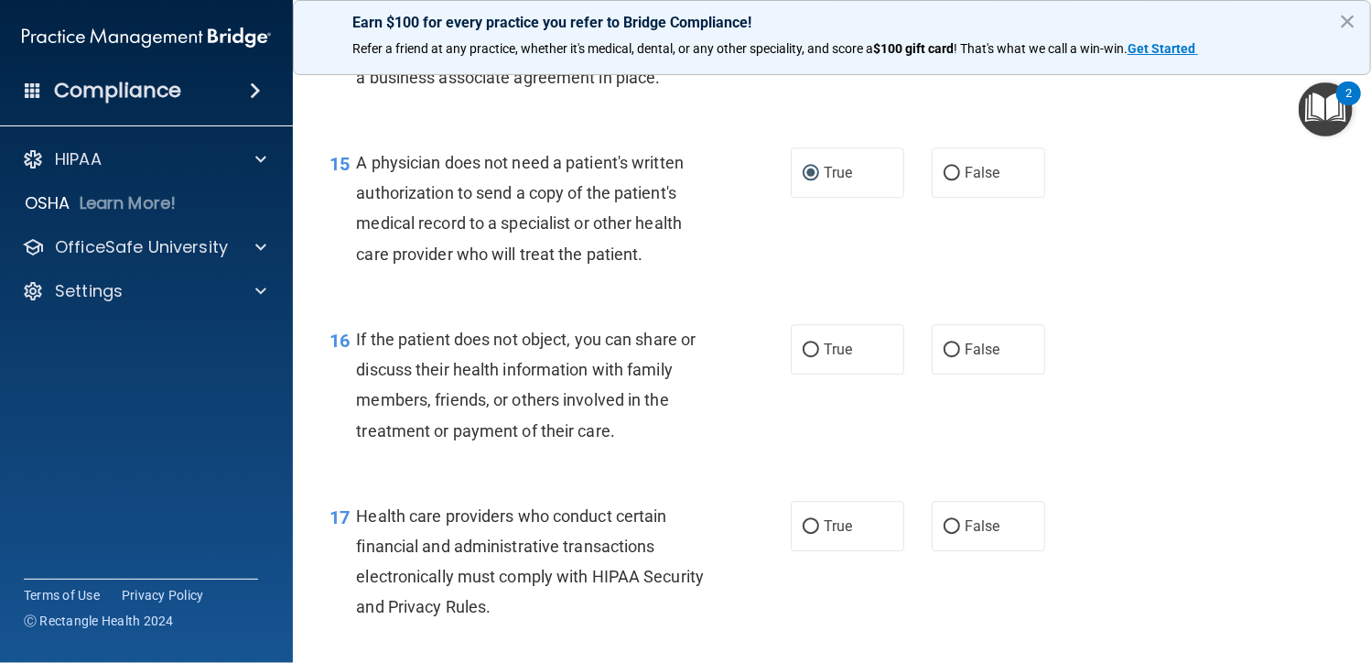
scroll to position [2379, 0]
click at [845, 340] on span "True" at bounding box center [838, 347] width 28 height 17
click at [819, 341] on input "True" at bounding box center [811, 348] width 16 height 14
radio input "true"
drag, startPoint x: 825, startPoint y: 524, endPoint x: 815, endPoint y: 522, distance: 10.4
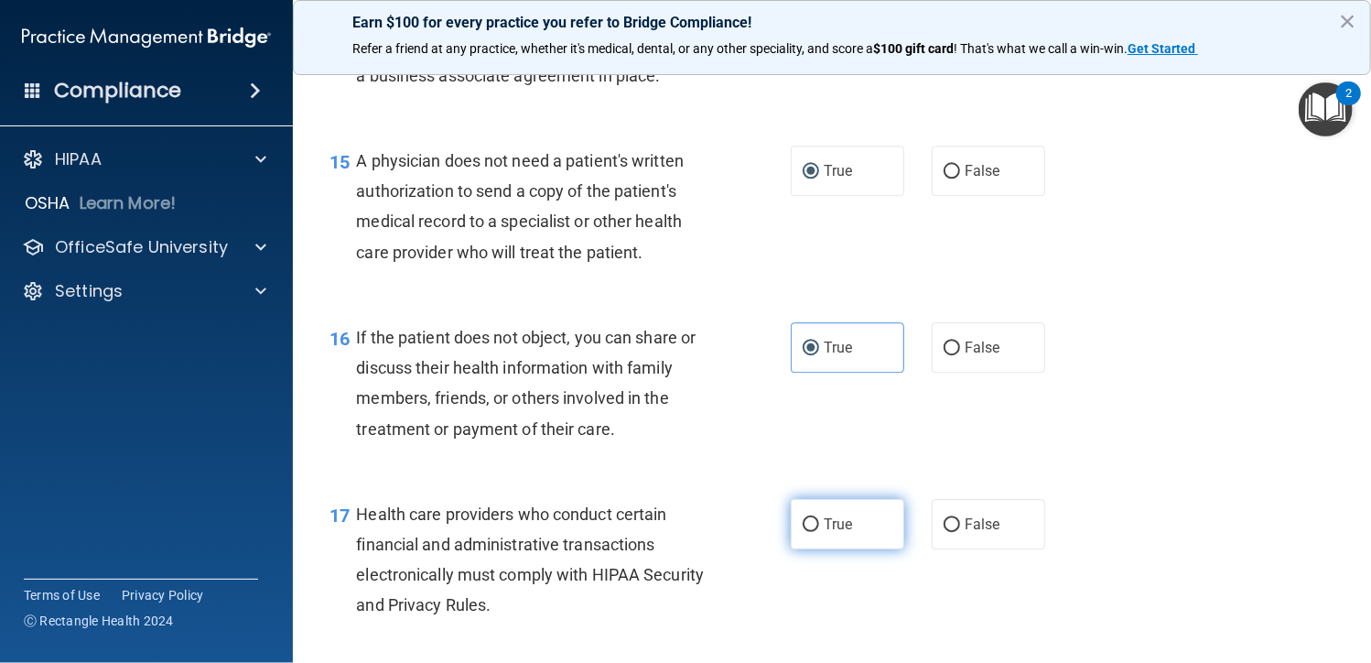
click at [824, 529] on span "True" at bounding box center [838, 523] width 28 height 17
click at [819, 529] on input "True" at bounding box center [811, 525] width 16 height 14
radio input "true"
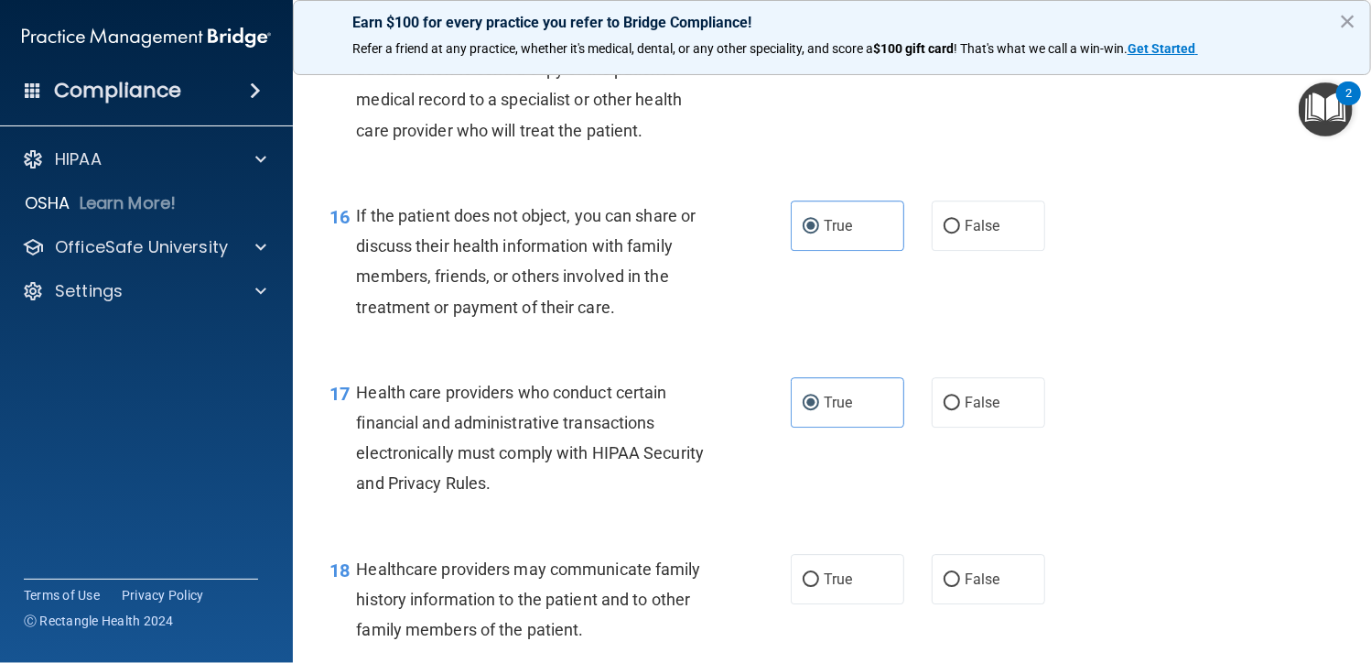
scroll to position [2654, 0]
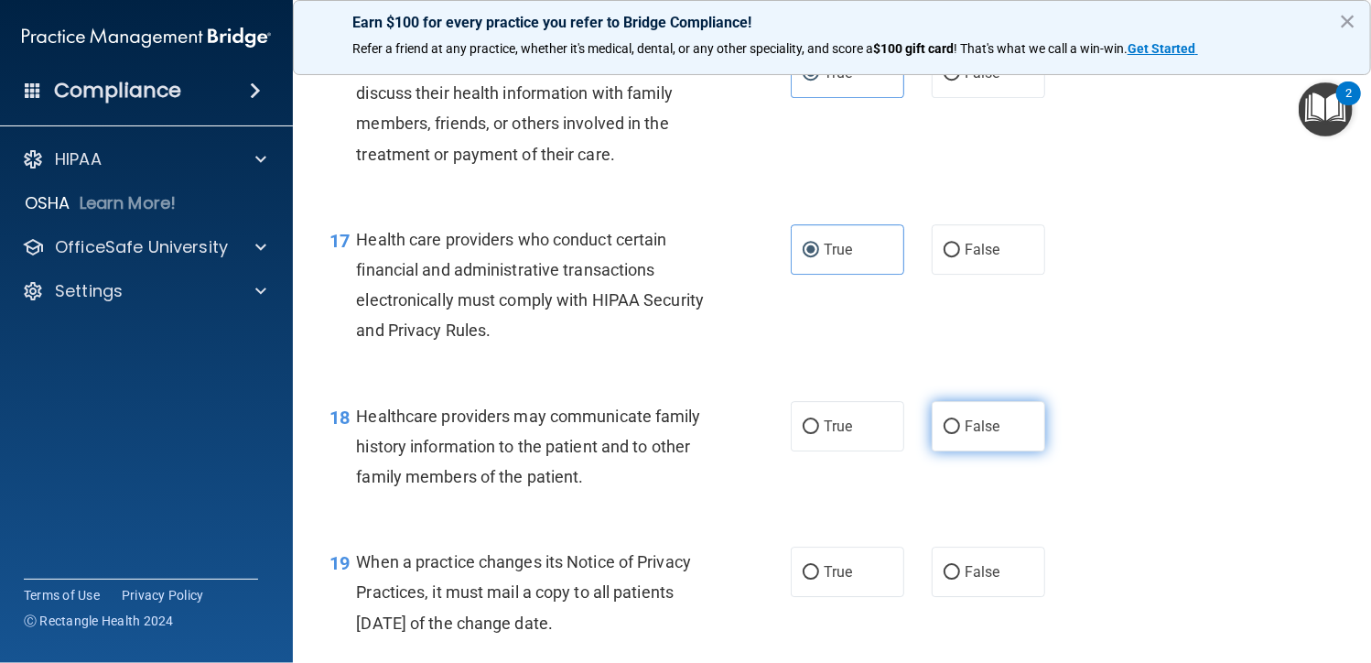
click at [1009, 427] on label "False" at bounding box center [988, 426] width 113 height 50
click at [960, 427] on input "False" at bounding box center [952, 427] width 16 height 14
radio input "true"
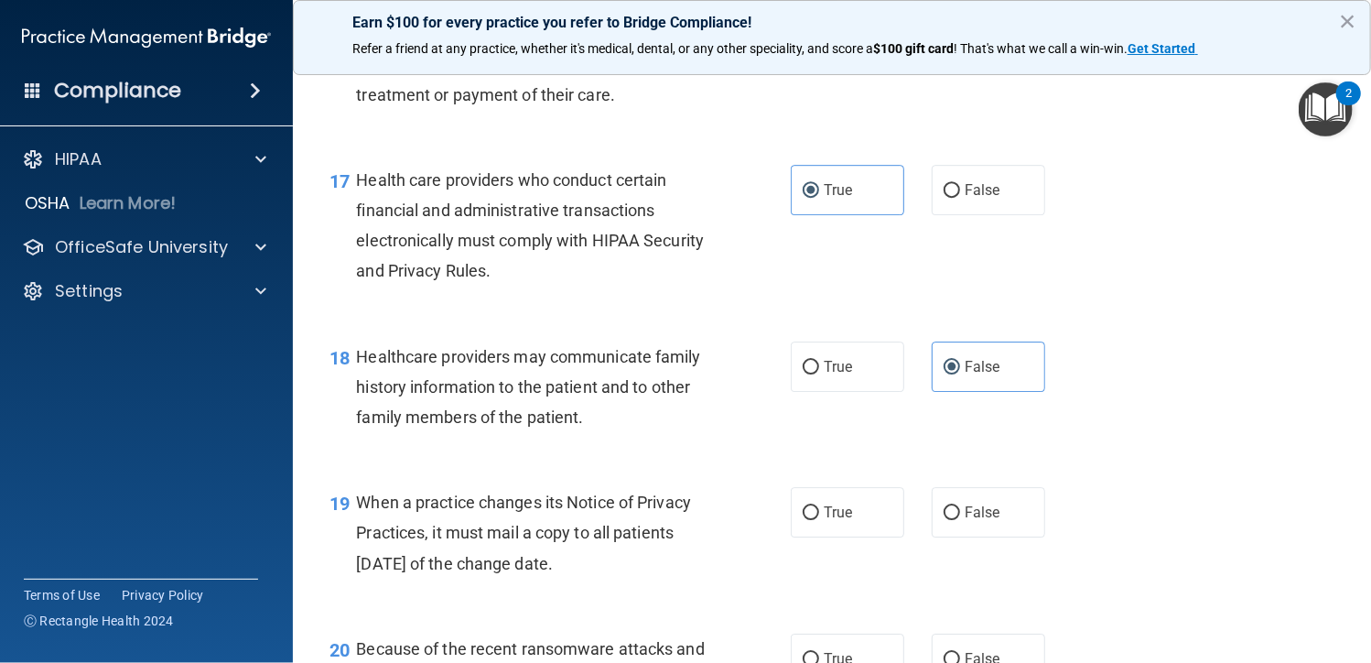
scroll to position [2746, 0]
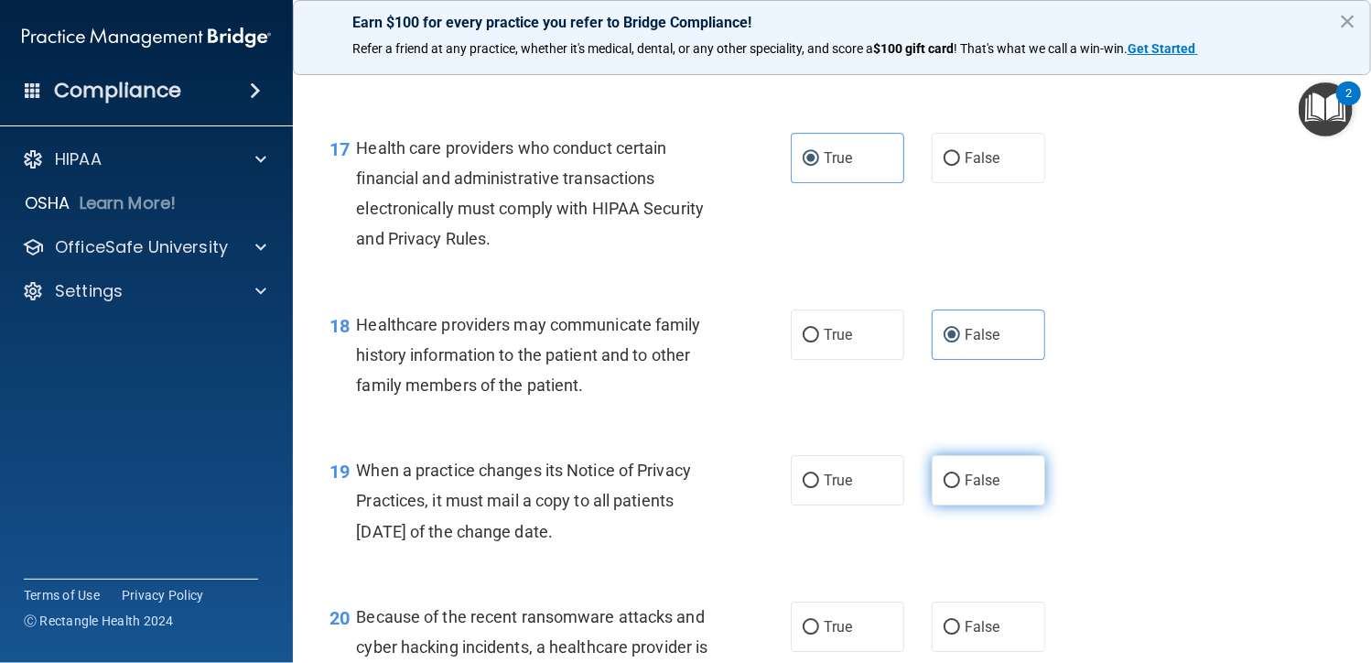
click at [965, 478] on span "False" at bounding box center [983, 479] width 36 height 17
click at [959, 478] on input "False" at bounding box center [952, 481] width 16 height 14
radio input "true"
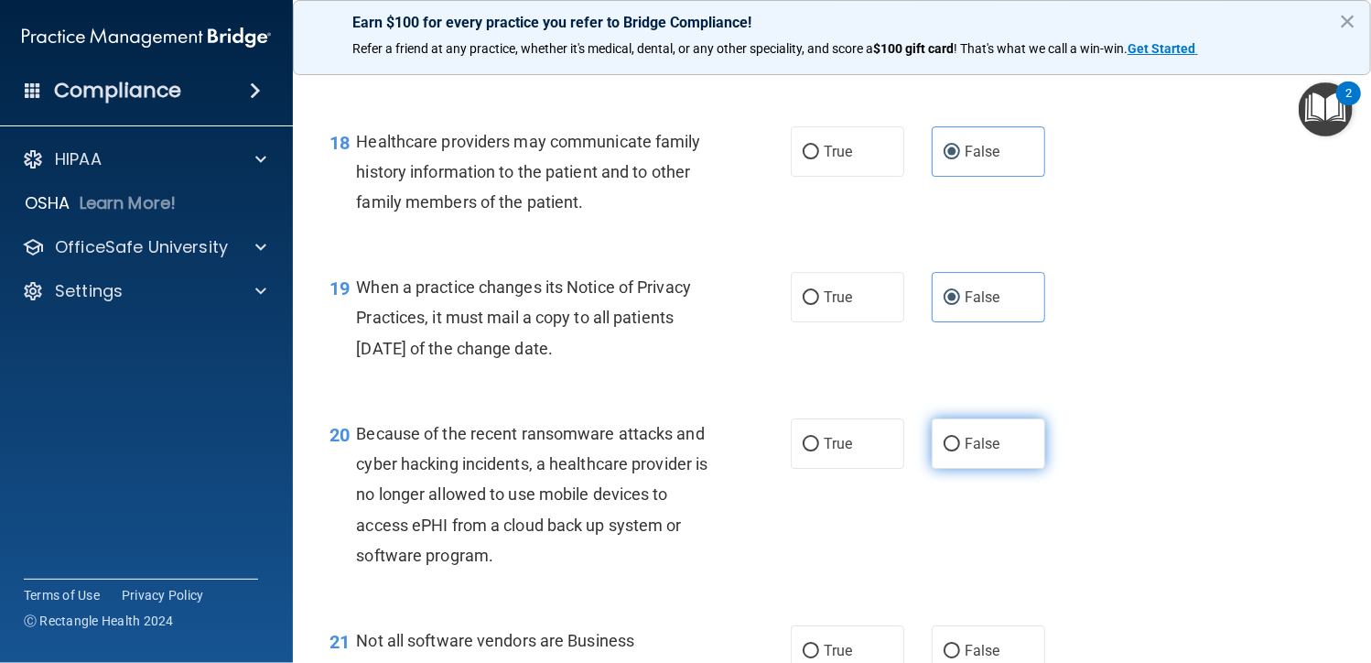
click at [967, 437] on span "False" at bounding box center [983, 443] width 36 height 17
click at [960, 437] on input "False" at bounding box center [952, 444] width 16 height 14
radio input "true"
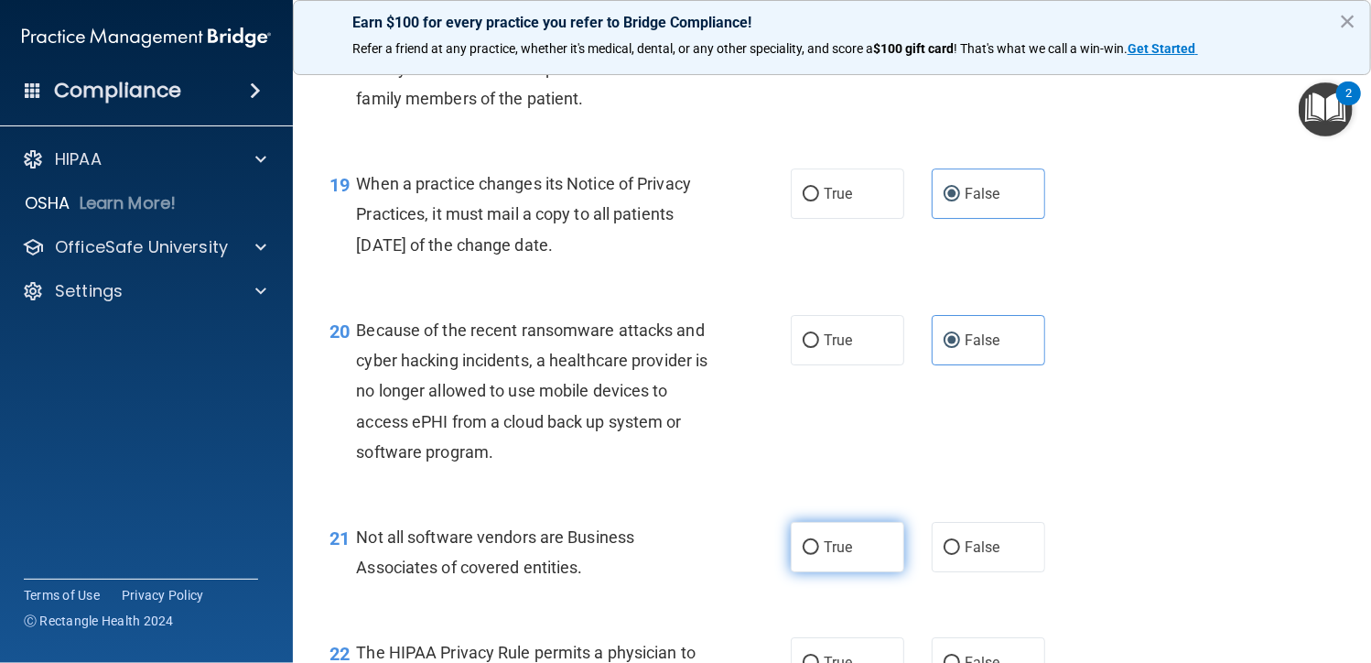
scroll to position [3112, 0]
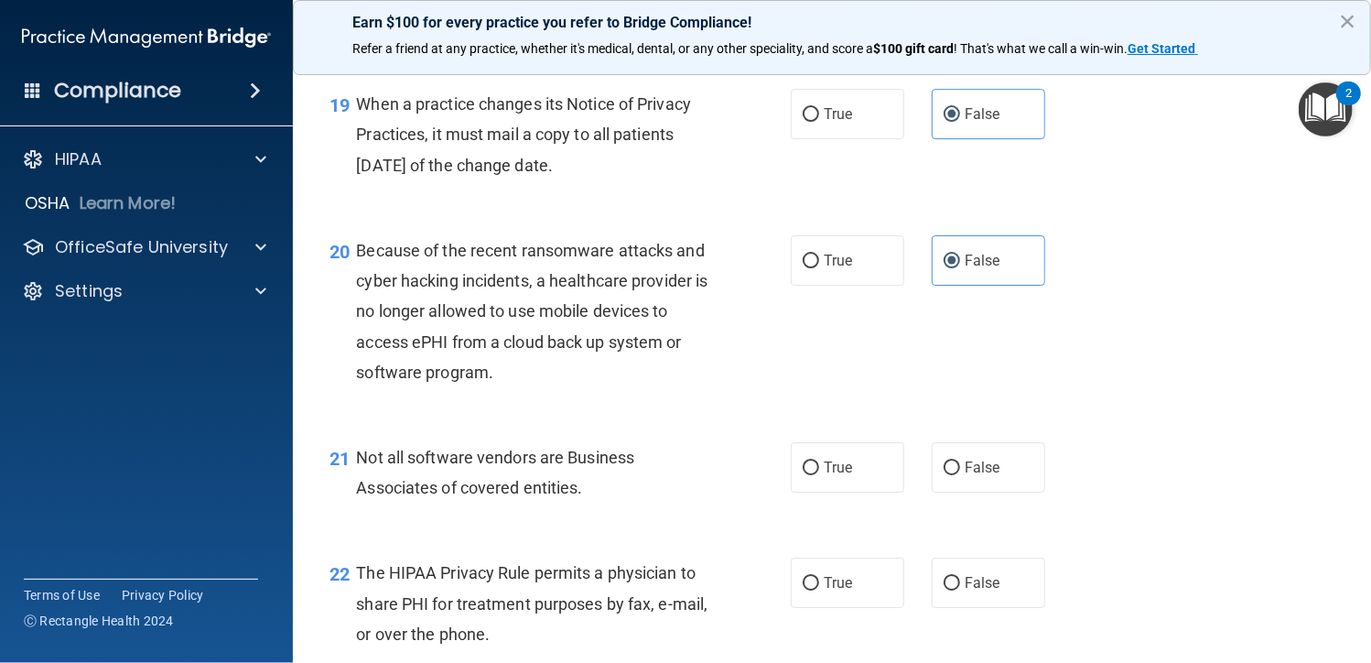
click at [900, 461] on div "True False" at bounding box center [927, 467] width 272 height 50
click at [831, 475] on span "True" at bounding box center [838, 467] width 28 height 17
click at [819, 475] on input "True" at bounding box center [811, 468] width 16 height 14
radio input "true"
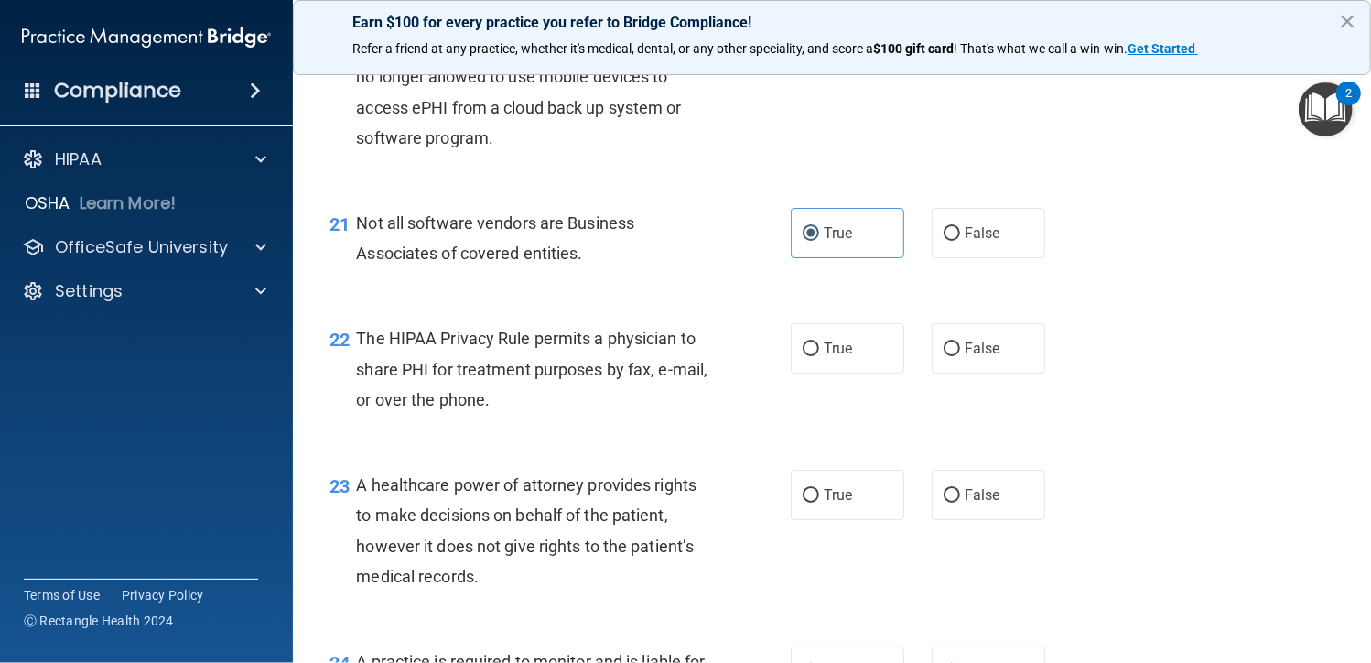
scroll to position [3386, 0]
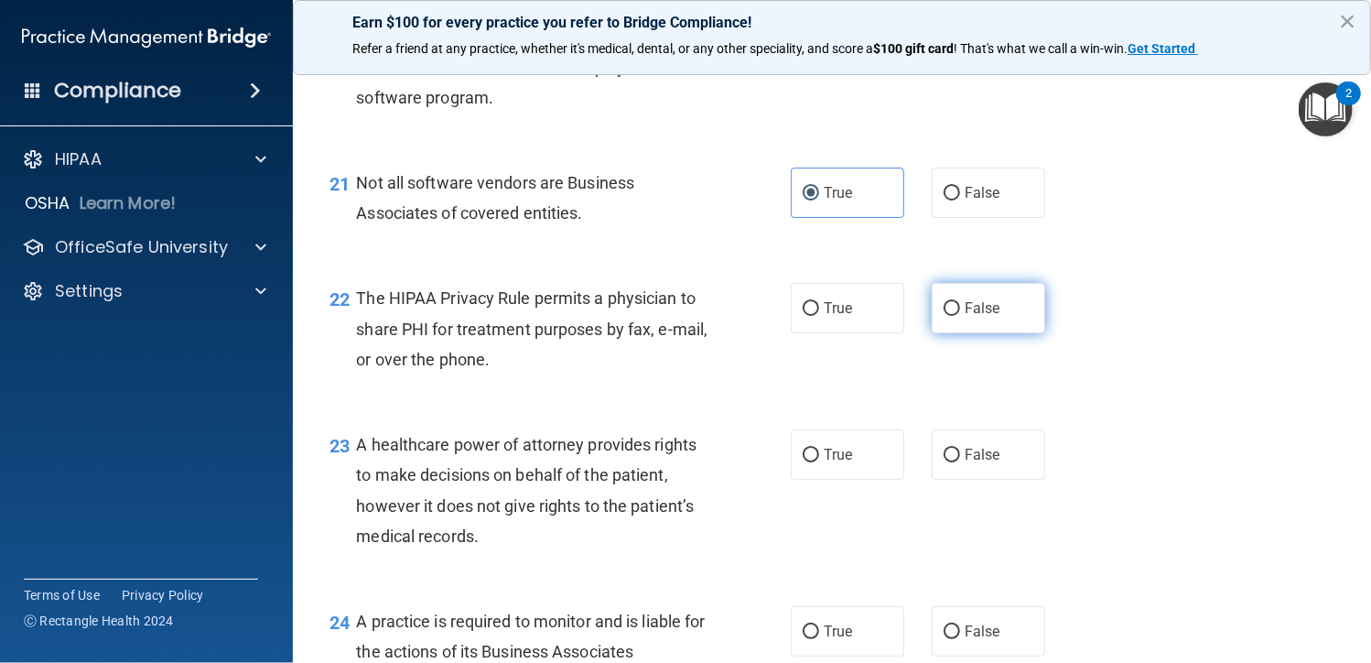
click at [966, 326] on label "False" at bounding box center [988, 308] width 113 height 50
click at [960, 316] on input "False" at bounding box center [952, 309] width 16 height 14
radio input "true"
click at [996, 453] on label "False" at bounding box center [988, 454] width 113 height 50
click at [960, 453] on input "False" at bounding box center [952, 455] width 16 height 14
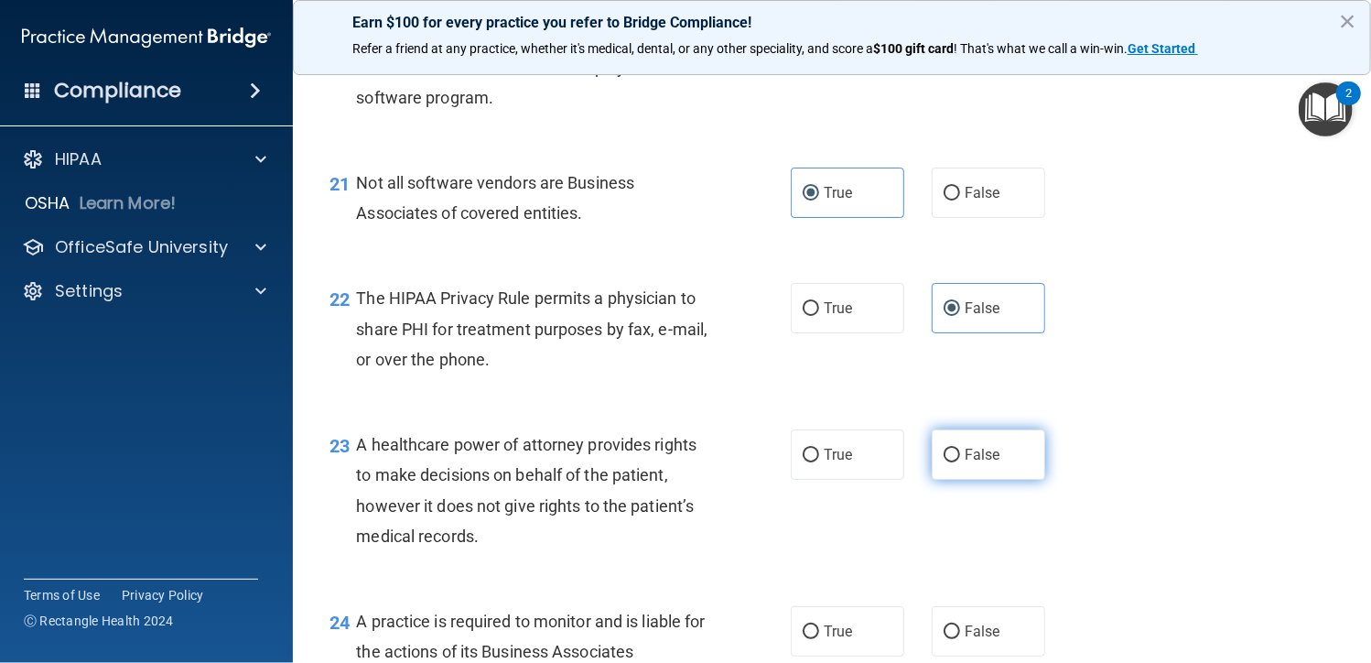
radio input "true"
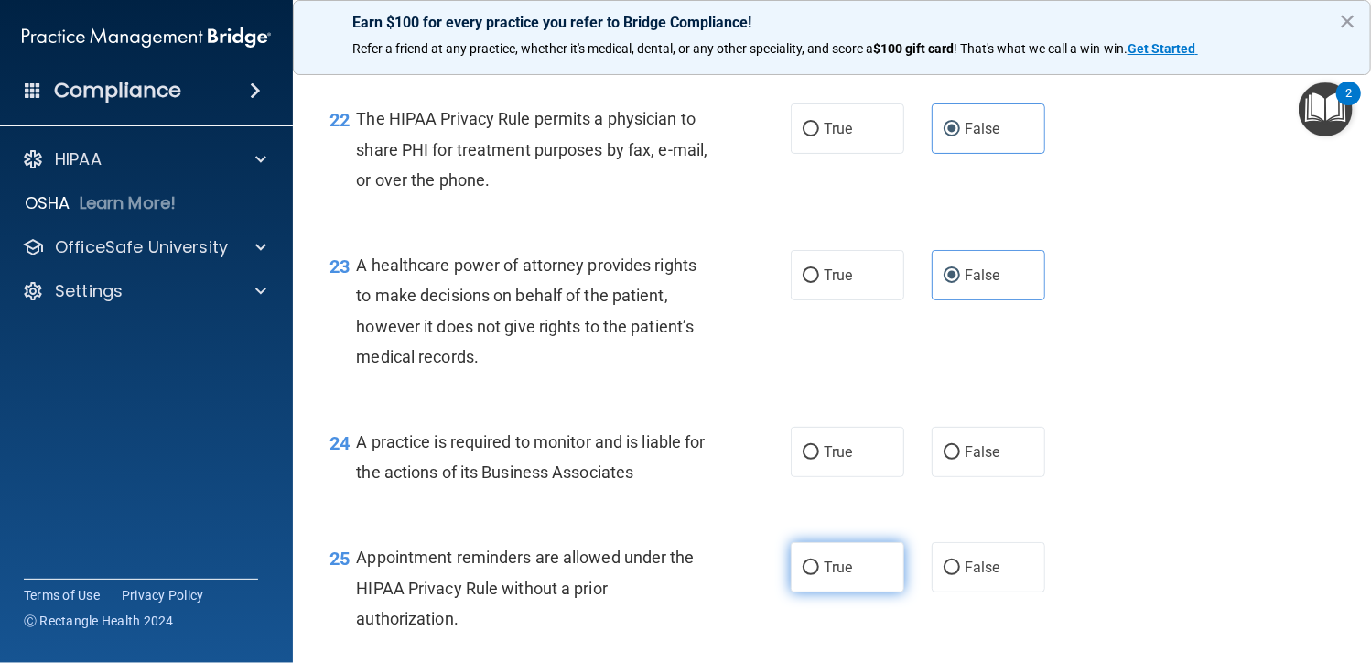
scroll to position [3569, 0]
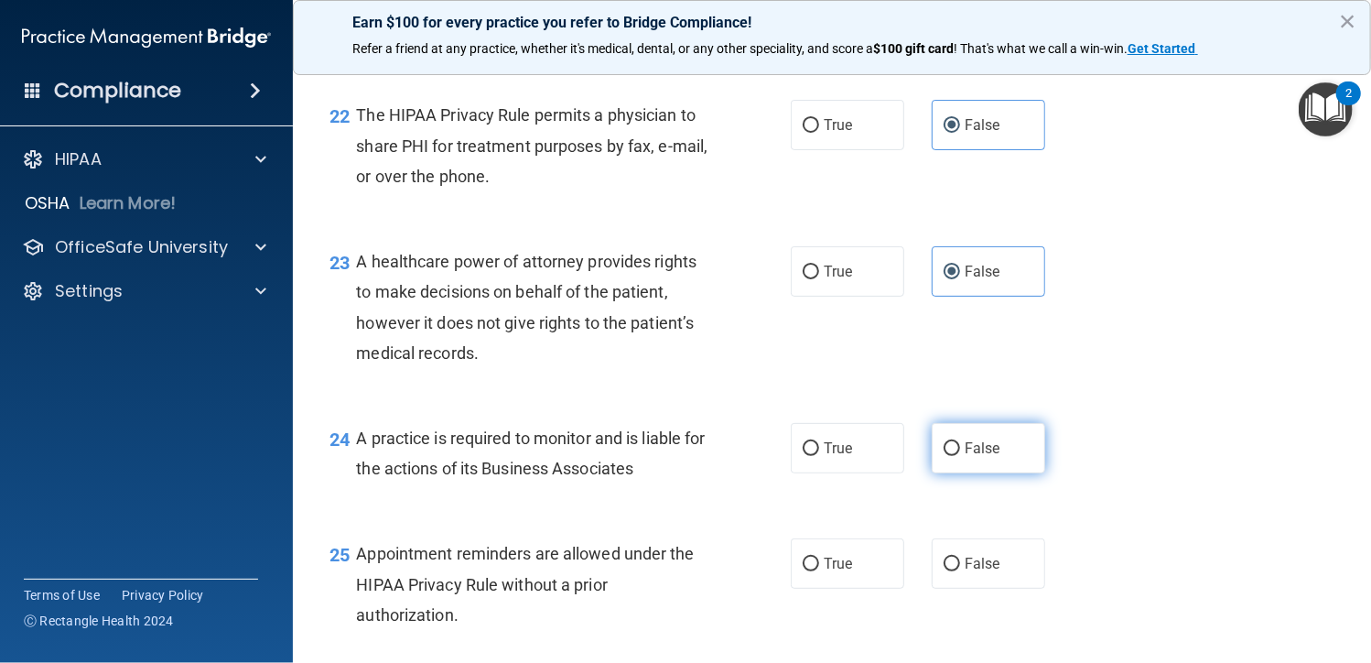
click at [972, 442] on span "False" at bounding box center [983, 447] width 36 height 17
click at [960, 442] on input "False" at bounding box center [952, 449] width 16 height 14
radio input "true"
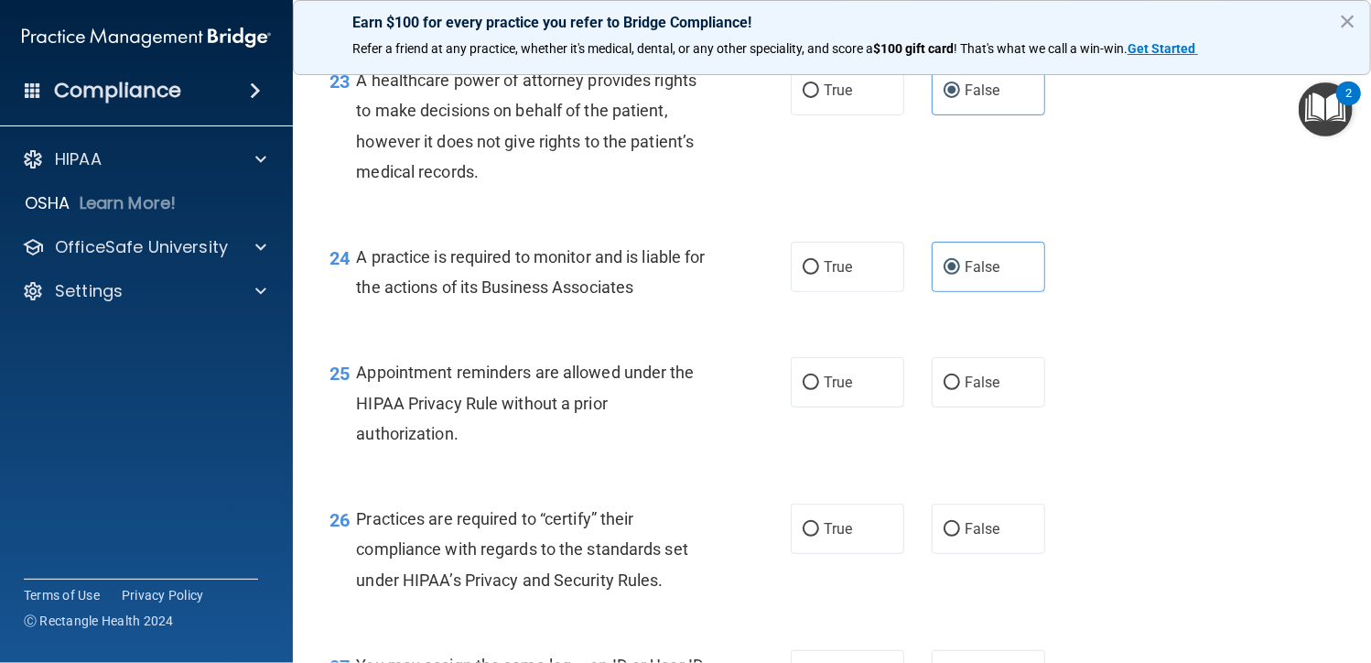
scroll to position [3752, 0]
click at [851, 385] on label "True" at bounding box center [847, 380] width 113 height 50
click at [819, 385] on input "True" at bounding box center [811, 381] width 16 height 14
radio input "true"
click at [997, 523] on label "False" at bounding box center [988, 527] width 113 height 50
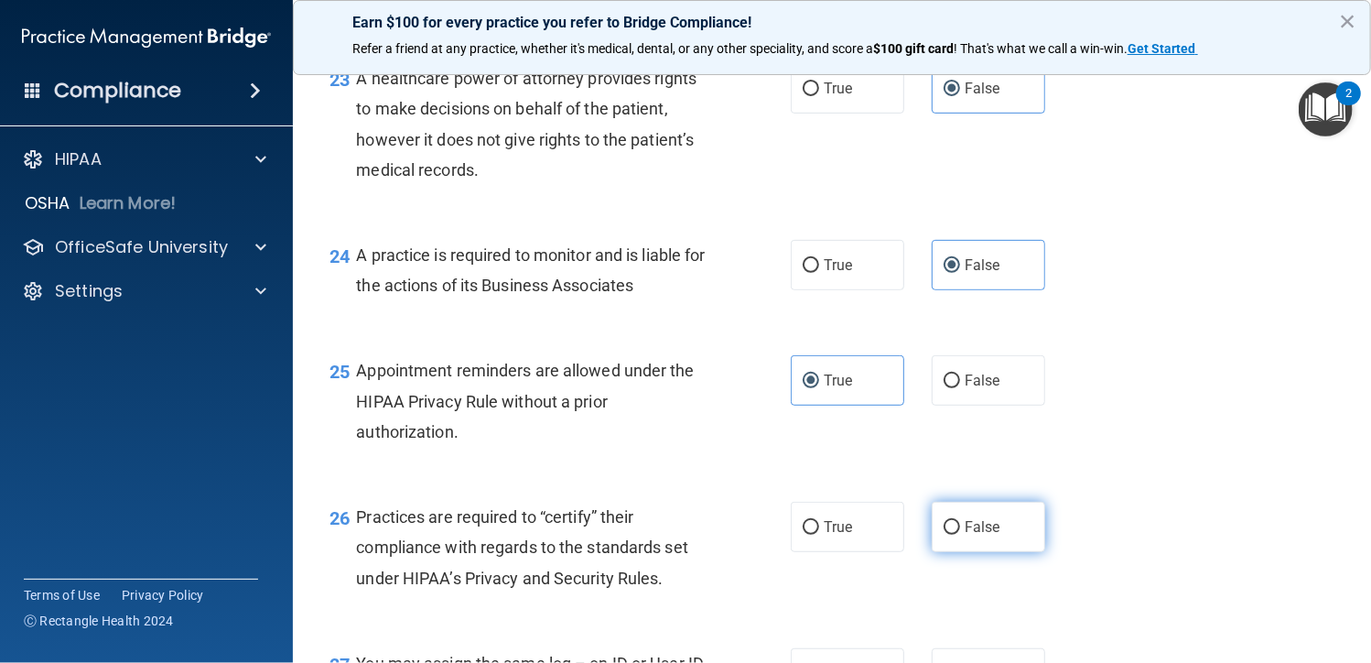
click at [960, 523] on input "False" at bounding box center [952, 528] width 16 height 14
radio input "true"
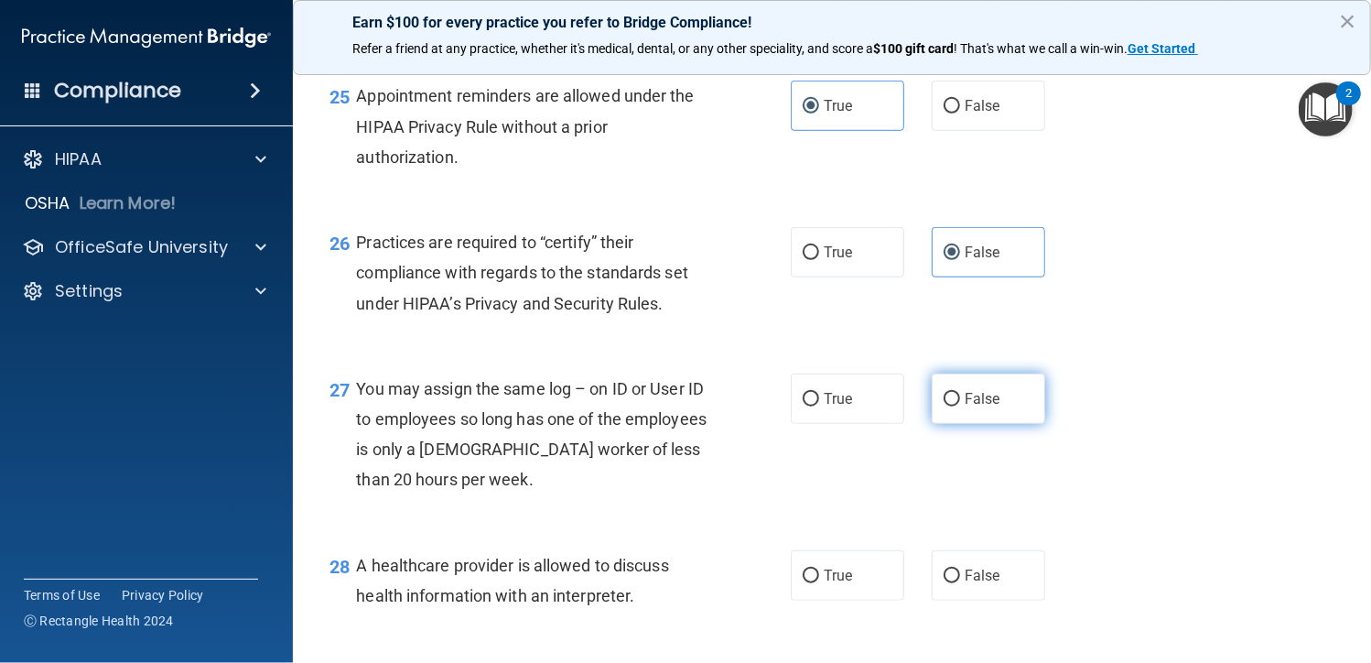
click at [989, 384] on label "False" at bounding box center [988, 398] width 113 height 50
click at [960, 393] on input "False" at bounding box center [952, 400] width 16 height 14
radio input "true"
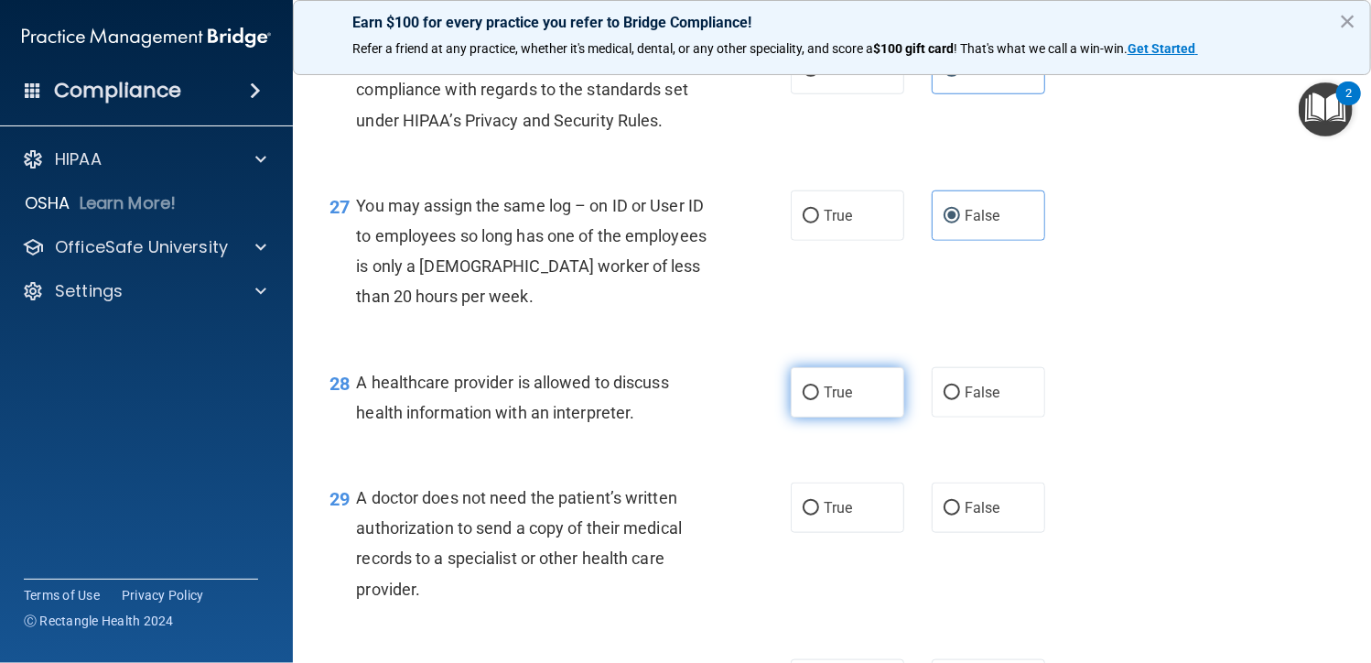
click at [867, 383] on label "True" at bounding box center [847, 392] width 113 height 50
click at [819, 386] on input "True" at bounding box center [811, 393] width 16 height 14
radio input "true"
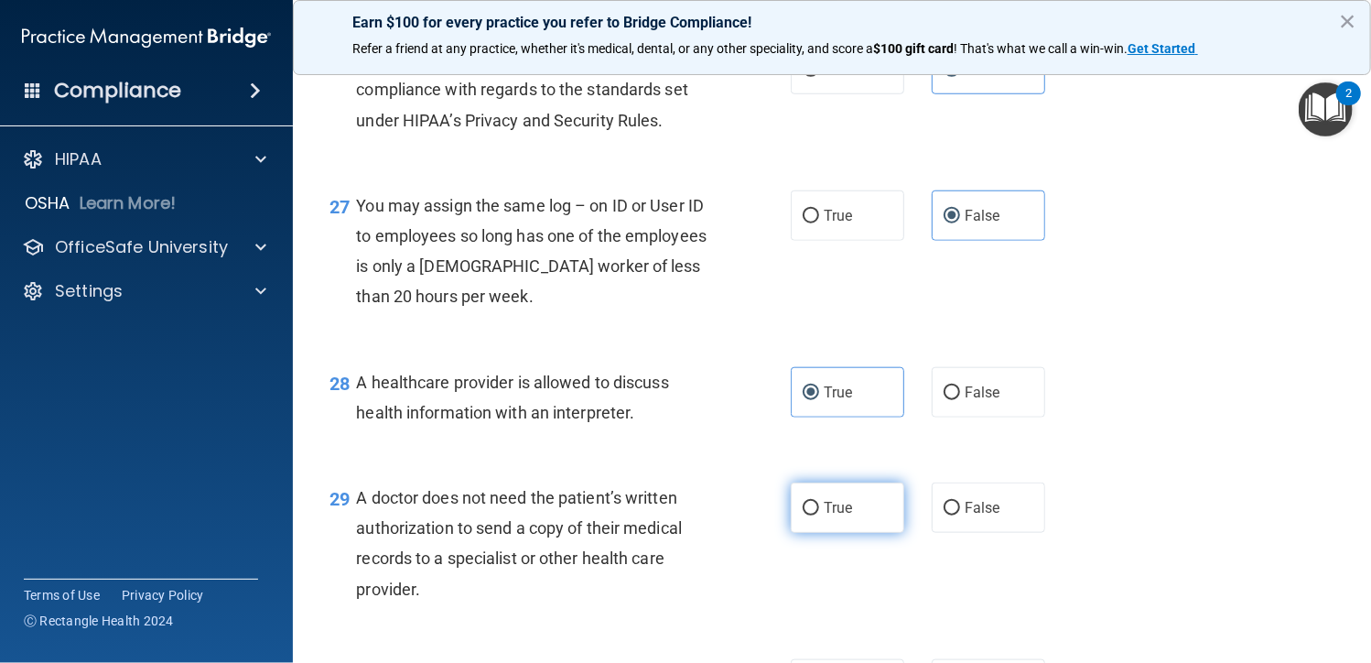
click at [871, 507] on label "True" at bounding box center [847, 507] width 113 height 50
click at [819, 507] on input "True" at bounding box center [811, 509] width 16 height 14
radio input "true"
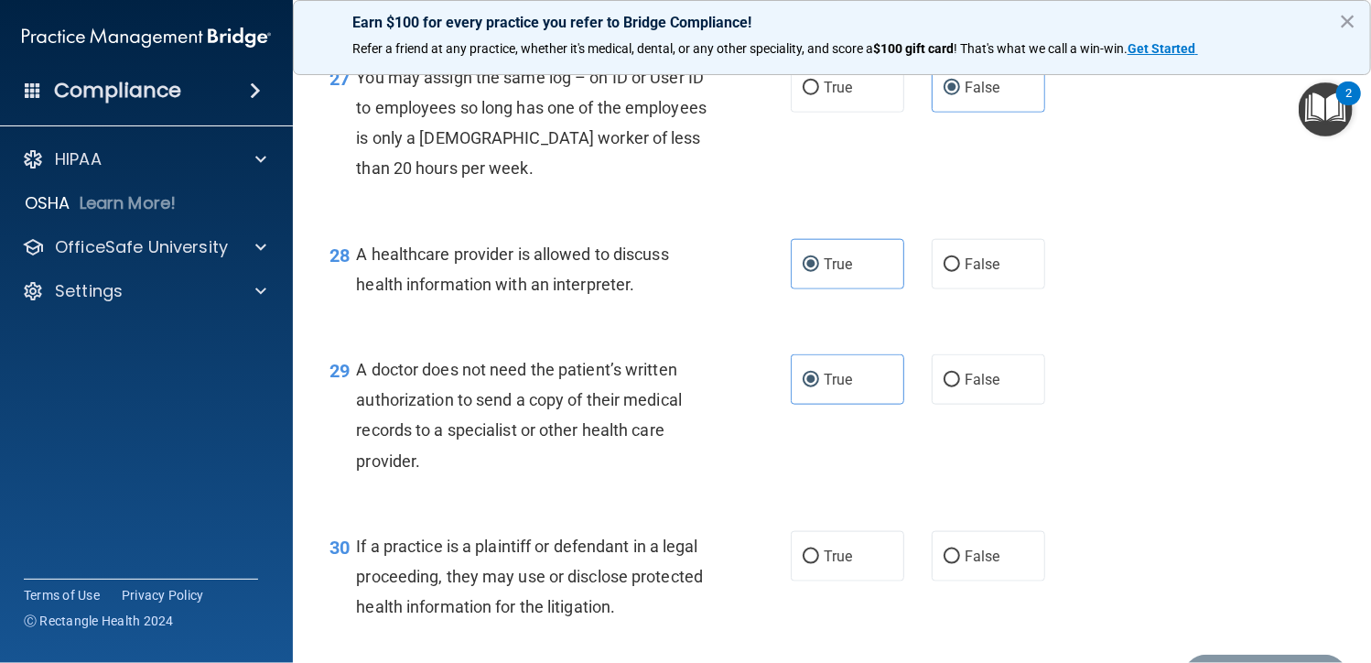
scroll to position [4449, 0]
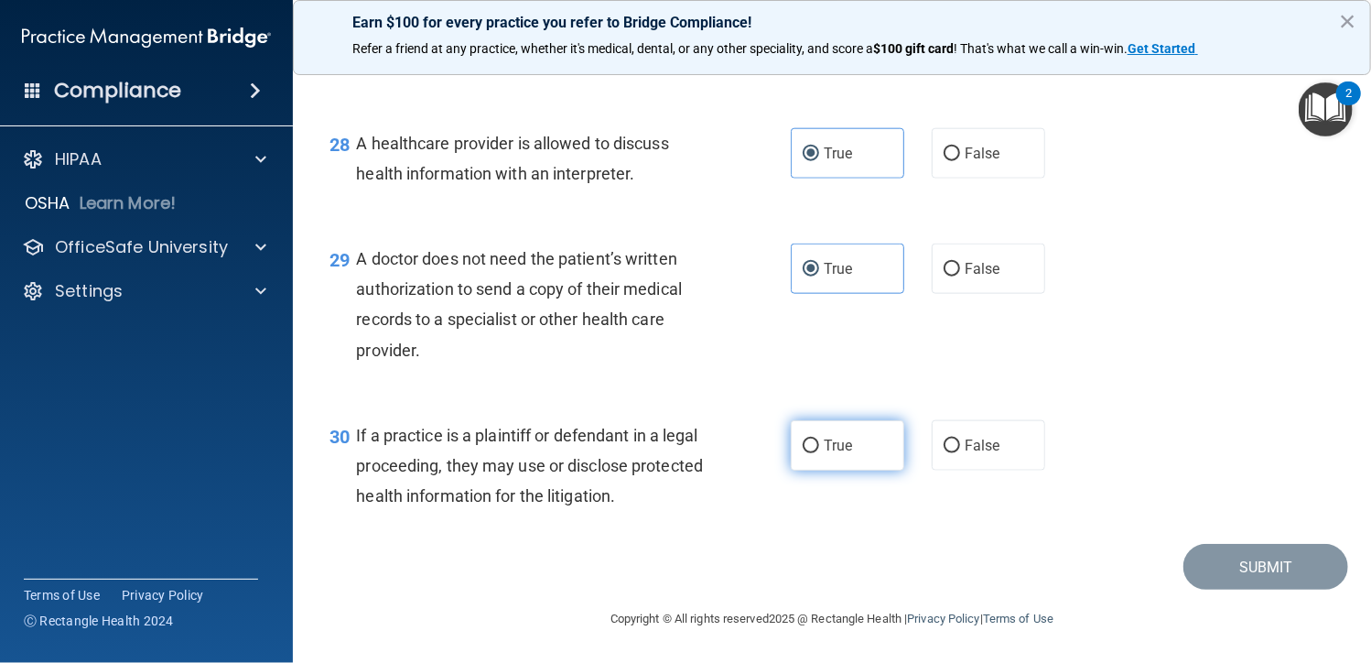
click at [831, 450] on span "True" at bounding box center [838, 445] width 28 height 17
click at [819, 450] on input "True" at bounding box center [811, 446] width 16 height 14
radio input "true"
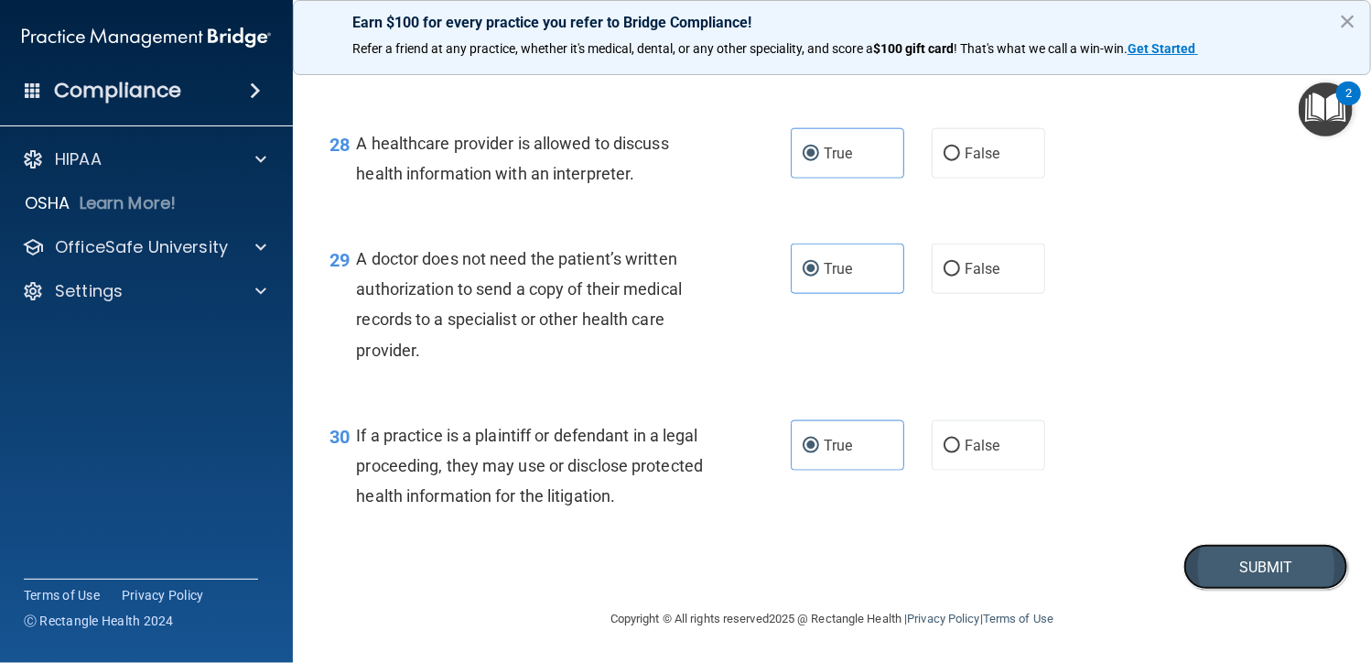
click at [1219, 548] on button "Submit" at bounding box center [1265, 567] width 165 height 47
click at [1192, 563] on button "Submit" at bounding box center [1265, 567] width 165 height 47
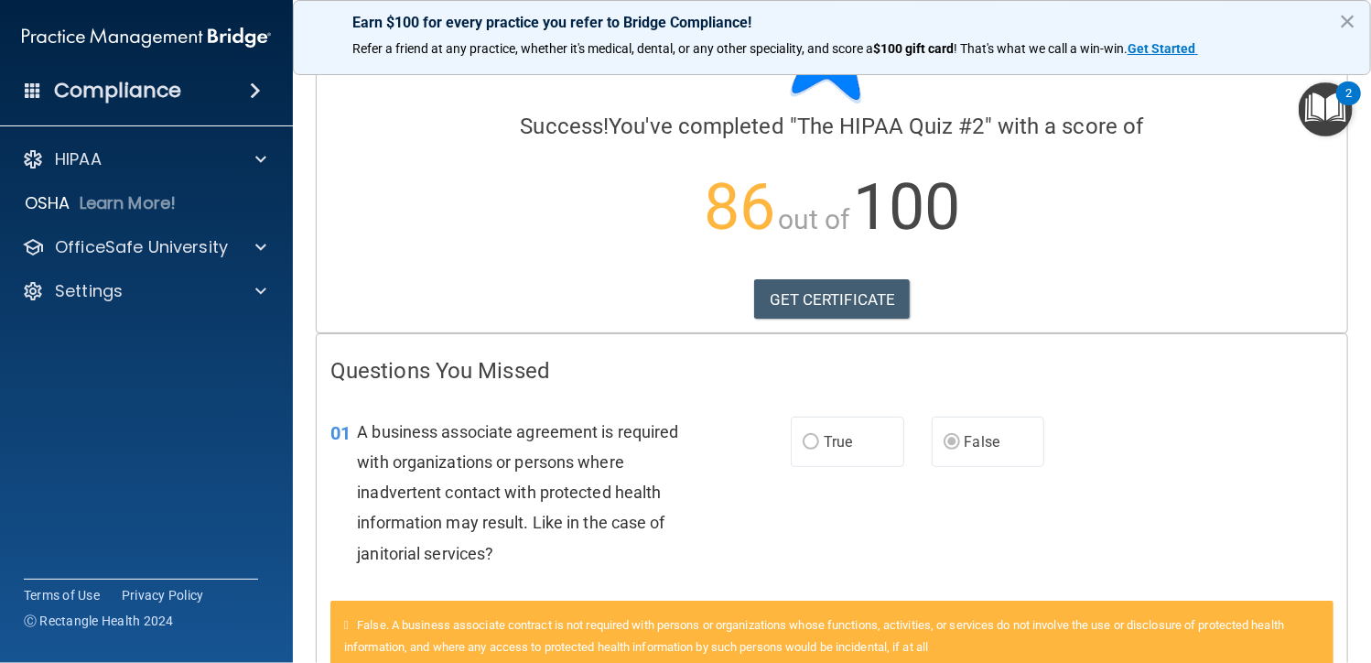
scroll to position [89, 0]
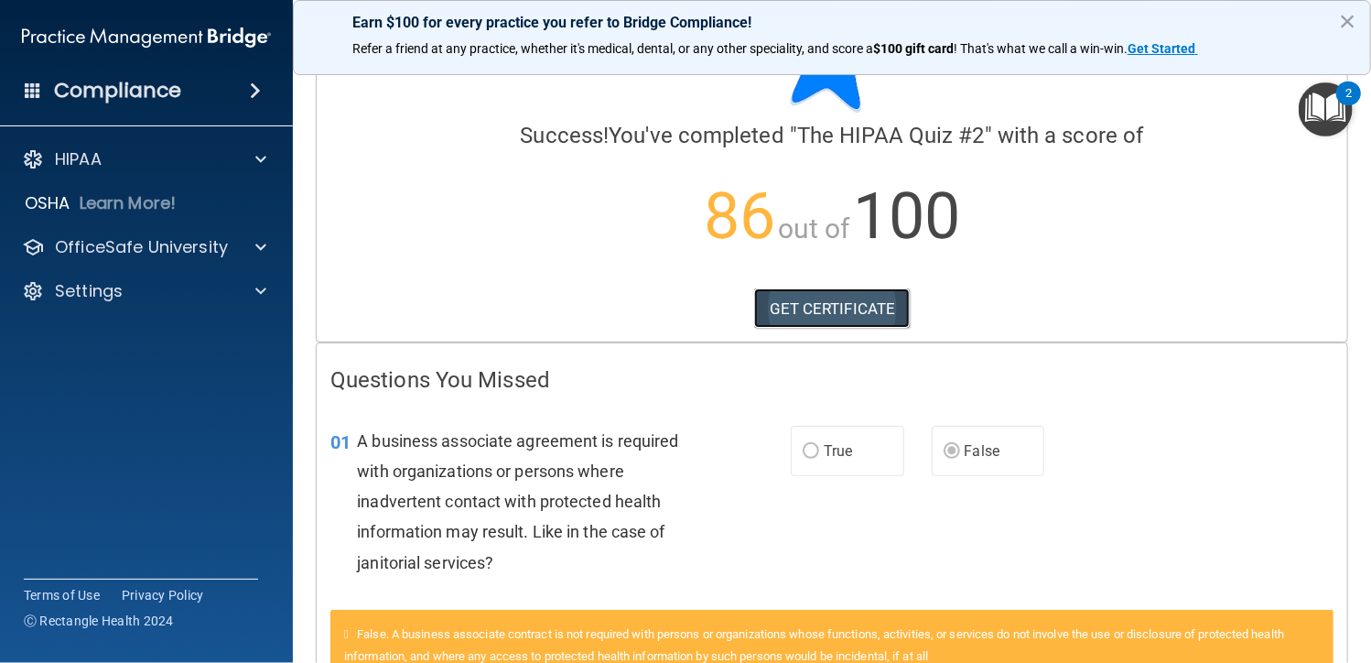
click at [869, 310] on link "GET CERTIFICATE" at bounding box center [832, 308] width 156 height 40
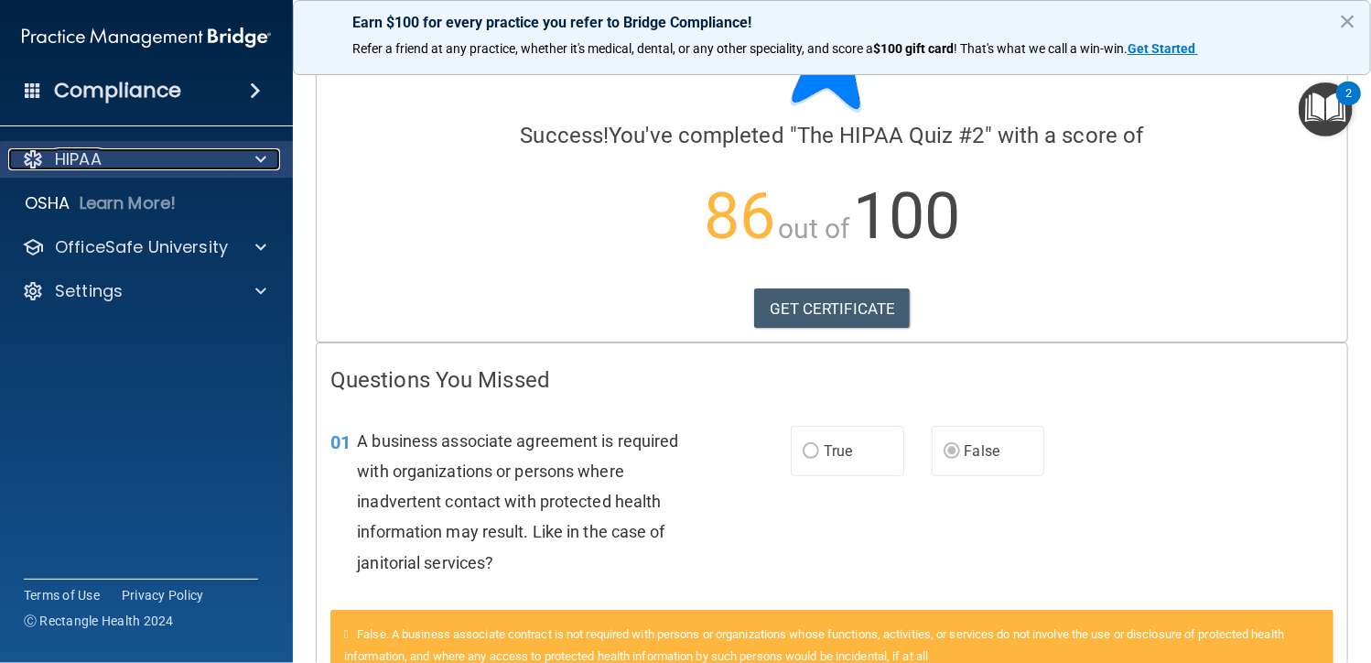
click at [123, 156] on div "HIPAA" at bounding box center [121, 159] width 227 height 22
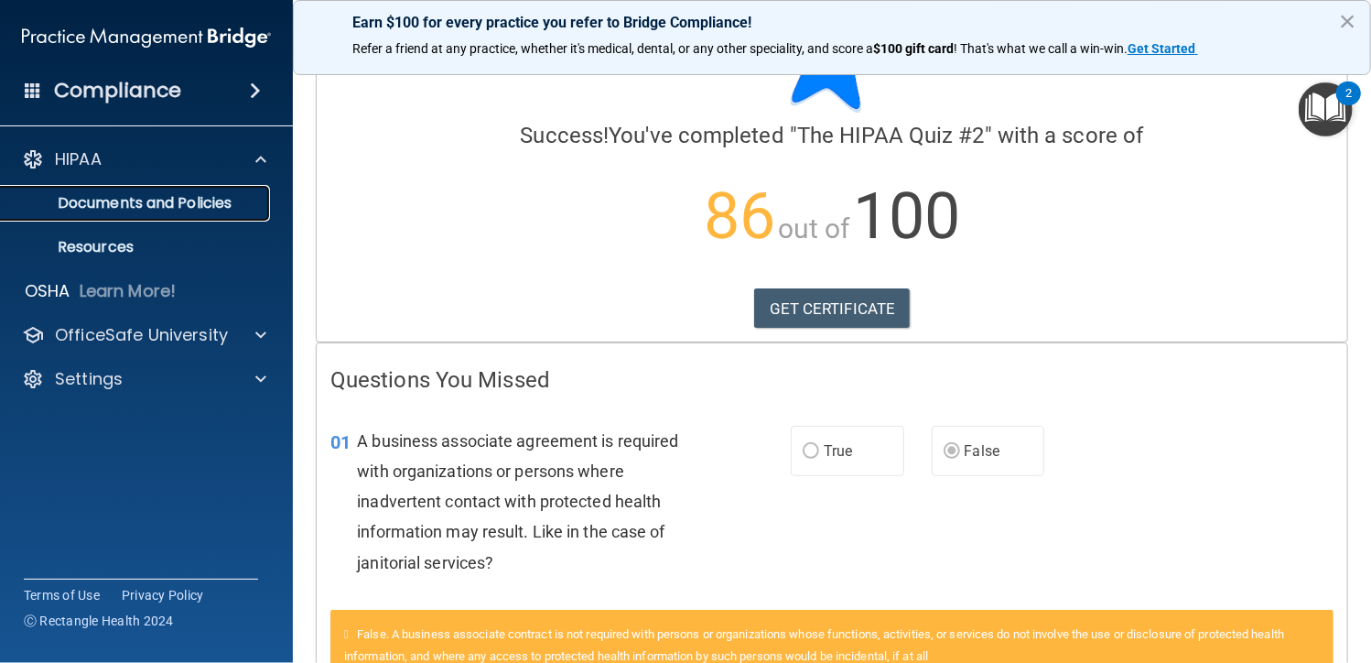
click at [128, 205] on p "Documents and Policies" at bounding box center [137, 203] width 250 height 18
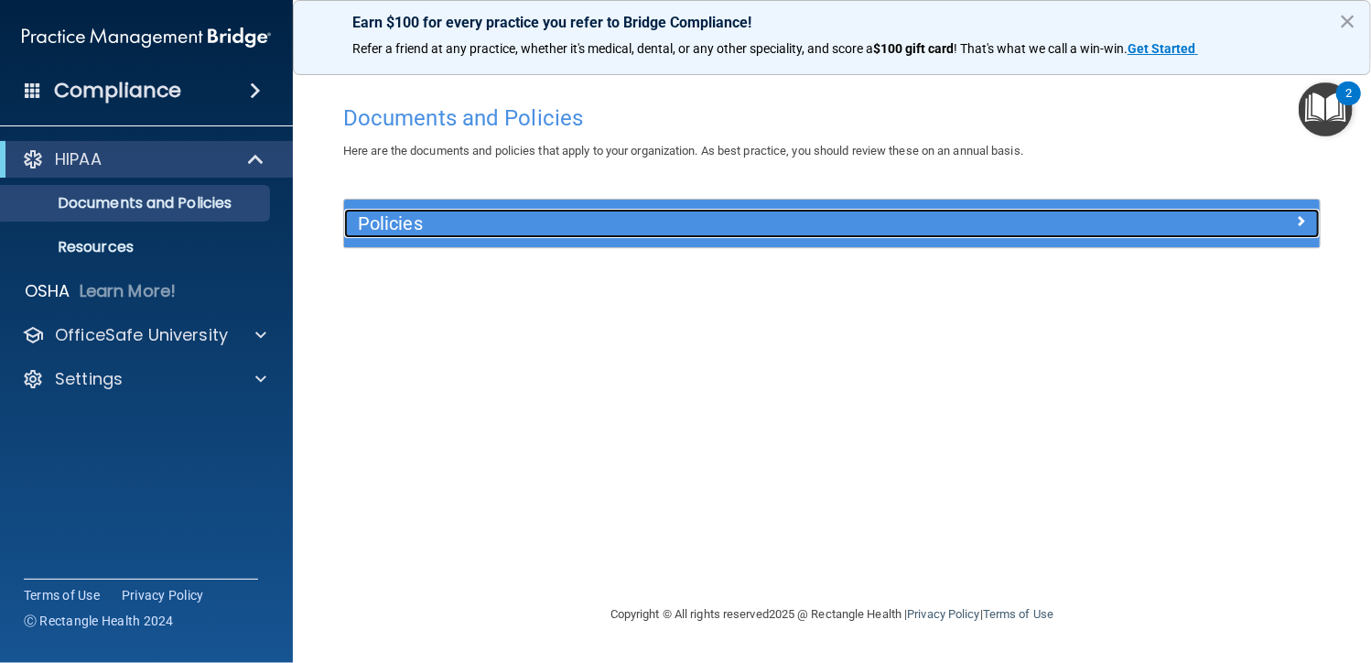
click at [1063, 215] on div "Policies" at bounding box center [710, 223] width 732 height 29
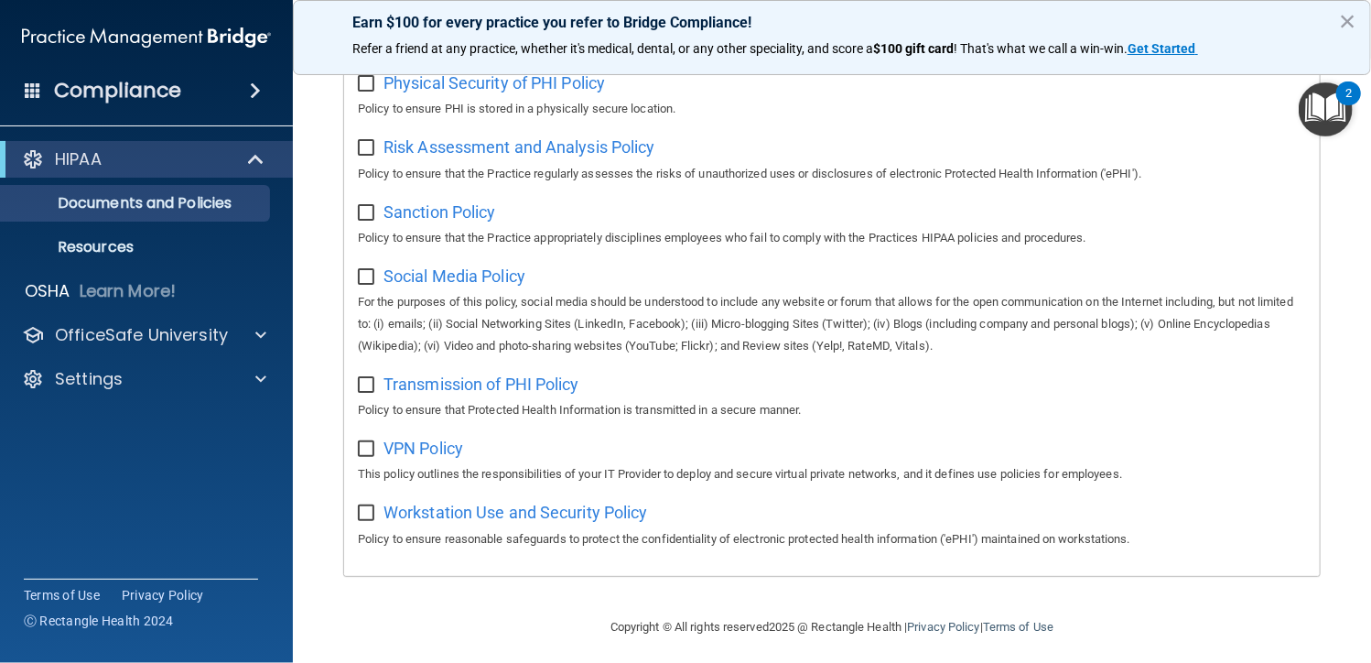
scroll to position [1208, 0]
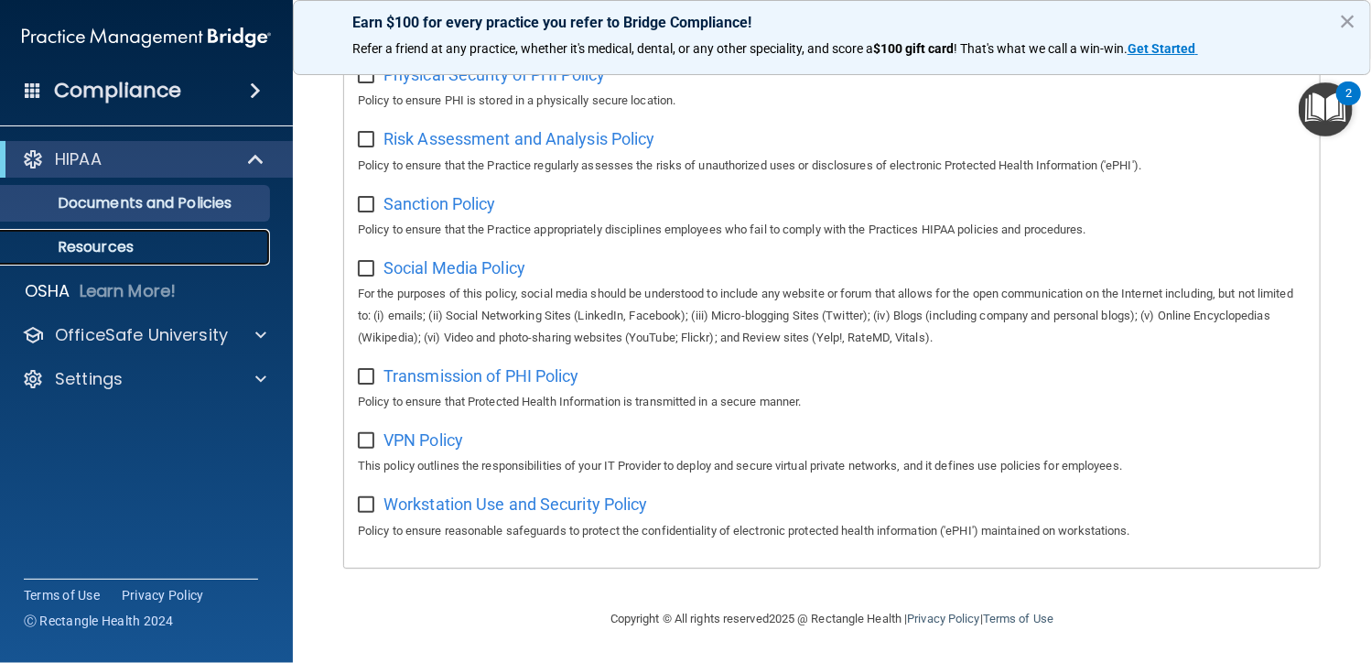
click at [120, 242] on p "Resources" at bounding box center [137, 247] width 250 height 18
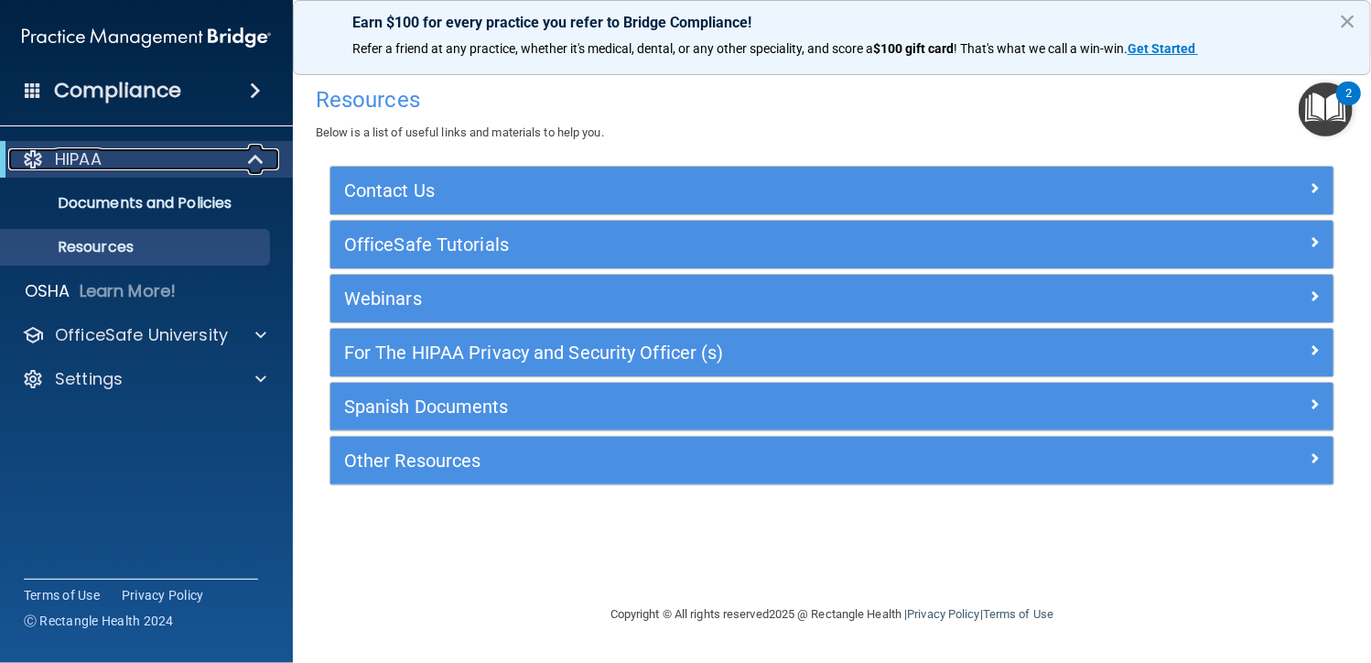
click at [250, 160] on span at bounding box center [258, 159] width 16 height 22
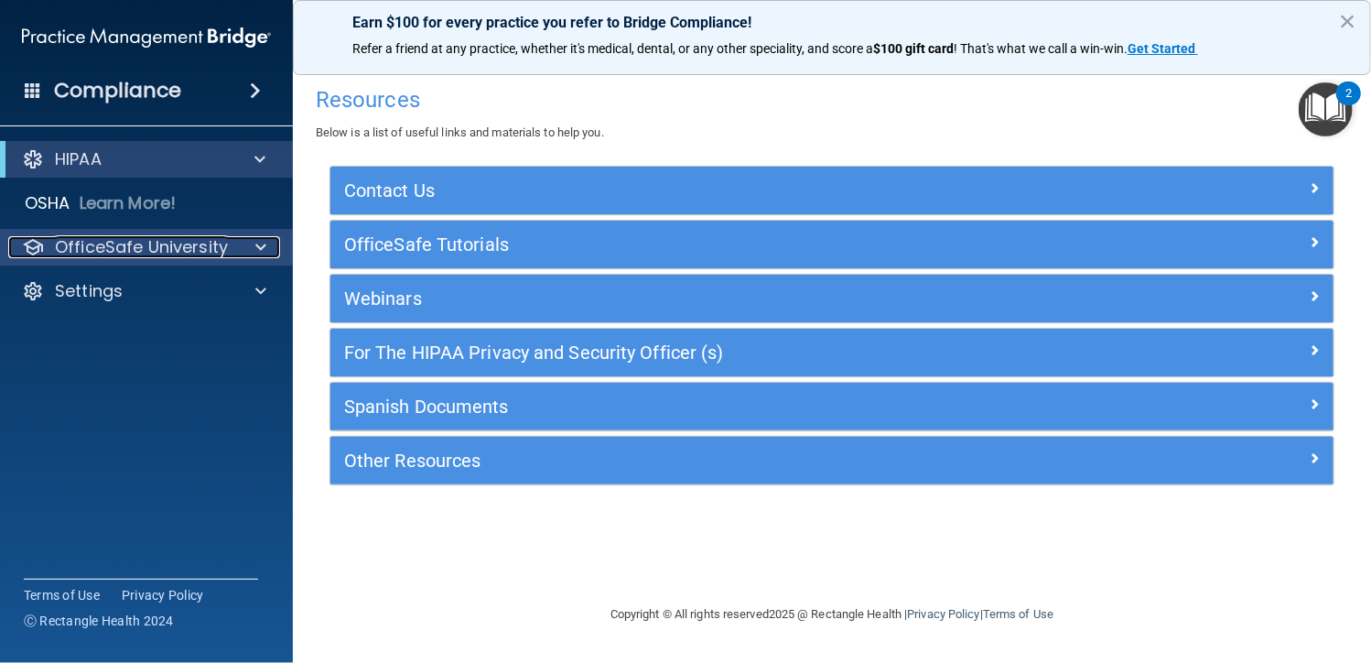
click at [239, 252] on div at bounding box center [258, 247] width 46 height 22
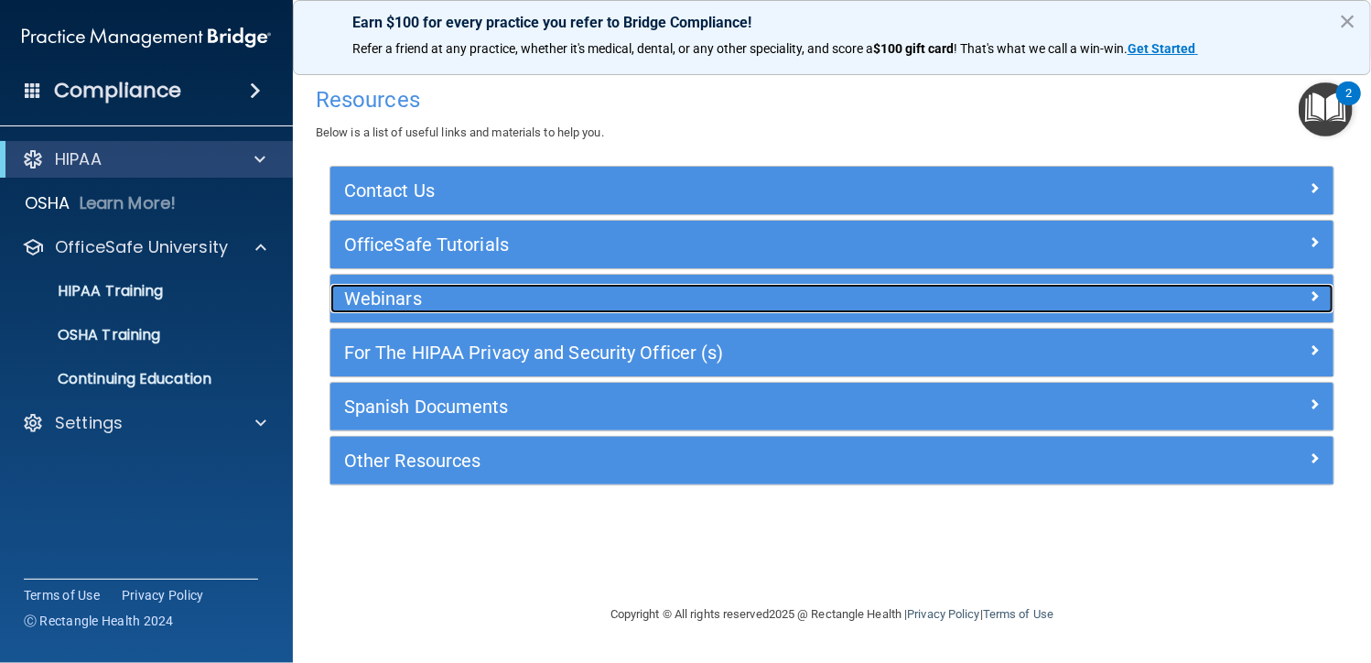
click at [381, 290] on h5 "Webinars" at bounding box center [706, 298] width 725 height 20
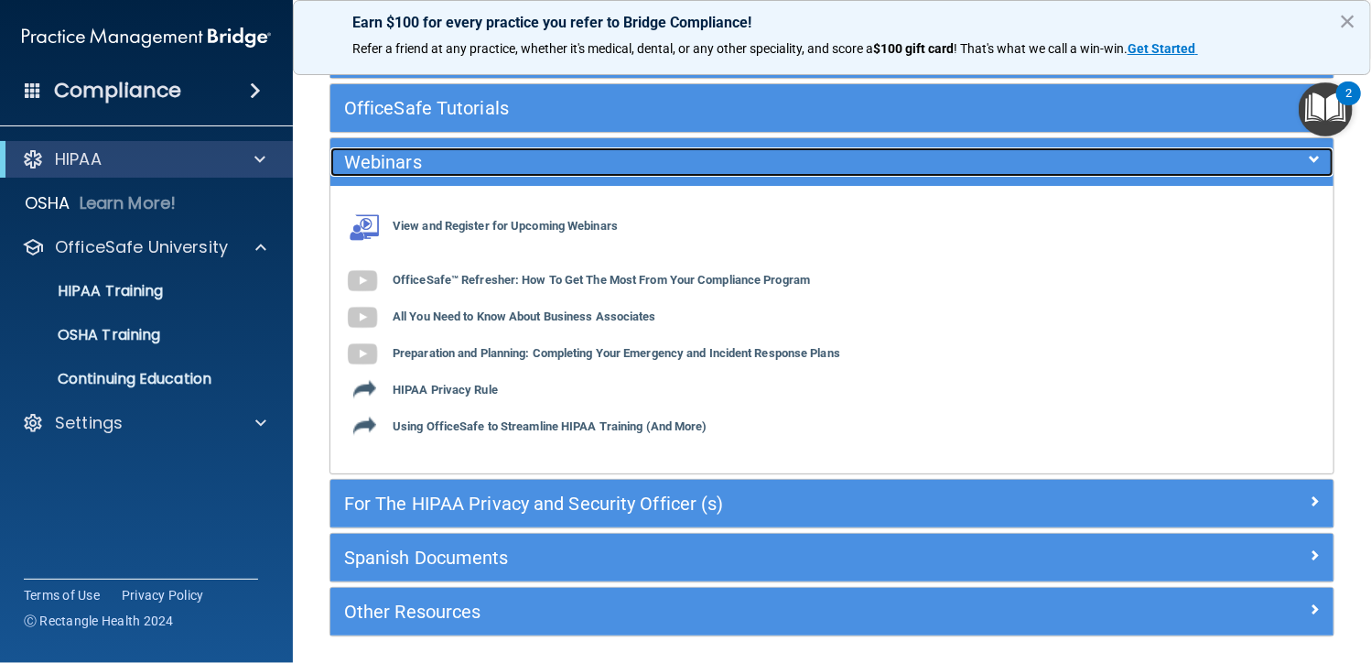
scroll to position [183, 0]
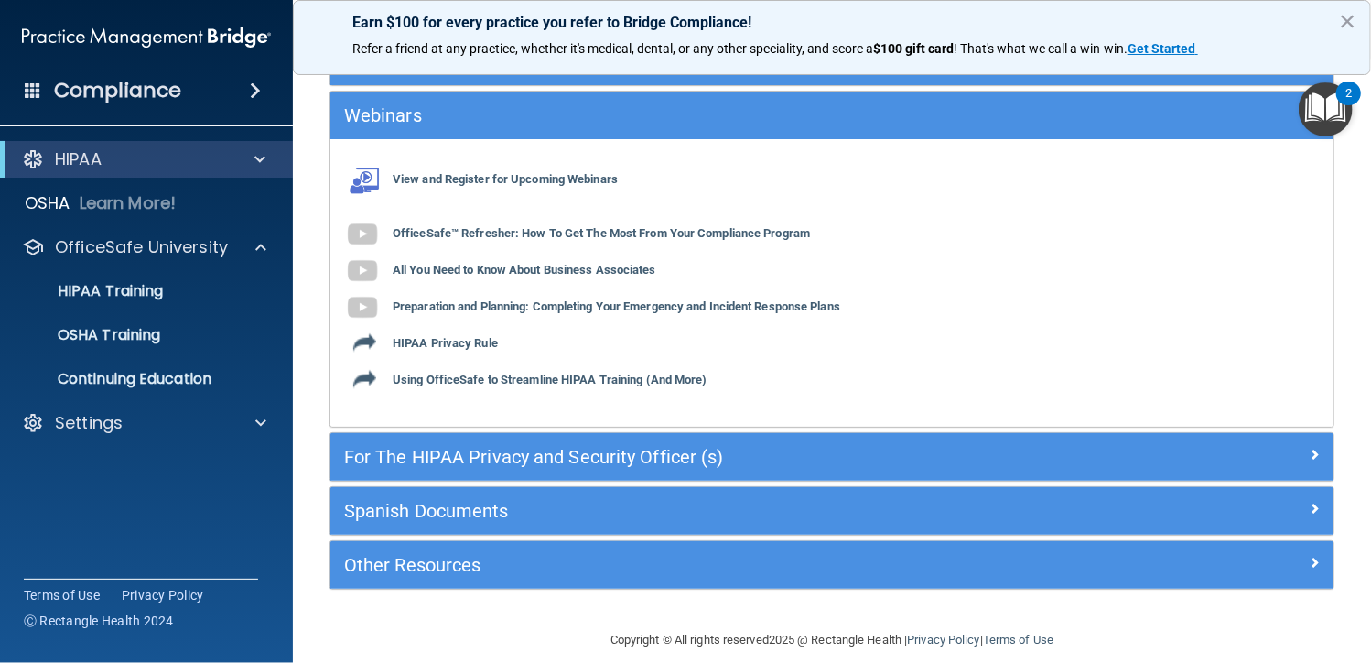
click at [1331, 98] on img "Open Resource Center, 2 new notifications" at bounding box center [1326, 109] width 54 height 54
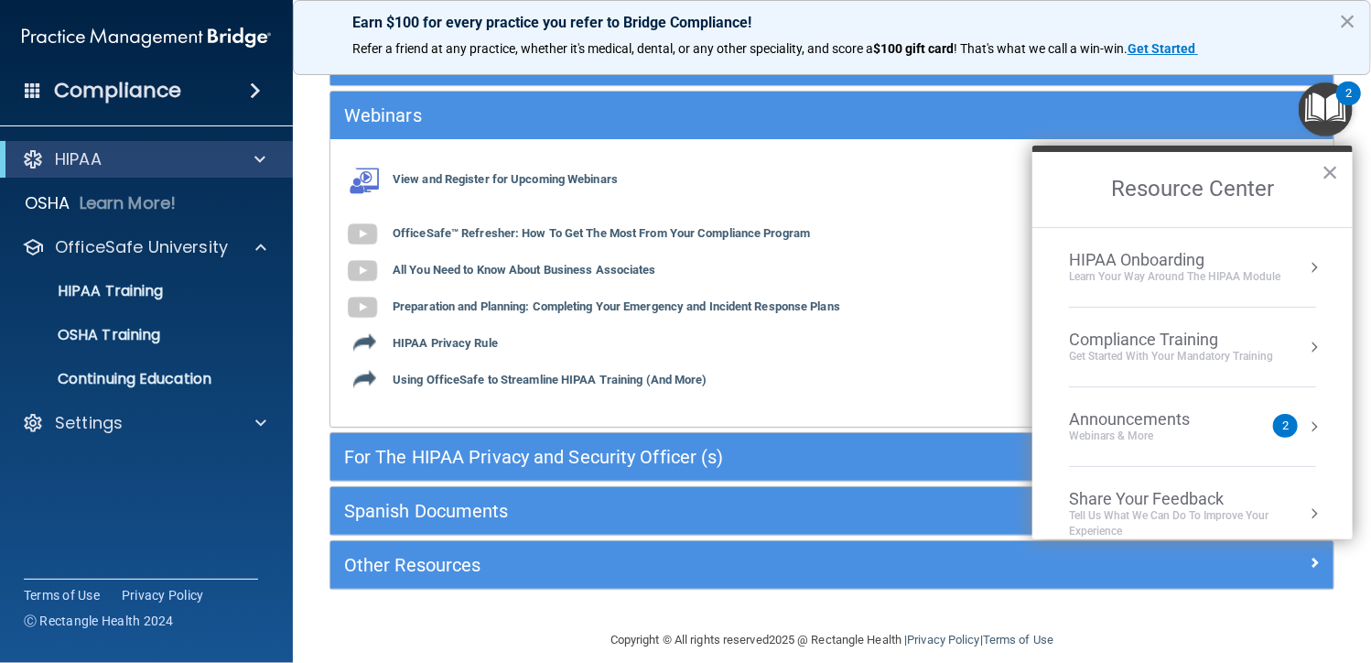
click at [1255, 351] on div "Get Started with your mandatory training" at bounding box center [1171, 357] width 204 height 16
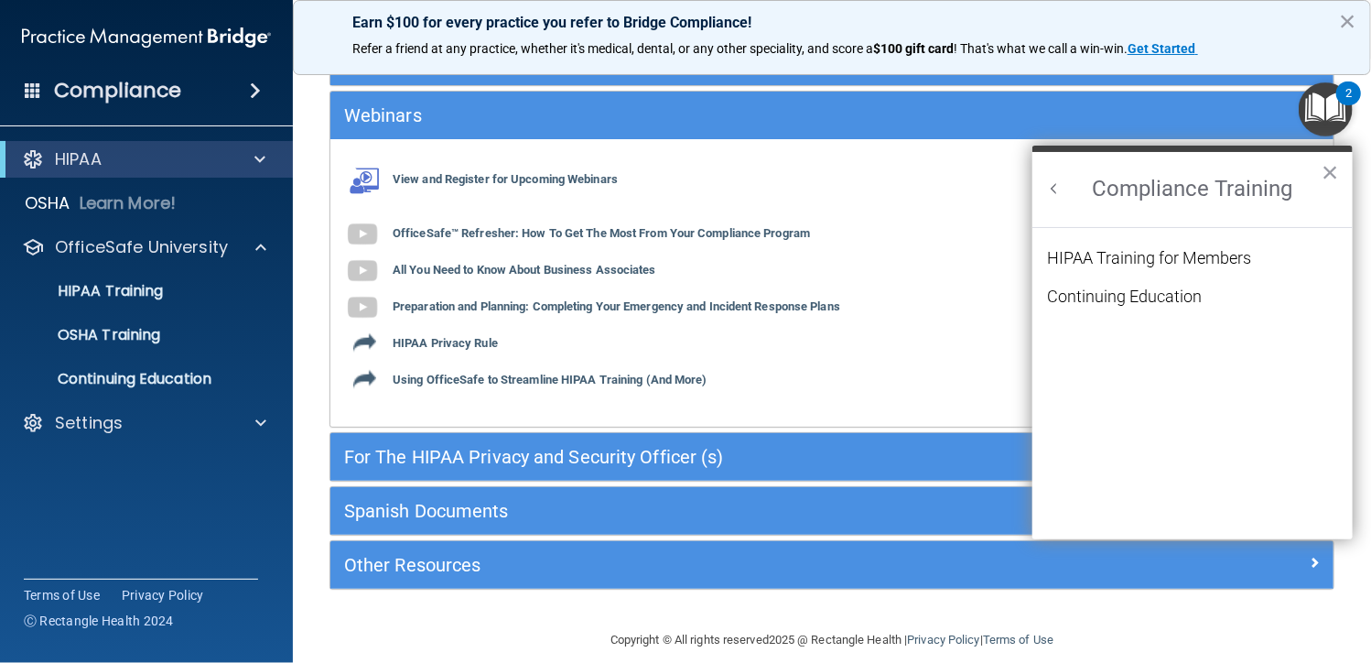
scroll to position [0, 0]
click at [1158, 299] on div "Continuing Education" at bounding box center [1124, 296] width 155 height 16
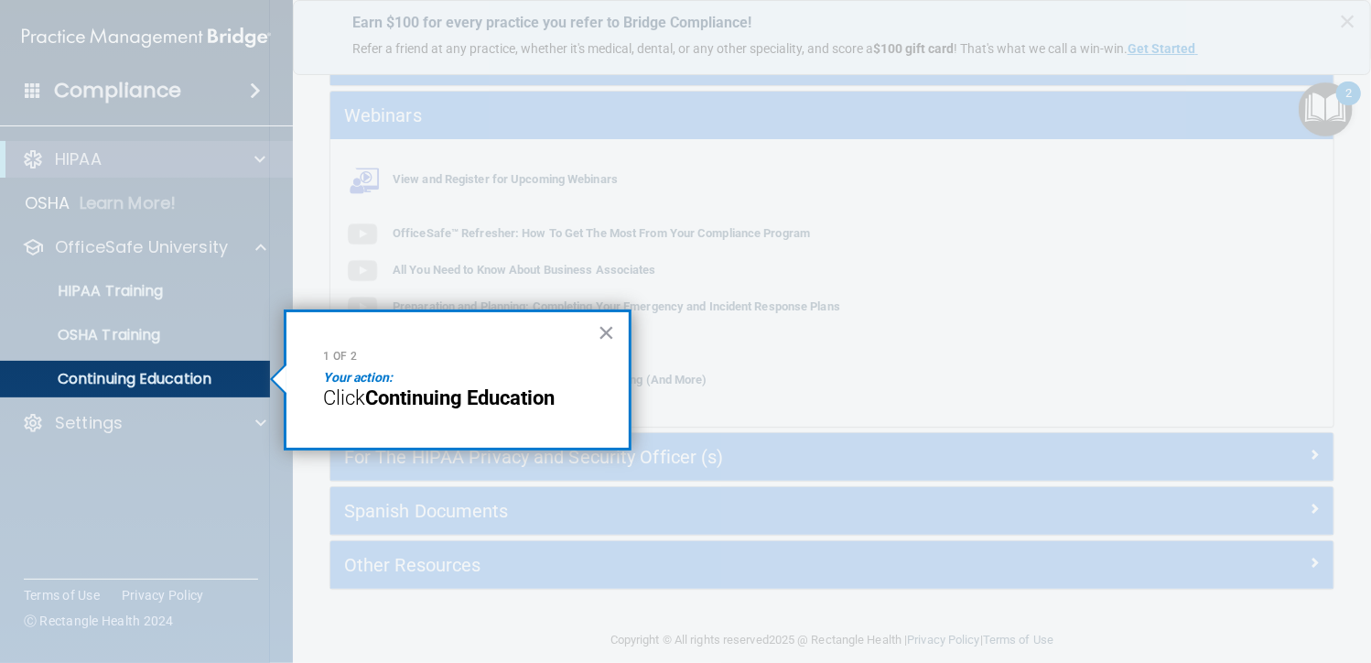
click at [533, 394] on strong "Continuing Education" at bounding box center [459, 397] width 189 height 23
click at [533, 406] on strong "Continuing Education" at bounding box center [459, 397] width 189 height 23
drag, startPoint x: 339, startPoint y: 383, endPoint x: 348, endPoint y: 391, distance: 12.3
click at [348, 391] on div "1 of 2 Your action: Click Continuing Education ×" at bounding box center [458, 379] width 348 height 141
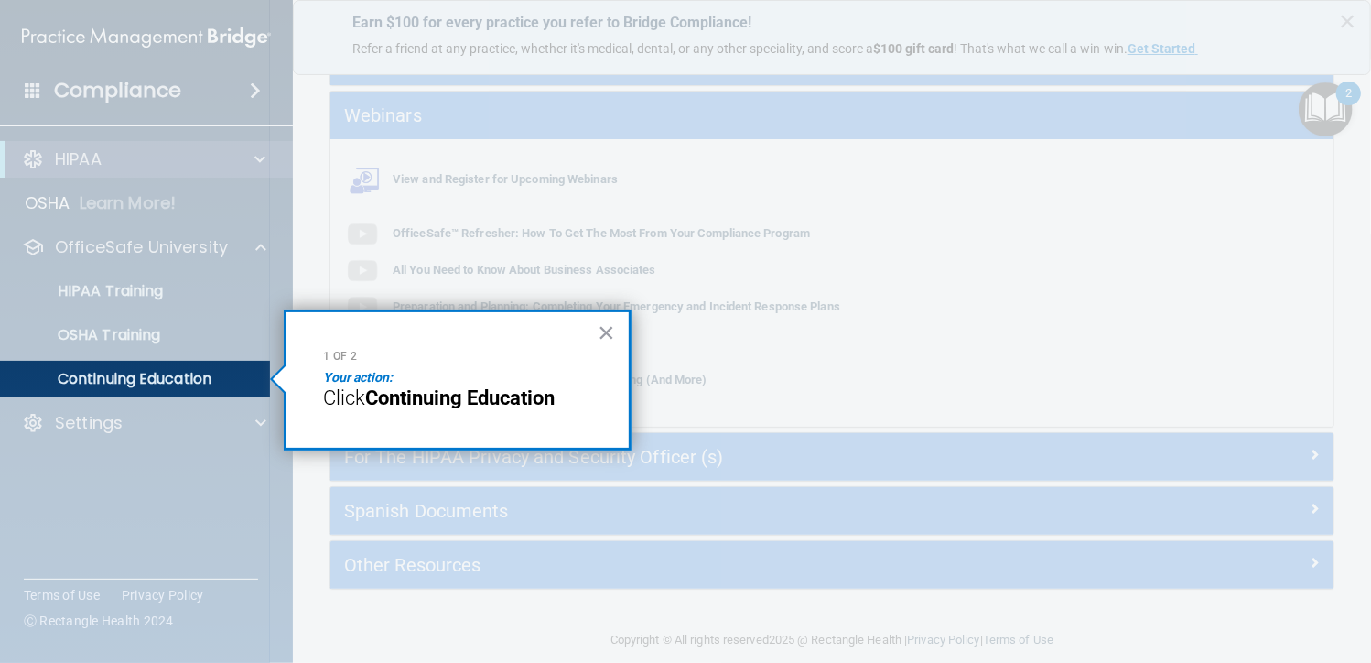
drag, startPoint x: 348, startPoint y: 391, endPoint x: 411, endPoint y: 401, distance: 63.9
click at [411, 401] on strong "Continuing Education" at bounding box center [459, 397] width 189 height 23
click at [412, 400] on strong "Continuing Education" at bounding box center [459, 397] width 189 height 23
click at [348, 398] on span "Click" at bounding box center [344, 397] width 42 height 23
click at [618, 329] on div "1 of 2 Your action: Click Continuing Education ×" at bounding box center [458, 379] width 348 height 141
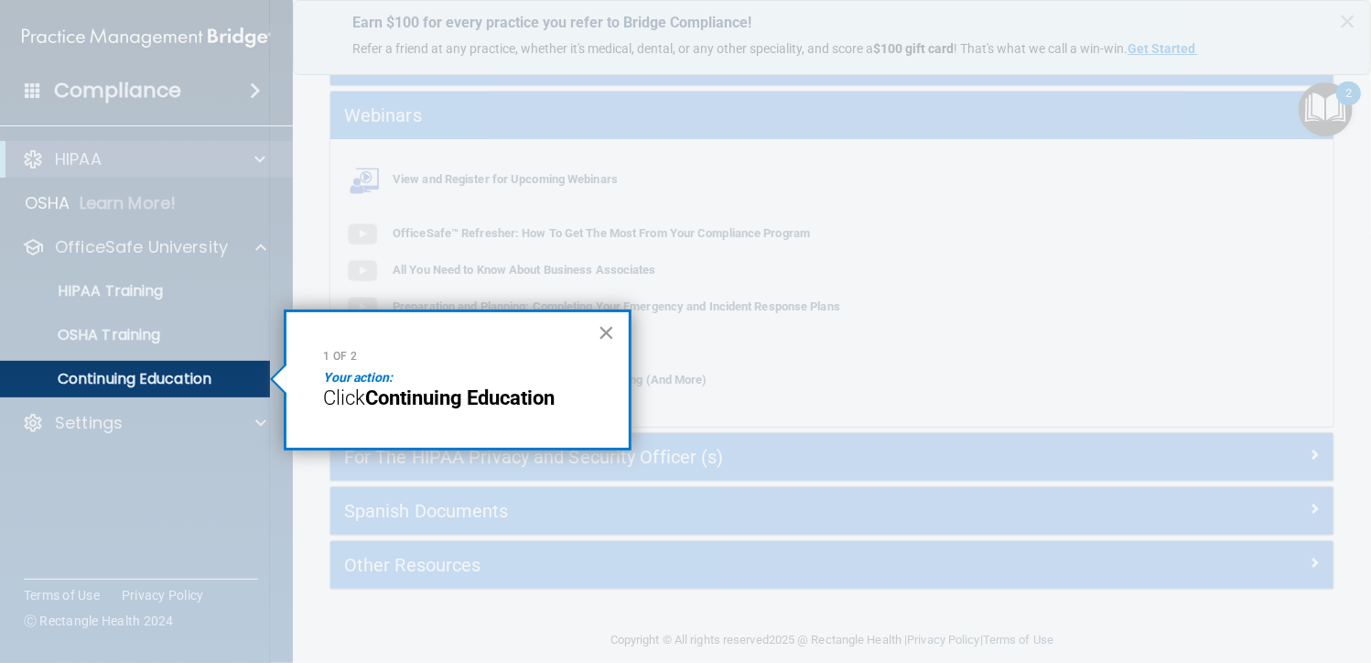
click at [605, 325] on button "×" at bounding box center [606, 332] width 17 height 29
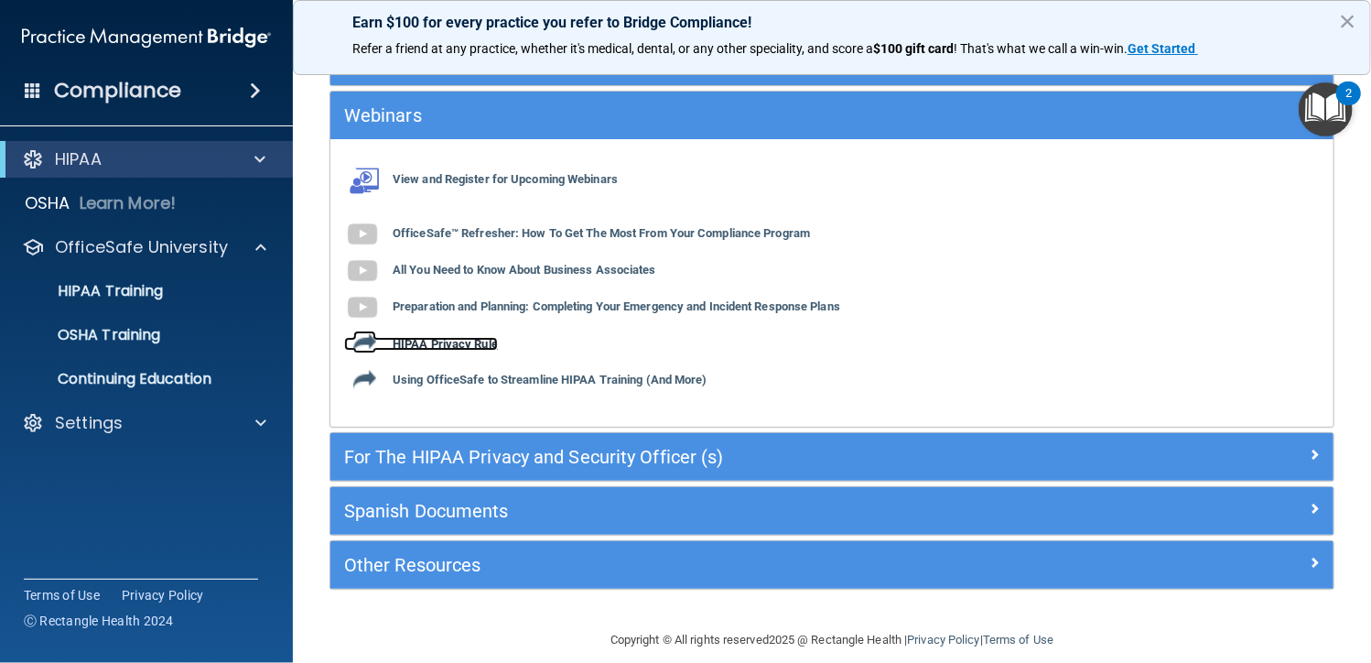
click at [431, 346] on b "HIPAA Privacy Rule" at bounding box center [445, 344] width 105 height 14
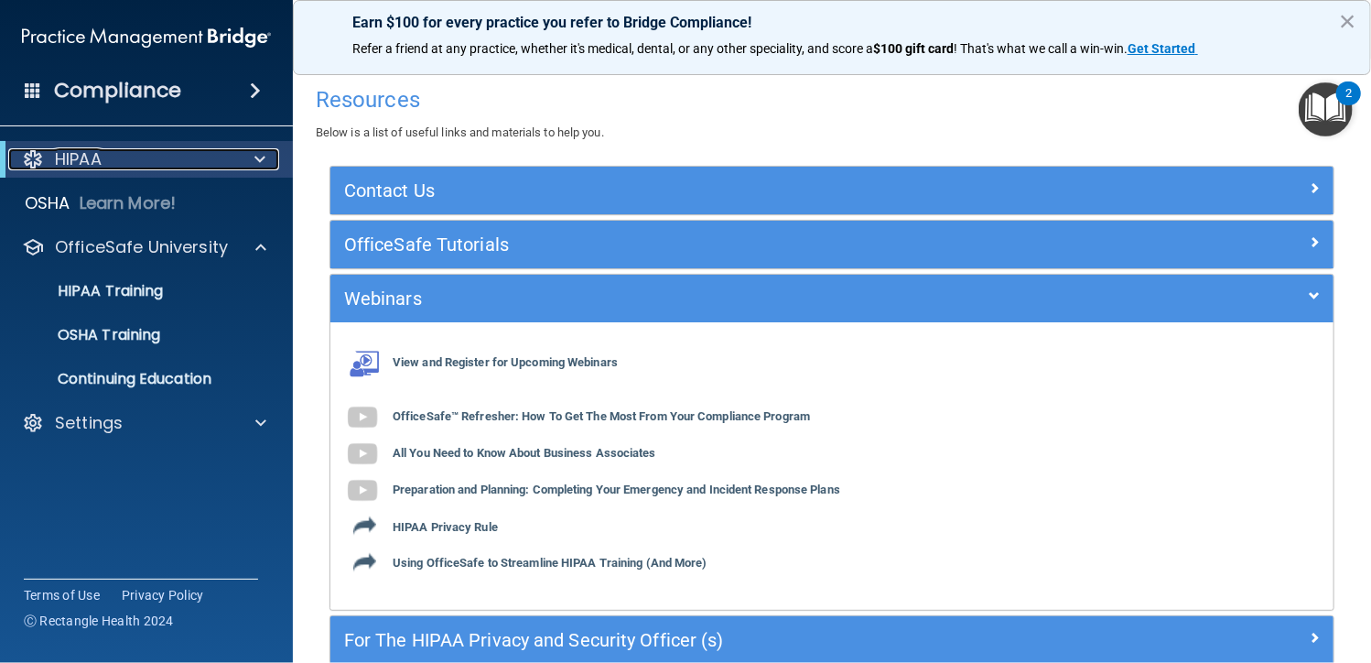
click at [248, 150] on div at bounding box center [256, 159] width 45 height 22
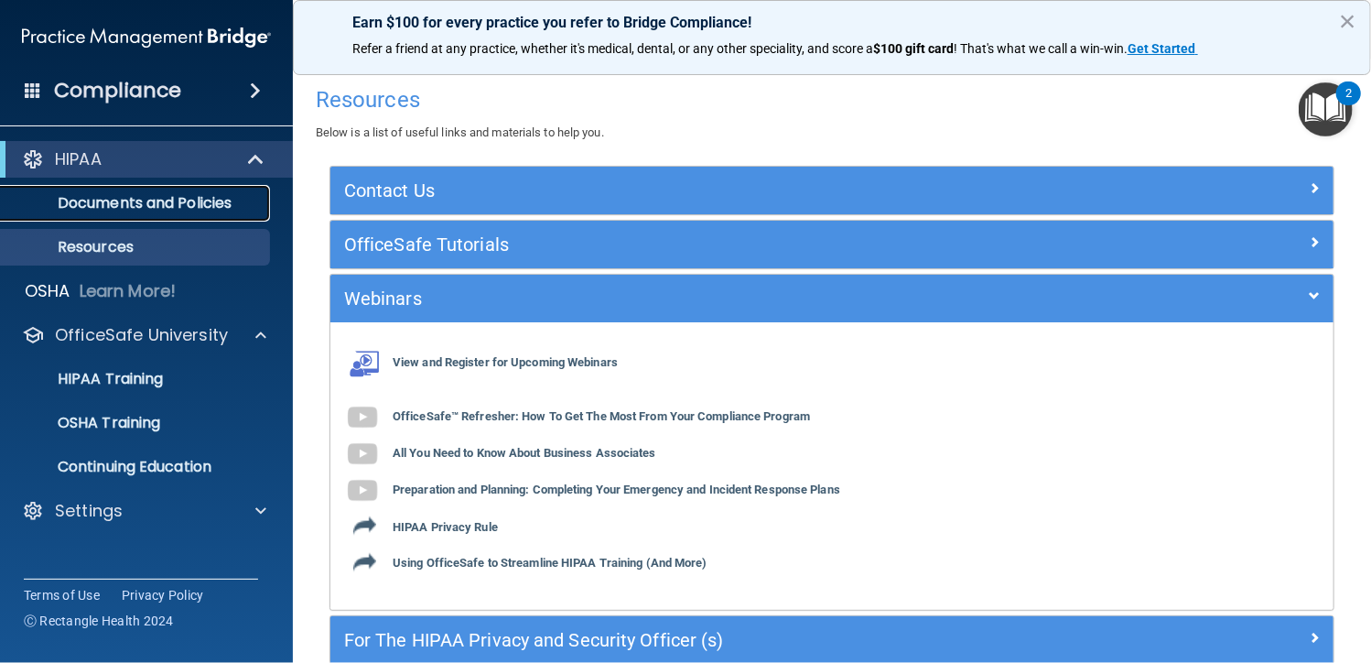
click at [123, 202] on p "Documents and Policies" at bounding box center [137, 203] width 250 height 18
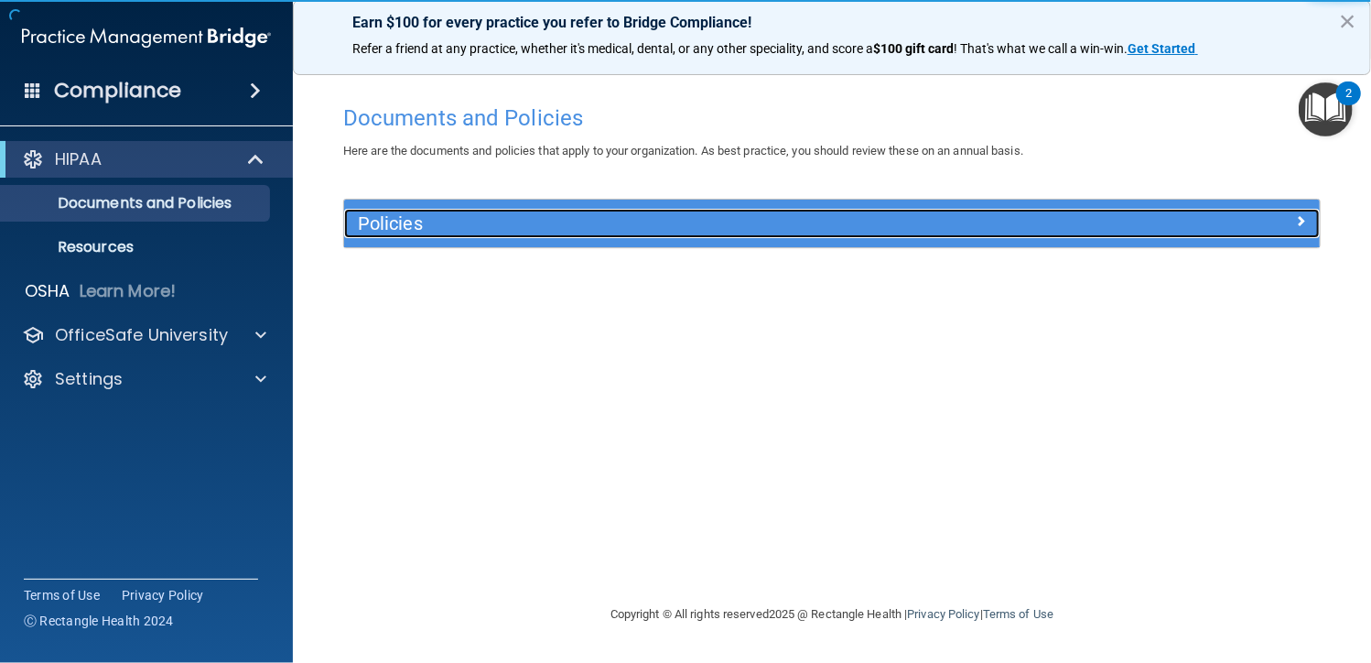
click at [412, 223] on h5 "Policies" at bounding box center [710, 223] width 705 height 20
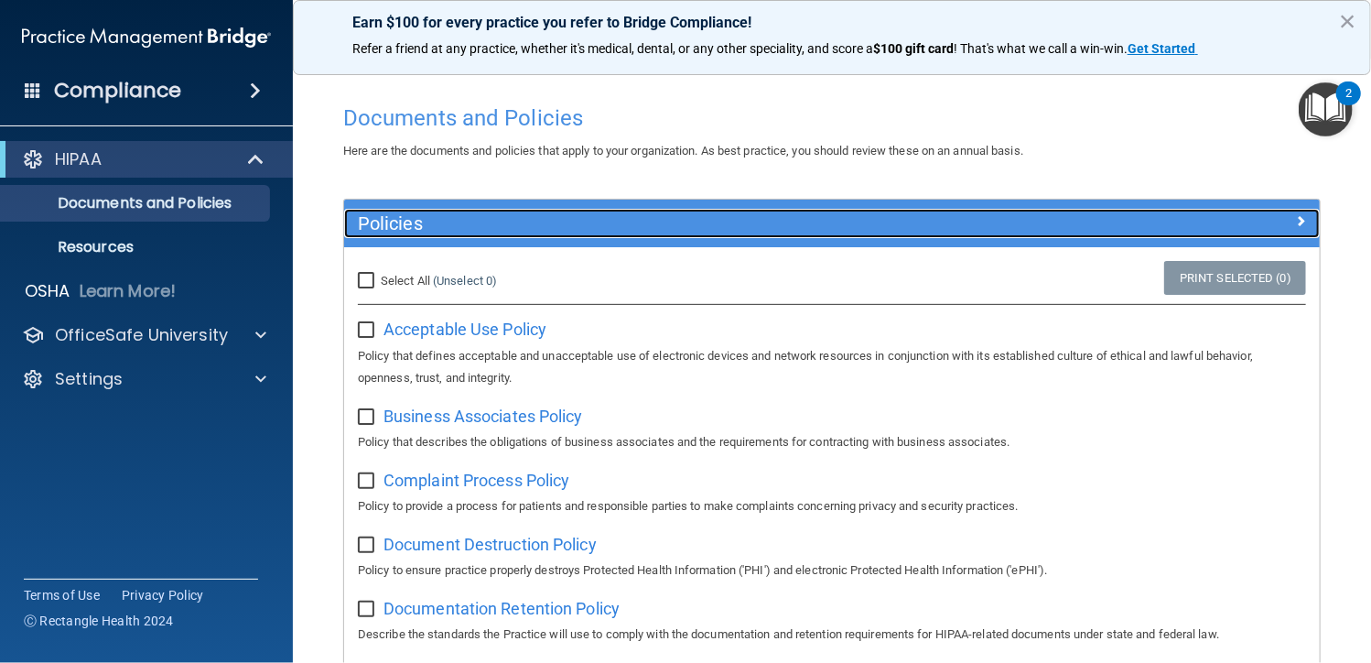
click at [1295, 217] on span at bounding box center [1300, 221] width 11 height 22
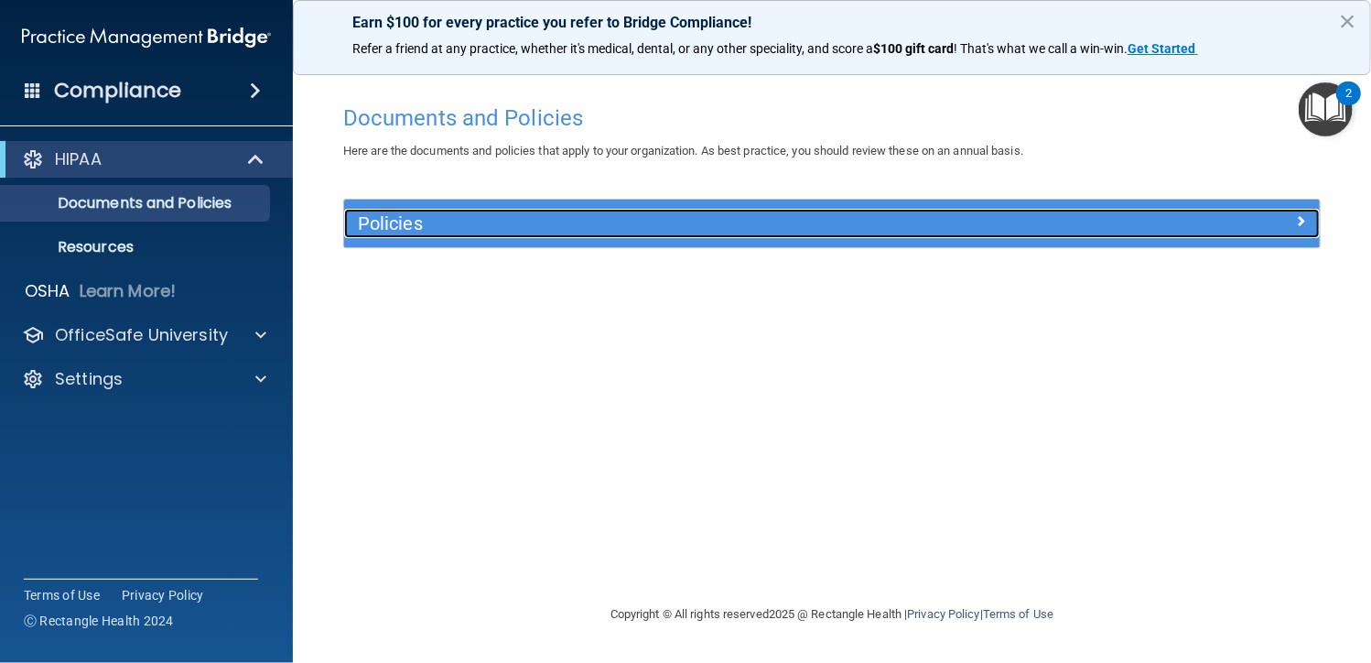
click at [1284, 217] on div at bounding box center [1198, 220] width 244 height 22
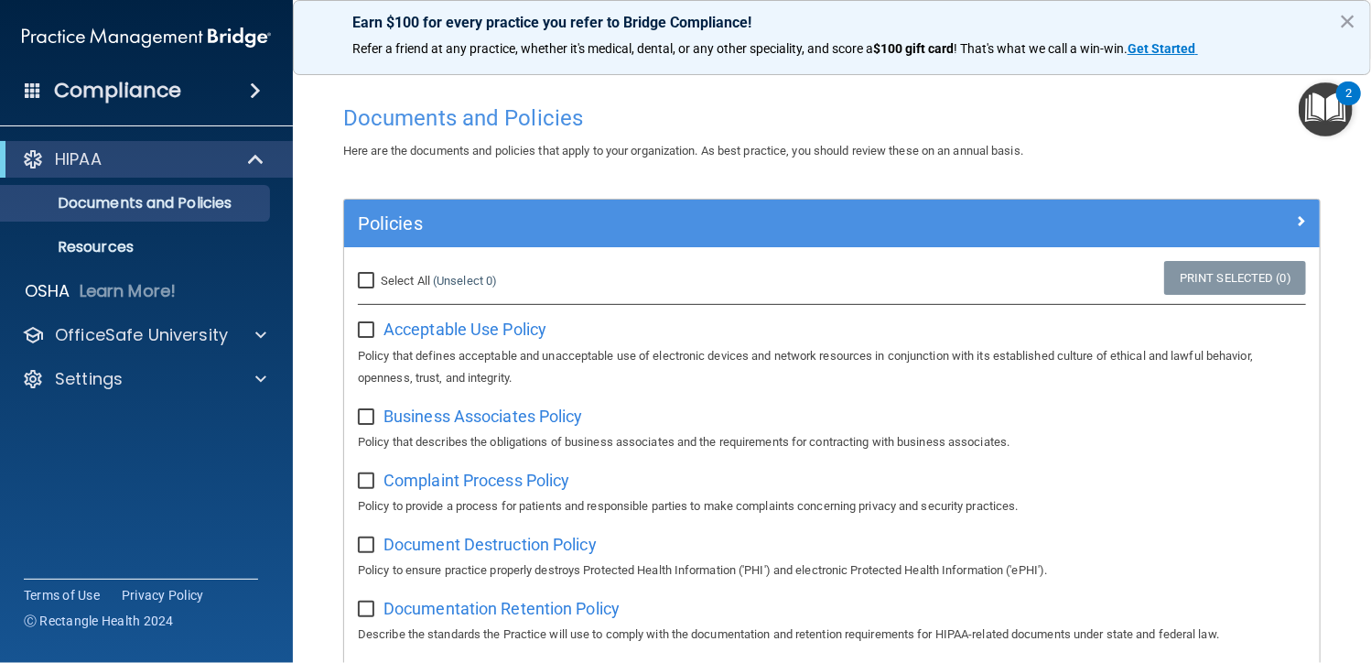
click at [1339, 101] on div "2" at bounding box center [1348, 93] width 25 height 24
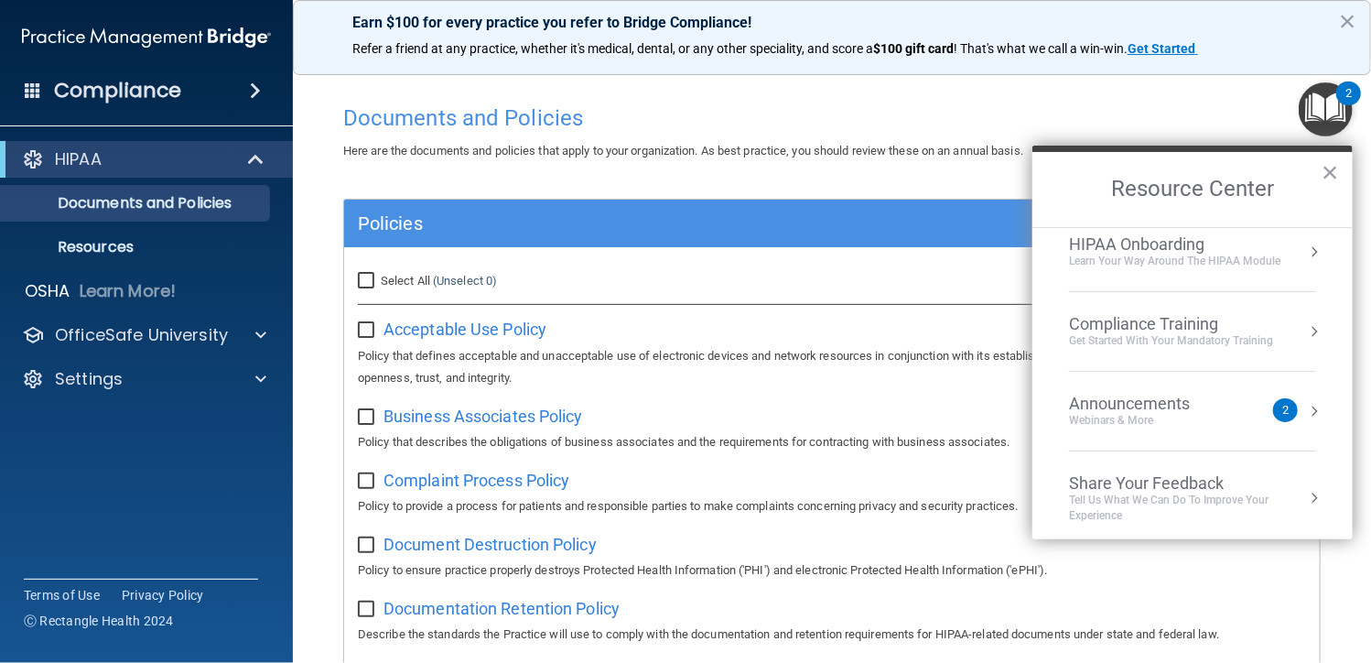
scroll to position [20, 0]
click at [1176, 323] on div "Compliance Training" at bounding box center [1171, 319] width 204 height 20
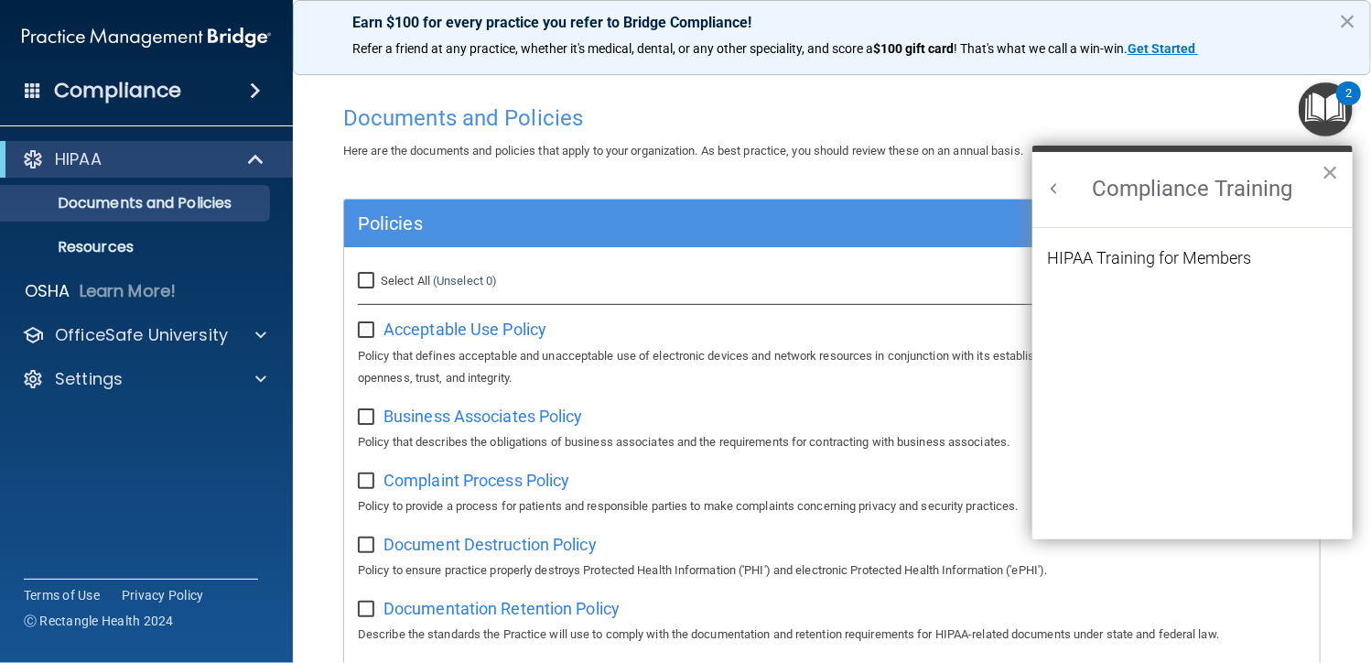
scroll to position [0, 0]
click at [1176, 250] on div "HIPAA Training for Members" at bounding box center [1149, 258] width 204 height 16
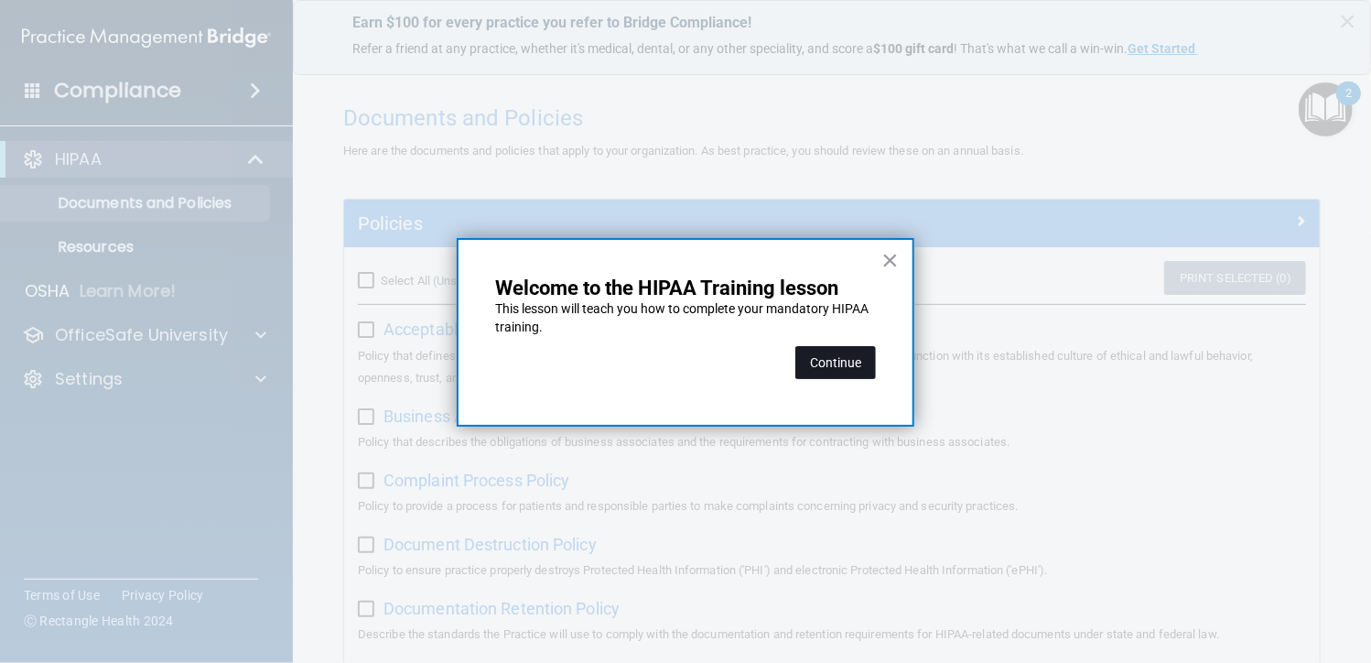
click at [835, 371] on button "Continue" at bounding box center [835, 362] width 81 height 33
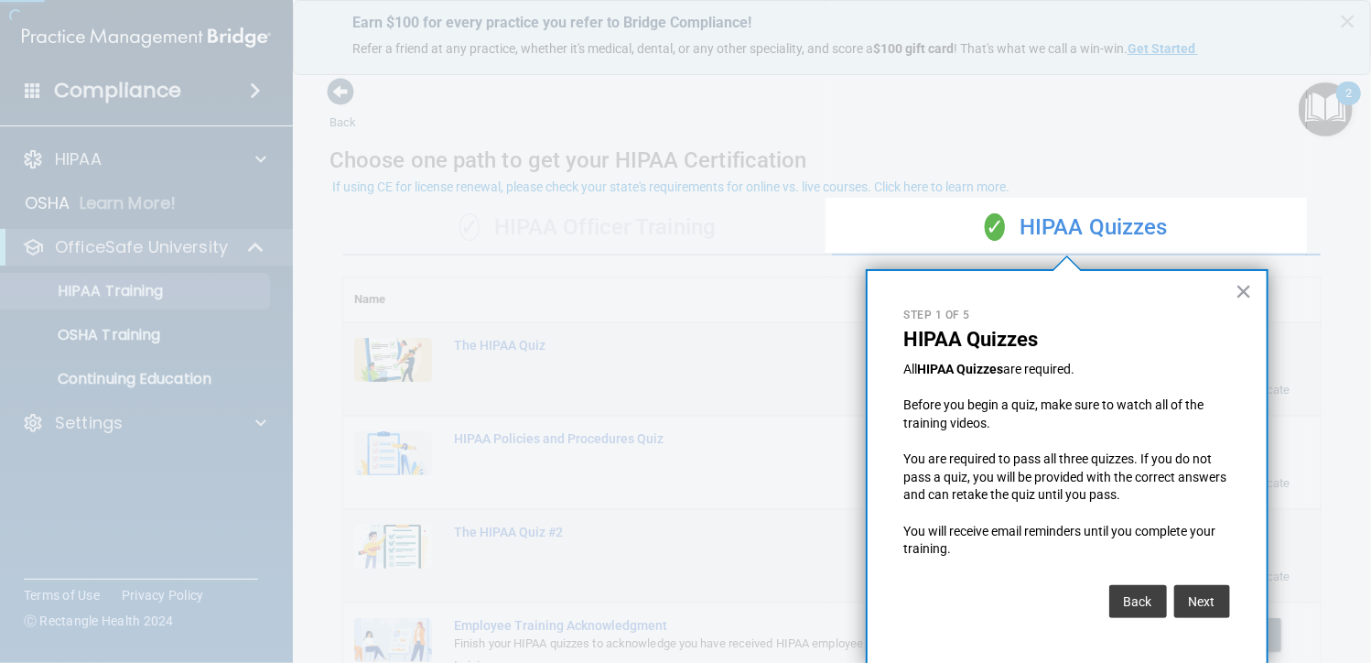
scroll to position [2, 0]
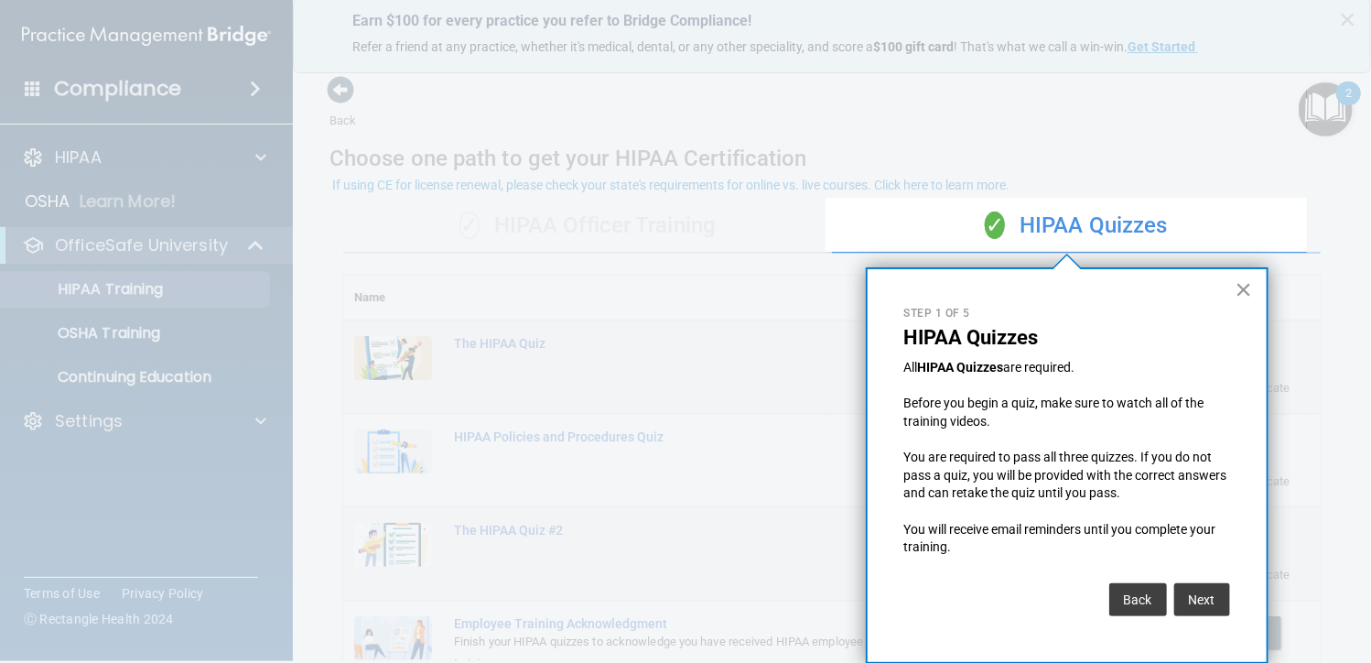
click at [1236, 288] on button "×" at bounding box center [1244, 289] width 17 height 29
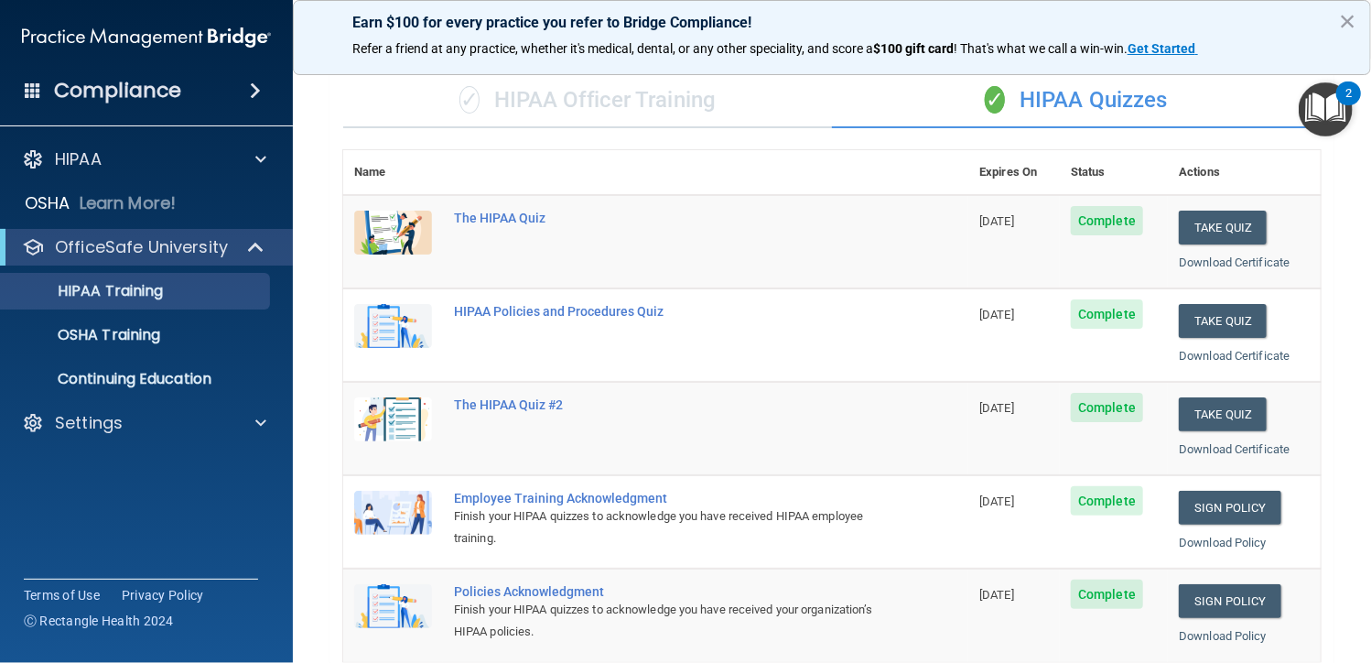
scroll to position [92, 0]
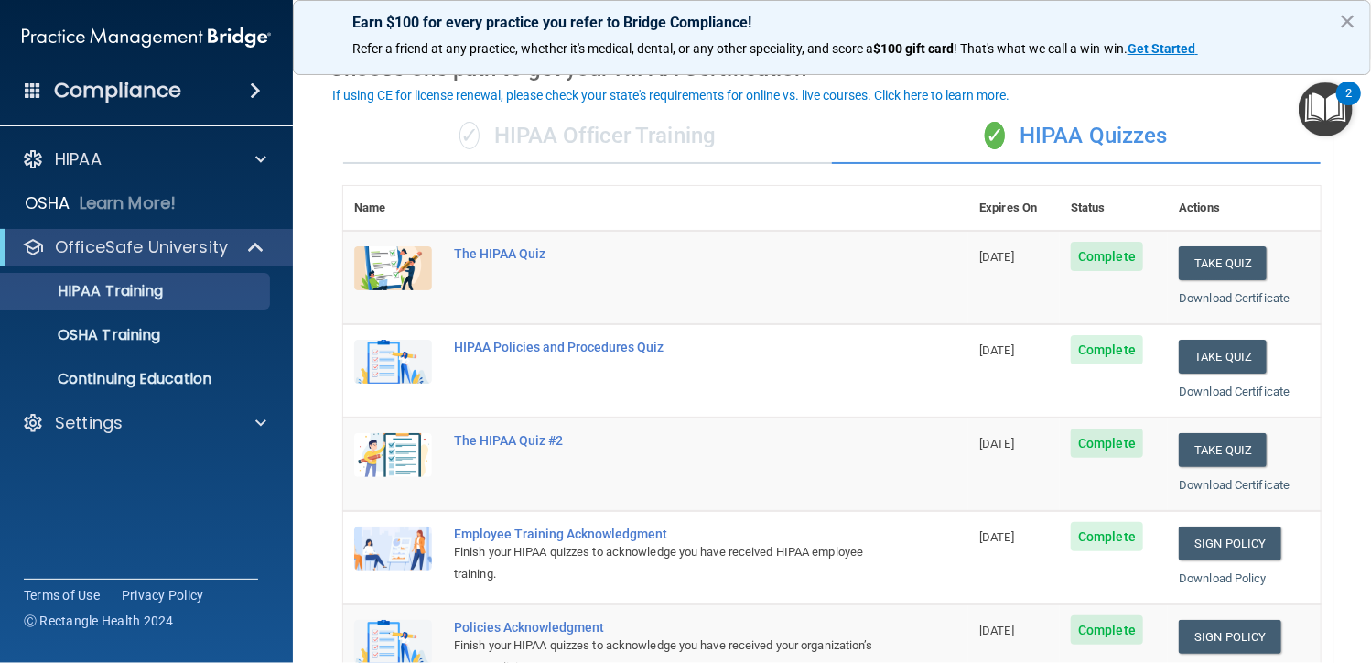
click at [604, 129] on div "✓ HIPAA Officer Training" at bounding box center [587, 136] width 489 height 55
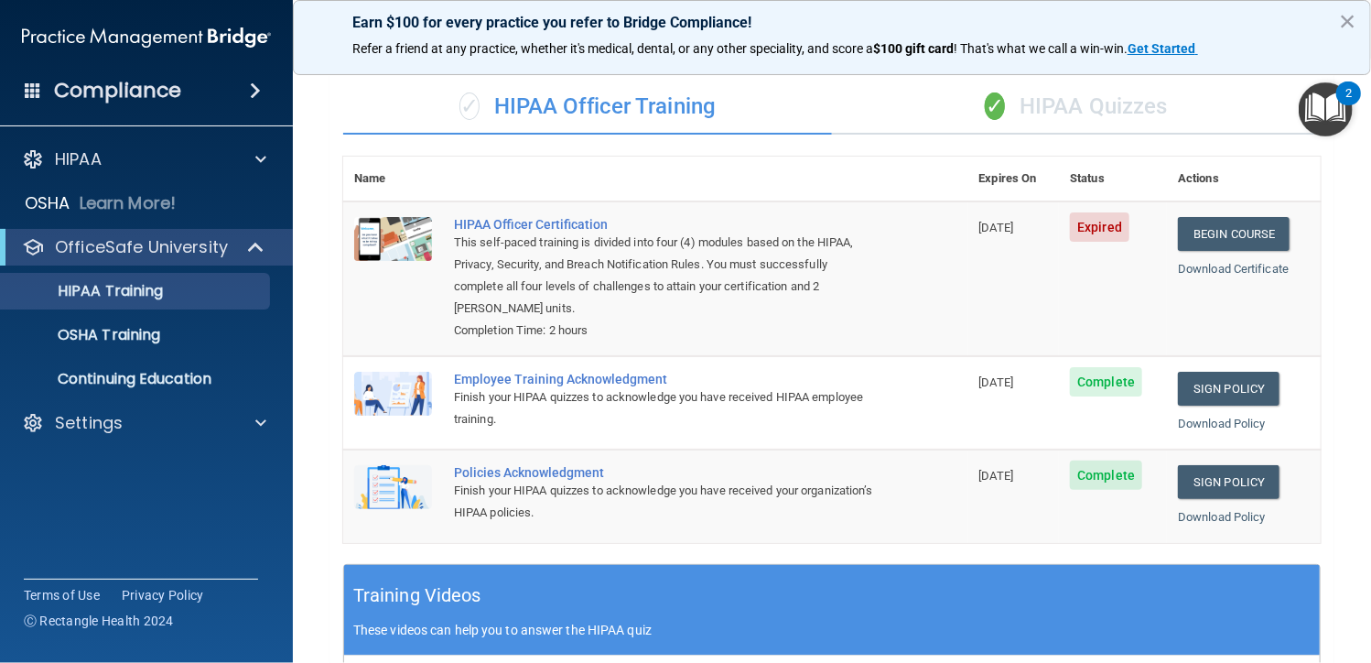
scroll to position [0, 0]
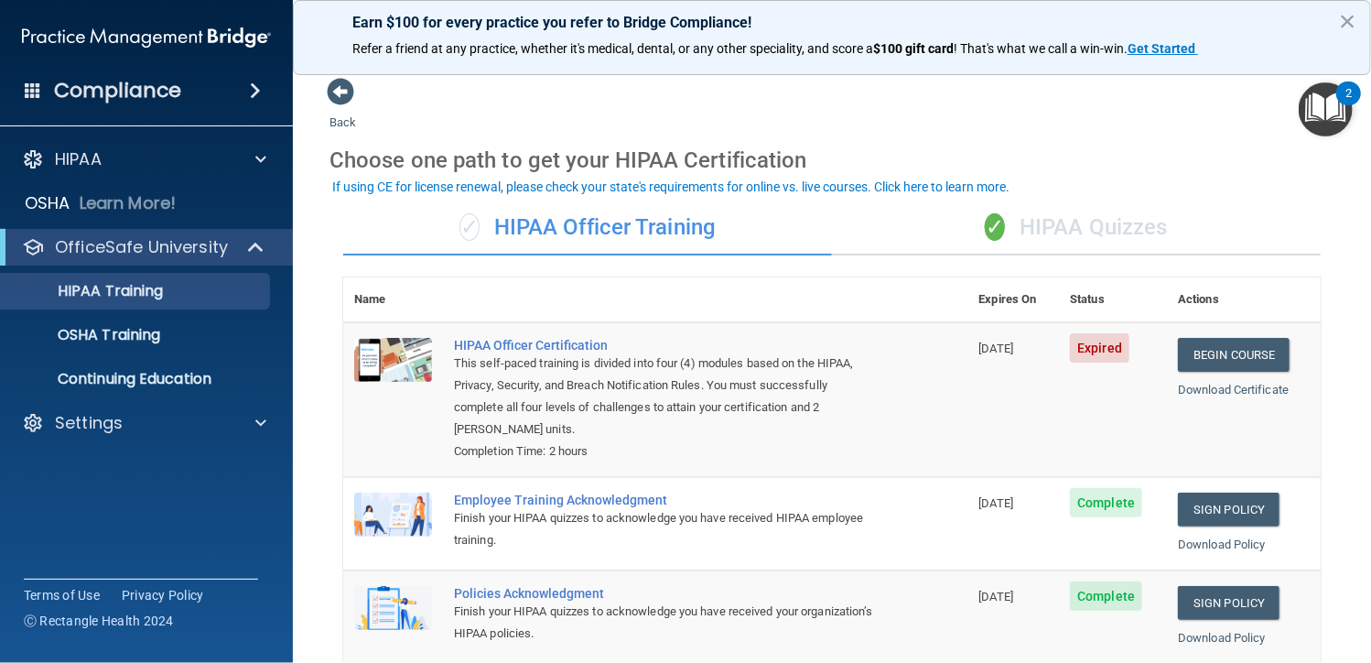
click at [1014, 225] on div "✓ HIPAA Quizzes" at bounding box center [1076, 227] width 489 height 55
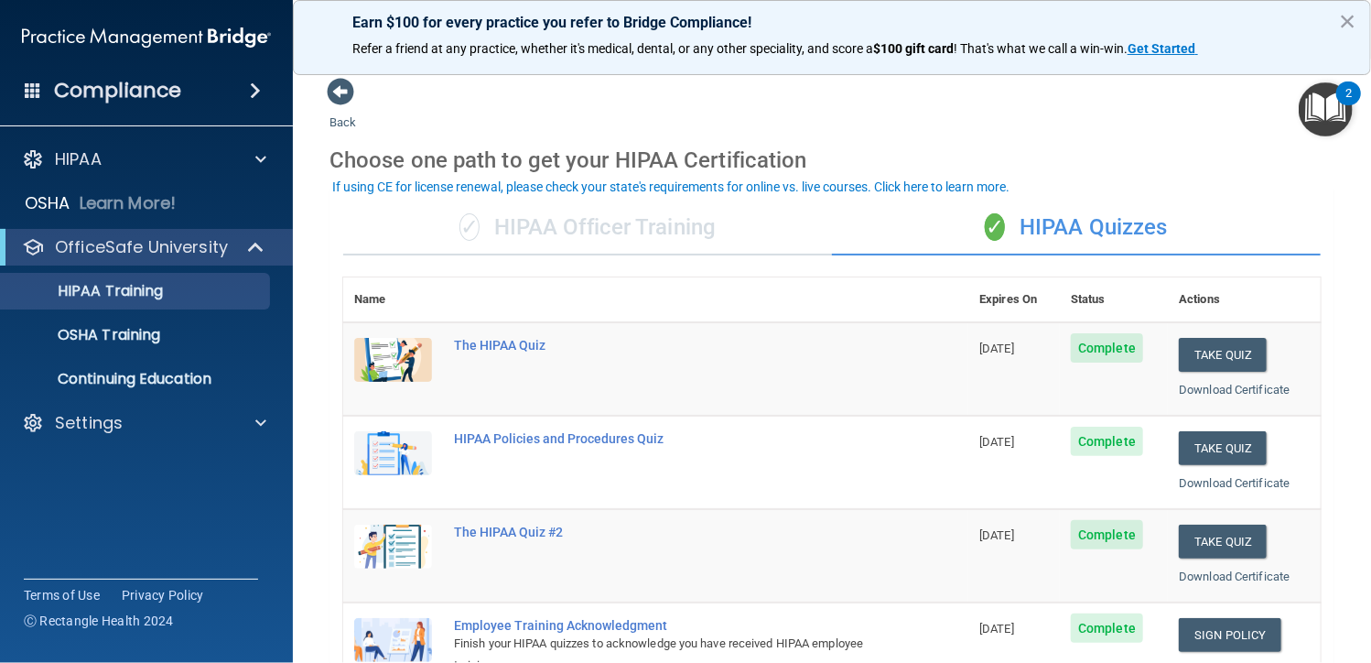
click at [1106, 222] on div "✓ HIPAA Quizzes" at bounding box center [1076, 227] width 489 height 55
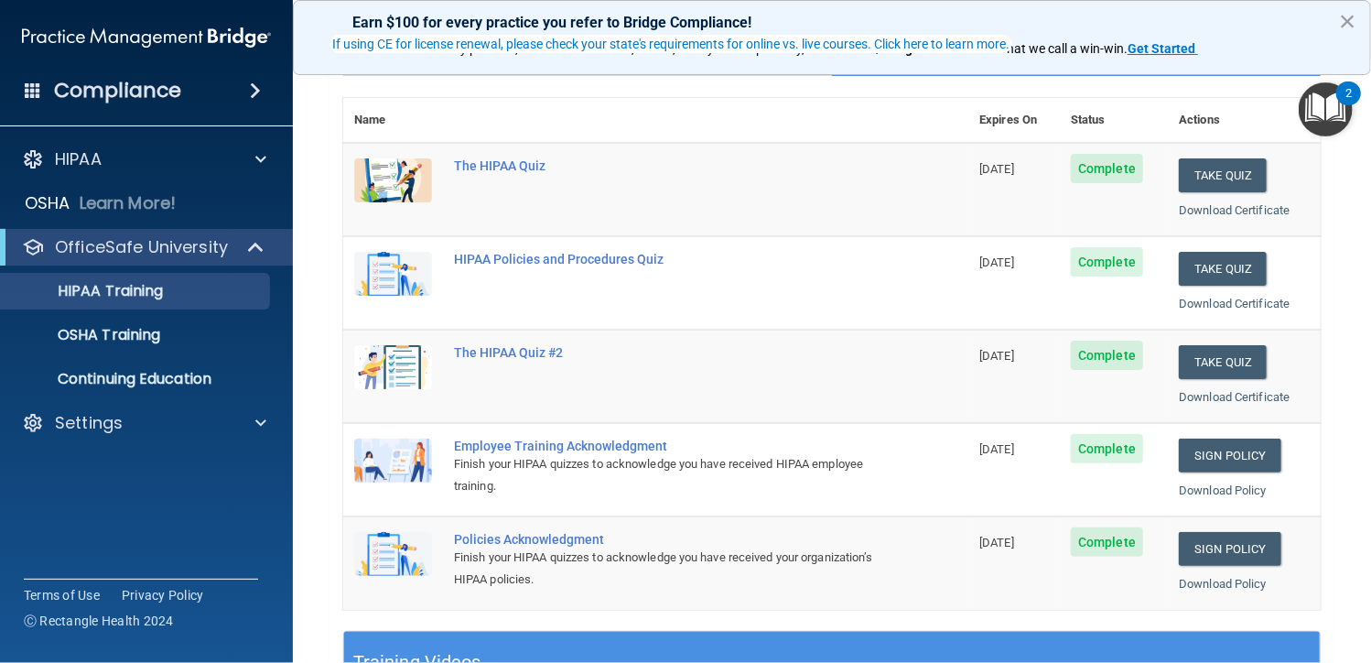
scroll to position [183, 0]
